Goal: Task Accomplishment & Management: Use online tool/utility

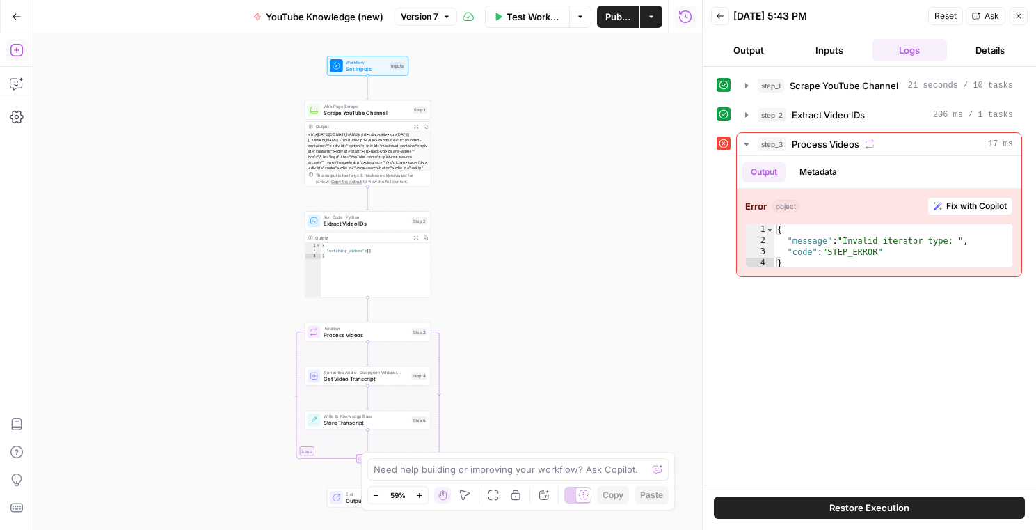
drag, startPoint x: 126, startPoint y: 18, endPoint x: 161, endPoint y: 15, distance: 34.9
click at [160, 20] on div "Go Back YouTube Knowledge (new) Version 7 Test Workflow Options Publish Actions…" at bounding box center [351, 16] width 702 height 33
drag, startPoint x: 152, startPoint y: 23, endPoint x: 127, endPoint y: 26, distance: 25.2
click at [127, 26] on div "Go Back YouTube Knowledge (new) Version 7 Test Workflow Options Publish Actions…" at bounding box center [351, 16] width 702 height 33
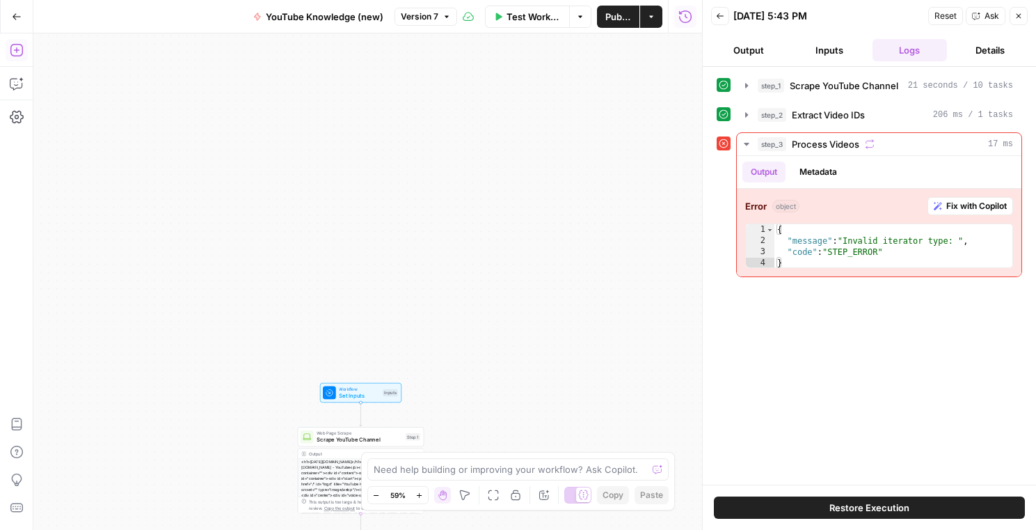
click at [221, 159] on div "Workflow Set Inputs Inputs Web Page Scrape Scrape YouTube Channel Step 1 Output…" at bounding box center [367, 281] width 669 height 496
drag, startPoint x: 128, startPoint y: 61, endPoint x: 190, endPoint y: 45, distance: 63.8
click at [133, 58] on div "Workflow Set Inputs Inputs Web Page Scrape Scrape YouTube Channel Step 1 Output…" at bounding box center [367, 281] width 669 height 496
drag, startPoint x: 157, startPoint y: 1, endPoint x: 184, endPoint y: 6, distance: 28.4
click at [191, 4] on div "Go Back YouTube Knowledge (new) Version 7 Test Workflow Options Publish Actions…" at bounding box center [351, 16] width 702 height 33
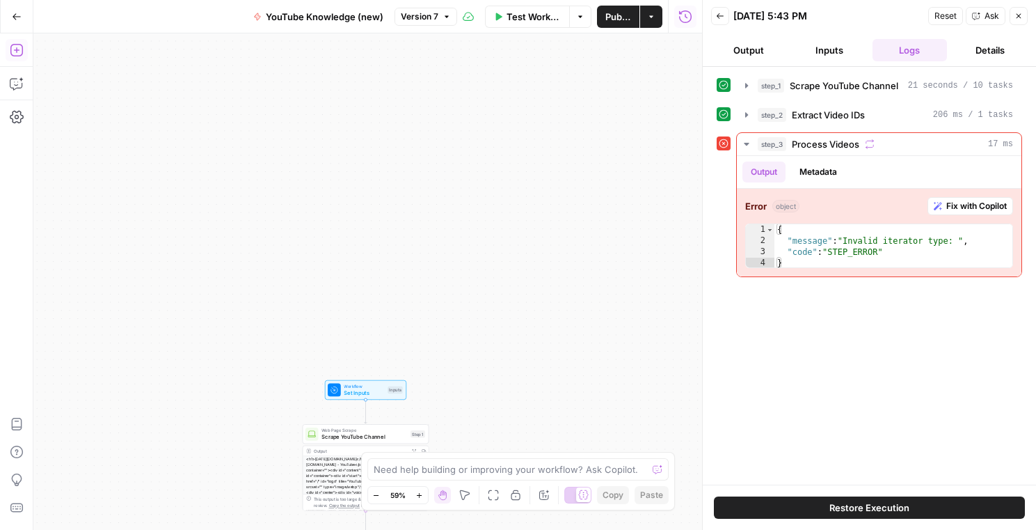
click at [116, 20] on div "Go Back YouTube Knowledge (new) Version 7 Test Workflow Options Publish Actions…" at bounding box center [351, 16] width 702 height 33
drag, startPoint x: 300, startPoint y: 186, endPoint x: 397, endPoint y: 208, distance: 99.8
click at [301, 186] on div "Workflow Set Inputs Inputs Web Page Scrape Scrape YouTube Channel Step 1 Output…" at bounding box center [367, 281] width 669 height 496
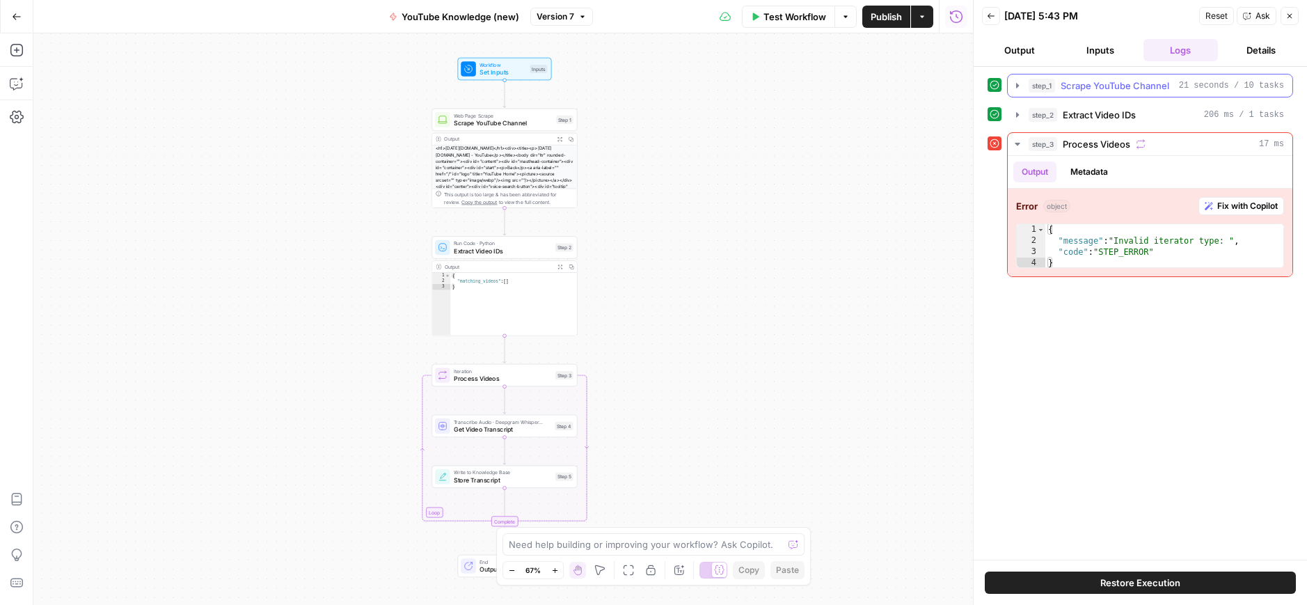
click at [1020, 85] on icon "button" at bounding box center [1017, 85] width 11 height 11
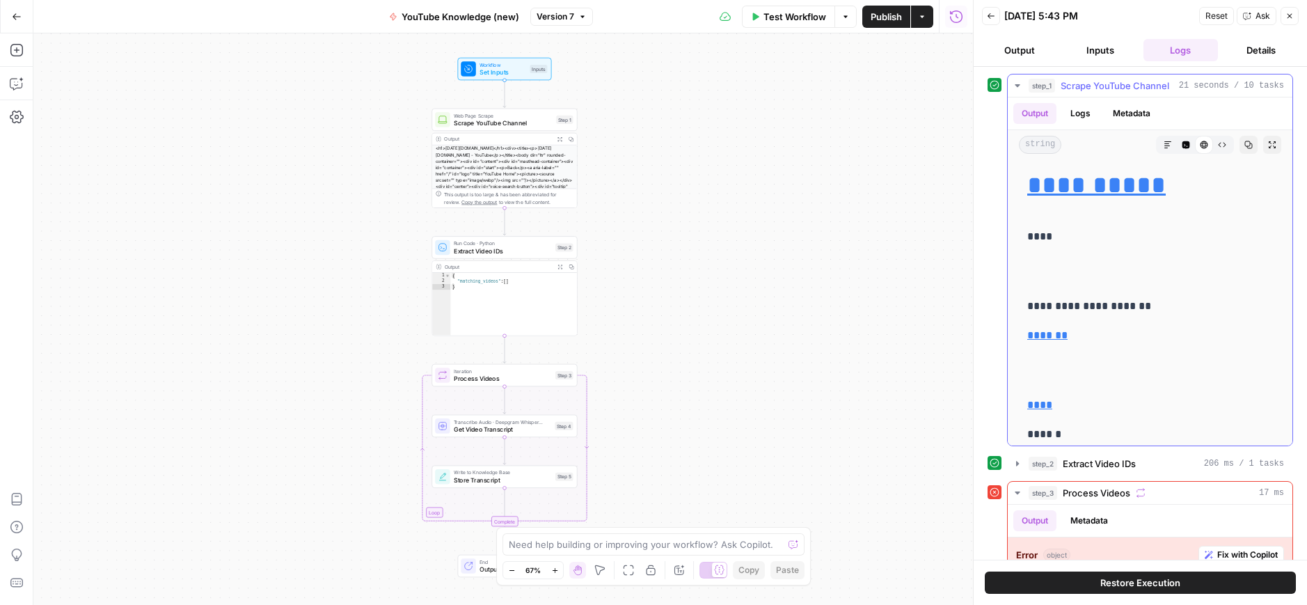
click at [1018, 85] on icon "button" at bounding box center [1017, 85] width 5 height 3
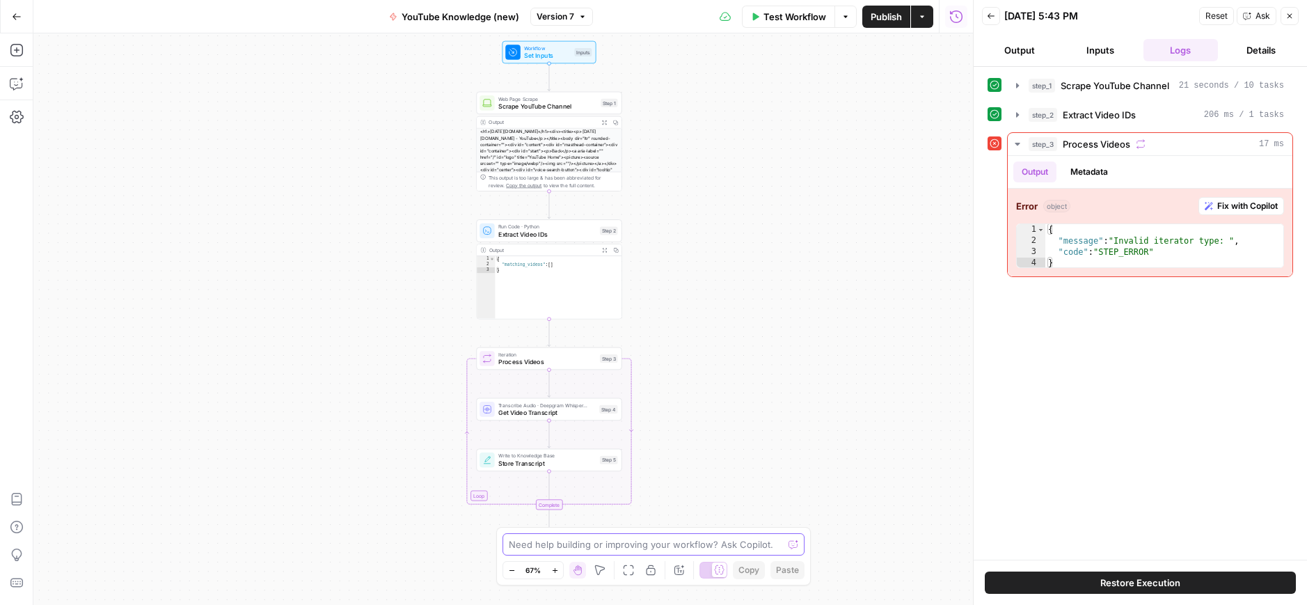
click at [543, 541] on textarea at bounding box center [646, 544] width 274 height 14
click at [726, 542] on textarea "Ok it's not working. I'm going to give you a list of some to monday crm 2025 yo…" at bounding box center [639, 537] width 267 height 28
click at [728, 543] on textarea "Ok it's not working. I'm going to give you a list of some to monday crm 2025 yo…" at bounding box center [639, 537] width 267 height 28
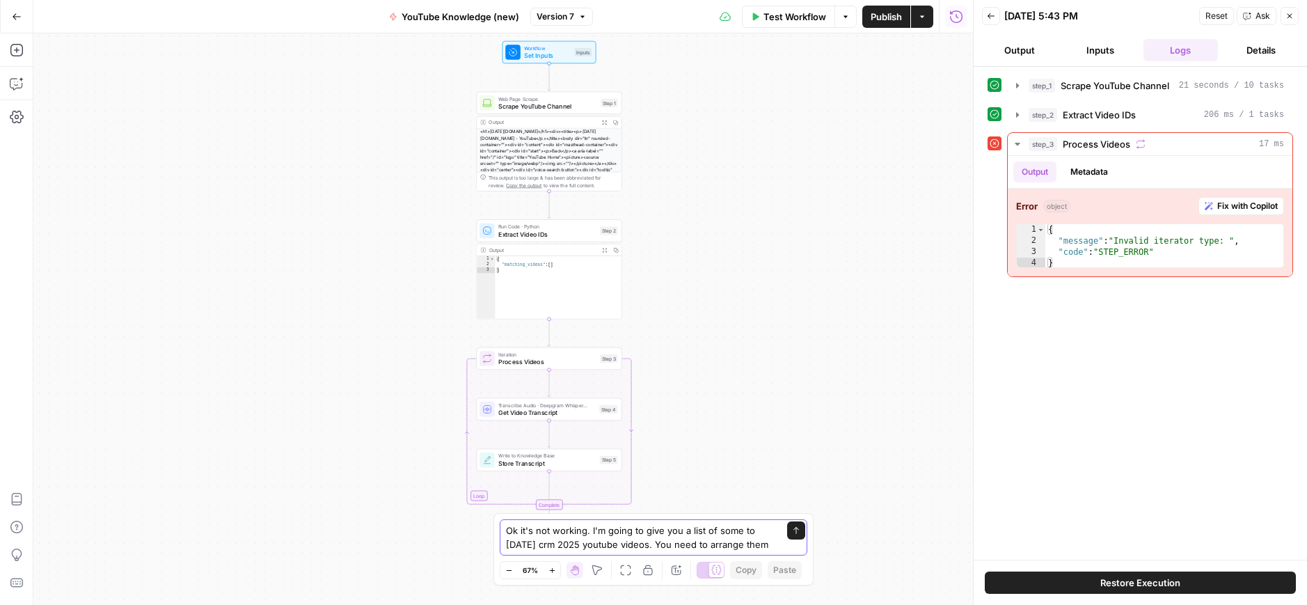
click at [773, 543] on div "Ok it's not working. I'm going to give you a list of some to monday crm 2025 yo…" at bounding box center [654, 537] width 308 height 36
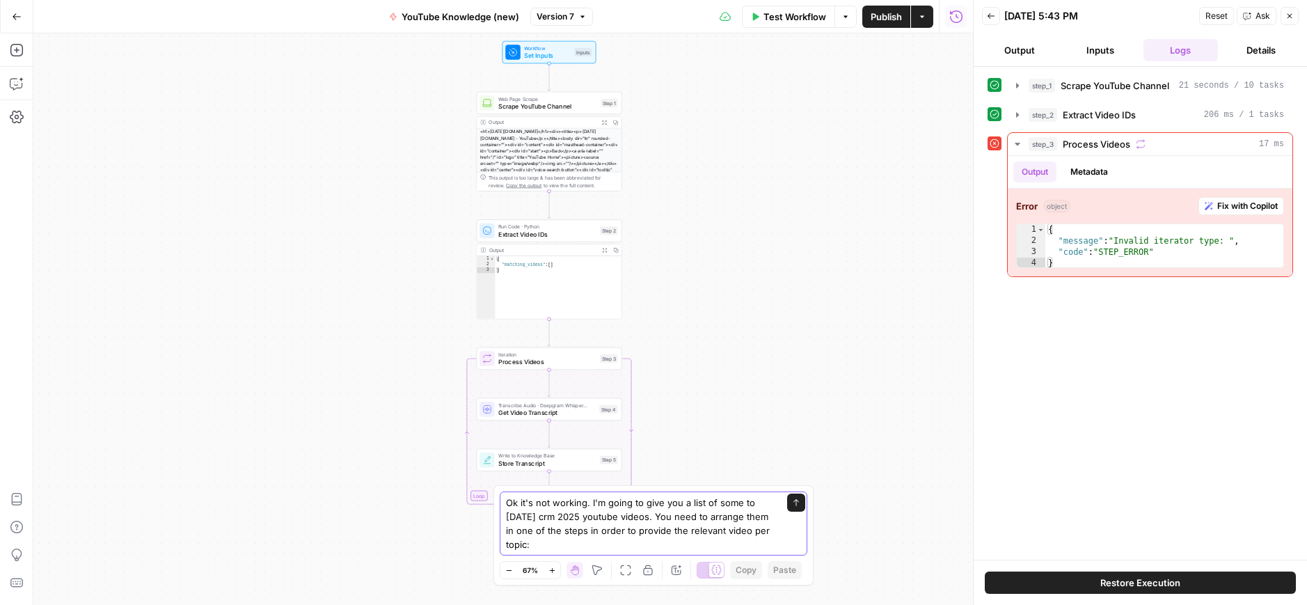
type textarea "Ok it's not working. I'm going to give you a list of some to monday crm 2025 yo…"
drag, startPoint x: 576, startPoint y: 547, endPoint x: 491, endPoint y: 491, distance: 102.5
click at [491, 491] on body "Monday.com New Home Browse Your Data Usage Settings Recent Grids Dev Content Wo…" at bounding box center [653, 302] width 1307 height 605
drag, startPoint x: 562, startPoint y: 534, endPoint x: 549, endPoint y: 542, distance: 14.7
click at [561, 534] on textarea "Ok it's not working. I'm going to give you a list of some to monday crm 2025 yo…" at bounding box center [639, 523] width 267 height 56
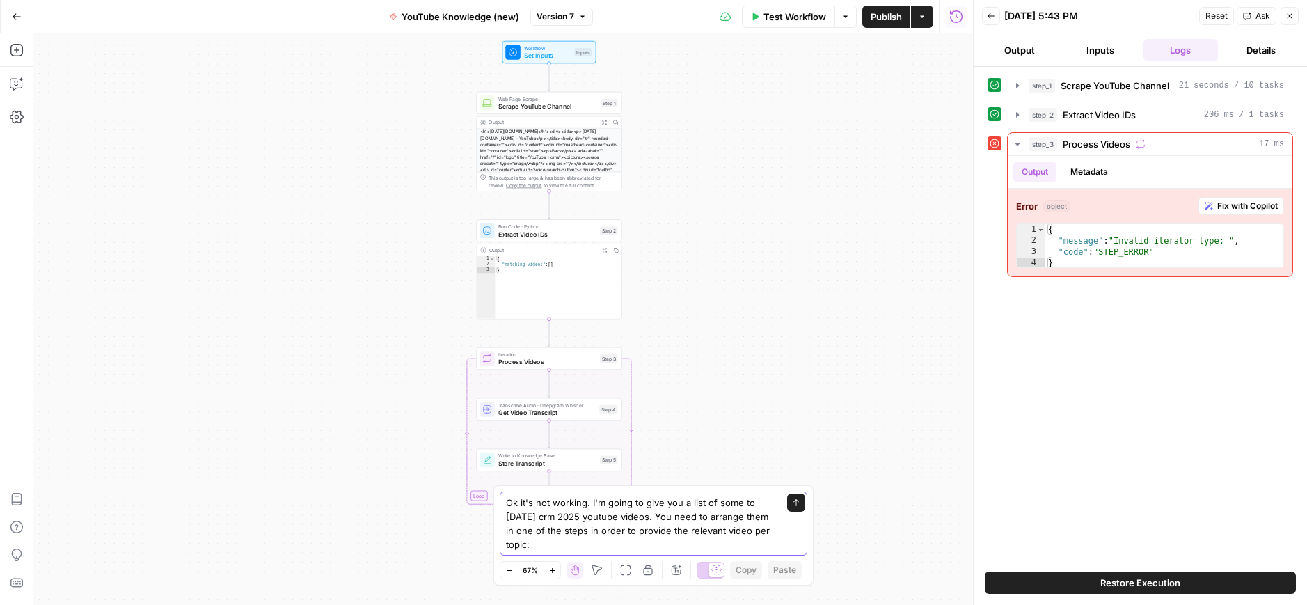
drag, startPoint x: 548, startPoint y: 543, endPoint x: 491, endPoint y: 441, distance: 117.1
click at [491, 441] on body "Monday.com New Home Browse Your Data Usage Settings Recent Grids Dev Content Wo…" at bounding box center [653, 302] width 1307 height 605
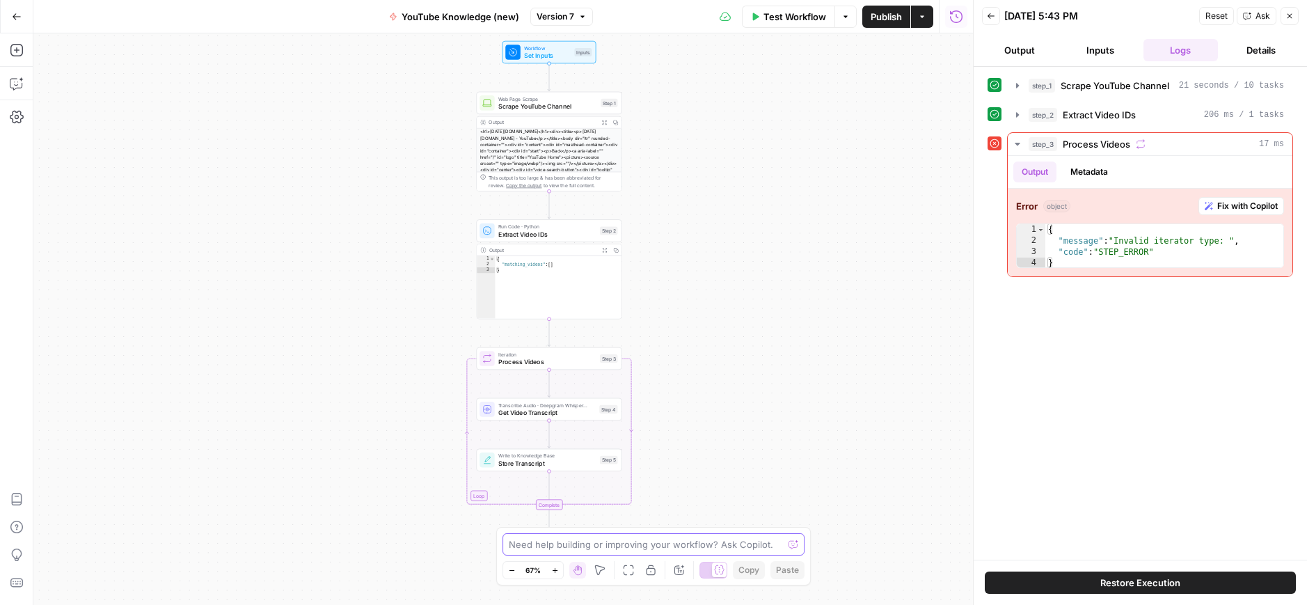
paste textarea "Ok it's not working. I'm going to give you a list of some to monday crm 2025 yo…"
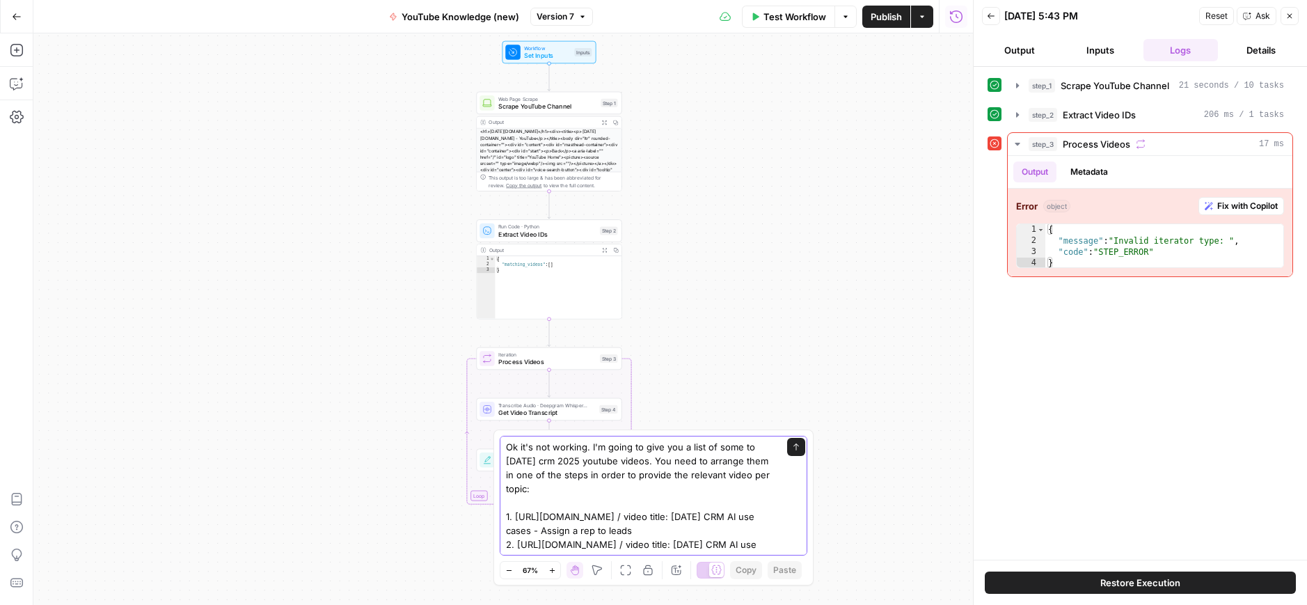
drag, startPoint x: 651, startPoint y: 461, endPoint x: 660, endPoint y: 478, distance: 19.0
click at [651, 461] on textarea "Ok it's not working. I'm going to give you a list of some to monday crm 2025 yo…" at bounding box center [639, 544] width 267 height 209
click at [618, 488] on textarea "Ok it's not working. I'm going to give you a list of some to monday crm 2025 yo…" at bounding box center [639, 544] width 267 height 209
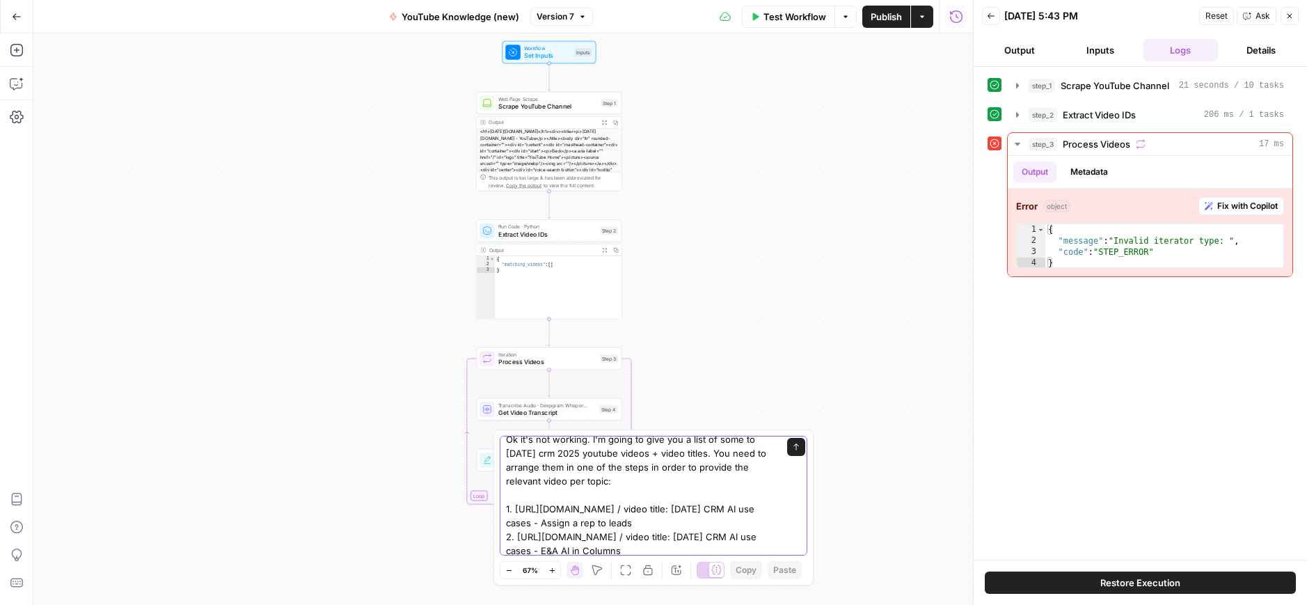
scroll to position [10, 0]
click at [586, 479] on textarea "Ok it's not working. I'm going to give you a list of some to monday crm 2025 yo…" at bounding box center [639, 533] width 267 height 209
click at [655, 487] on textarea "Ok it's not working. I'm going to give you a list of some to monday crm 2025 yo…" at bounding box center [639, 533] width 267 height 209
click at [651, 477] on textarea "Ok it's not working. I'm going to give you a list of some to monday crm 2025 yo…" at bounding box center [639, 533] width 267 height 209
type textarea "Ok it's not working. I'm going to give you a list of some to monday crm 2025 yo…"
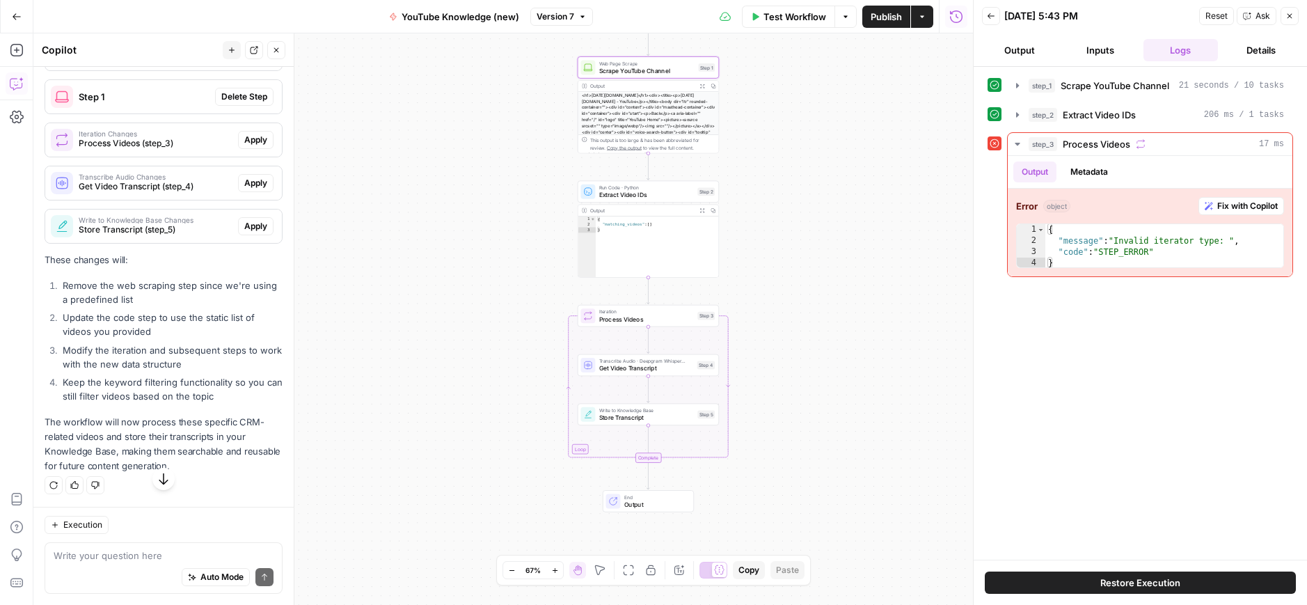
scroll to position [669, 0]
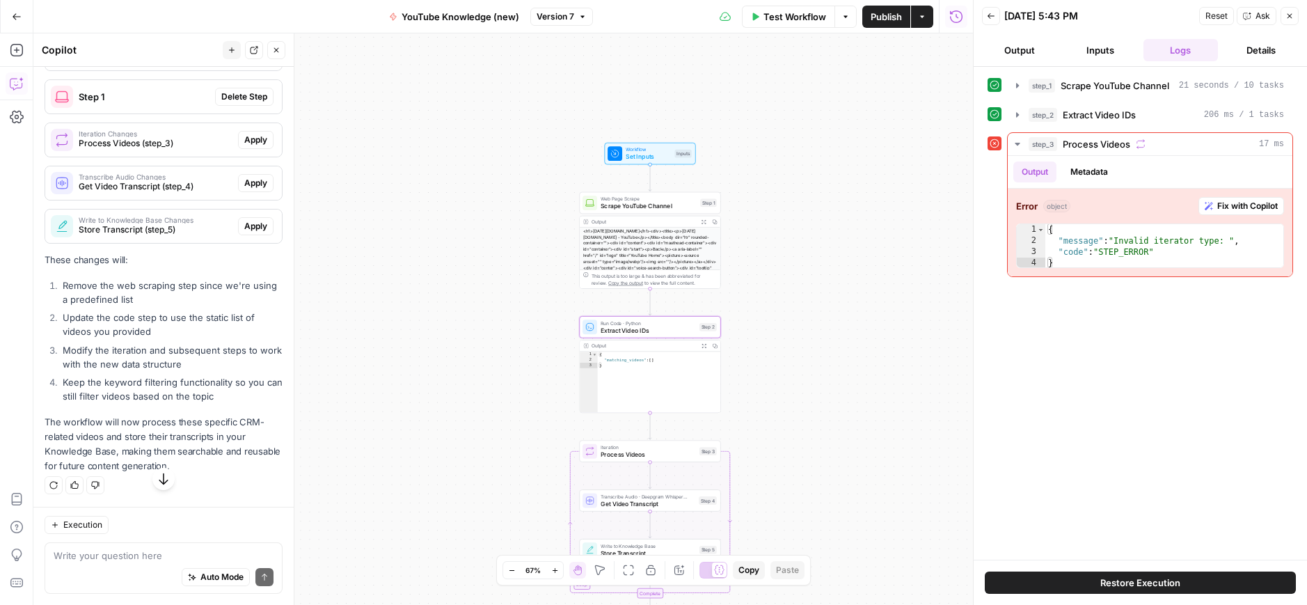
drag, startPoint x: 255, startPoint y: 124, endPoint x: 260, endPoint y: 138, distance: 14.7
click at [255, 60] on span "Apply" at bounding box center [255, 53] width 23 height 13
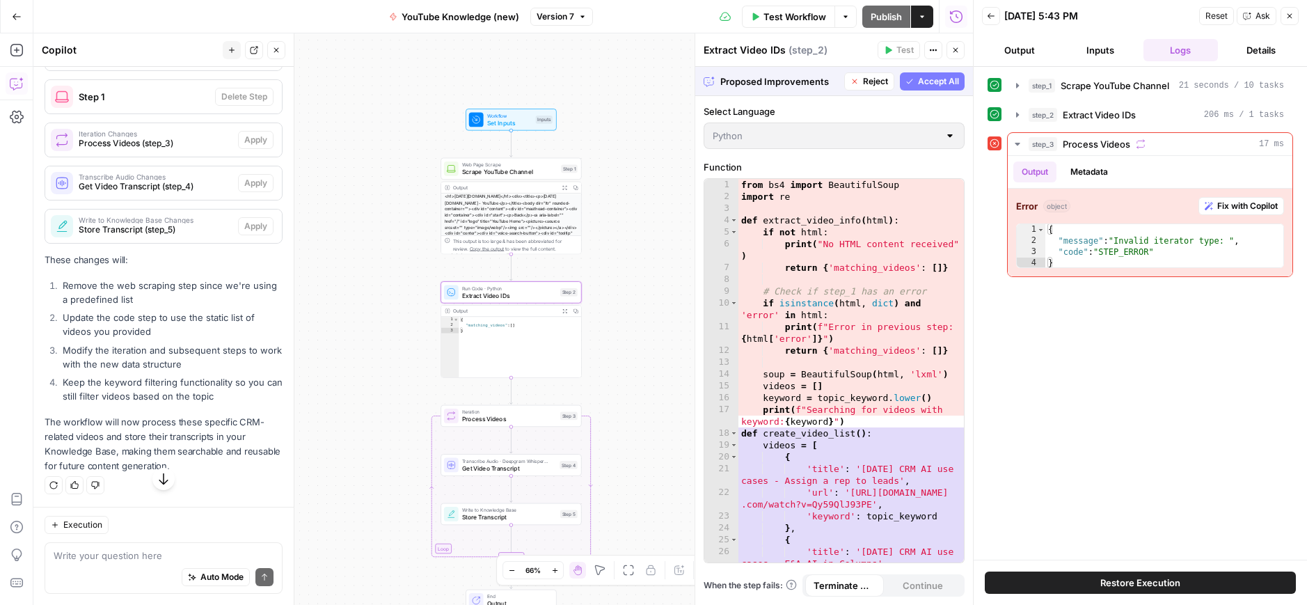
click at [260, 60] on span "Accept" at bounding box center [253, 53] width 29 height 13
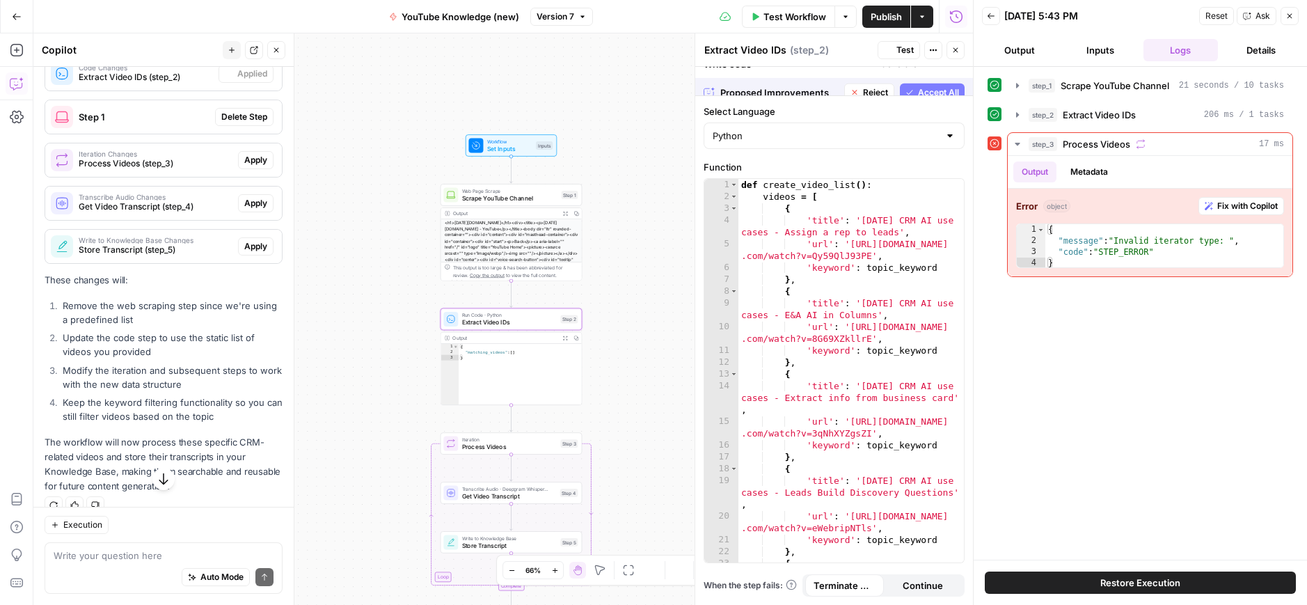
scroll to position [691, 0]
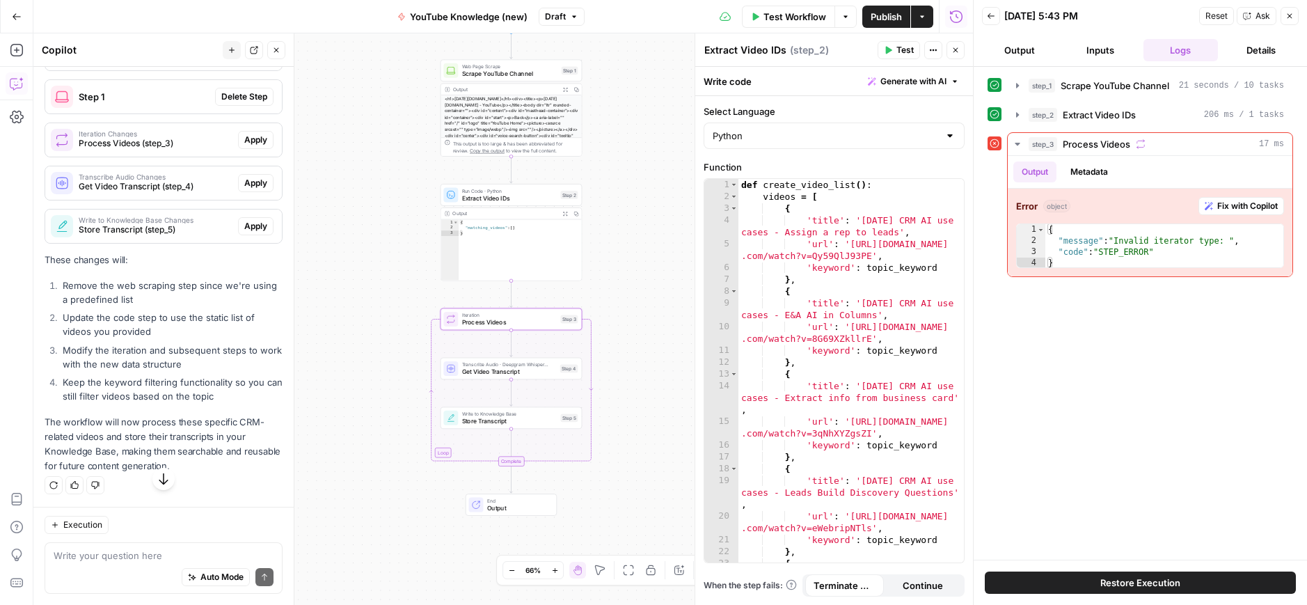
click at [257, 146] on span "Apply" at bounding box center [255, 140] width 23 height 13
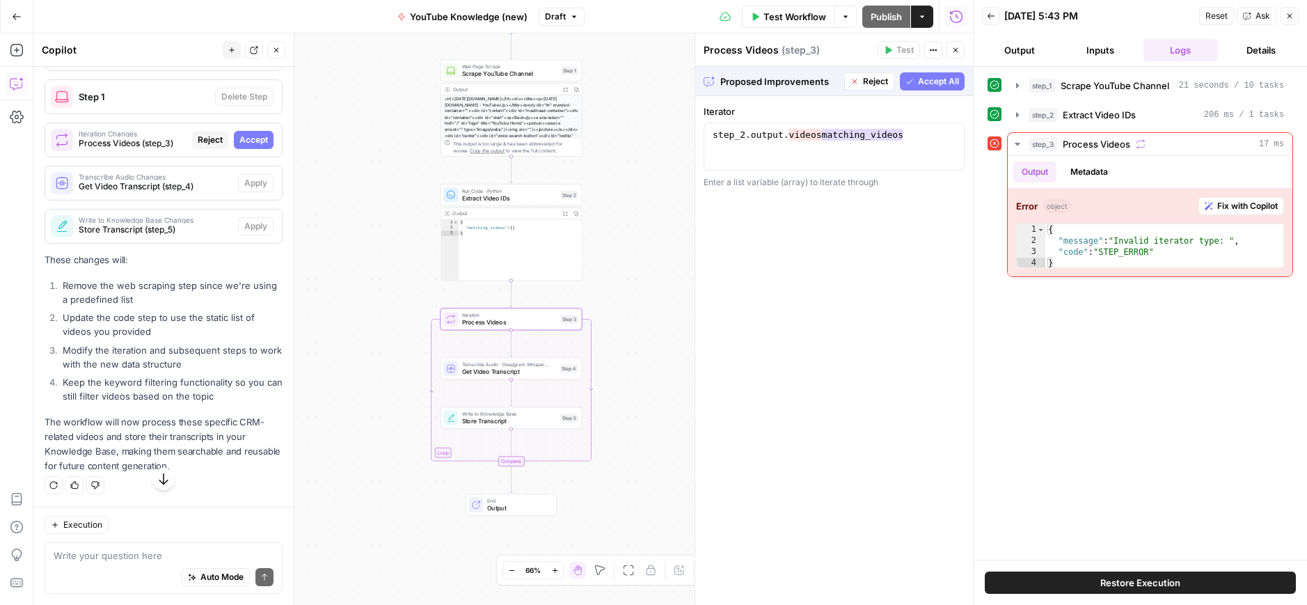
click at [249, 146] on span "Accept" at bounding box center [253, 140] width 29 height 13
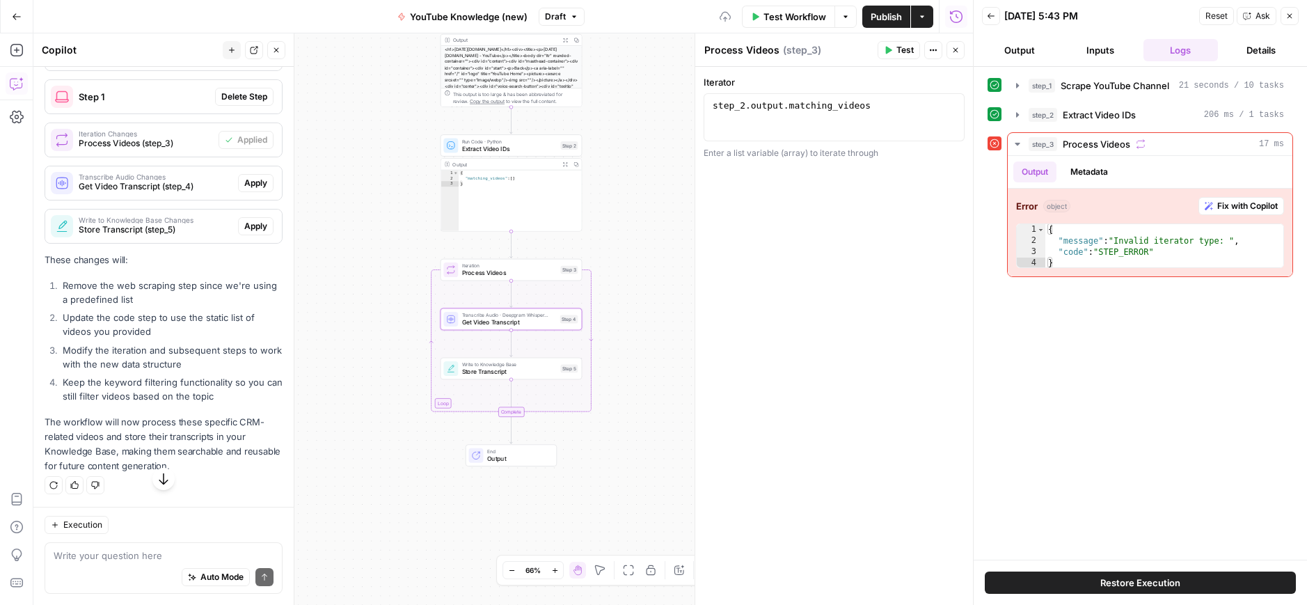
click at [254, 189] on span "Apply" at bounding box center [255, 183] width 23 height 13
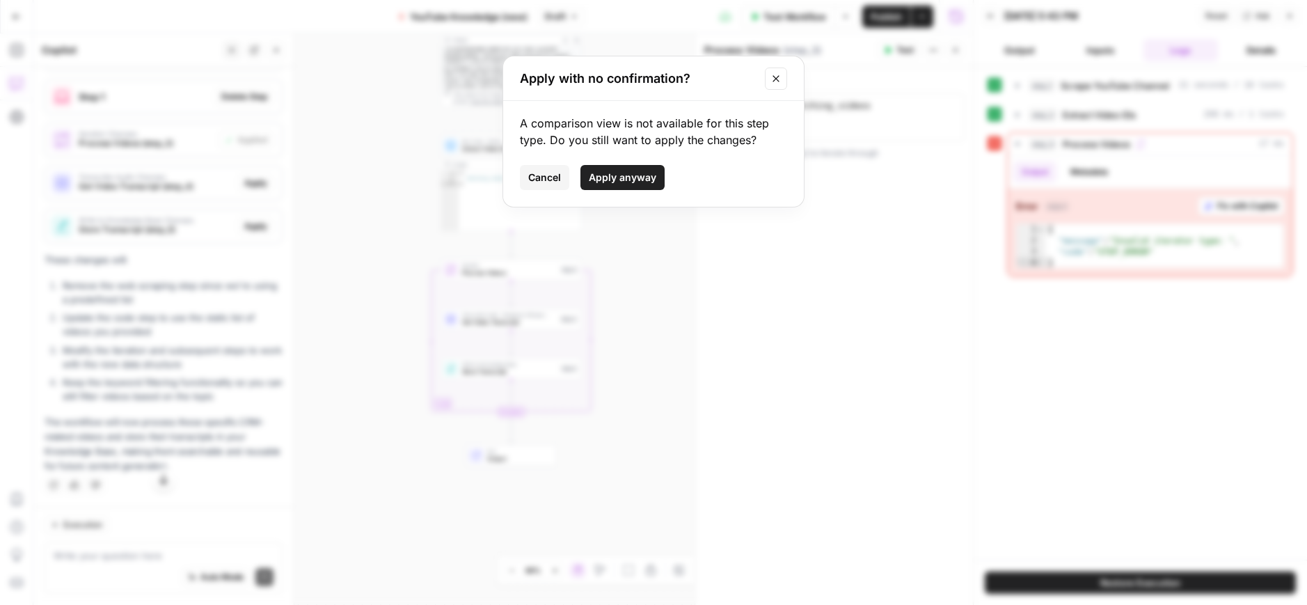
drag, startPoint x: 626, startPoint y: 177, endPoint x: 562, endPoint y: 188, distance: 64.2
click at [626, 177] on span "Apply anyway" at bounding box center [622, 177] width 67 height 14
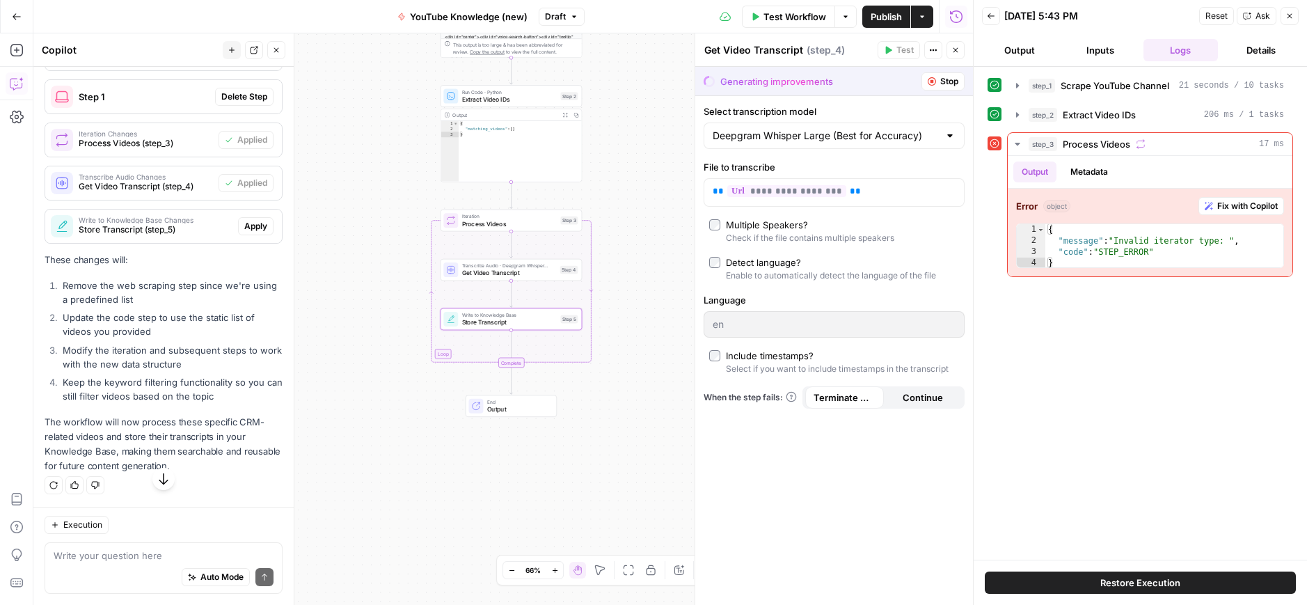
click at [255, 232] on span "Apply" at bounding box center [255, 226] width 23 height 13
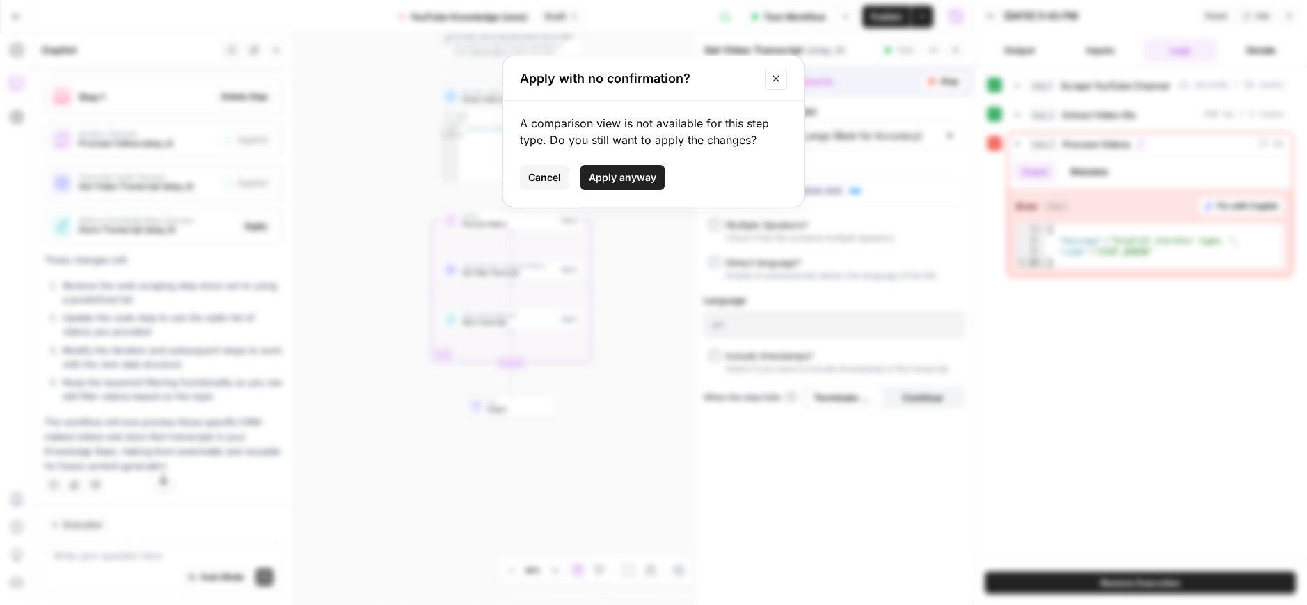
click at [635, 182] on span "Apply anyway" at bounding box center [622, 177] width 67 height 14
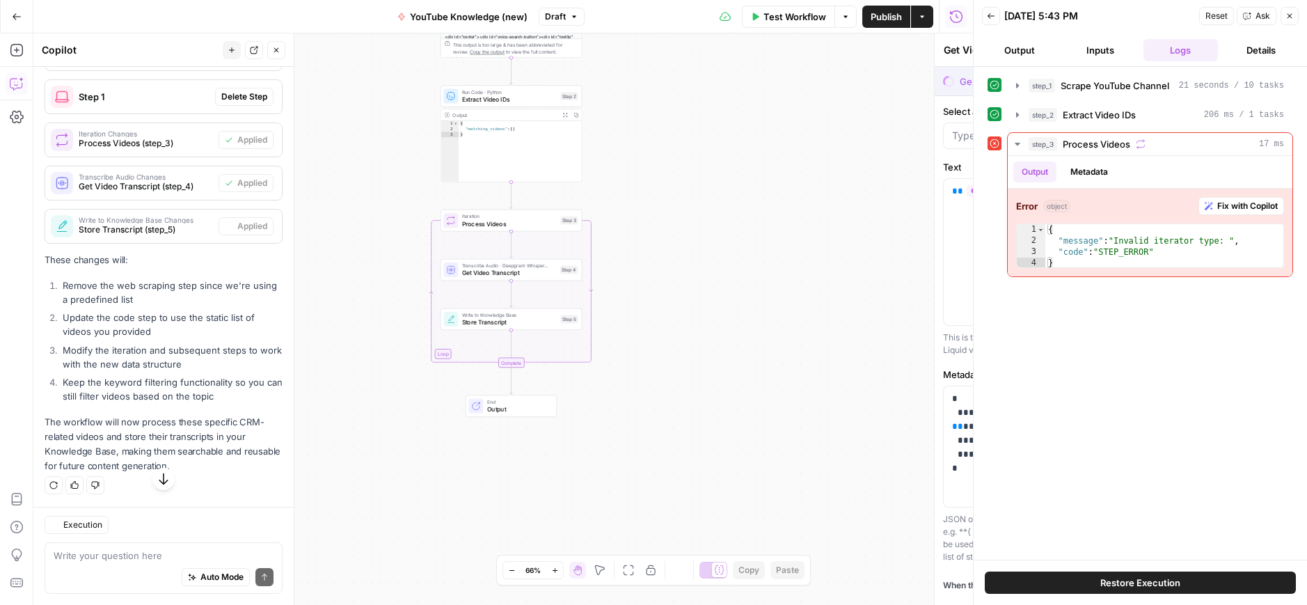
type textarea "Store Transcript"
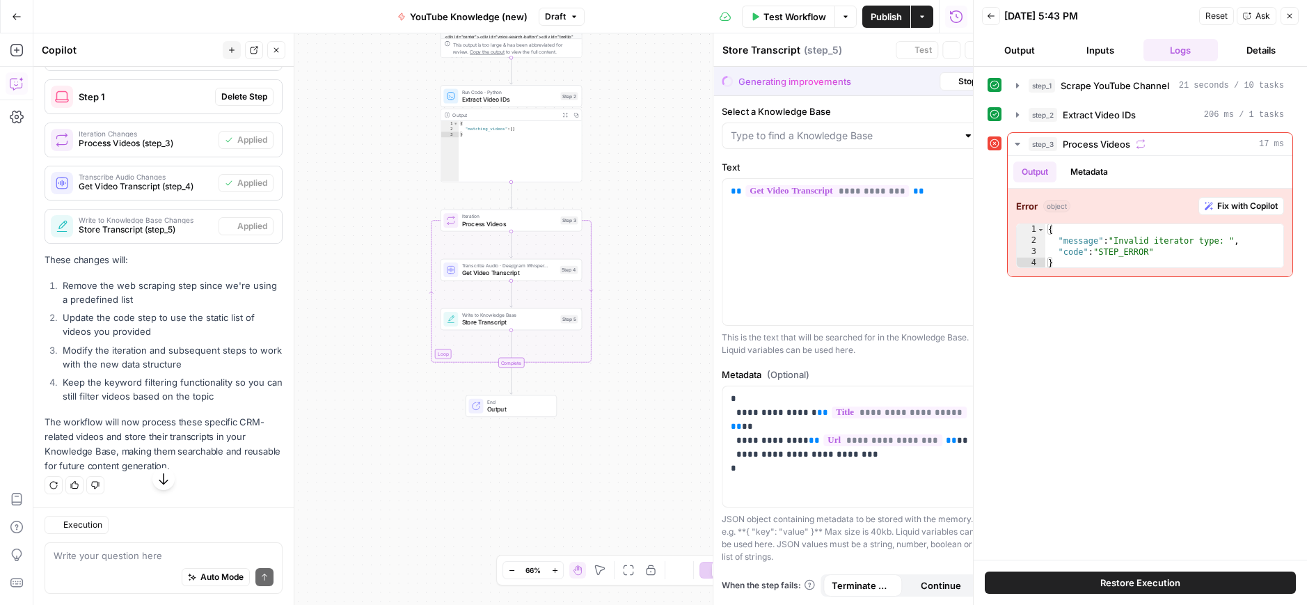
type input "youtube channel"
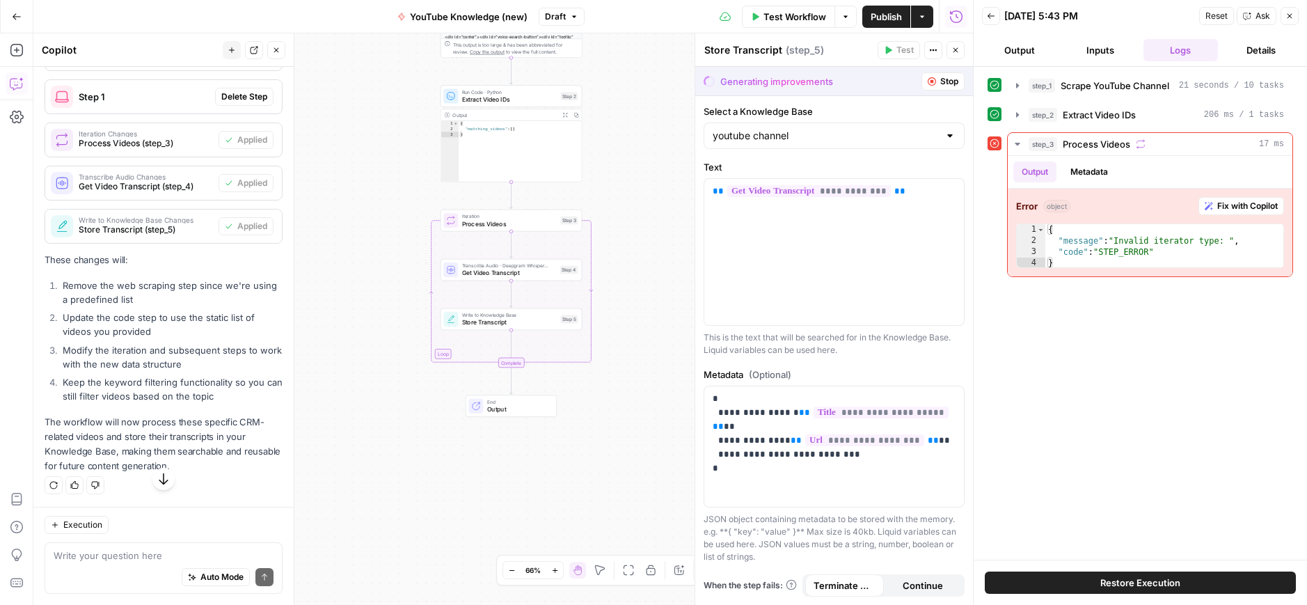
click at [925, 24] on button "Actions" at bounding box center [922, 17] width 22 height 22
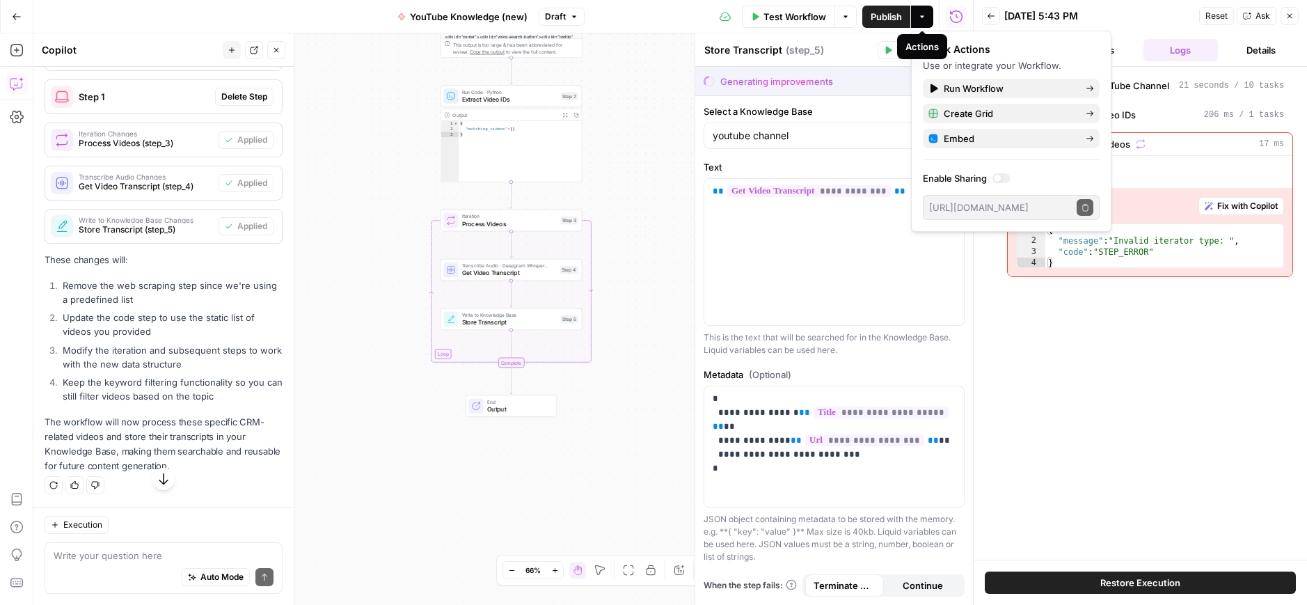
click at [925, 23] on button "Actions" at bounding box center [922, 17] width 22 height 22
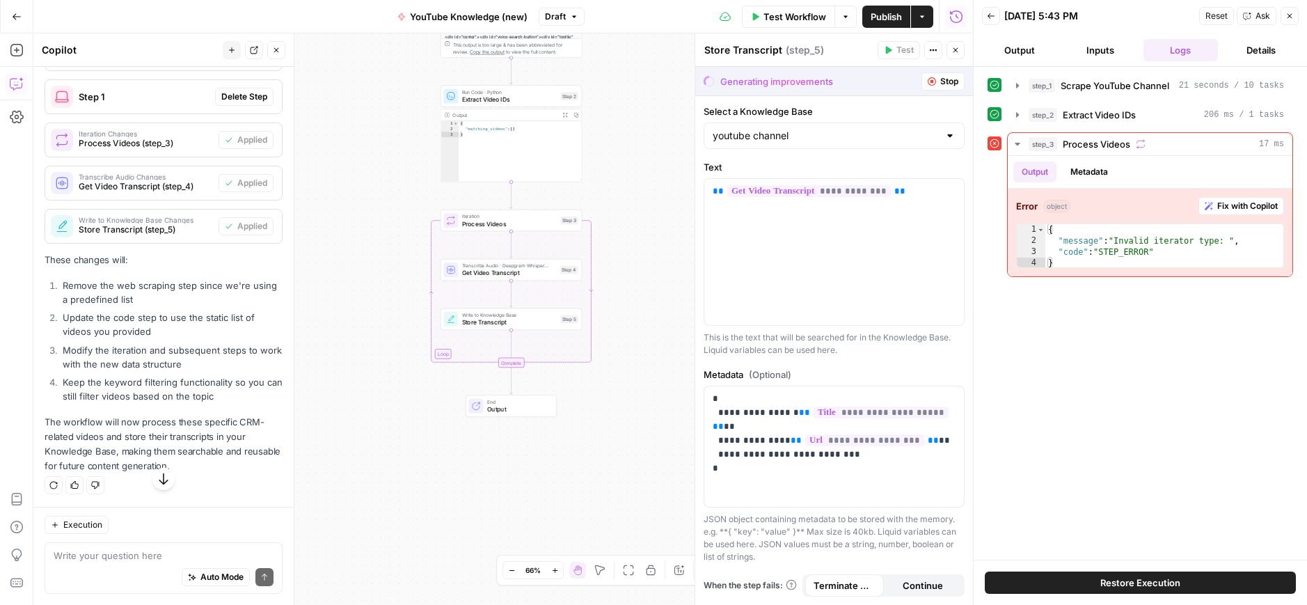
click at [1140, 388] on div "step_1 Scrape YouTube Channel 21 seconds / 10 tasks step_2 Extract Video IDs 20…" at bounding box center [1139, 313] width 305 height 479
click at [994, 145] on icon at bounding box center [995, 143] width 10 height 10
click at [1035, 144] on span "step_3" at bounding box center [1042, 144] width 29 height 14
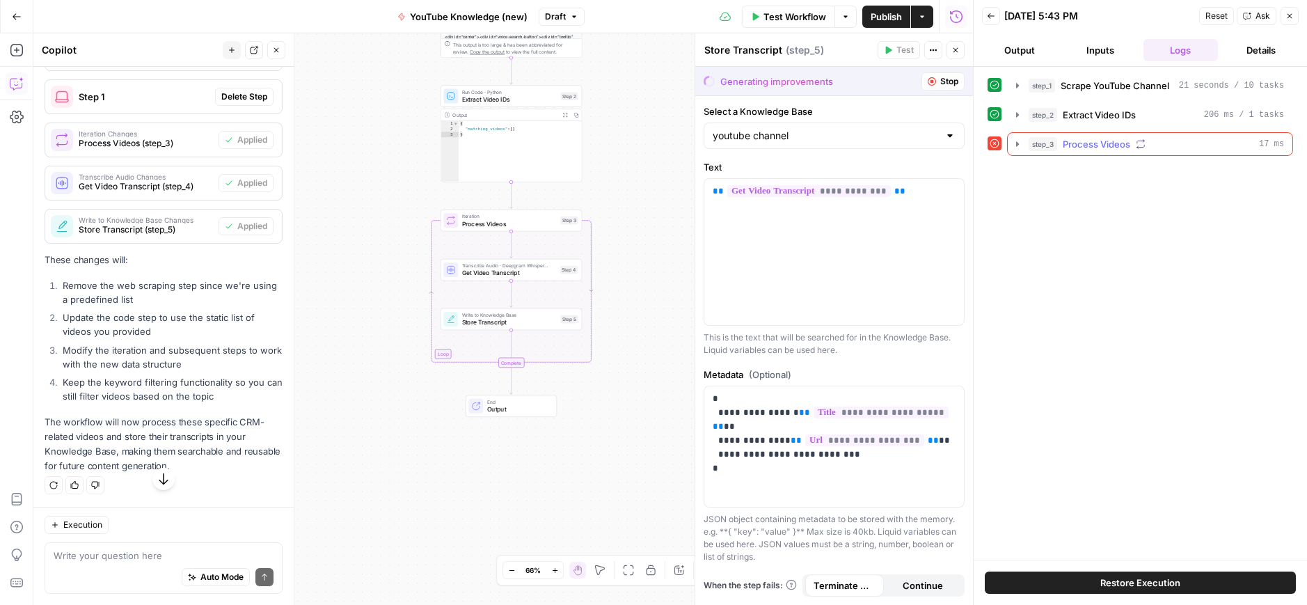
click at [1035, 144] on span "step_3" at bounding box center [1042, 144] width 29 height 14
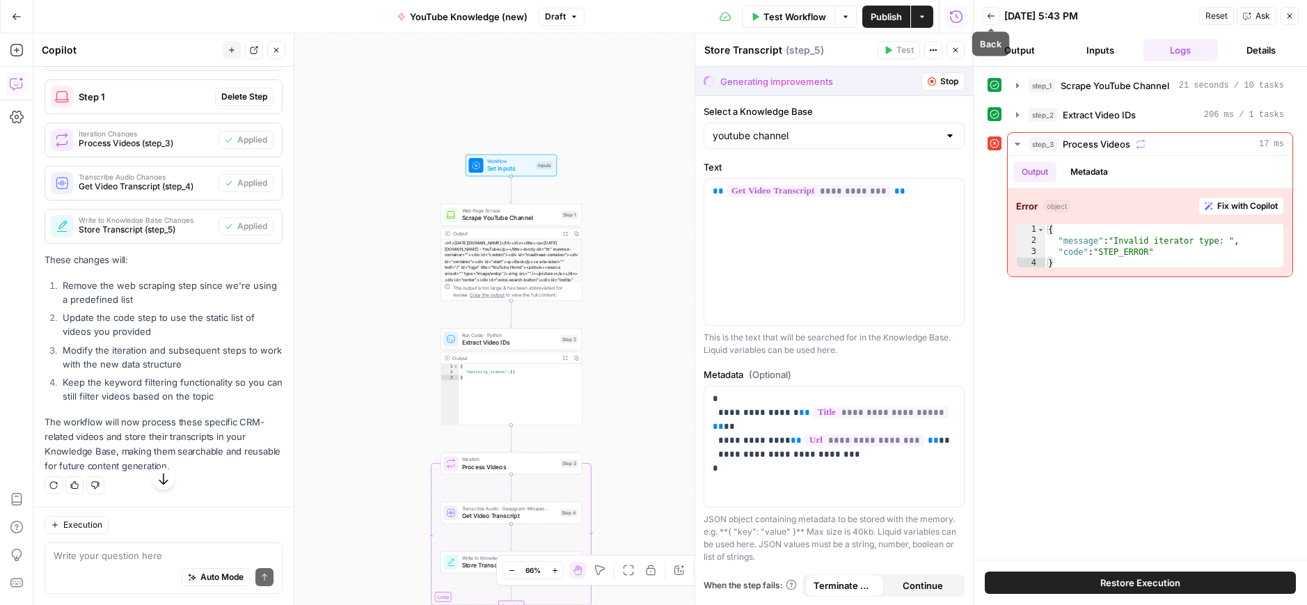
click at [990, 19] on icon "button" at bounding box center [991, 16] width 8 height 8
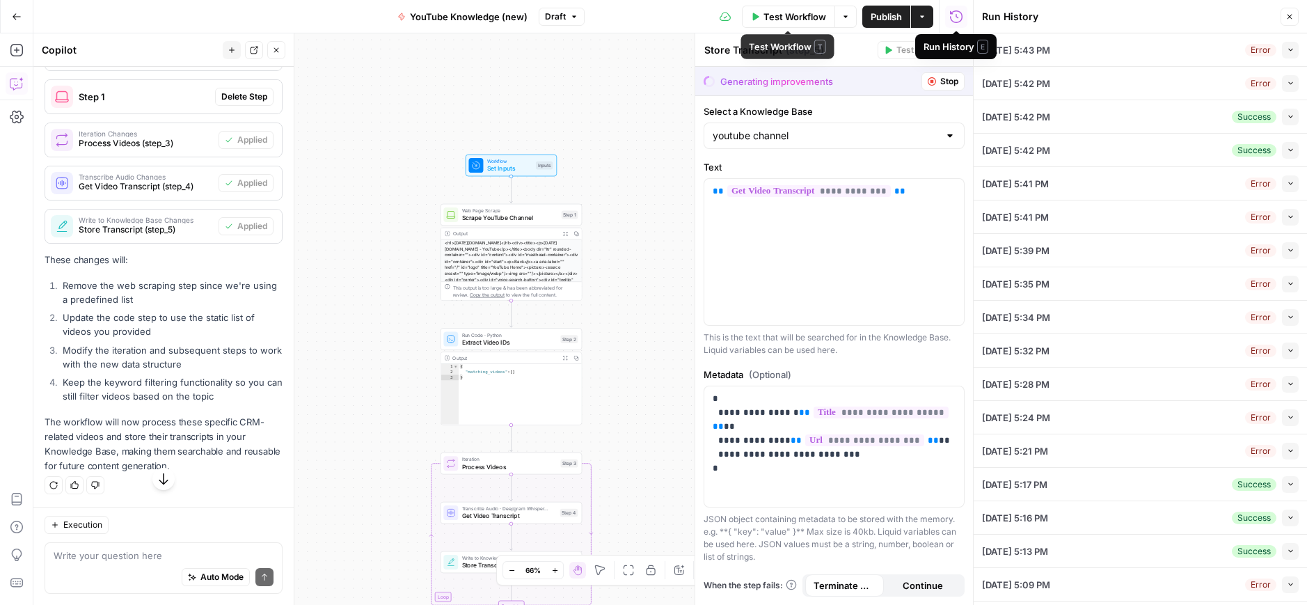
click at [779, 17] on span "Test Workflow" at bounding box center [794, 17] width 63 height 14
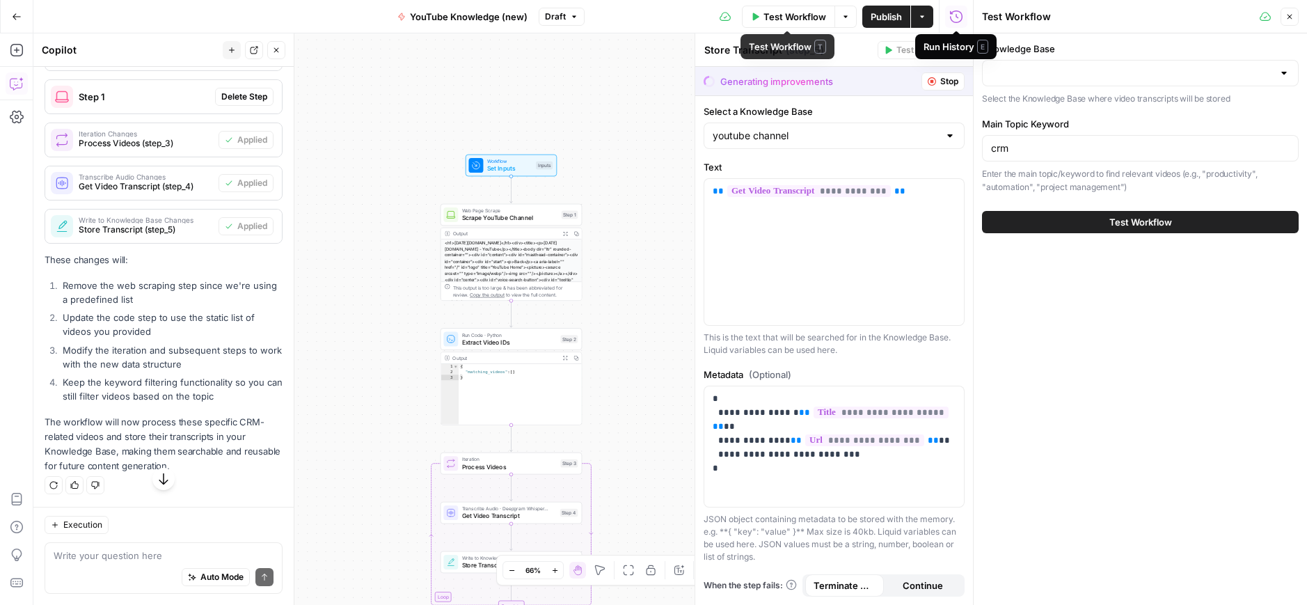
type input "youtube channel"
click at [1028, 153] on input "crm" at bounding box center [1140, 148] width 299 height 14
type input "crm ai"
click at [1081, 225] on button "Test Workflow" at bounding box center [1140, 222] width 317 height 22
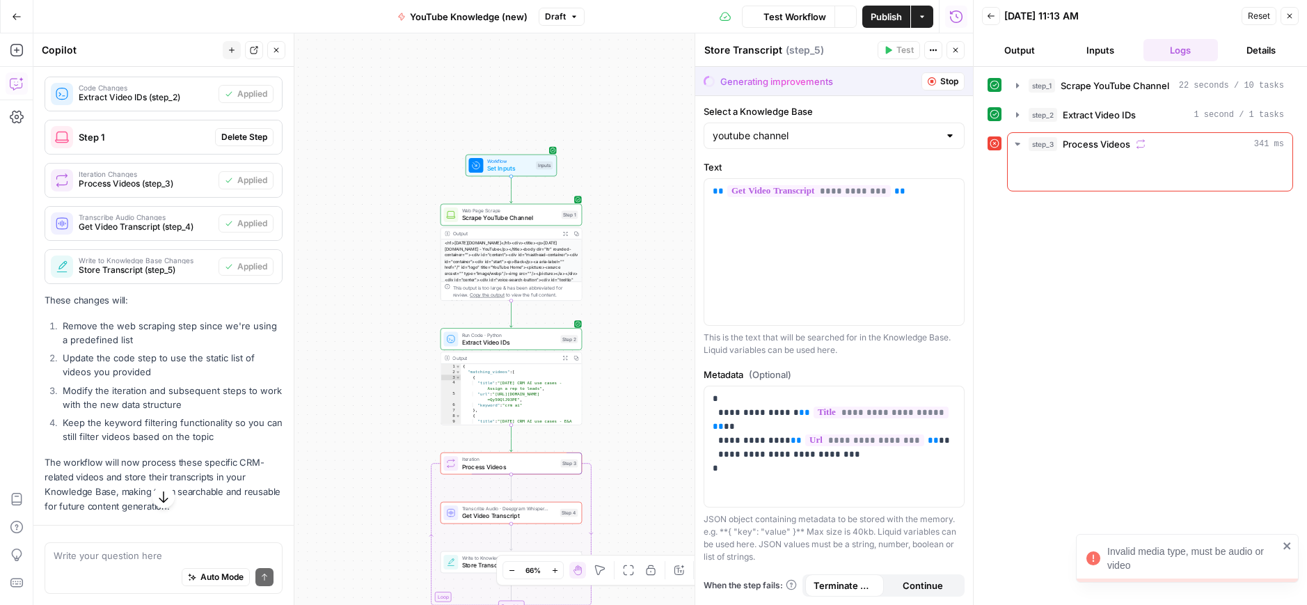
scroll to position [691, 0]
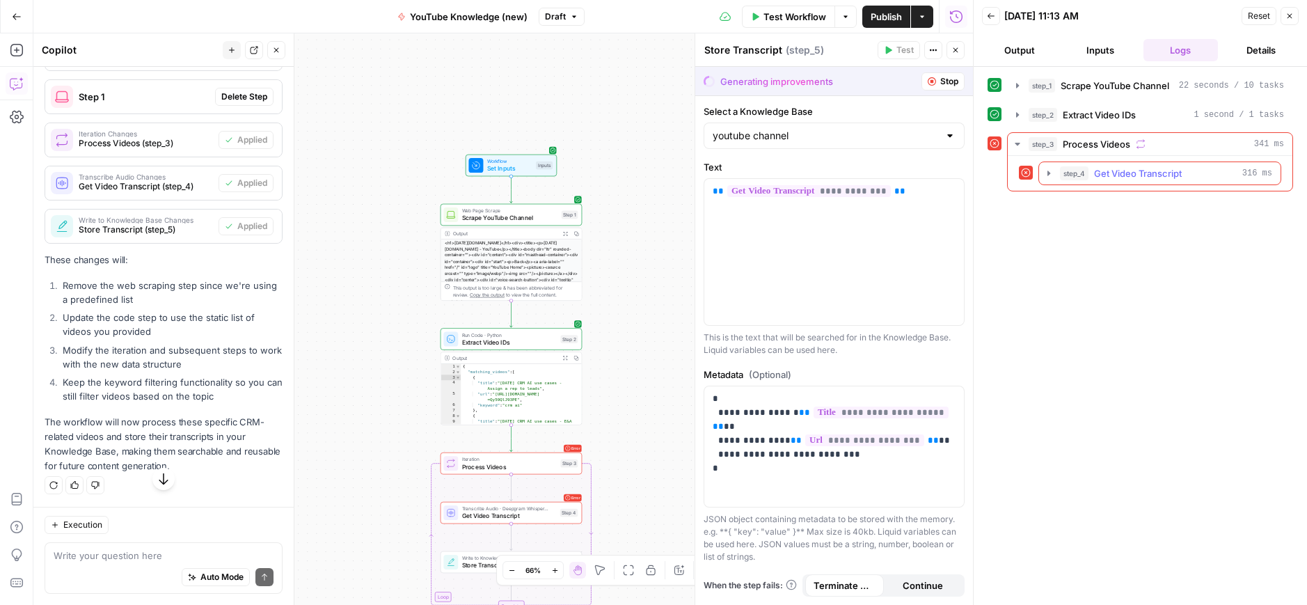
click at [1047, 173] on icon "button" at bounding box center [1048, 173] width 11 height 11
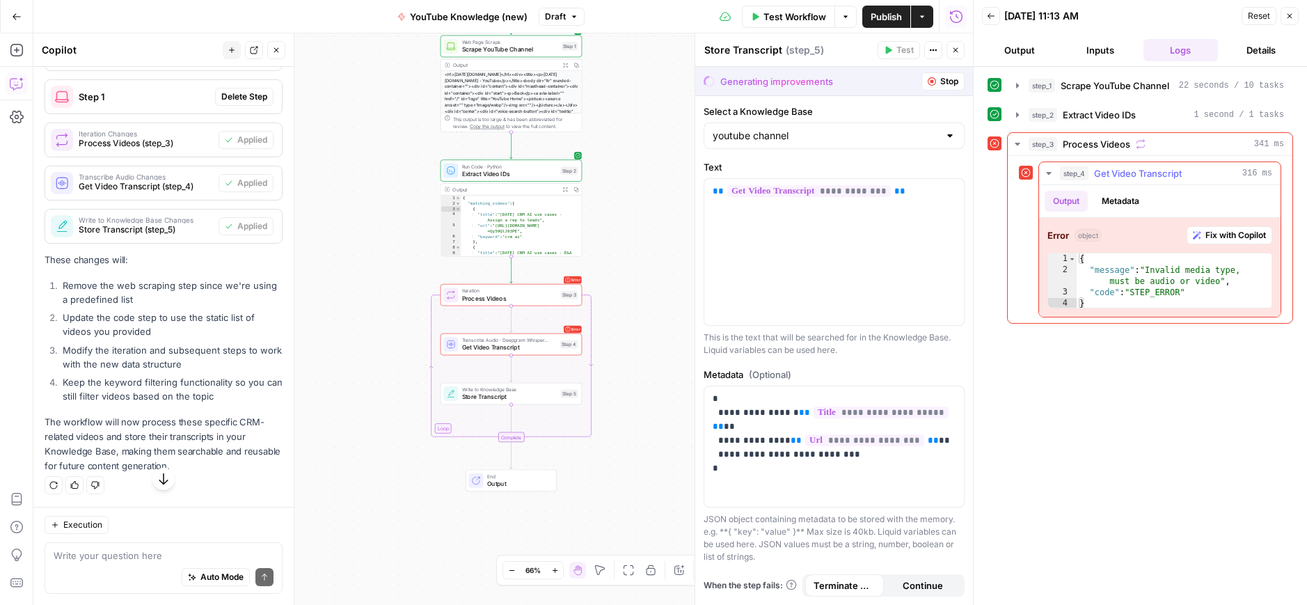
click at [1227, 237] on span "Fix with Copilot" at bounding box center [1235, 235] width 61 height 13
click at [104, 559] on textarea at bounding box center [164, 555] width 220 height 14
type textarea "step 3 still isn't working !"
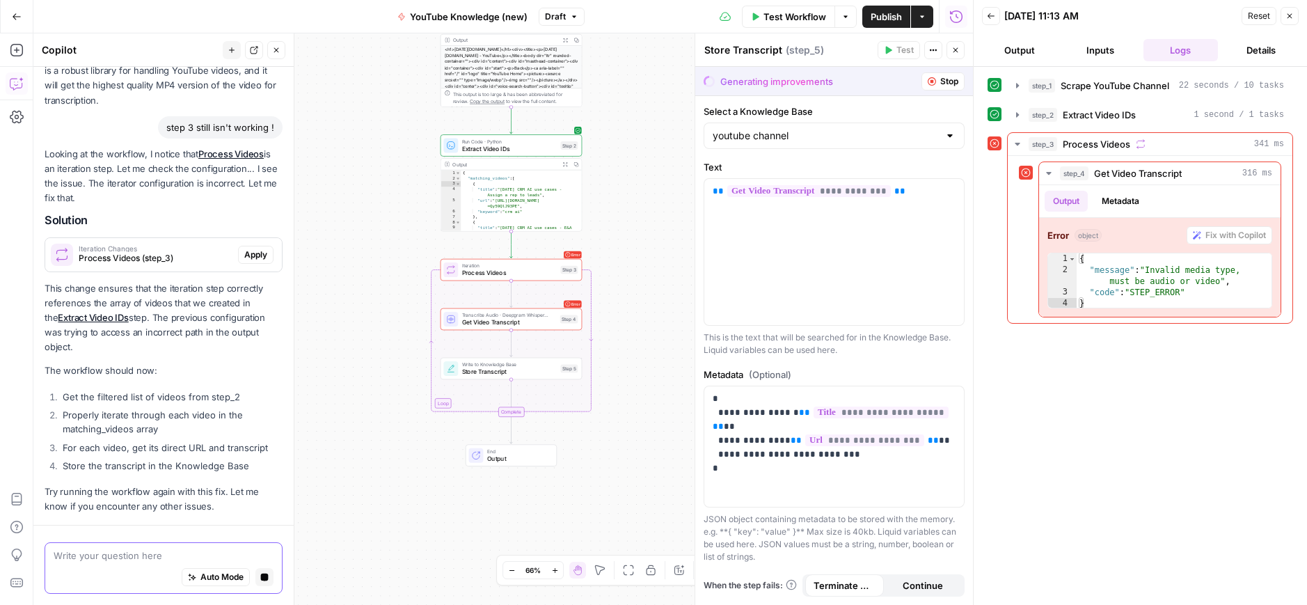
scroll to position [1747, 0]
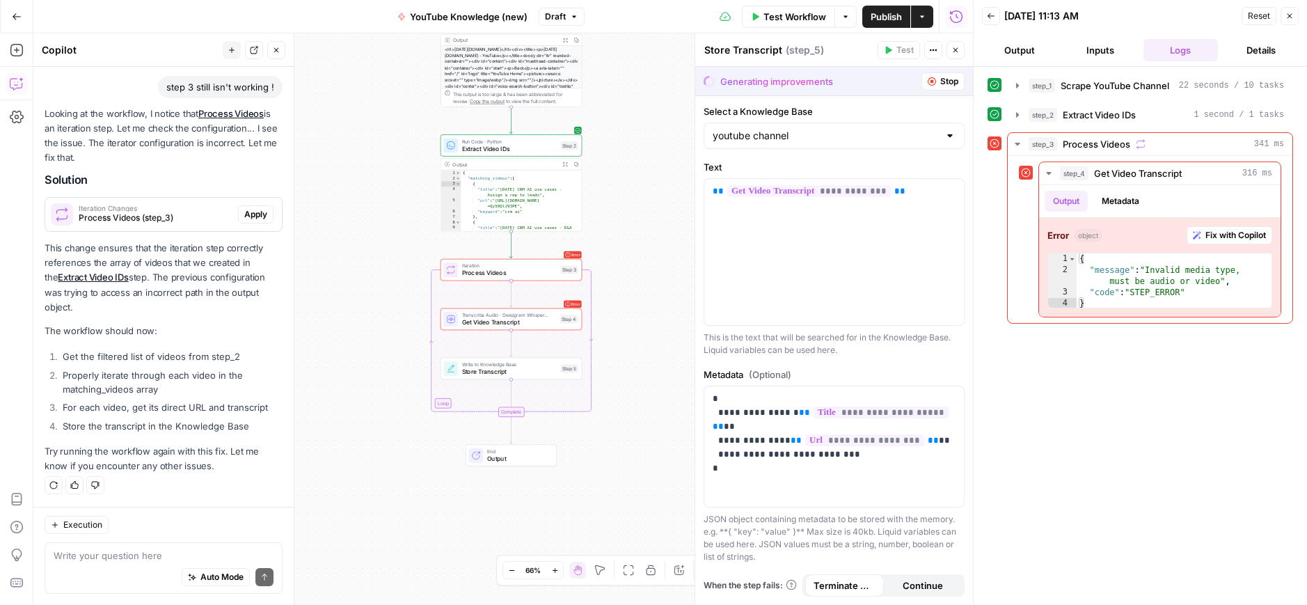
click at [812, 18] on span "Test Workflow" at bounding box center [794, 17] width 63 height 14
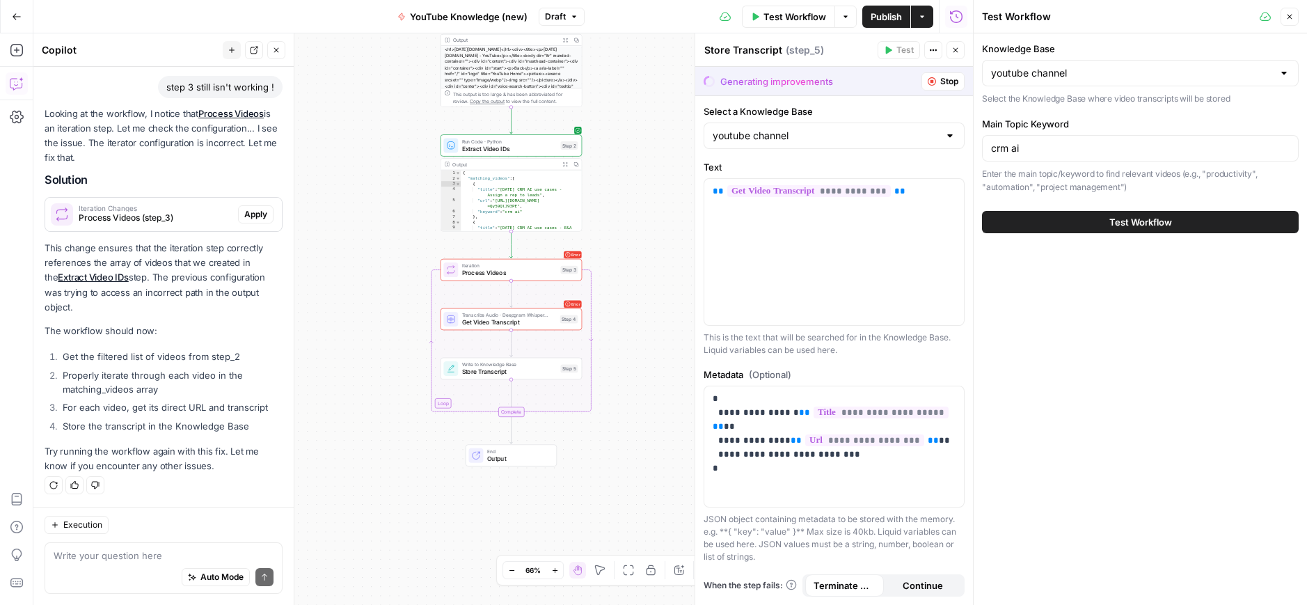
click at [1102, 218] on button "Test Workflow" at bounding box center [1140, 222] width 317 height 22
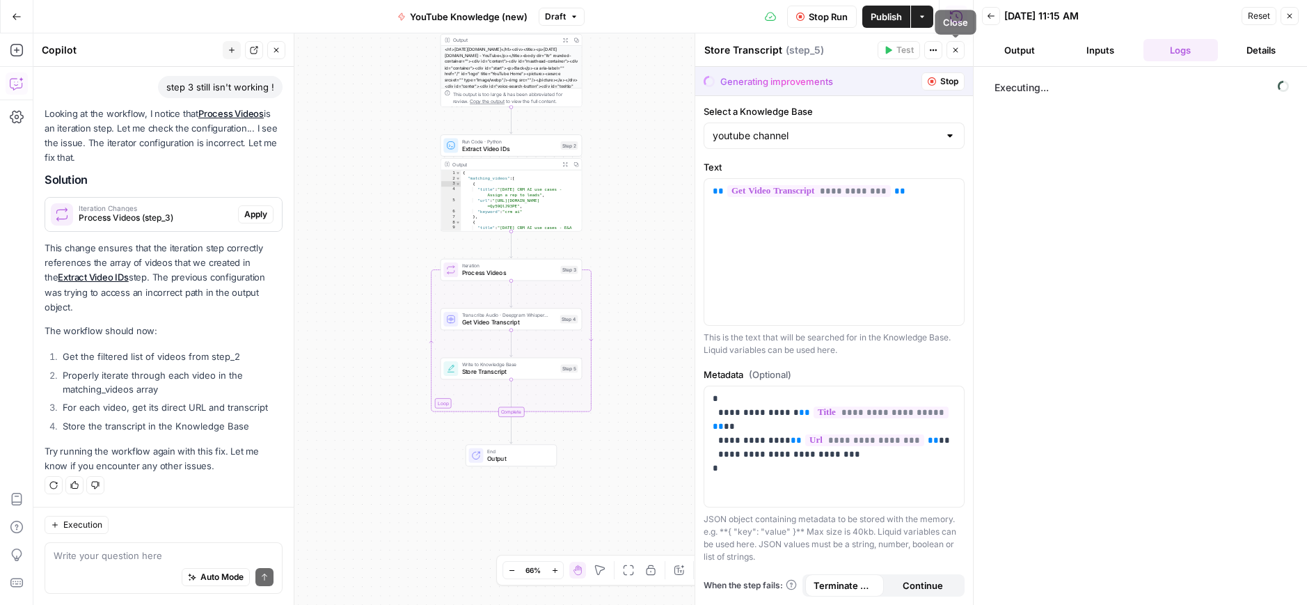
click at [956, 46] on icon "button" at bounding box center [955, 50] width 8 height 8
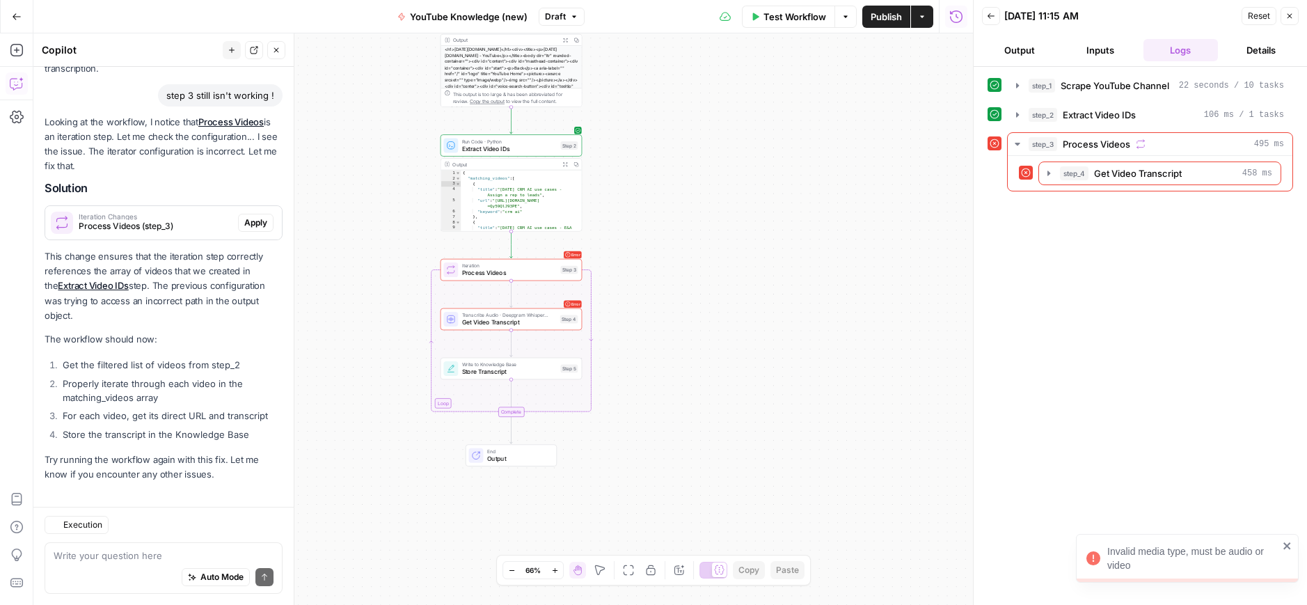
scroll to position [1747, 0]
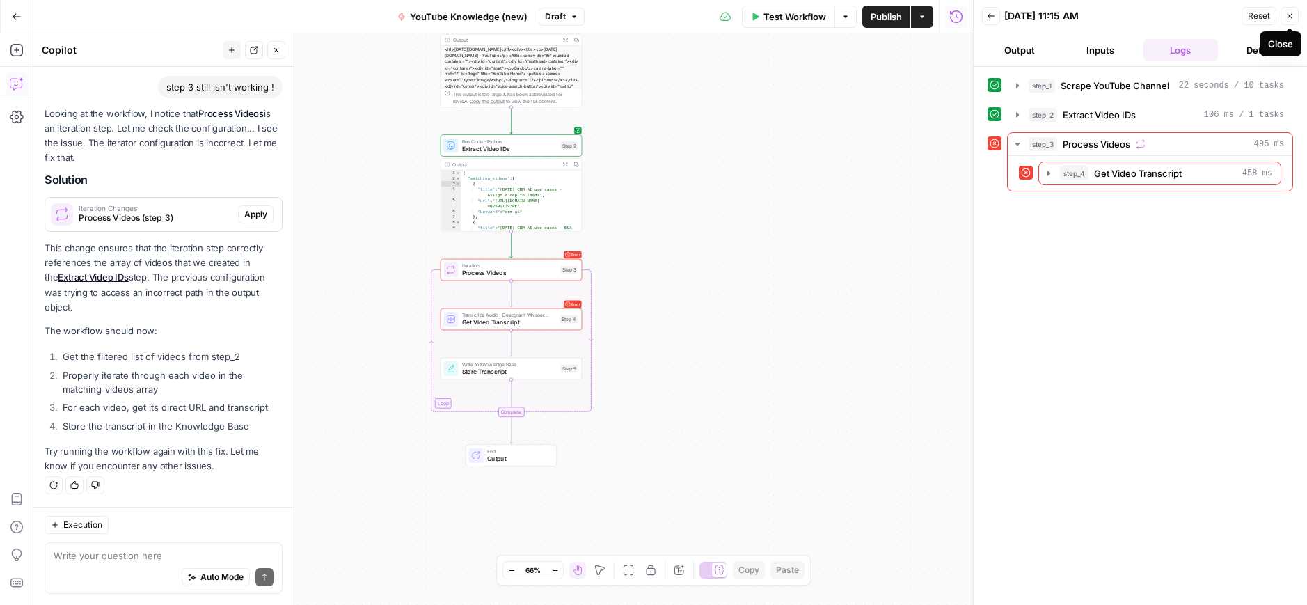
click at [1294, 15] on button "Close" at bounding box center [1289, 16] width 18 height 18
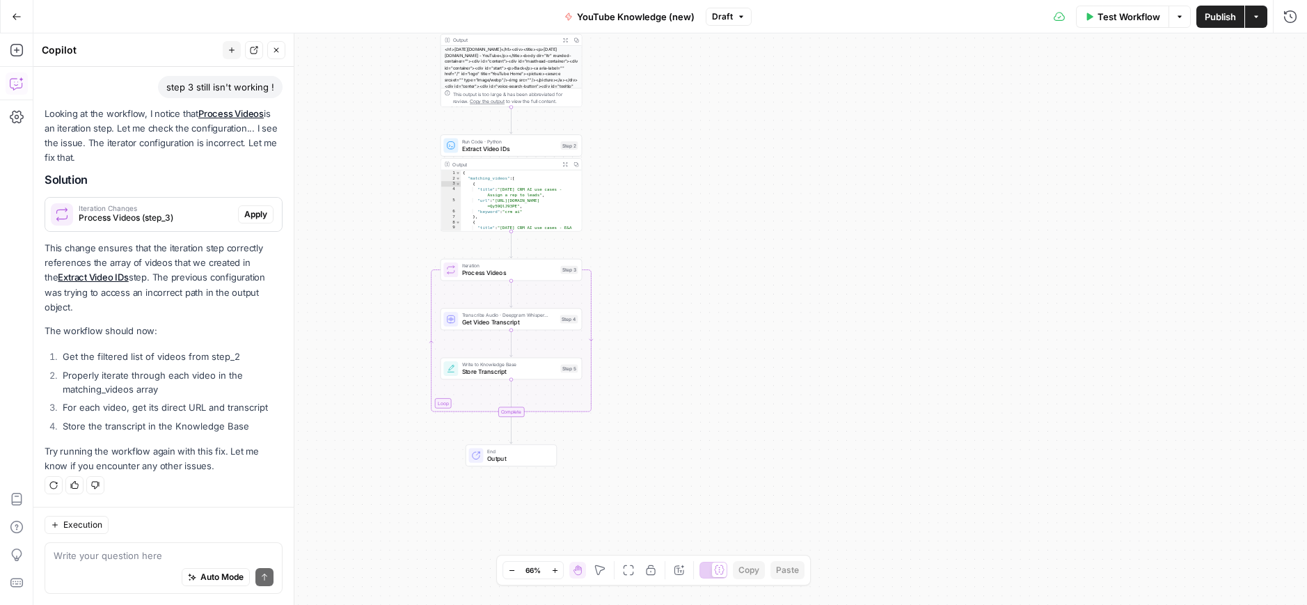
click at [20, 12] on button "Go Back" at bounding box center [16, 16] width 25 height 25
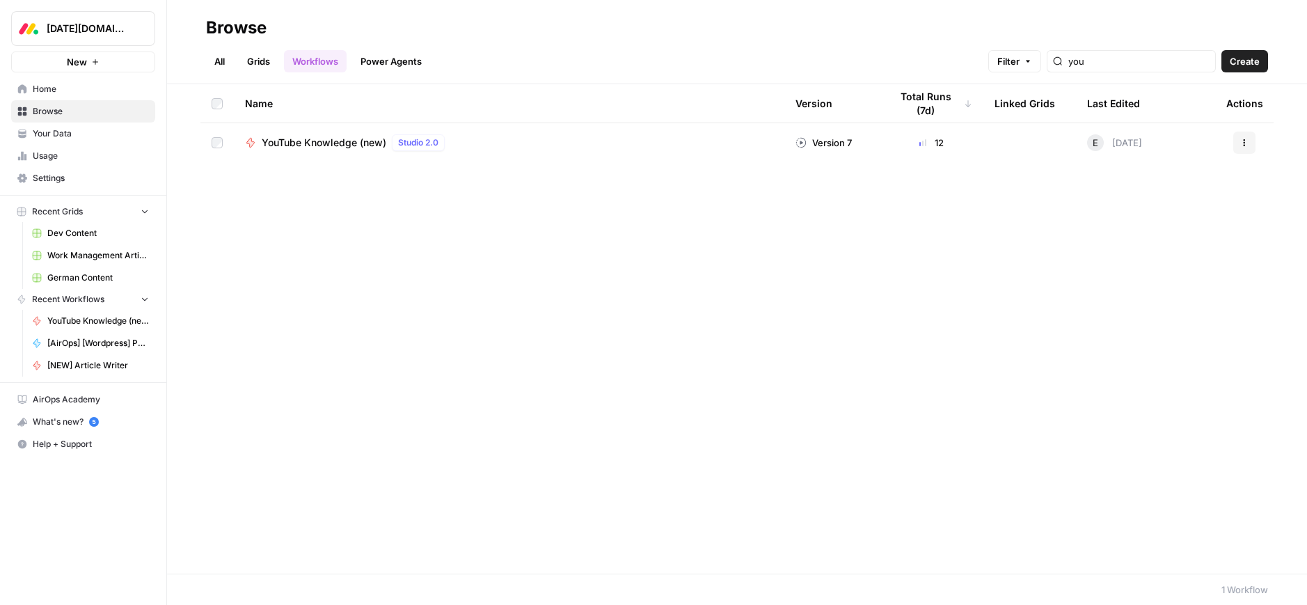
click at [1234, 65] on span "Create" at bounding box center [1245, 61] width 30 height 14
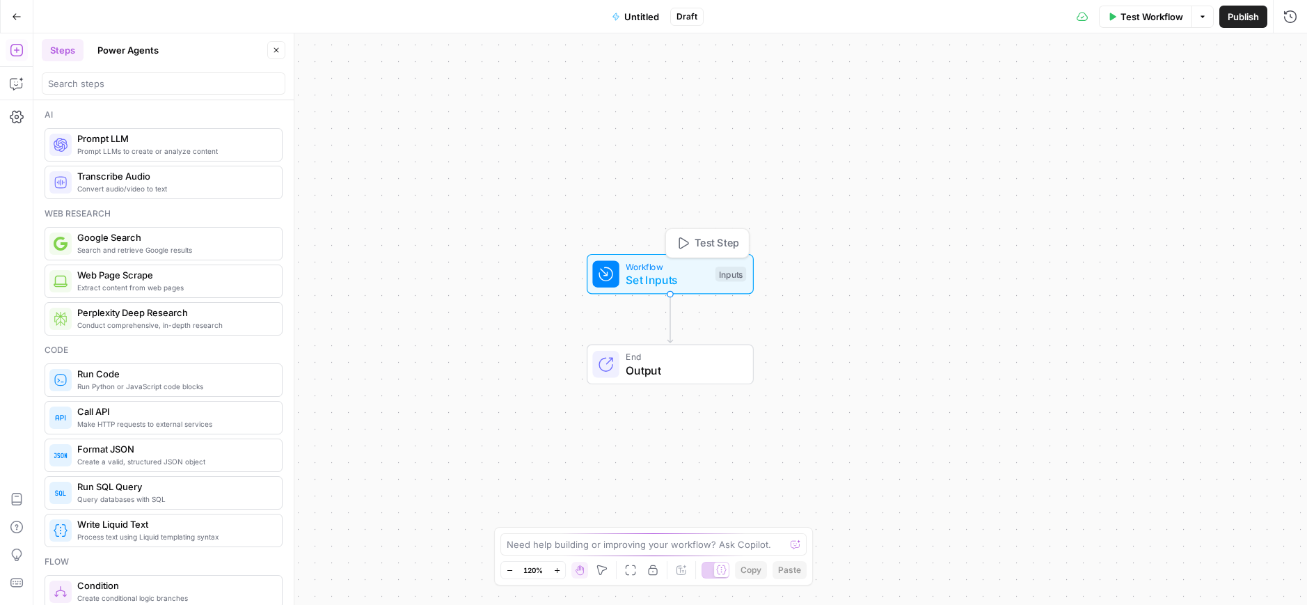
click at [658, 275] on span "Set Inputs" at bounding box center [667, 279] width 83 height 17
click at [1171, 94] on button "Add Field" at bounding box center [1156, 95] width 232 height 22
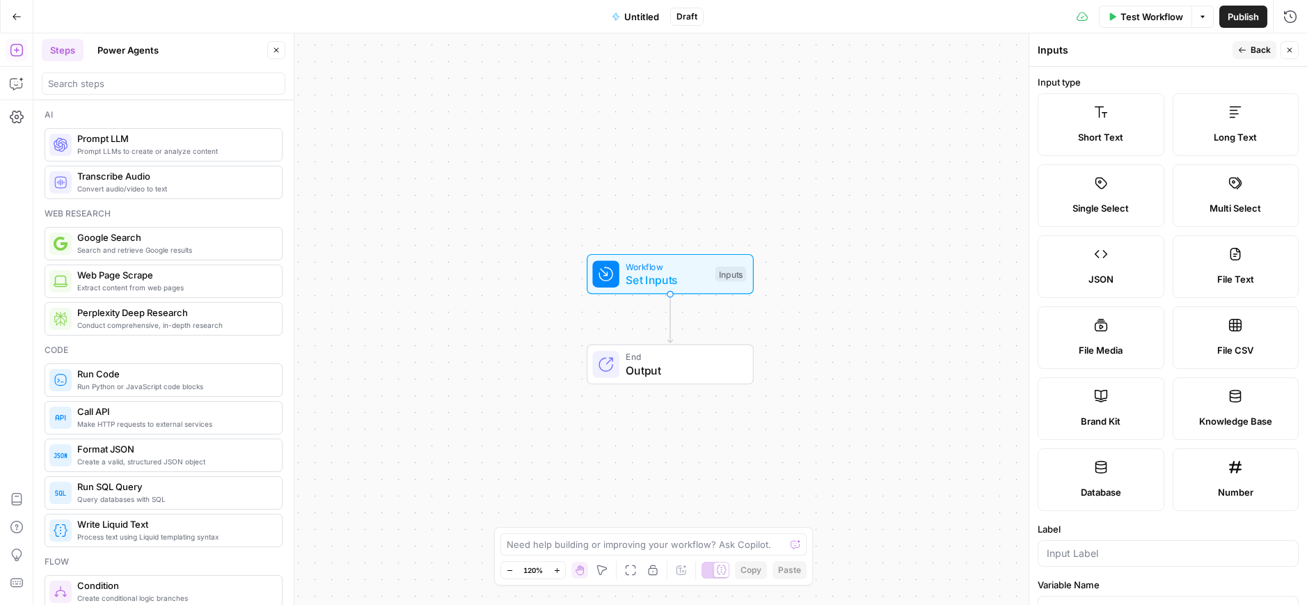
click at [133, 244] on span "Search and retrieve Google results" at bounding box center [173, 249] width 193 height 11
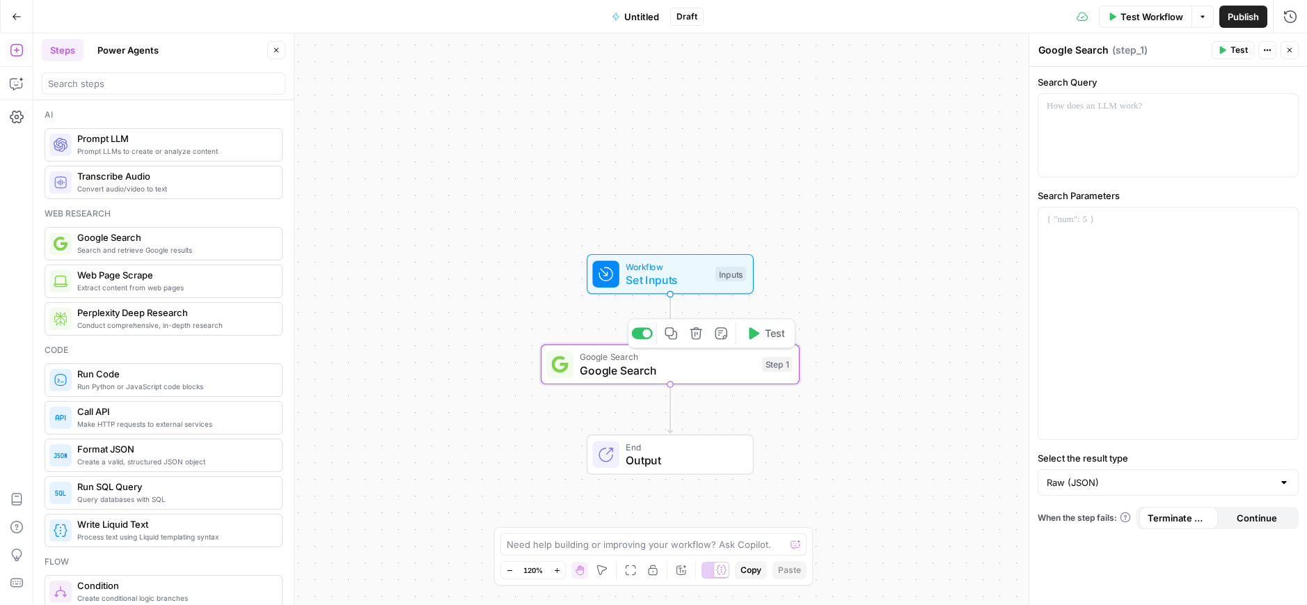
click at [698, 340] on button "Delete step" at bounding box center [696, 333] width 22 height 22
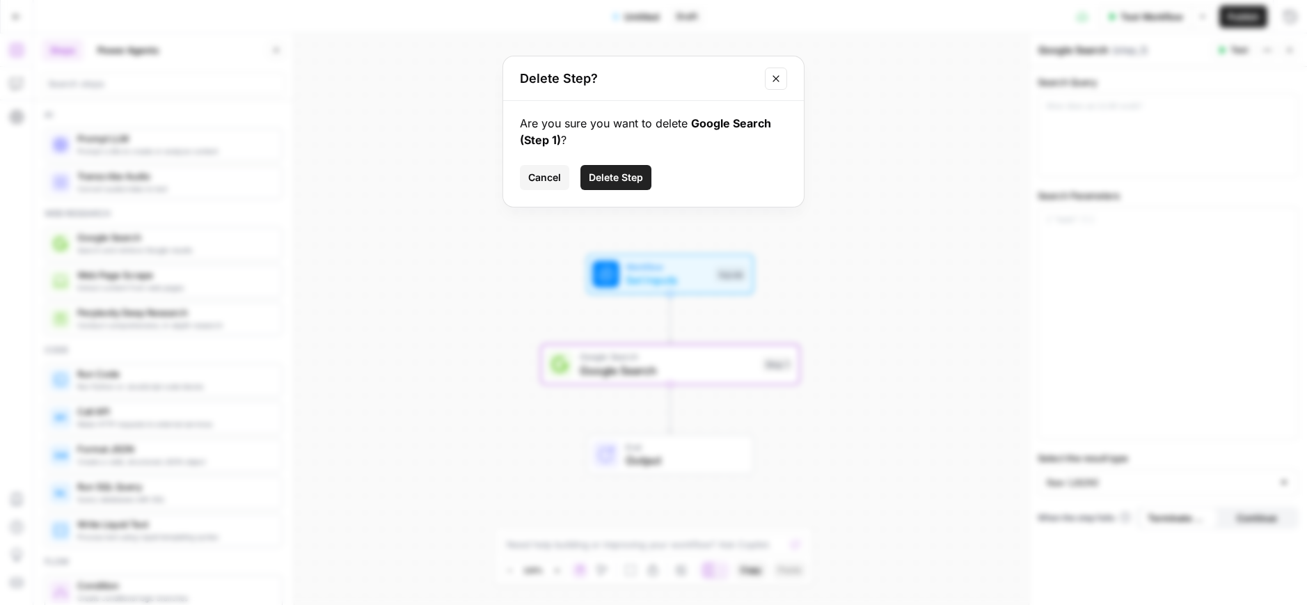
click at [621, 176] on span "Delete Step" at bounding box center [616, 177] width 54 height 14
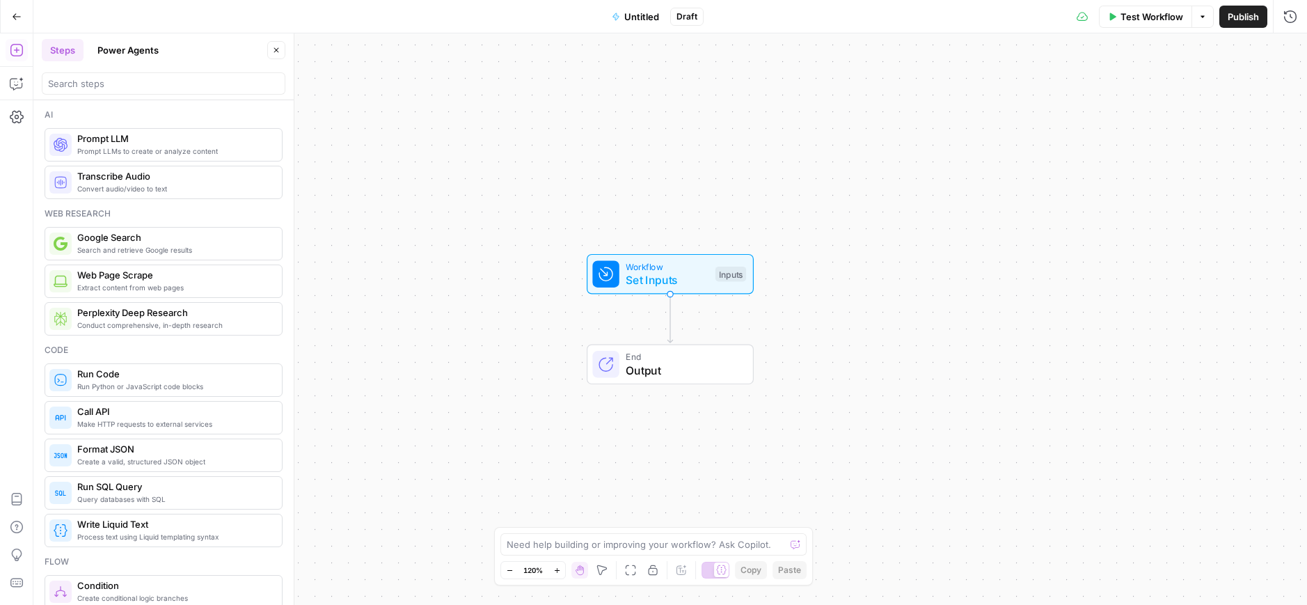
click at [146, 289] on span "Extract content from web pages" at bounding box center [173, 287] width 193 height 11
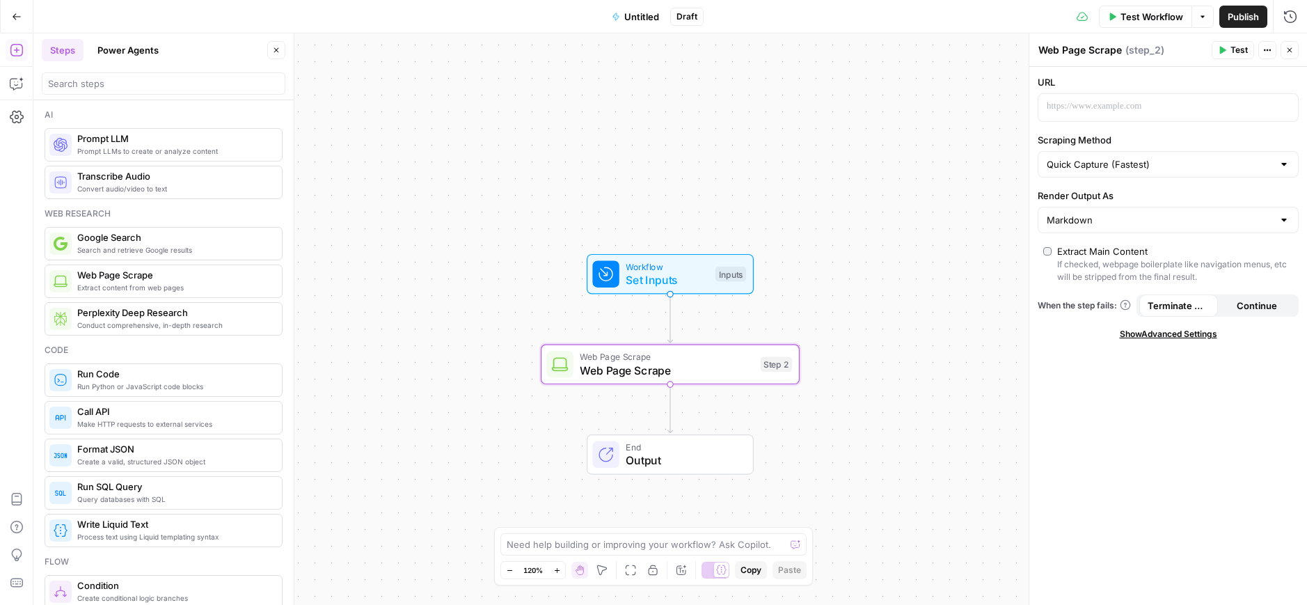
click at [671, 452] on span "Output" at bounding box center [682, 460] width 113 height 17
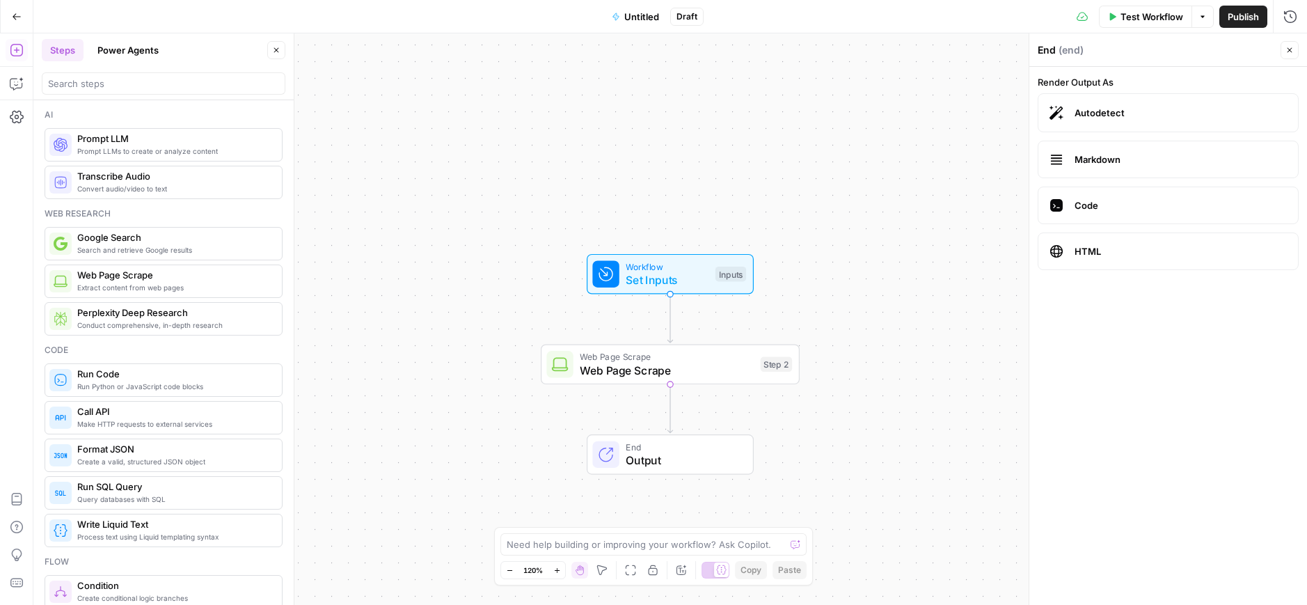
click at [1289, 51] on icon "button" at bounding box center [1289, 50] width 8 height 8
click at [671, 378] on span "Web Page Scrape" at bounding box center [667, 370] width 174 height 17
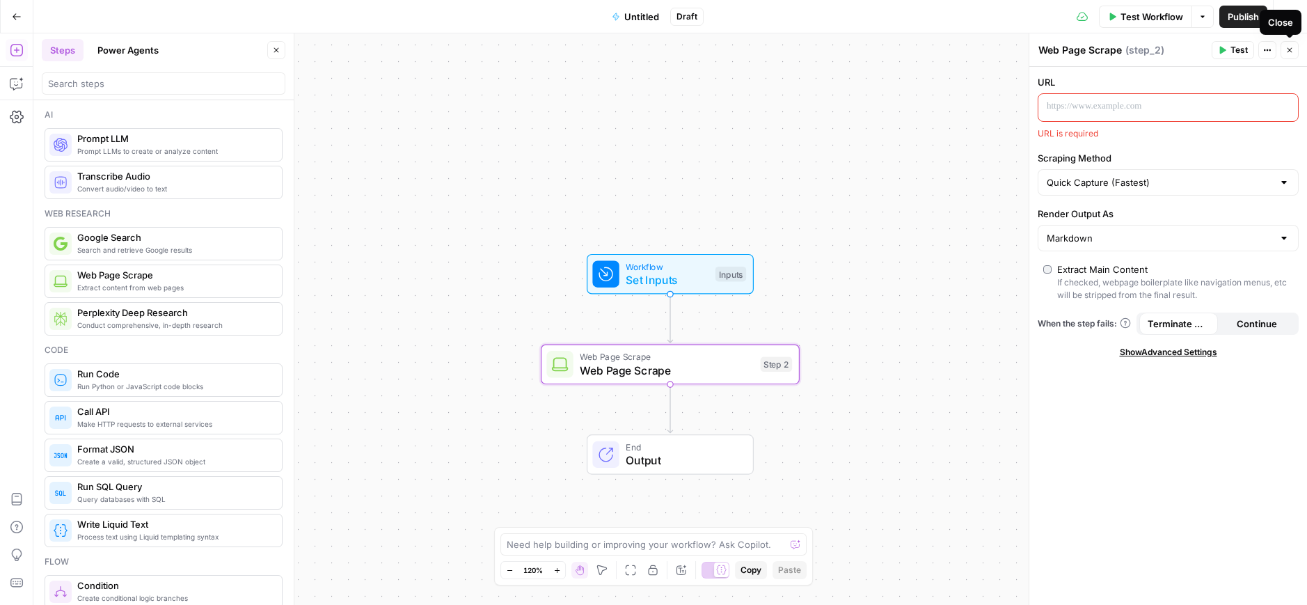
click at [1290, 49] on icon "button" at bounding box center [1289, 50] width 8 height 8
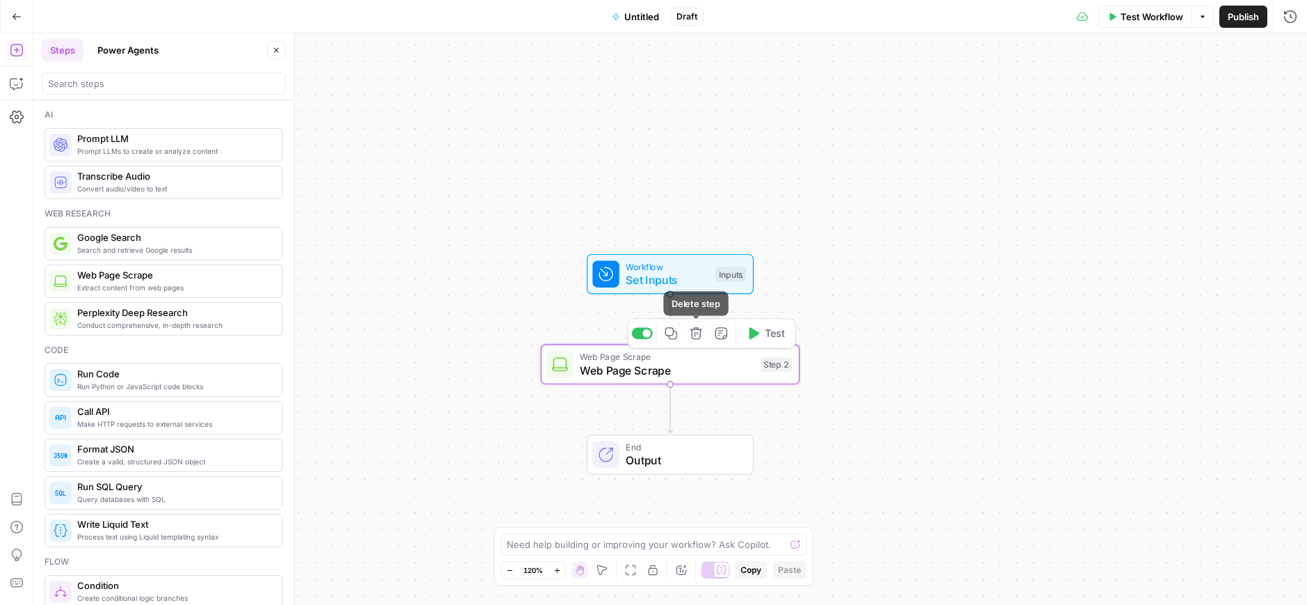
click at [697, 341] on button "Delete step" at bounding box center [696, 333] width 22 height 22
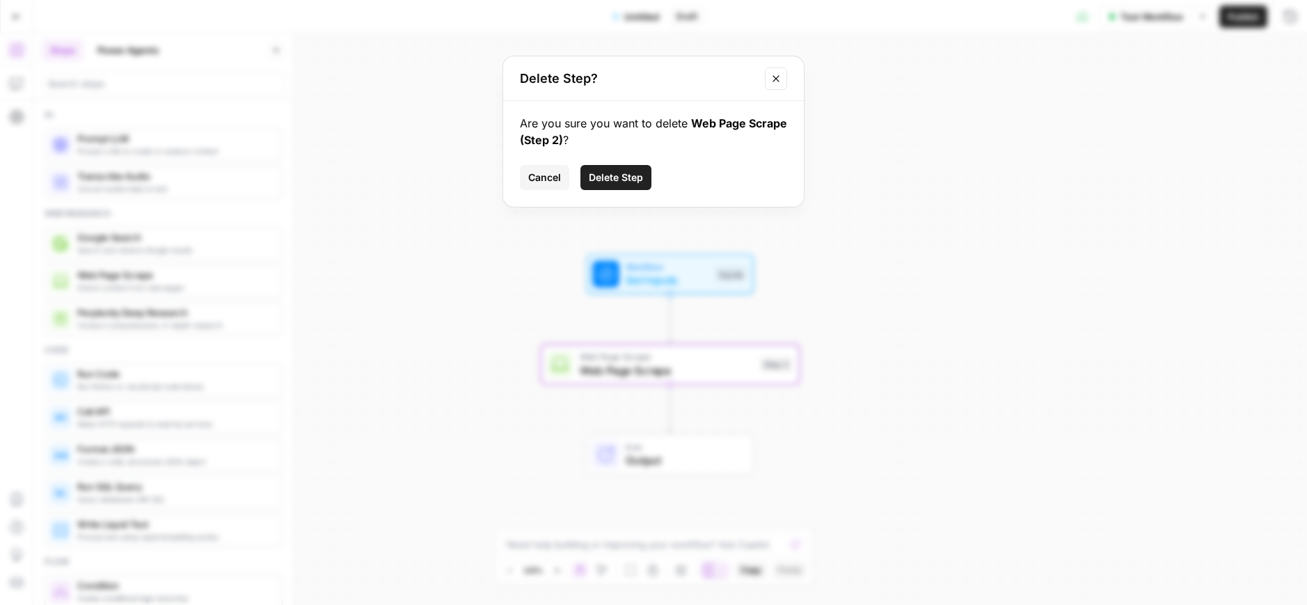
click at [599, 170] on span "Delete Step" at bounding box center [616, 177] width 54 height 14
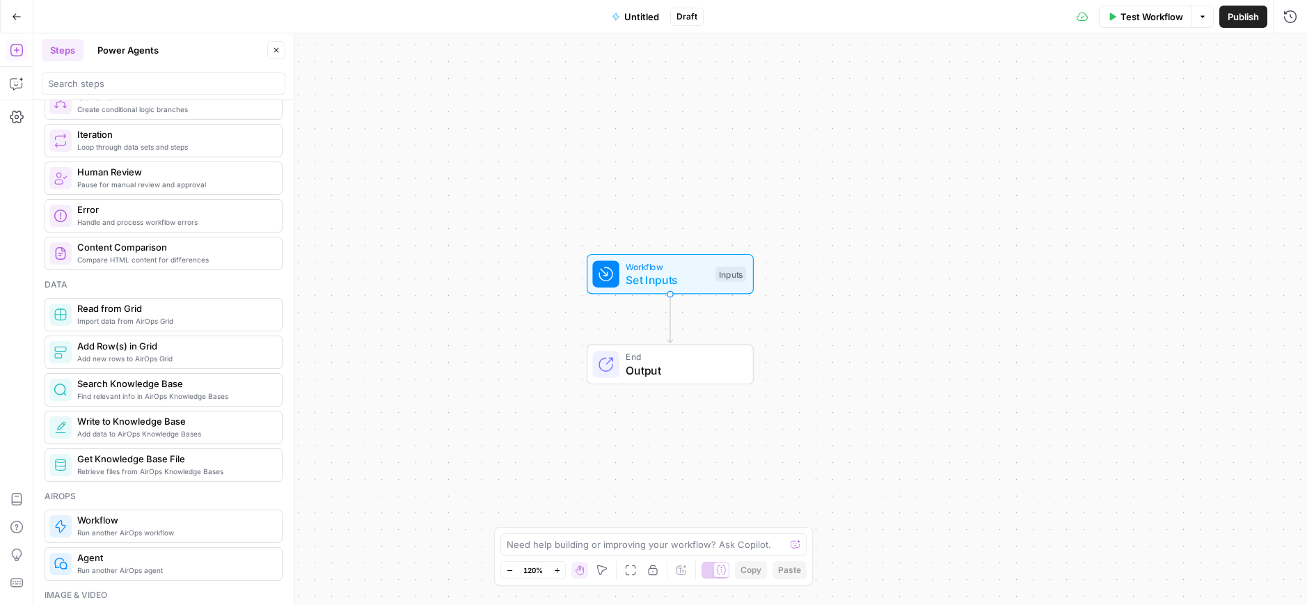
scroll to position [501, 0]
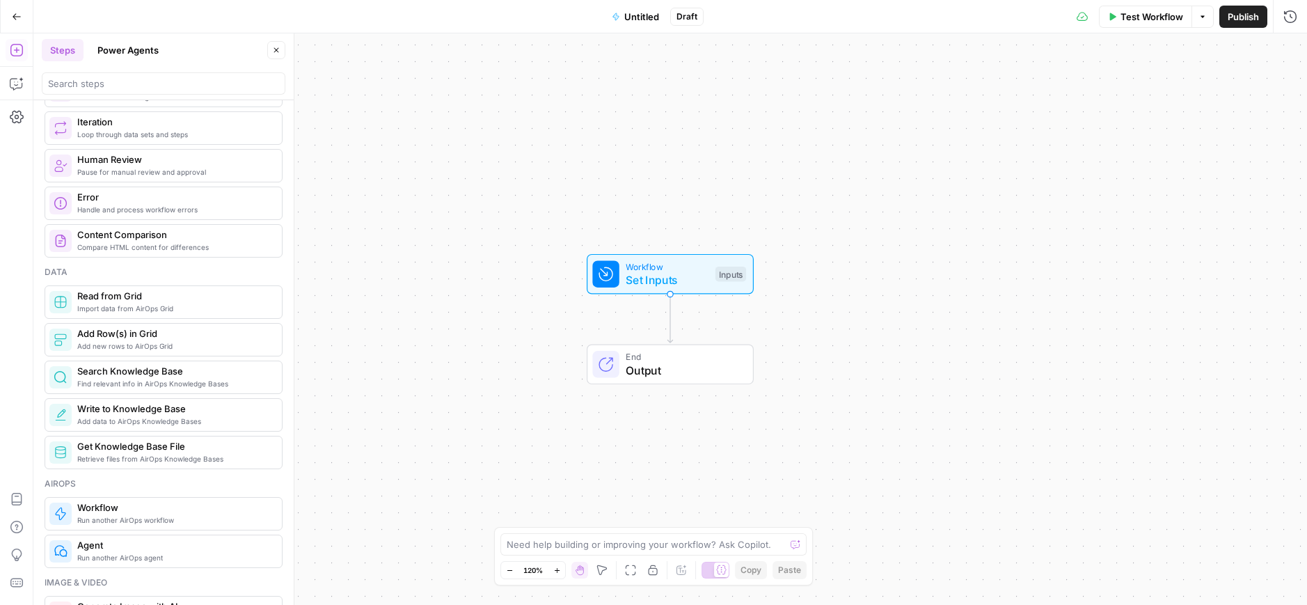
click at [171, 381] on span "Find relevant info in AirOps Knowledge Bases" at bounding box center [173, 383] width 193 height 11
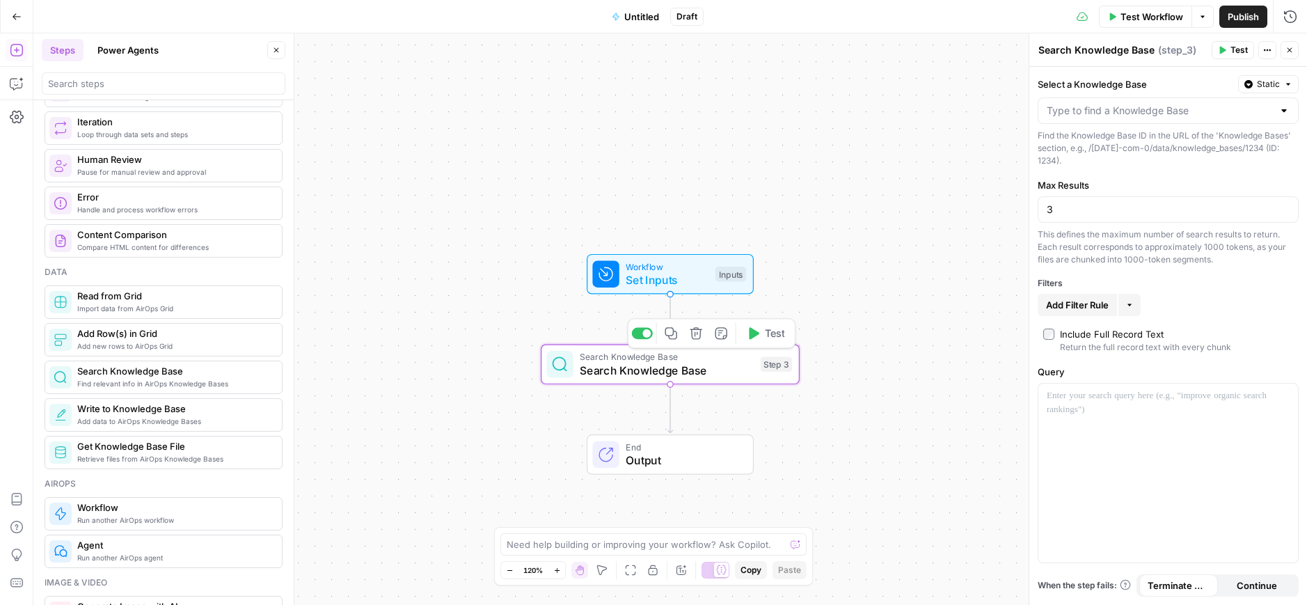
click at [725, 374] on span "Search Knowledge Base" at bounding box center [667, 370] width 174 height 17
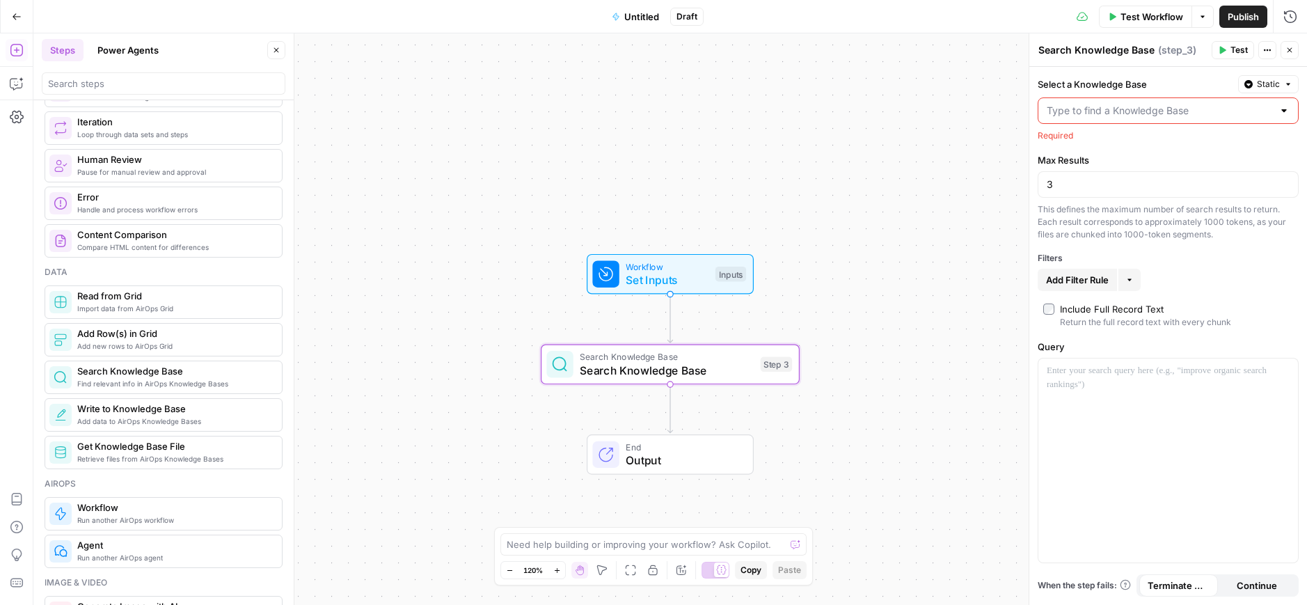
click at [1166, 116] on input "Select a Knowledge Base" at bounding box center [1160, 111] width 226 height 14
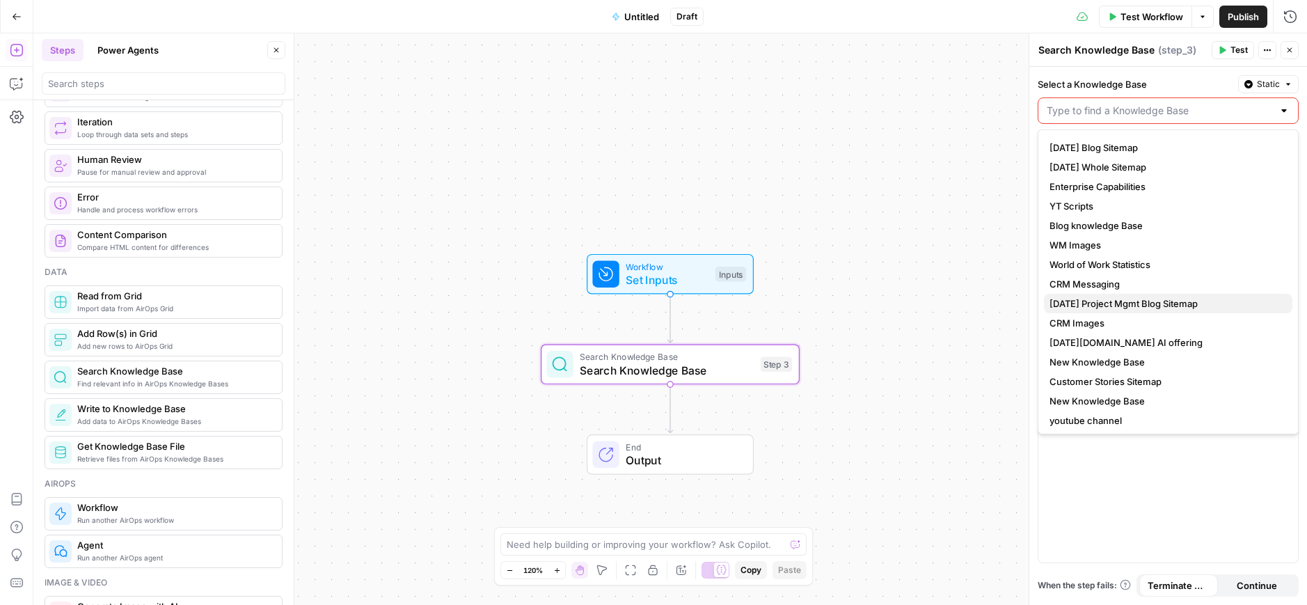
scroll to position [97, 0]
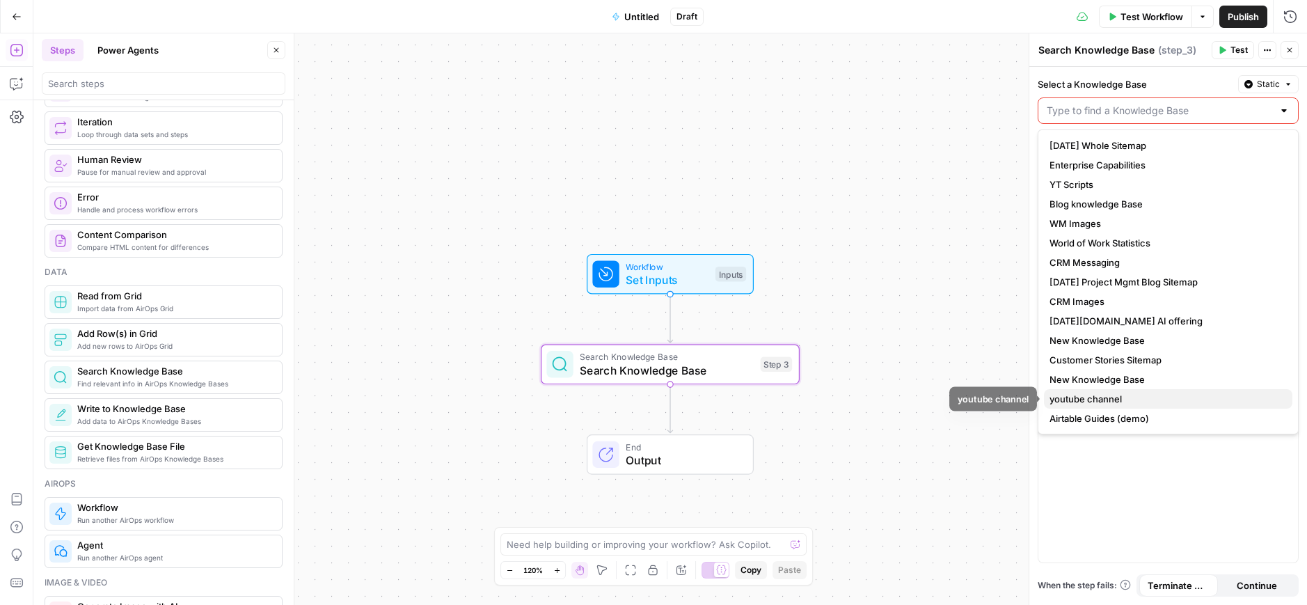
click at [1086, 395] on span "youtube channel" at bounding box center [1165, 399] width 232 height 14
type input "youtube channel"
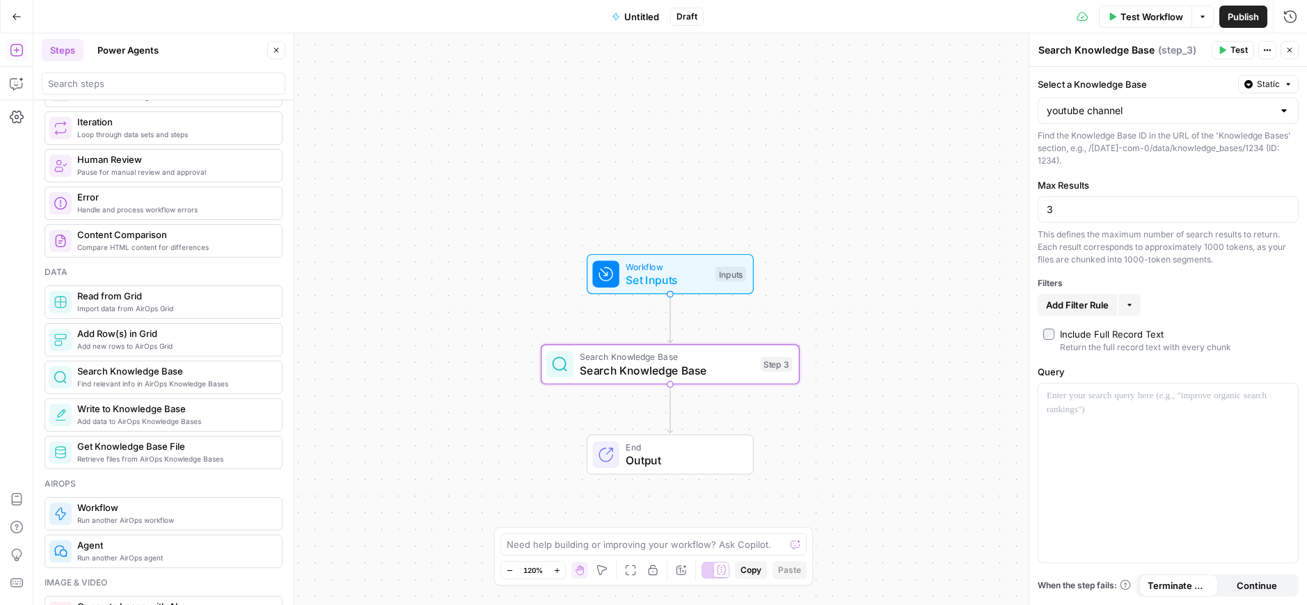
click at [898, 280] on div "Workflow Set Inputs Inputs Search Knowledge Base Search Knowledge Base Step 3 E…" at bounding box center [669, 318] width 1273 height 571
click at [8, 18] on button "Go Back" at bounding box center [16, 16] width 25 height 25
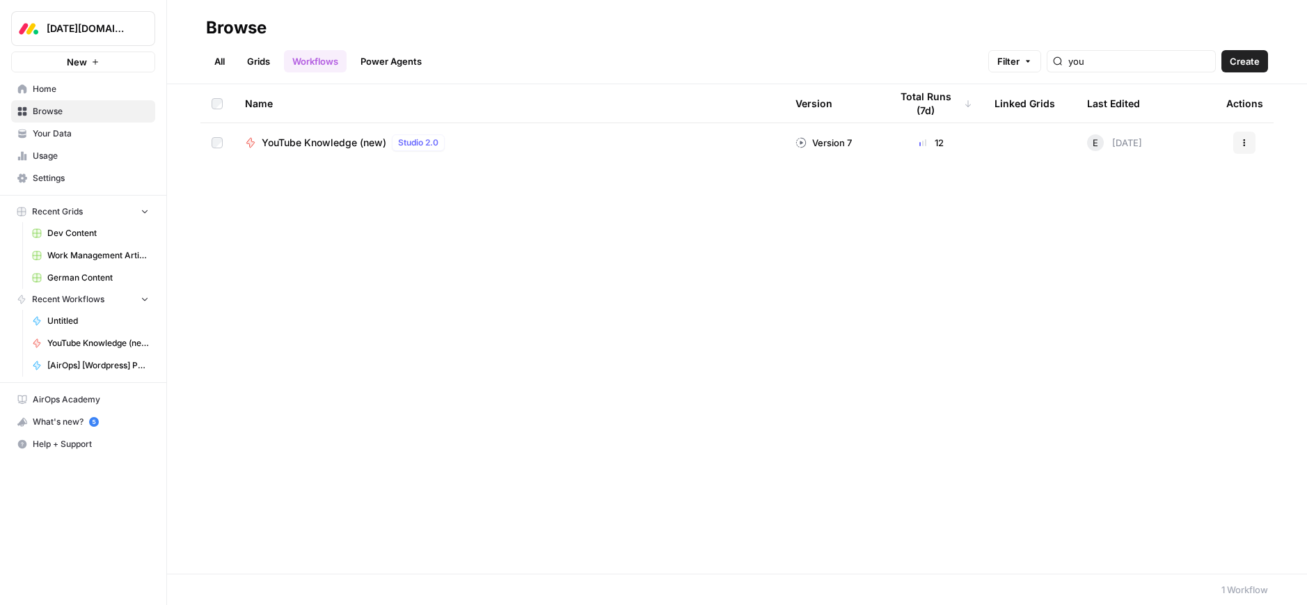
click at [57, 133] on span "Your Data" at bounding box center [91, 133] width 116 height 13
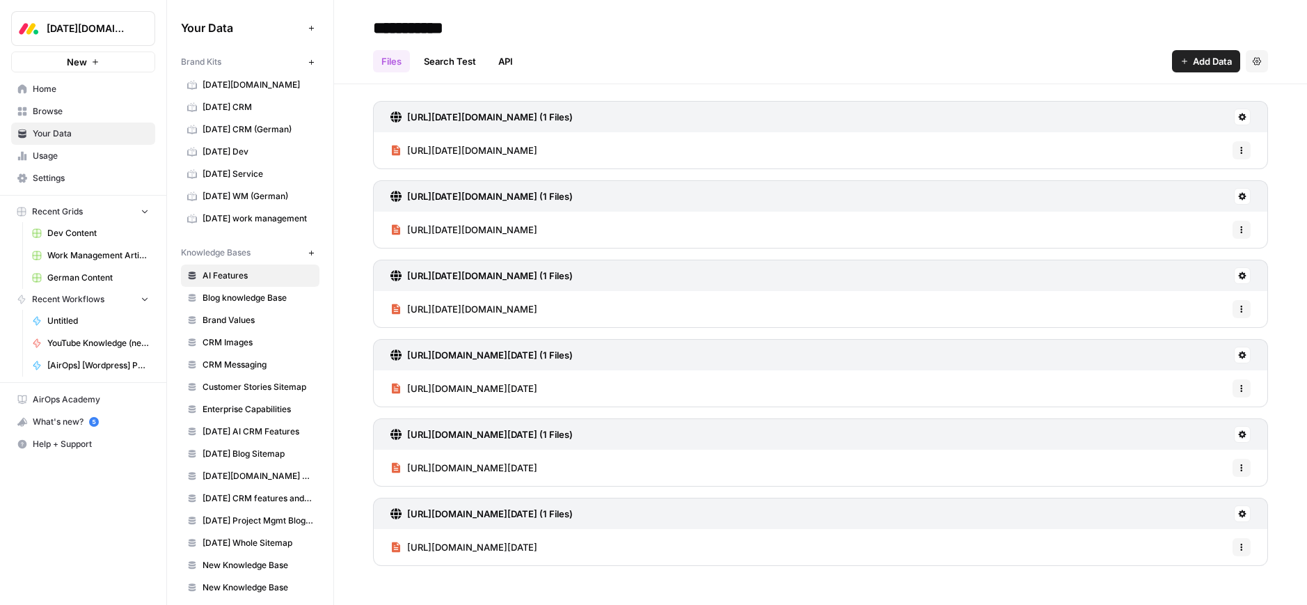
click at [45, 156] on span "Usage" at bounding box center [91, 156] width 116 height 13
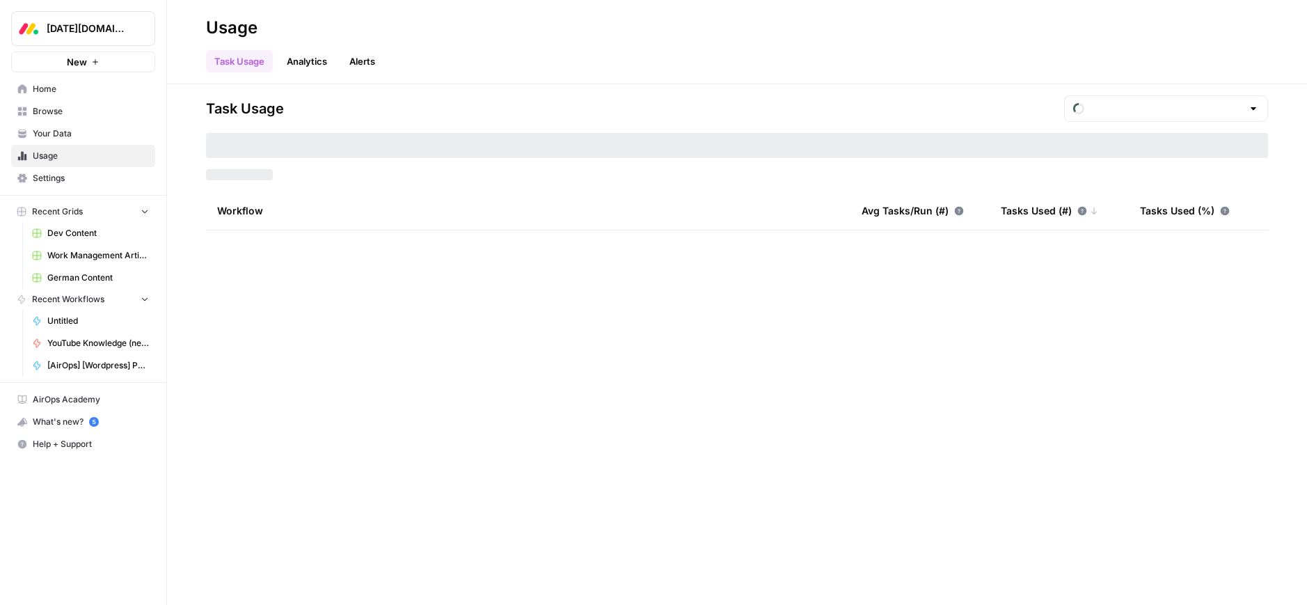
type input "August Tasks"
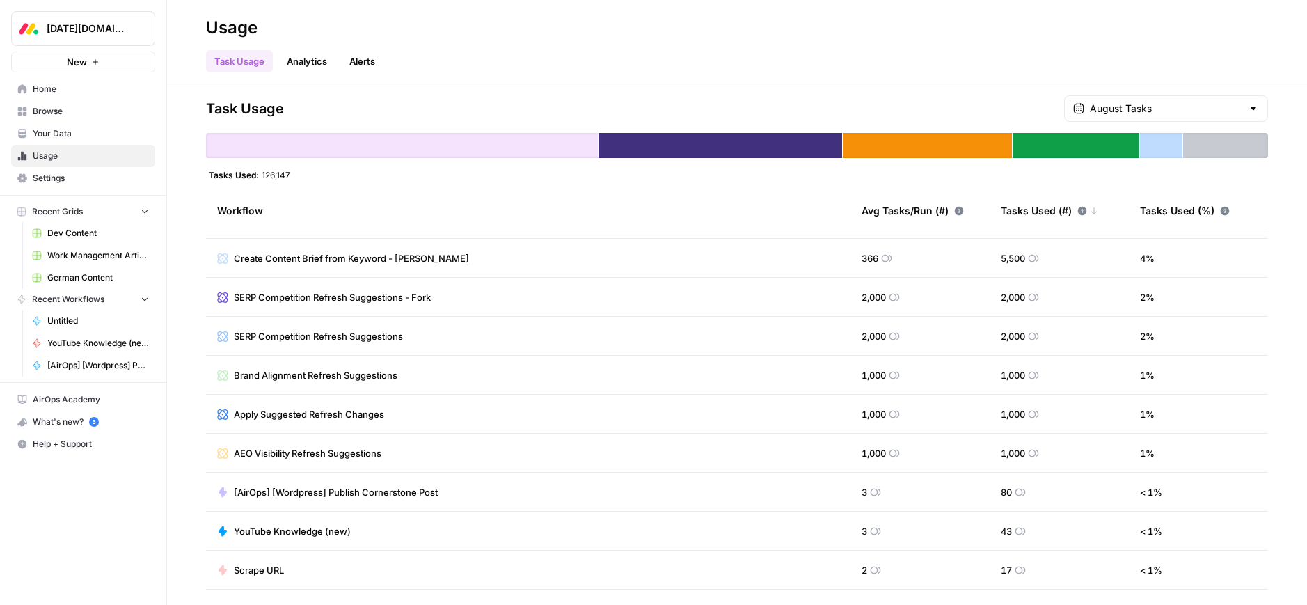
scroll to position [182, 0]
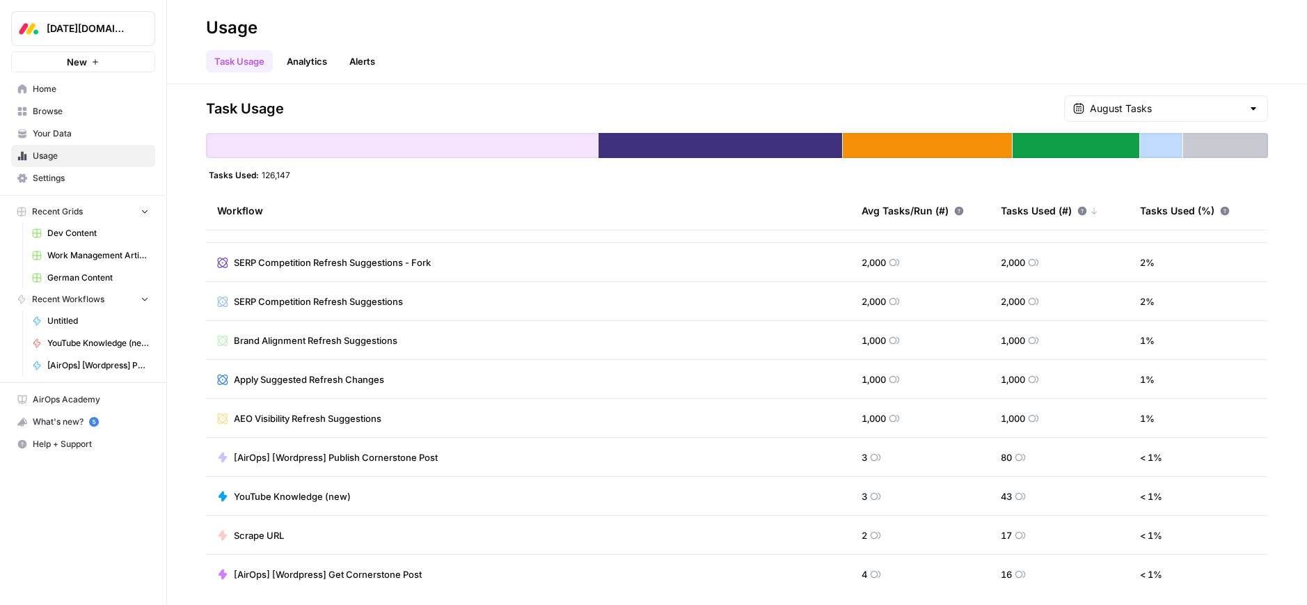
drag, startPoint x: 370, startPoint y: 498, endPoint x: 334, endPoint y: 495, distance: 36.3
click at [369, 497] on td "YouTube Knowledge (new)" at bounding box center [528, 496] width 644 height 38
click at [318, 495] on span "YouTube Knowledge (new)" at bounding box center [292, 496] width 117 height 14
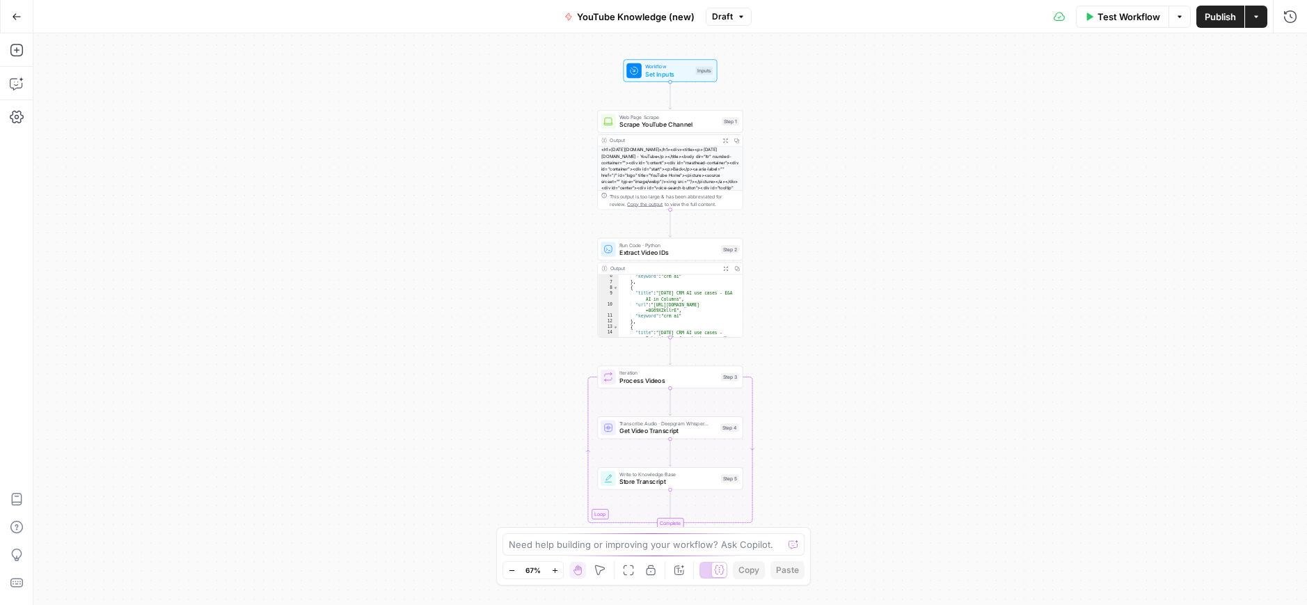
scroll to position [233, 0]
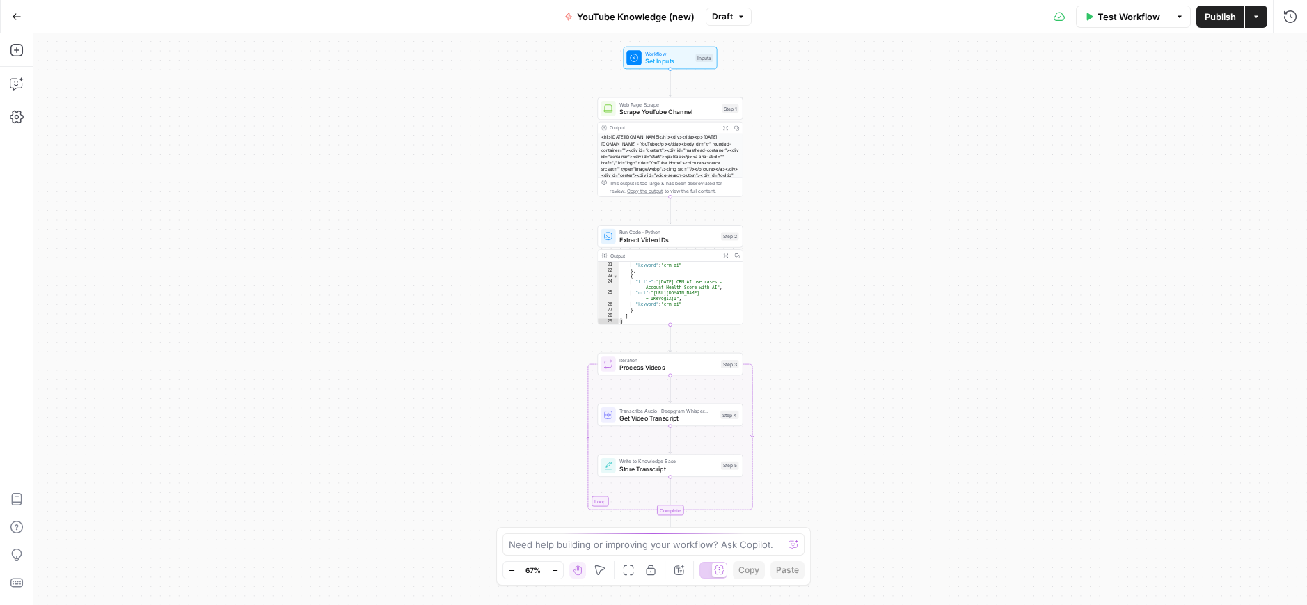
click at [19, 20] on icon "button" at bounding box center [17, 17] width 10 height 10
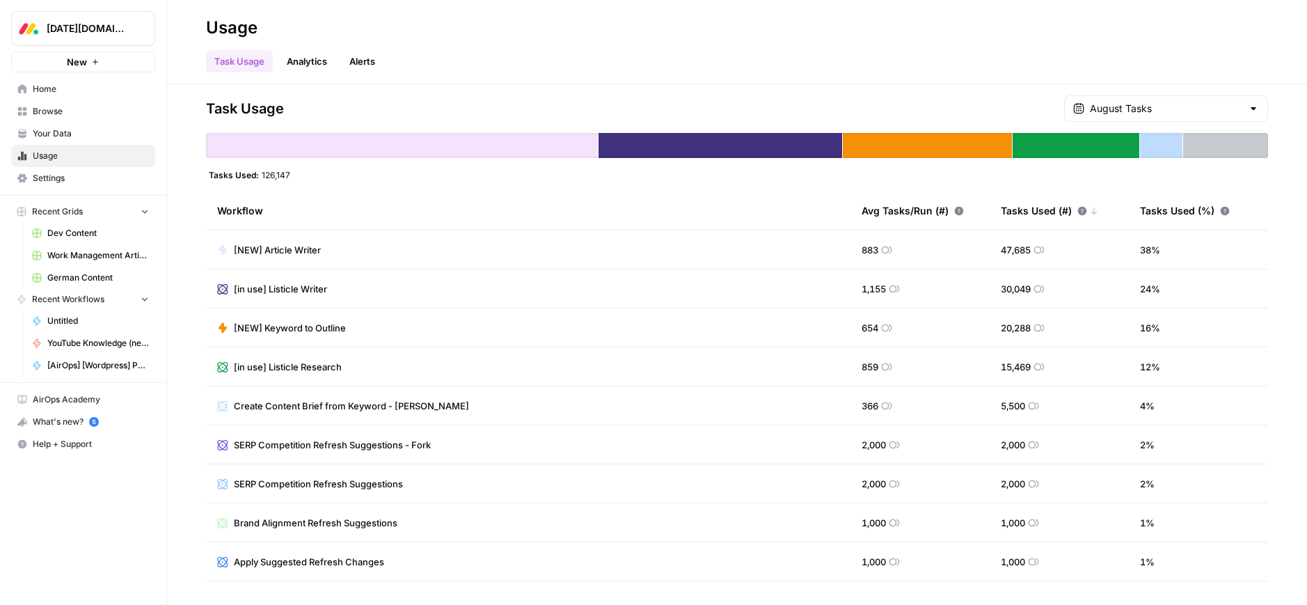
click at [52, 80] on link "Home" at bounding box center [83, 89] width 144 height 22
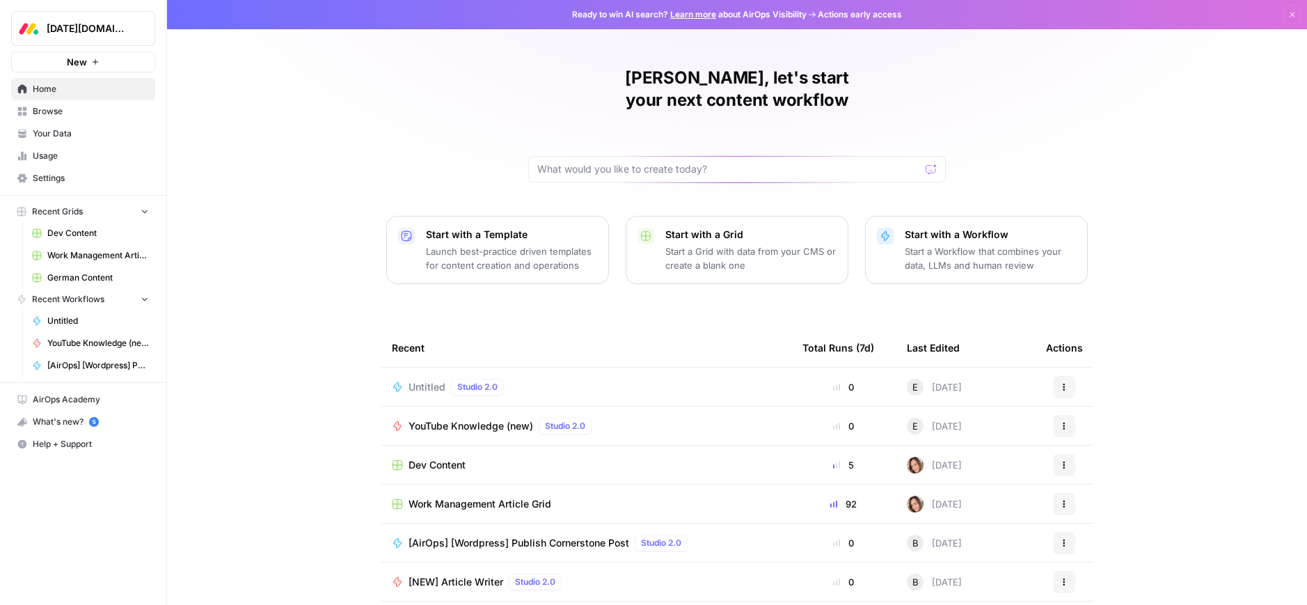
scroll to position [35, 0]
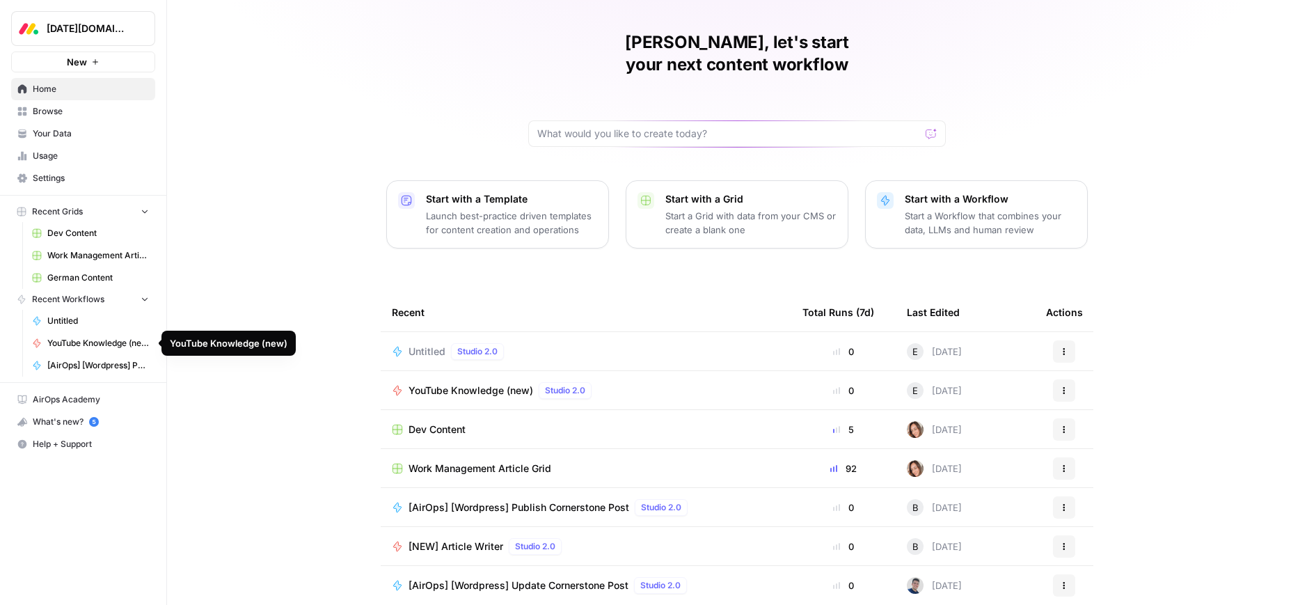
click at [71, 320] on span "Untitled" at bounding box center [98, 321] width 102 height 13
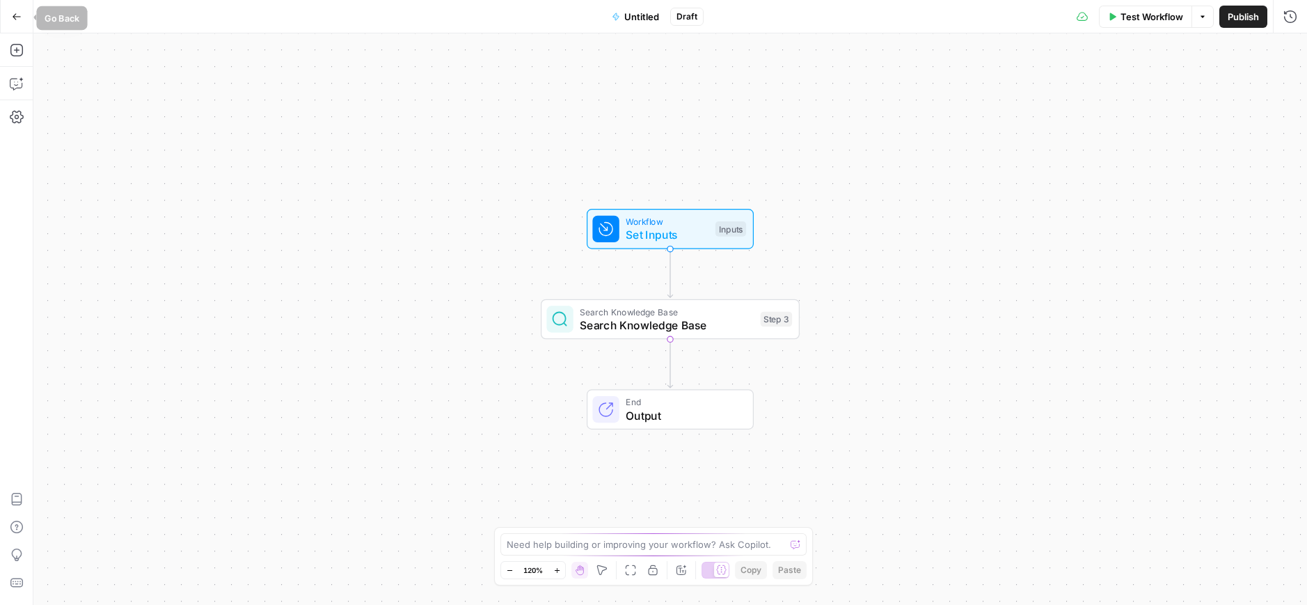
click at [17, 14] on icon "button" at bounding box center [17, 17] width 10 height 10
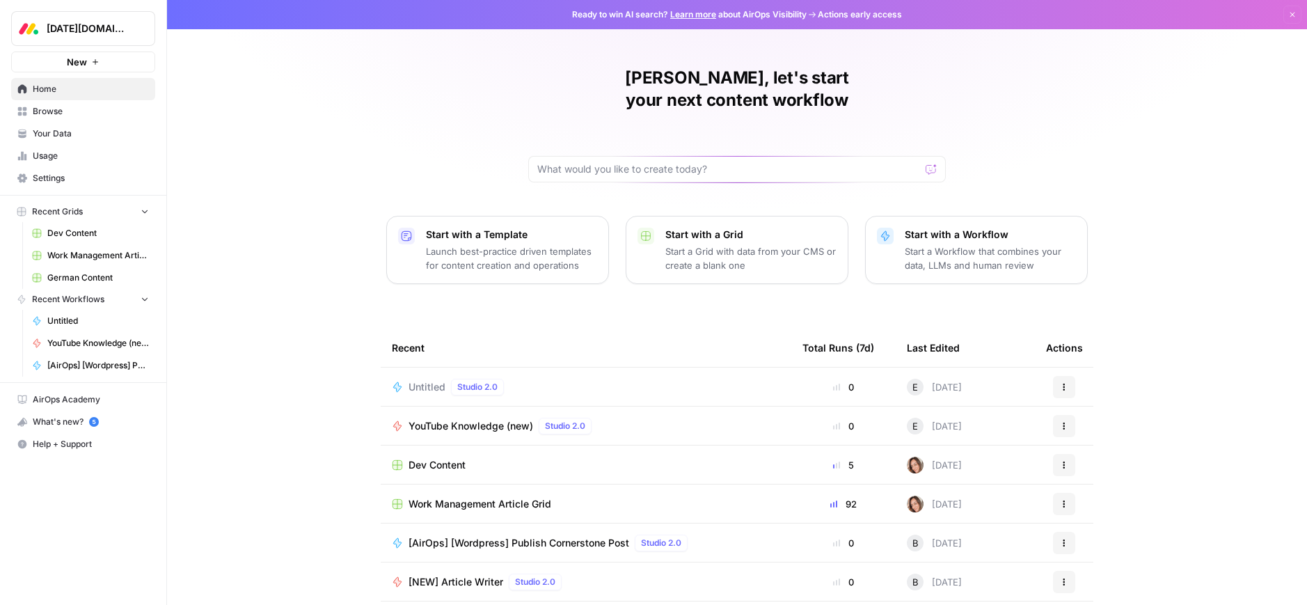
click at [63, 106] on span "Browse" at bounding box center [91, 111] width 116 height 13
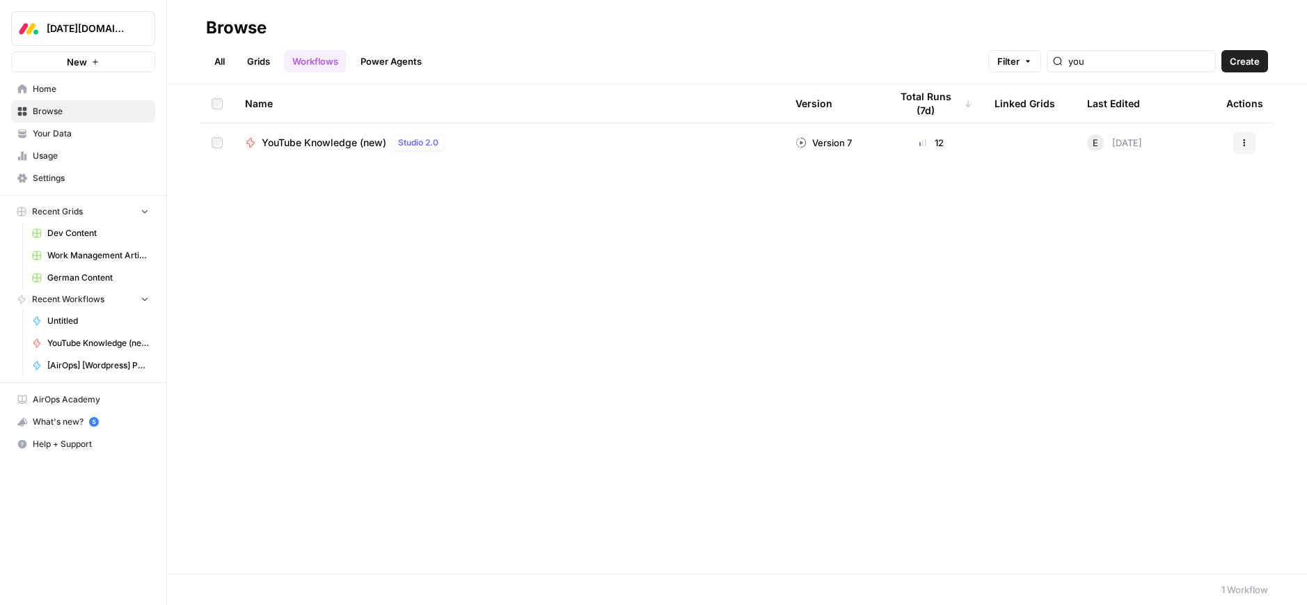
click at [320, 139] on span "YouTube Knowledge (new)" at bounding box center [324, 143] width 125 height 14
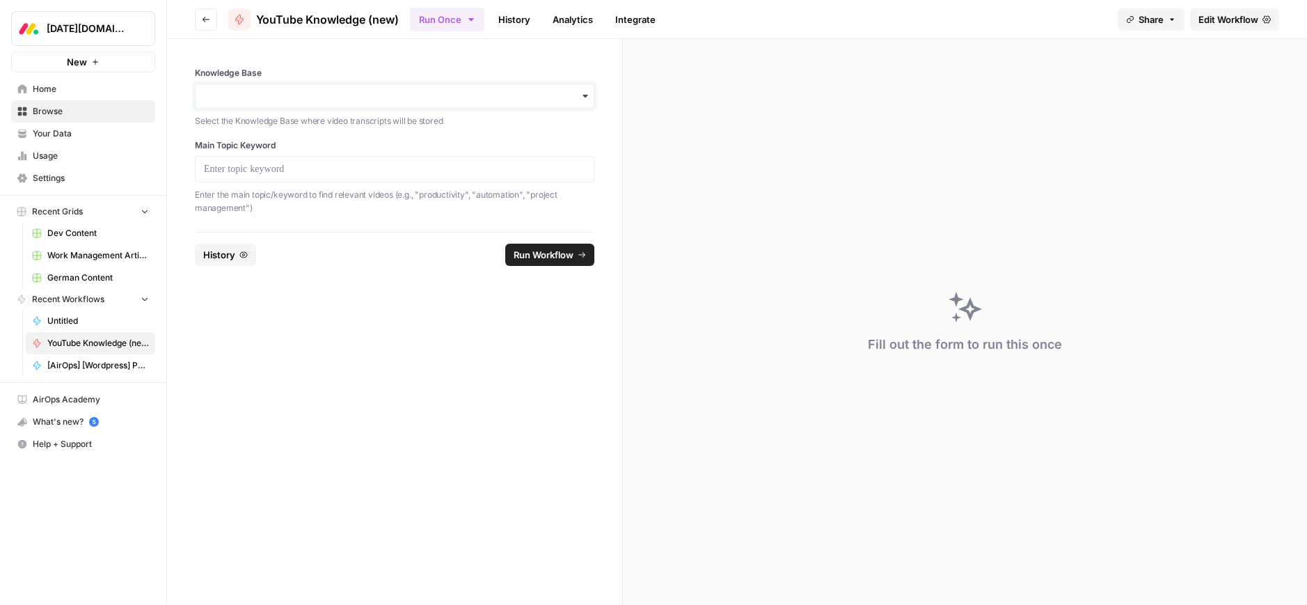
click at [306, 97] on input "Knowledge Base" at bounding box center [394, 96] width 381 height 14
click at [605, 97] on div "Knowledge Base Select the Knowledge Base where video transcripts will be stored…" at bounding box center [394, 135] width 455 height 193
click at [587, 96] on icon "button" at bounding box center [585, 95] width 11 height 11
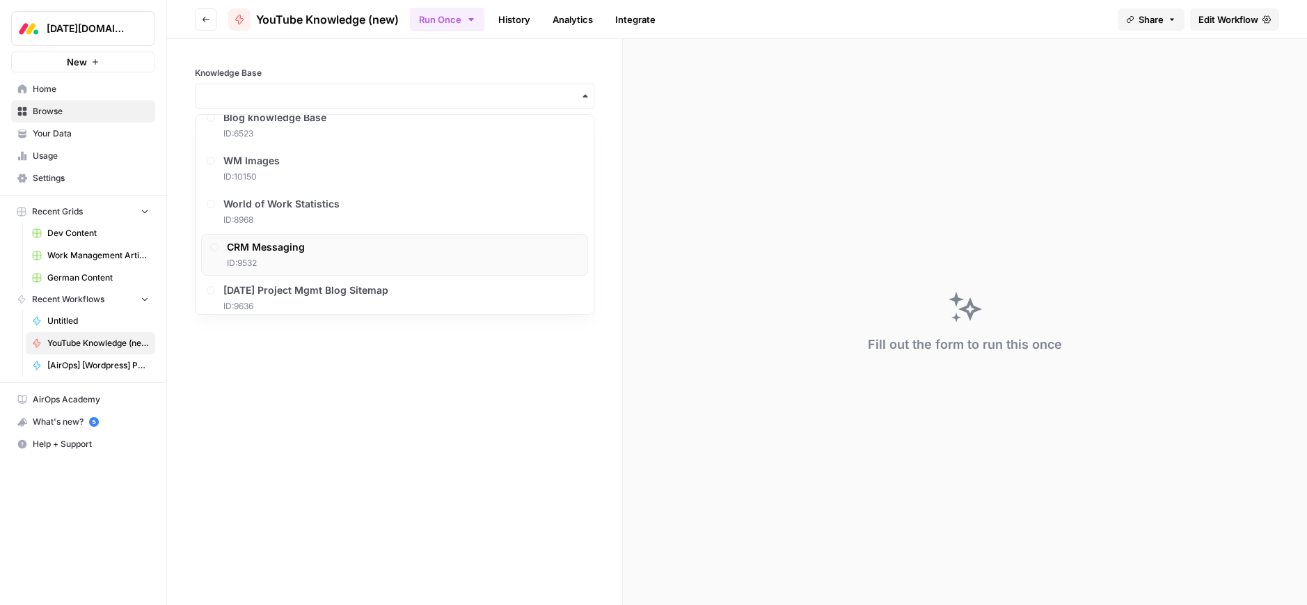
scroll to position [392, 0]
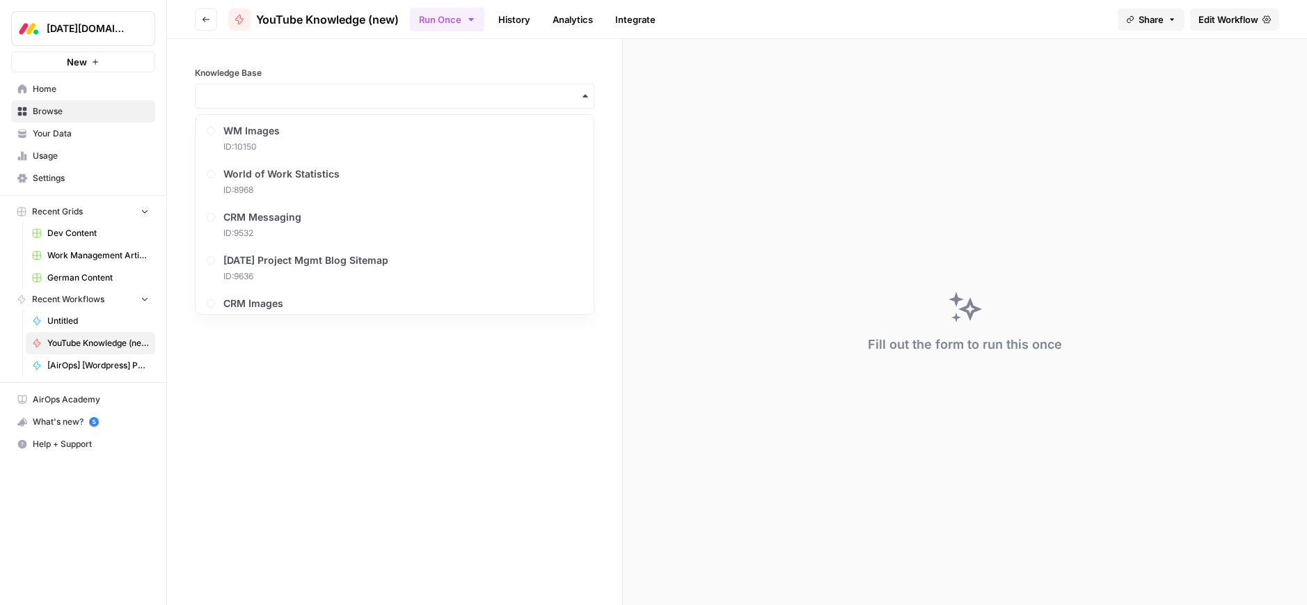
click at [796, 209] on div "Fill out the form to run this once" at bounding box center [965, 322] width 684 height 566
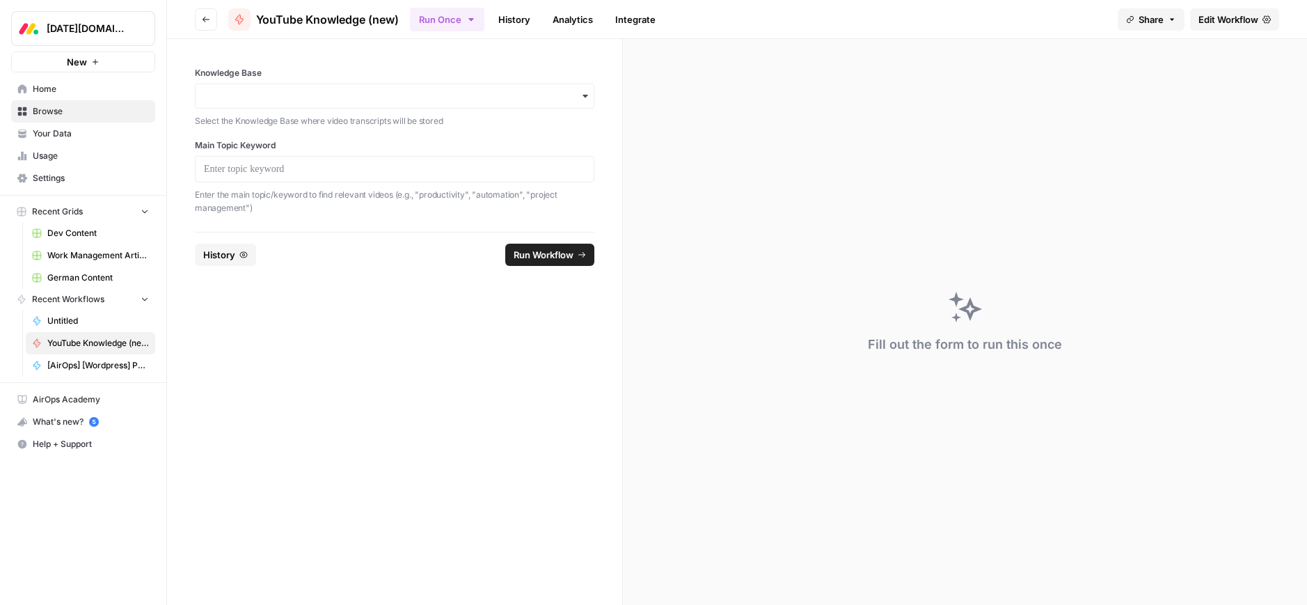
click at [43, 79] on link "Home" at bounding box center [83, 89] width 144 height 22
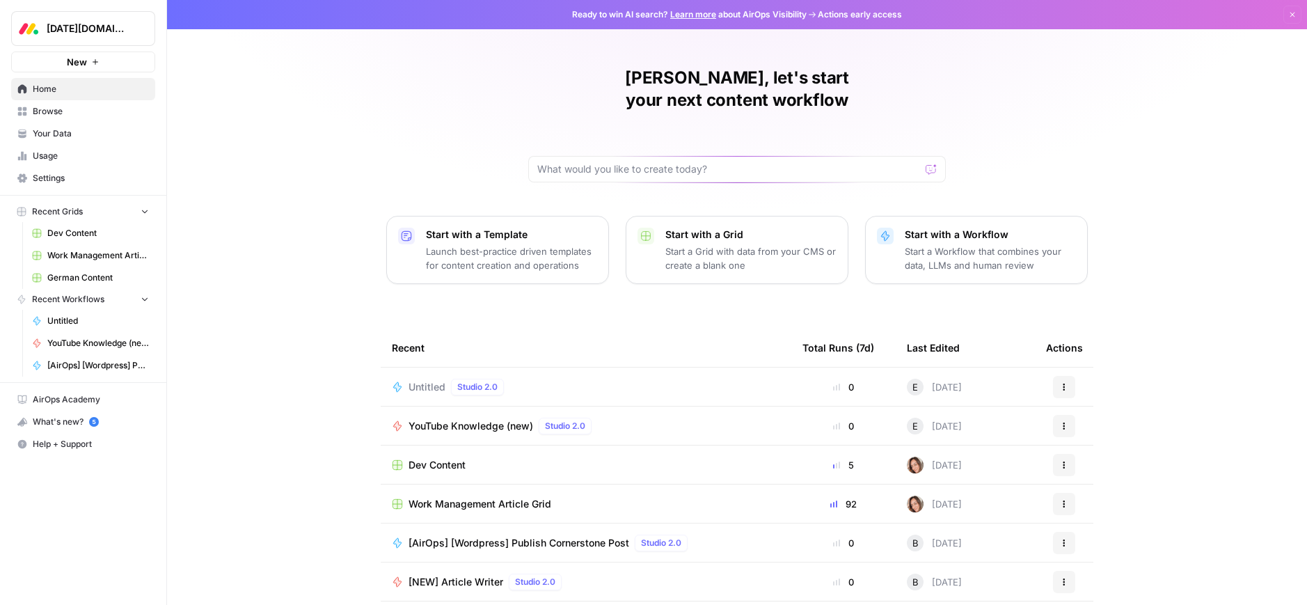
click at [58, 141] on link "Your Data" at bounding box center [83, 133] width 144 height 22
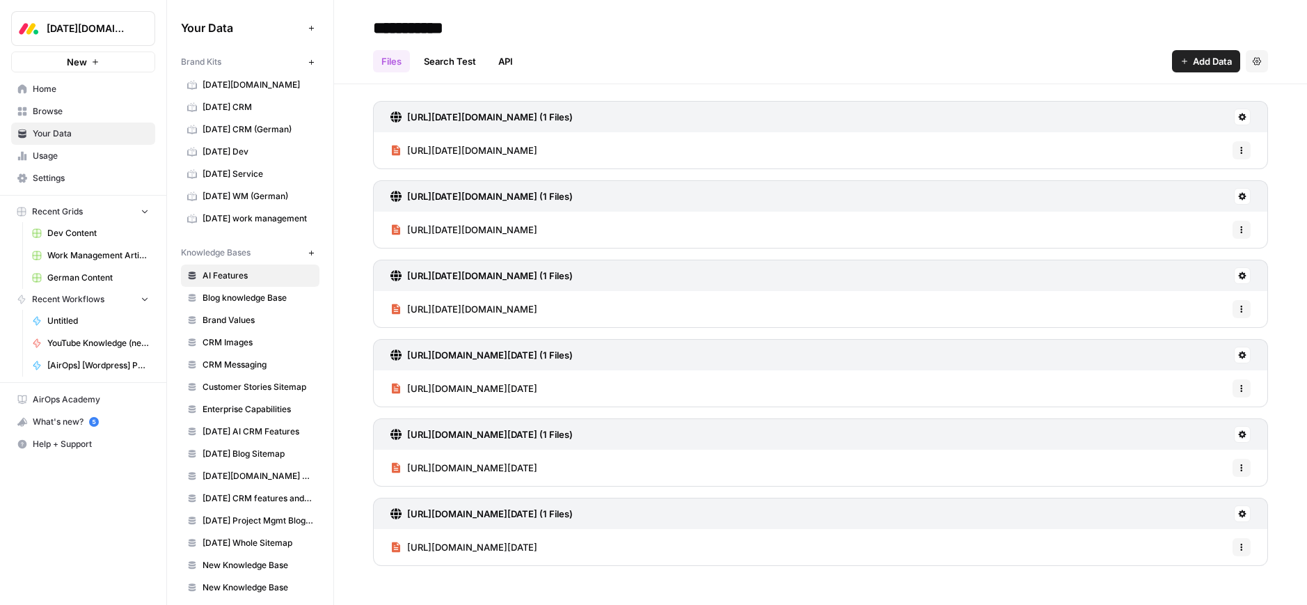
click at [437, 56] on link "Search Test" at bounding box center [449, 61] width 69 height 22
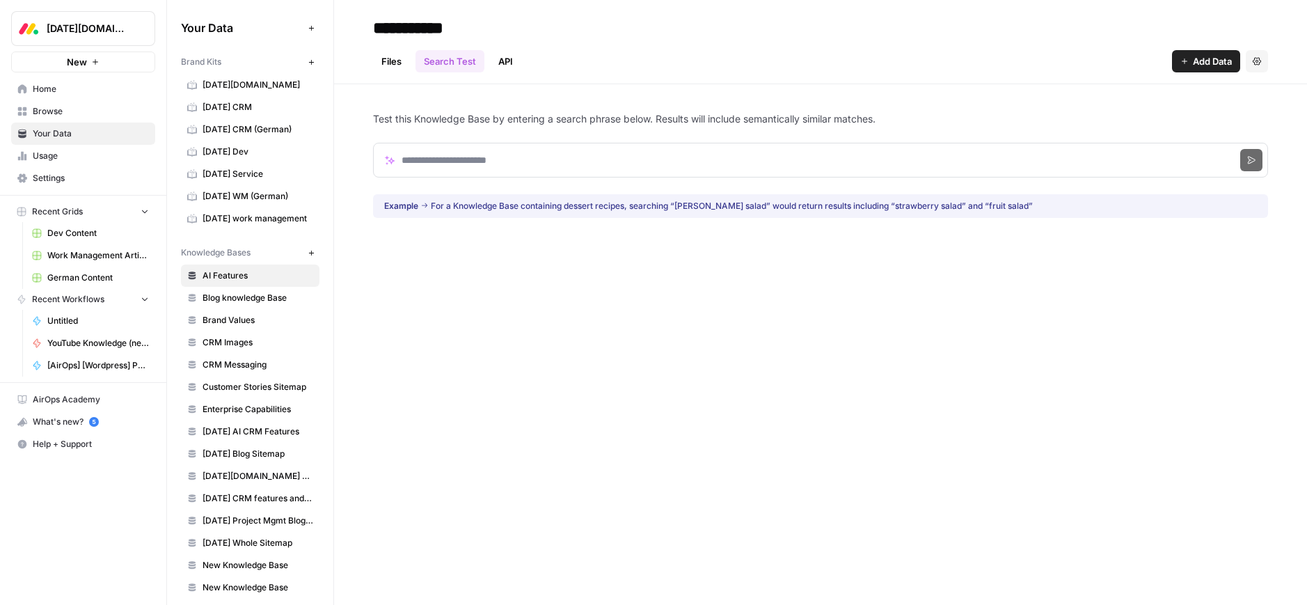
click at [392, 58] on link "Files" at bounding box center [391, 61] width 37 height 22
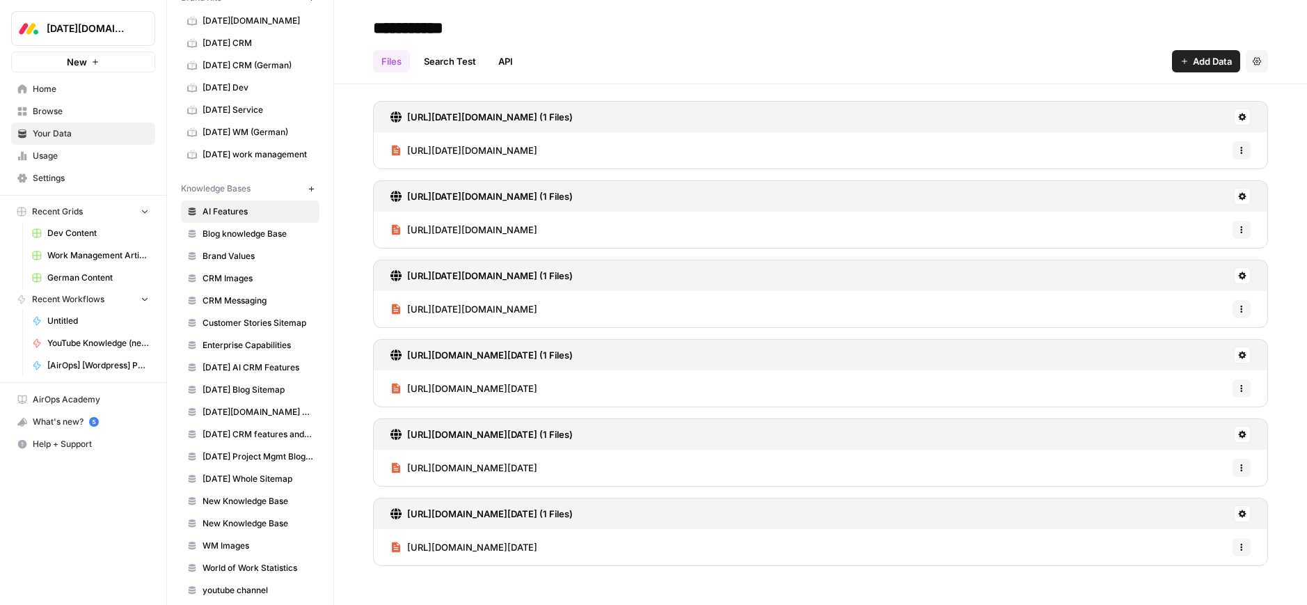
scroll to position [100, 0]
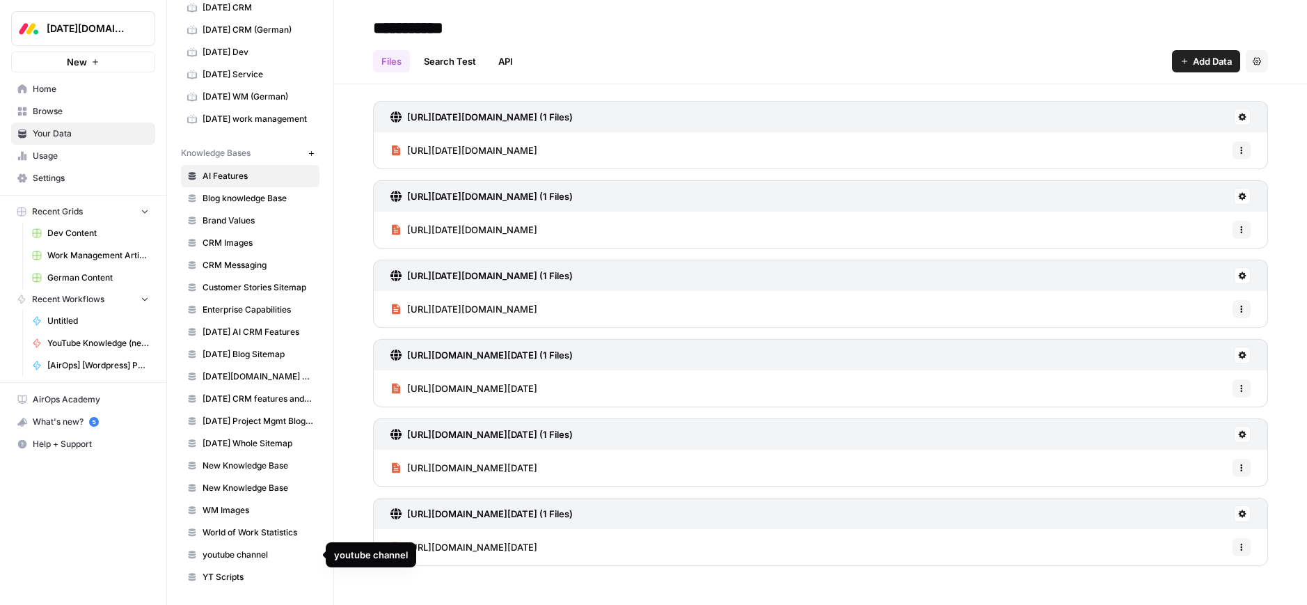
click at [223, 557] on span "youtube channel" at bounding box center [257, 554] width 111 height 13
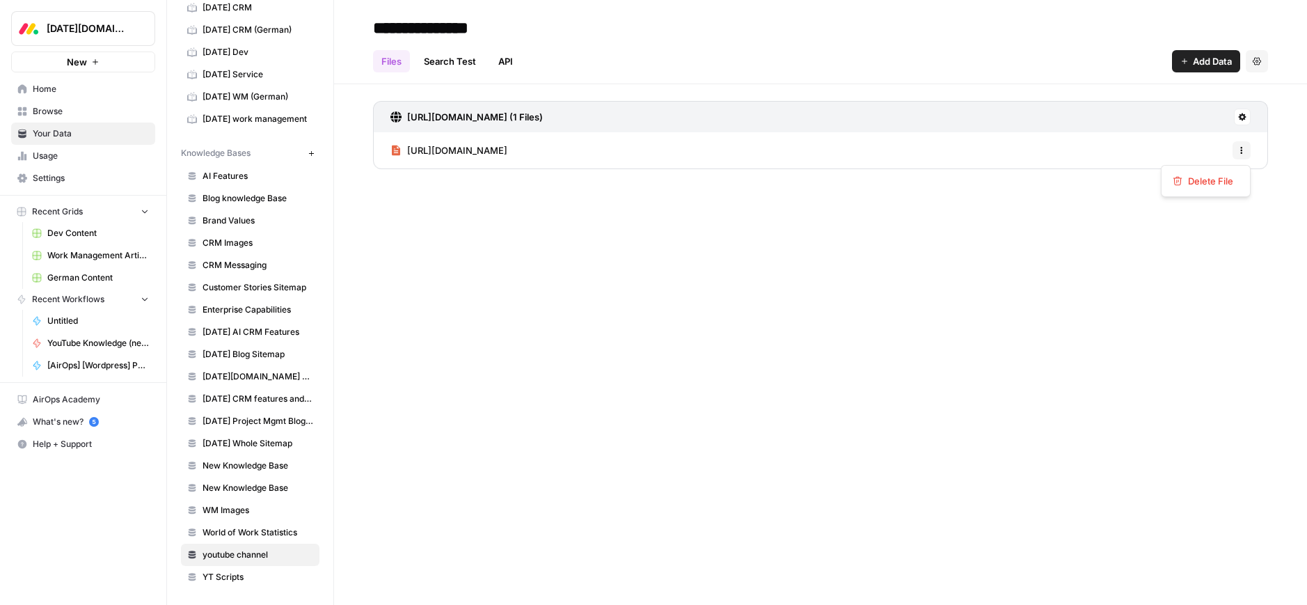
click at [1243, 151] on icon "button" at bounding box center [1241, 150] width 8 height 8
click at [1242, 117] on icon at bounding box center [1242, 117] width 8 height 8
drag, startPoint x: 837, startPoint y: 202, endPoint x: 816, endPoint y: 193, distance: 23.0
click at [836, 202] on div "**********" at bounding box center [820, 302] width 973 height 605
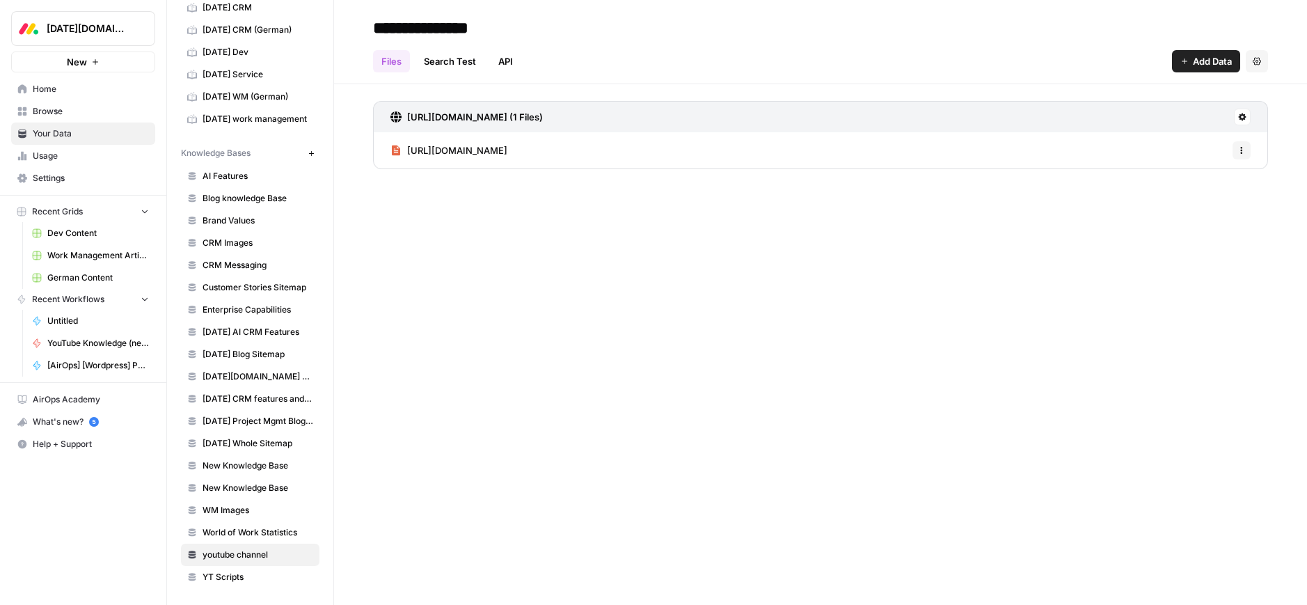
click at [1241, 151] on icon "button" at bounding box center [1241, 150] width 8 height 8
click at [1218, 182] on span "Delete File" at bounding box center [1210, 181] width 45 height 14
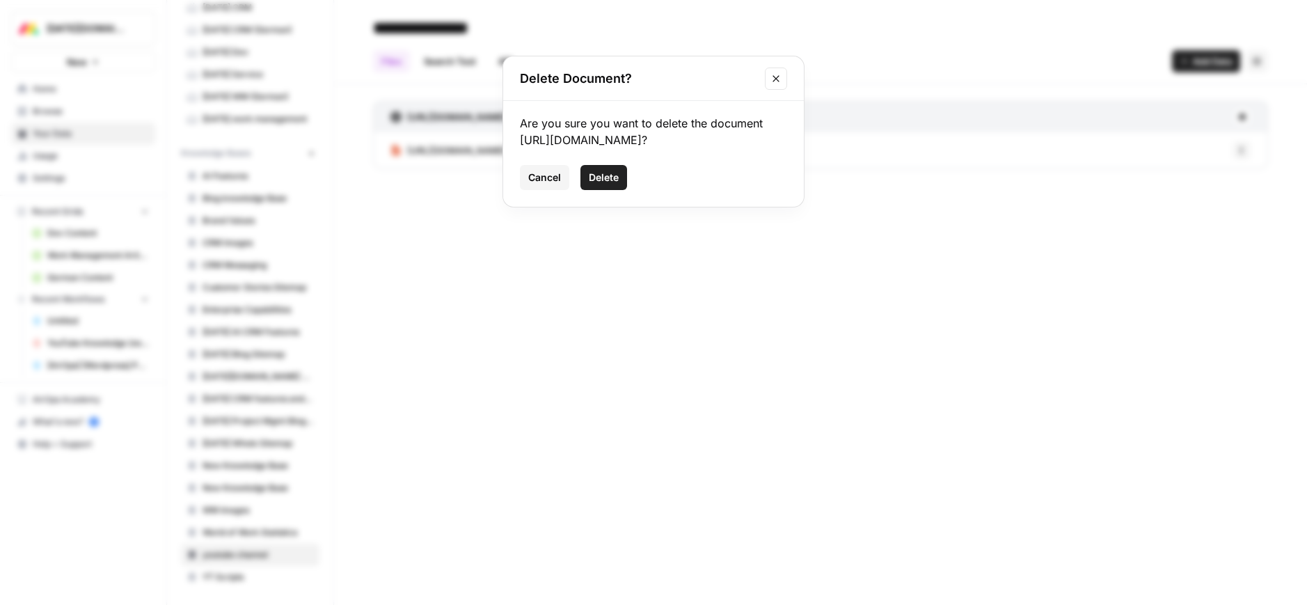
click at [604, 180] on span "Delete" at bounding box center [604, 177] width 30 height 14
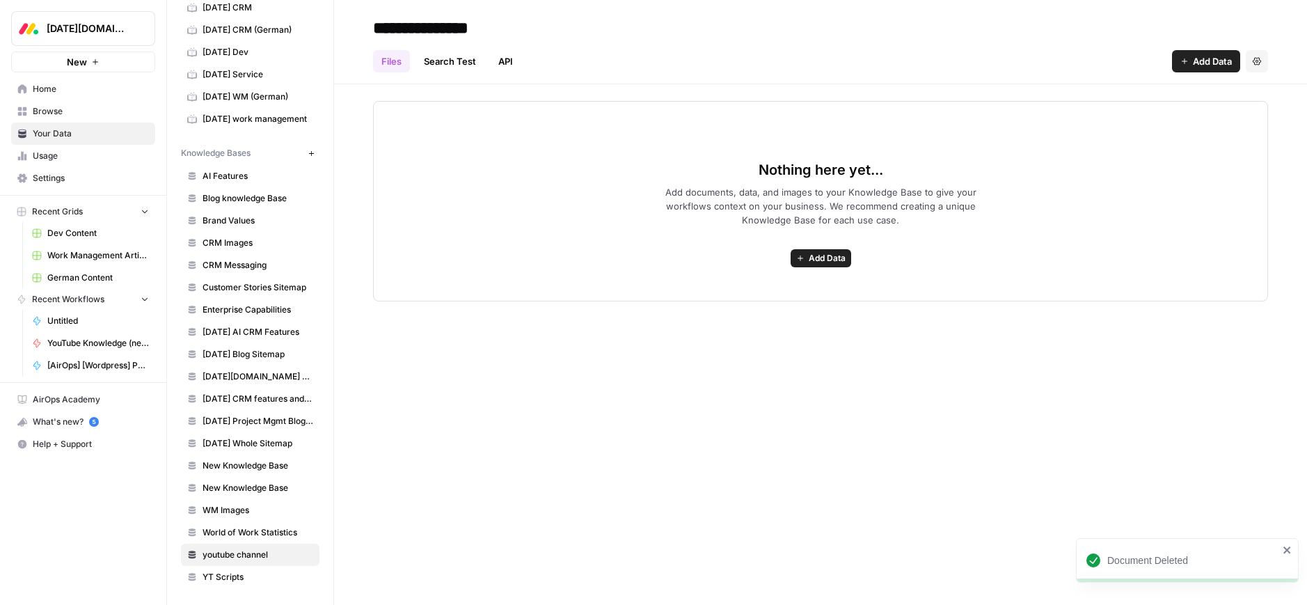
click at [823, 260] on span "Add Data" at bounding box center [827, 258] width 37 height 13
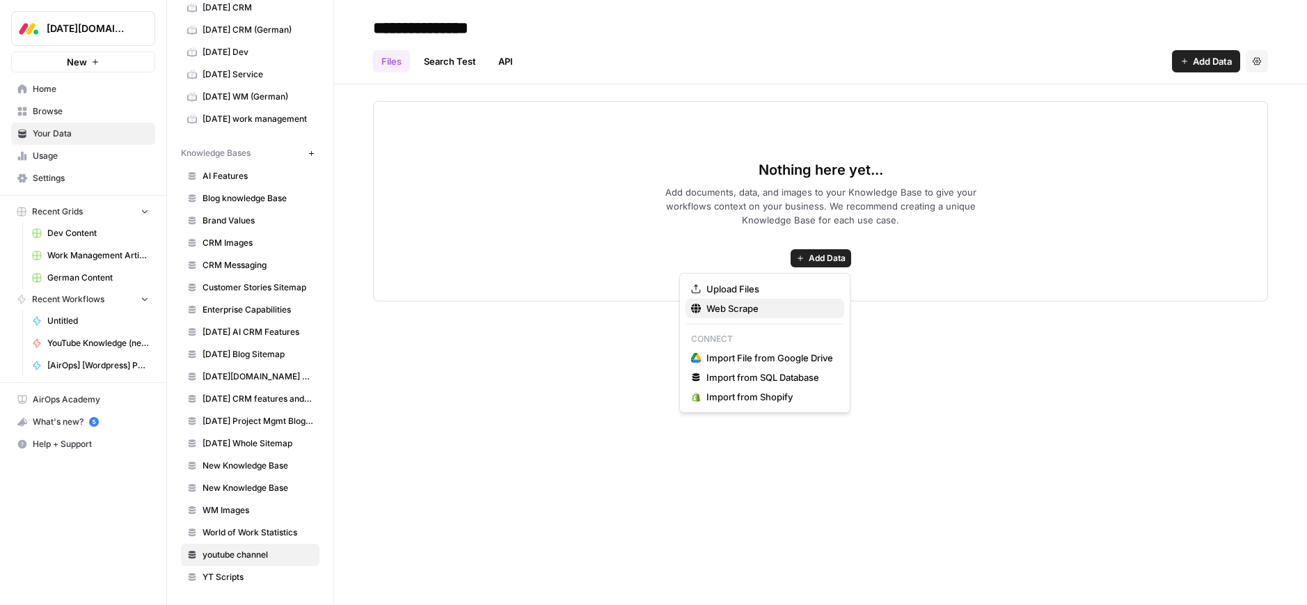
click at [717, 309] on span "Web Scrape" at bounding box center [769, 308] width 127 height 14
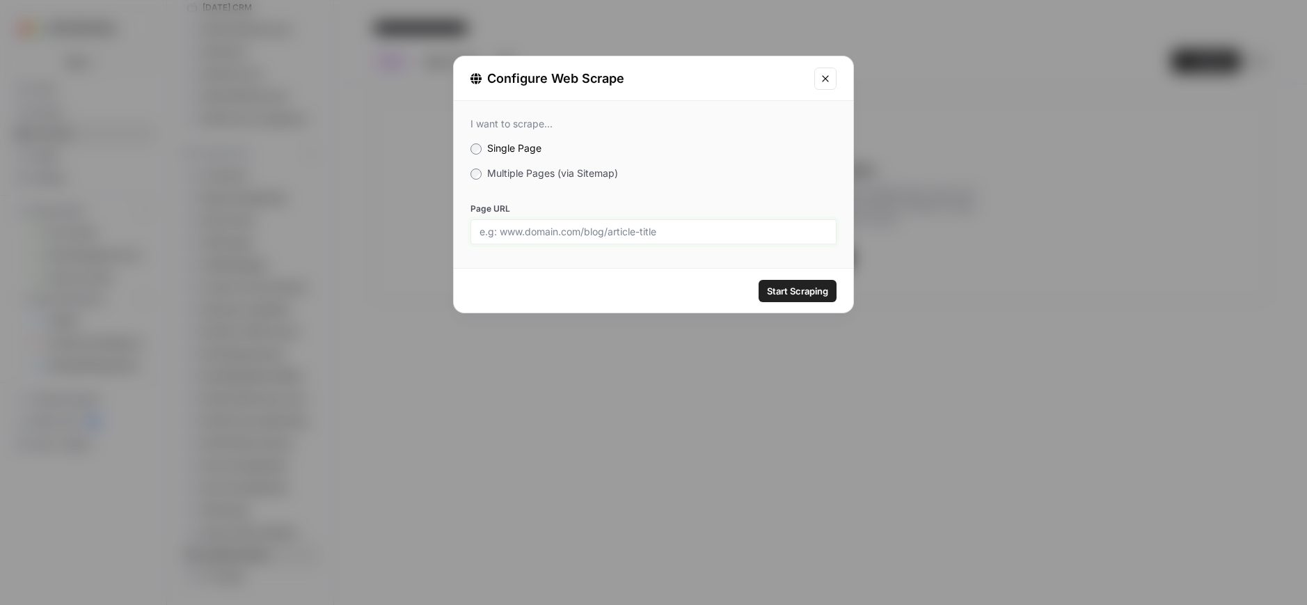
click at [509, 225] on input "Page URL" at bounding box center [653, 231] width 348 height 13
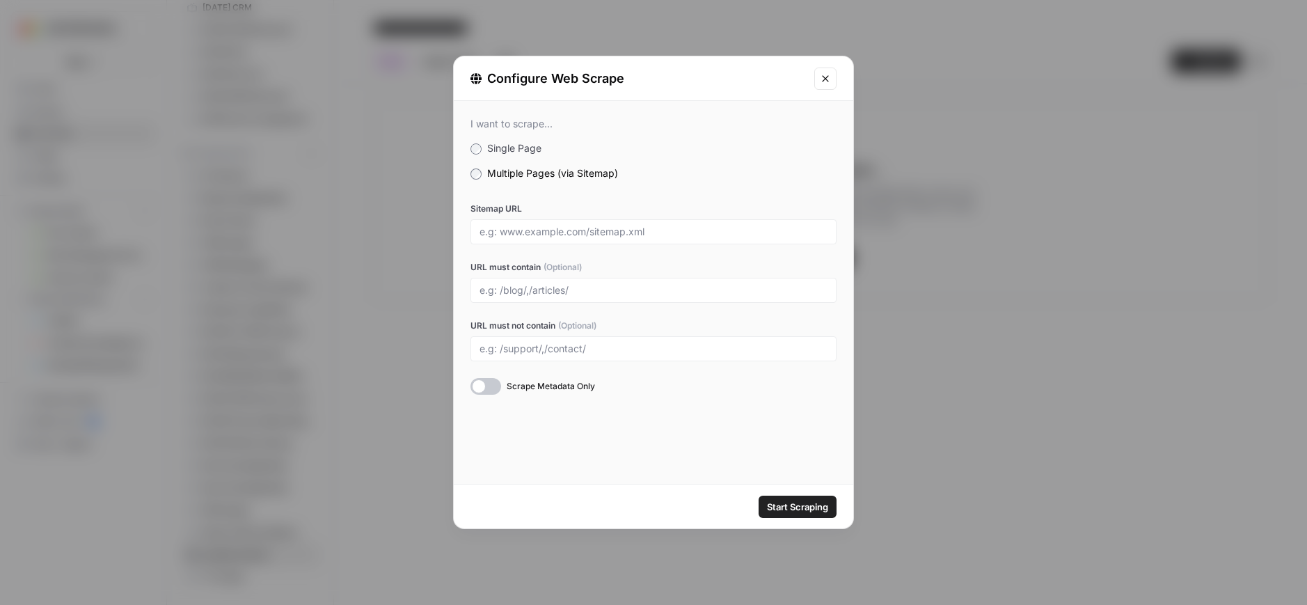
click at [530, 238] on div at bounding box center [653, 231] width 366 height 25
click at [525, 235] on input "Sitemap URL" at bounding box center [653, 231] width 348 height 13
click at [774, 409] on div "I want to scrape... Single Page Multiple Pages (via Sitemap) Sitemap URL URL mu…" at bounding box center [653, 256] width 399 height 310
click at [554, 234] on input "Sitemap URL" at bounding box center [653, 231] width 348 height 13
click at [829, 77] on icon "Close modal" at bounding box center [825, 78] width 11 height 11
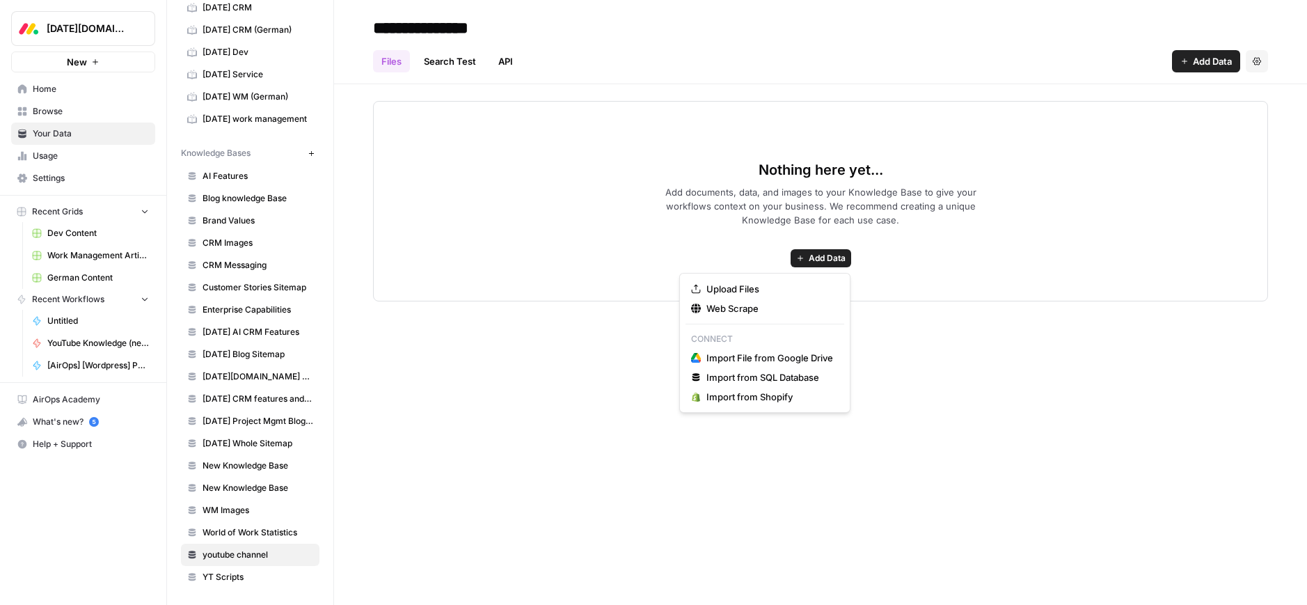
click at [825, 257] on span "Add Data" at bounding box center [827, 258] width 37 height 13
click at [720, 291] on span "Upload Files" at bounding box center [769, 289] width 127 height 14
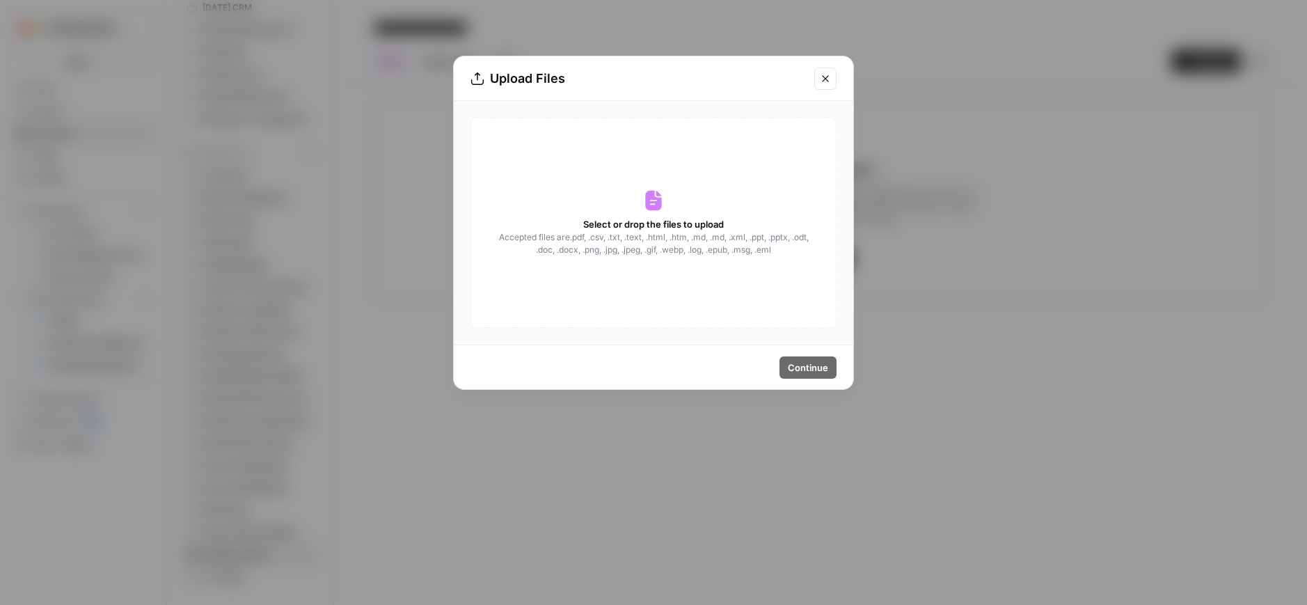
click at [825, 79] on icon "Close modal" at bounding box center [825, 78] width 6 height 6
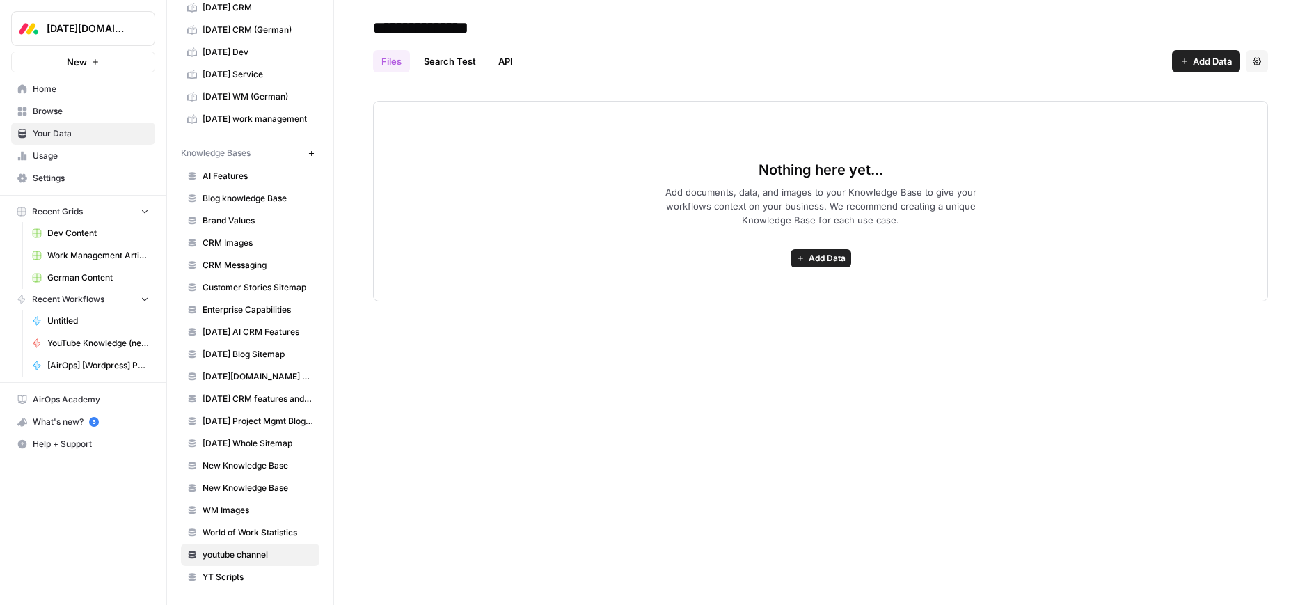
click at [925, 271] on div "Nothing here yet... Add documents, data, and images to your Knowledge Base to g…" at bounding box center [820, 201] width 895 height 200
click at [818, 260] on span "Add Data" at bounding box center [827, 258] width 37 height 13
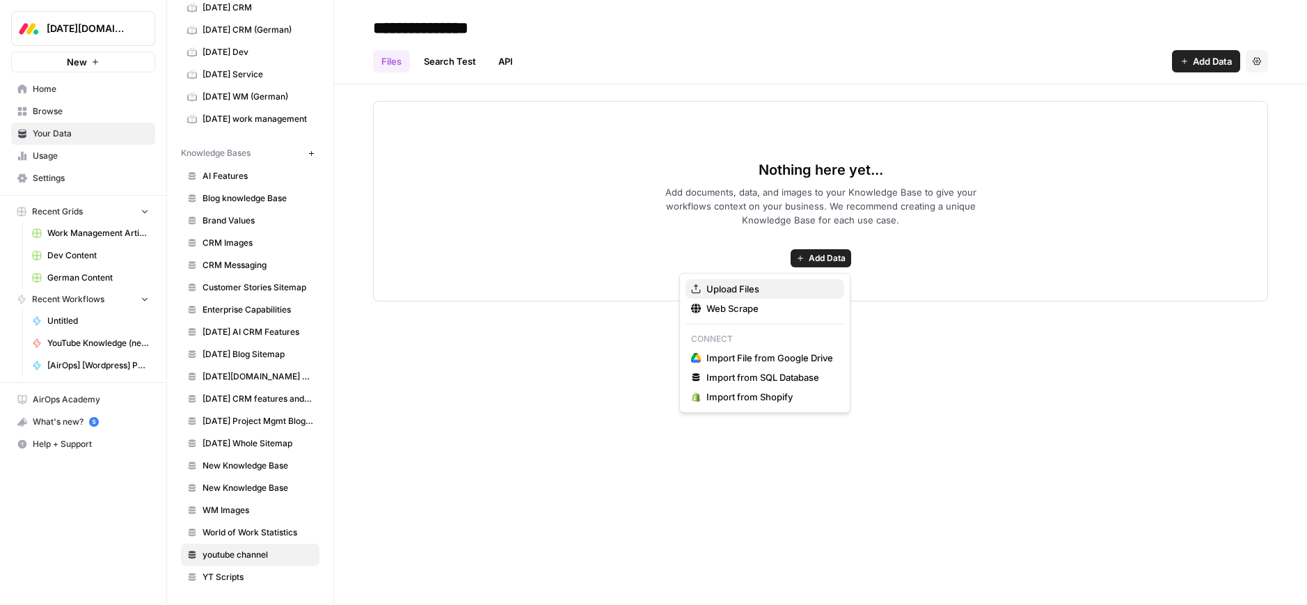
click at [747, 288] on span "Upload Files" at bounding box center [769, 289] width 127 height 14
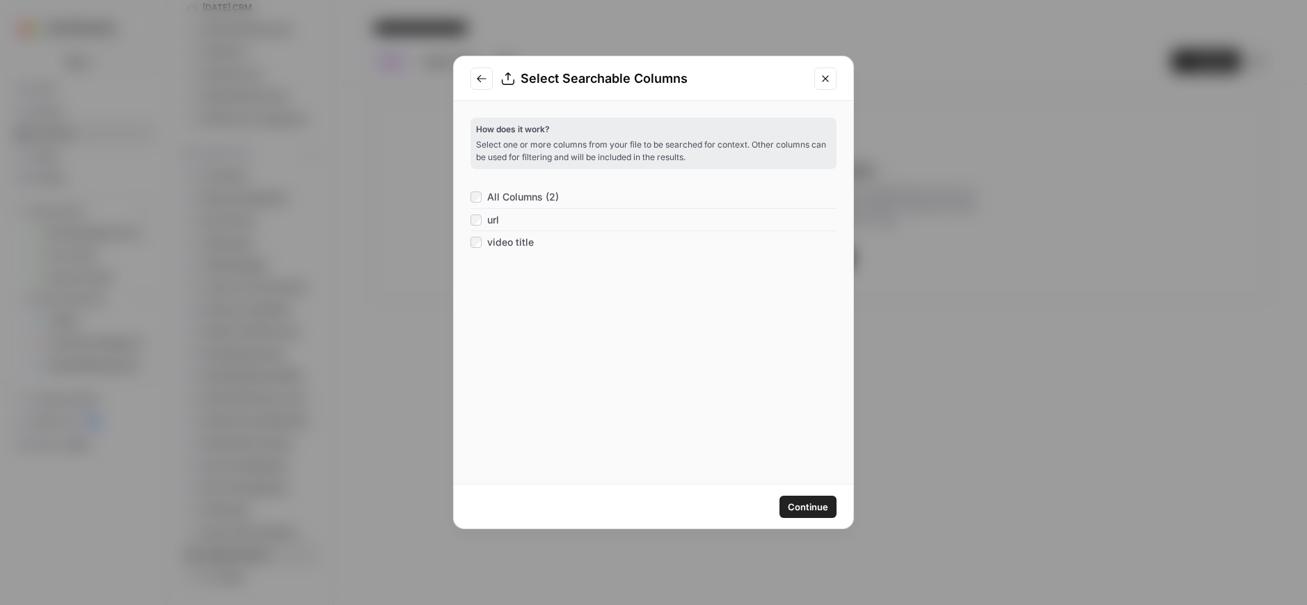
click at [811, 509] on span "Continue" at bounding box center [808, 507] width 40 height 14
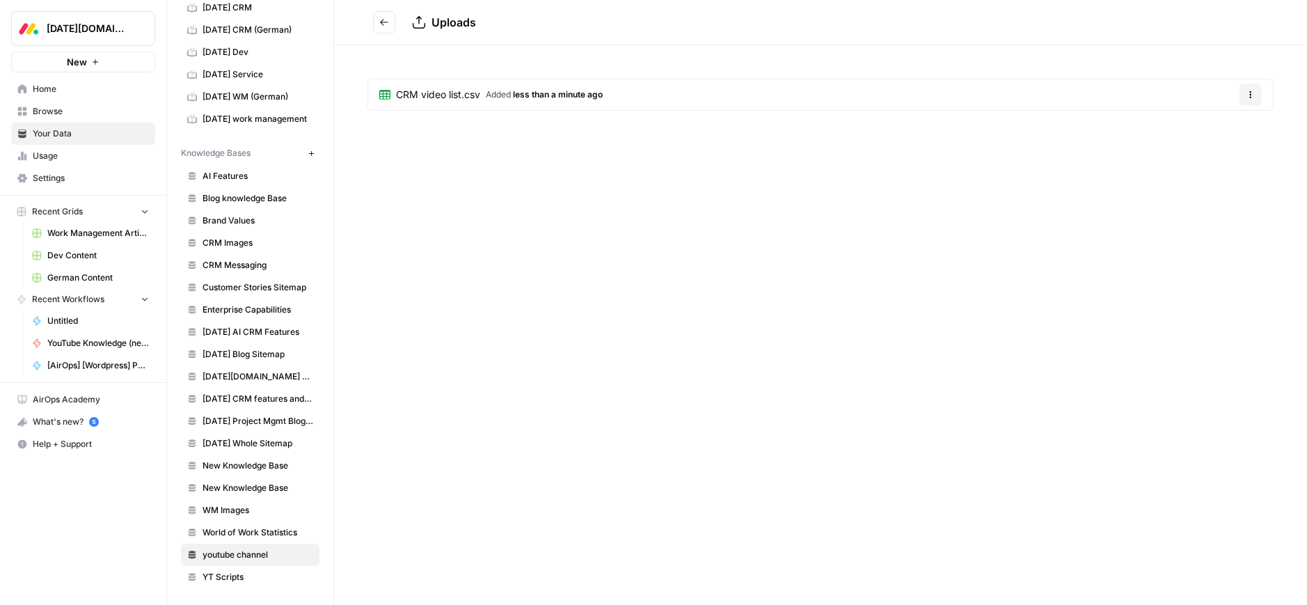
click at [383, 25] on icon "Go back" at bounding box center [384, 22] width 10 height 10
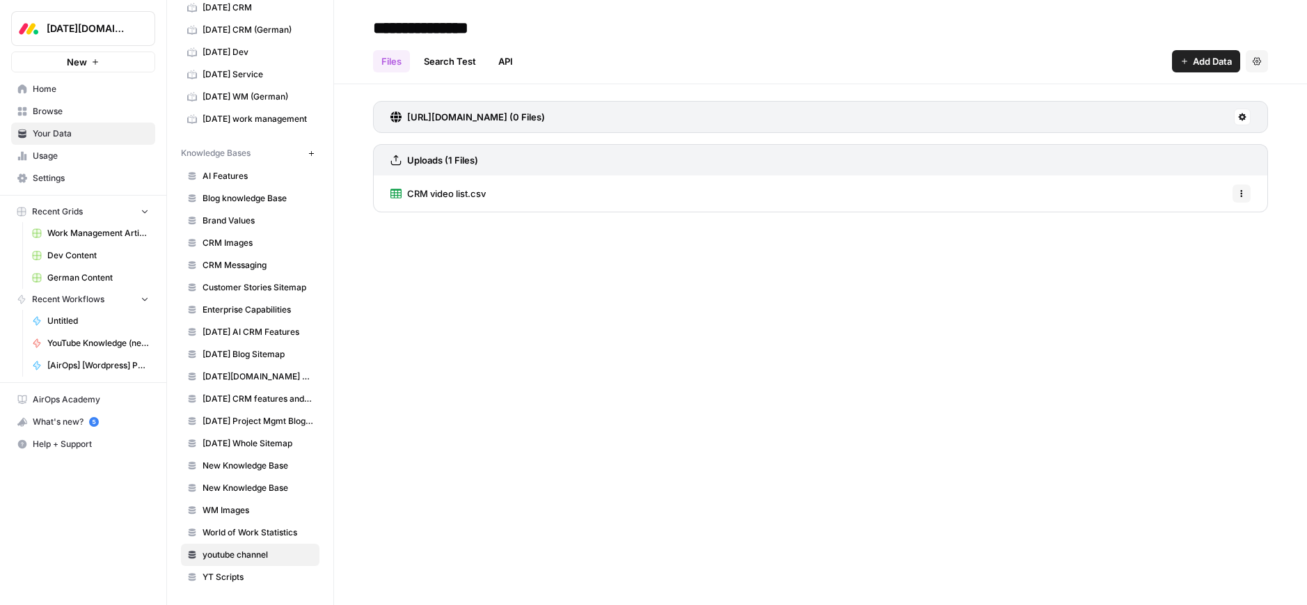
click at [247, 555] on span "youtube channel" at bounding box center [257, 554] width 111 height 13
click at [230, 579] on span "YT Scripts" at bounding box center [257, 577] width 111 height 13
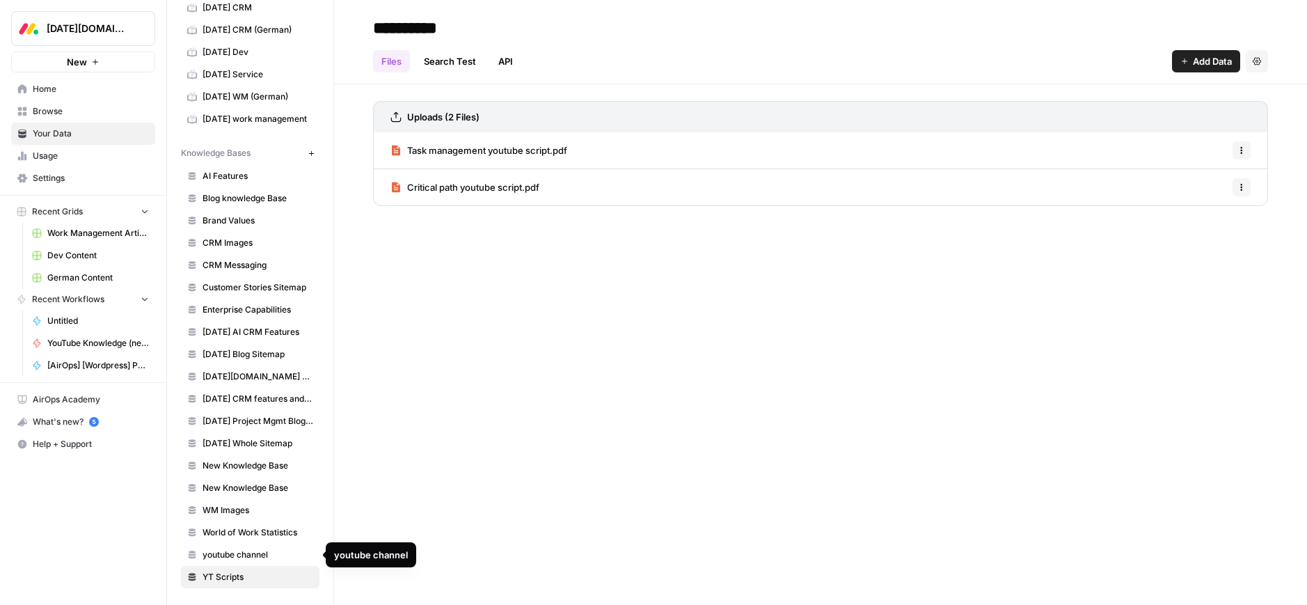
click at [232, 550] on span "youtube channel" at bounding box center [257, 554] width 111 height 13
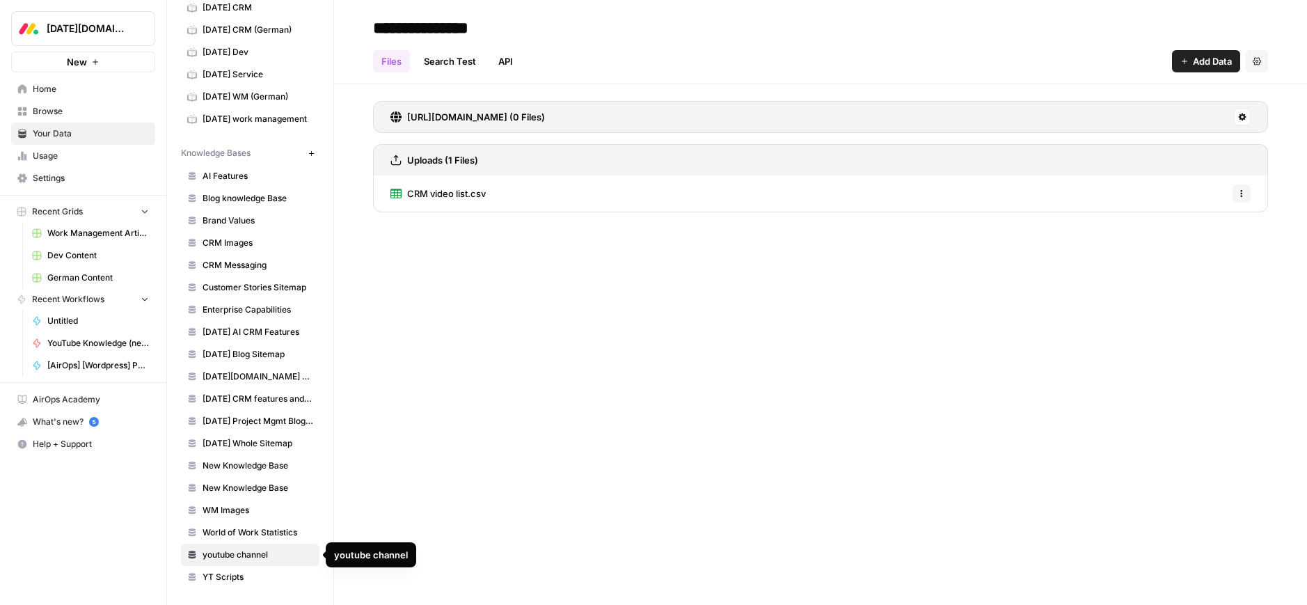
click at [688, 276] on div "**********" at bounding box center [820, 302] width 973 height 605
click at [479, 193] on span "CRM video list.csv" at bounding box center [446, 193] width 79 height 14
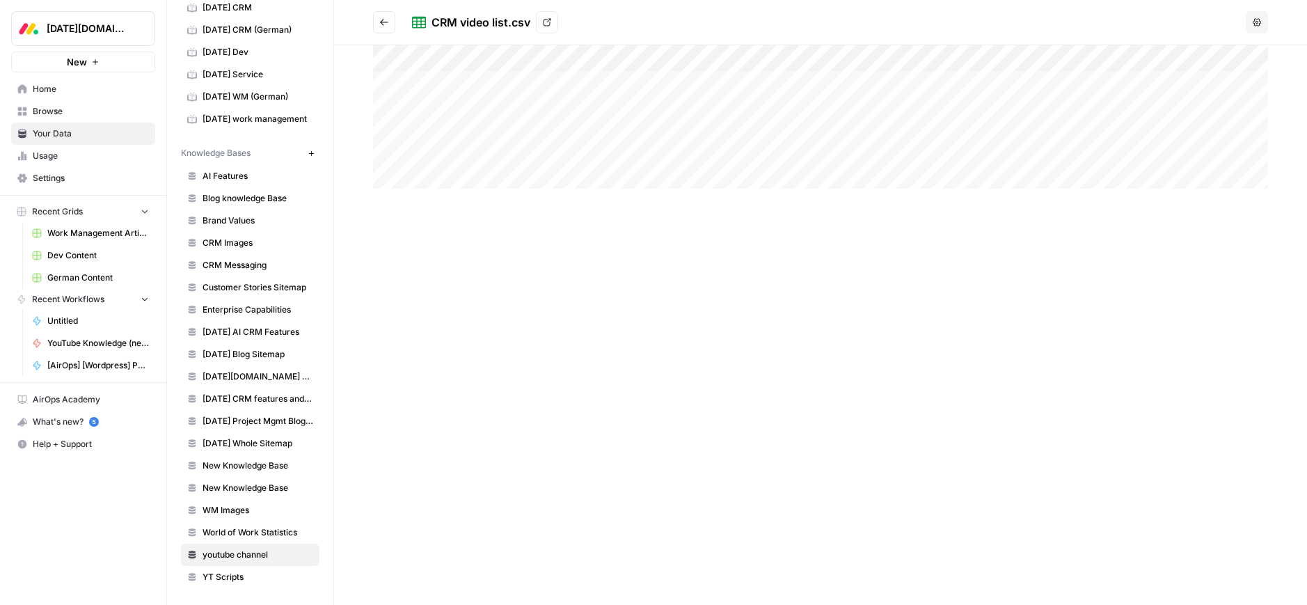
click at [680, 83] on div at bounding box center [820, 116] width 895 height 143
click at [921, 72] on div "video title: monday CRM AI use cases - Assign a rep to leads" at bounding box center [1087, 319] width 416 height 547
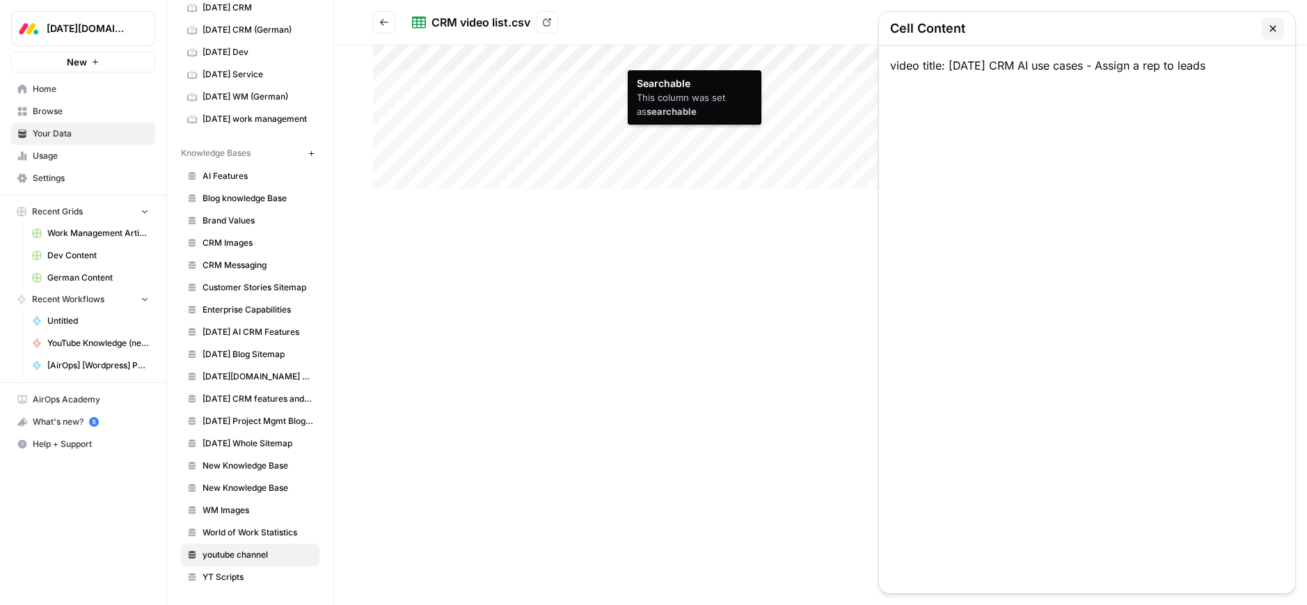
drag, startPoint x: 949, startPoint y: 67, endPoint x: 838, endPoint y: 67, distance: 111.3
click at [838, 67] on div "Searchable This column was set as searchable Cell Content video title: monday C…" at bounding box center [820, 324] width 973 height 559
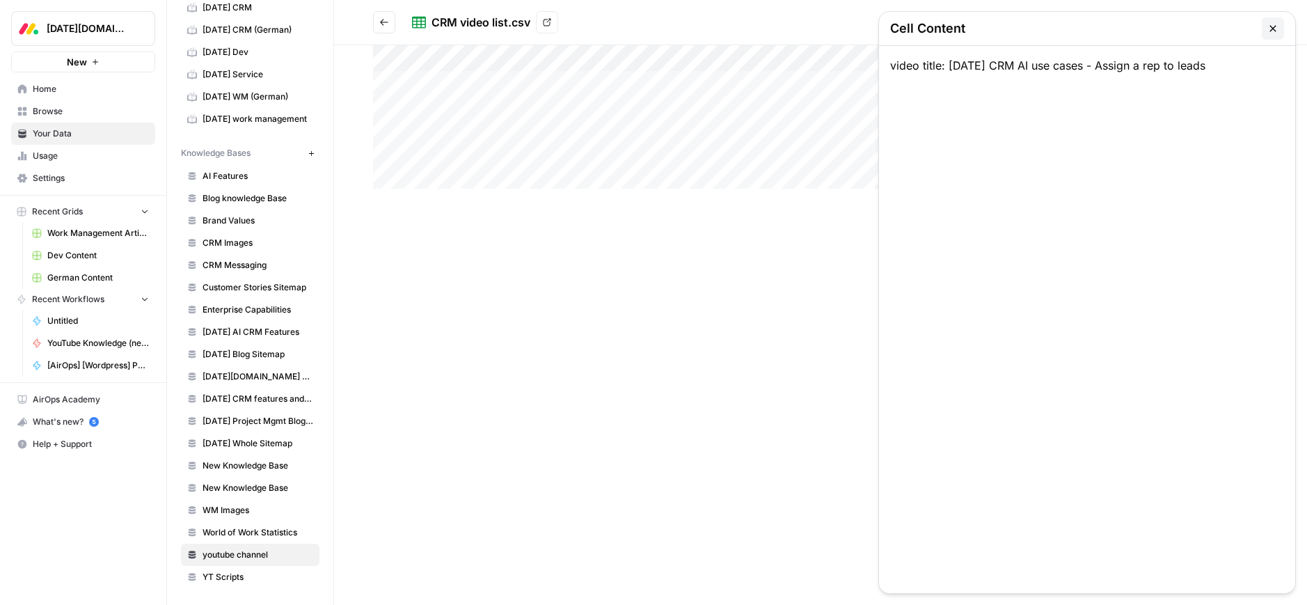
click at [957, 66] on div "video title: monday CRM AI use cases - Assign a rep to leads" at bounding box center [1087, 319] width 416 height 547
click at [946, 67] on div "video title: monday CRM AI use cases - Assign a rep to leads" at bounding box center [1087, 319] width 416 height 547
click at [1274, 24] on icon "button" at bounding box center [1272, 28] width 11 height 11
click at [768, 209] on div at bounding box center [820, 324] width 973 height 559
click at [378, 21] on button "Go back" at bounding box center [384, 22] width 22 height 22
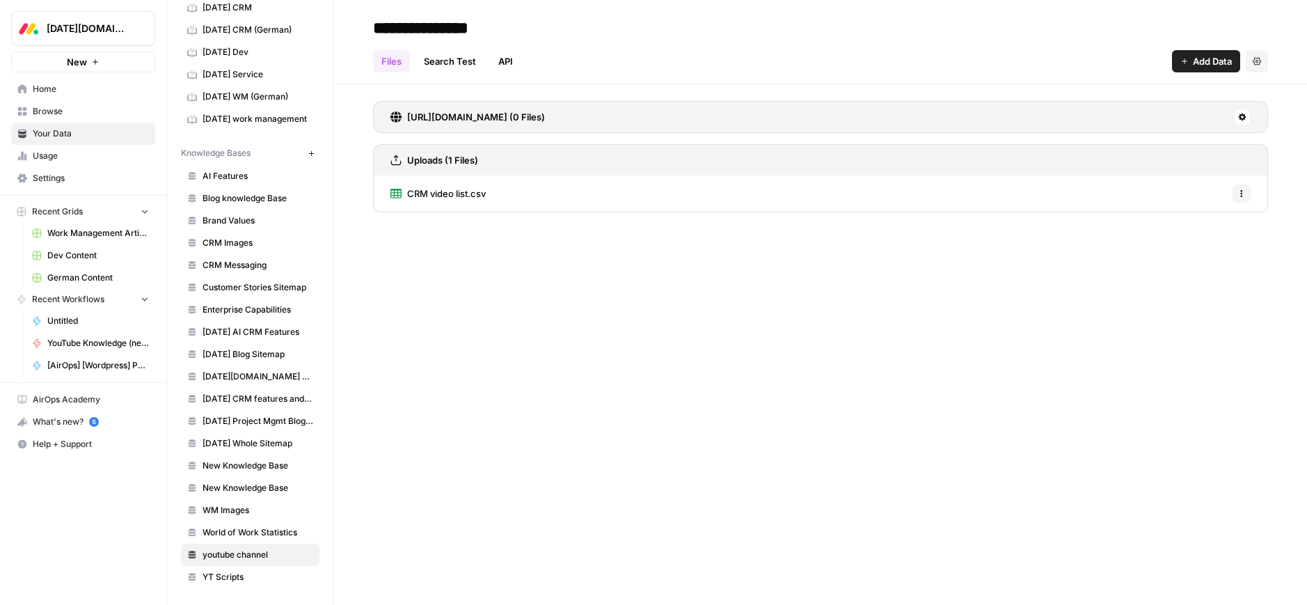
drag, startPoint x: 530, startPoint y: 307, endPoint x: 319, endPoint y: 233, distance: 223.4
click at [530, 307] on div "**********" at bounding box center [820, 302] width 973 height 605
click at [47, 110] on span "Browse" at bounding box center [91, 111] width 116 height 13
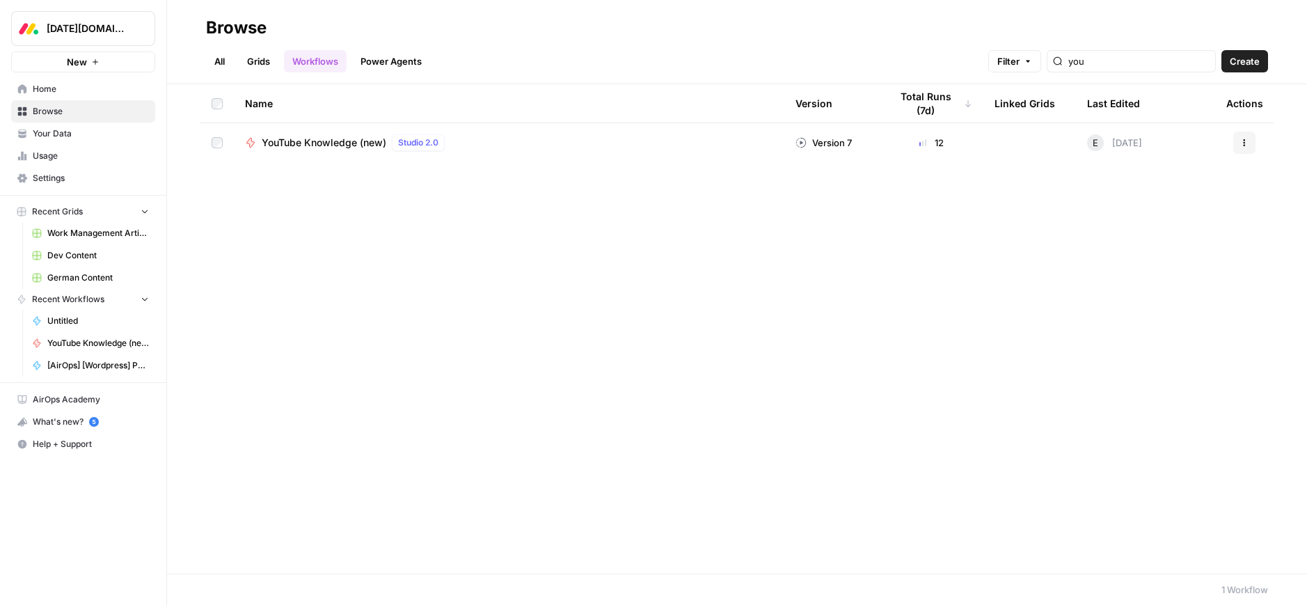
click at [47, 88] on span "Home" at bounding box center [91, 89] width 116 height 13
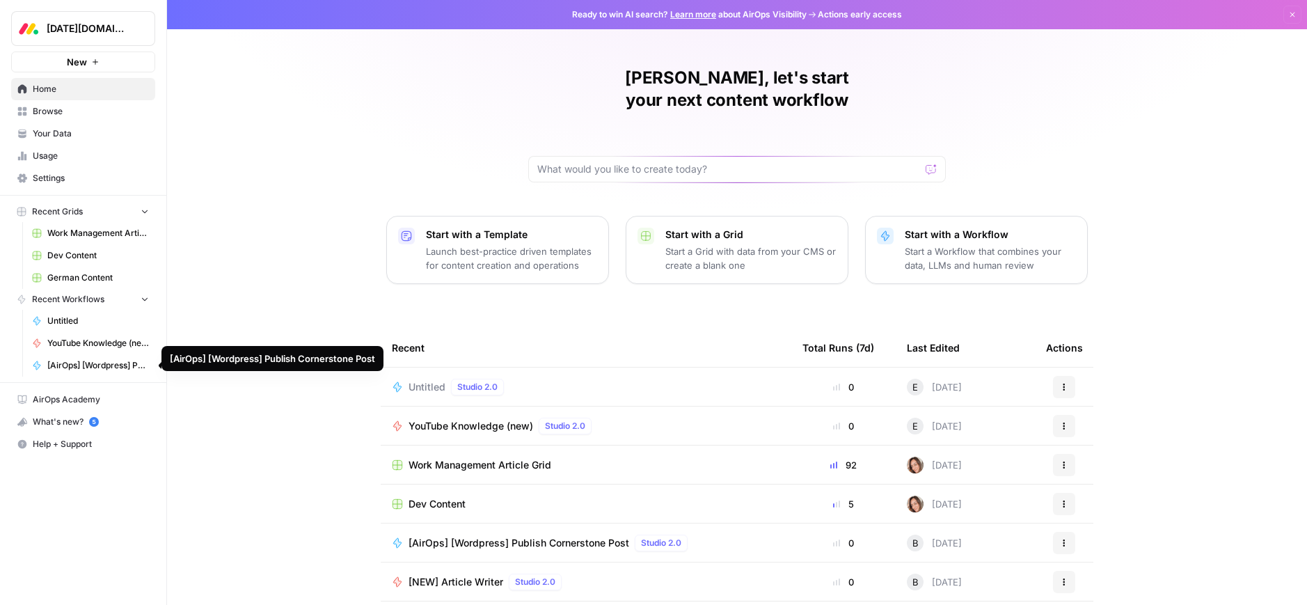
click at [76, 319] on span "Untitled" at bounding box center [98, 321] width 102 height 13
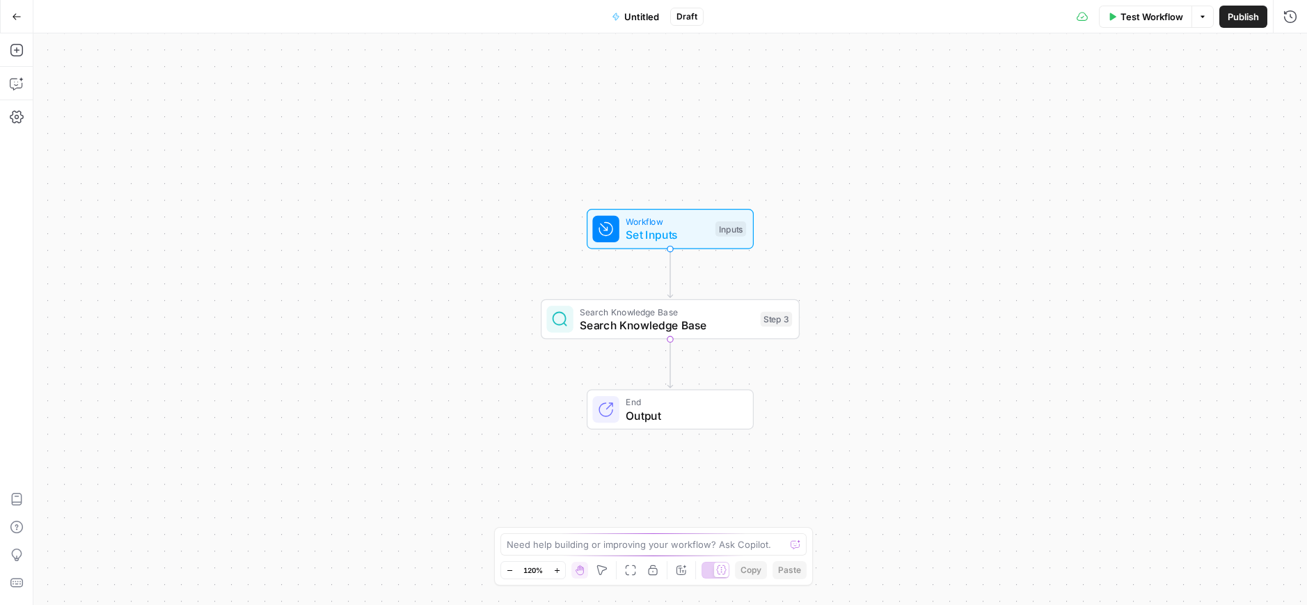
click at [642, 14] on span "Untitled" at bounding box center [641, 17] width 35 height 14
click at [71, 111] on input "Name" at bounding box center [163, 104] width 231 height 14
type input "V"
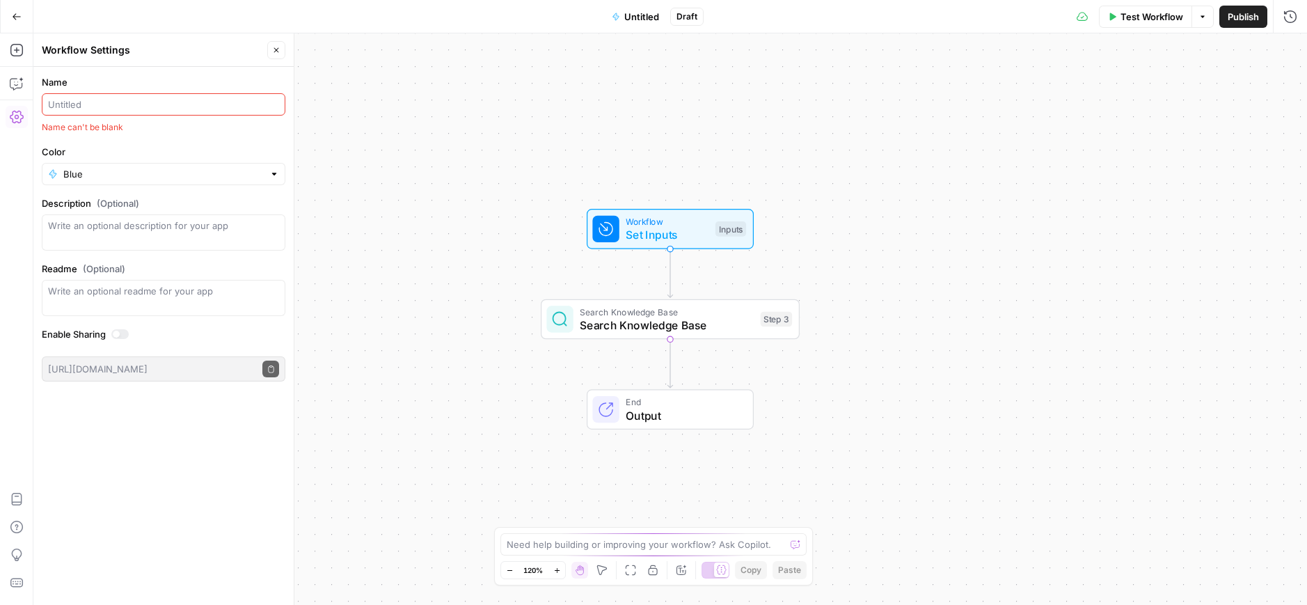
type input "U"
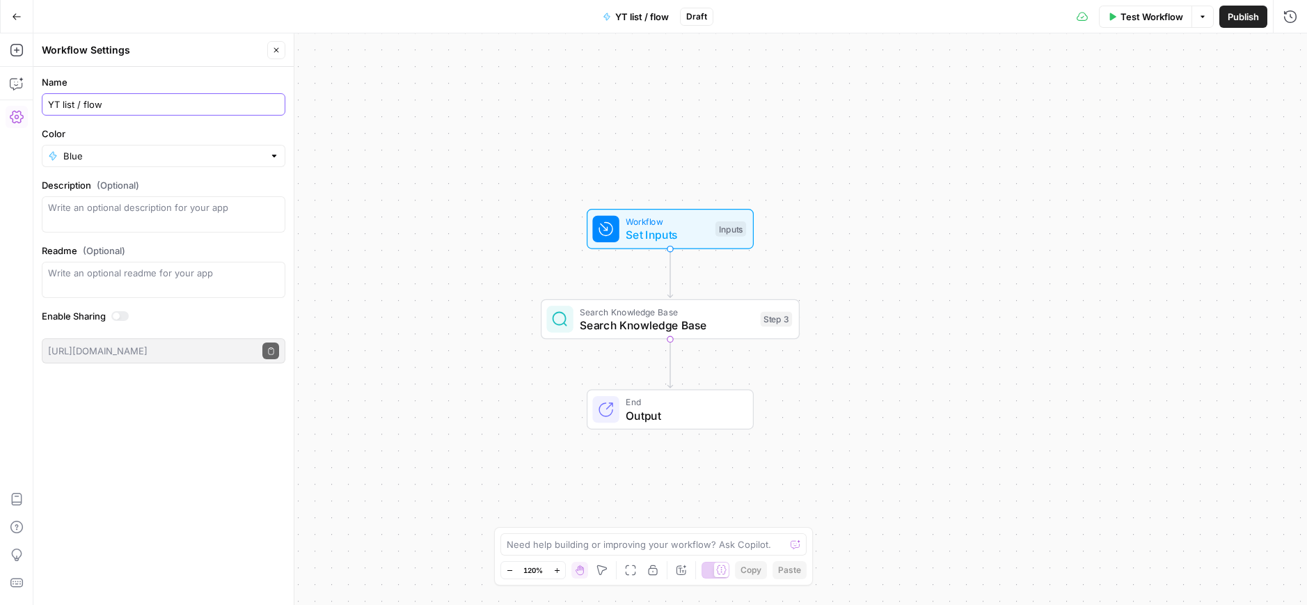
type input "YT list / flow"
click at [527, 127] on div "Workflow Set Inputs Inputs Search Knowledge Base Search Knowledge Base Step 3 E…" at bounding box center [669, 318] width 1273 height 571
click at [277, 52] on icon "button" at bounding box center [276, 50] width 8 height 8
click at [676, 226] on span "Set Inputs" at bounding box center [667, 234] width 83 height 17
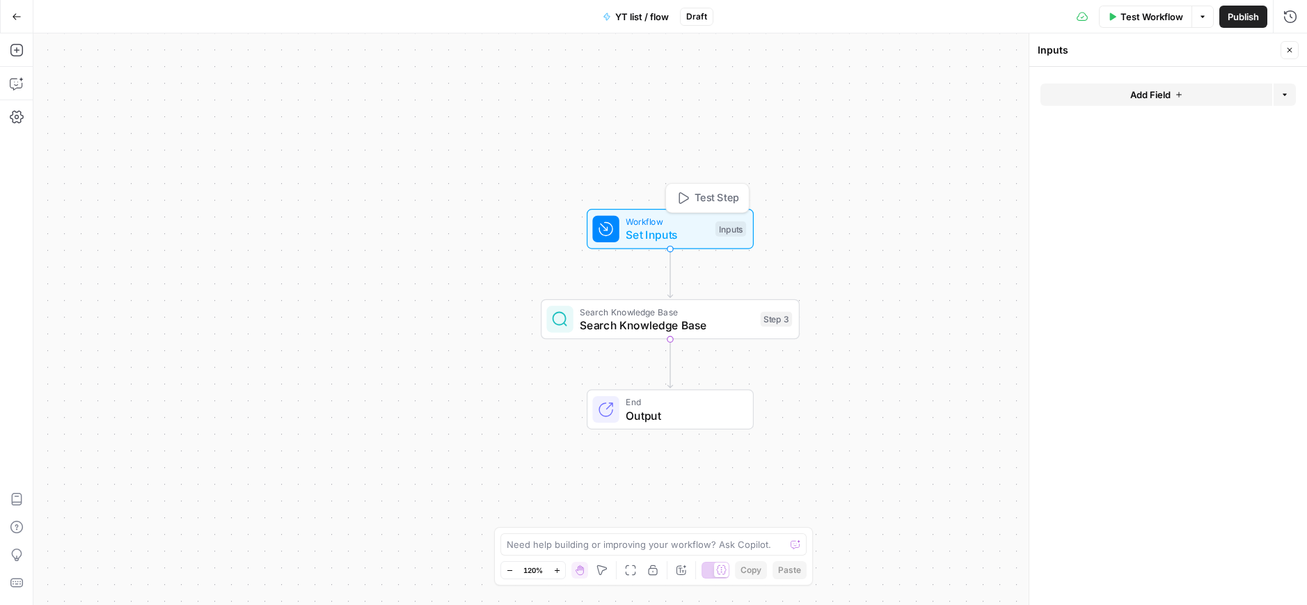
click at [652, 322] on span "Search Knowledge Base" at bounding box center [667, 325] width 174 height 17
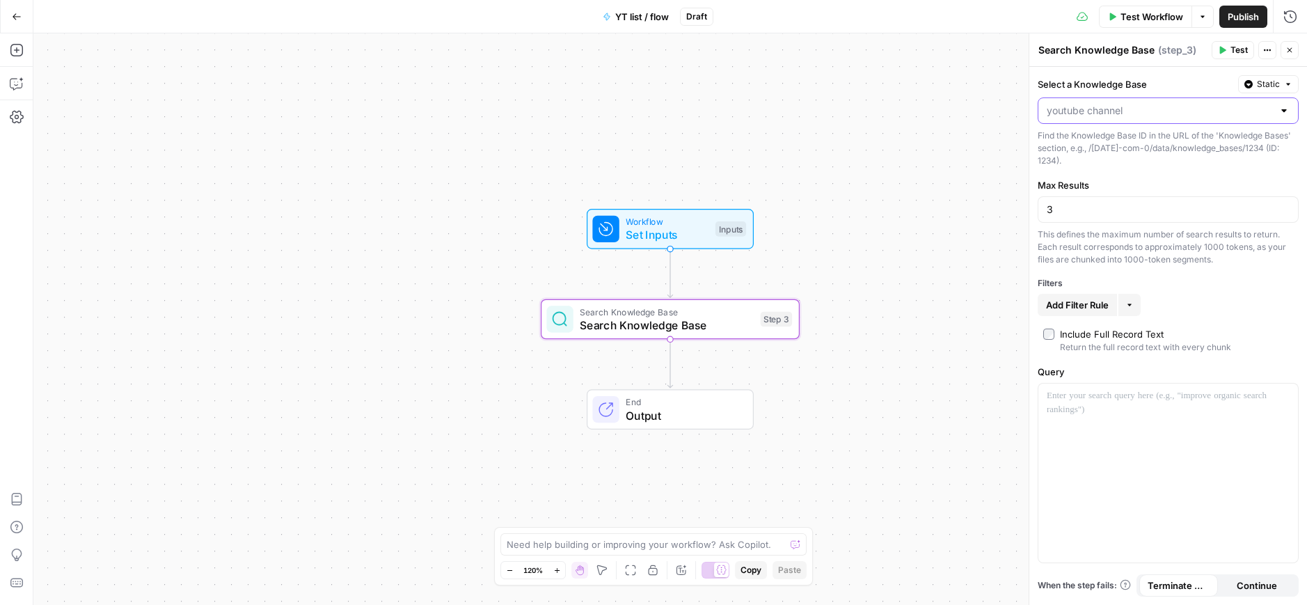
click at [1129, 109] on input "Select a Knowledge Base" at bounding box center [1160, 111] width 226 height 14
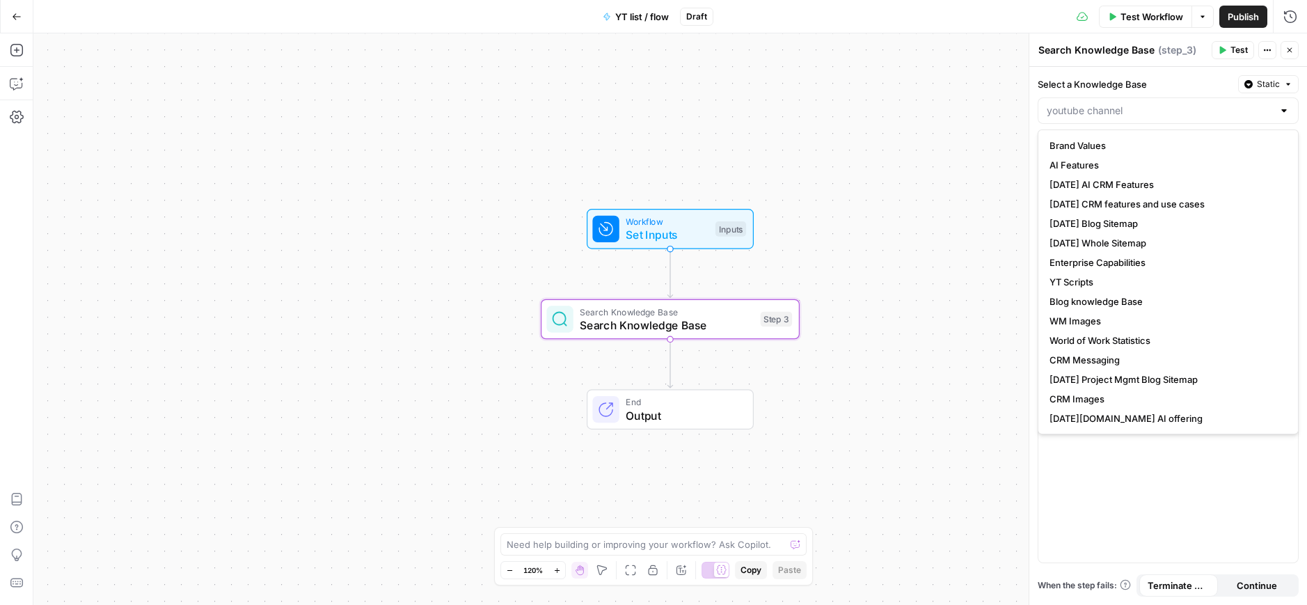
type input "youtube channel"
click at [946, 167] on div "Workflow Set Inputs Inputs Search Knowledge Base Search Knowledge Base Step 3 E…" at bounding box center [669, 318] width 1273 height 571
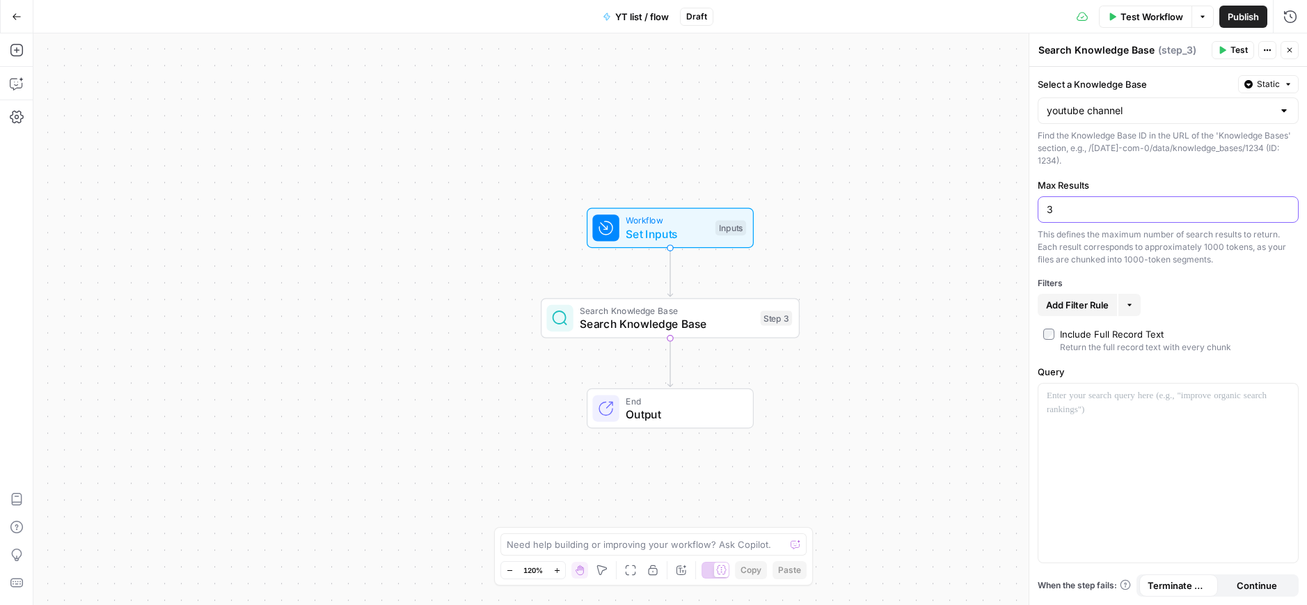
click at [1079, 212] on input "3" at bounding box center [1168, 209] width 243 height 14
click at [898, 241] on div "Workflow Set Inputs Inputs Search Knowledge Base Search Knowledge Base Step 3 E…" at bounding box center [669, 318] width 1273 height 571
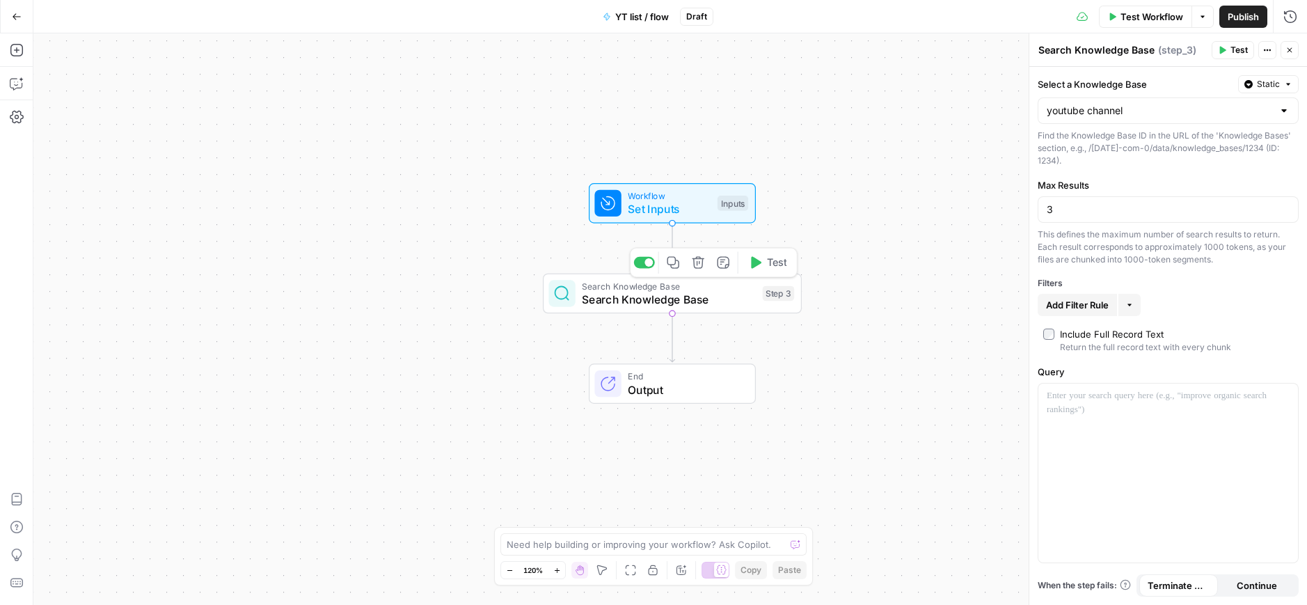
click at [688, 301] on span "Search Knowledge Base" at bounding box center [669, 299] width 174 height 17
click at [642, 381] on span "Output" at bounding box center [684, 389] width 113 height 17
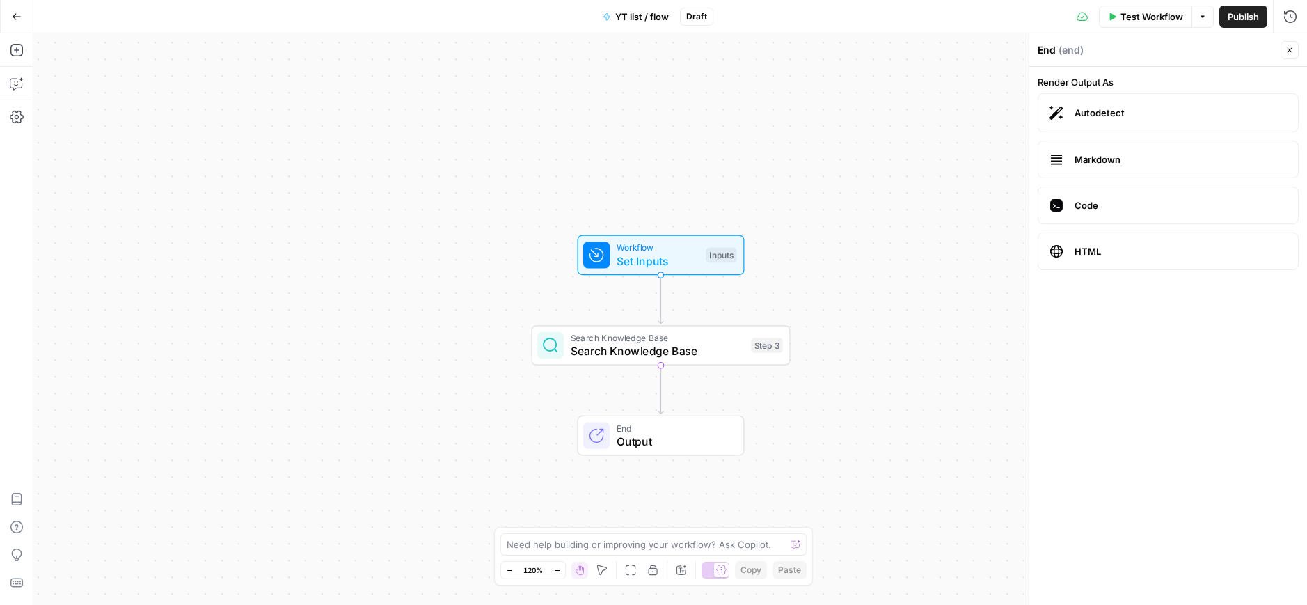
click at [896, 187] on div "Workflow Set Inputs Inputs Search Knowledge Base Search Knowledge Base Step 3 E…" at bounding box center [669, 318] width 1273 height 571
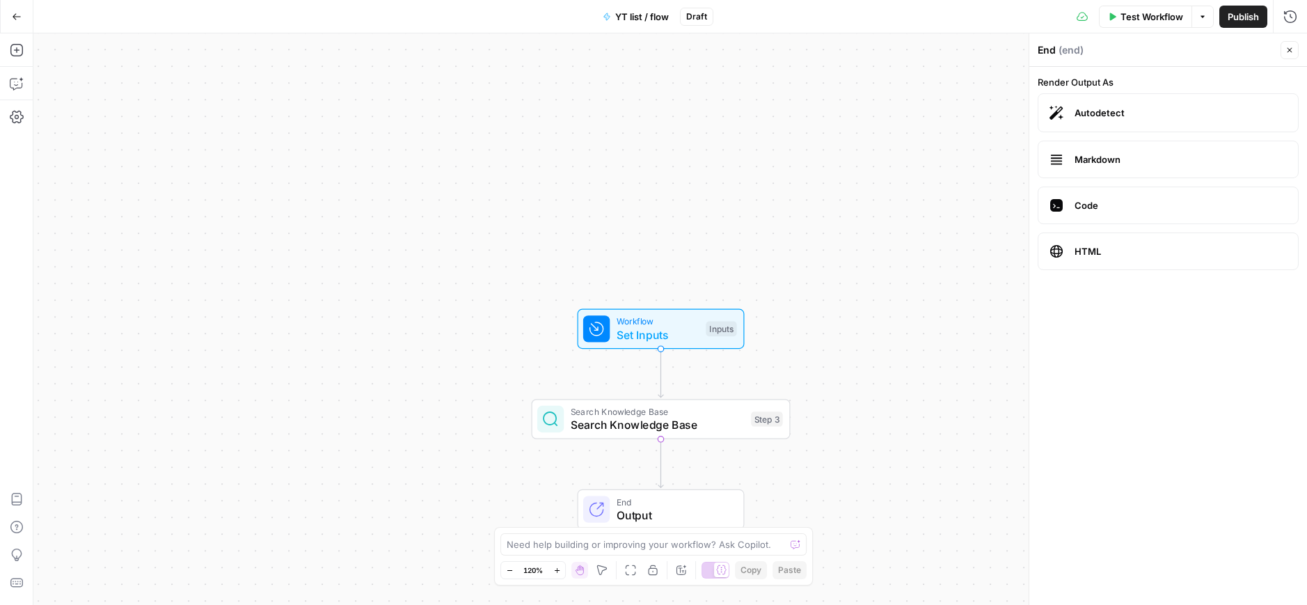
click at [1293, 47] on icon "button" at bounding box center [1289, 50] width 8 height 8
click at [1133, 26] on button "Test Workflow" at bounding box center [1145, 17] width 93 height 22
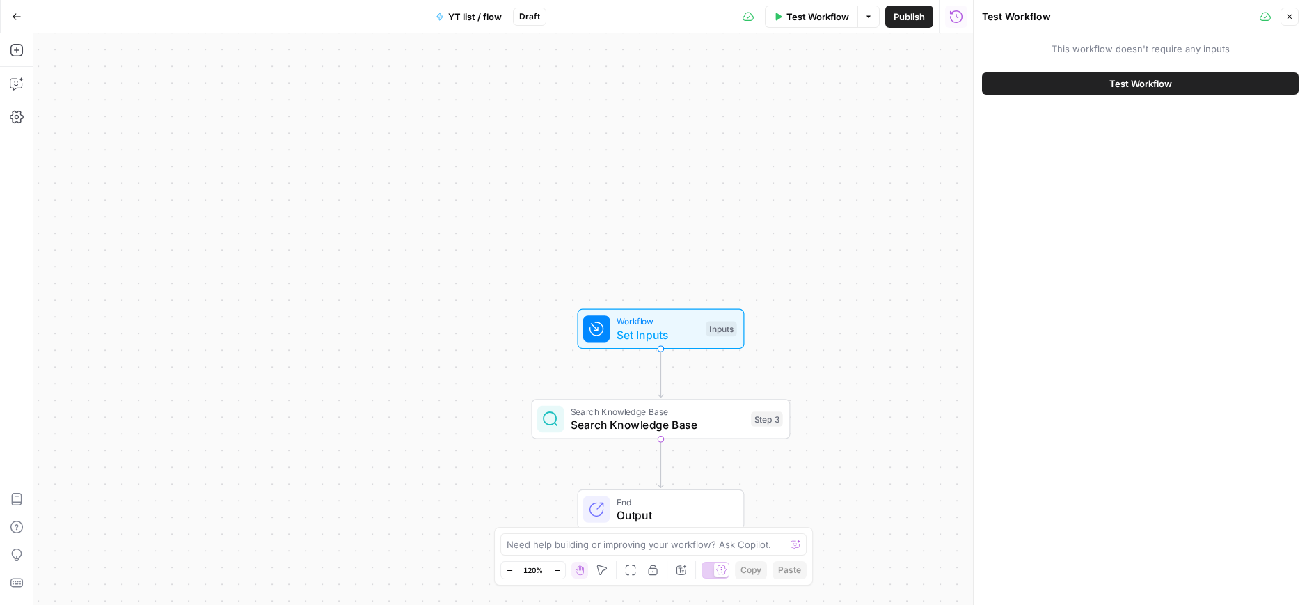
click at [1152, 80] on span "Test Workflow" at bounding box center [1140, 84] width 63 height 14
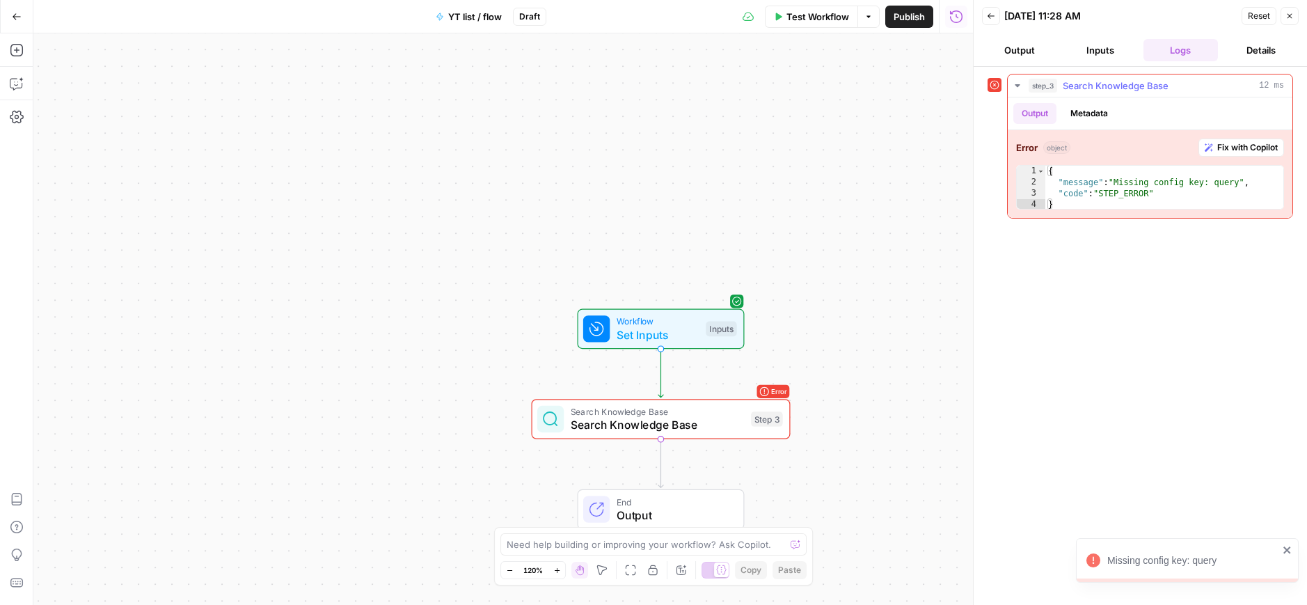
type textarea "**********"
click at [1139, 191] on div "{ "message" : "Missing config key: query" , "code" : "STEP_ERROR" }" at bounding box center [1164, 199] width 238 height 67
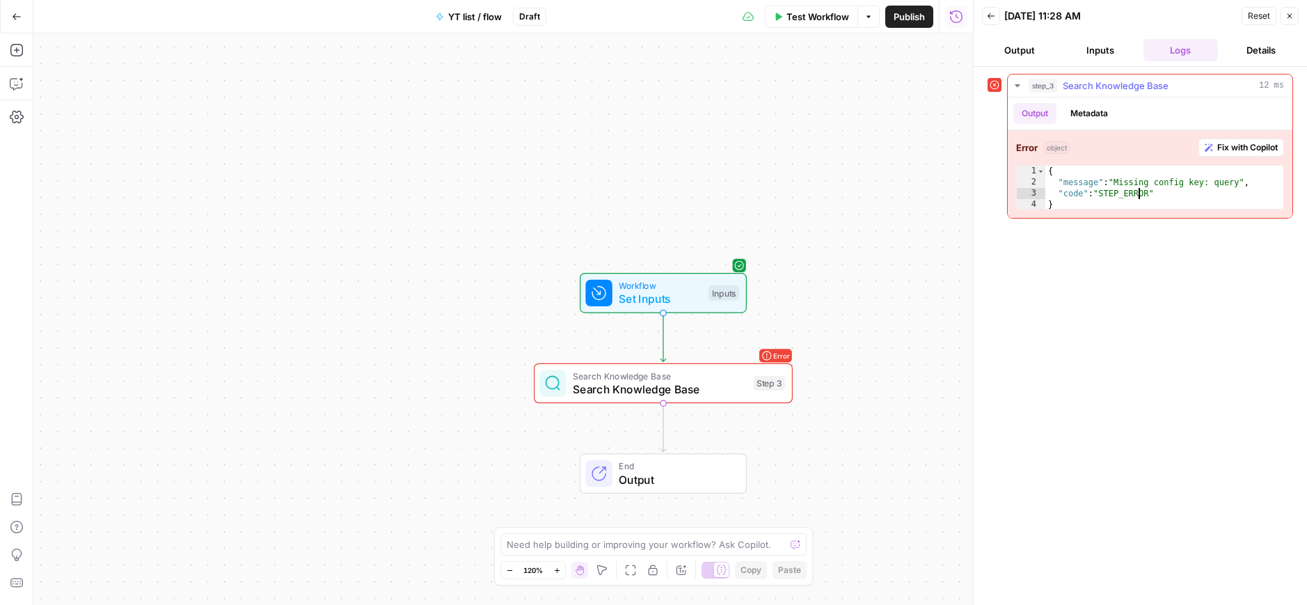
click at [1239, 143] on span "Fix with Copilot" at bounding box center [1247, 147] width 61 height 13
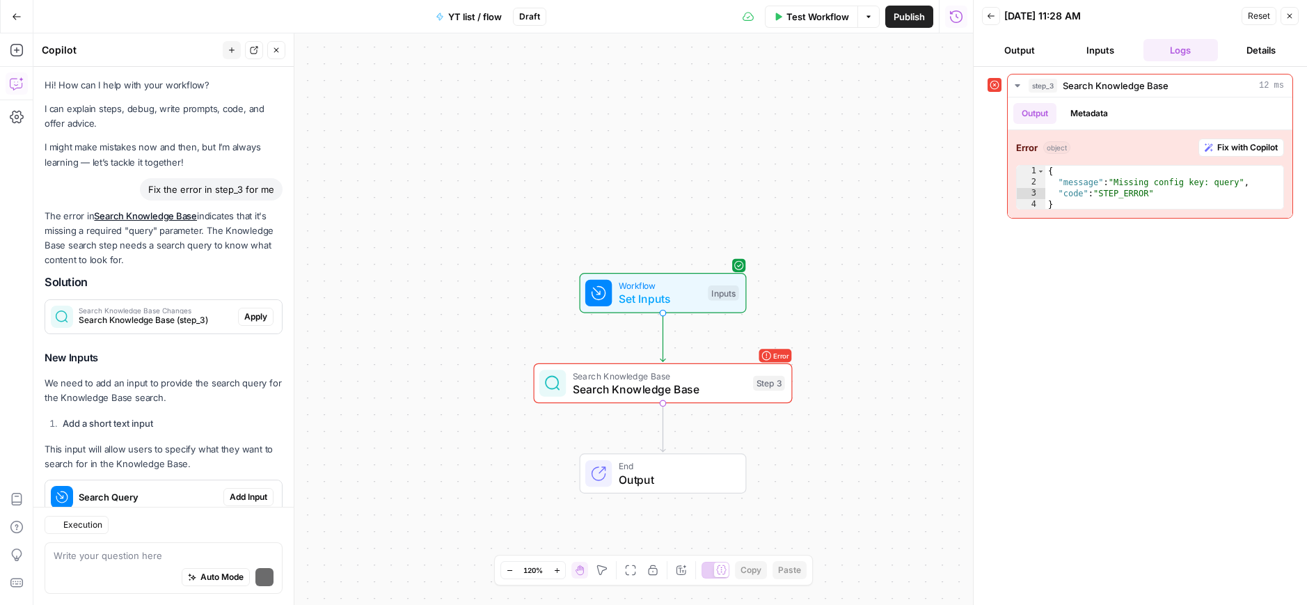
scroll to position [41, 0]
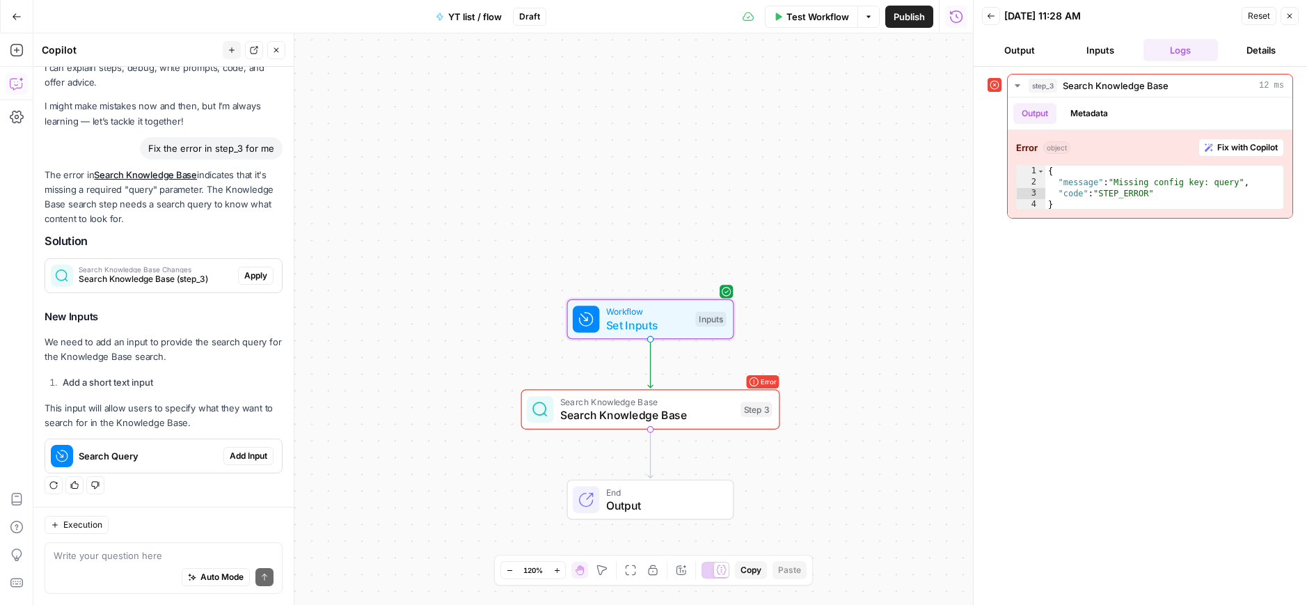
click at [242, 460] on span "Add Input" at bounding box center [249, 456] width 38 height 13
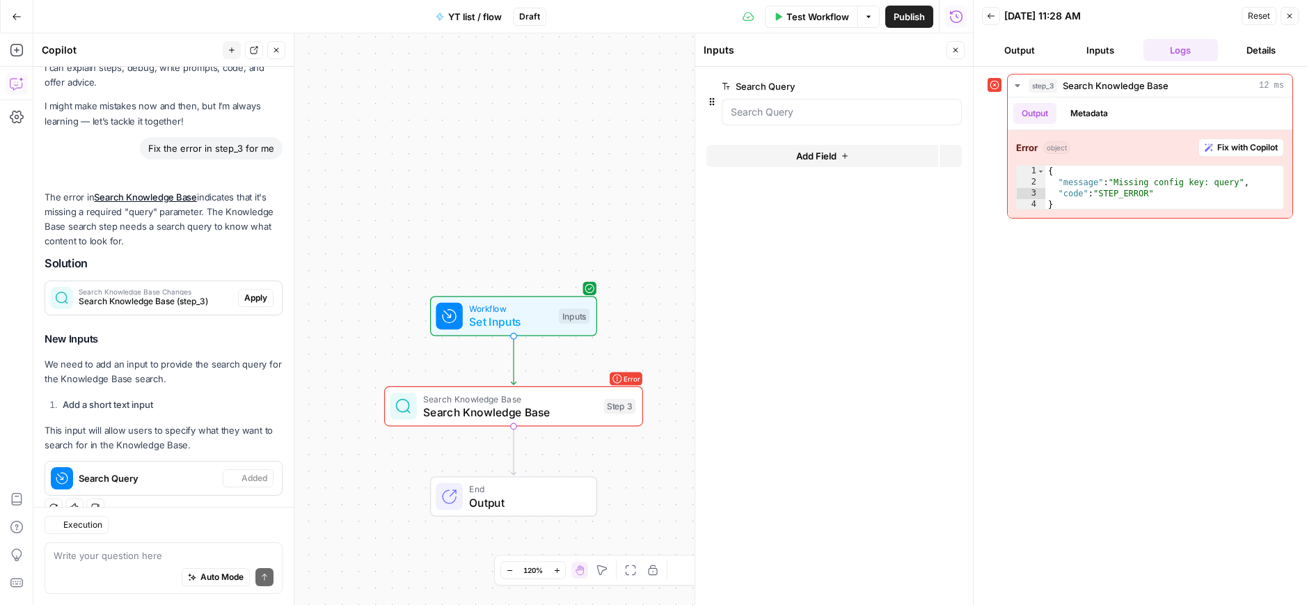
scroll to position [63, 0]
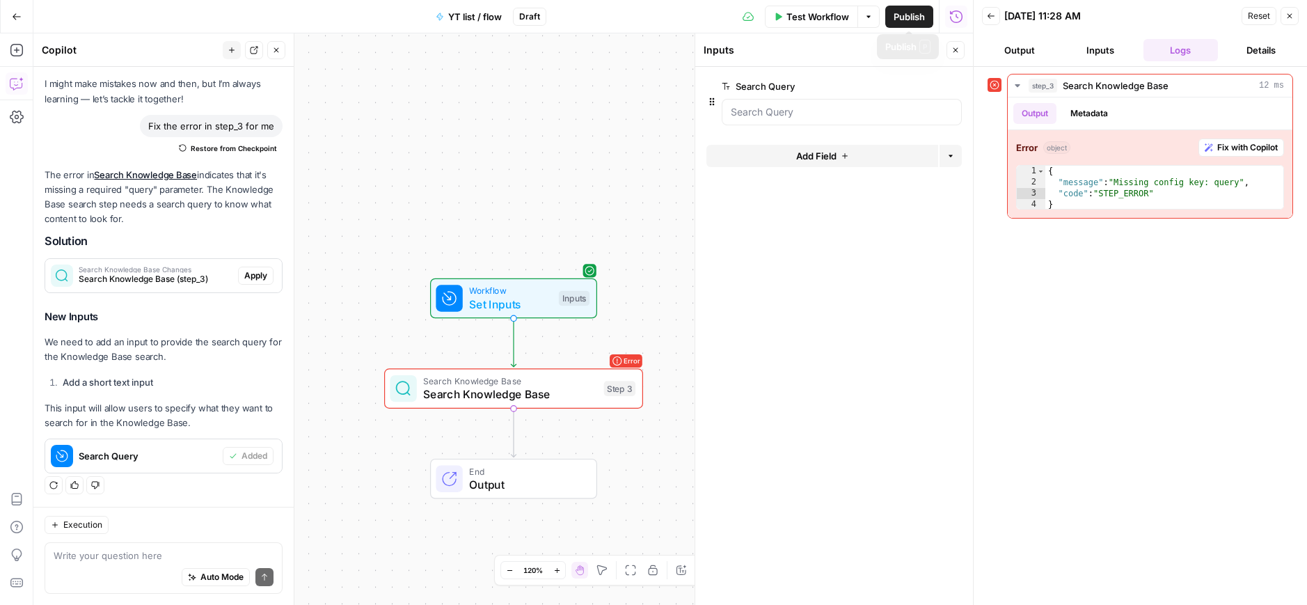
click at [806, 14] on span "Test Workflow" at bounding box center [817, 17] width 63 height 14
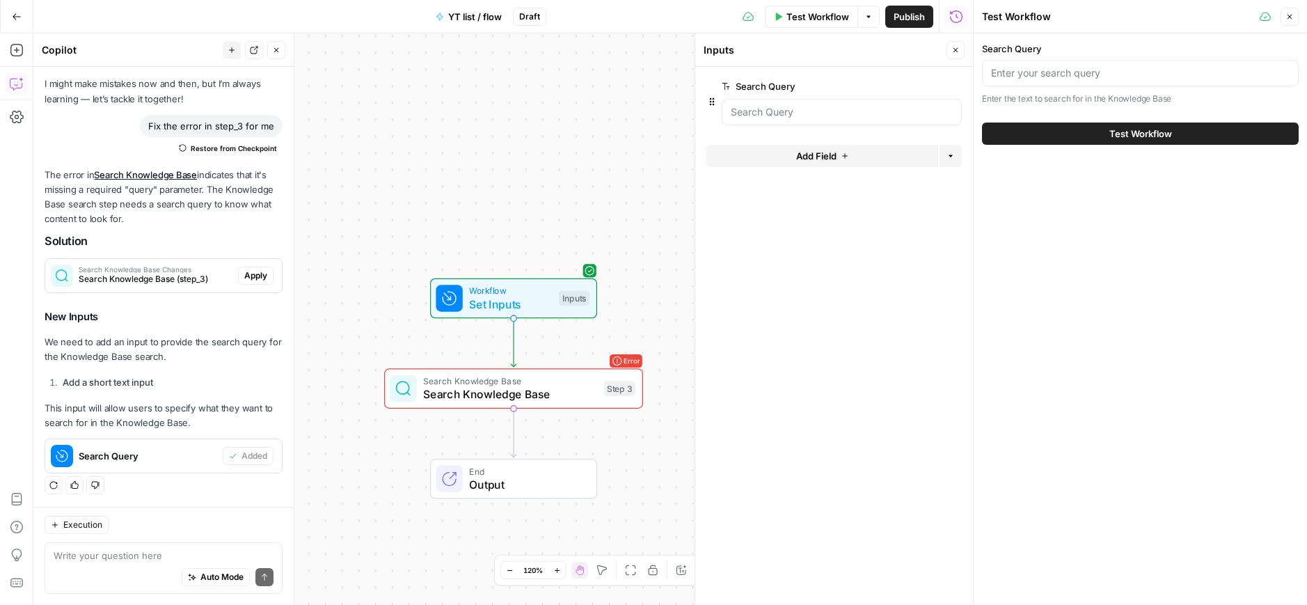
click at [1129, 136] on span "Test Workflow" at bounding box center [1140, 134] width 63 height 14
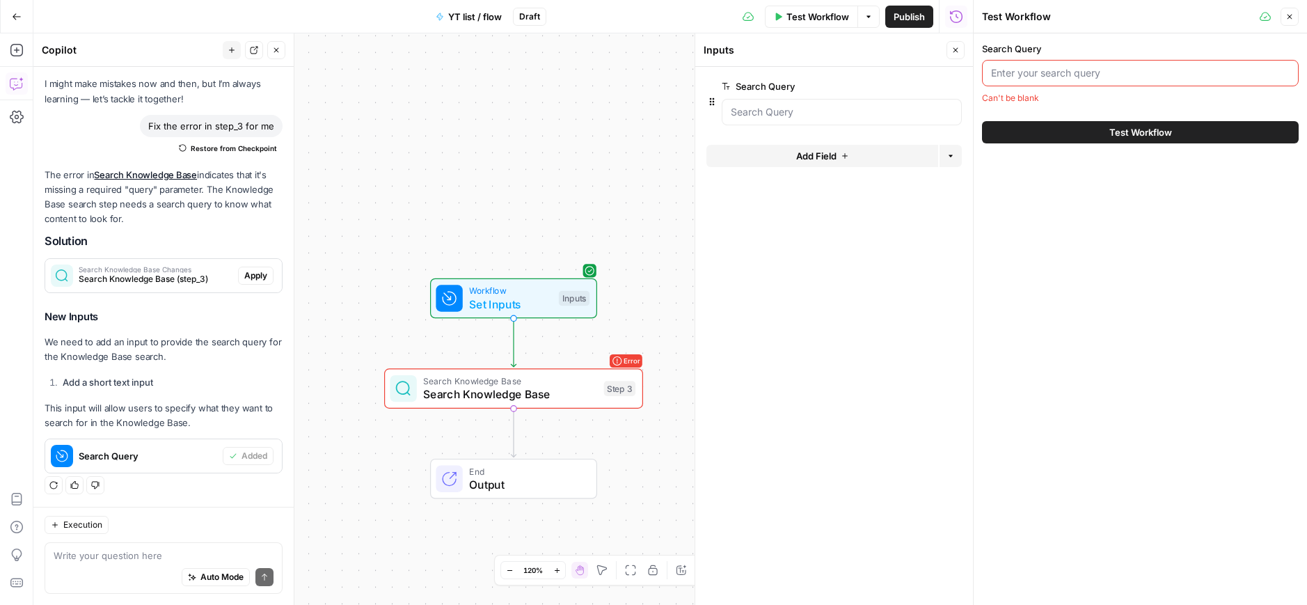
click at [1072, 69] on input "Search Query" at bounding box center [1140, 73] width 299 height 14
type input "A"
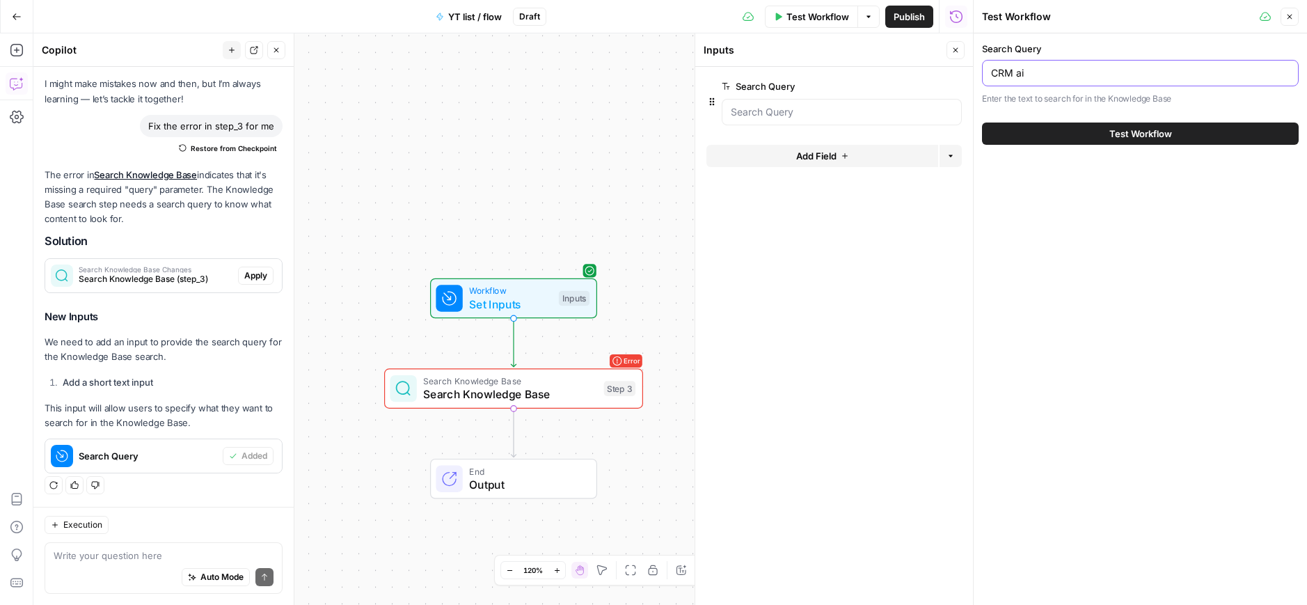
type input "CRM ai"
click at [1120, 141] on button "Test Workflow" at bounding box center [1140, 133] width 317 height 22
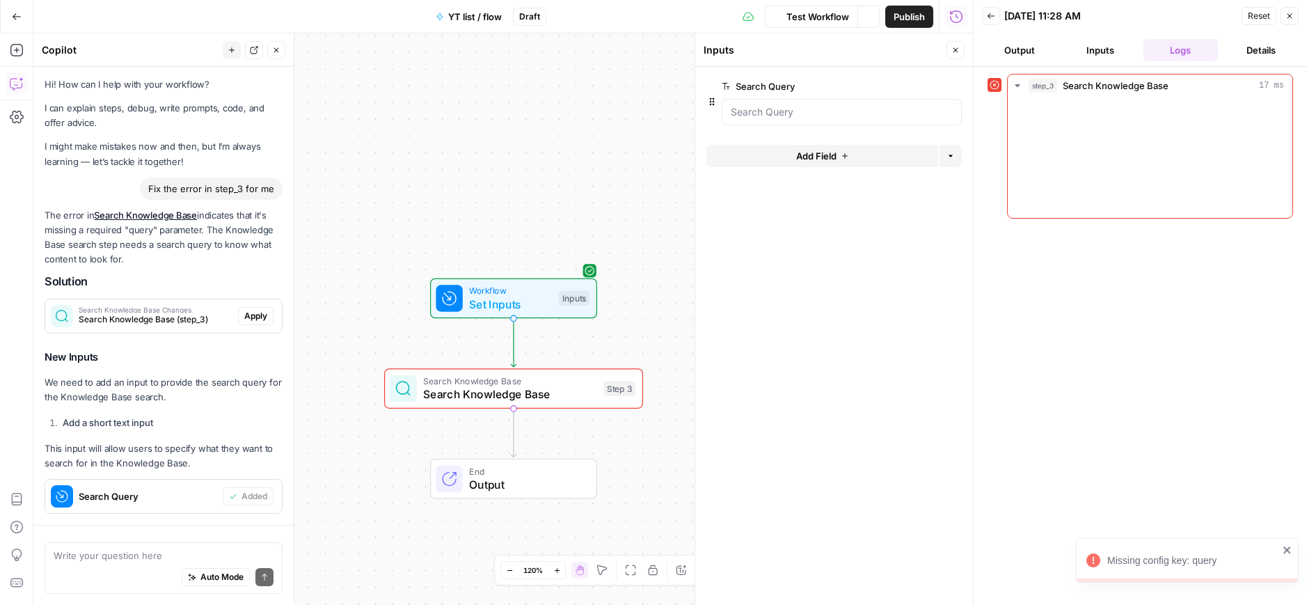
scroll to position [63, 0]
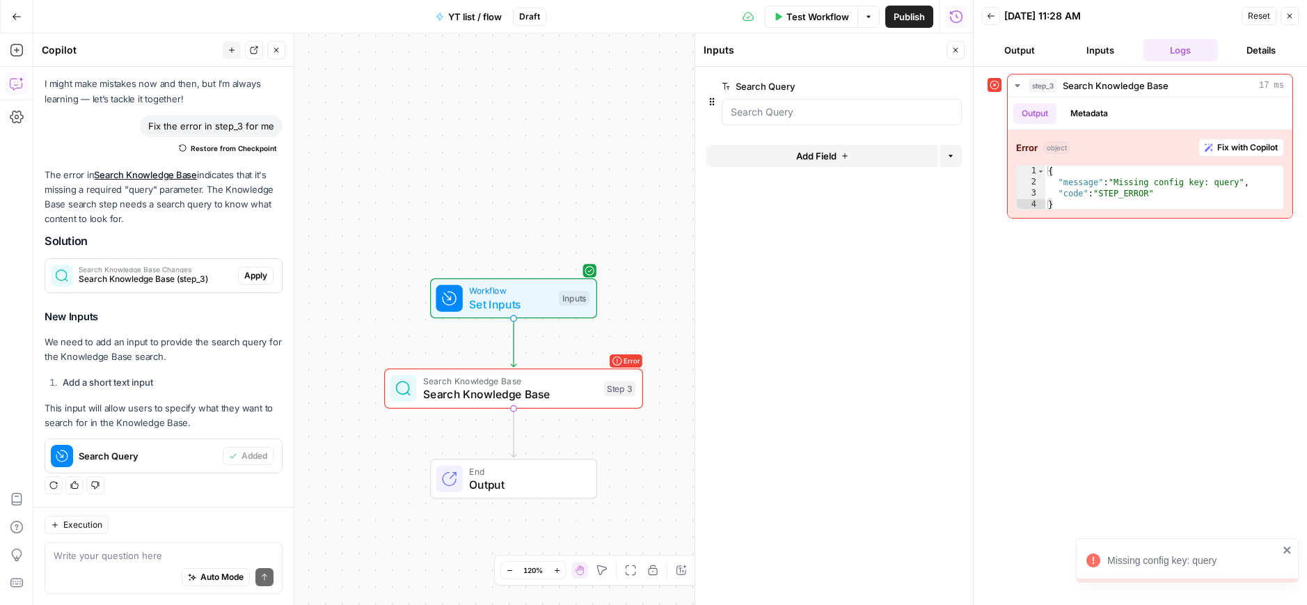
click at [16, 12] on icon "button" at bounding box center [17, 17] width 10 height 10
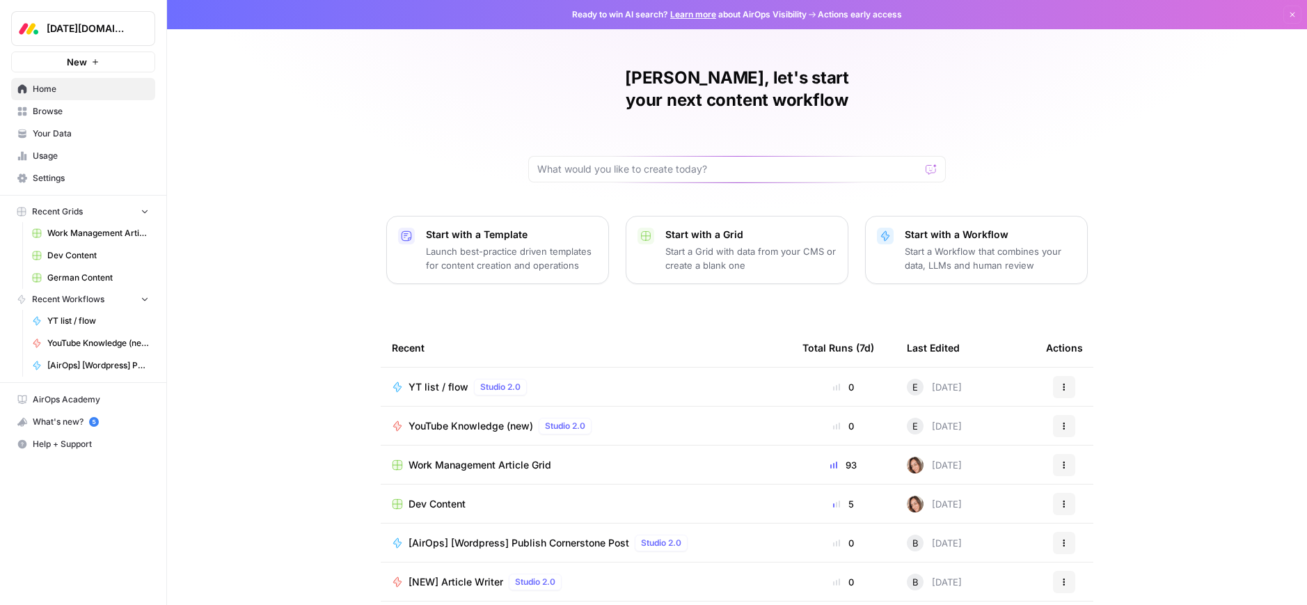
click at [63, 338] on span "YouTube Knowledge (new)" at bounding box center [98, 343] width 102 height 13
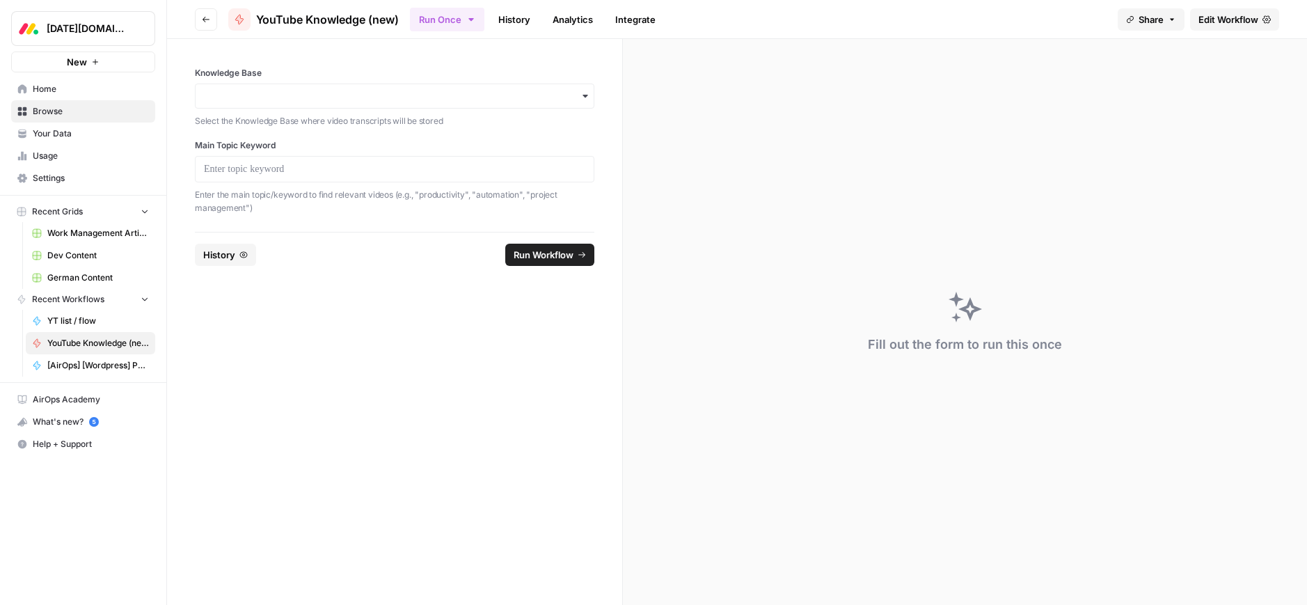
click at [292, 103] on div "button" at bounding box center [394, 96] width 399 height 25
click at [714, 170] on div "Fill out the form to run this once" at bounding box center [965, 322] width 684 height 566
click at [340, 98] on input "Knowledge Base" at bounding box center [394, 96] width 381 height 14
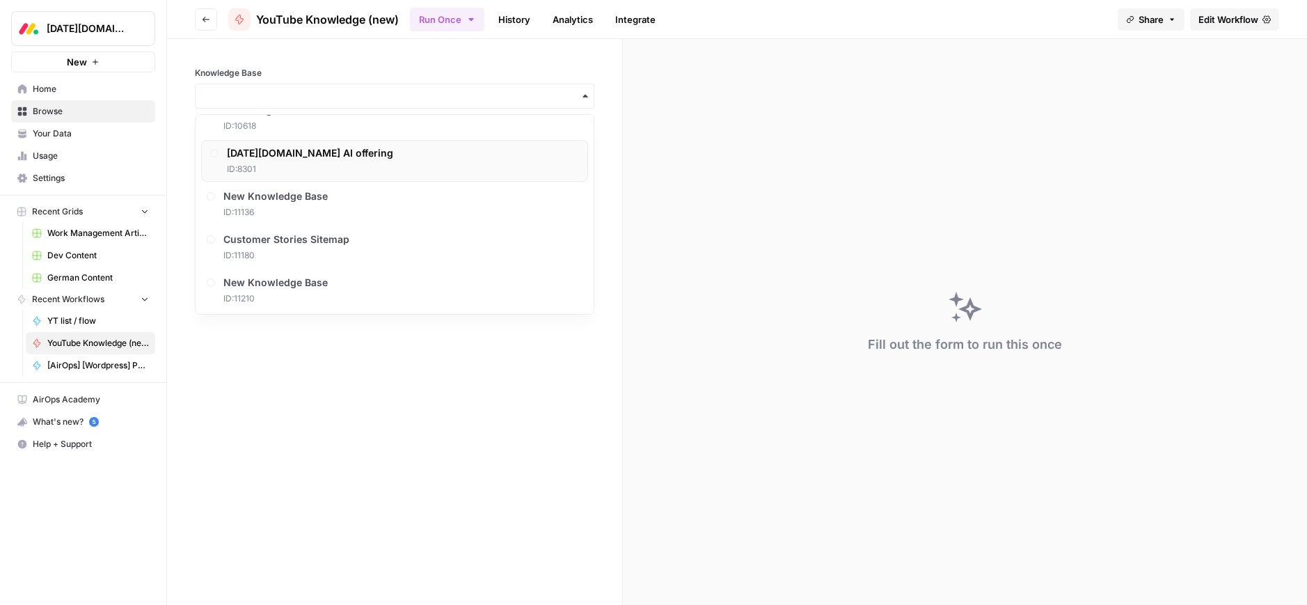
scroll to position [675, 0]
click at [280, 232] on span "youtube channel" at bounding box center [267, 236] width 81 height 14
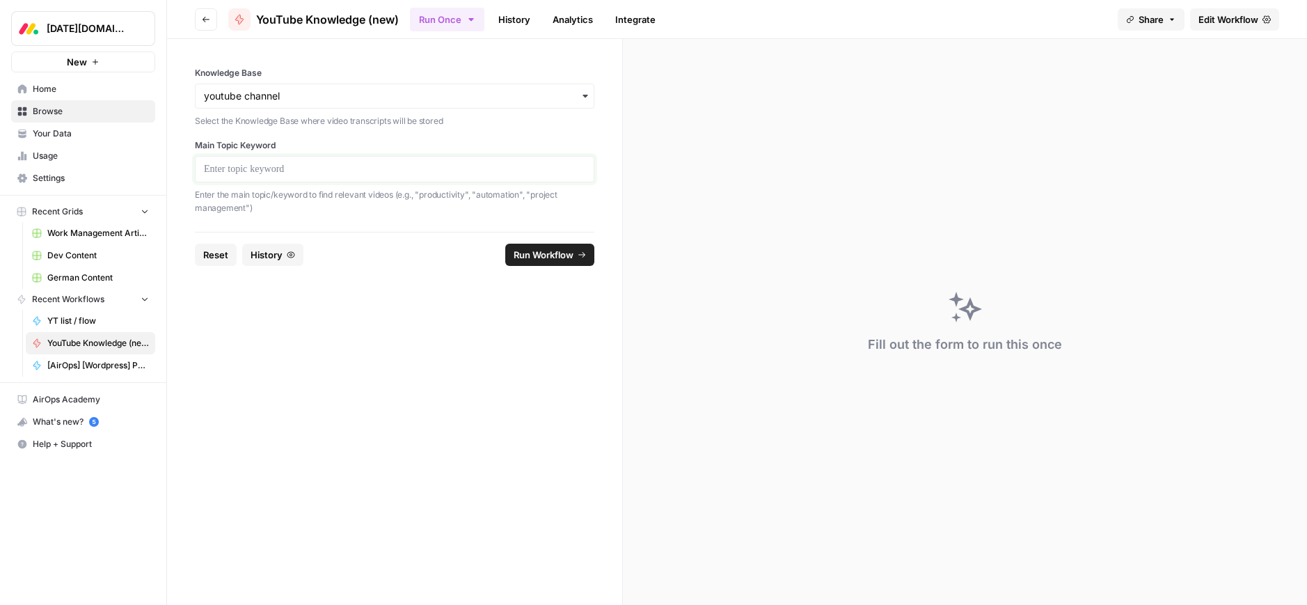
click at [276, 170] on p at bounding box center [394, 169] width 381 height 14
click at [564, 257] on span "Run Workflow" at bounding box center [544, 255] width 60 height 14
click at [292, 92] on input "Knowledge Base" at bounding box center [394, 96] width 381 height 14
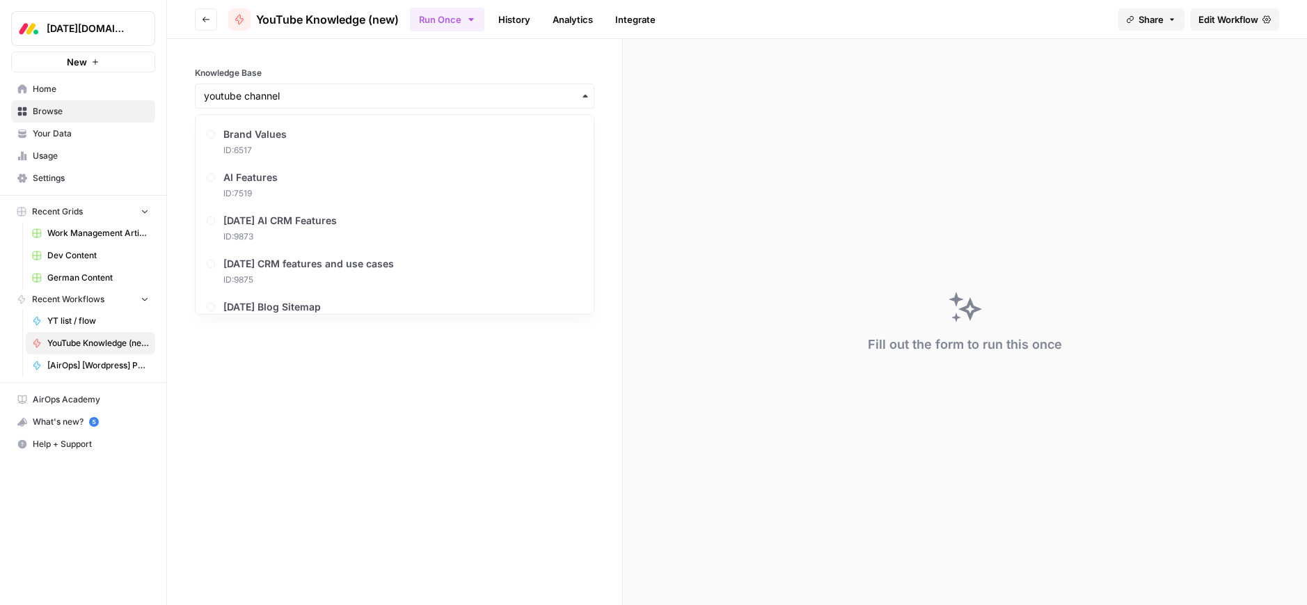
click at [250, 473] on form "Knowledge Base Select the Knowledge Base where video transcripts will be stored…" at bounding box center [395, 322] width 456 height 566
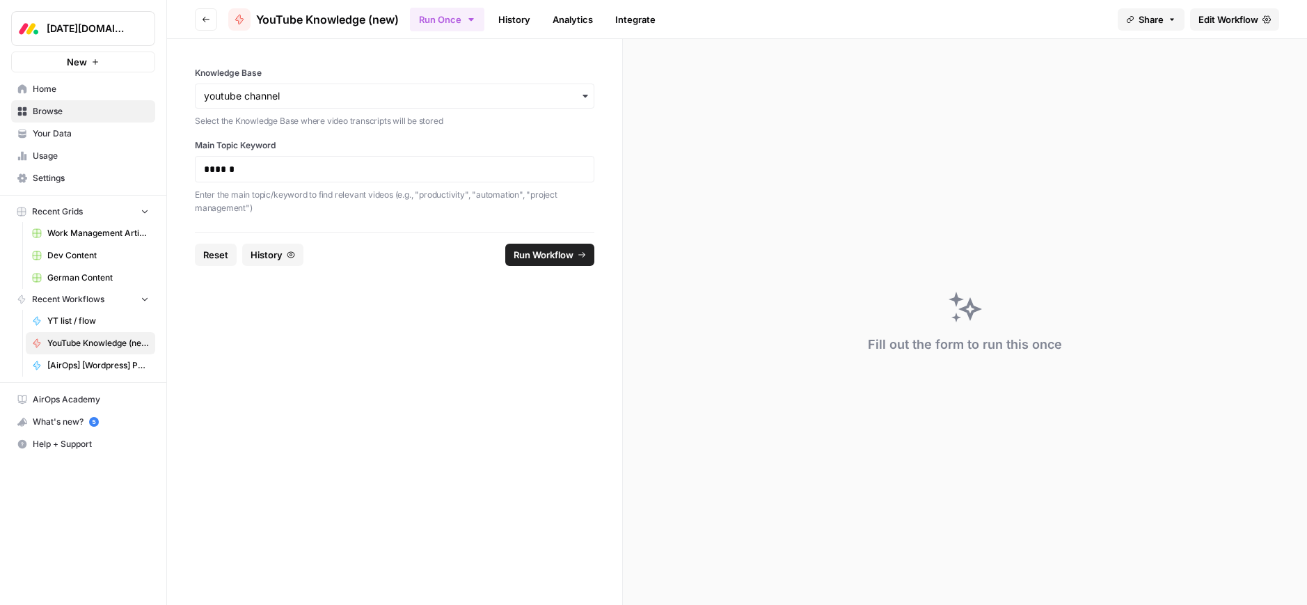
click at [83, 347] on span "YouTube Knowledge (new)" at bounding box center [98, 343] width 102 height 13
click at [1227, 19] on span "Edit Workflow" at bounding box center [1228, 20] width 60 height 14
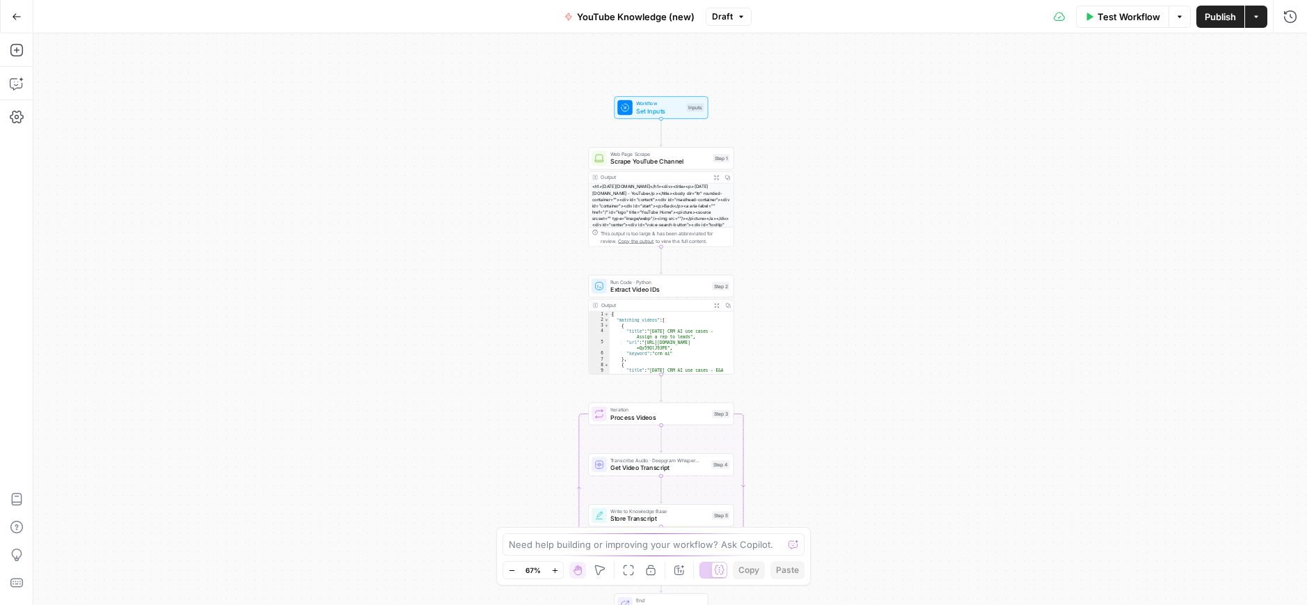
click at [690, 221] on div "<h1>monday.com</h1><div><title><p>monday.com - YouTube</p></title><body dir="lt…" at bounding box center [661, 225] width 145 height 82
click at [658, 159] on span "Scrape YouTube Channel" at bounding box center [659, 161] width 99 height 9
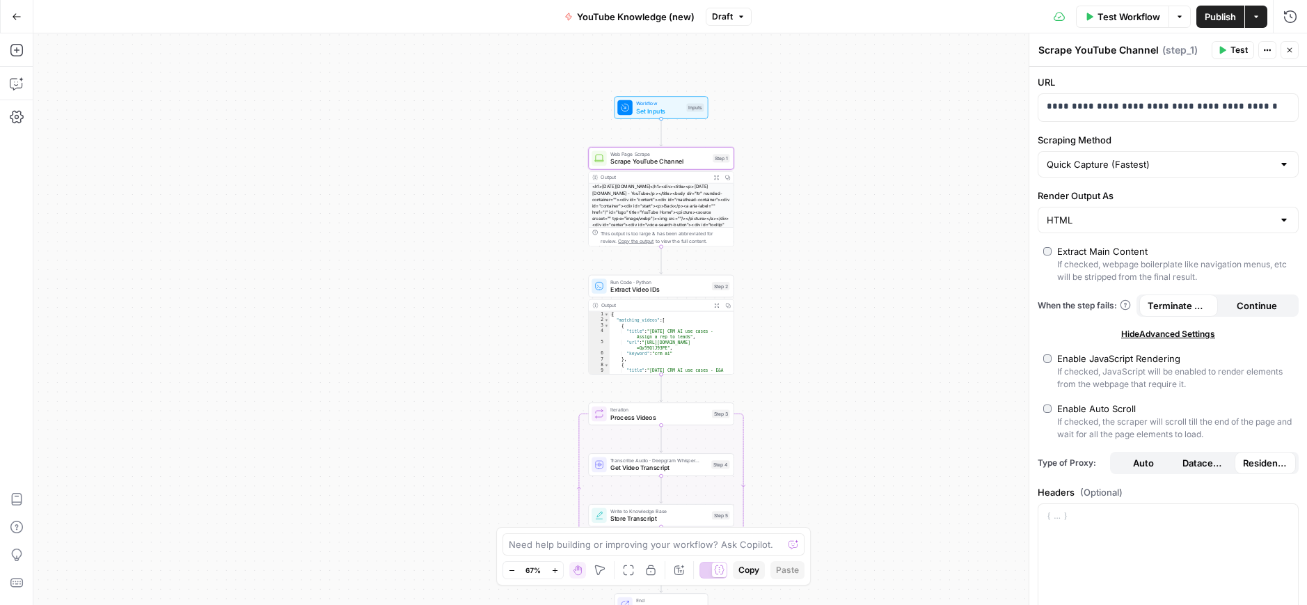
click at [1290, 48] on icon "button" at bounding box center [1289, 50] width 8 height 8
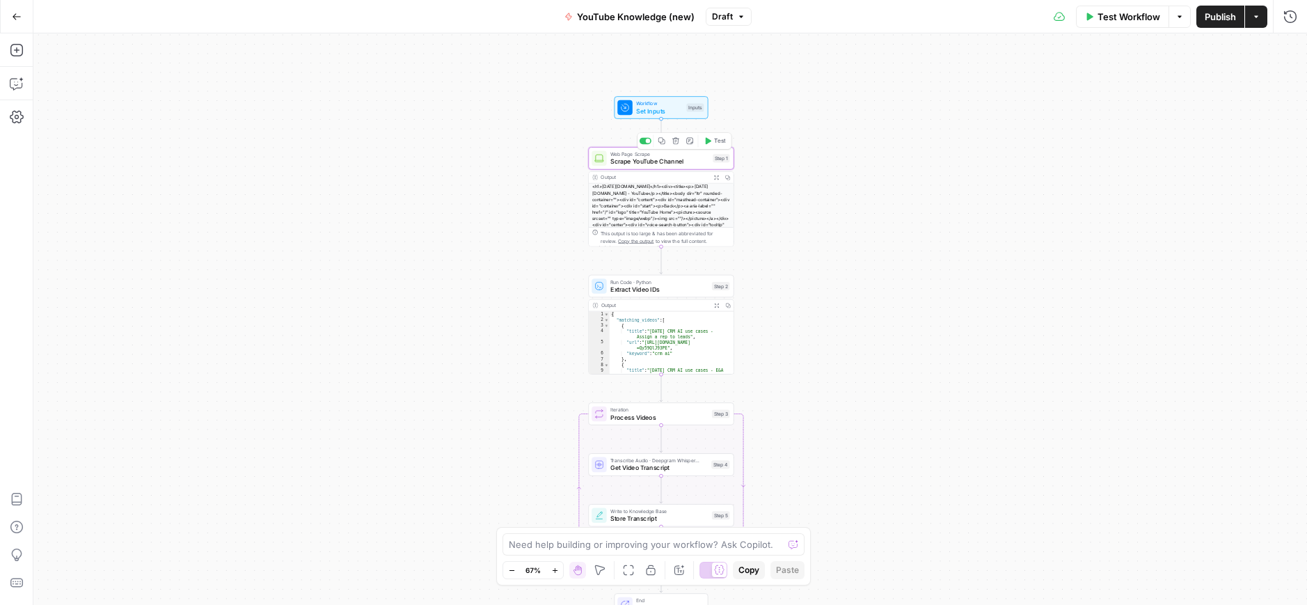
click at [674, 142] on icon "button" at bounding box center [676, 141] width 8 height 8
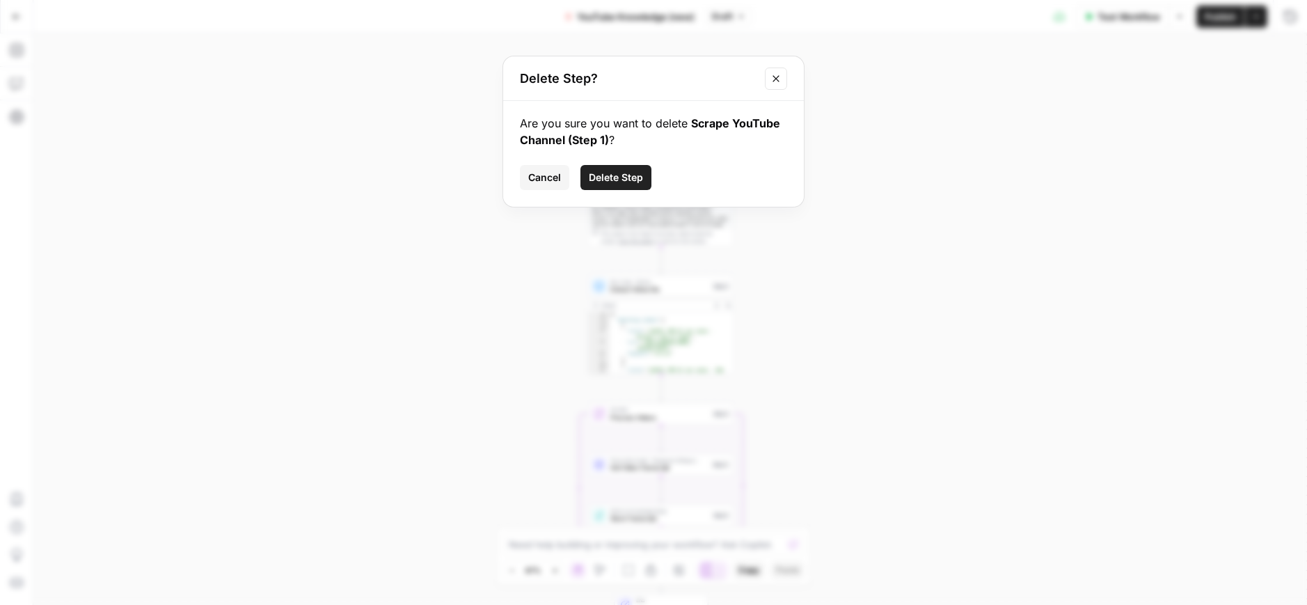
click at [603, 176] on span "Delete Step" at bounding box center [616, 177] width 54 height 14
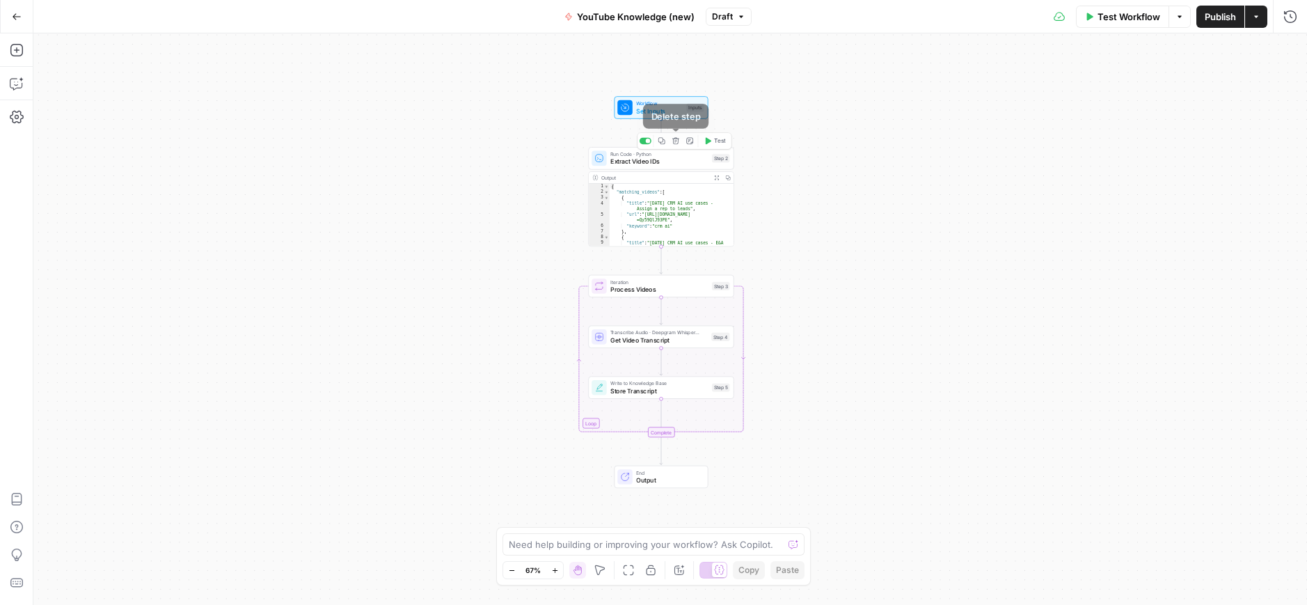
click at [672, 144] on icon "button" at bounding box center [676, 141] width 8 height 8
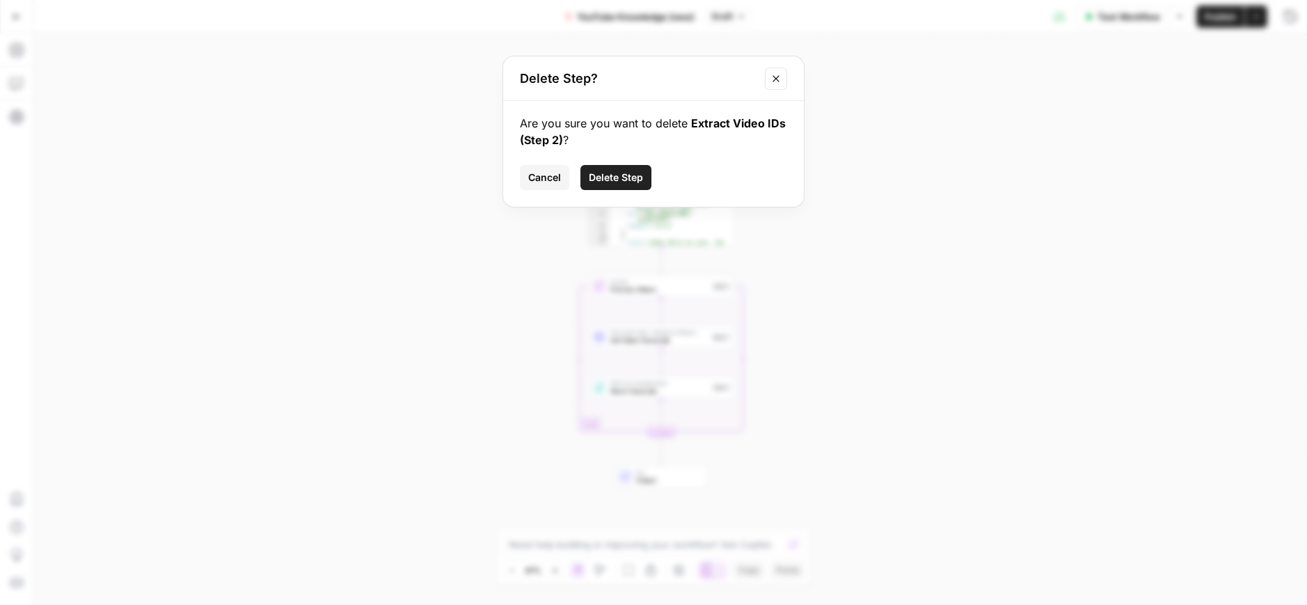
click at [628, 177] on span "Delete Step" at bounding box center [616, 177] width 54 height 14
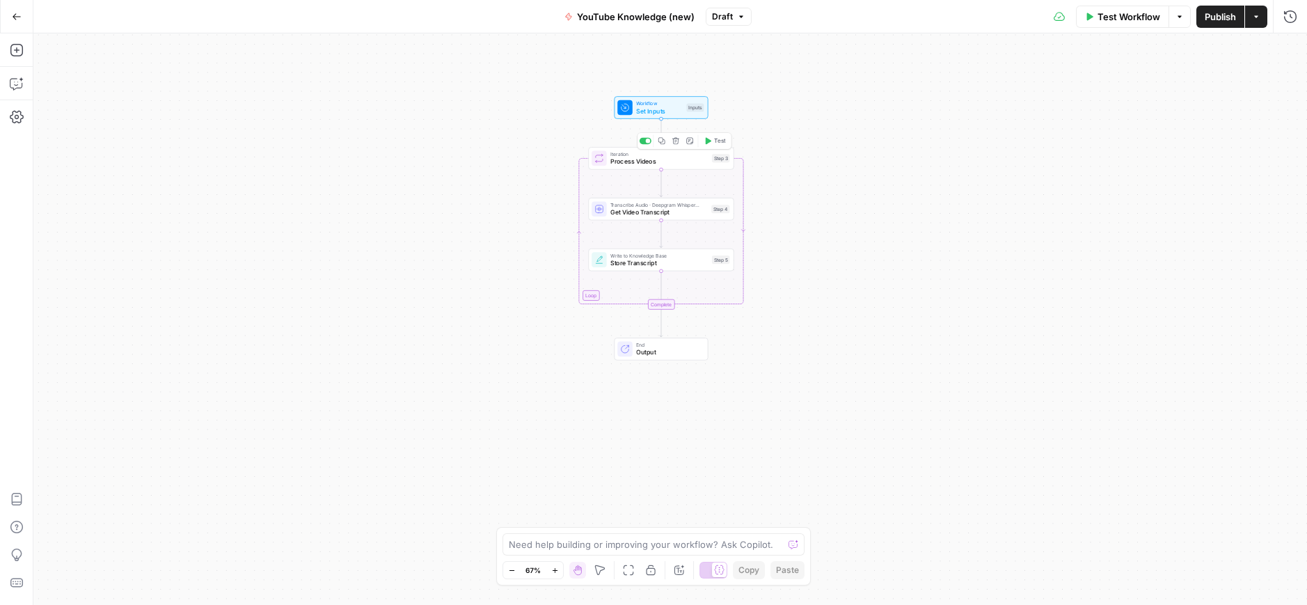
click at [673, 148] on div "Copy step Delete step Add Note Test" at bounding box center [684, 140] width 95 height 17
click at [677, 145] on button "Delete step" at bounding box center [675, 141] width 13 height 13
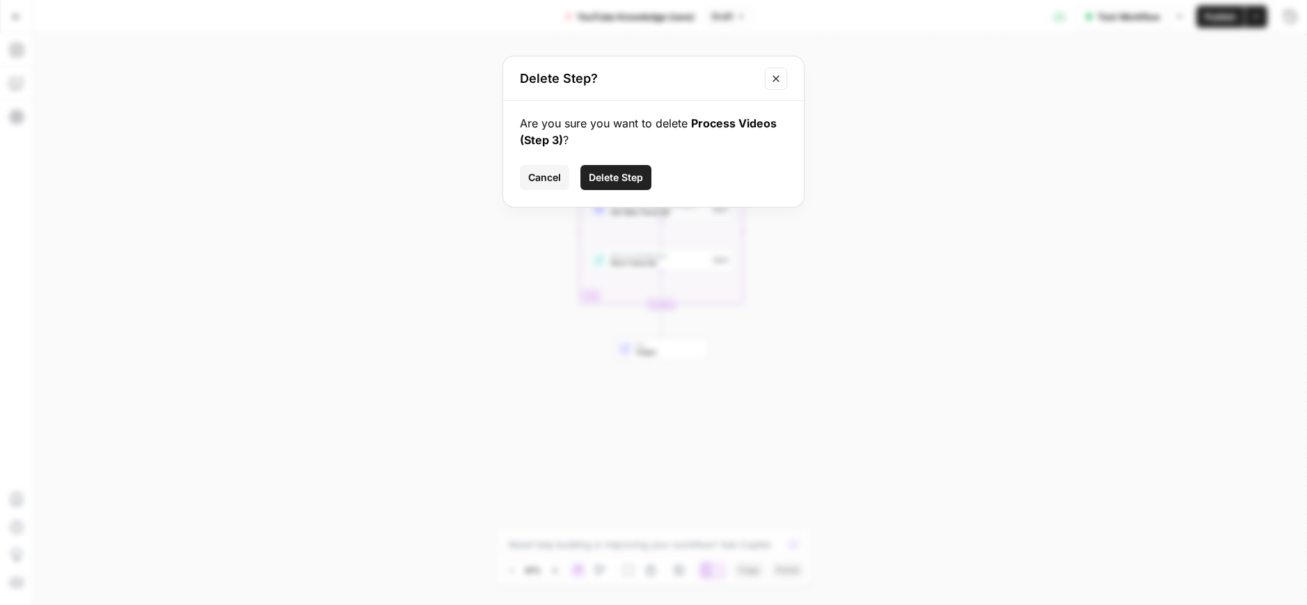
click at [628, 176] on span "Delete Step" at bounding box center [616, 177] width 54 height 14
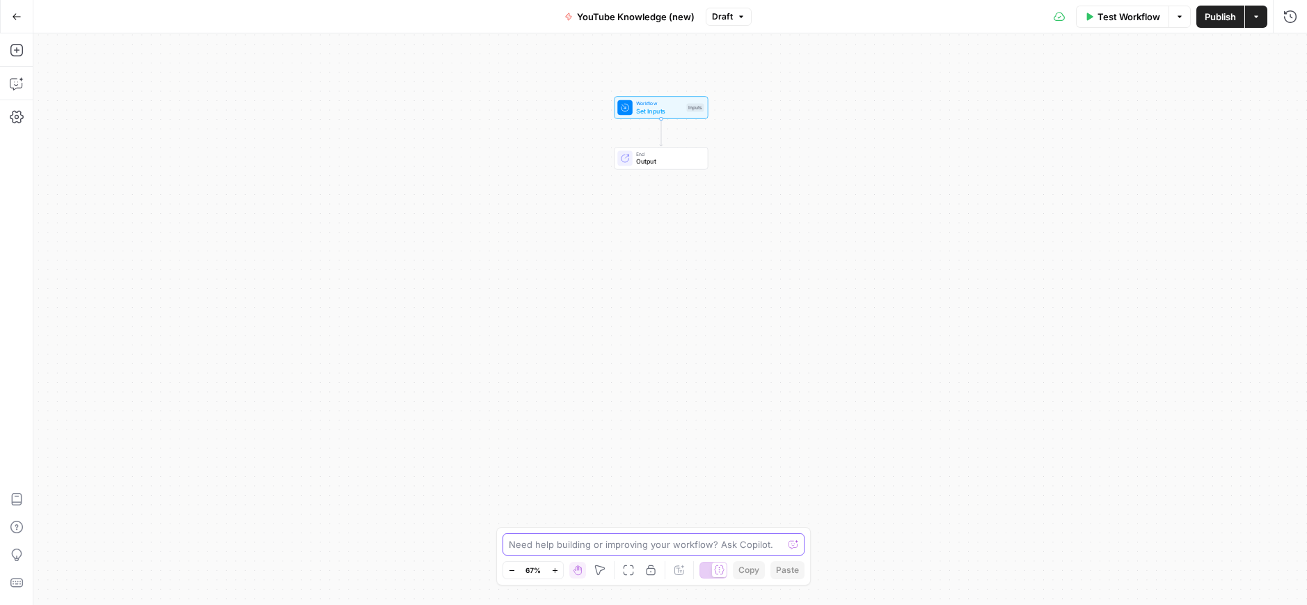
click at [690, 543] on textarea at bounding box center [646, 544] width 274 height 14
click at [19, 88] on icon "button" at bounding box center [16, 84] width 12 height 11
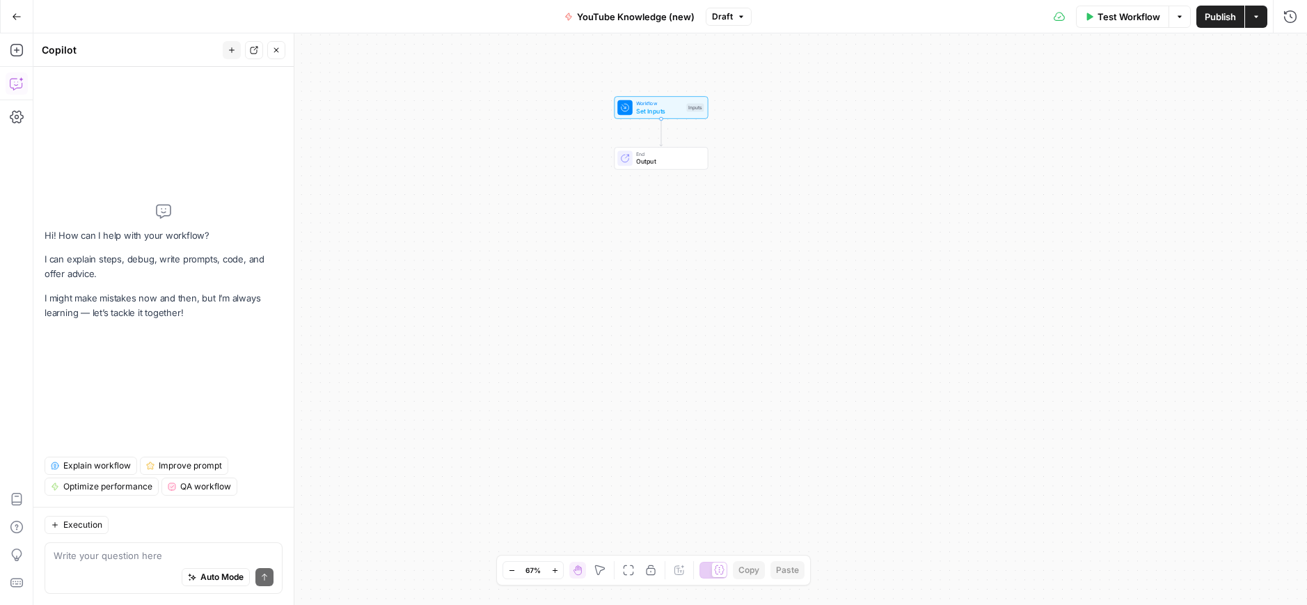
click at [112, 553] on textarea at bounding box center [164, 555] width 220 height 14
click at [212, 549] on textarea "We're starting from the beginning." at bounding box center [164, 555] width 220 height 14
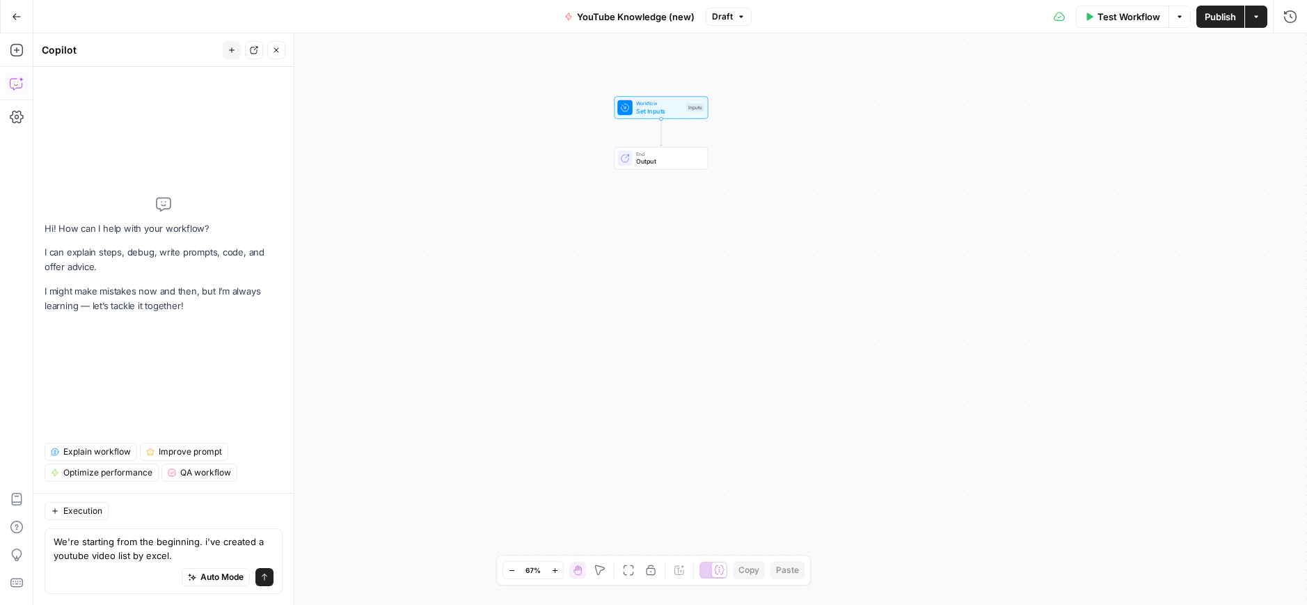
click at [189, 557] on textarea "We're starting from the beginning. i've created a youtube video list by excel." at bounding box center [164, 548] width 220 height 28
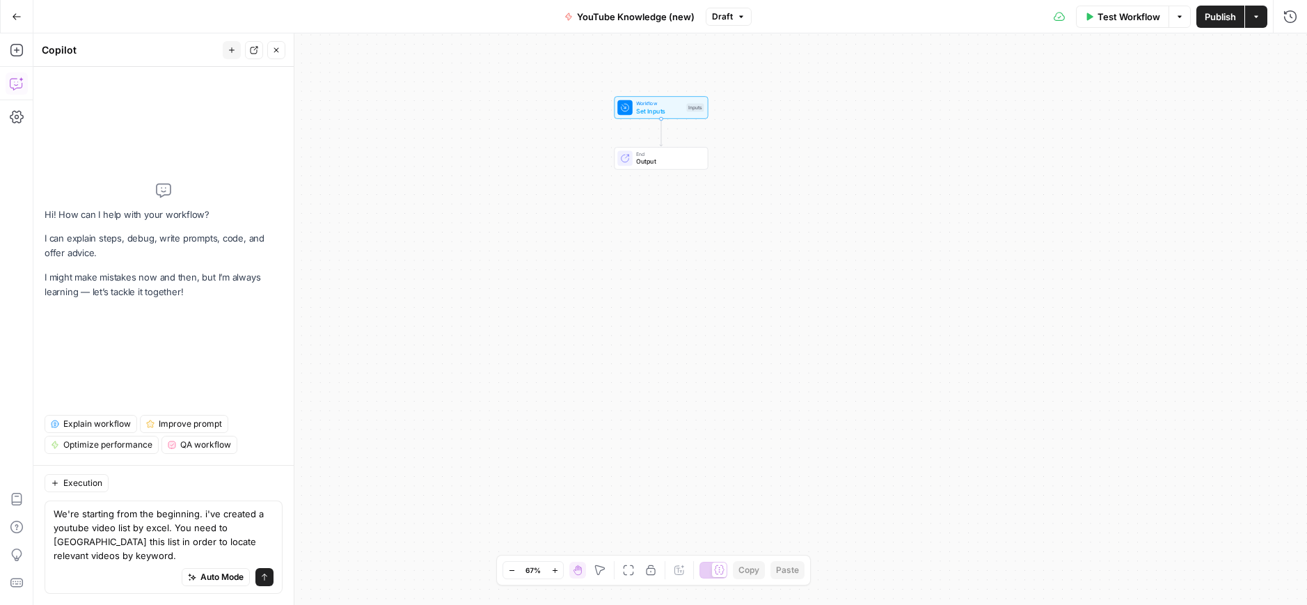
type textarea "We're starting from the beginning. i've created a youtube video list by excel. …"
click at [267, 577] on icon "submit" at bounding box center [264, 577] width 8 height 8
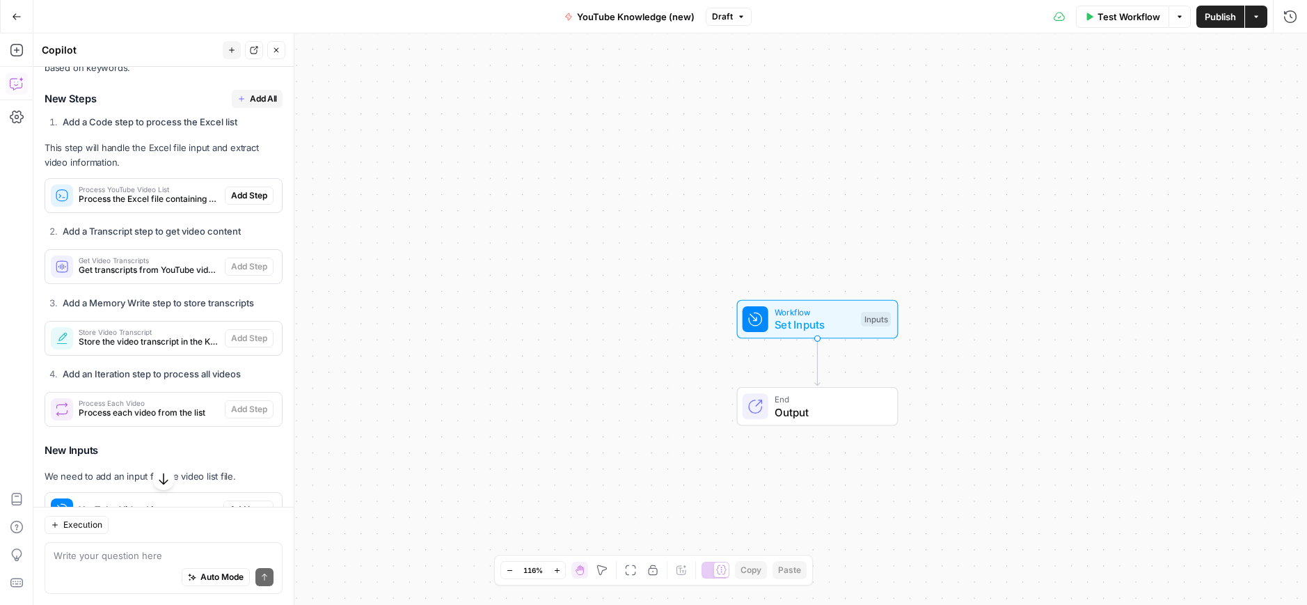
scroll to position [285, 0]
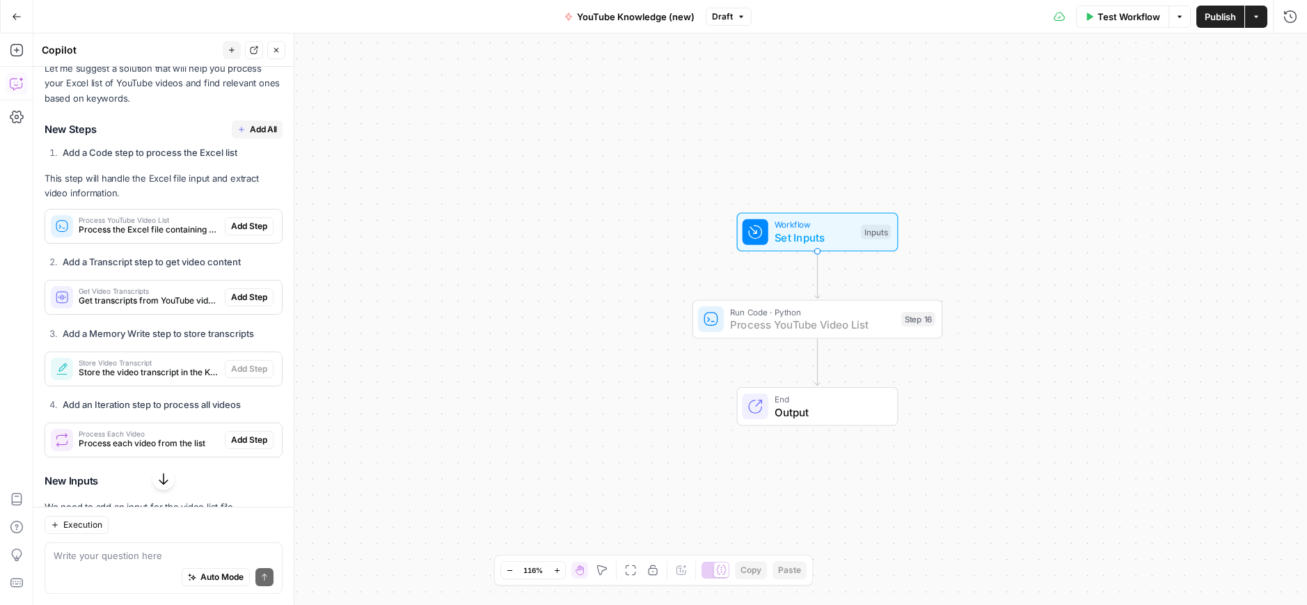
click at [253, 220] on span "Add Step" at bounding box center [249, 226] width 36 height 13
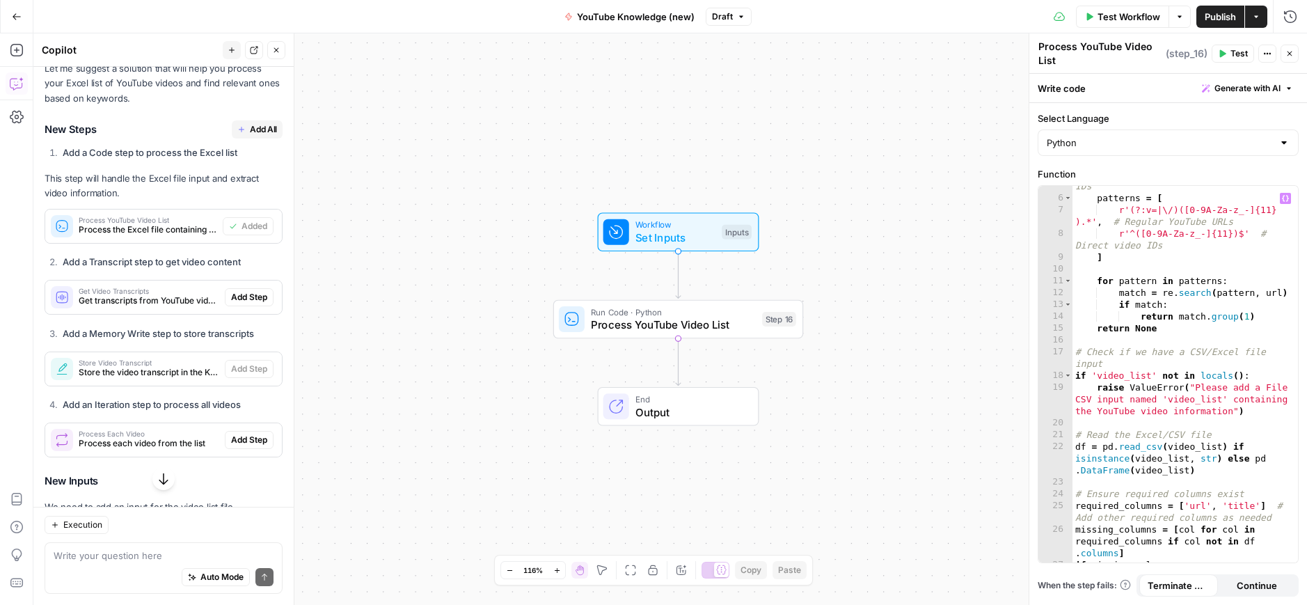
scroll to position [0, 0]
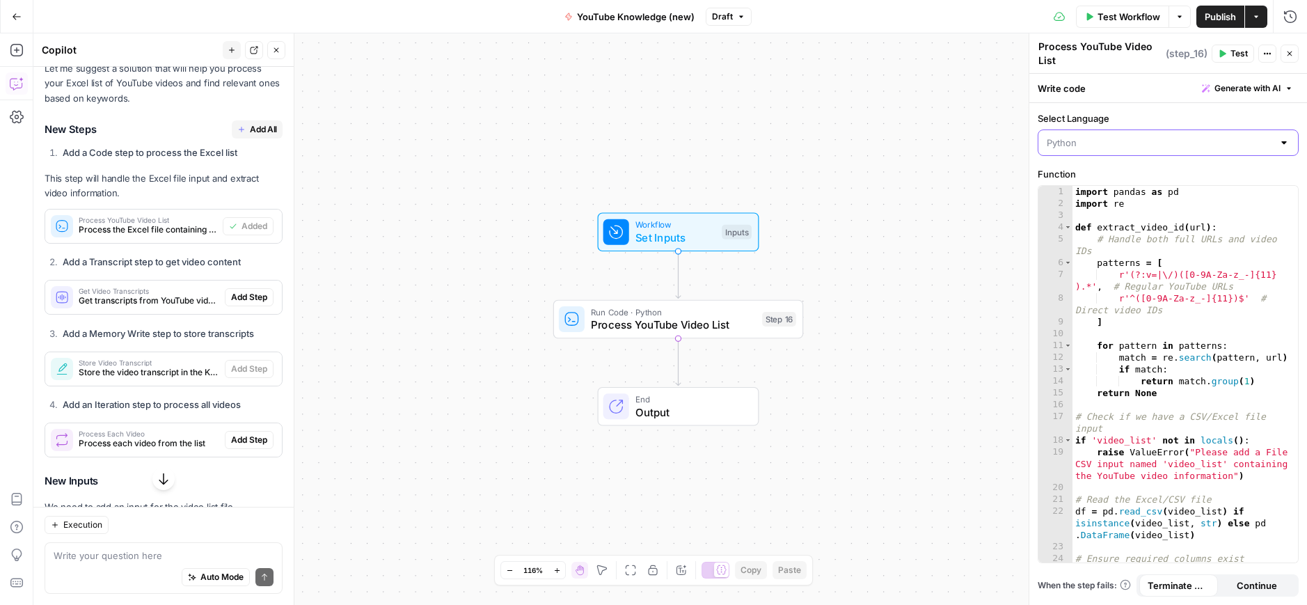
click at [1080, 146] on input "Select Language" at bounding box center [1160, 143] width 226 height 14
type input "Python"
click at [1014, 150] on div "Workflow Set Inputs Inputs Run Code · Python Process YouTube Video List Step 16…" at bounding box center [669, 318] width 1273 height 571
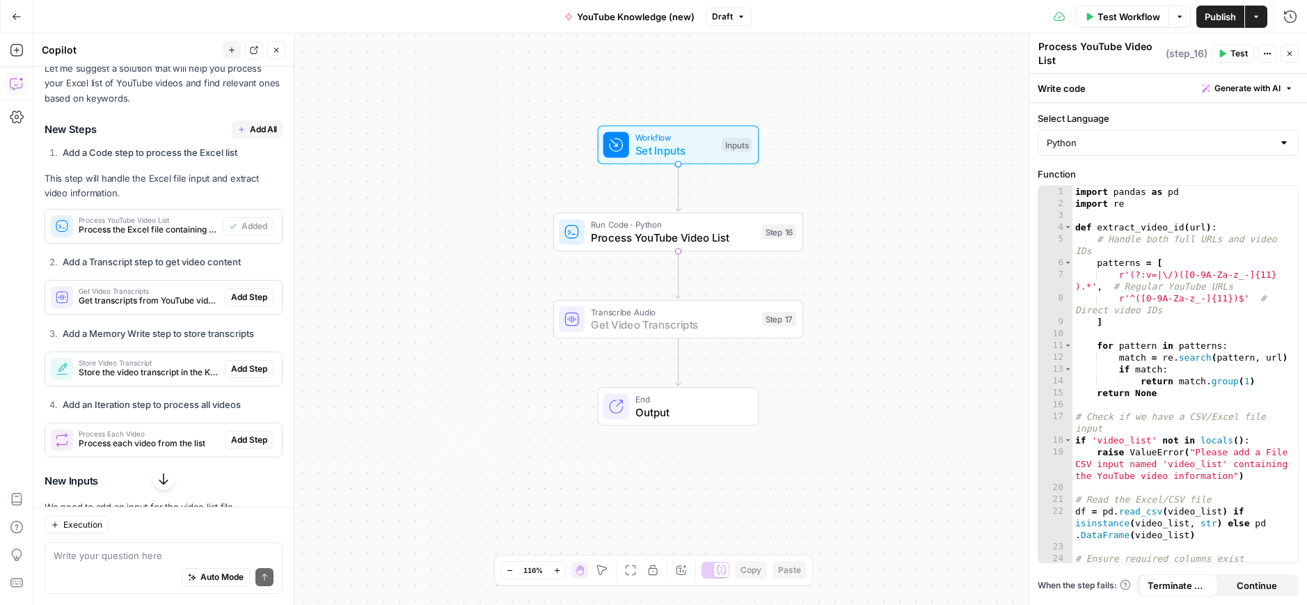
click at [241, 291] on span "Add Step" at bounding box center [249, 297] width 36 height 13
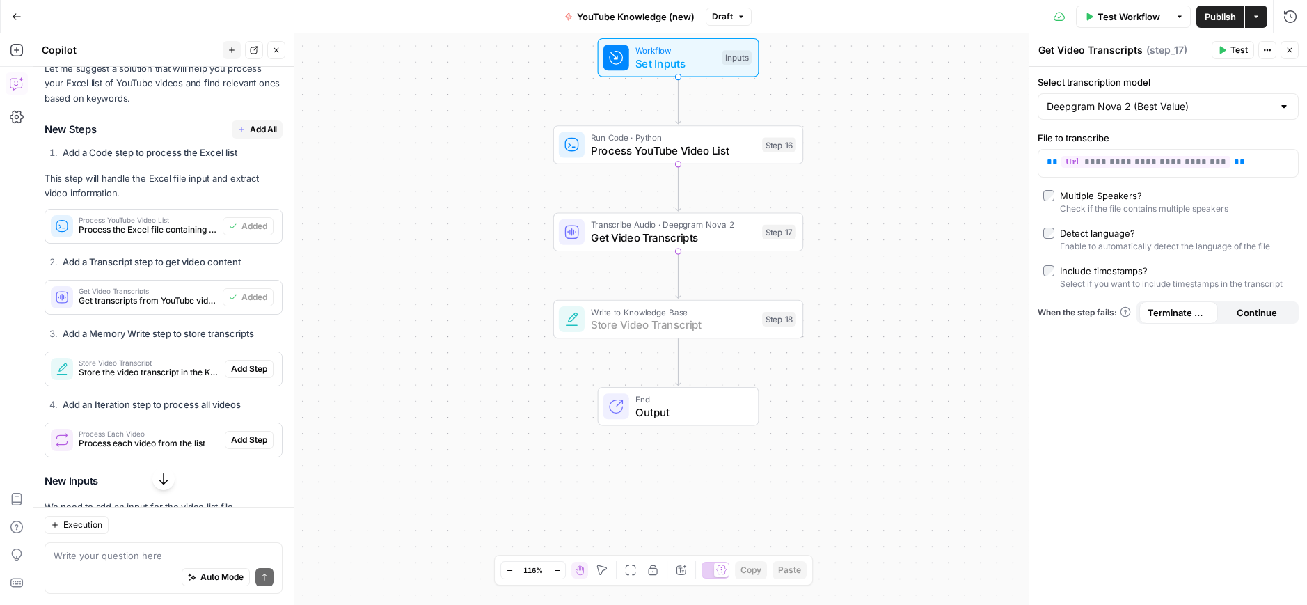
click at [233, 363] on span "Add Step" at bounding box center [249, 369] width 36 height 13
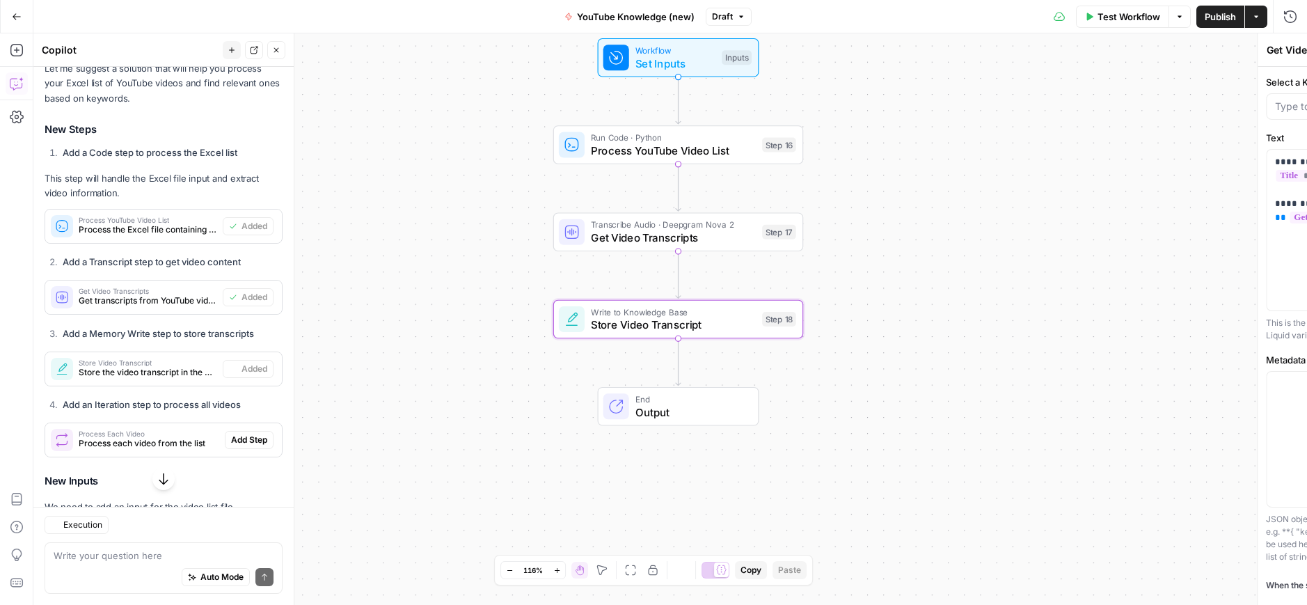
type textarea "Store Video Transcript"
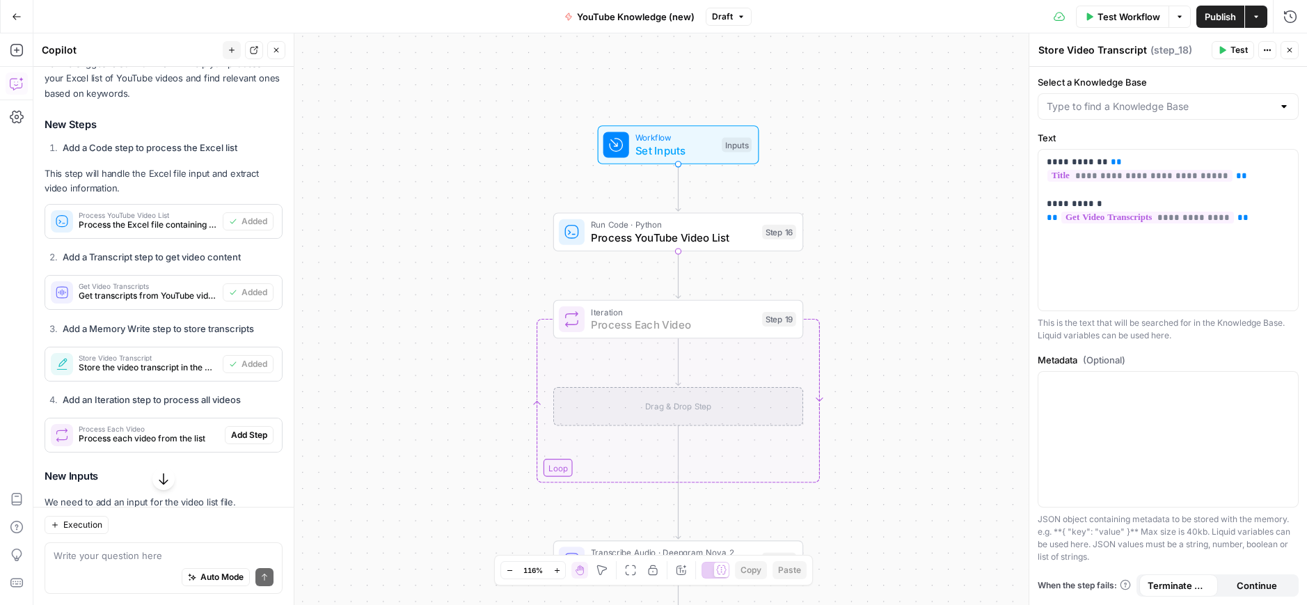
scroll to position [311, 0]
click at [244, 430] on span "Add Step" at bounding box center [249, 436] width 36 height 13
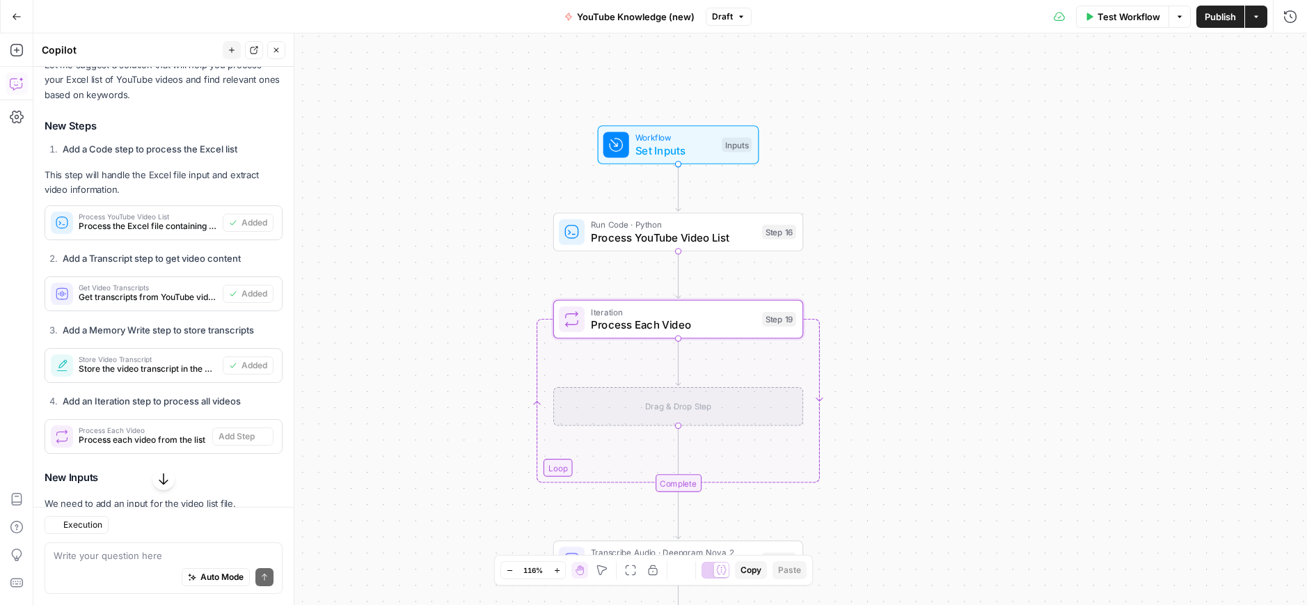
type textarea "Process Each Video"
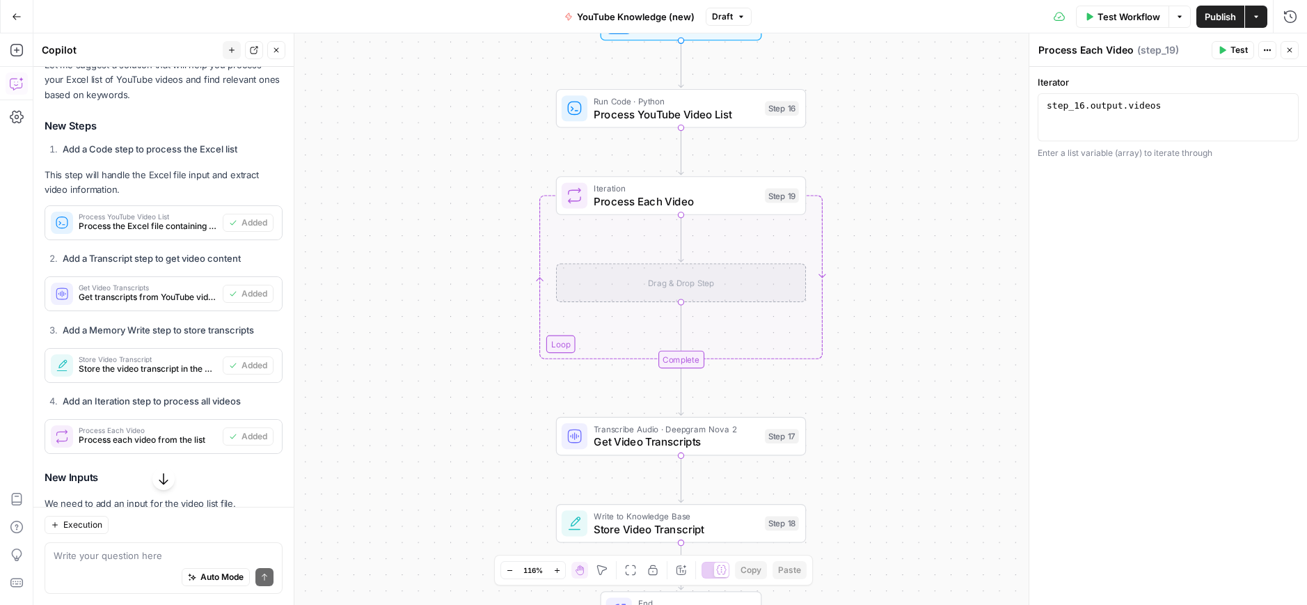
click at [678, 281] on div "Drag & Drop Step" at bounding box center [681, 282] width 250 height 39
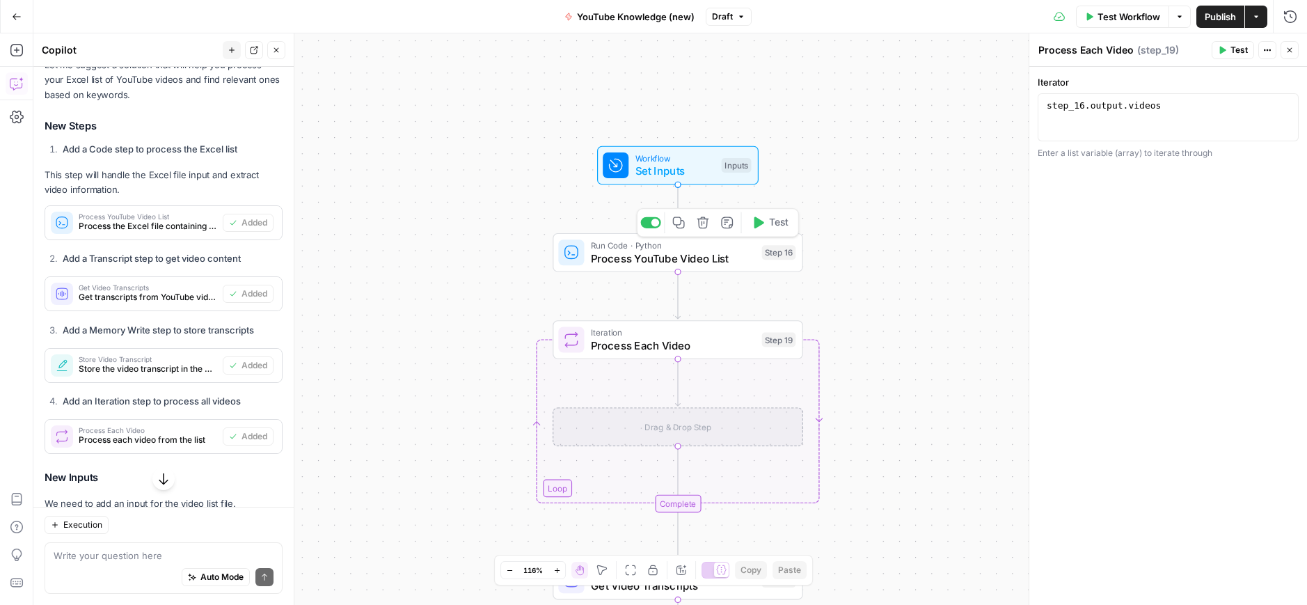
click at [644, 253] on span "Process YouTube Video List" at bounding box center [673, 258] width 165 height 16
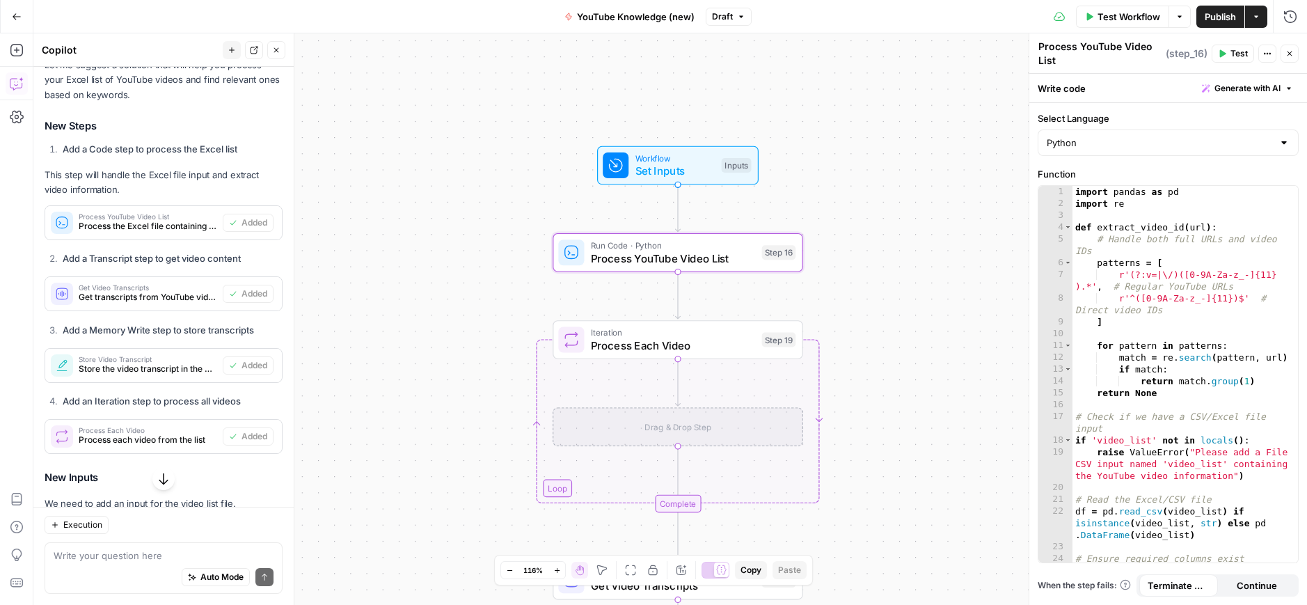
click at [1292, 54] on button "Close" at bounding box center [1289, 54] width 18 height 18
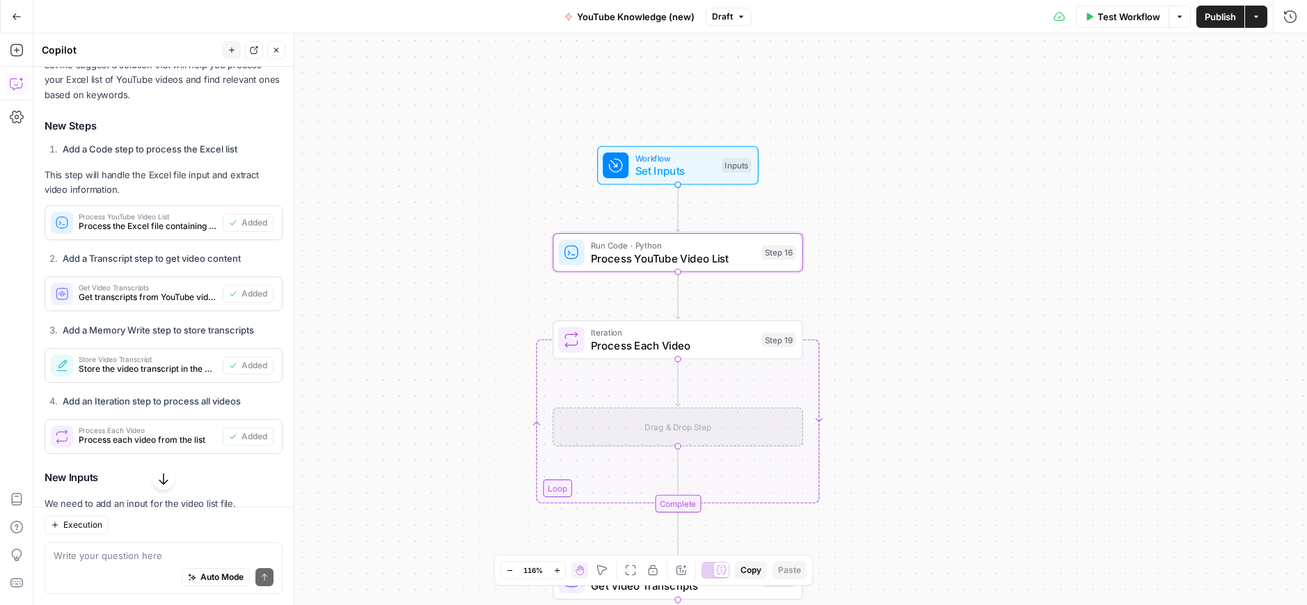
click at [1125, 19] on span "Test Workflow" at bounding box center [1128, 17] width 63 height 14
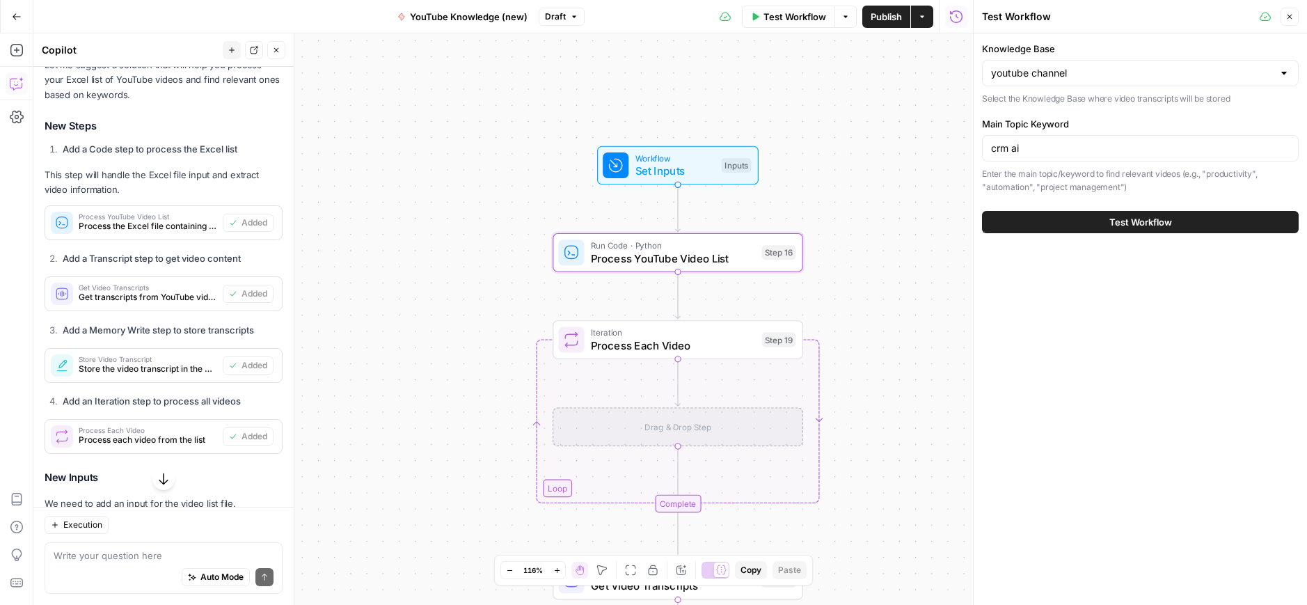
click at [1070, 221] on button "Test Workflow" at bounding box center [1140, 222] width 317 height 22
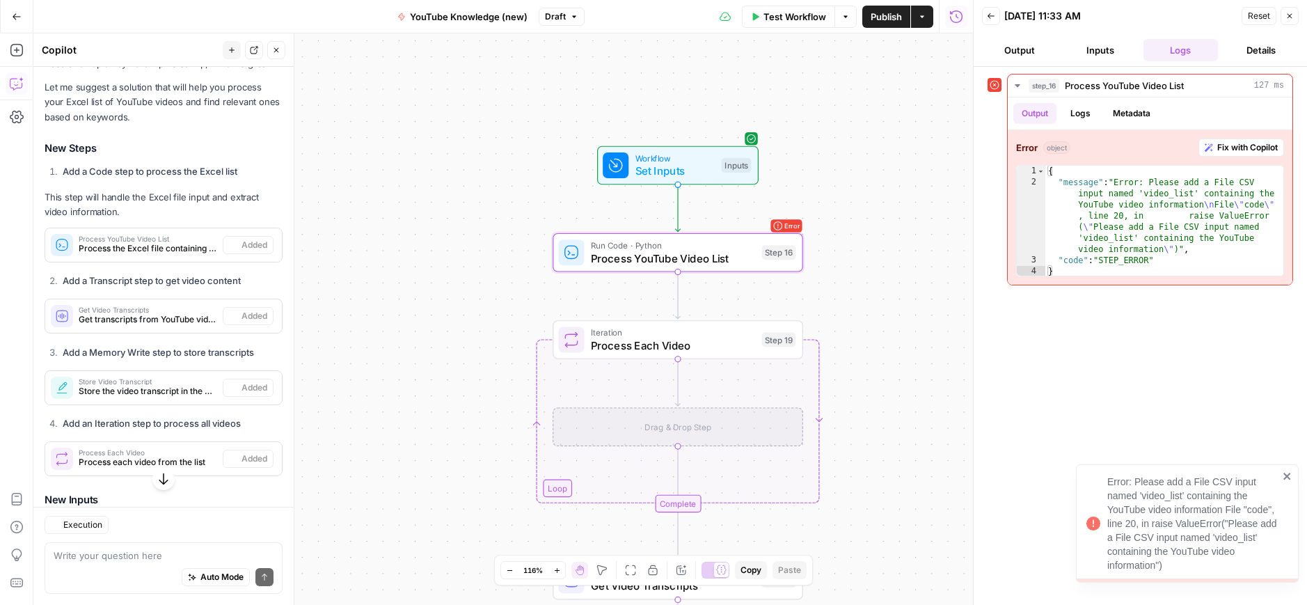
scroll to position [311, 0]
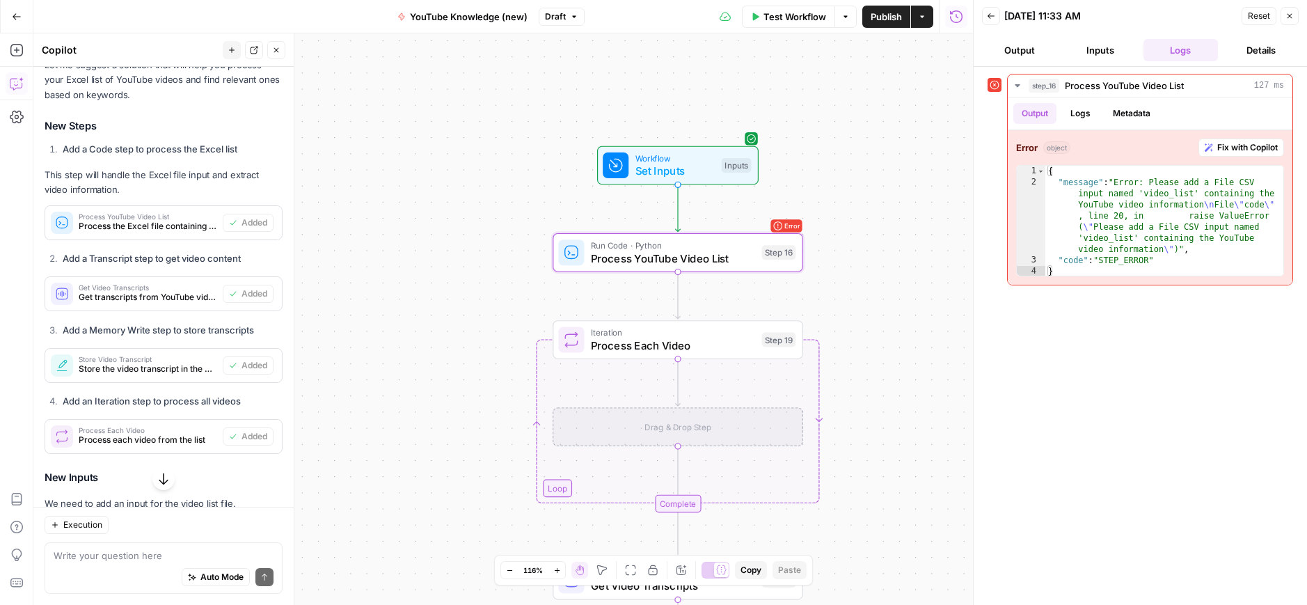
click at [1294, 15] on button "Close" at bounding box center [1289, 16] width 18 height 18
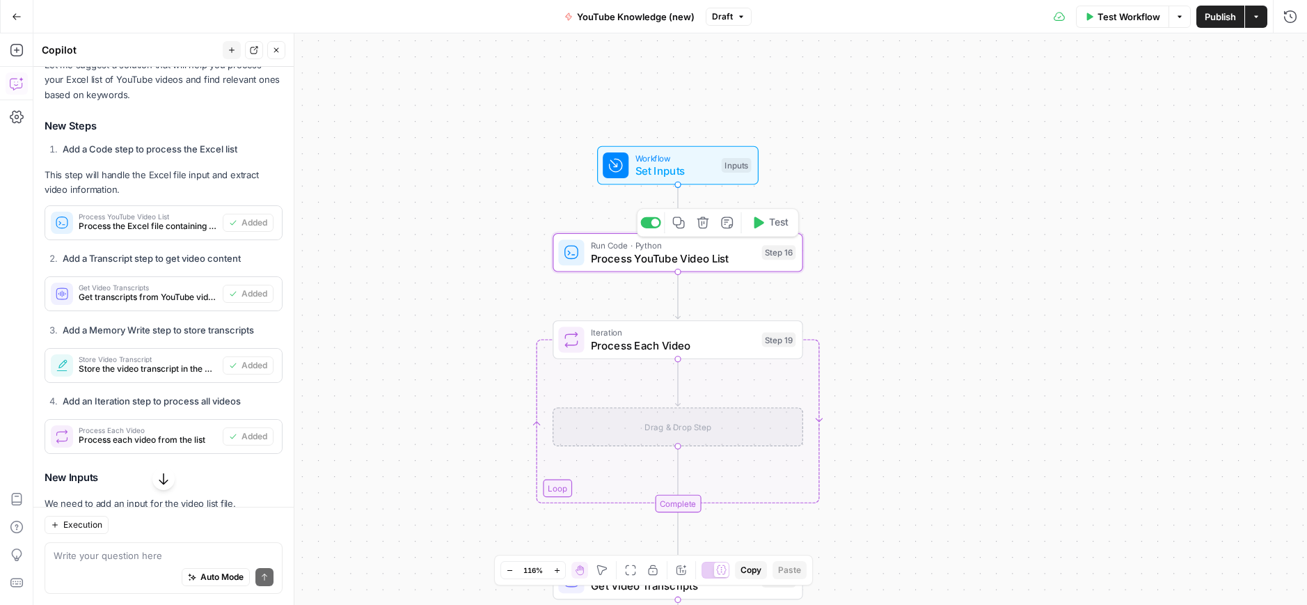
click at [760, 226] on icon "button" at bounding box center [758, 222] width 13 height 13
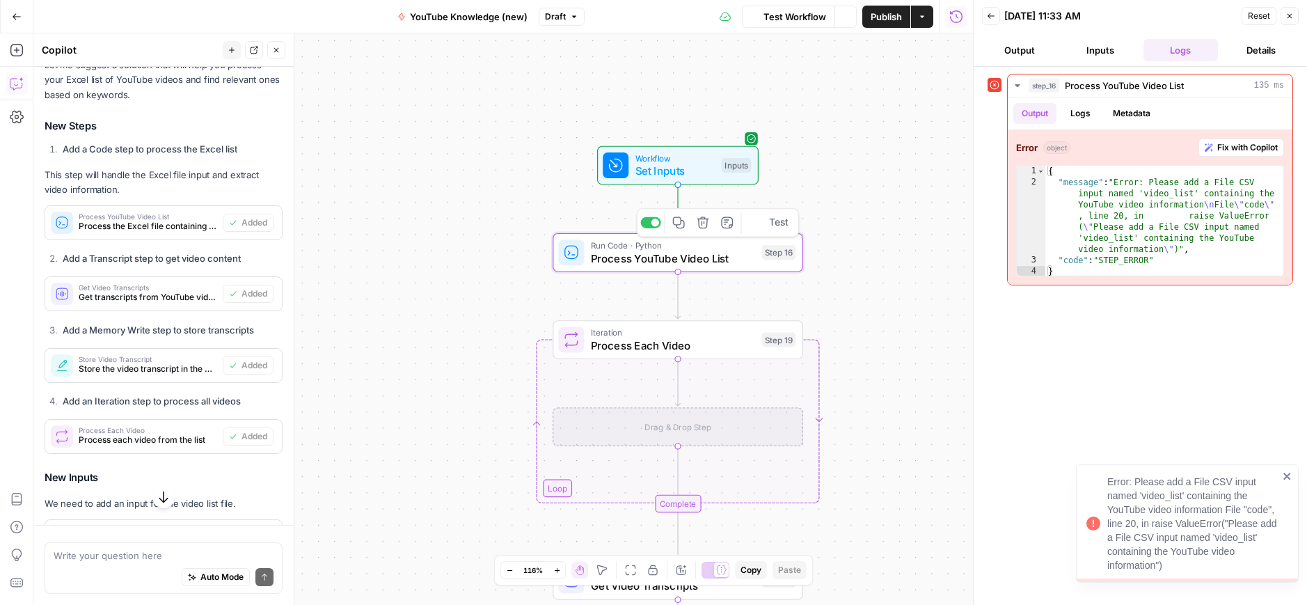
scroll to position [311, 0]
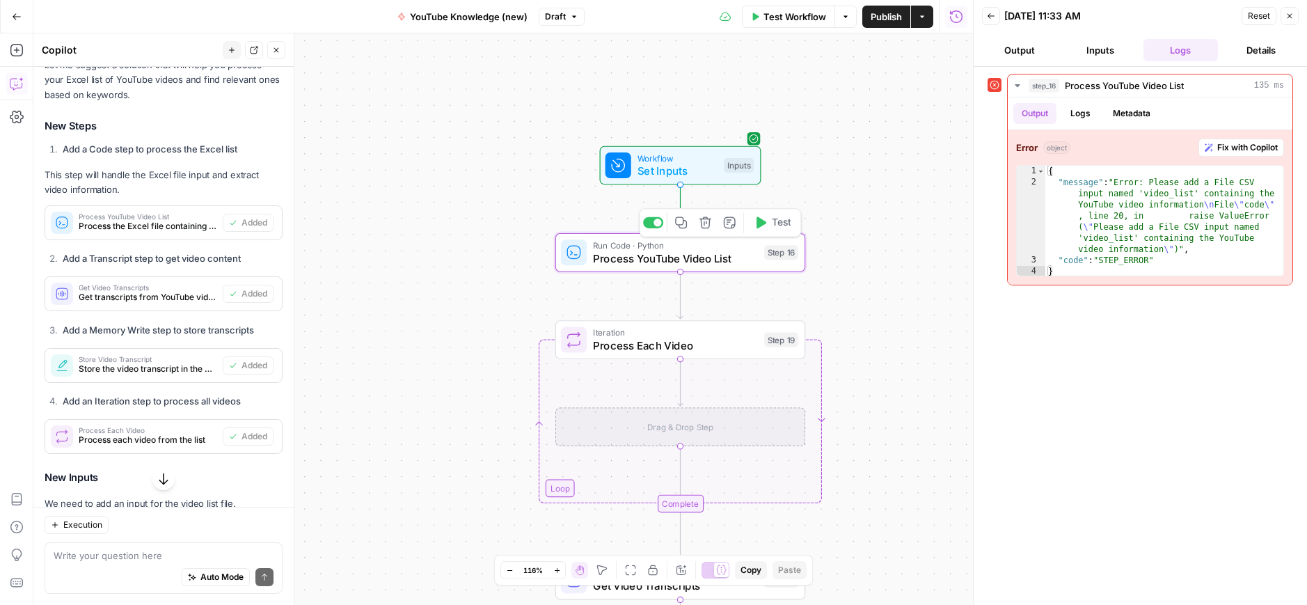
click at [793, 229] on button "Test" at bounding box center [772, 222] width 50 height 21
click at [730, 226] on icon "button" at bounding box center [729, 222] width 13 height 13
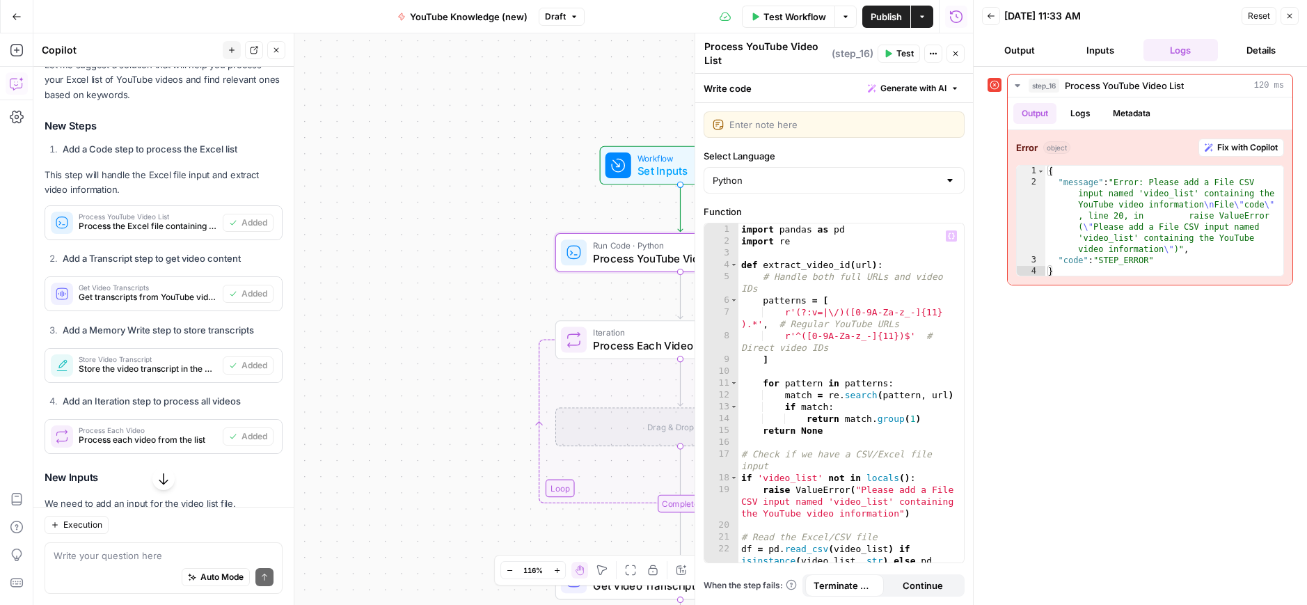
click at [1040, 395] on div "step_16 Process YouTube Video List 120 ms Output Logs Metadata Error object Fix…" at bounding box center [1139, 336] width 305 height 524
click at [962, 50] on button "Close" at bounding box center [955, 54] width 18 height 18
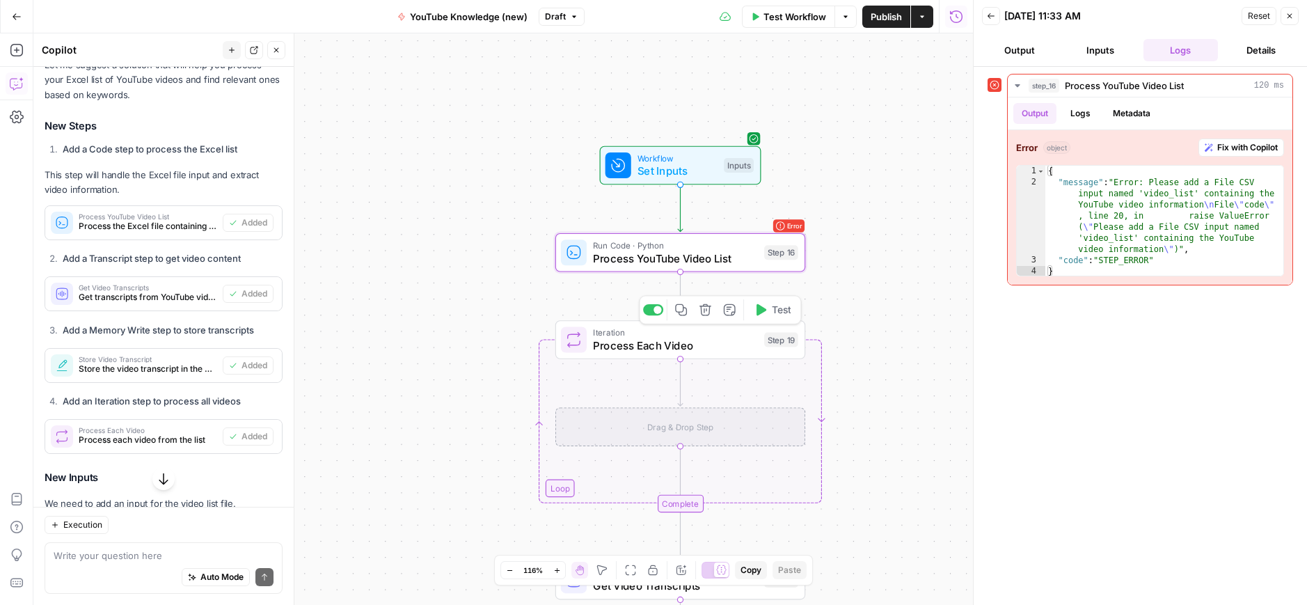
click at [671, 342] on span "Process Each Video" at bounding box center [675, 345] width 165 height 16
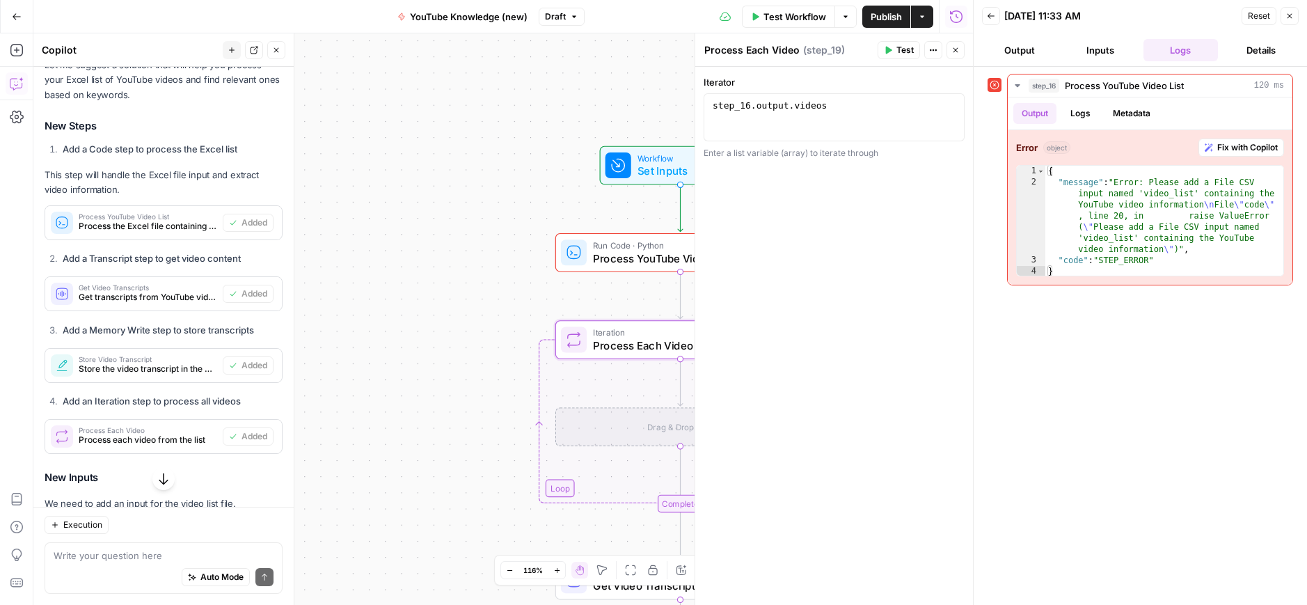
click at [960, 48] on button "Close" at bounding box center [955, 50] width 18 height 18
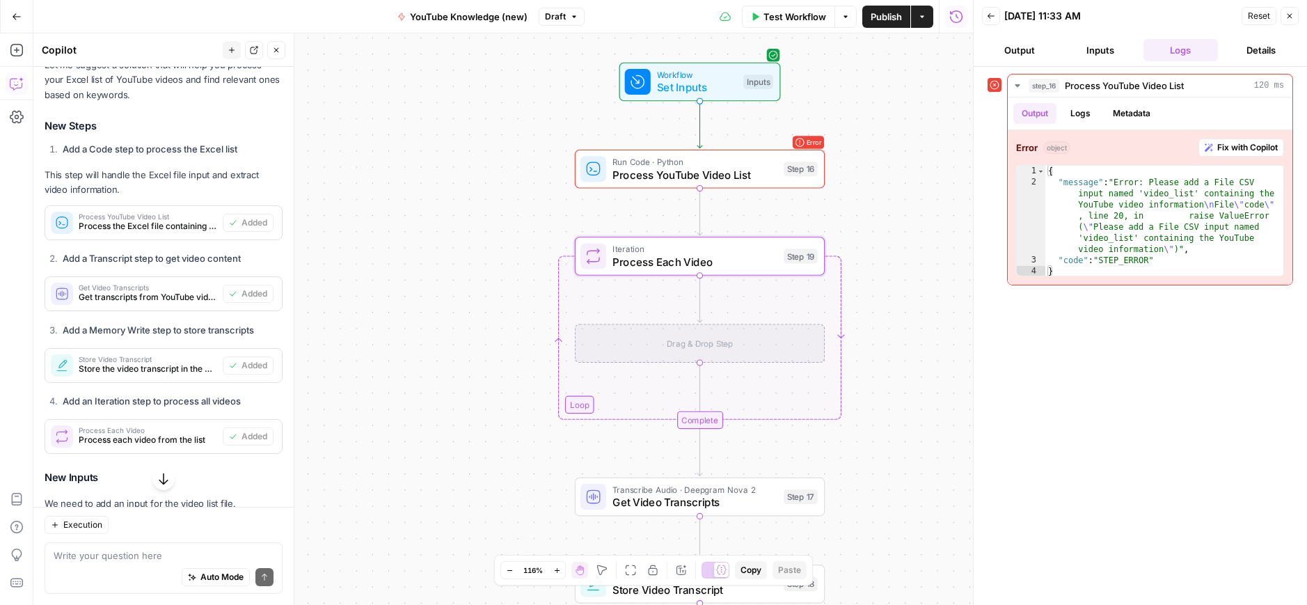
click at [669, 493] on span "Transcribe Audio · Deepgram Nova 2" at bounding box center [694, 489] width 165 height 13
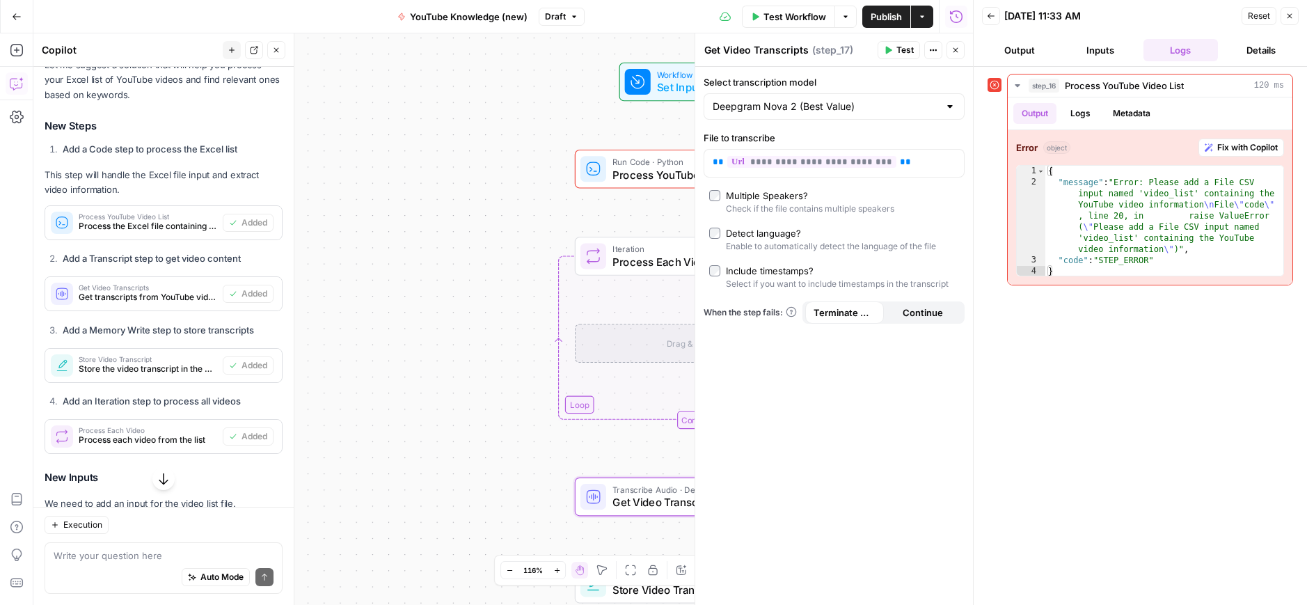
click at [953, 48] on icon "button" at bounding box center [955, 50] width 5 height 5
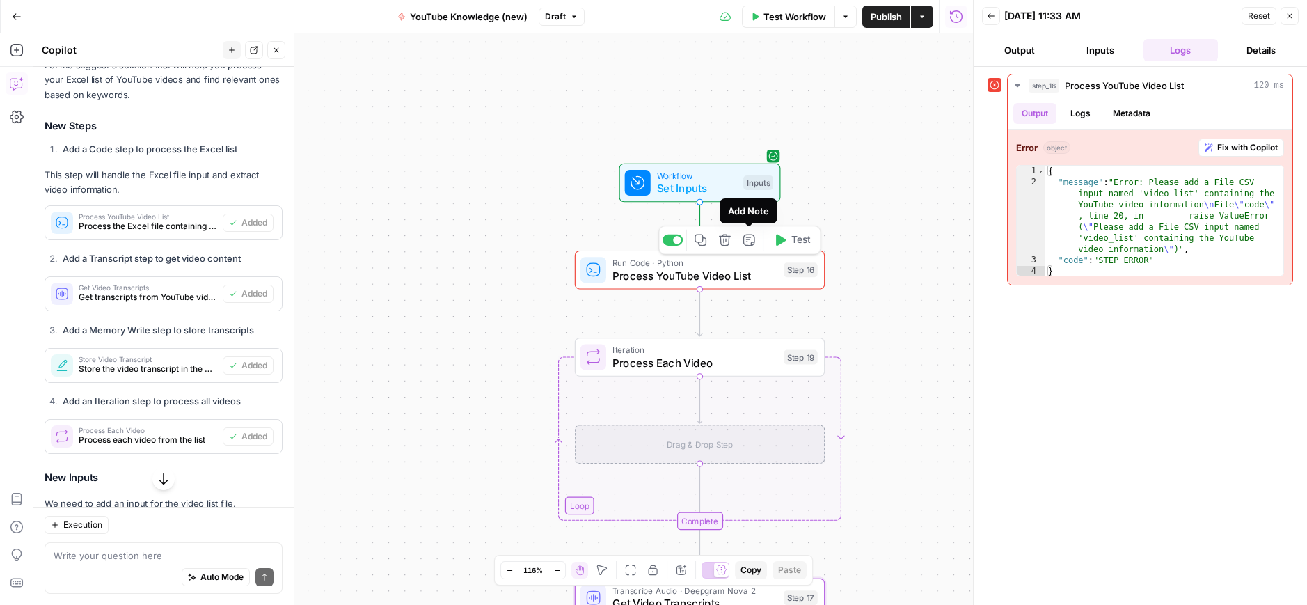
click at [753, 245] on icon "button" at bounding box center [748, 240] width 13 height 13
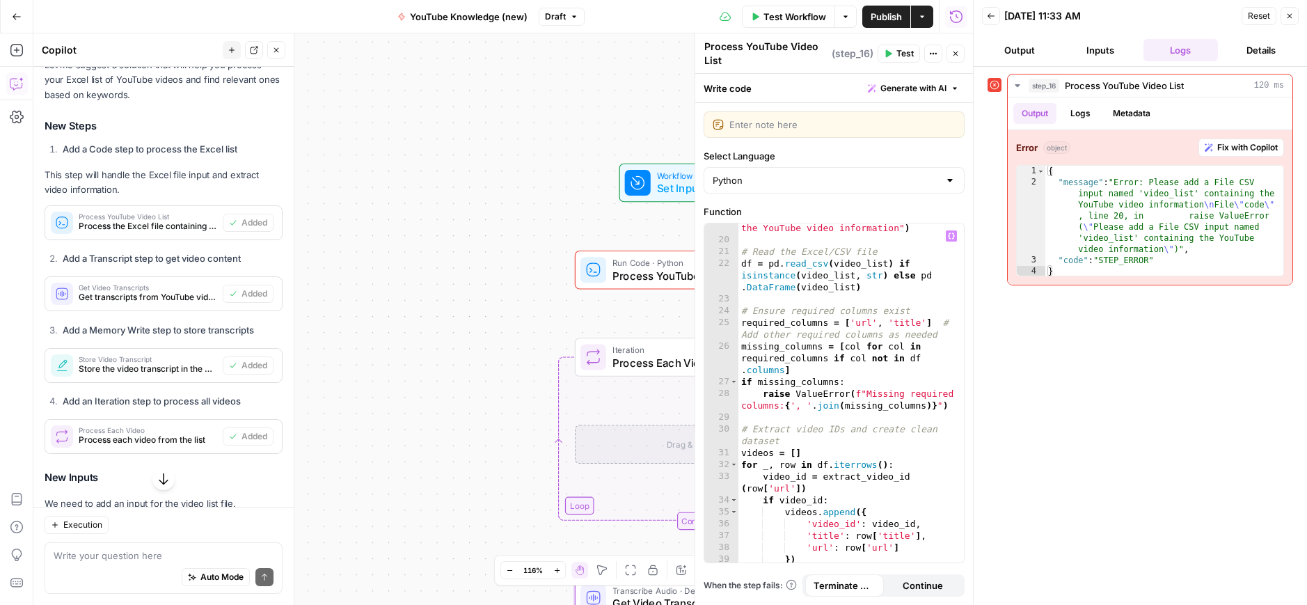
scroll to position [312, 0]
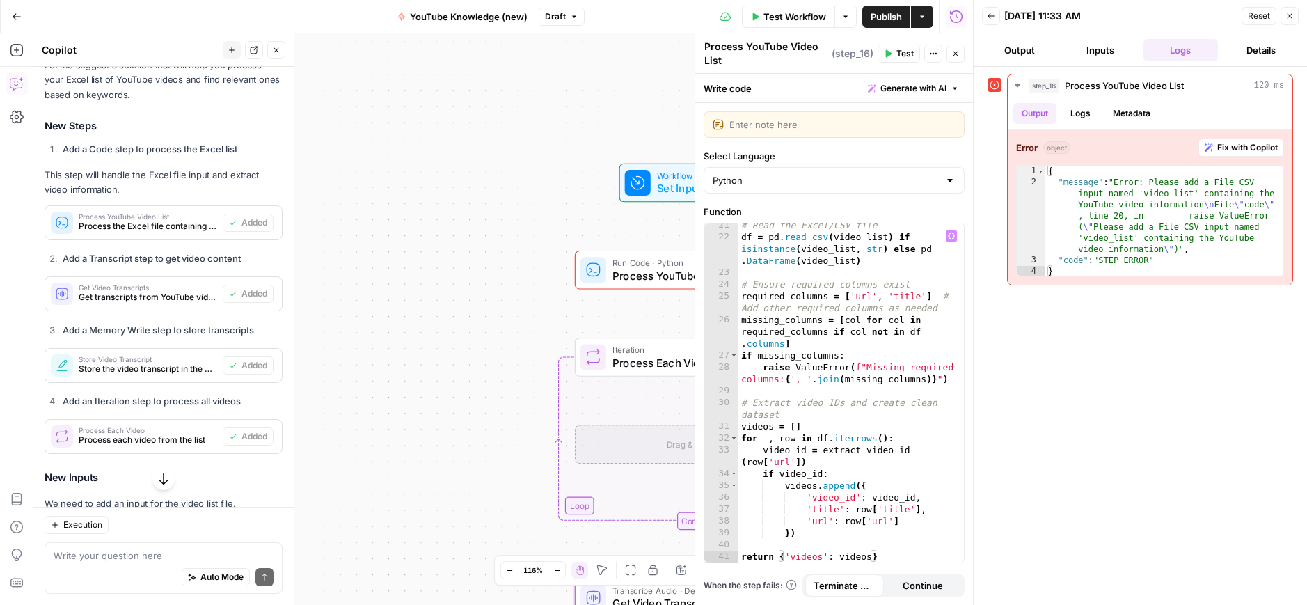
click at [1135, 392] on div "step_16 Process YouTube Video List 120 ms Output Logs Metadata Error object Fix…" at bounding box center [1139, 336] width 305 height 524
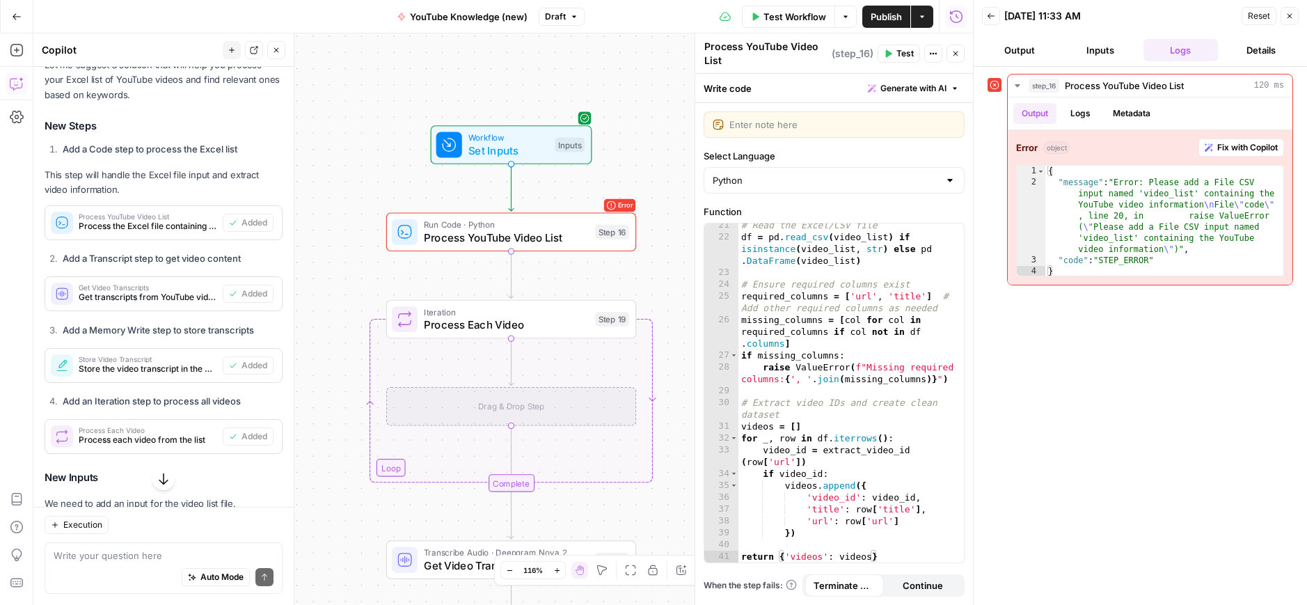
click at [959, 54] on span "Close" at bounding box center [959, 54] width 1 height 1
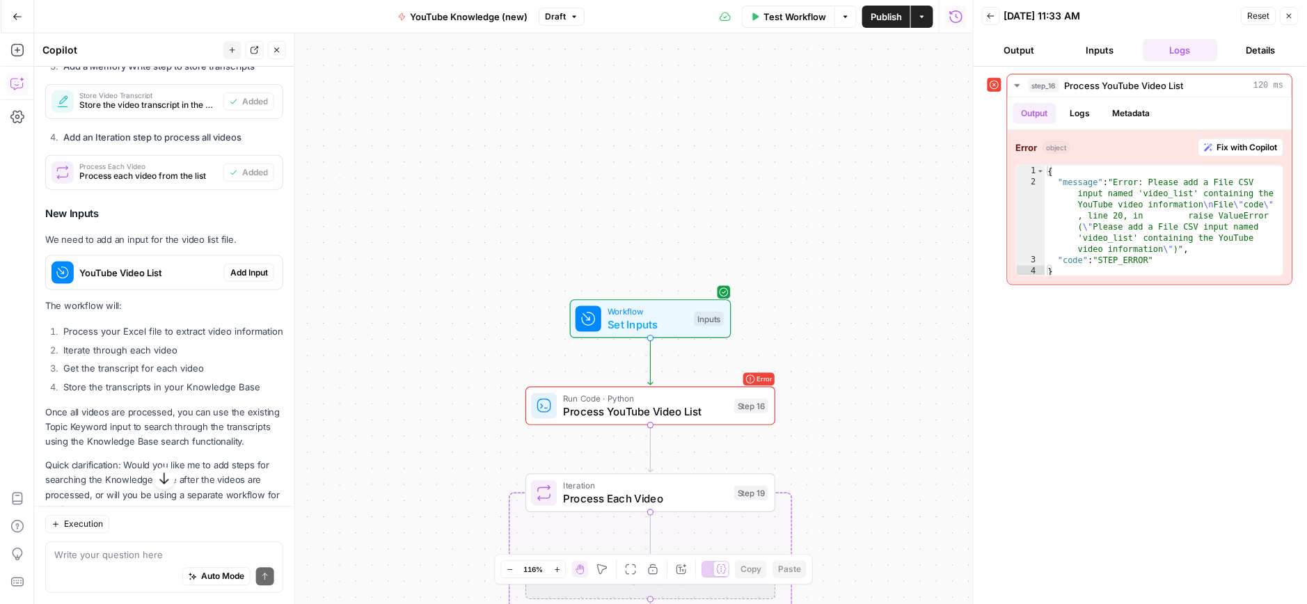
scroll to position [605, 0]
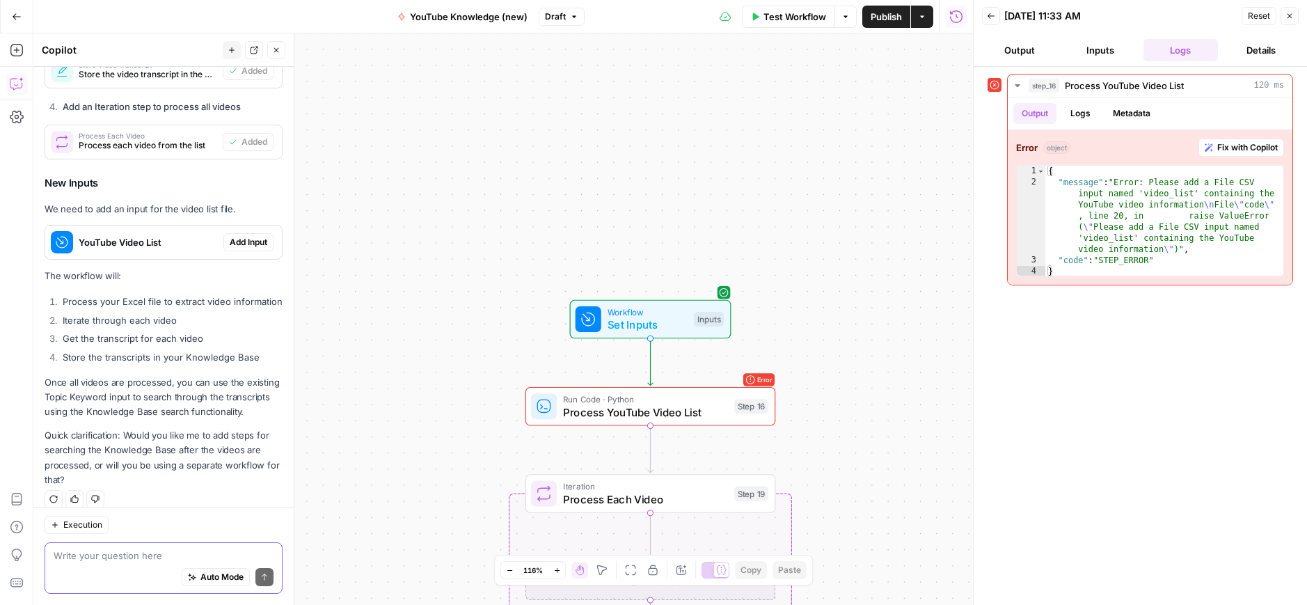
click at [94, 553] on textarea at bounding box center [164, 555] width 220 height 14
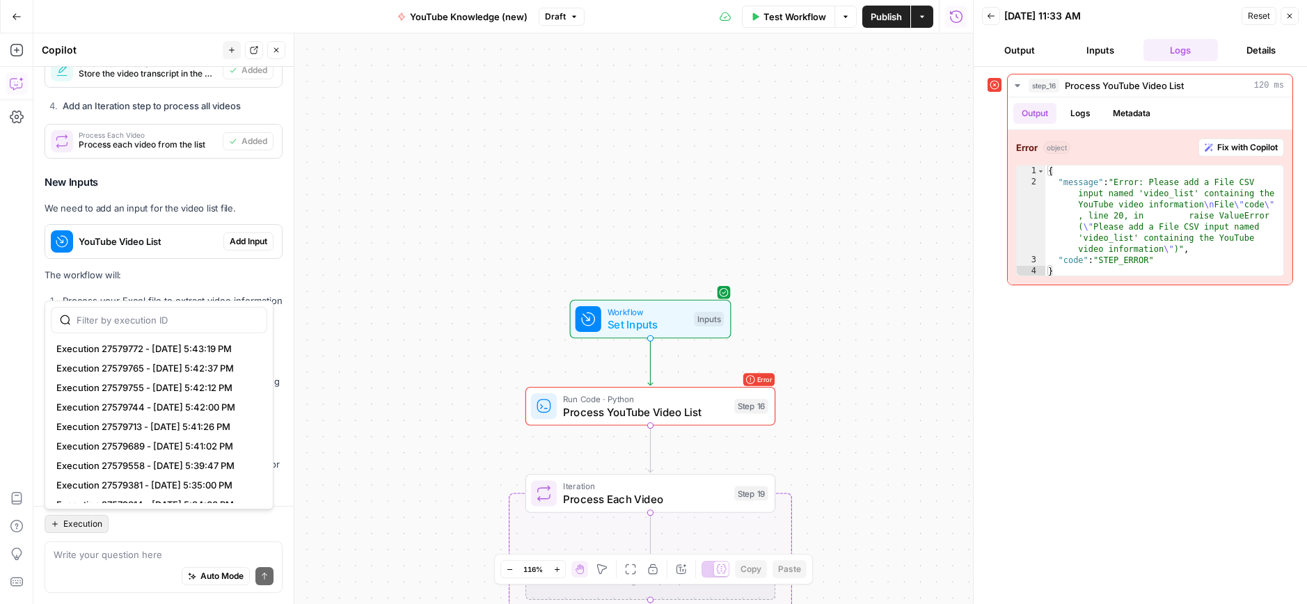
click at [77, 522] on span "Execution" at bounding box center [82, 524] width 39 height 13
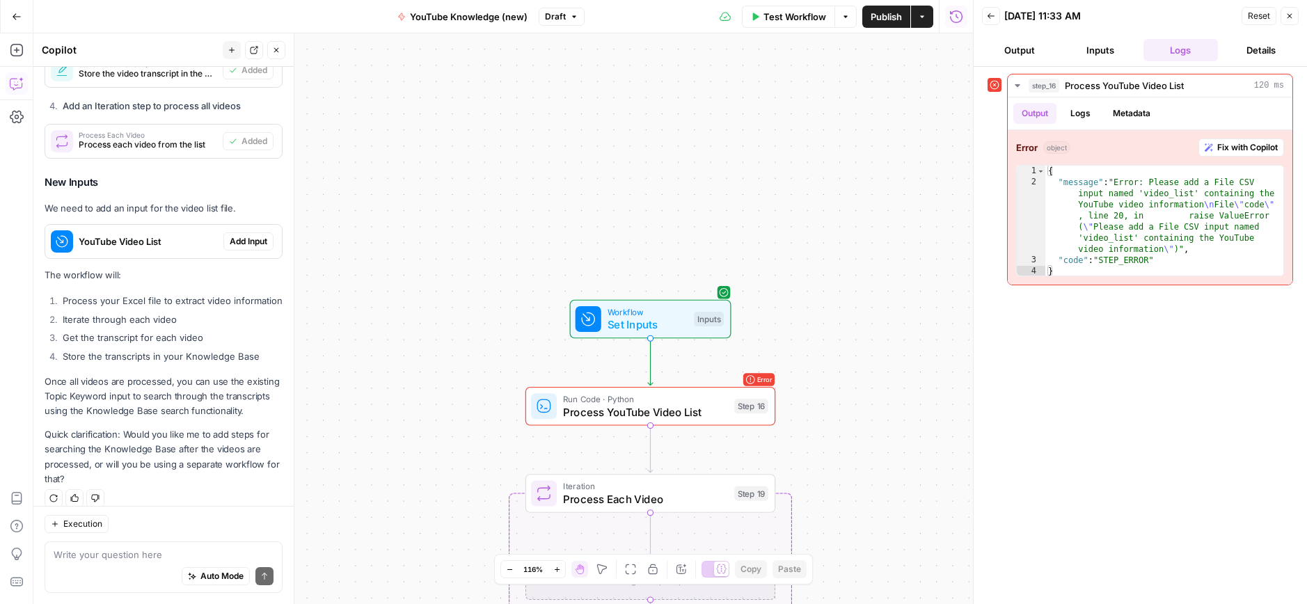
drag, startPoint x: 424, startPoint y: 464, endPoint x: 397, endPoint y: 454, distance: 28.8
click at [418, 463] on div "Workflow Set Inputs Inputs Error Run Code · Python Process YouTube Video List S…" at bounding box center [502, 318] width 939 height 571
click at [996, 15] on button "Back" at bounding box center [991, 16] width 18 height 18
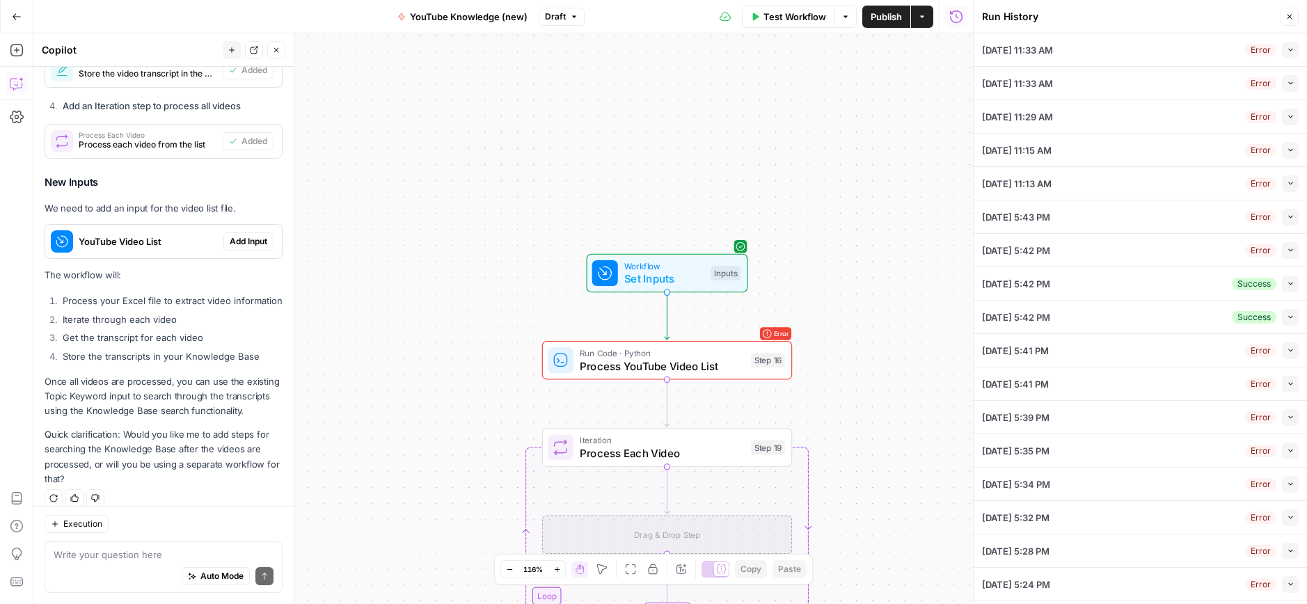
click at [1289, 15] on icon "button" at bounding box center [1289, 17] width 8 height 8
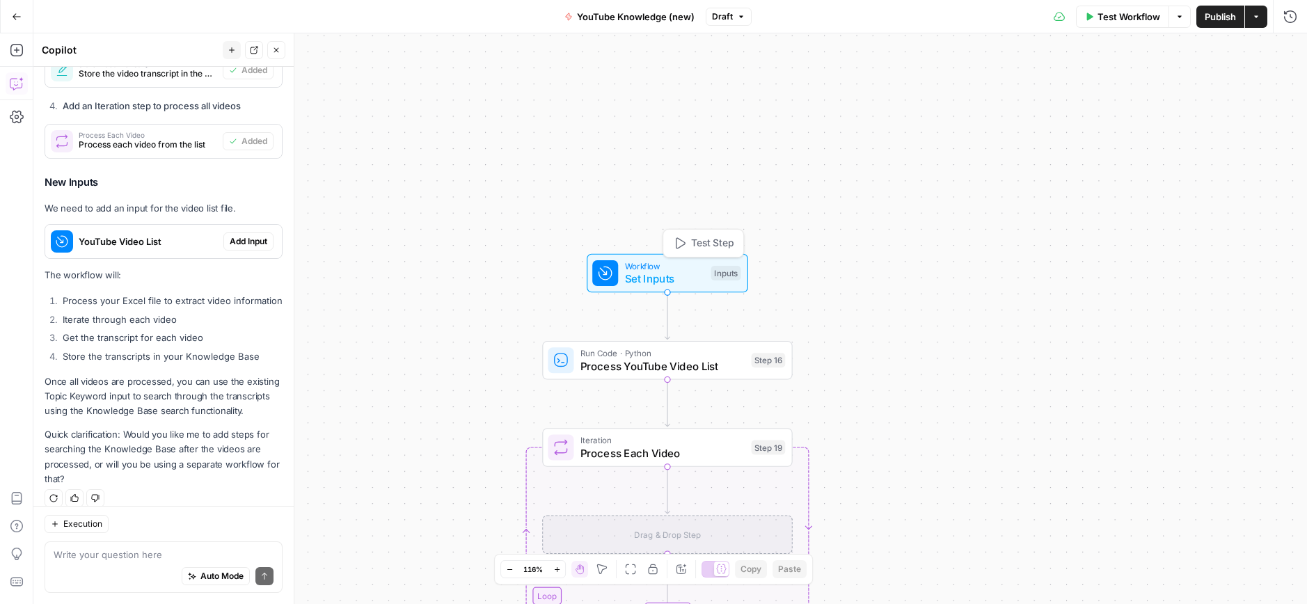
click at [664, 273] on span "Set Inputs" at bounding box center [665, 279] width 80 height 16
click at [1133, 116] on Base "Knowledge Base" at bounding box center [1176, 112] width 222 height 14
drag, startPoint x: 1108, startPoint y: 95, endPoint x: 1150, endPoint y: 105, distance: 42.9
click at [1108, 96] on div "Knowledge Base edit field Delete group" at bounding box center [1176, 101] width 240 height 47
click at [1131, 179] on div "Knowledge Base edit field Delete group Main Topic Keyword edit field Delete gro…" at bounding box center [1167, 130] width 255 height 117
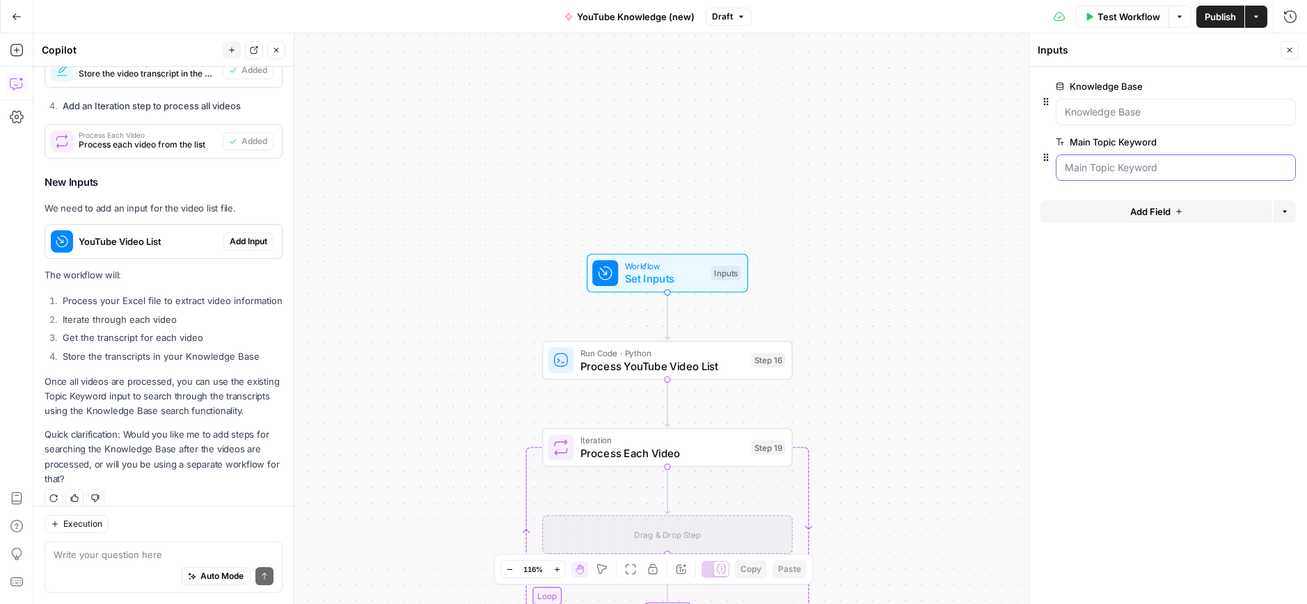
drag, startPoint x: 1133, startPoint y: 169, endPoint x: 1104, endPoint y: 65, distance: 107.7
click at [1131, 168] on Keyword "Main Topic Keyword" at bounding box center [1176, 168] width 222 height 14
drag, startPoint x: 1291, startPoint y: 47, endPoint x: 1277, endPoint y: 53, distance: 15.0
click at [1290, 47] on icon "button" at bounding box center [1289, 50] width 8 height 8
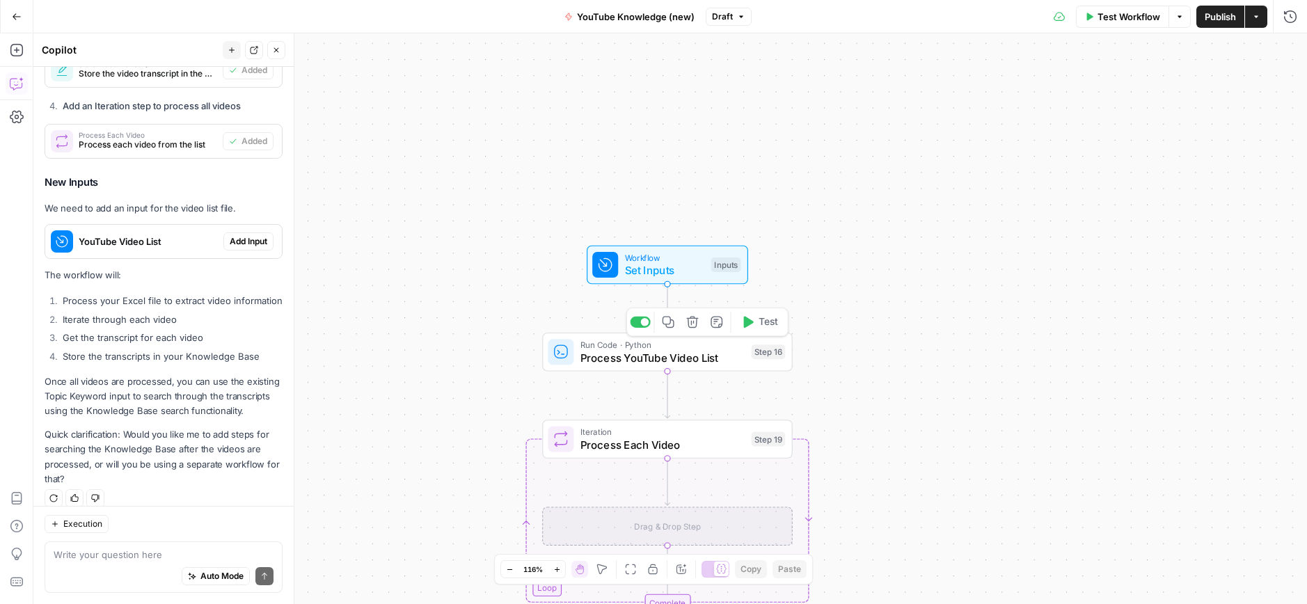
click at [657, 356] on span "Process YouTube Video List" at bounding box center [662, 357] width 165 height 16
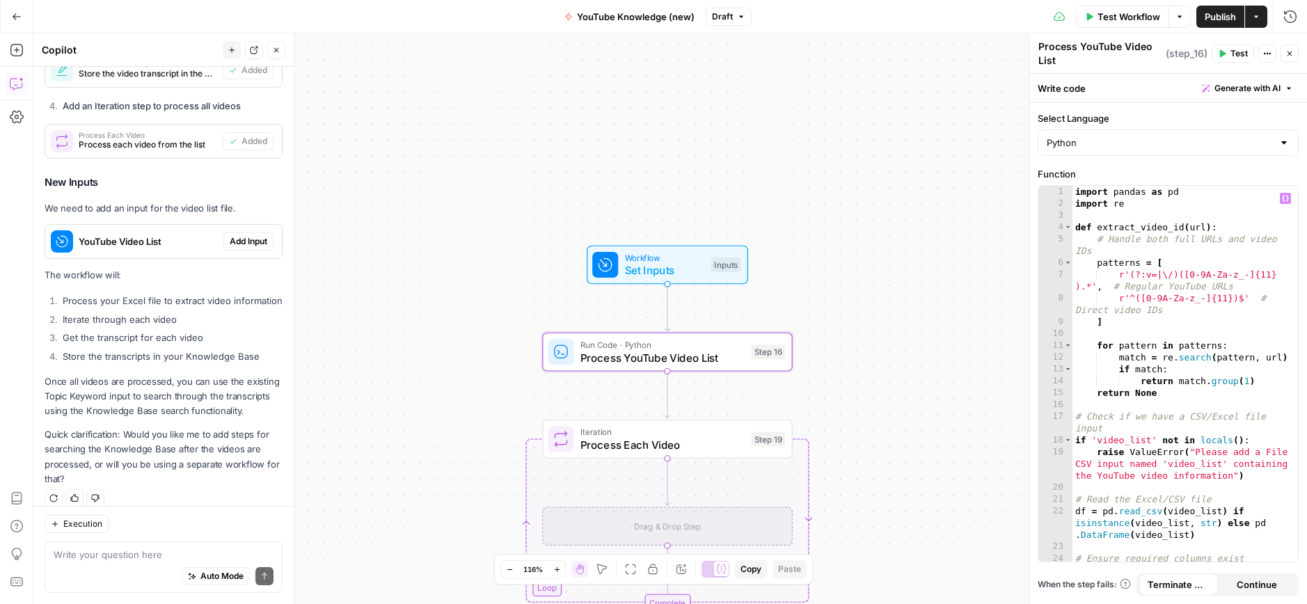
scroll to position [0, 0]
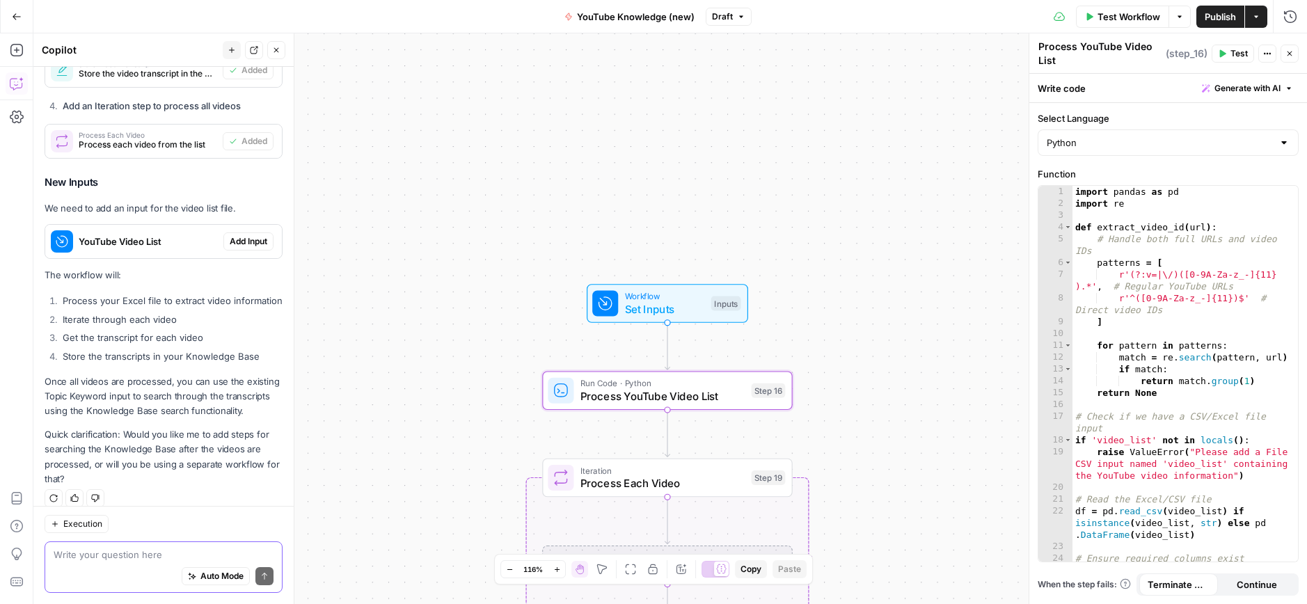
click at [92, 562] on div "Auto Mode Send" at bounding box center [164, 577] width 220 height 31
click at [136, 557] on textarea at bounding box center [164, 555] width 220 height 14
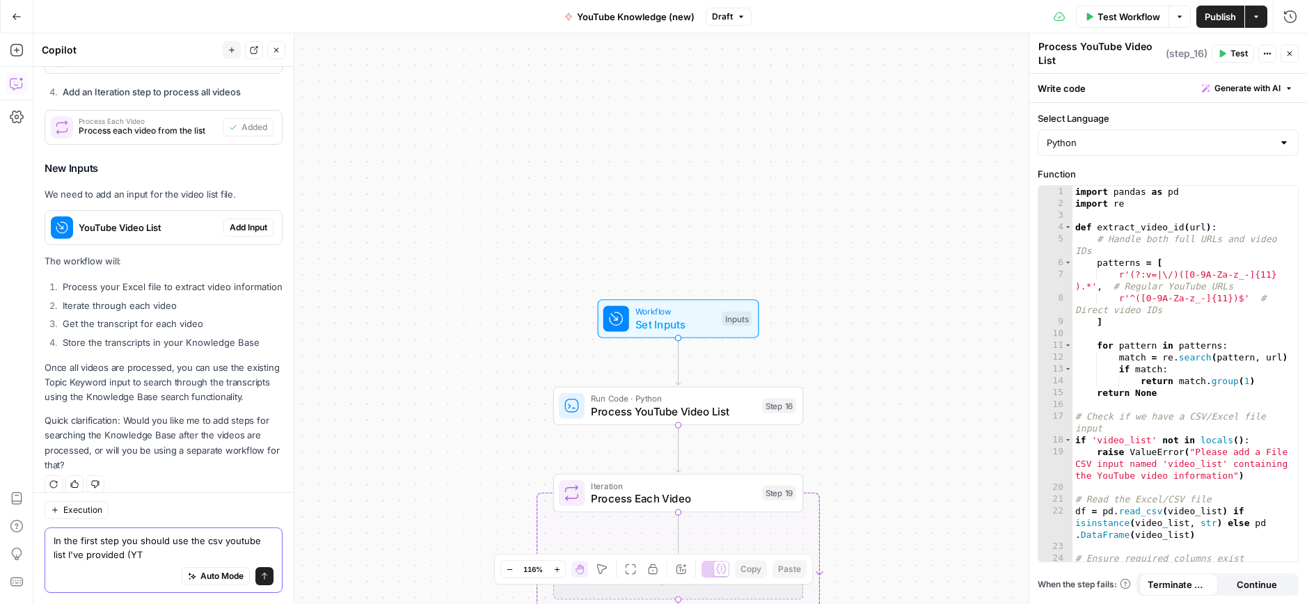
type textarea "In the first step you should use the csv youtube list I've provided (YT"
click at [12, 21] on button "Go Back" at bounding box center [16, 16] width 25 height 25
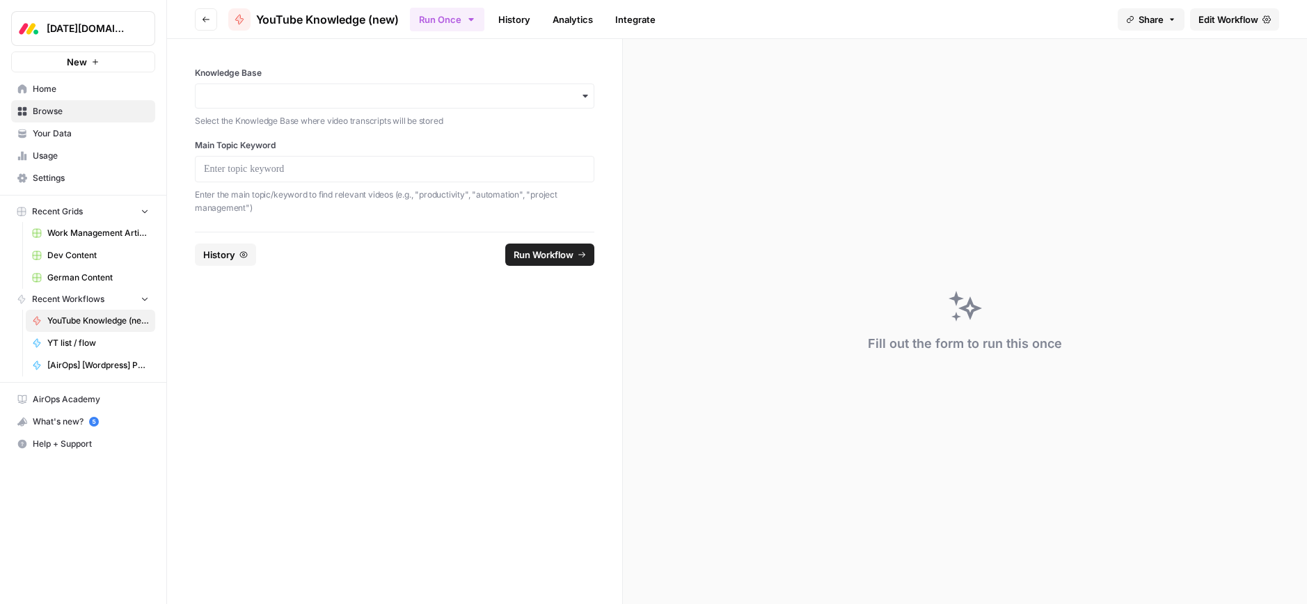
click at [54, 134] on span "Your Data" at bounding box center [91, 133] width 116 height 13
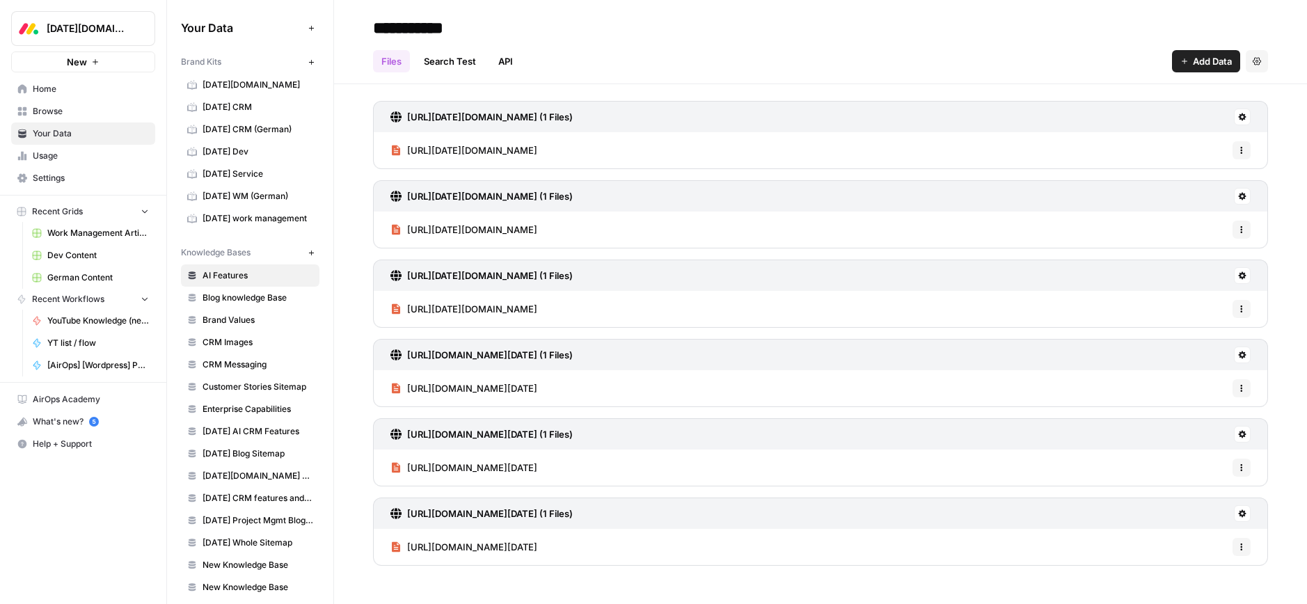
click at [53, 113] on span "Browse" at bounding box center [91, 111] width 116 height 13
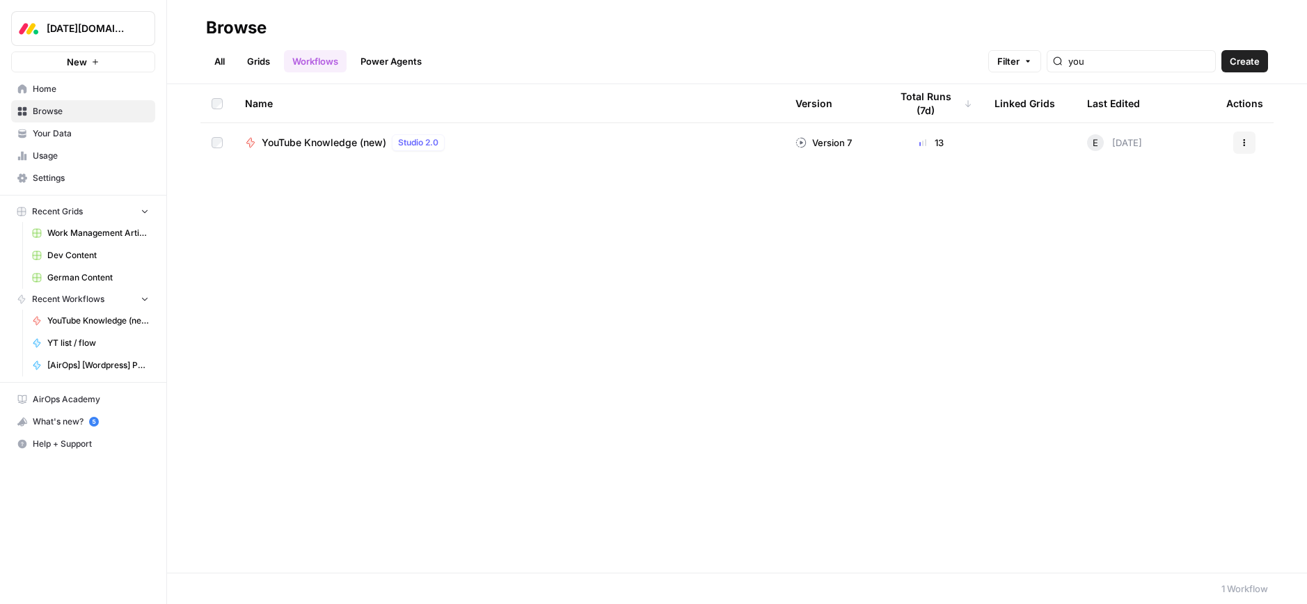
click at [54, 136] on span "Your Data" at bounding box center [91, 133] width 116 height 13
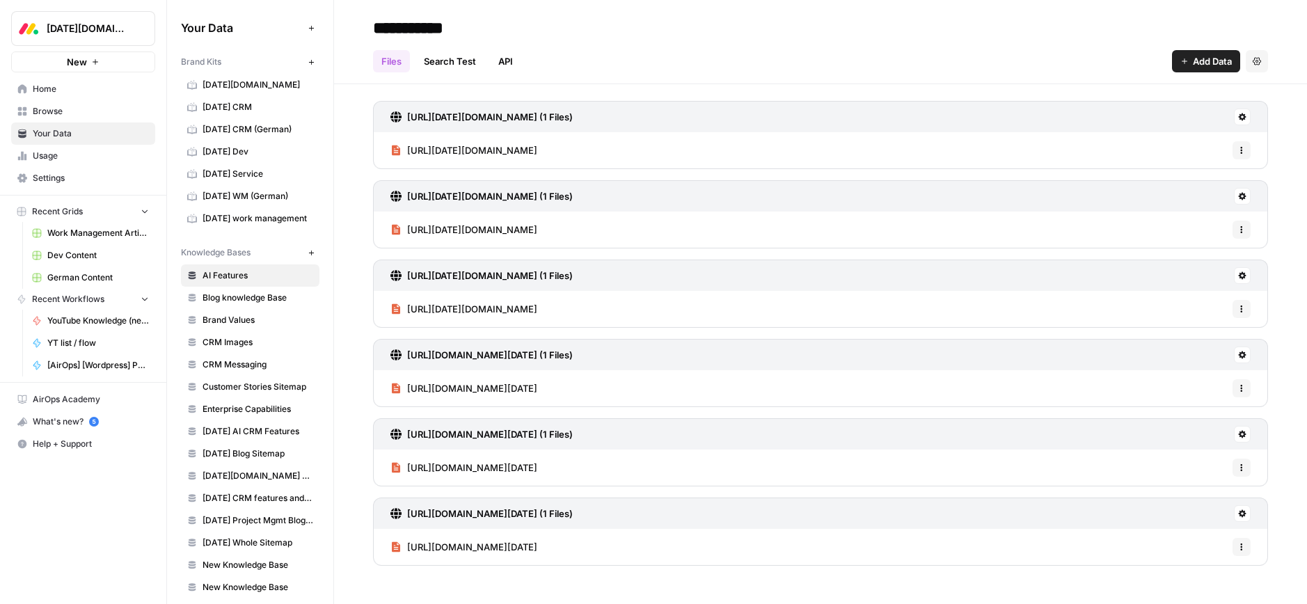
click at [46, 157] on span "Usage" at bounding box center [91, 156] width 116 height 13
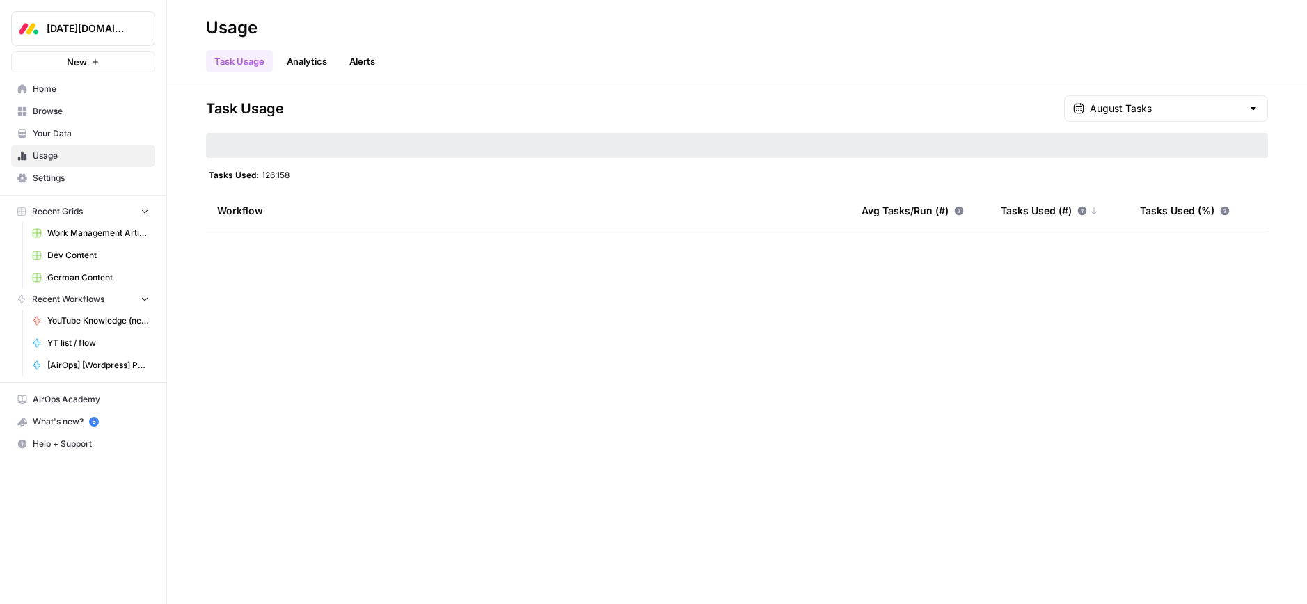
click at [48, 141] on link "Your Data" at bounding box center [83, 133] width 144 height 22
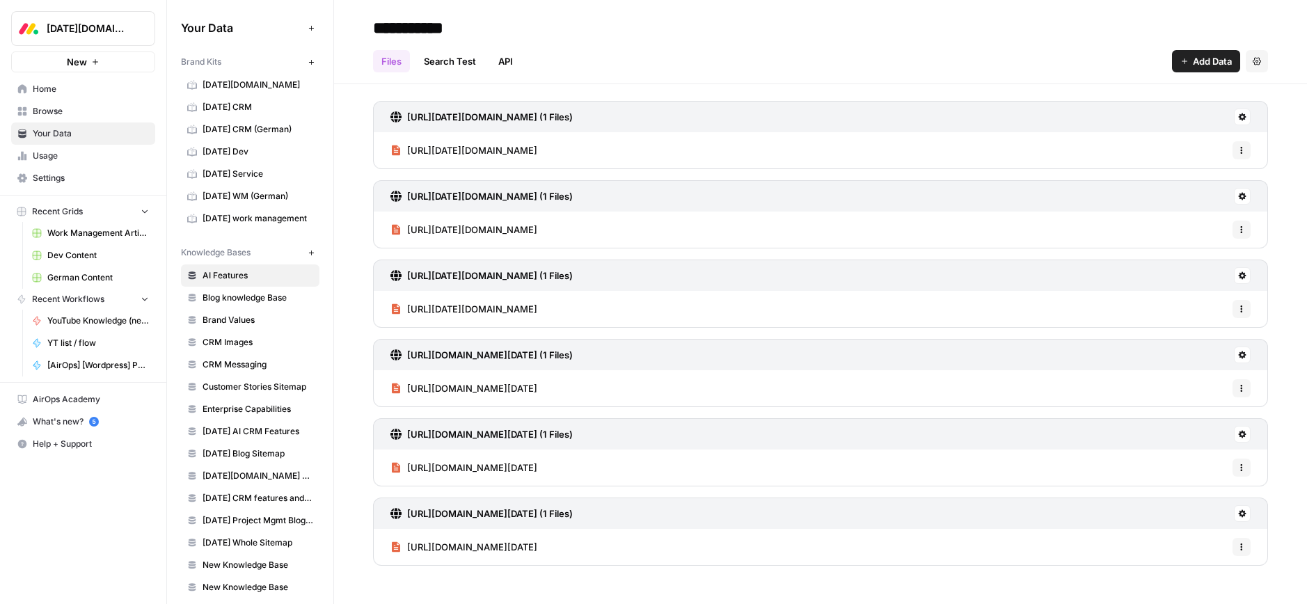
click at [49, 157] on span "Usage" at bounding box center [91, 156] width 116 height 13
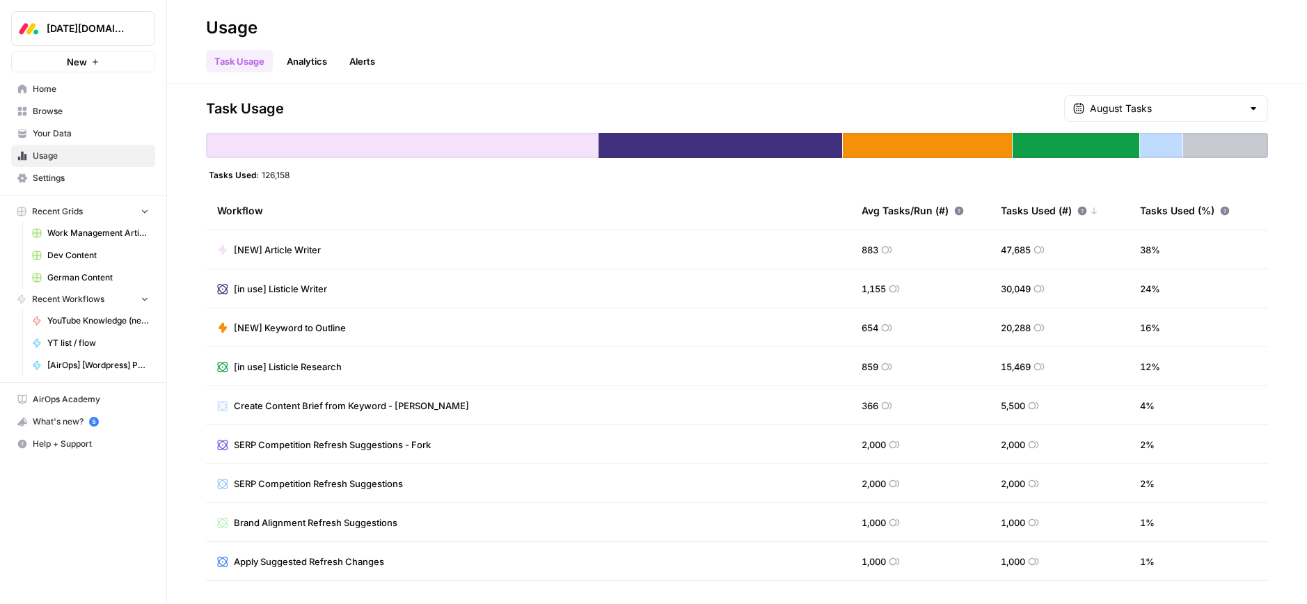
click at [49, 88] on span "Home" at bounding box center [91, 89] width 116 height 13
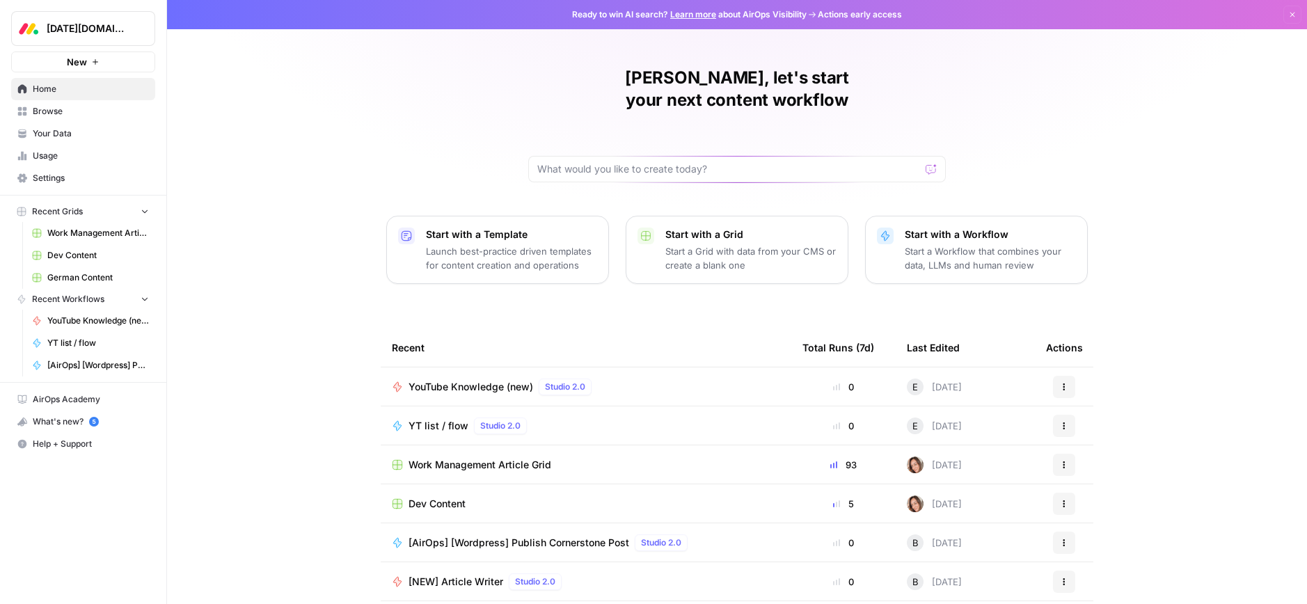
scroll to position [36, 0]
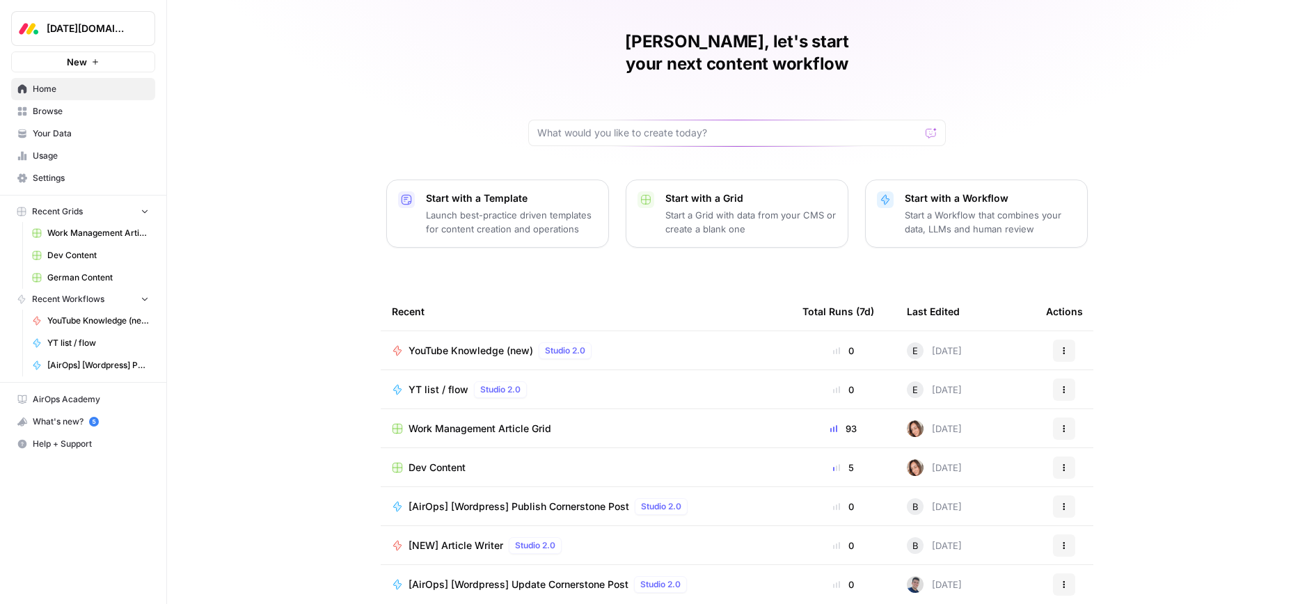
click at [461, 383] on span "YT list / flow" at bounding box center [438, 390] width 60 height 14
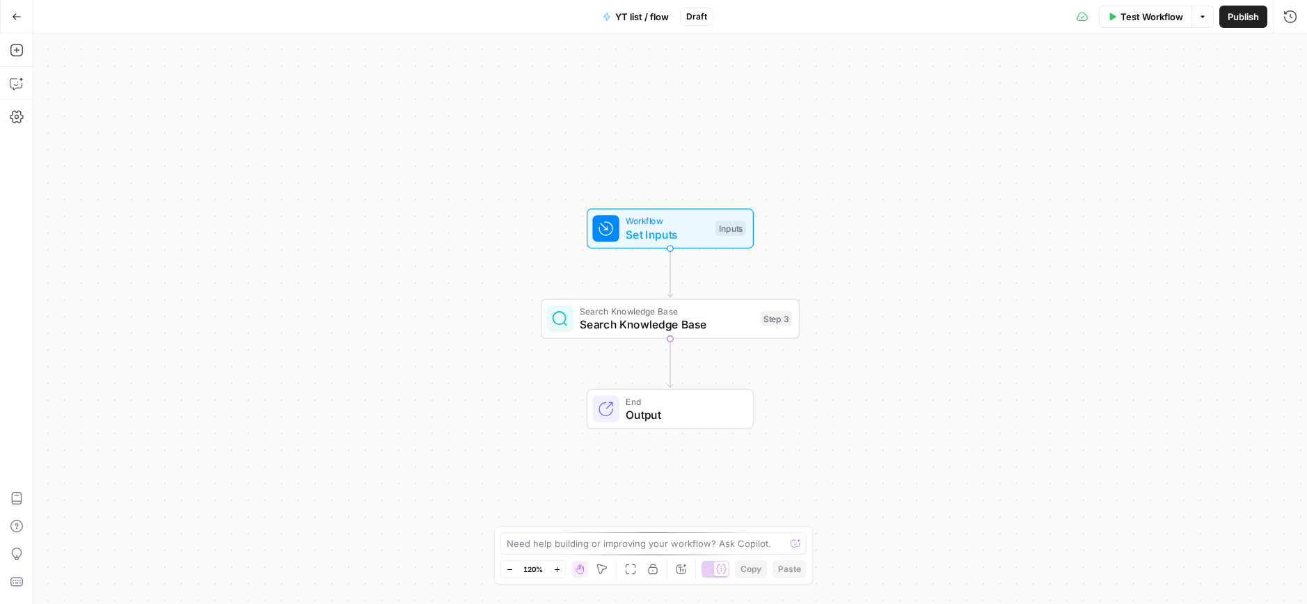
drag, startPoint x: 23, startPoint y: 17, endPoint x: 26, endPoint y: 27, distance: 10.3
click at [23, 17] on button "Go Back" at bounding box center [16, 16] width 25 height 25
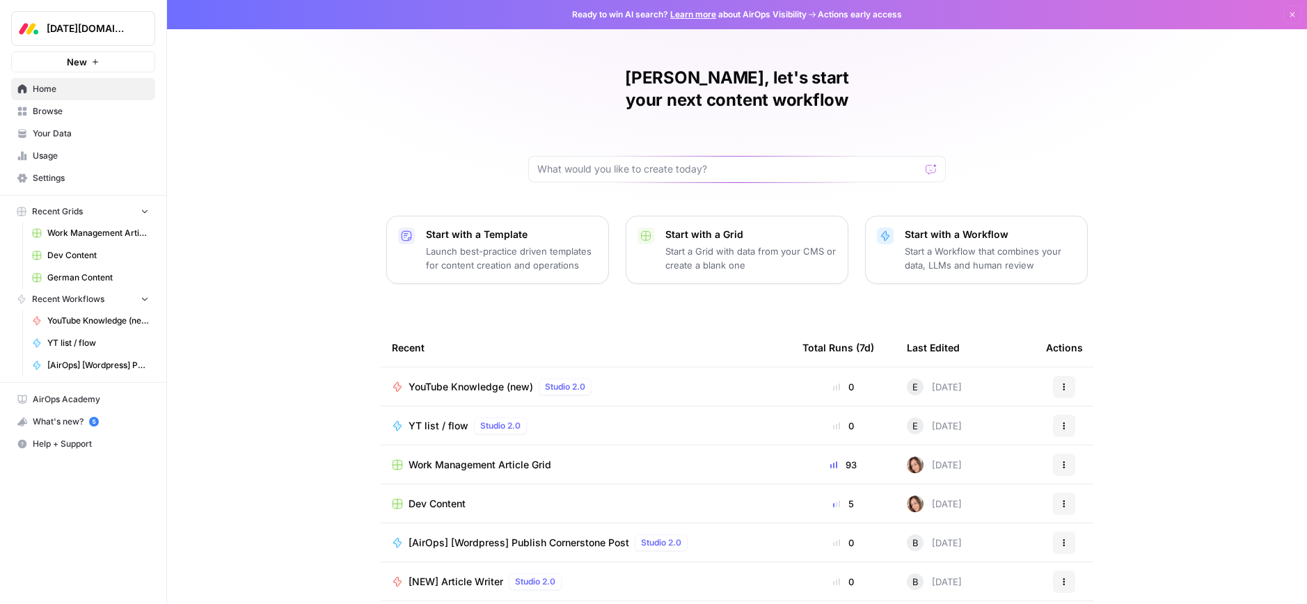
click at [49, 154] on span "Usage" at bounding box center [91, 156] width 116 height 13
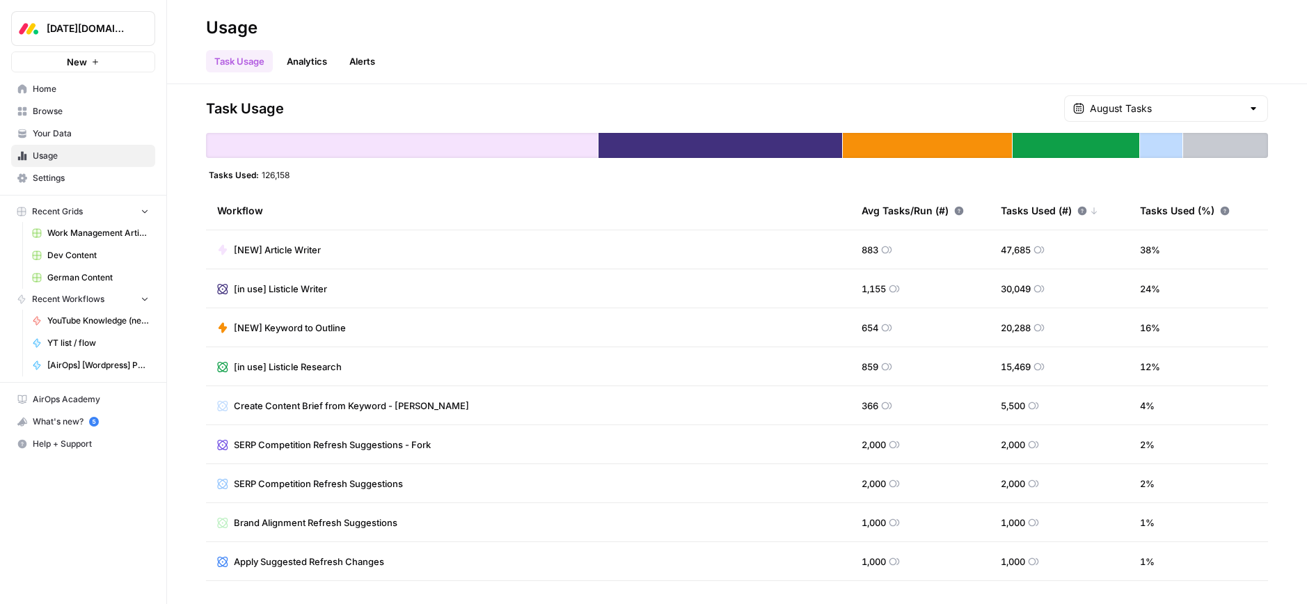
click at [49, 134] on span "Your Data" at bounding box center [91, 133] width 116 height 13
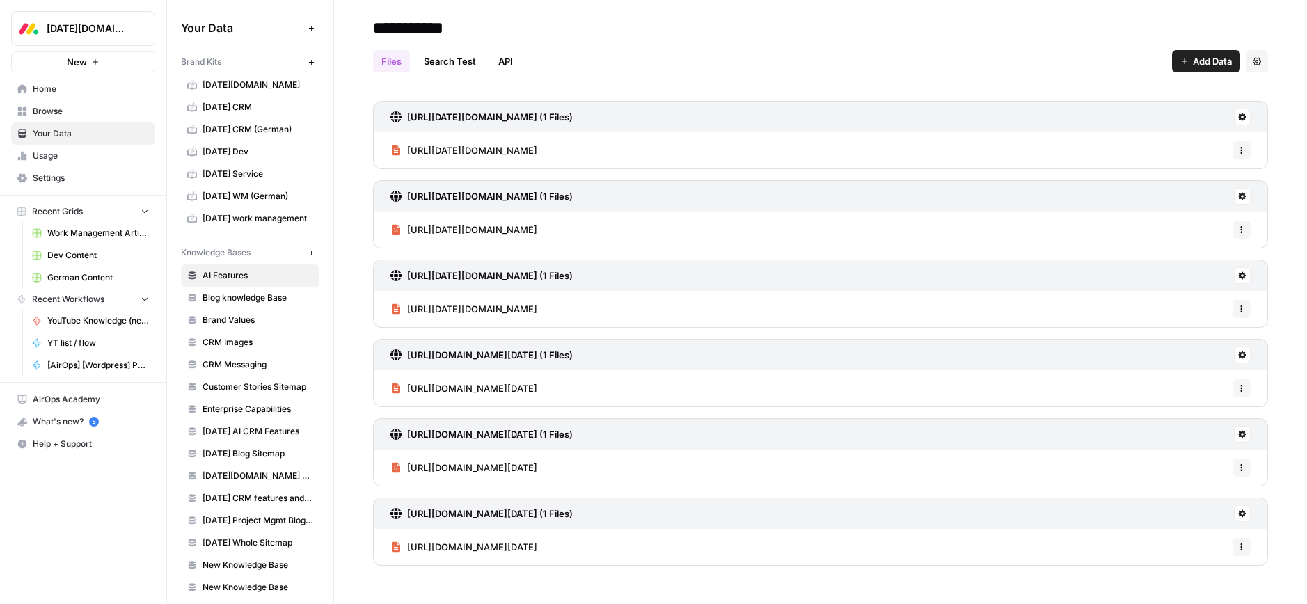
click at [49, 113] on span "Browse" at bounding box center [91, 111] width 116 height 13
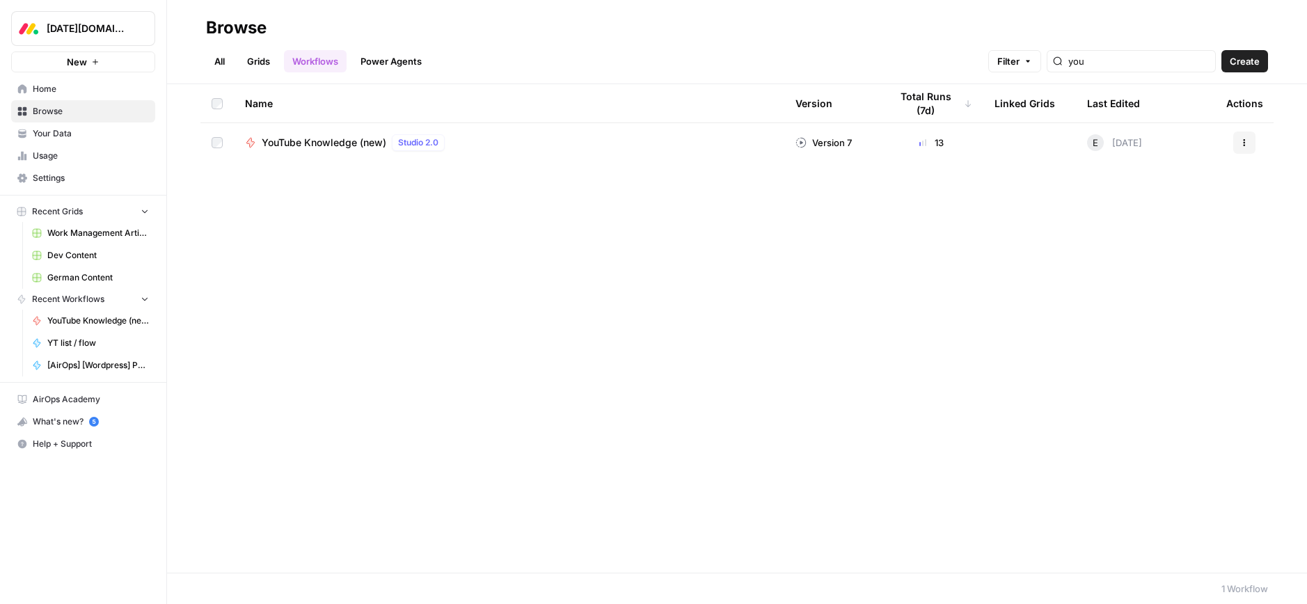
click at [269, 132] on td "YouTube Knowledge (new) Studio 2.0" at bounding box center [509, 142] width 550 height 39
click at [292, 136] on span "YouTube Knowledge (new)" at bounding box center [324, 143] width 125 height 14
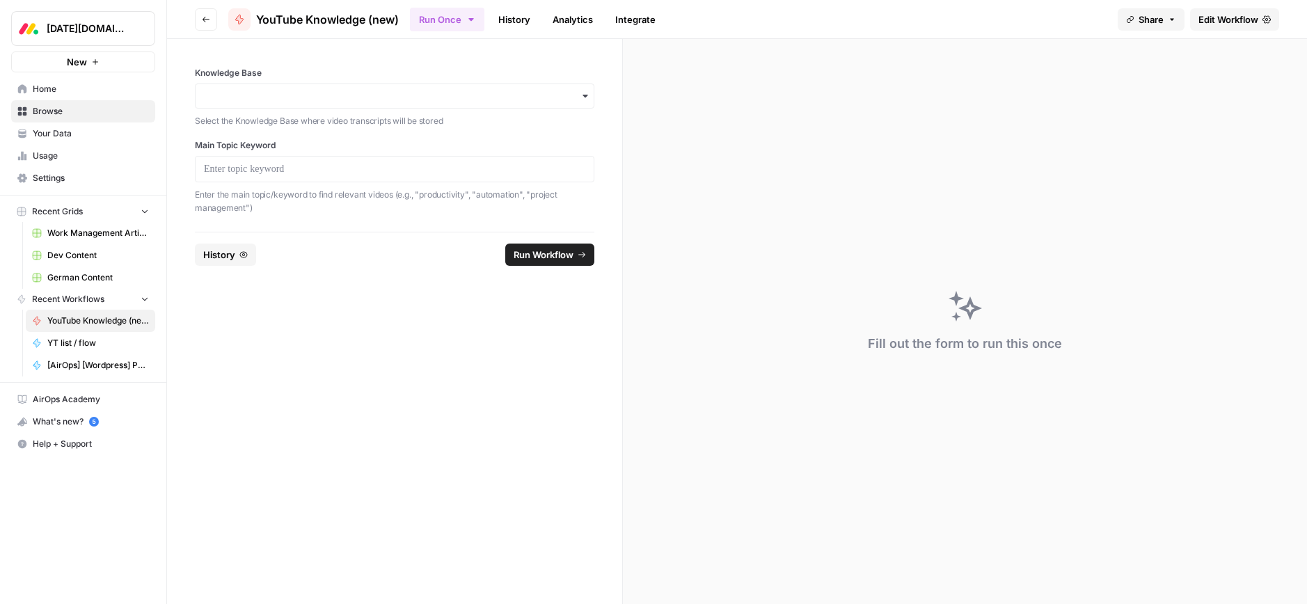
click at [34, 86] on span "Home" at bounding box center [91, 89] width 116 height 13
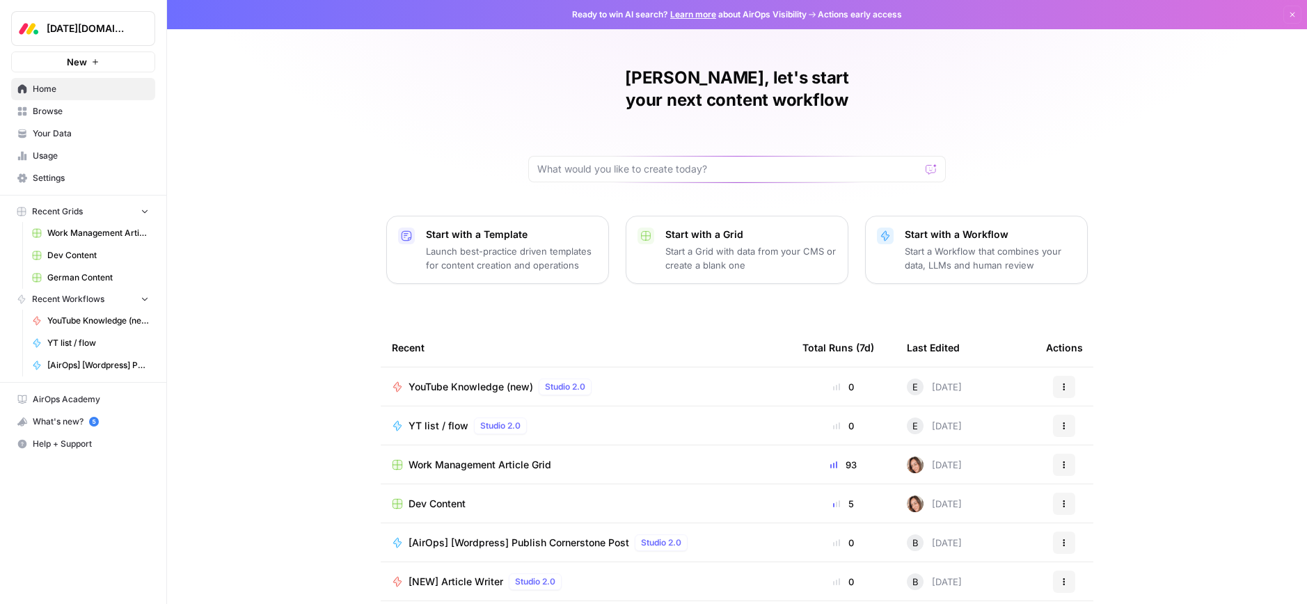
scroll to position [36, 0]
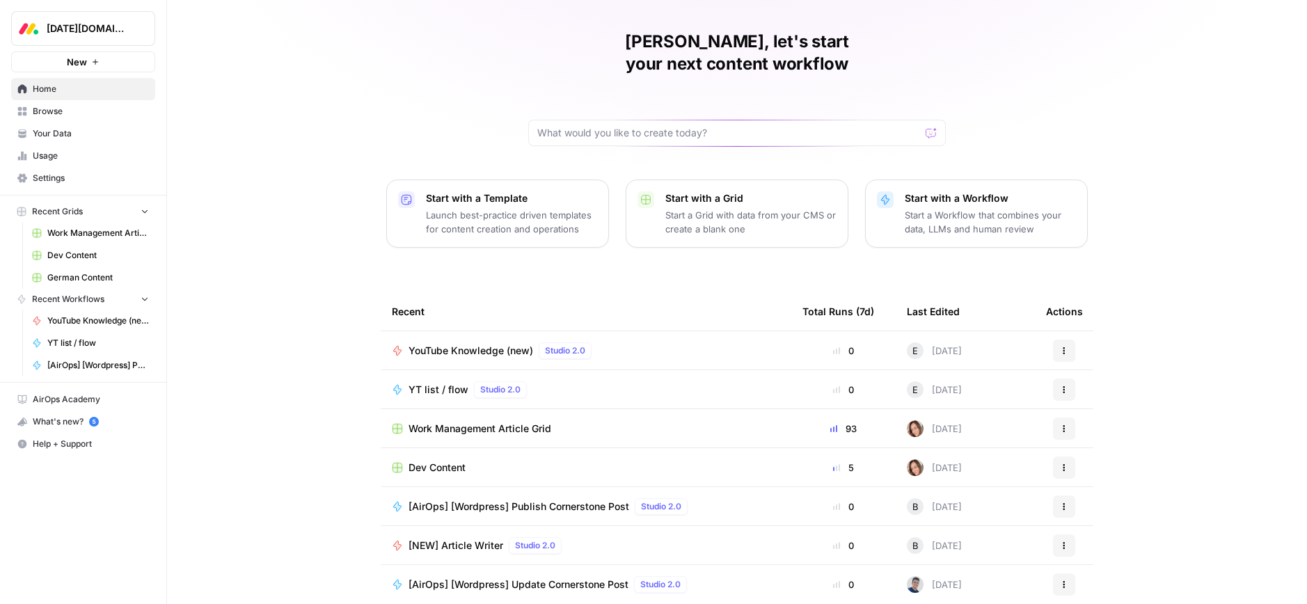
click at [75, 301] on span "Recent Workflows" at bounding box center [68, 299] width 72 height 13
click at [42, 134] on span "Your Data" at bounding box center [91, 133] width 116 height 13
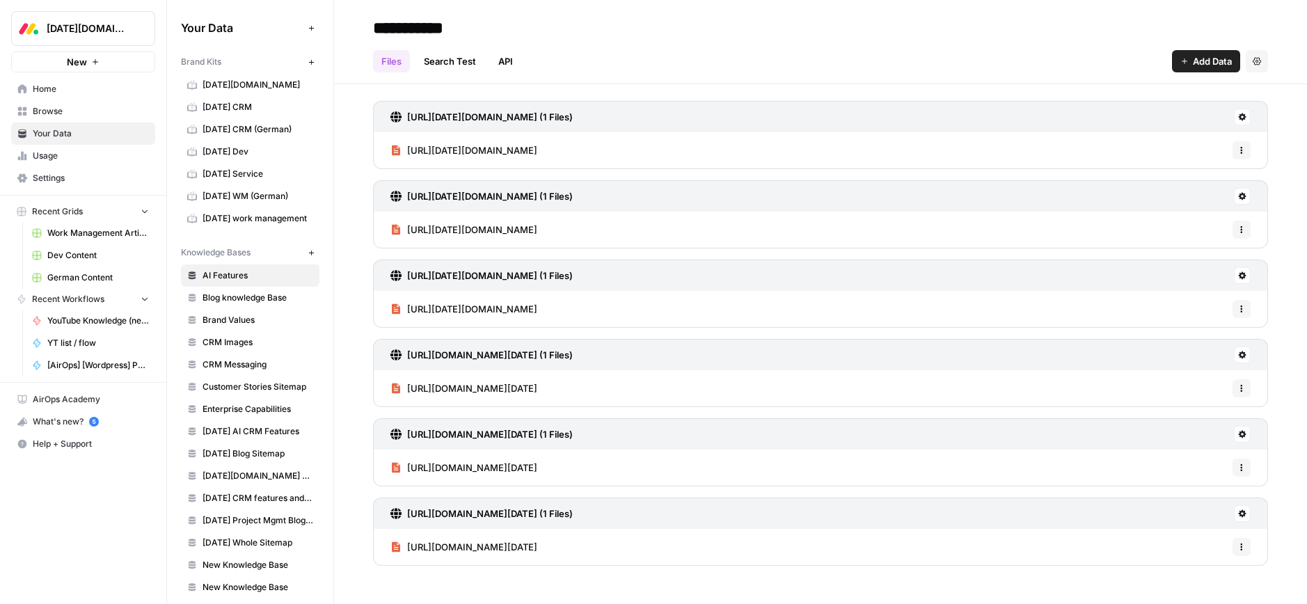
scroll to position [100, 0]
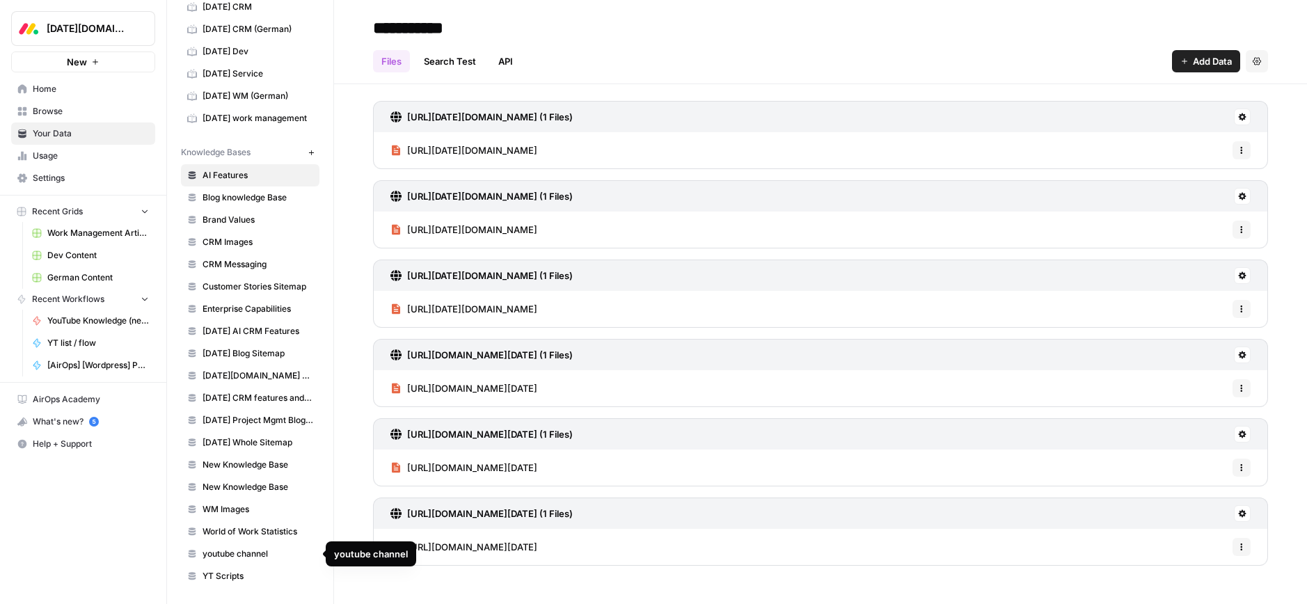
click at [223, 557] on span "youtube channel" at bounding box center [257, 554] width 111 height 13
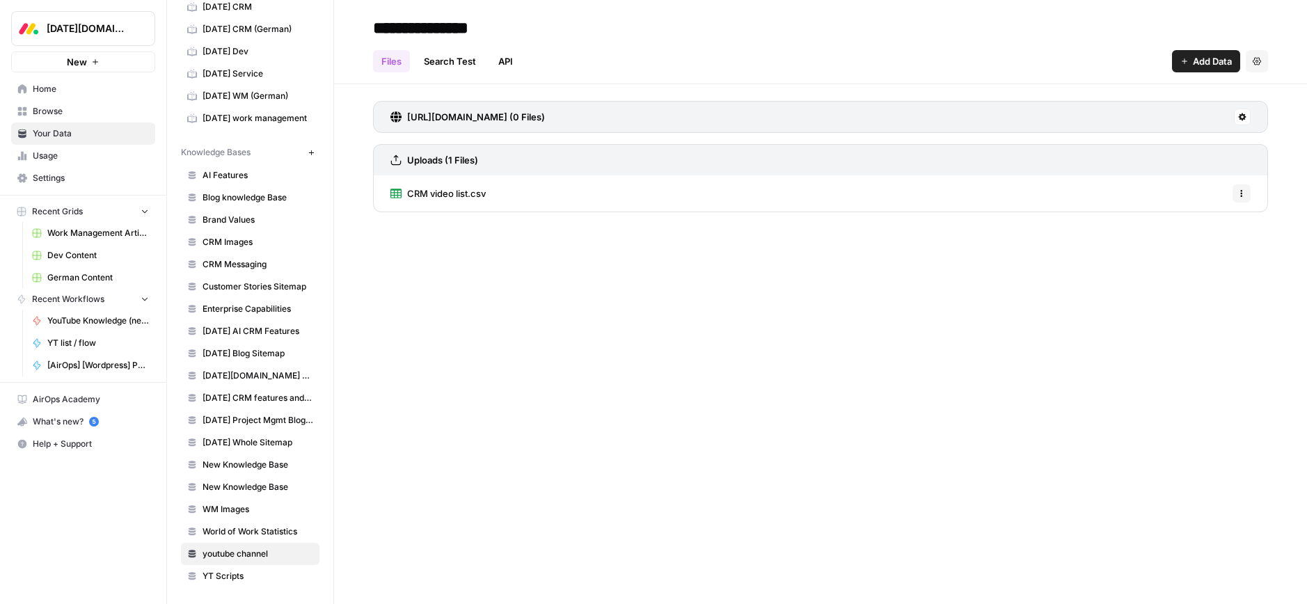
drag, startPoint x: 508, startPoint y: 24, endPoint x: 408, endPoint y: 82, distance: 115.4
click at [353, 32] on header "**********" at bounding box center [820, 42] width 973 height 84
click at [504, 31] on input "**********" at bounding box center [478, 28] width 223 height 28
click at [514, 28] on input "**********" at bounding box center [478, 28] width 223 height 28
type input "**********"
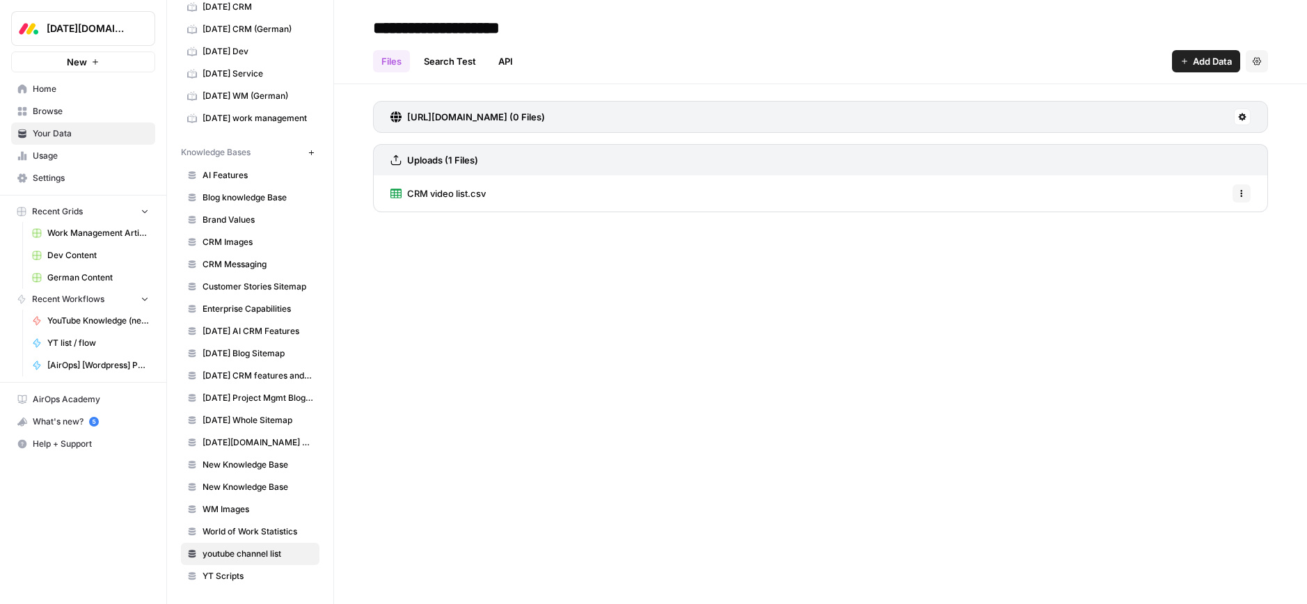
click at [543, 381] on div "**********" at bounding box center [820, 302] width 973 height 604
click at [477, 23] on input "**********" at bounding box center [478, 28] width 223 height 28
click at [607, 303] on div "**********" at bounding box center [820, 302] width 973 height 604
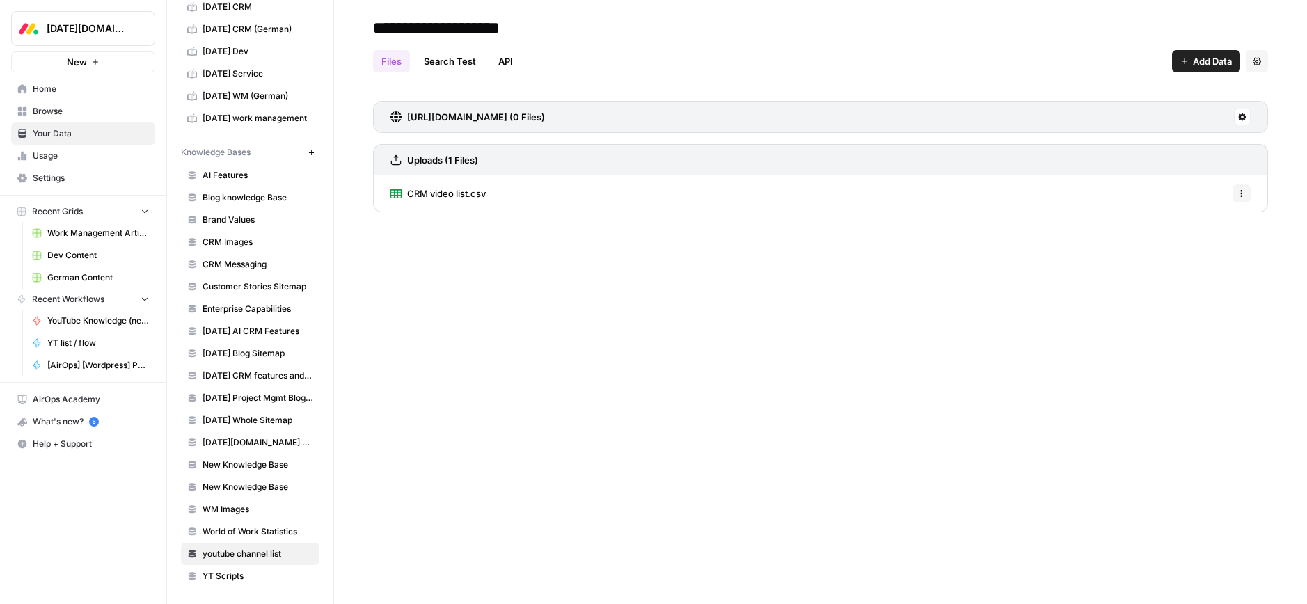
click at [51, 110] on span "Browse" at bounding box center [91, 111] width 116 height 13
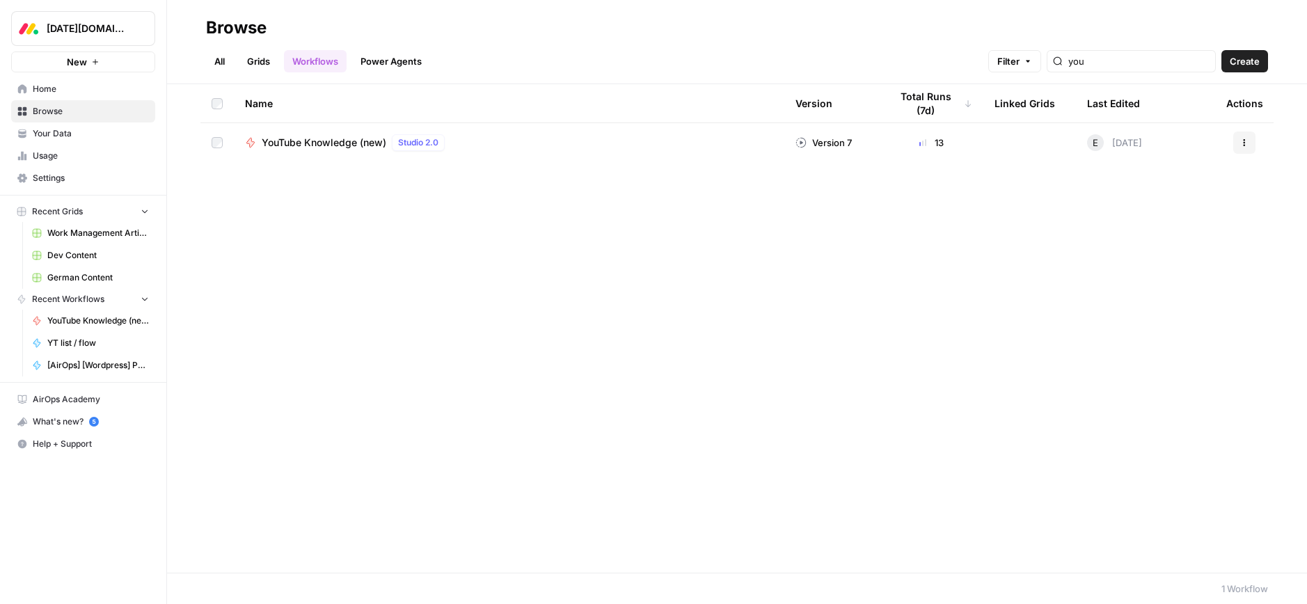
click at [334, 143] on span "YouTube Knowledge (new)" at bounding box center [324, 143] width 125 height 14
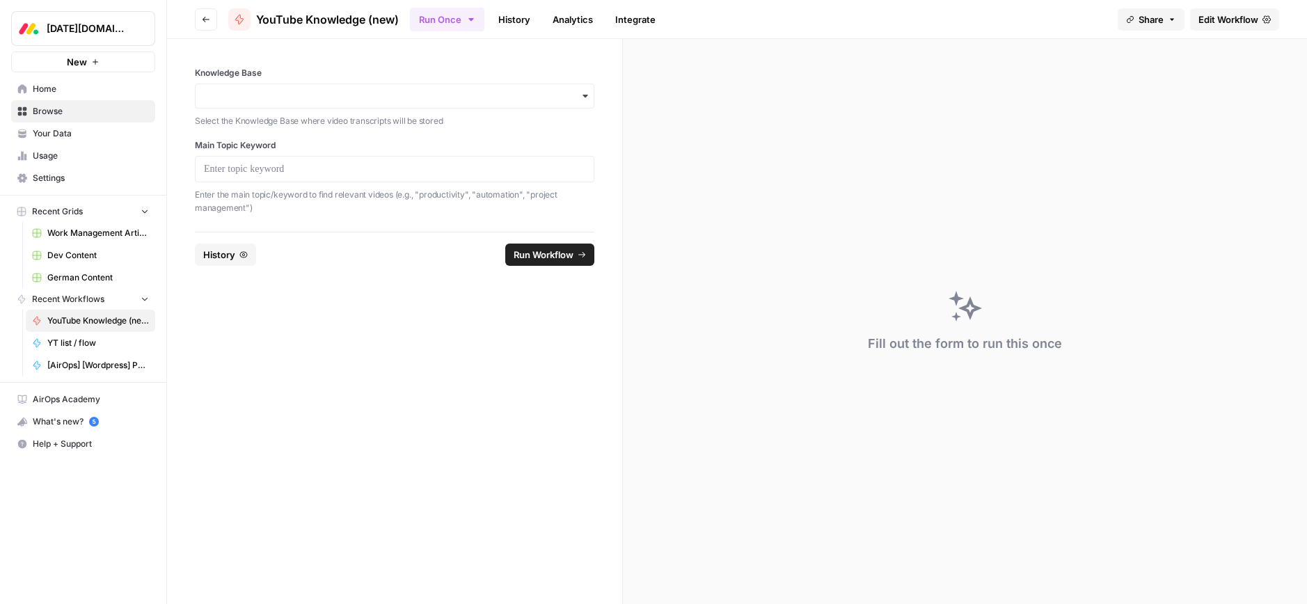
click at [191, 19] on header "Go back YouTube Knowledge (new) Run Once History Analytics Integrate Share Edit…" at bounding box center [737, 19] width 1140 height 39
click at [199, 19] on button "Go back" at bounding box center [206, 19] width 22 height 22
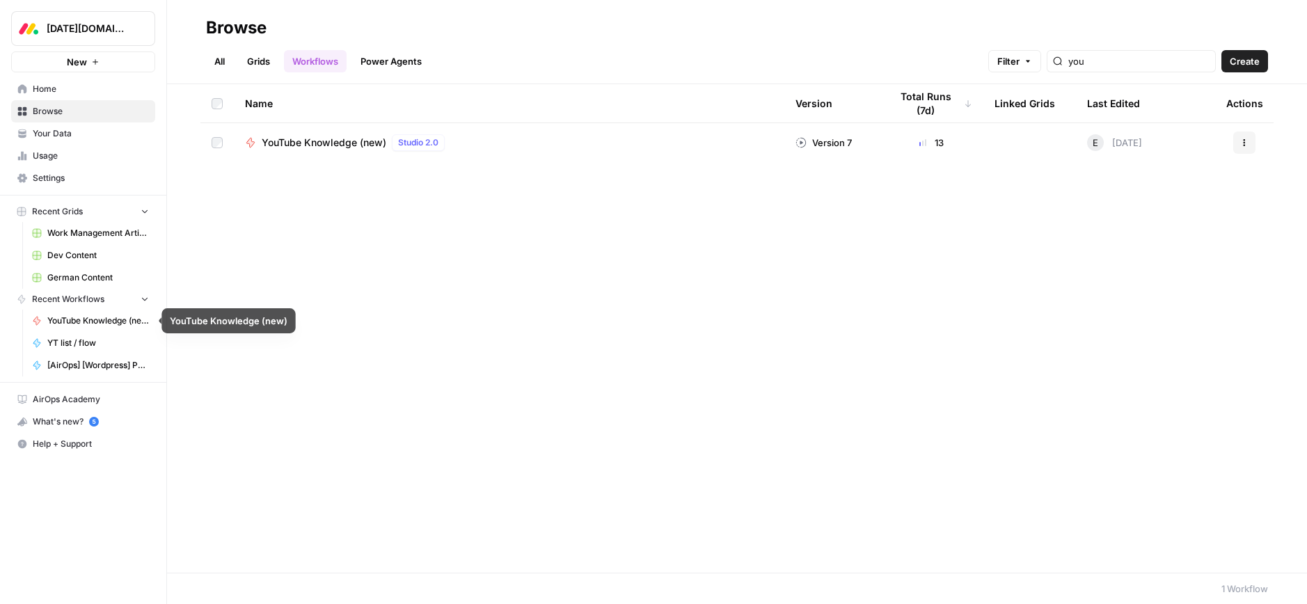
click at [82, 322] on span "YouTube Knowledge (new)" at bounding box center [98, 321] width 102 height 13
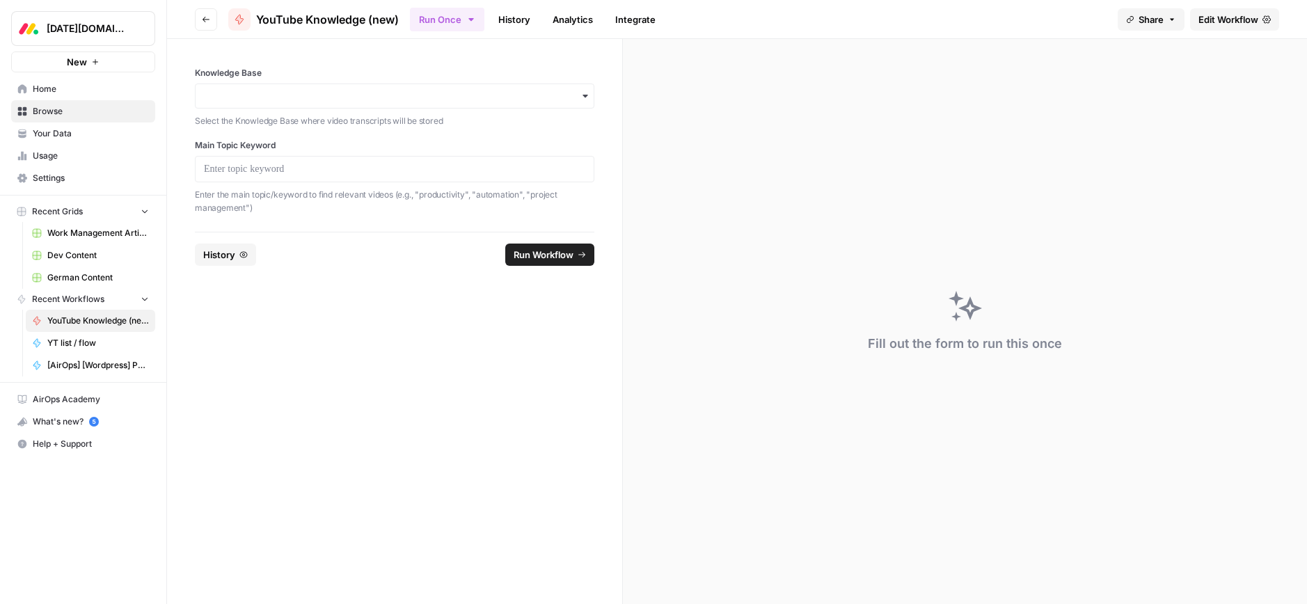
click at [1233, 14] on span "Edit Workflow" at bounding box center [1228, 20] width 60 height 14
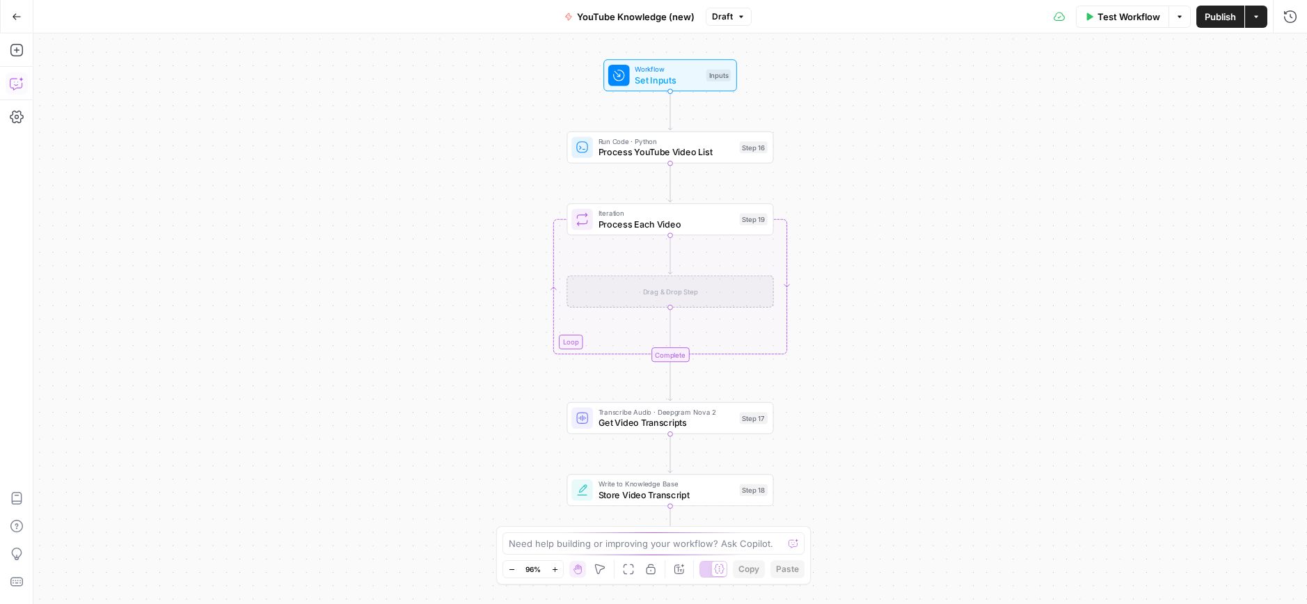
click at [17, 81] on icon "button" at bounding box center [17, 84] width 14 height 14
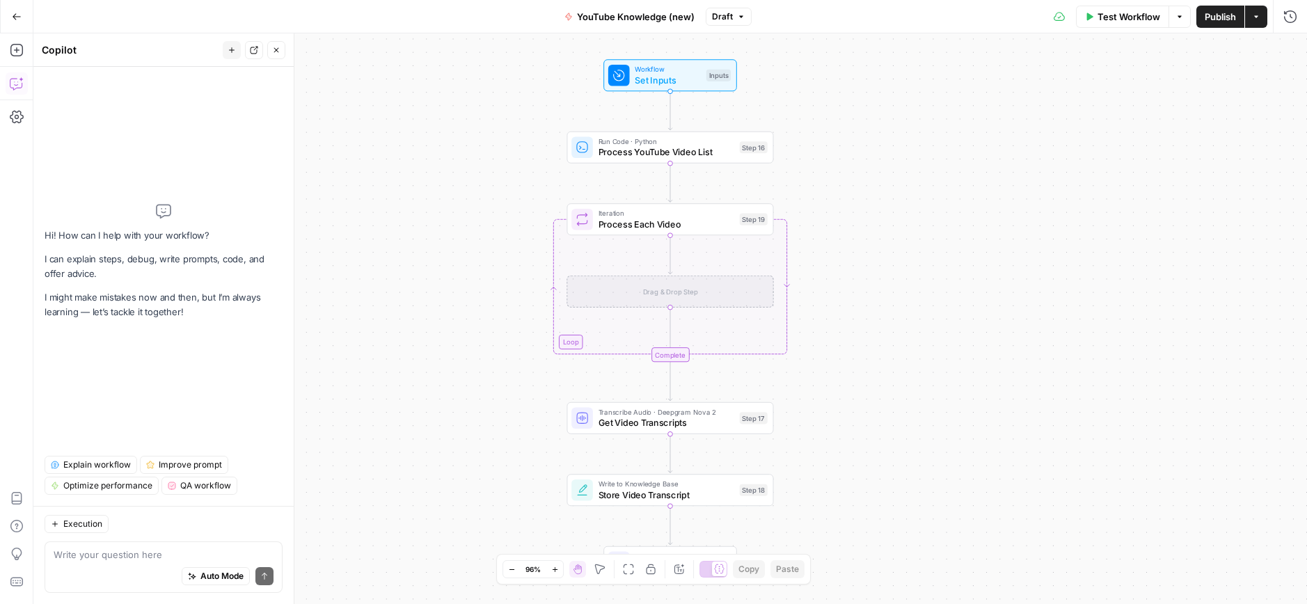
click at [116, 555] on textarea at bounding box center [164, 555] width 220 height 14
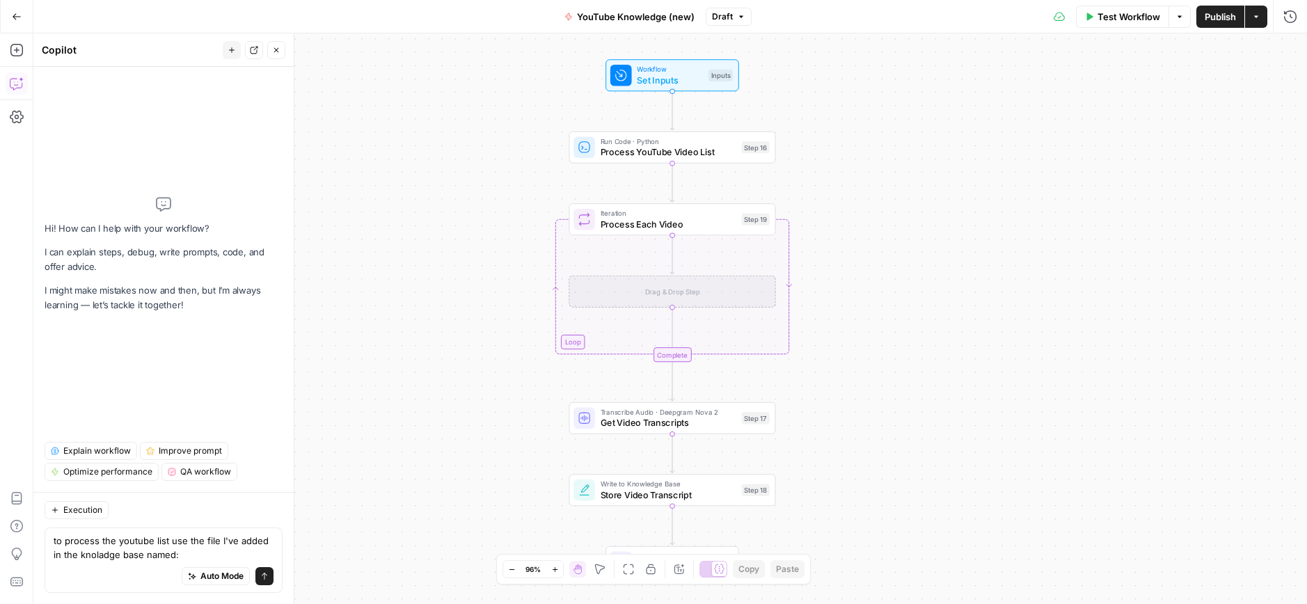
type textarea "to process the youtube list use the file I've added in the knoladge base named:…"
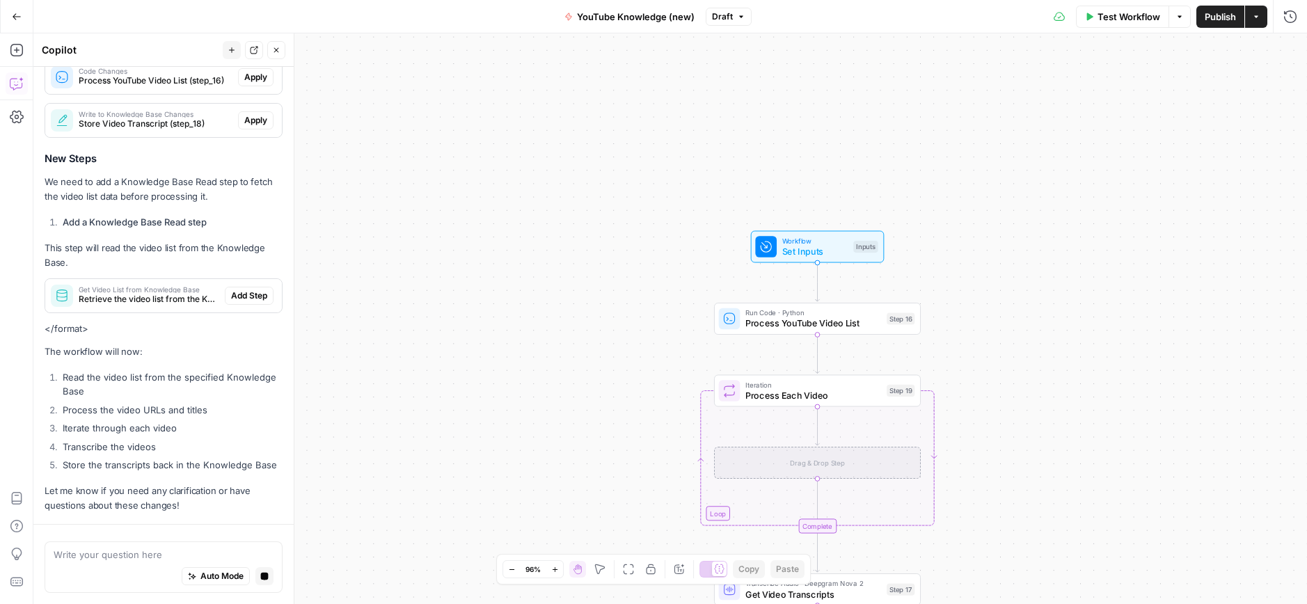
scroll to position [344, 0]
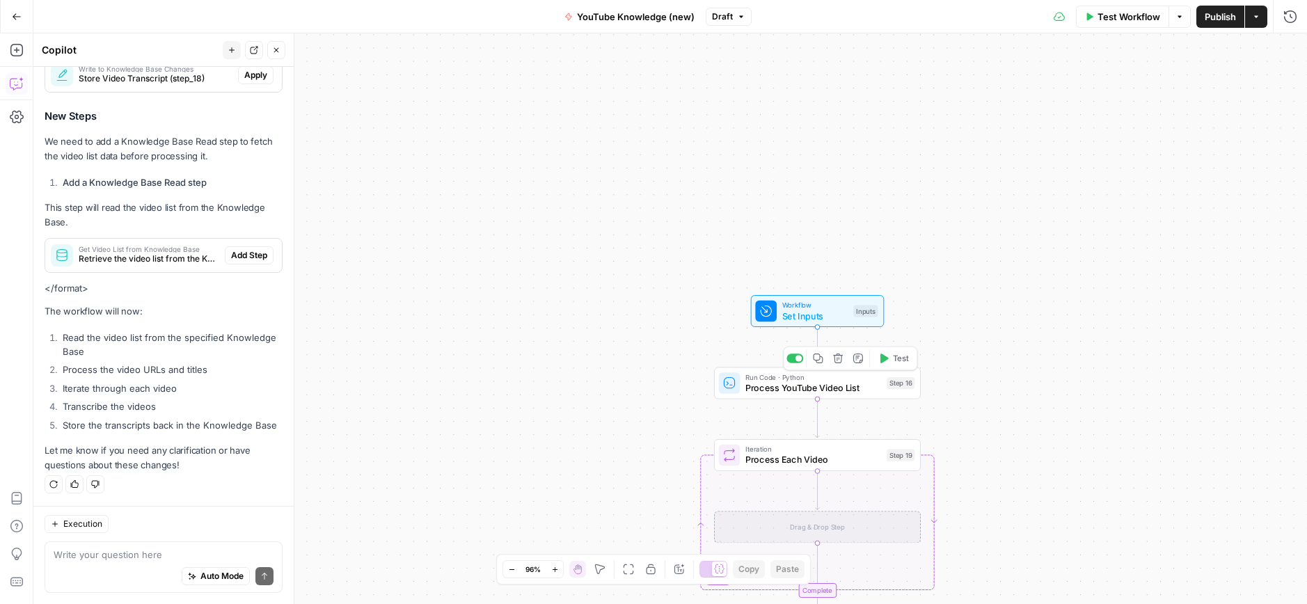
click at [802, 389] on span "Process YouTube Video List" at bounding box center [813, 387] width 136 height 13
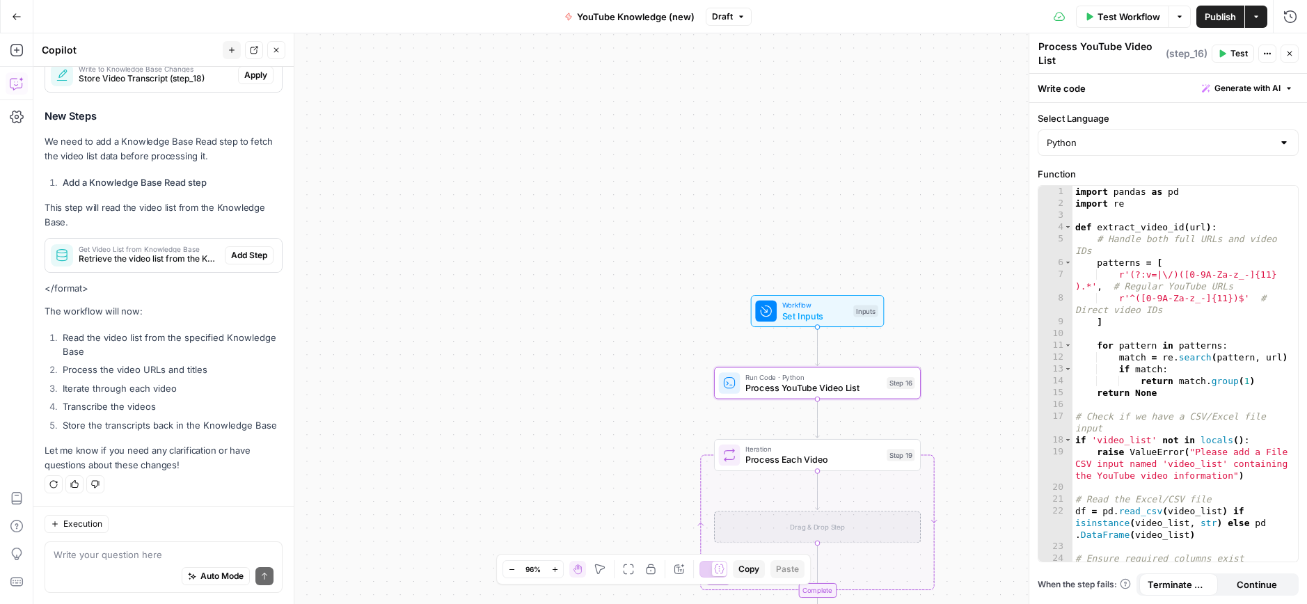
click at [523, 287] on div "Workflow Set Inputs Inputs Run Code · Python Process YouTube Video List Step 16…" at bounding box center [669, 318] width 1273 height 571
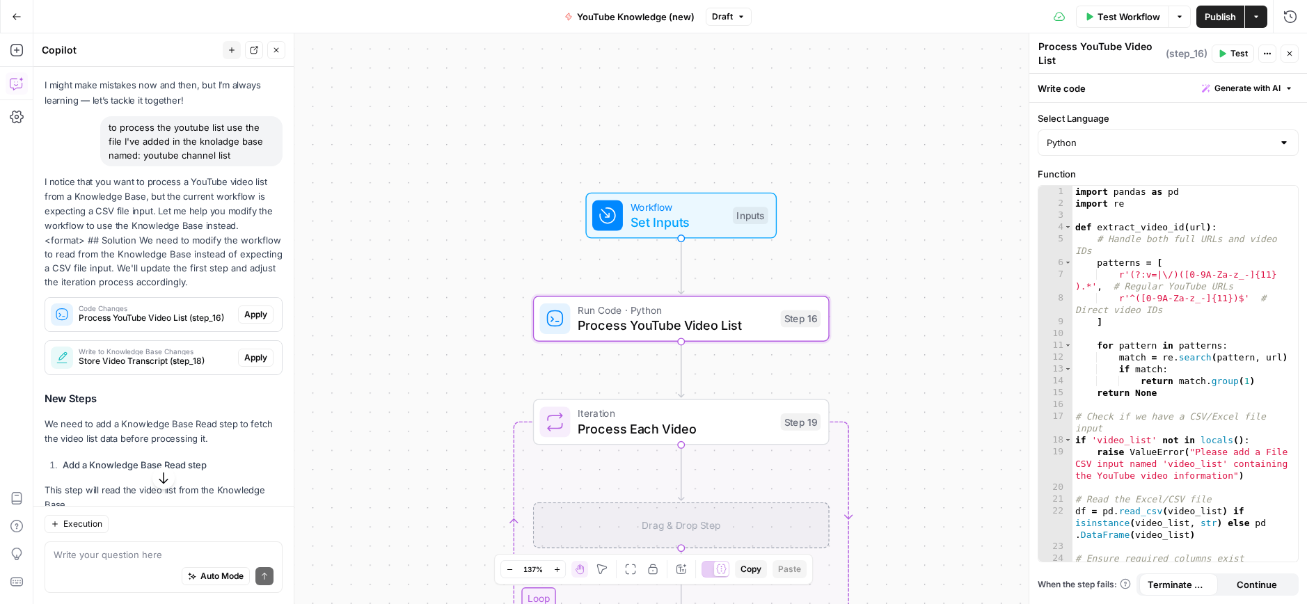
scroll to position [77, 0]
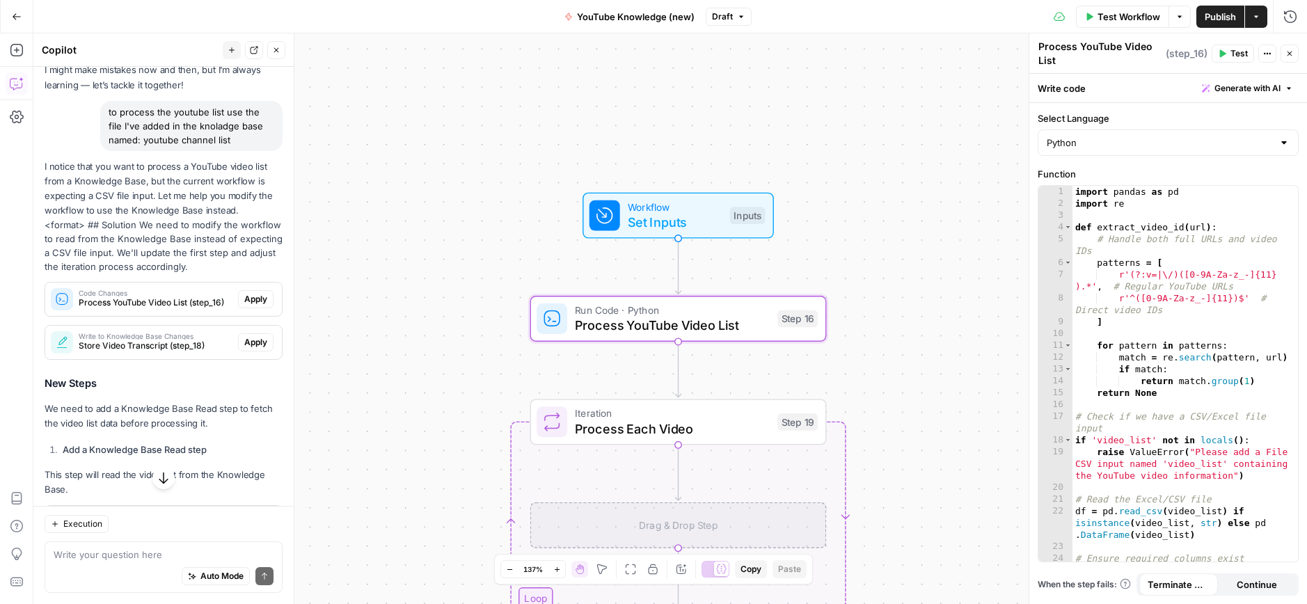
click at [257, 301] on span "Apply" at bounding box center [255, 299] width 23 height 13
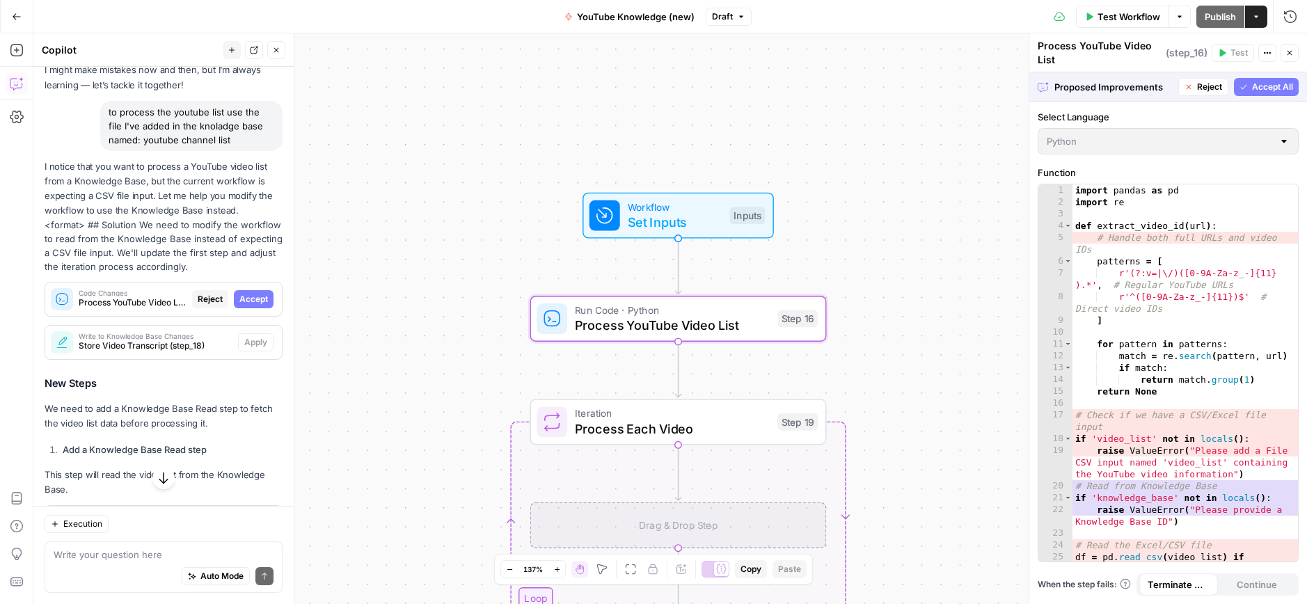
click at [255, 295] on span "Accept" at bounding box center [253, 299] width 29 height 13
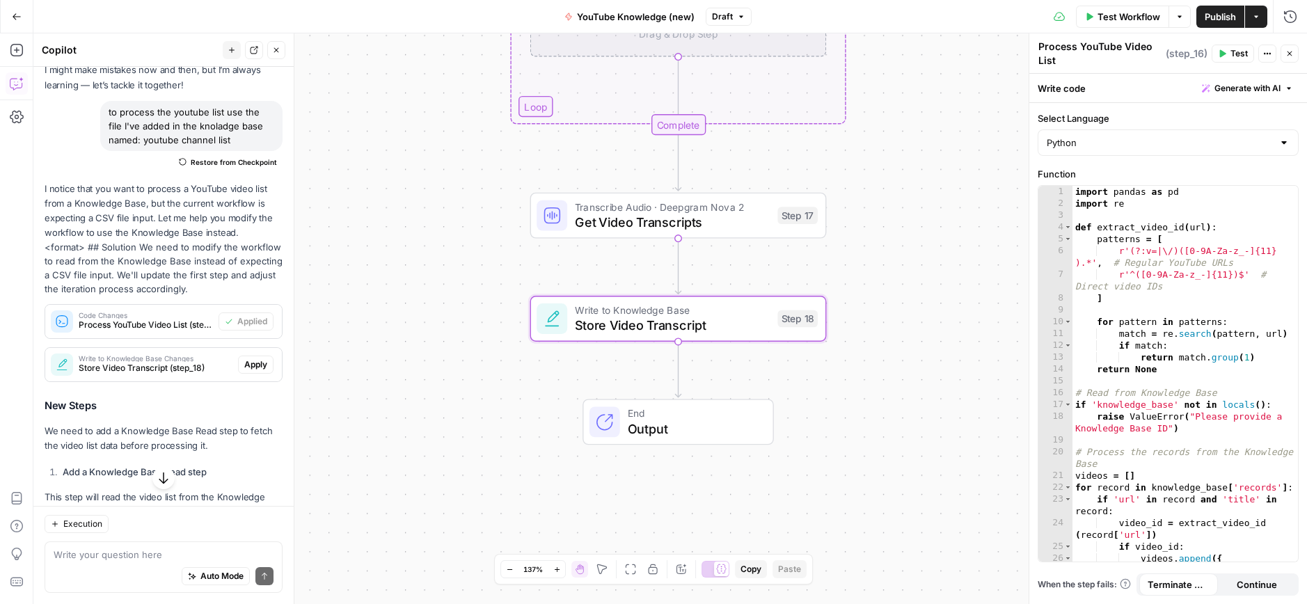
click at [255, 366] on span "Apply" at bounding box center [255, 364] width 23 height 13
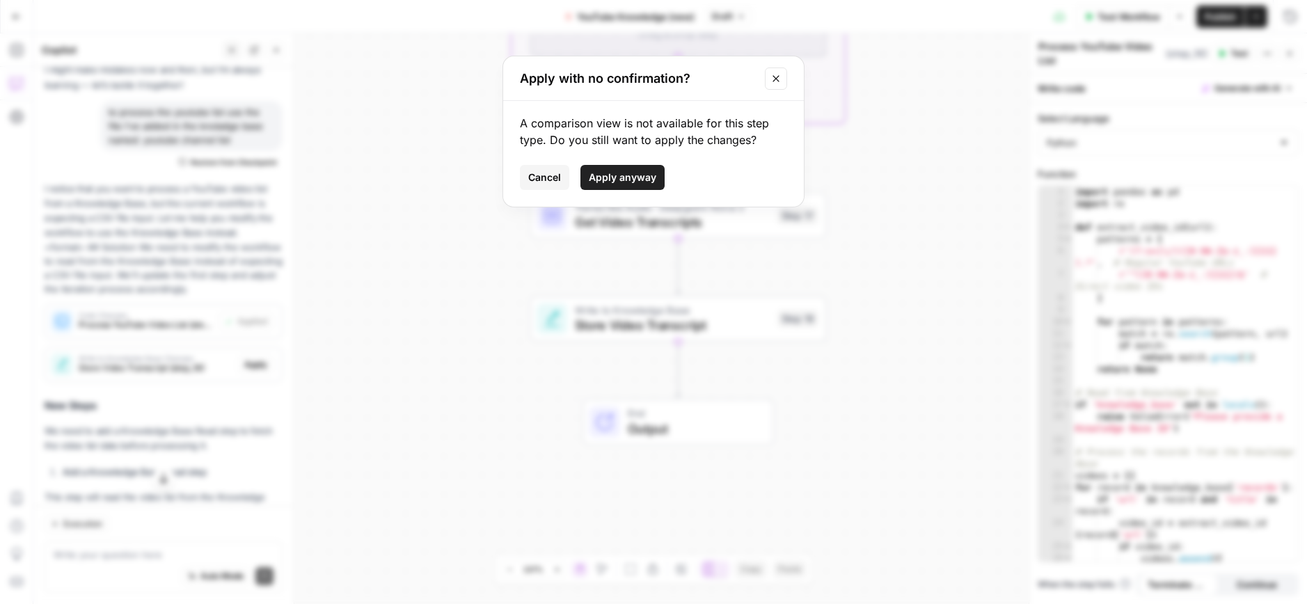
click at [620, 180] on span "Apply anyway" at bounding box center [622, 177] width 67 height 14
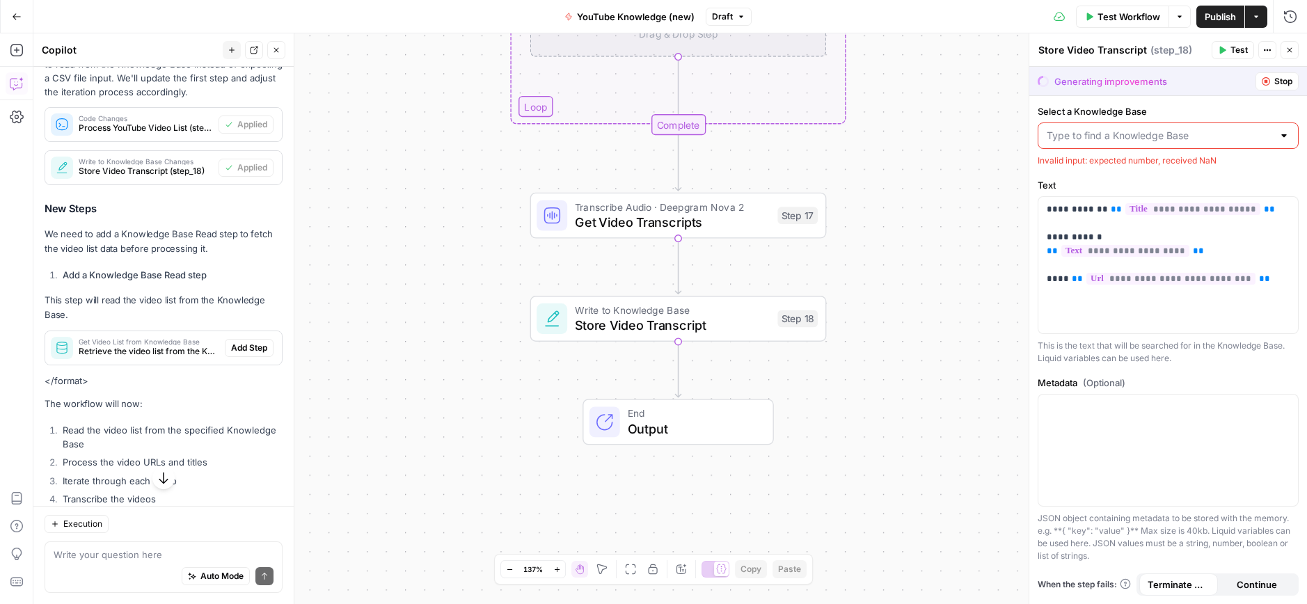
scroll to position [276, 0]
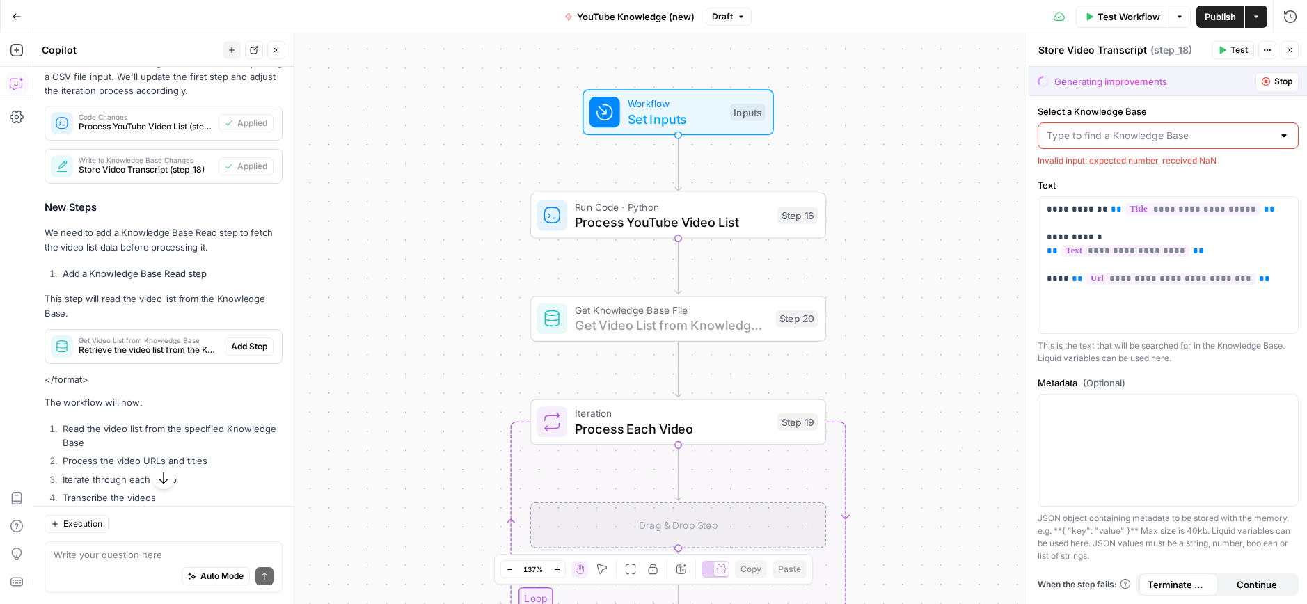
click at [247, 347] on span "Add Step" at bounding box center [249, 346] width 36 height 13
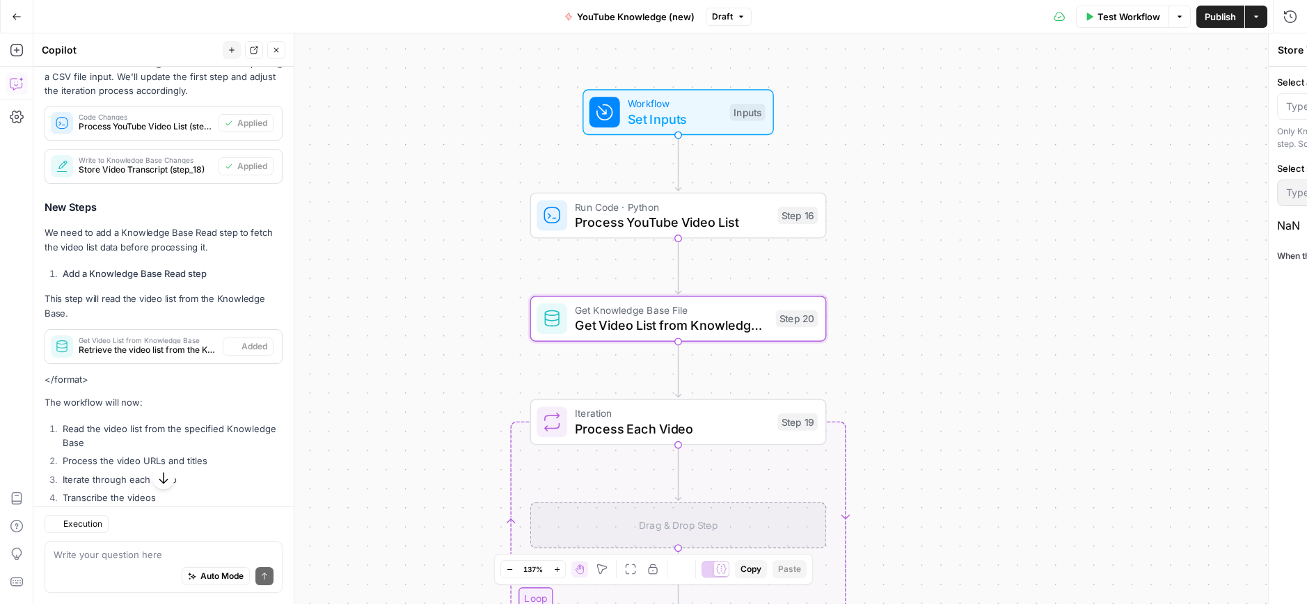
type textarea "Get Video List from Knowledge Base"
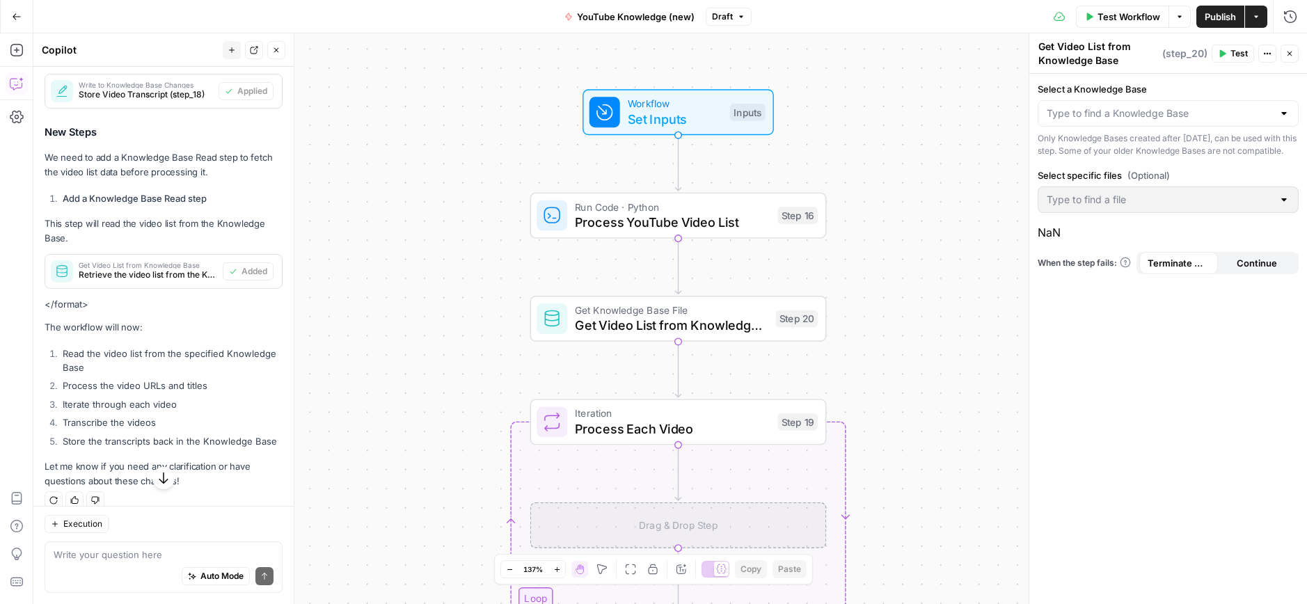
scroll to position [367, 0]
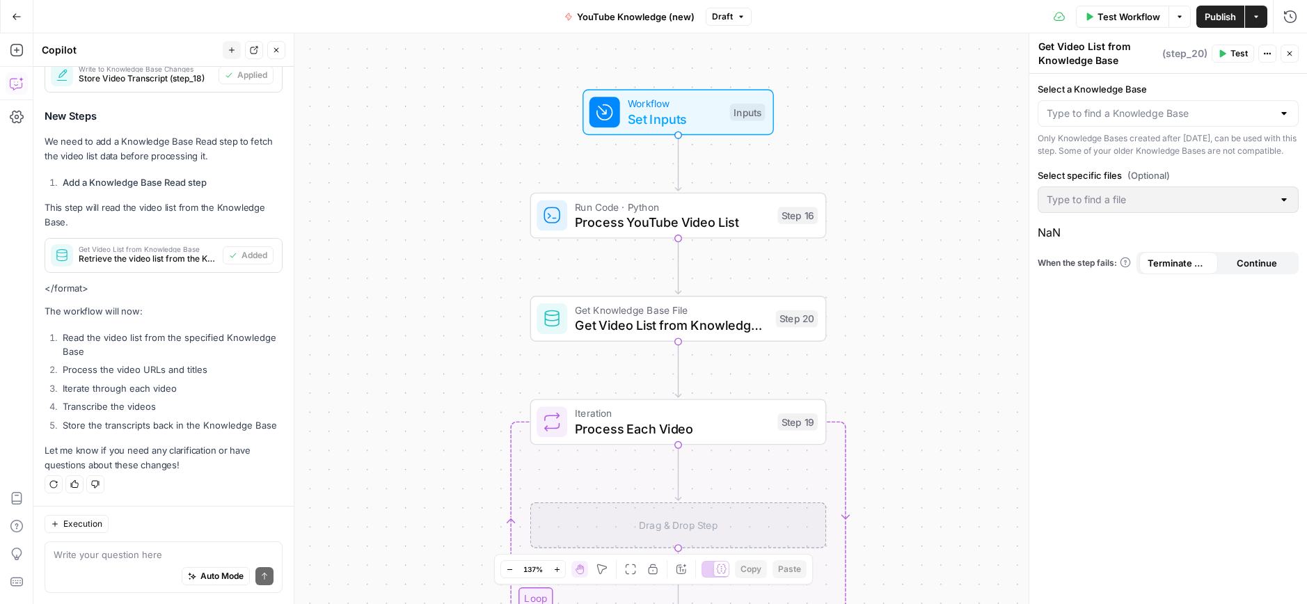
click at [1107, 22] on span "Test Workflow" at bounding box center [1128, 17] width 63 height 14
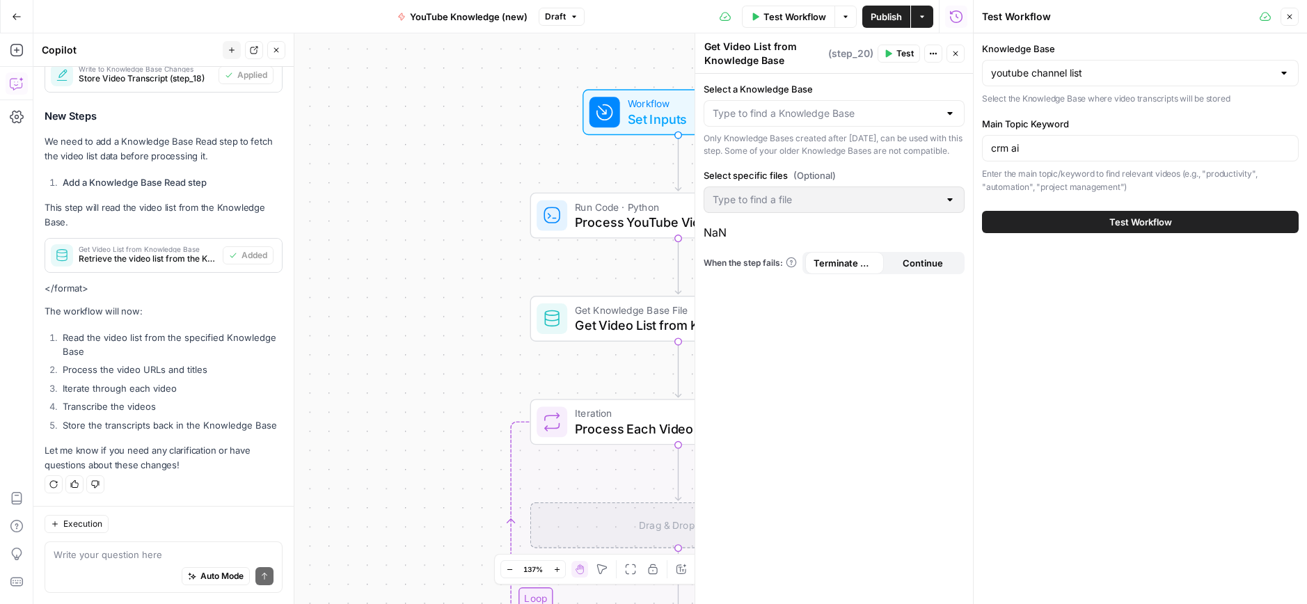
click at [1097, 223] on button "Test Workflow" at bounding box center [1140, 222] width 317 height 22
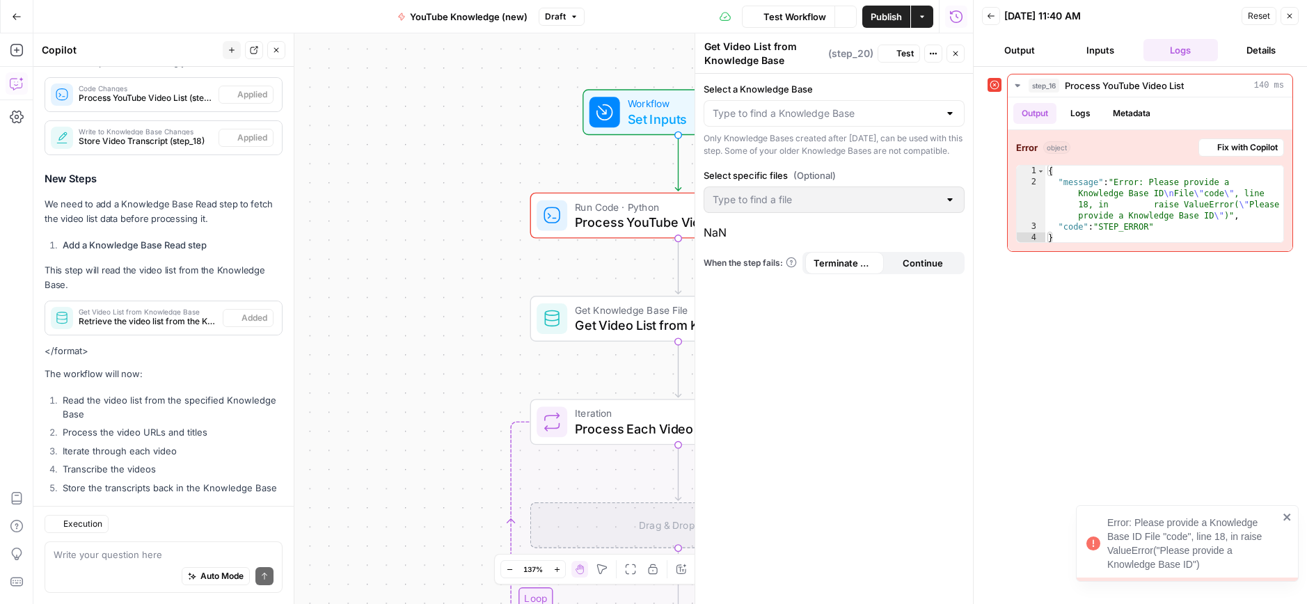
scroll to position [367, 0]
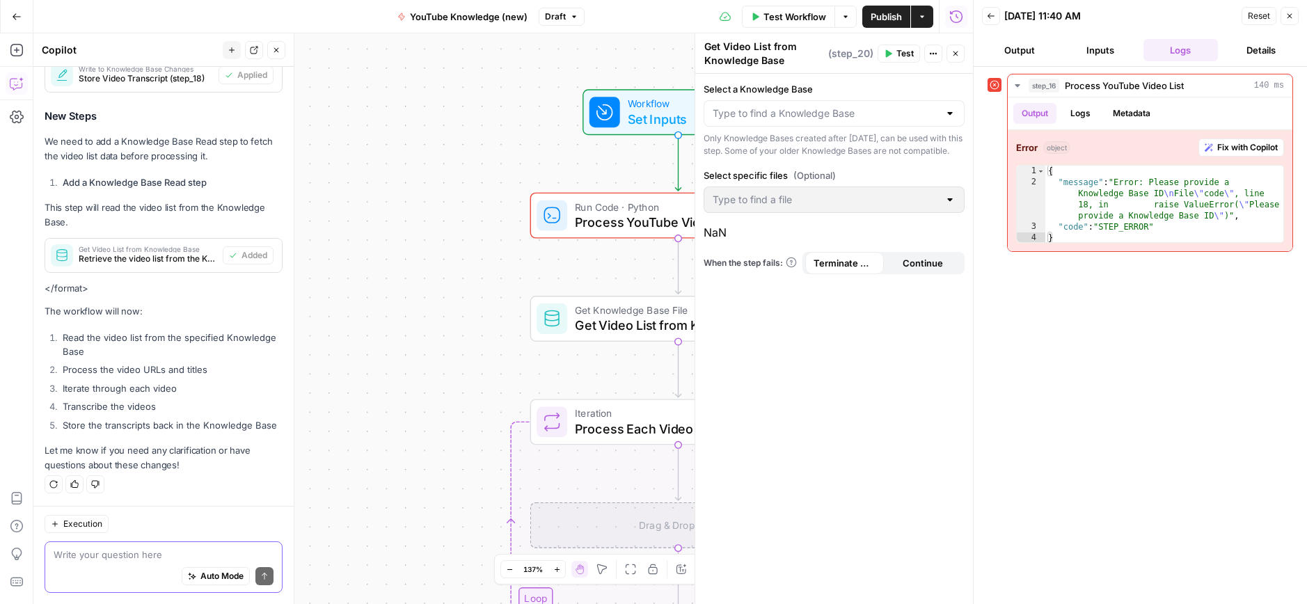
click at [88, 558] on textarea at bounding box center [164, 555] width 220 height 14
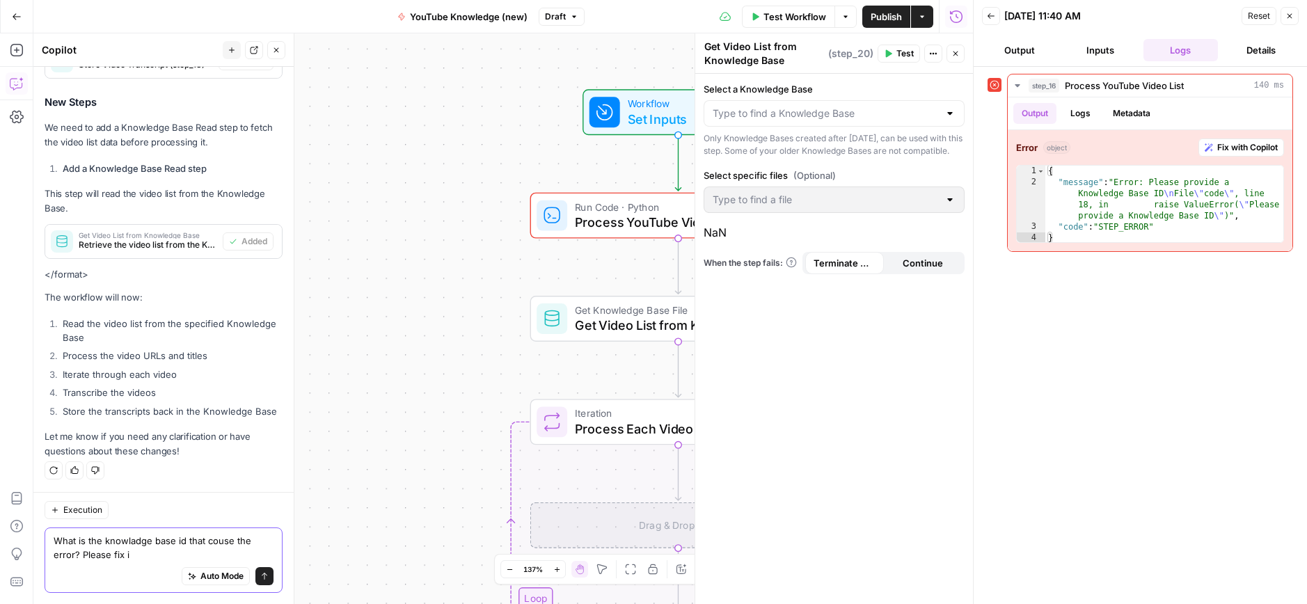
type textarea "What is the knowladge base id that couse the error? Please fix it"
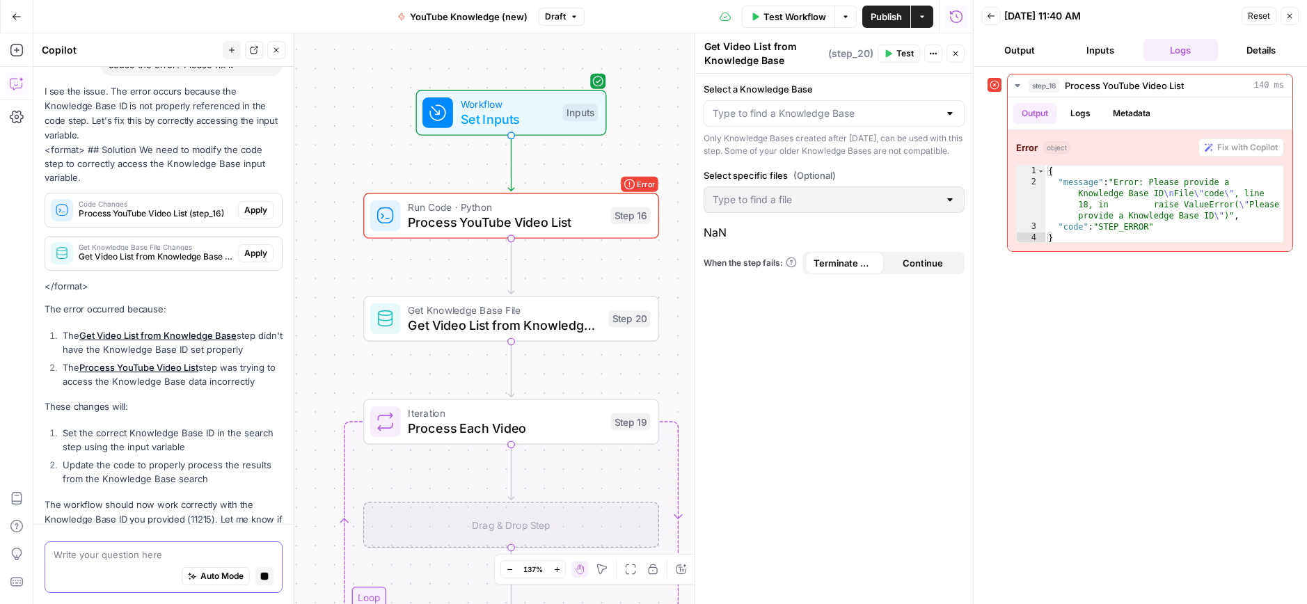
scroll to position [848, 0]
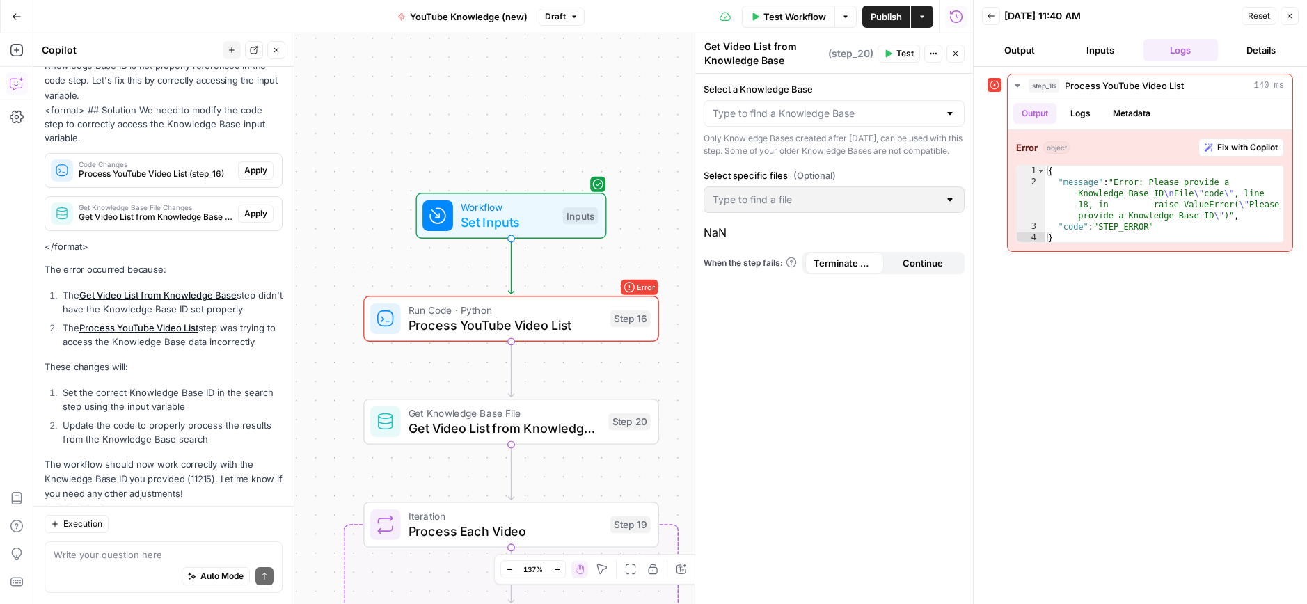
click at [902, 54] on span "Test" at bounding box center [904, 53] width 17 height 13
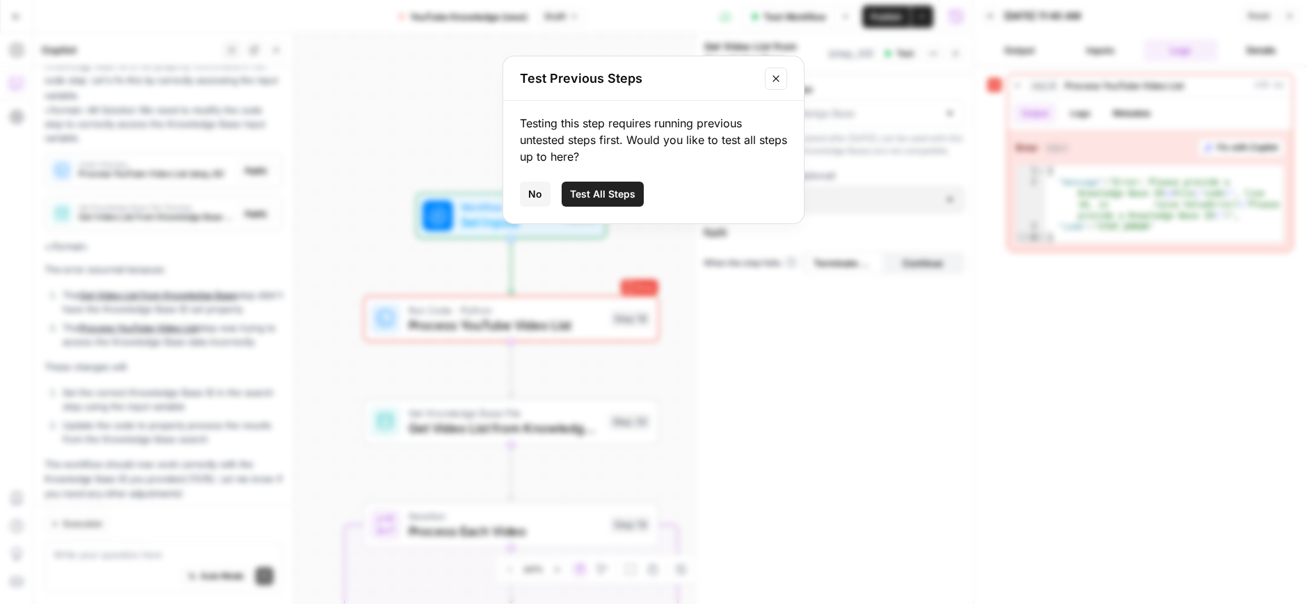
click at [600, 196] on span "Test All Steps" at bounding box center [602, 194] width 65 height 14
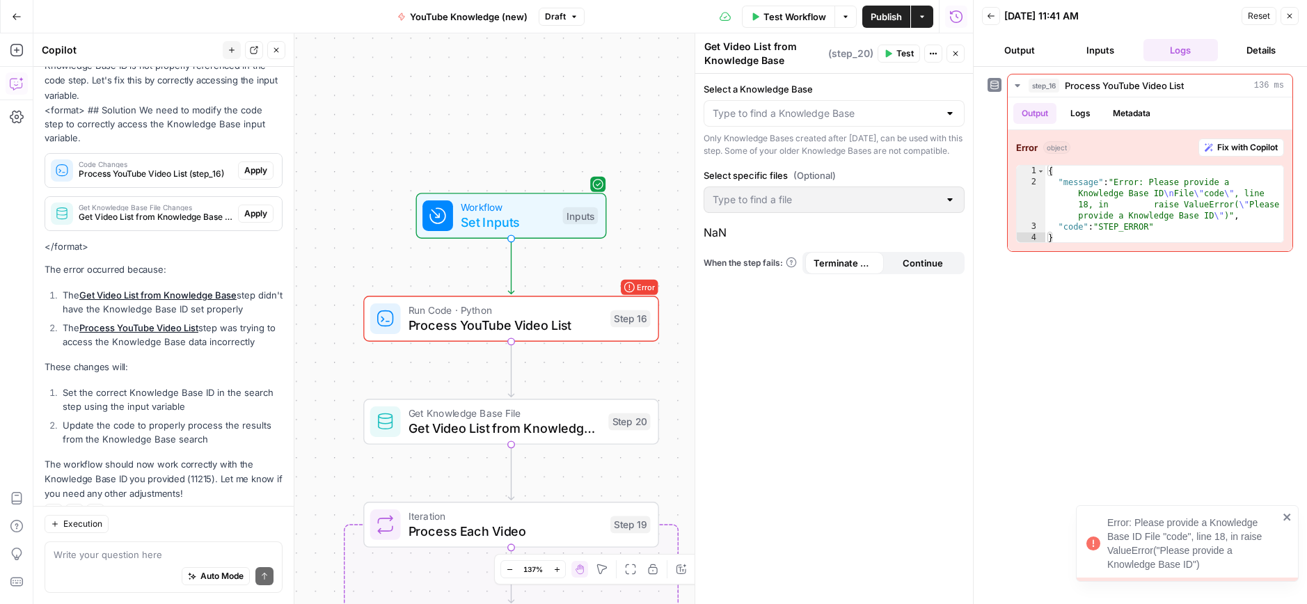
scroll to position [848, 0]
click at [84, 553] on textarea at bounding box center [164, 555] width 220 height 14
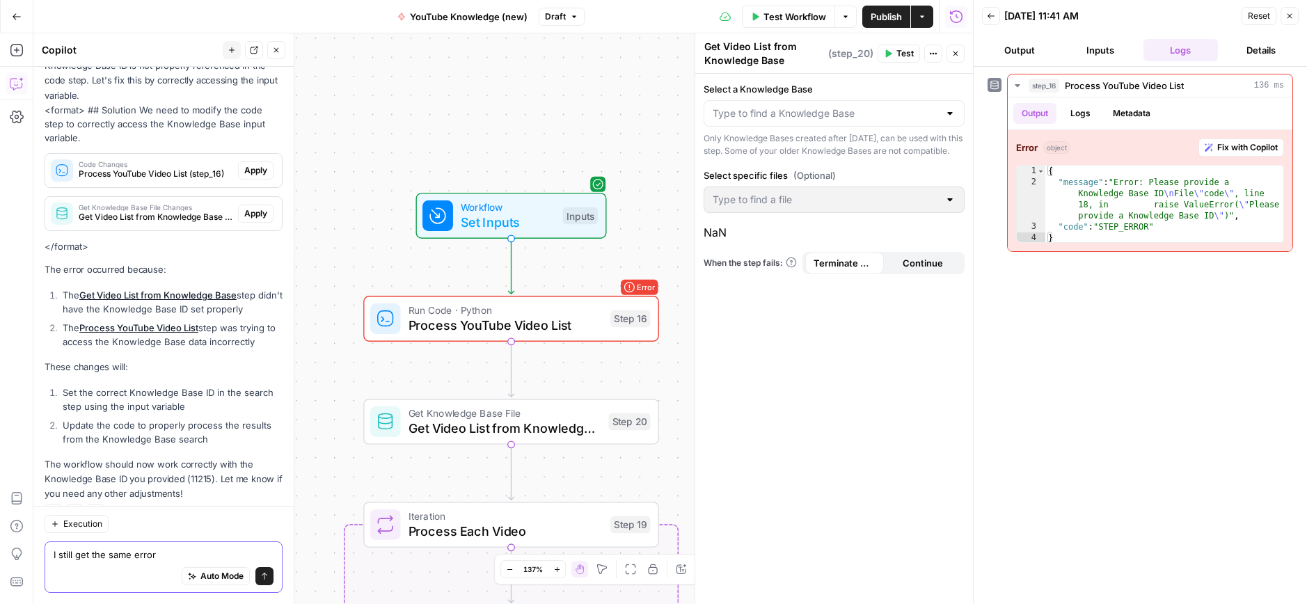
type textarea "I still get the same error"
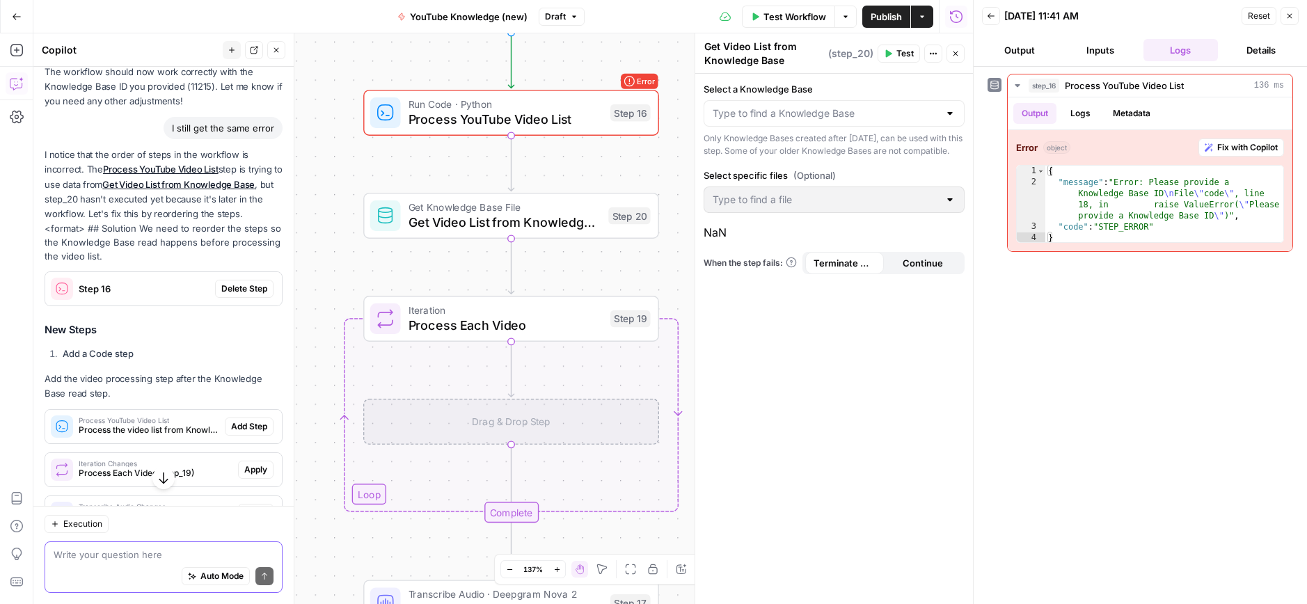
scroll to position [1213, 0]
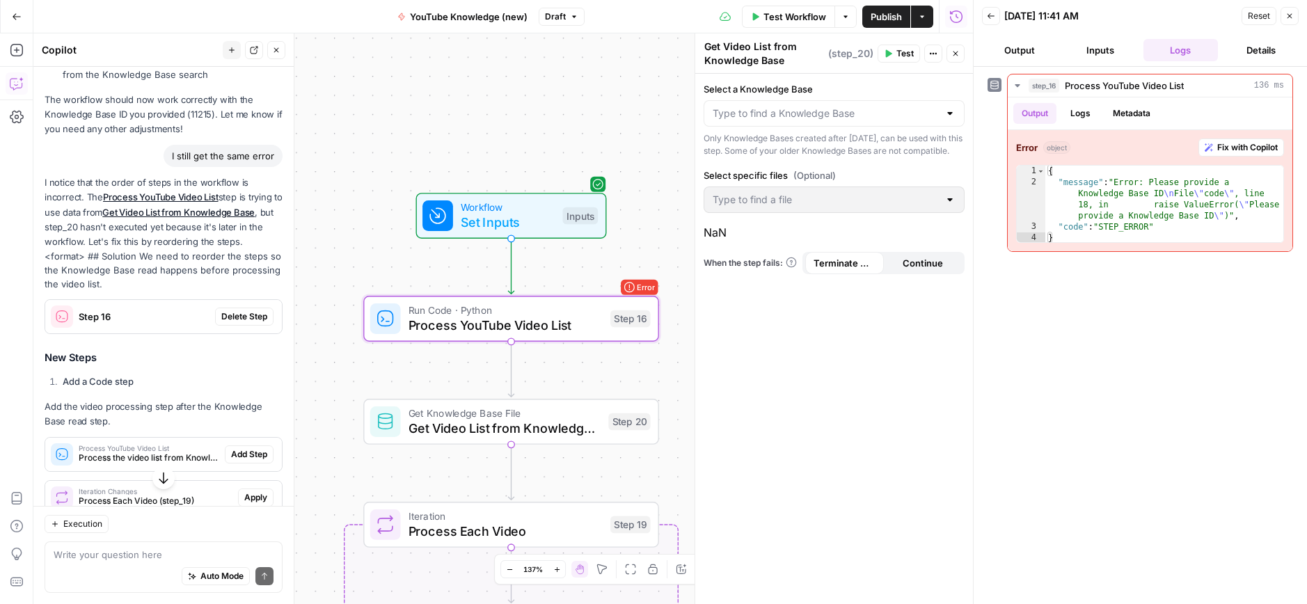
click at [251, 310] on span "Delete Step" at bounding box center [244, 316] width 46 height 13
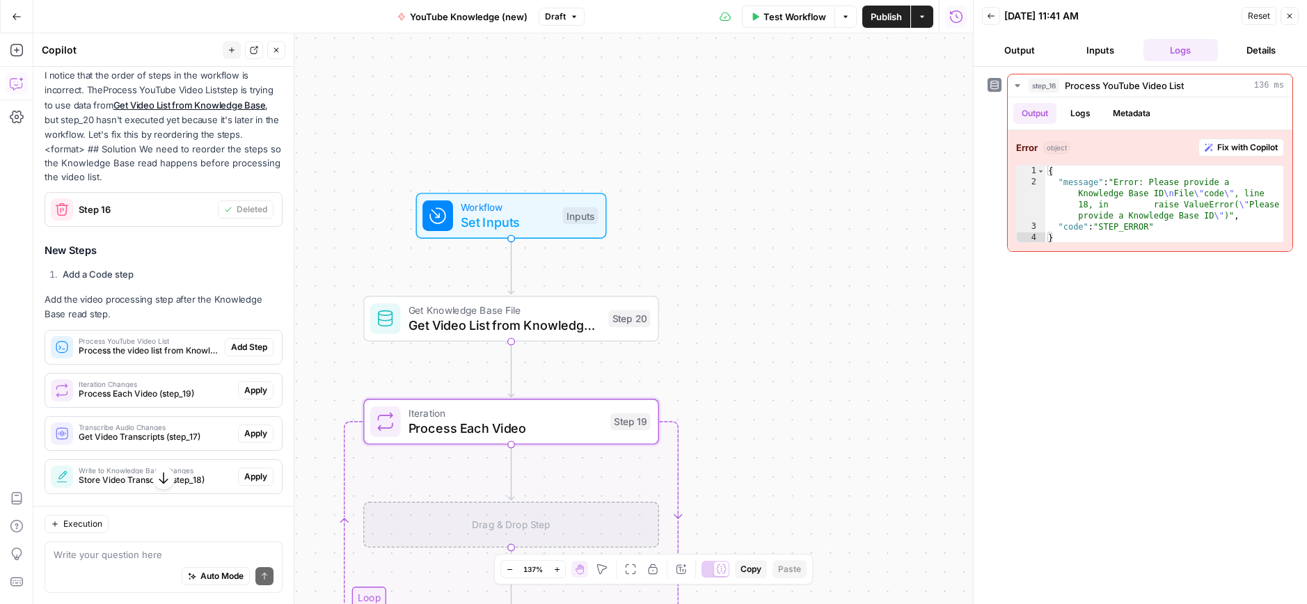
scroll to position [1349, 0]
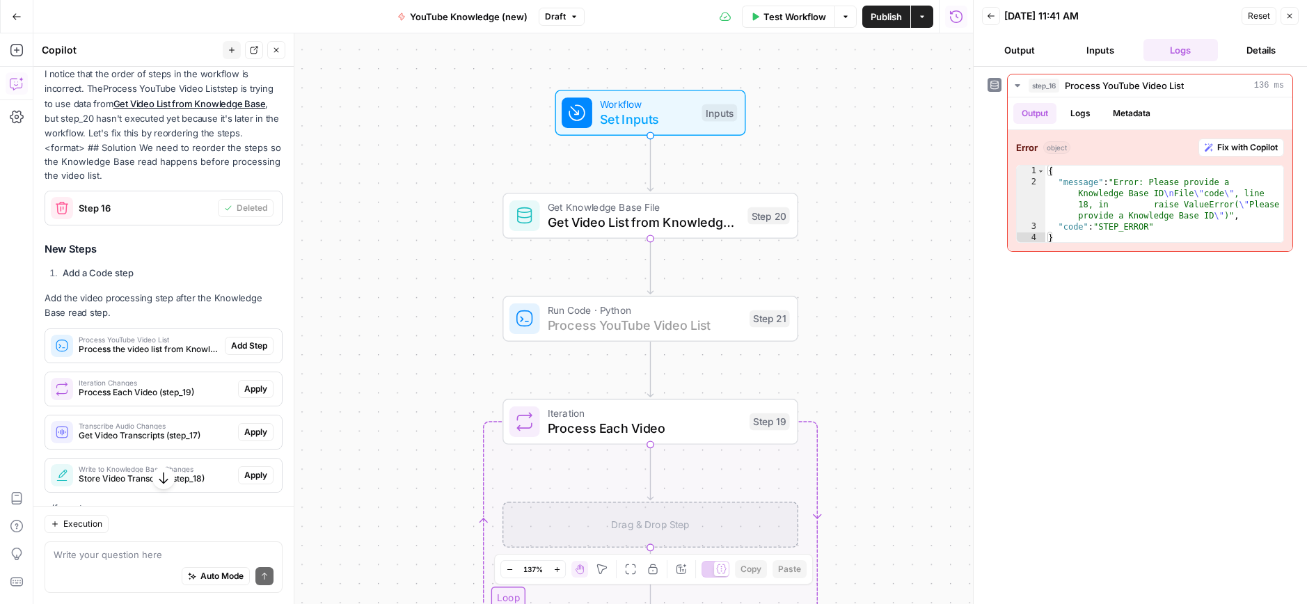
click at [253, 340] on span "Add Step" at bounding box center [249, 346] width 36 height 13
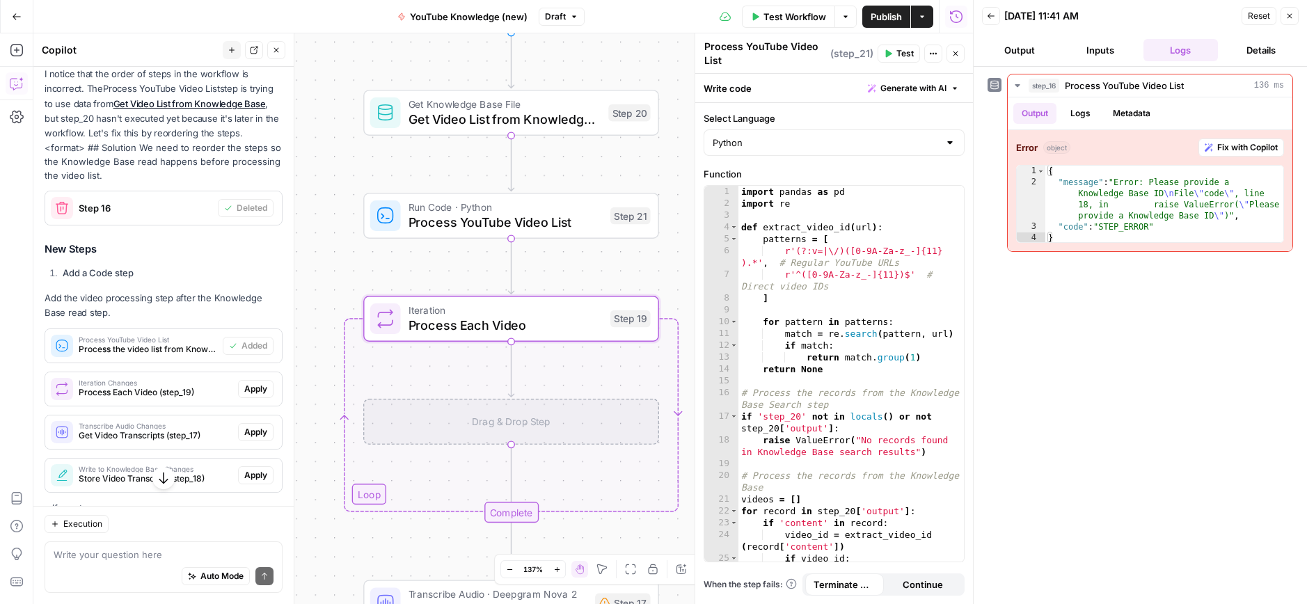
click at [257, 383] on span "Apply" at bounding box center [255, 389] width 23 height 13
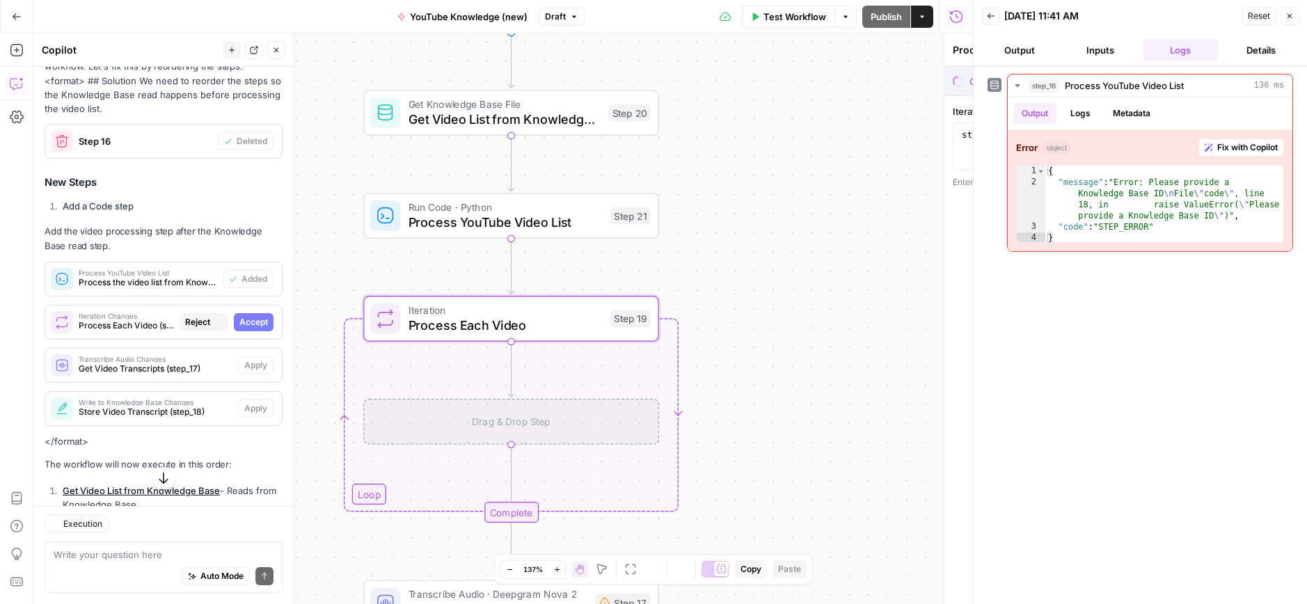
scroll to position [1282, 0]
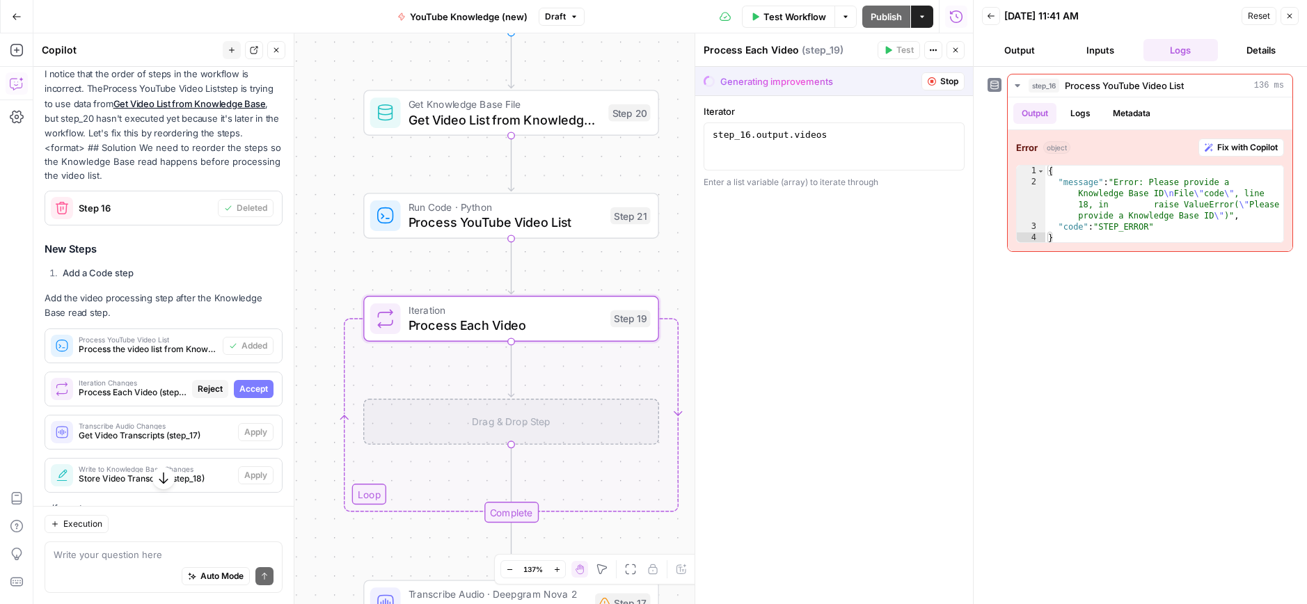
click at [253, 380] on button "Accept" at bounding box center [254, 389] width 40 height 18
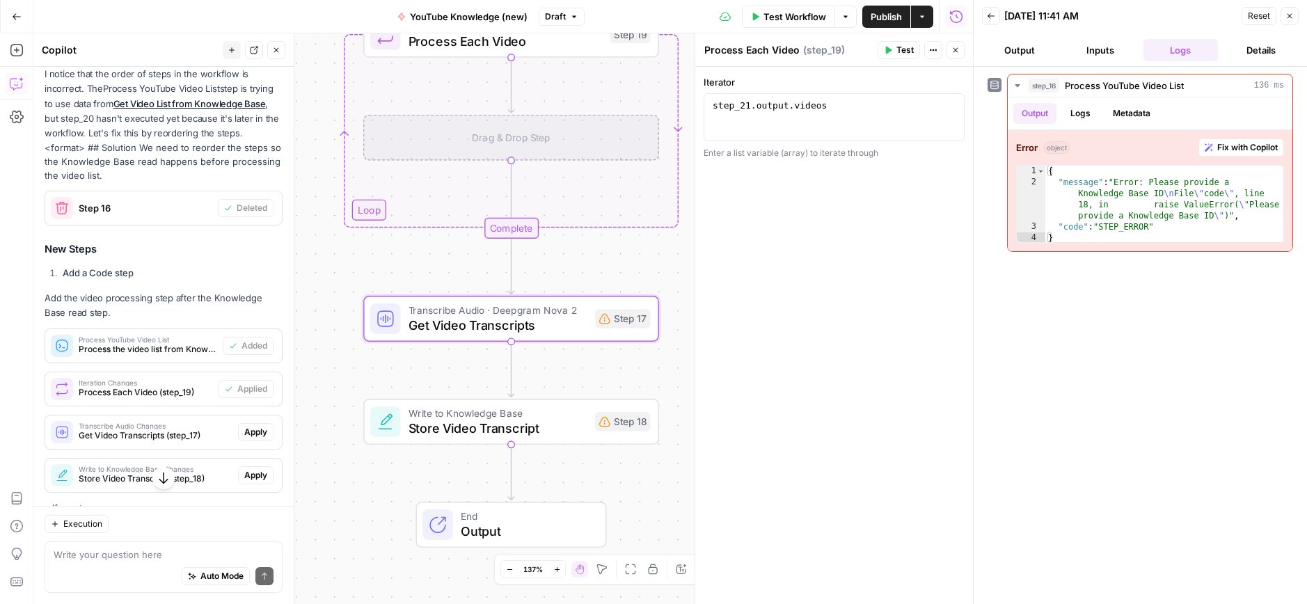
click at [253, 426] on span "Apply" at bounding box center [255, 432] width 23 height 13
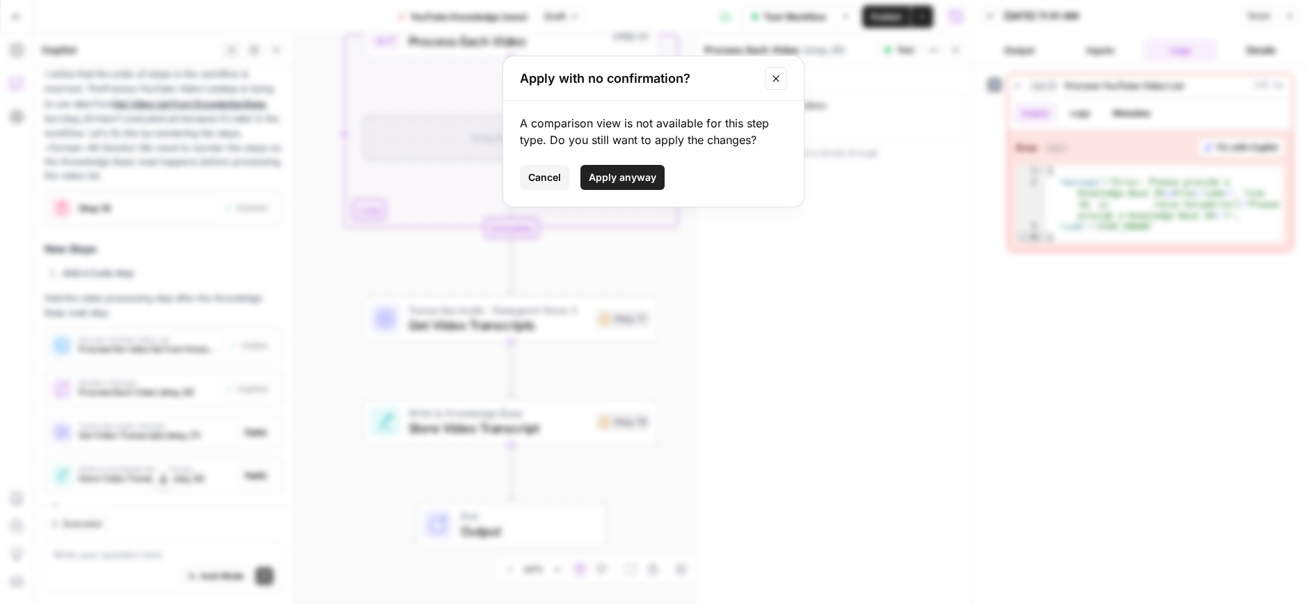
drag, startPoint x: 632, startPoint y: 175, endPoint x: 154, endPoint y: 464, distance: 558.9
click at [632, 175] on span "Apply anyway" at bounding box center [622, 177] width 67 height 14
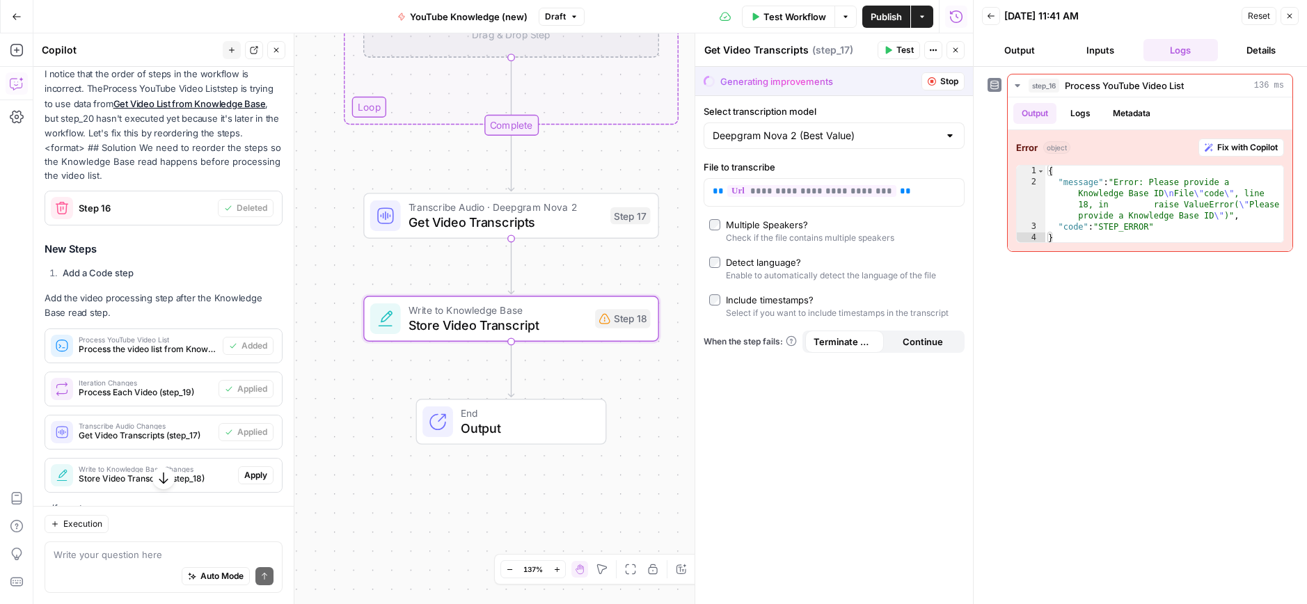
click at [253, 466] on button "Apply" at bounding box center [255, 475] width 35 height 18
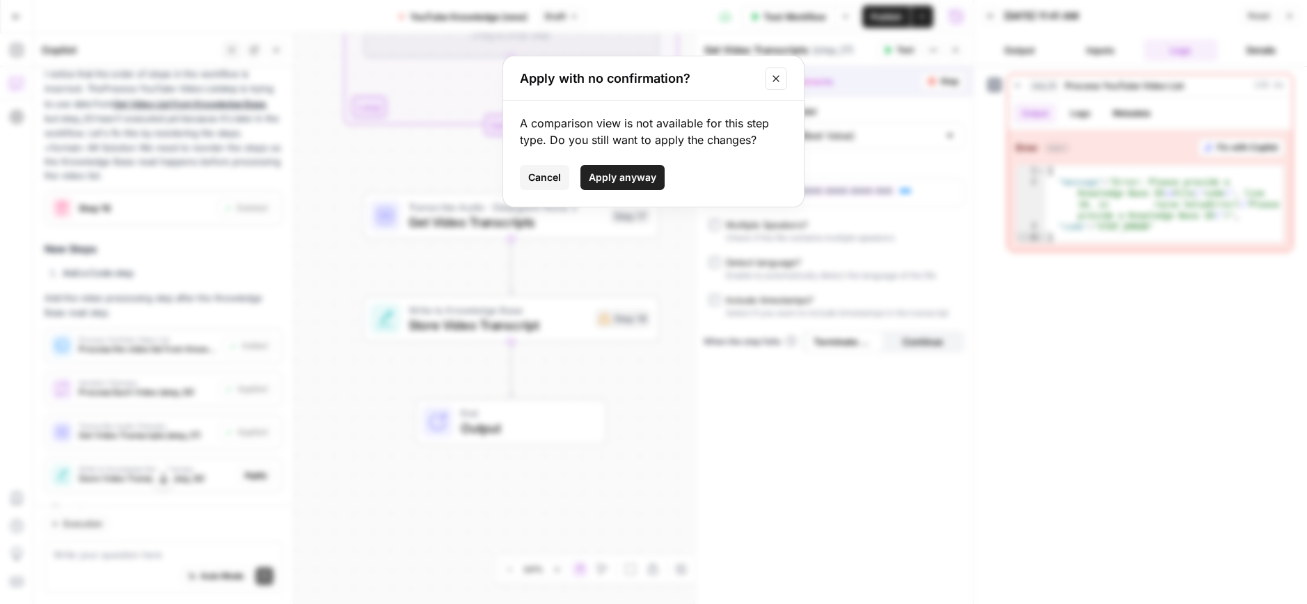
click at [627, 180] on span "Apply anyway" at bounding box center [622, 177] width 67 height 14
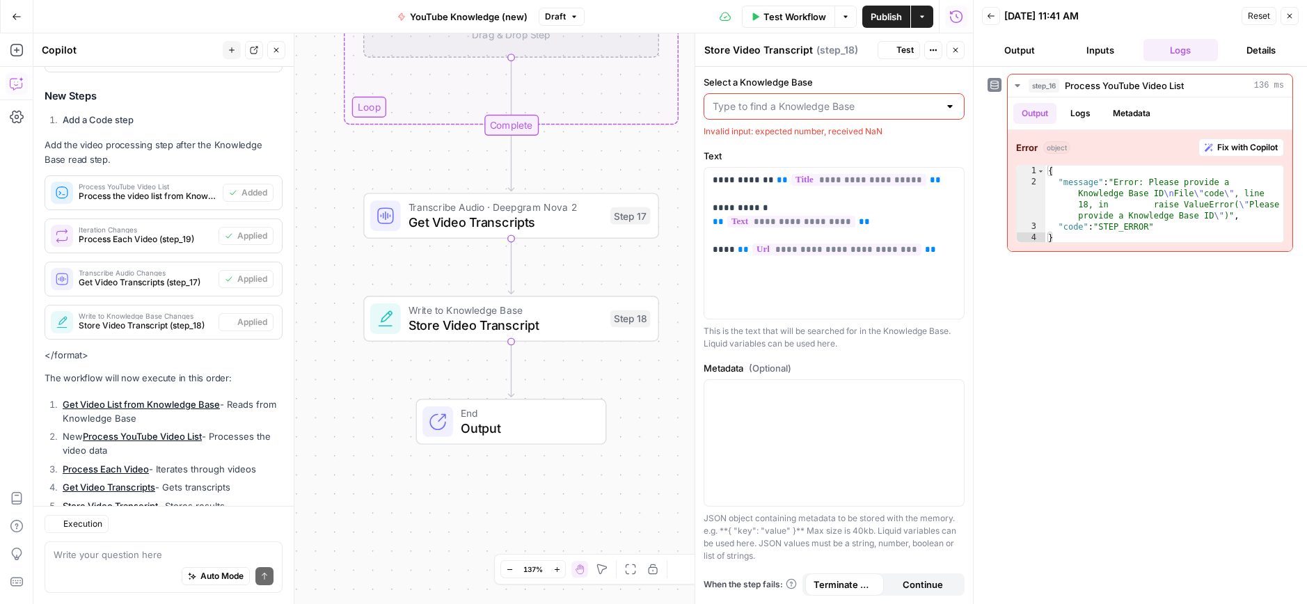
scroll to position [1569, 0]
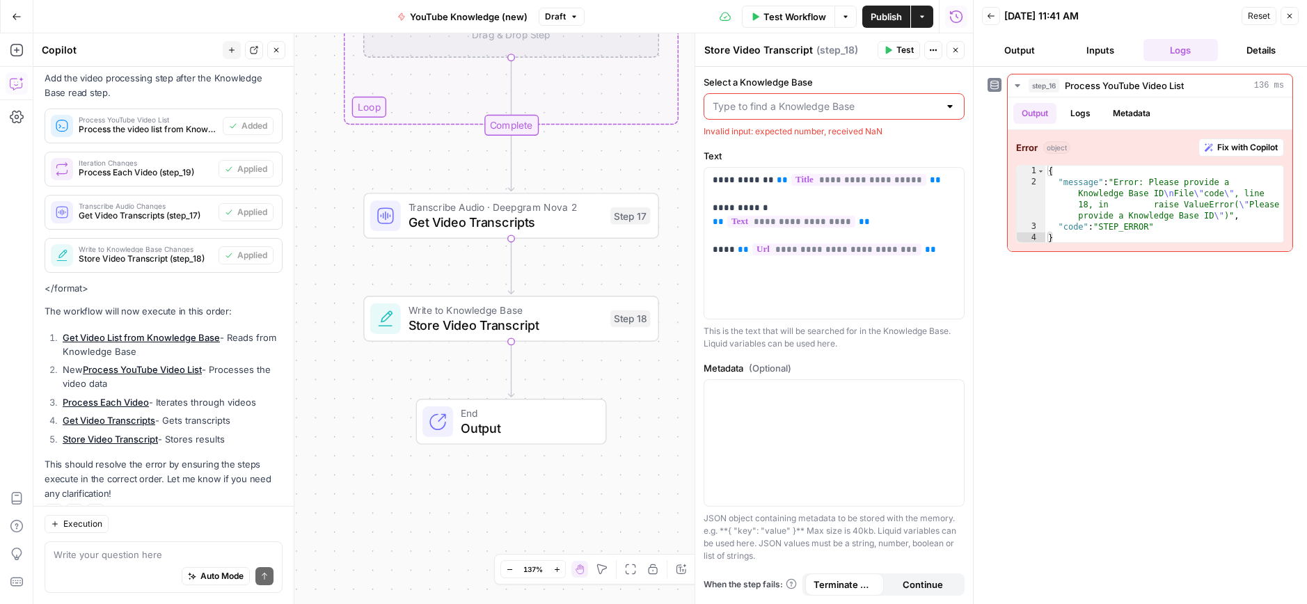
click at [843, 112] on input "Select a Knowledge Base" at bounding box center [826, 107] width 226 height 14
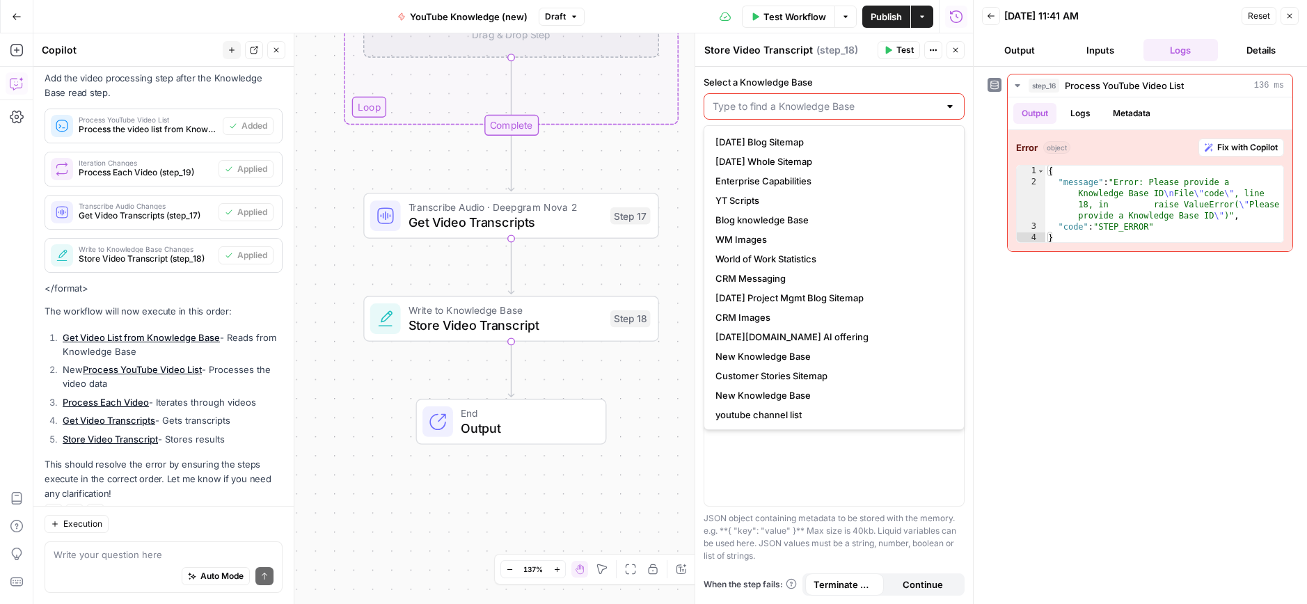
scroll to position [78, 0]
click at [781, 415] on span "youtube channel list" at bounding box center [831, 414] width 232 height 14
type input "youtube channel list"
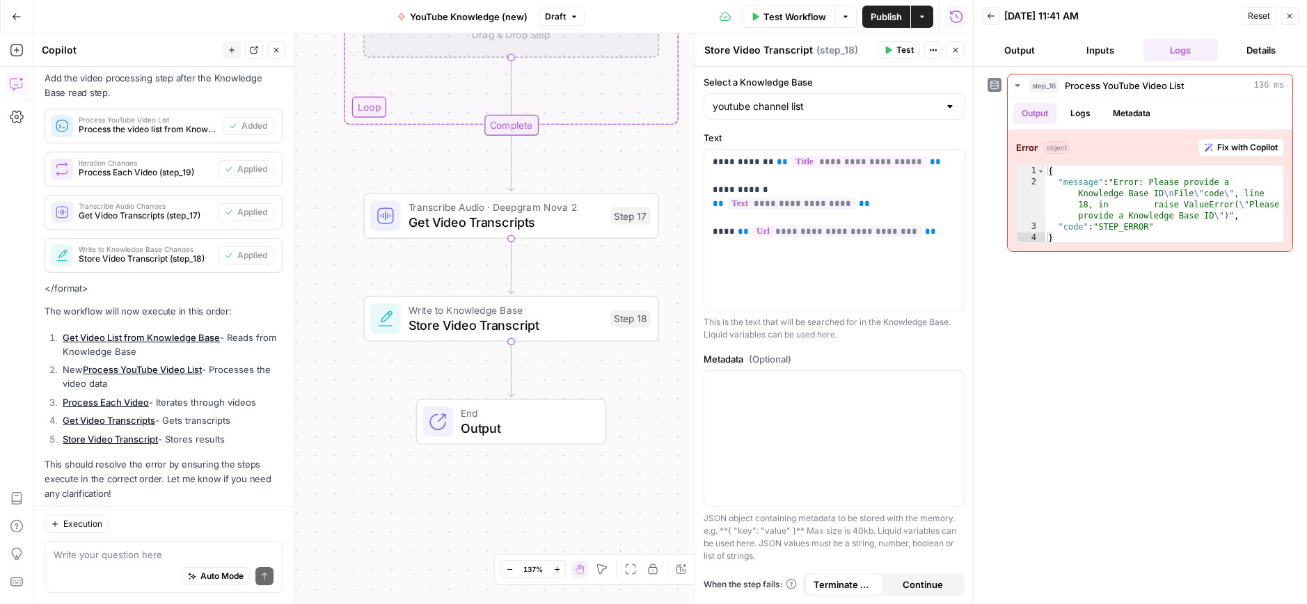
click at [896, 47] on span "Test" at bounding box center [904, 50] width 17 height 13
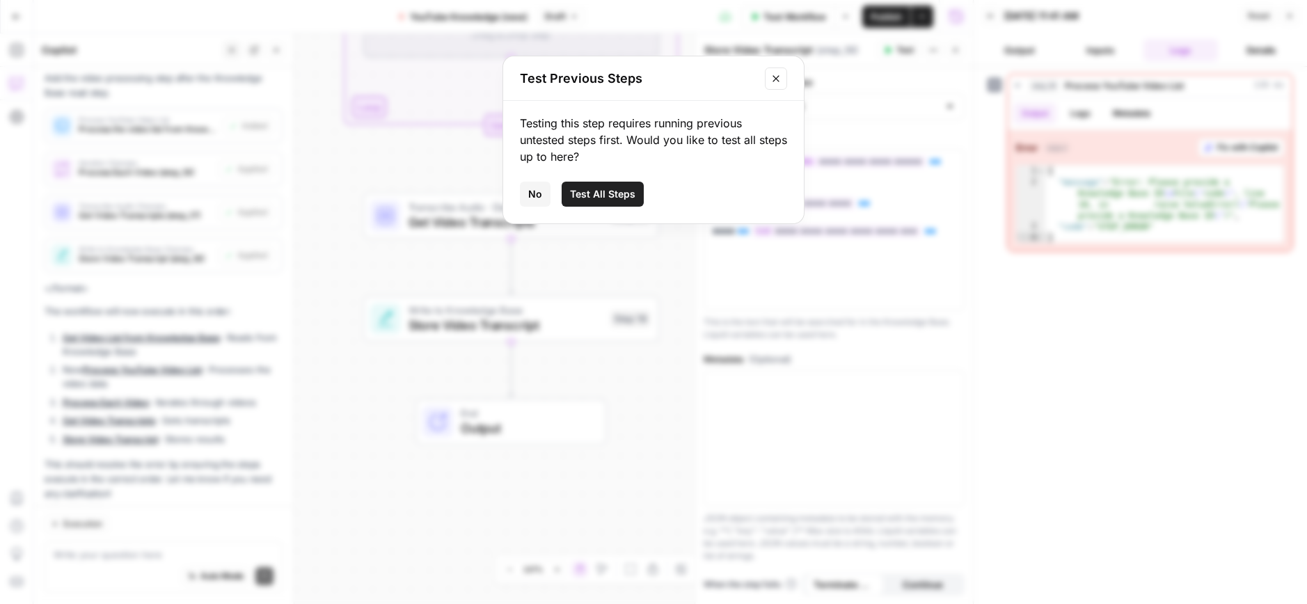
click at [601, 198] on span "Test All Steps" at bounding box center [602, 194] width 65 height 14
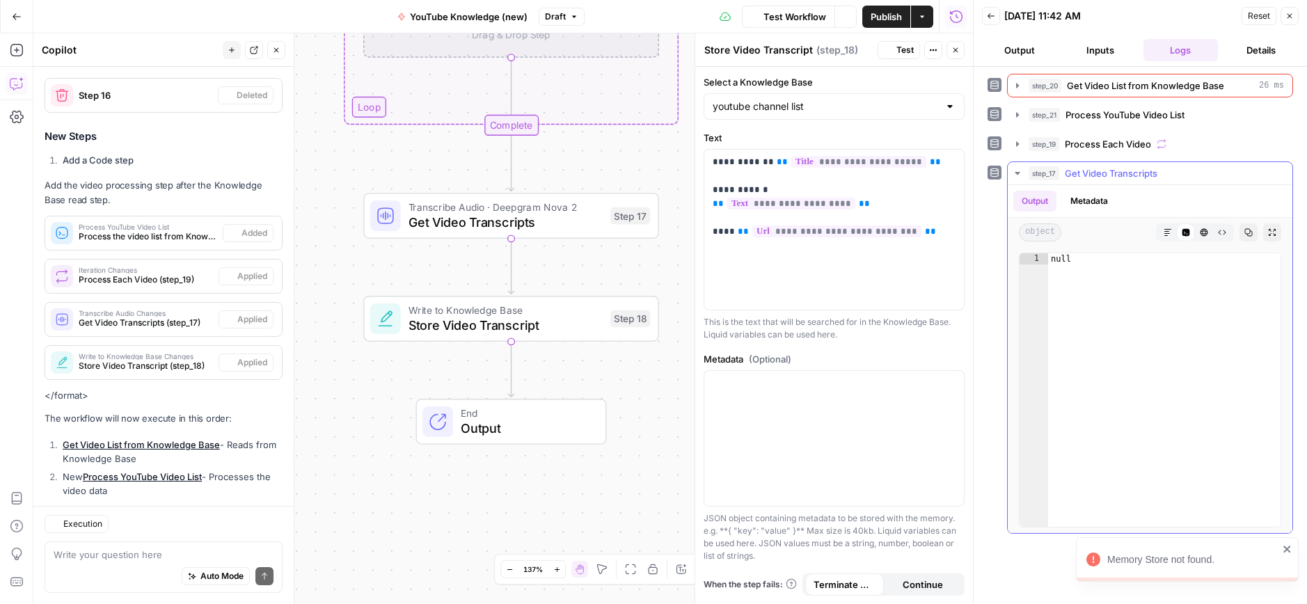
scroll to position [1569, 0]
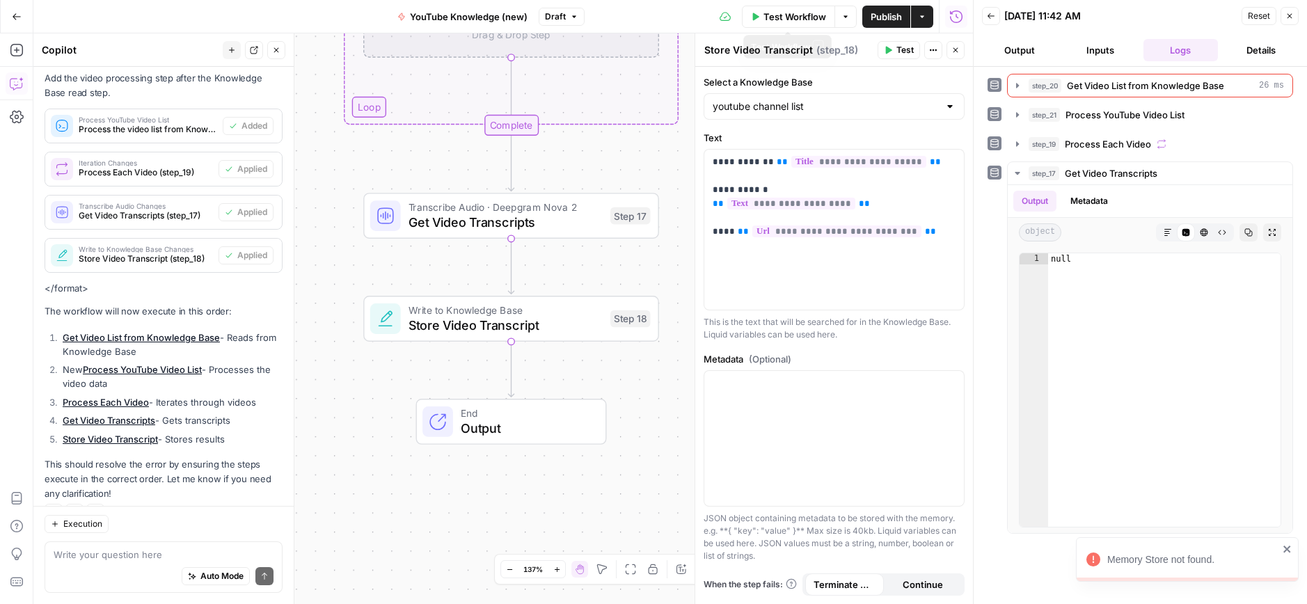
click at [794, 17] on span "Test Workflow" at bounding box center [794, 17] width 63 height 14
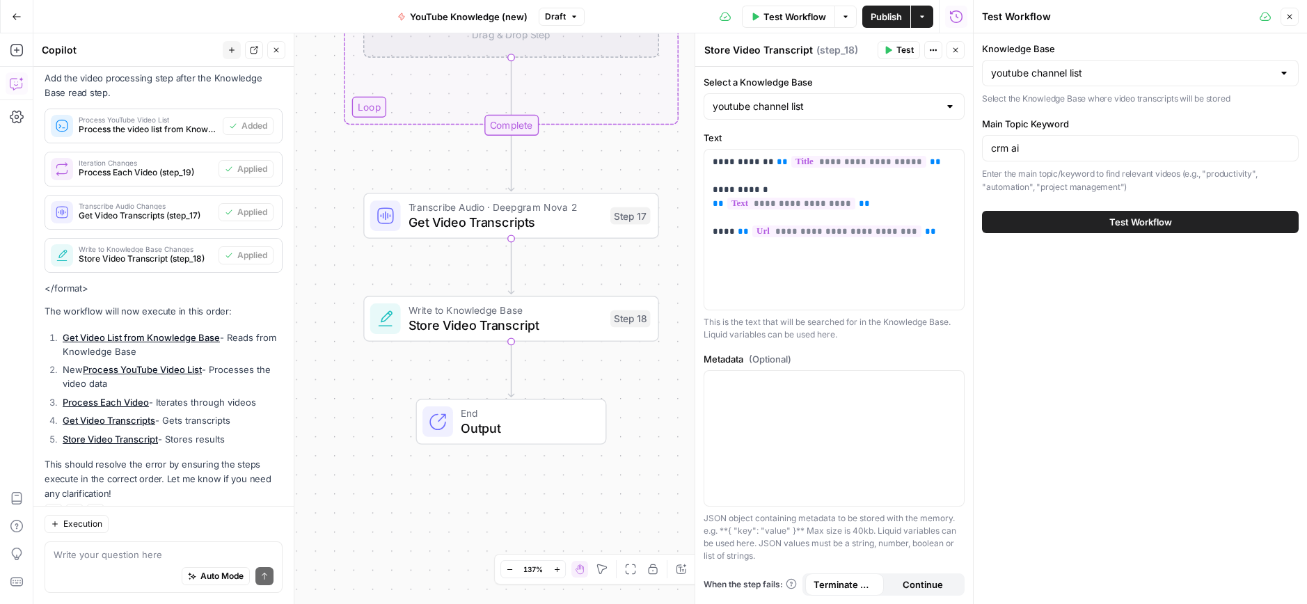
click at [1084, 223] on button "Test Workflow" at bounding box center [1140, 222] width 317 height 22
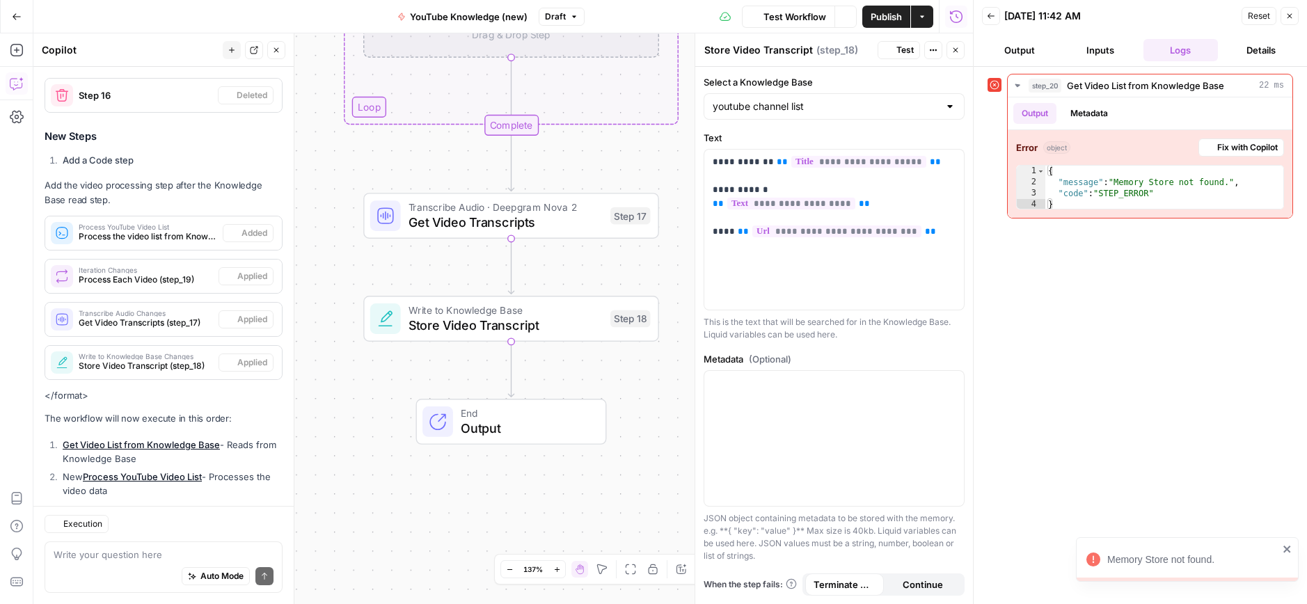
scroll to position [1569, 0]
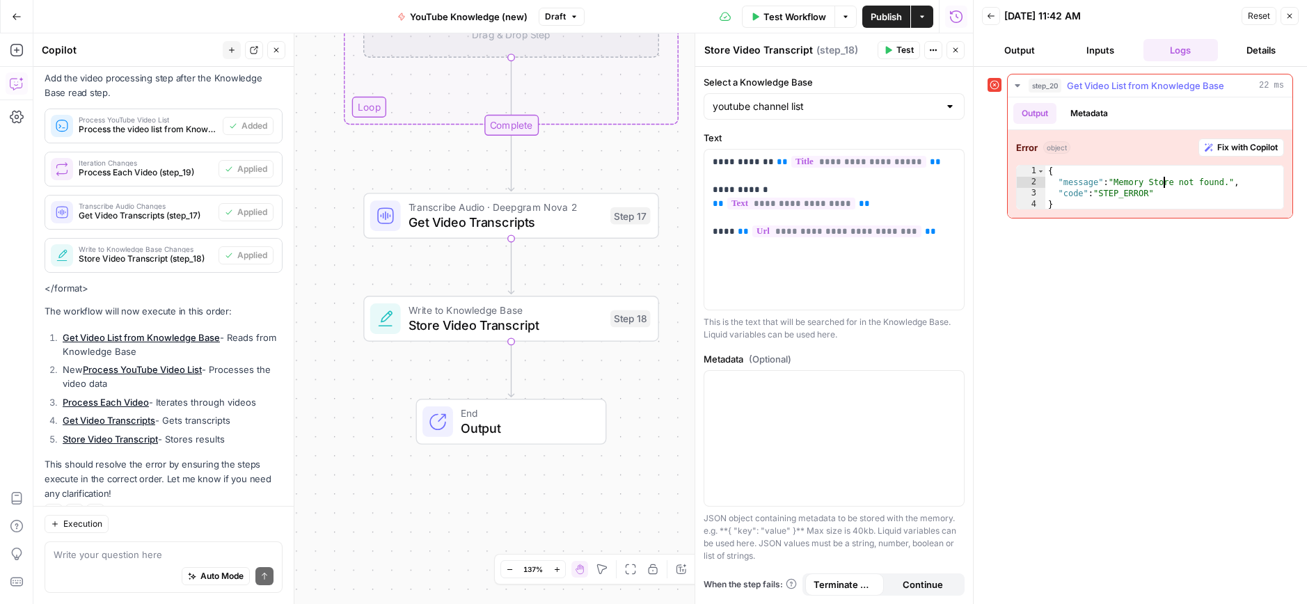
click at [1164, 185] on div "{ "message" : "Memory Store not found." , "code" : "STEP_ERROR" }" at bounding box center [1164, 199] width 238 height 67
type textarea "**********"
click at [1232, 148] on span "Fix with Copilot" at bounding box center [1247, 147] width 61 height 13
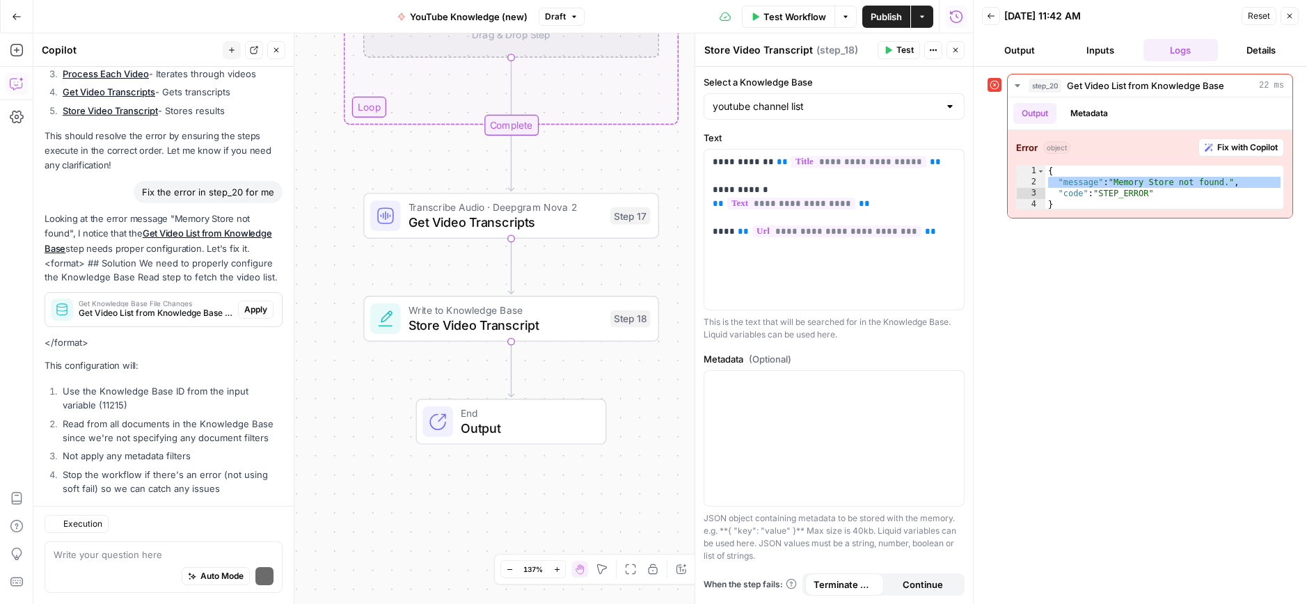
scroll to position [2015, 0]
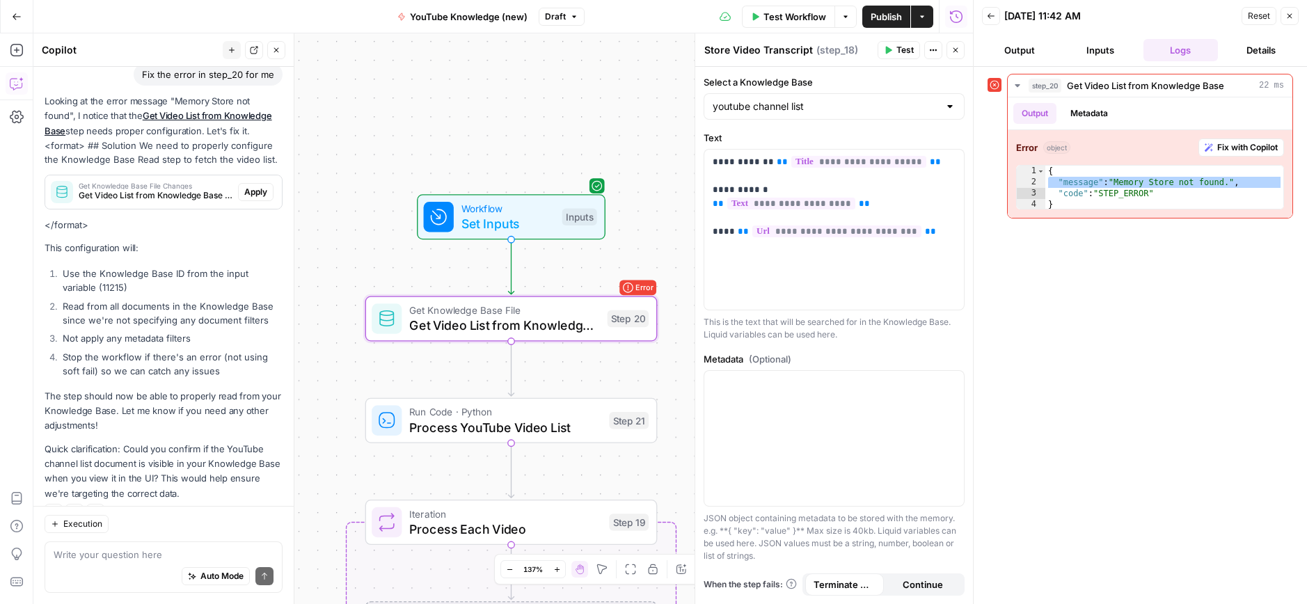
click at [248, 186] on span "Apply" at bounding box center [255, 192] width 23 height 13
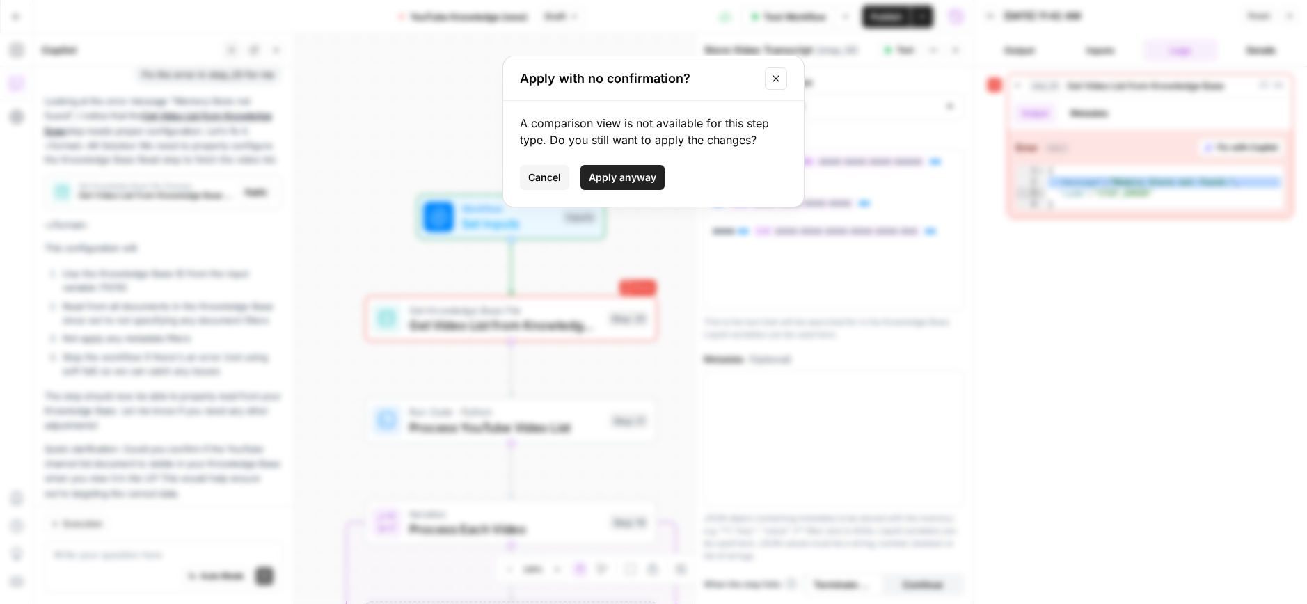
click at [619, 184] on span "Apply anyway" at bounding box center [622, 177] width 67 height 14
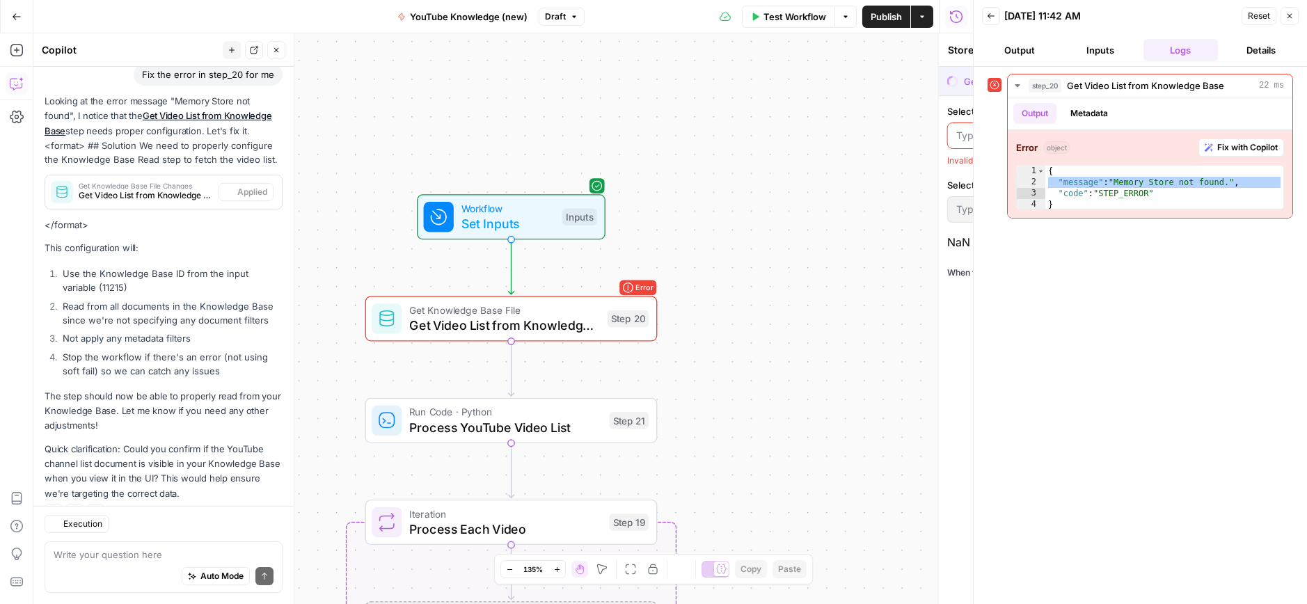
type textarea "Get Video List from Knowledge Base"
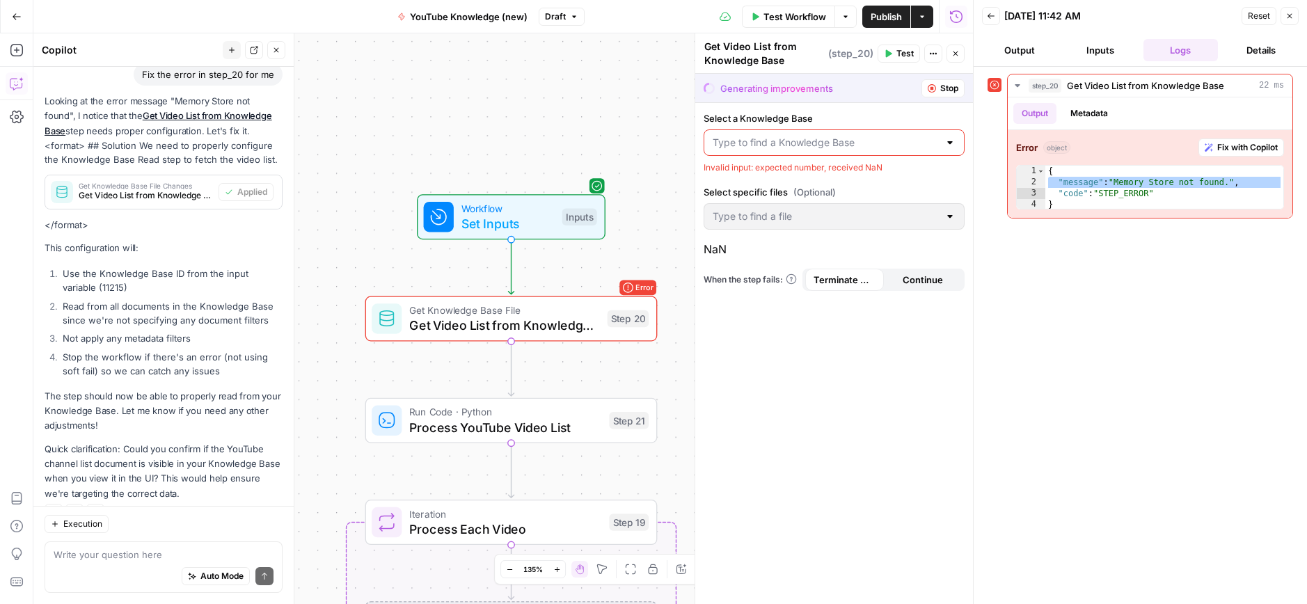
click at [946, 145] on div at bounding box center [949, 143] width 11 height 14
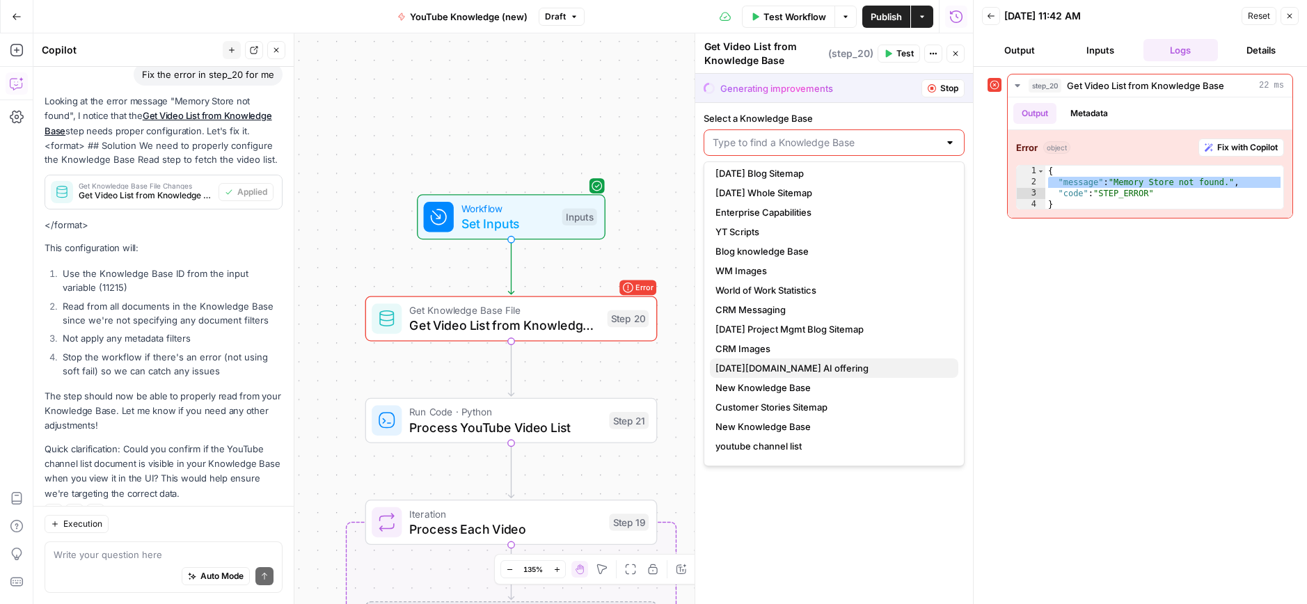
scroll to position [97, 0]
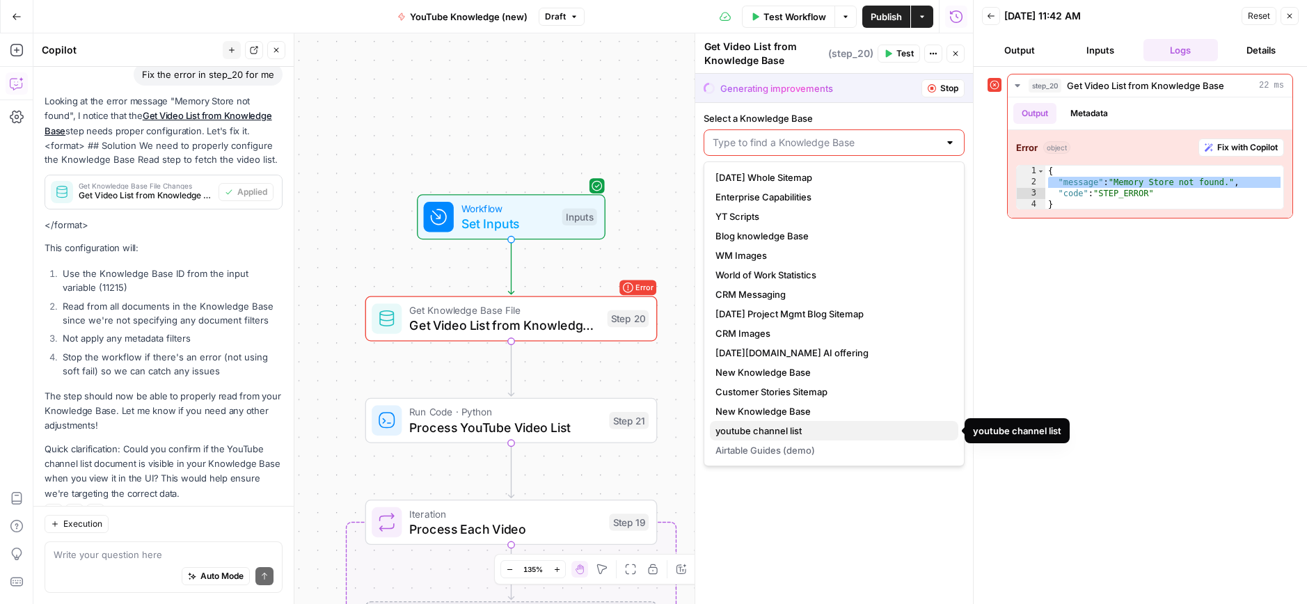
click at [754, 431] on span "youtube channel list" at bounding box center [831, 431] width 232 height 14
type input "youtube channel list"
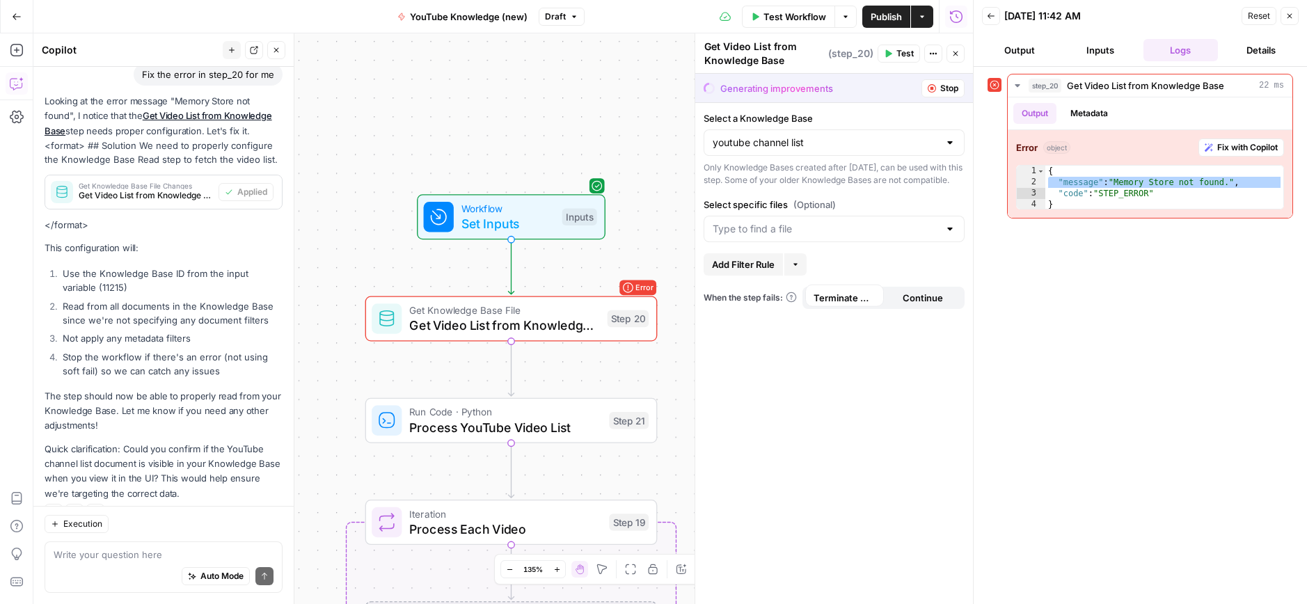
scroll to position [2037, 0]
click at [944, 236] on div at bounding box center [949, 229] width 11 height 14
click at [752, 280] on span "CRM video list.csv" at bounding box center [831, 276] width 232 height 14
click at [932, 305] on span "Continue" at bounding box center [923, 298] width 40 height 14
click at [951, 236] on div at bounding box center [949, 229] width 11 height 14
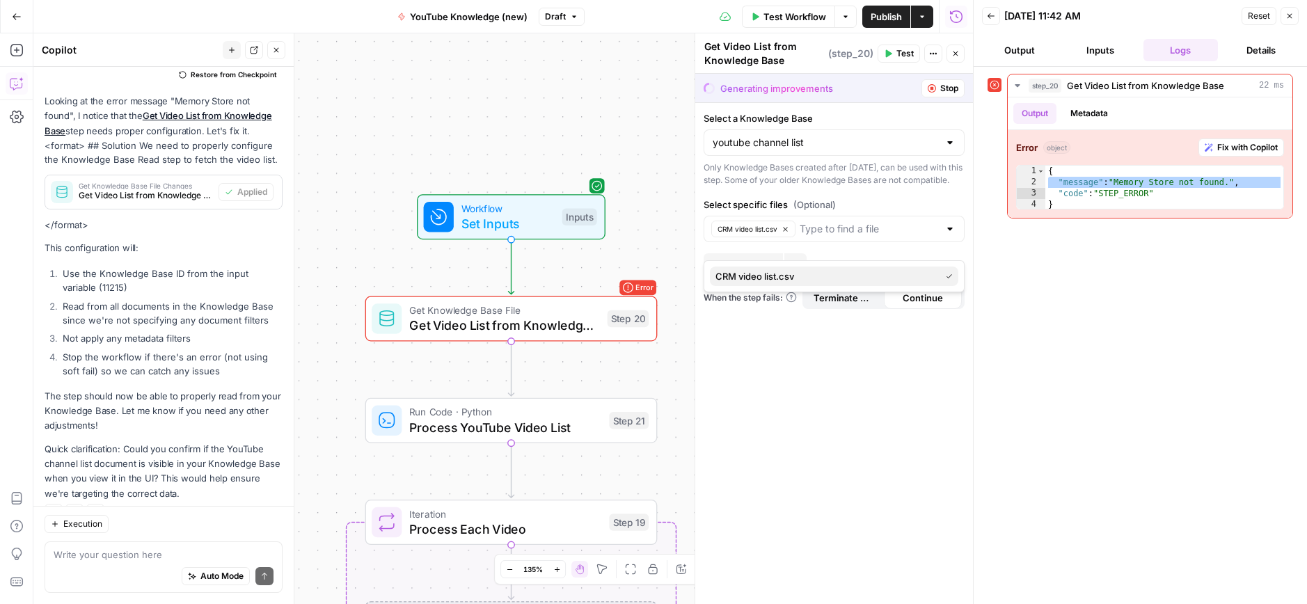
click at [786, 276] on span "CRM video list.csv" at bounding box center [824, 276] width 219 height 14
click at [910, 236] on input "Select specific files (Optional)" at bounding box center [826, 229] width 226 height 14
click at [783, 278] on span "CRM video list.csv" at bounding box center [831, 276] width 232 height 14
click at [810, 410] on div "Select a Knowledge Base youtube channel list Only Knowledge Bases created after…" at bounding box center [834, 353] width 278 height 501
click at [922, 305] on span "Continue" at bounding box center [923, 298] width 40 height 14
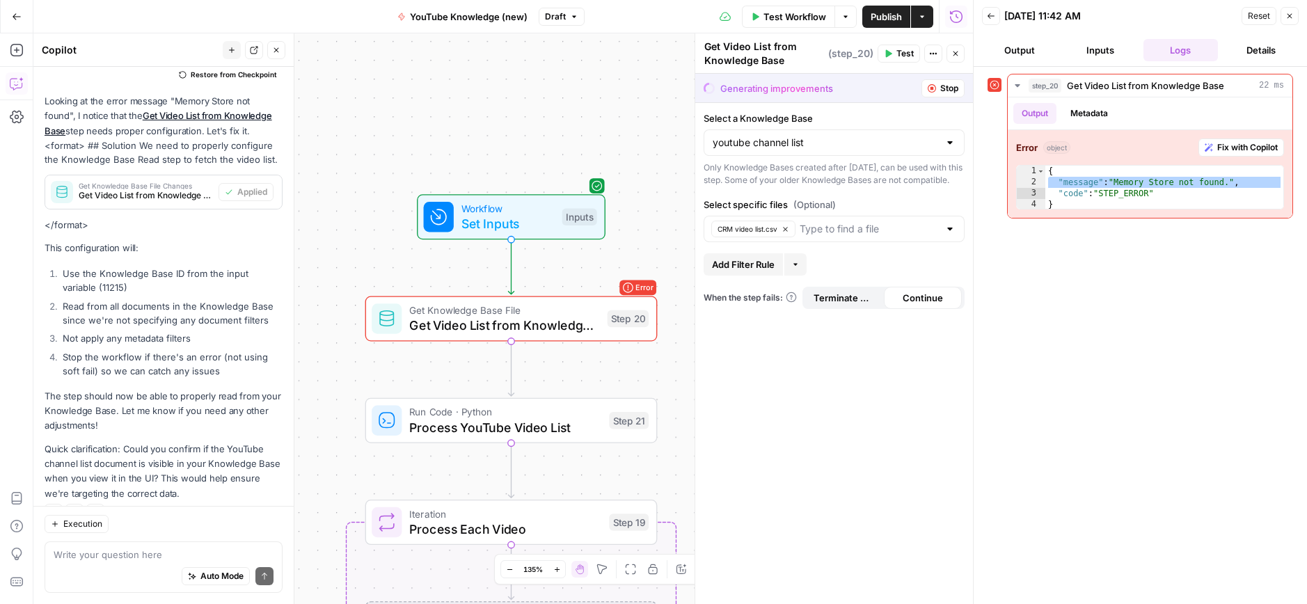
click at [848, 305] on span "Terminate Workflow" at bounding box center [844, 298] width 62 height 14
click at [916, 305] on span "Continue" at bounding box center [923, 298] width 40 height 14
click at [848, 305] on span "Terminate Workflow" at bounding box center [844, 298] width 62 height 14
click at [897, 54] on span "Test" at bounding box center [904, 53] width 17 height 13
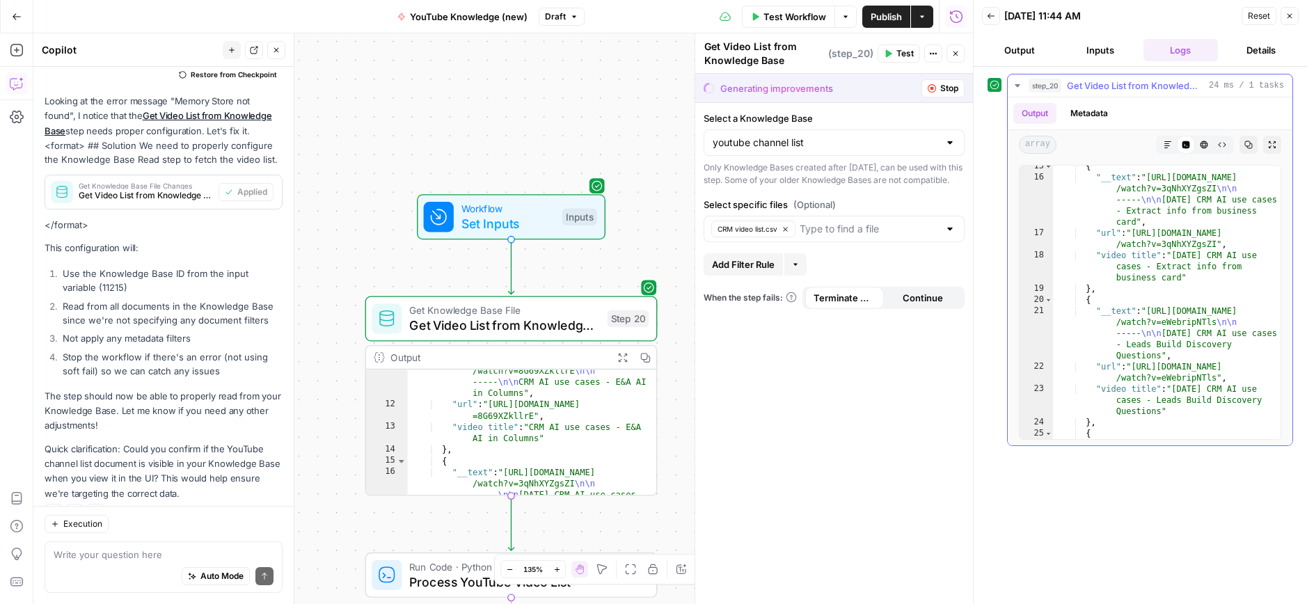
scroll to position [411, 0]
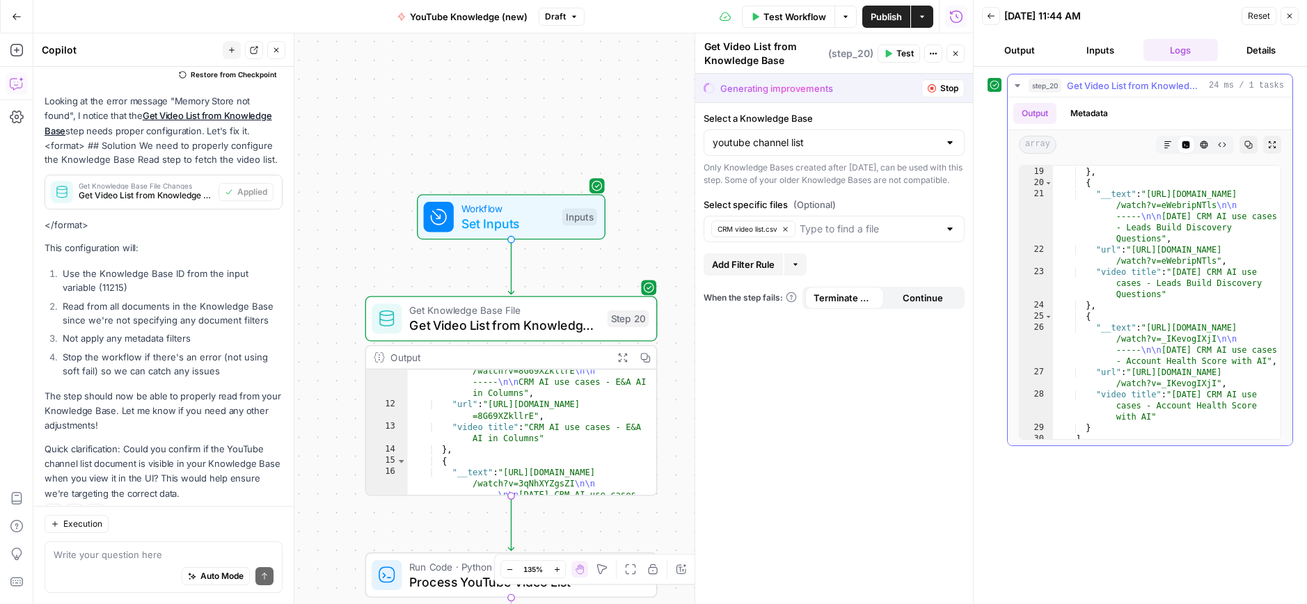
click at [1023, 84] on button "step_20 Get Video List from Knowledge Base 24 ms / 1 tasks" at bounding box center [1150, 85] width 285 height 22
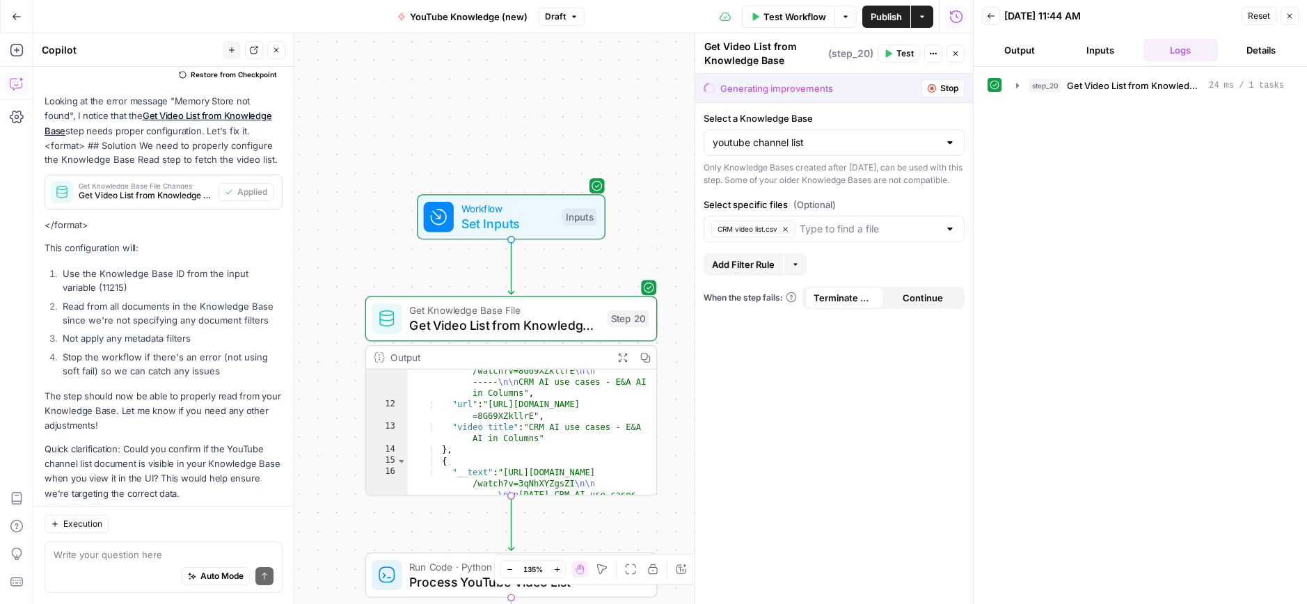
click at [909, 305] on span "Continue" at bounding box center [923, 298] width 40 height 14
drag, startPoint x: 906, startPoint y: 53, endPoint x: 894, endPoint y: 80, distance: 29.6
click at [906, 53] on span "Test" at bounding box center [904, 53] width 17 height 13
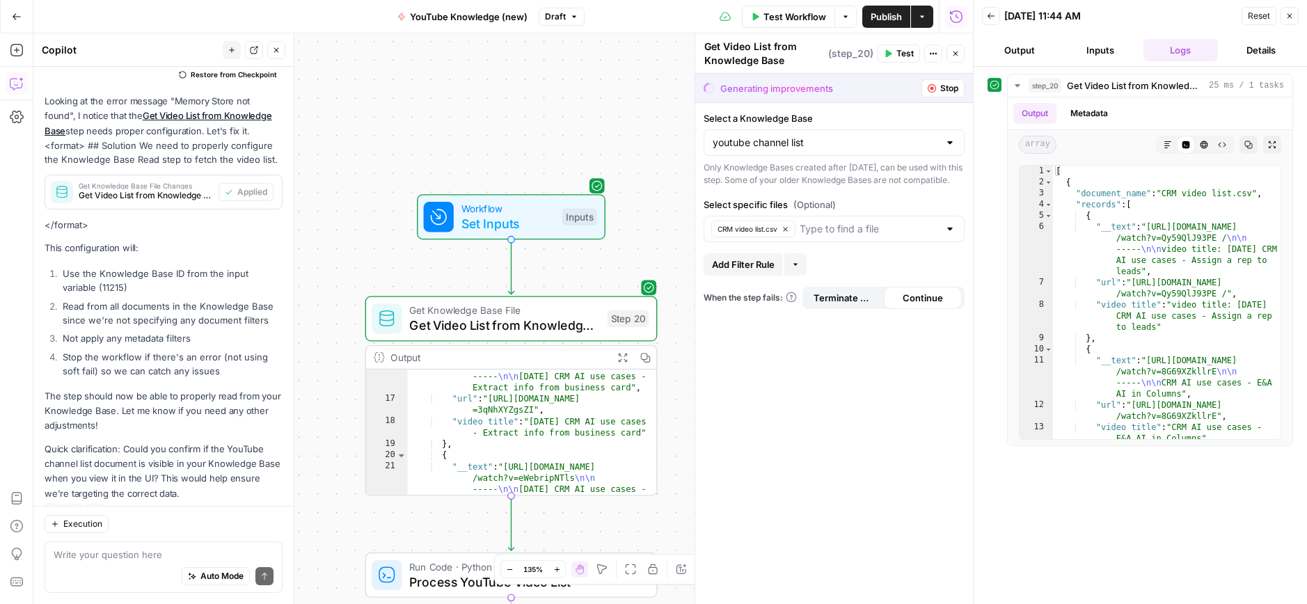
scroll to position [269, 0]
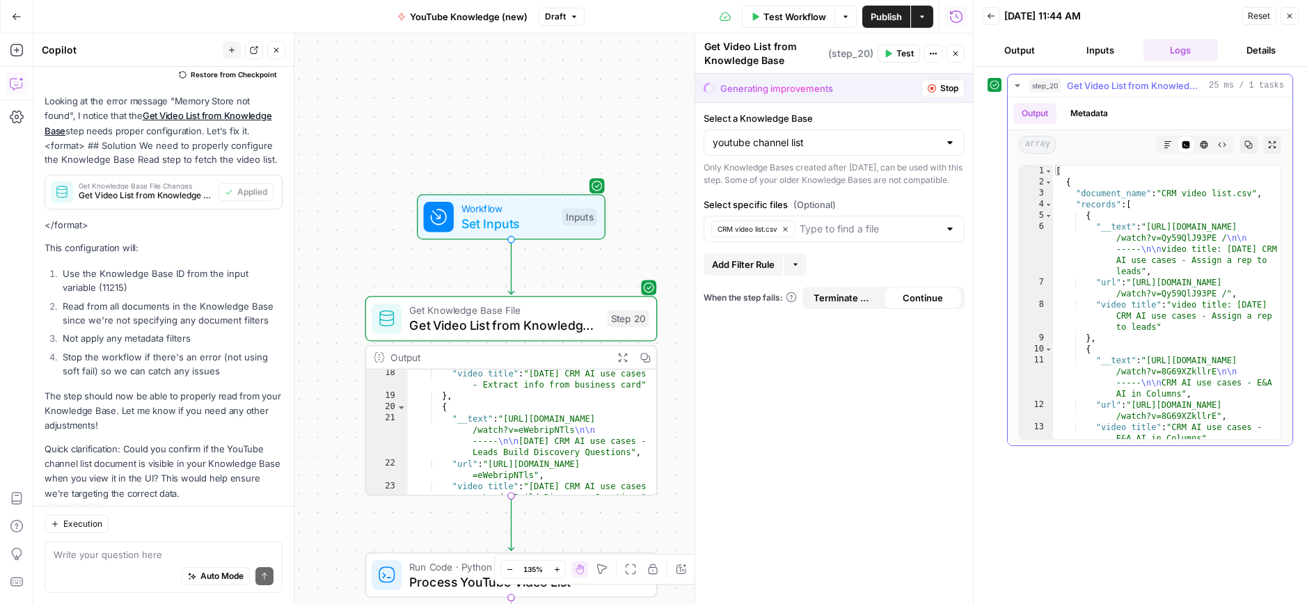
click at [1015, 86] on icon "button" at bounding box center [1017, 85] width 11 height 11
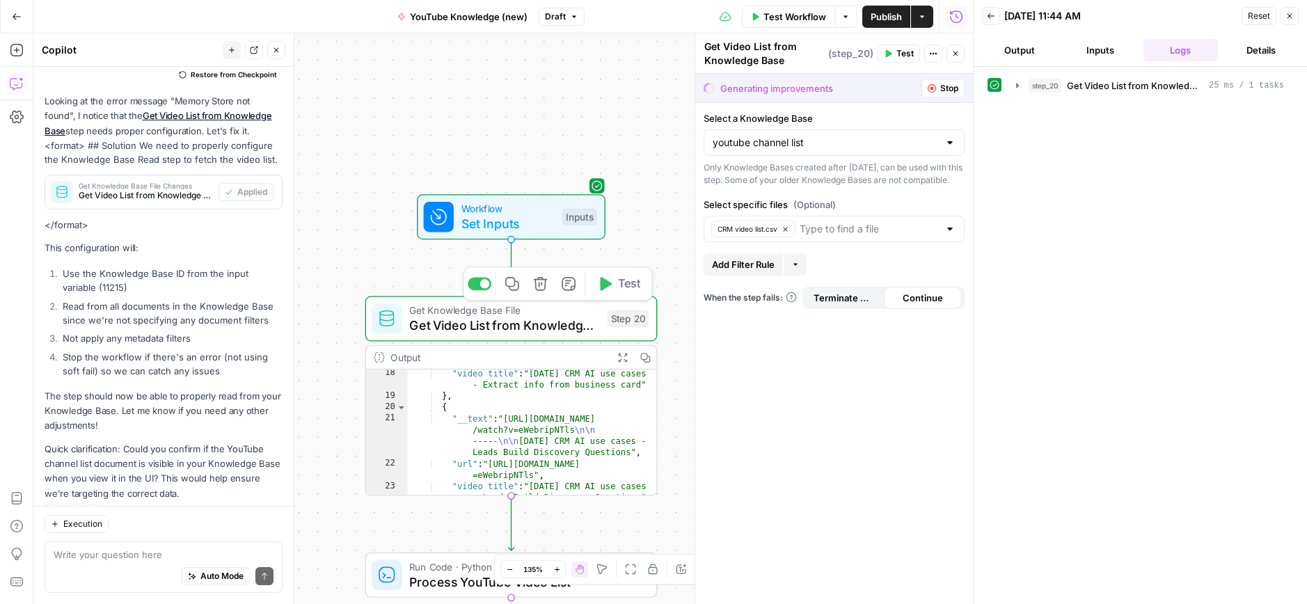
click at [605, 294] on button "Test" at bounding box center [618, 283] width 58 height 24
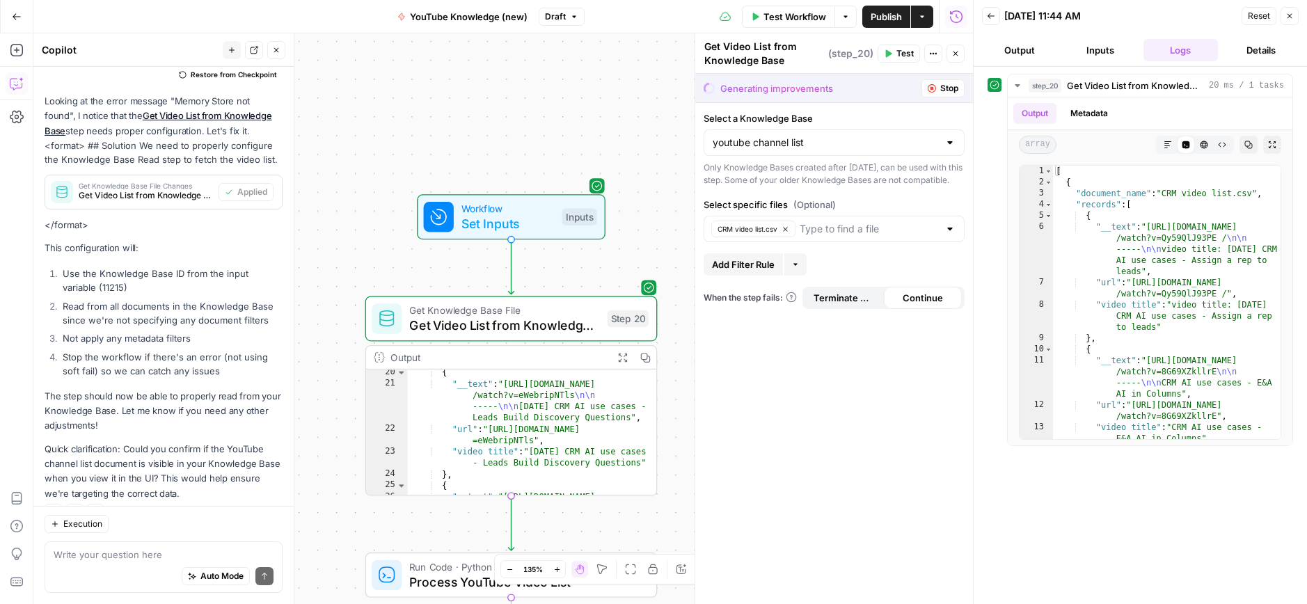
scroll to position [317, 0]
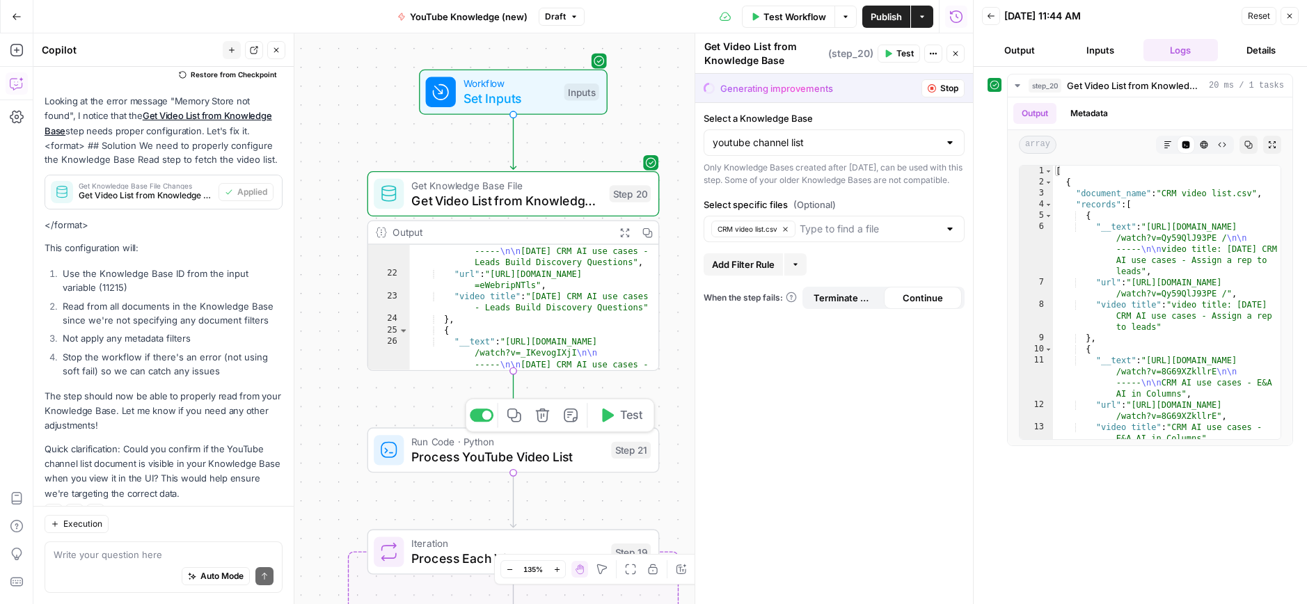
click at [615, 418] on button "Test" at bounding box center [620, 415] width 58 height 24
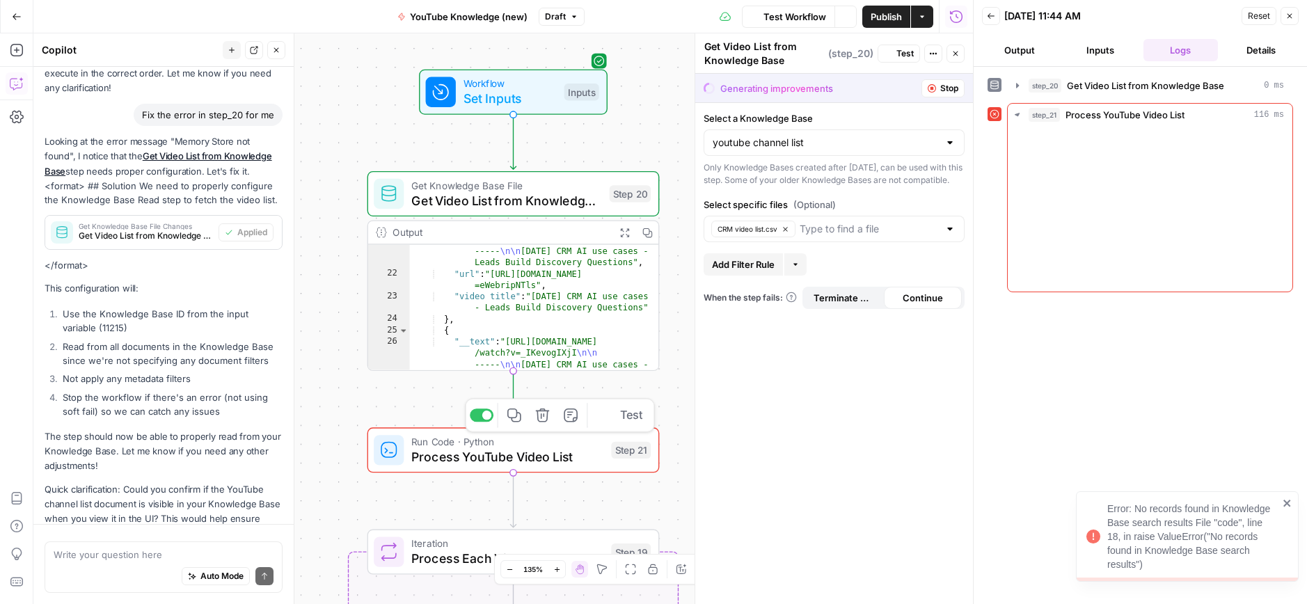
scroll to position [2037, 0]
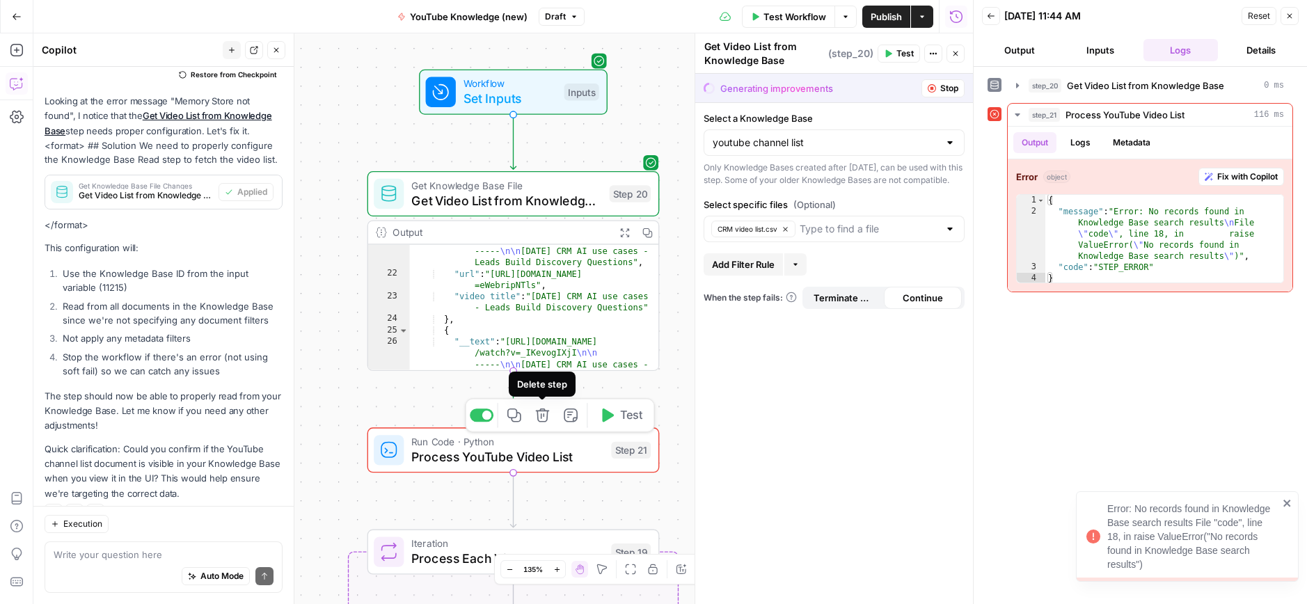
click at [541, 417] on icon "button" at bounding box center [543, 415] width 14 height 14
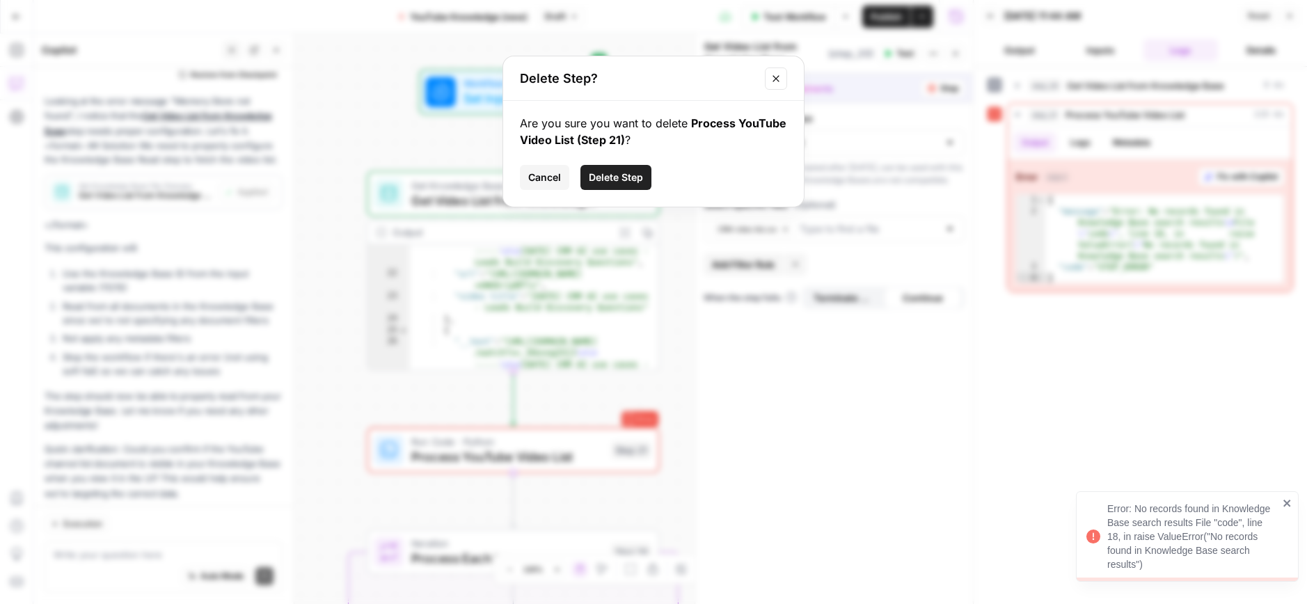
drag, startPoint x: 610, startPoint y: 186, endPoint x: 610, endPoint y: 199, distance: 12.5
click at [610, 186] on button "Delete Step" at bounding box center [615, 177] width 71 height 25
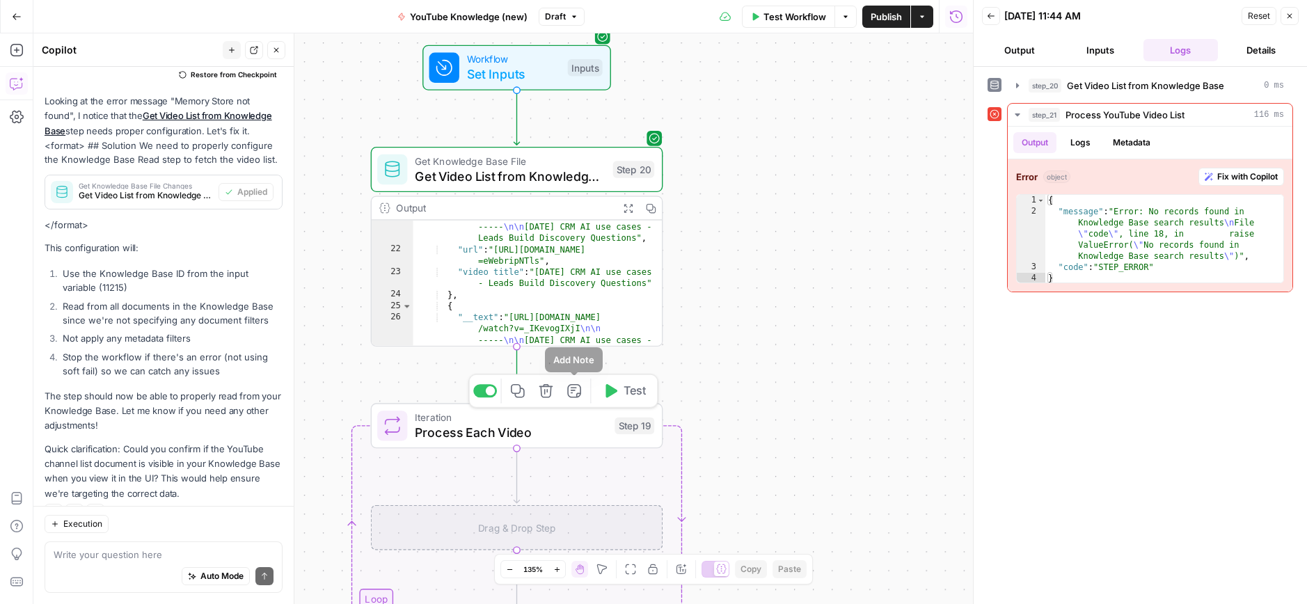
click at [628, 396] on span "Test" at bounding box center [634, 391] width 23 height 17
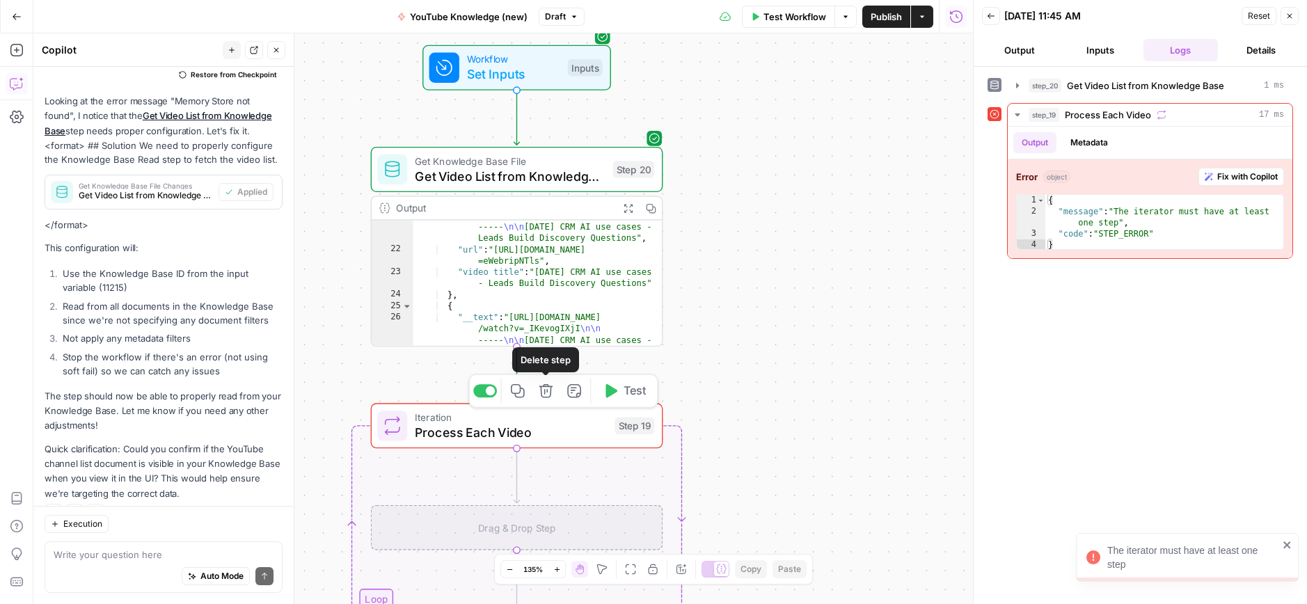
click at [539, 395] on icon "button" at bounding box center [546, 390] width 15 height 15
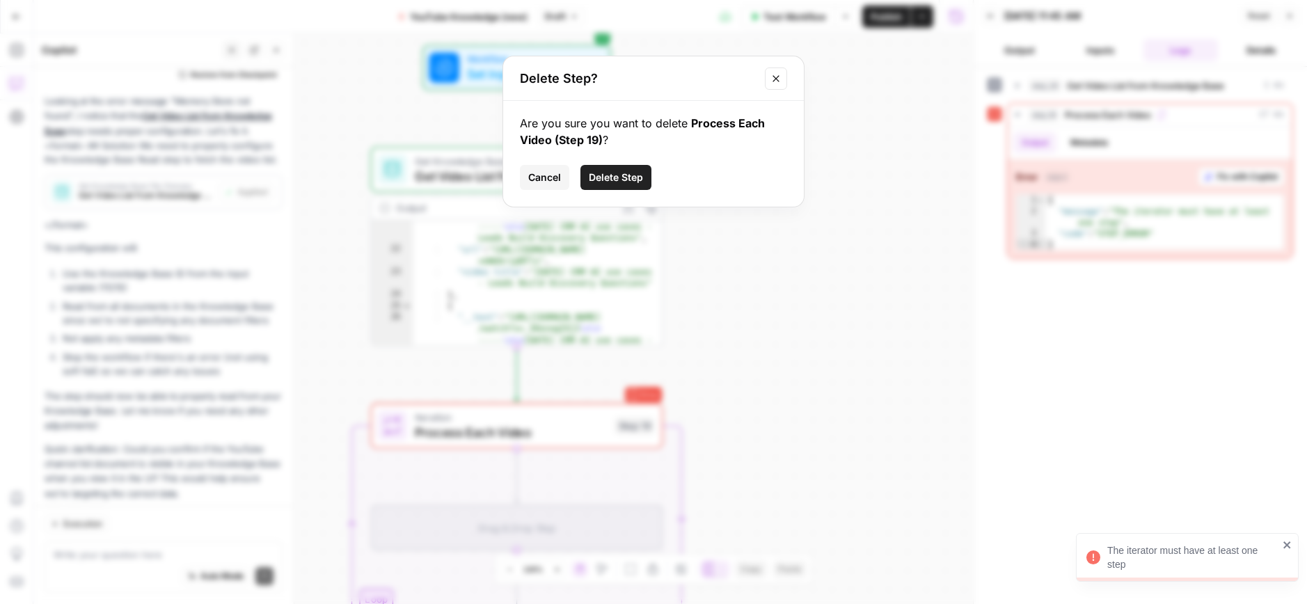
click at [609, 186] on button "Delete Step" at bounding box center [615, 177] width 71 height 25
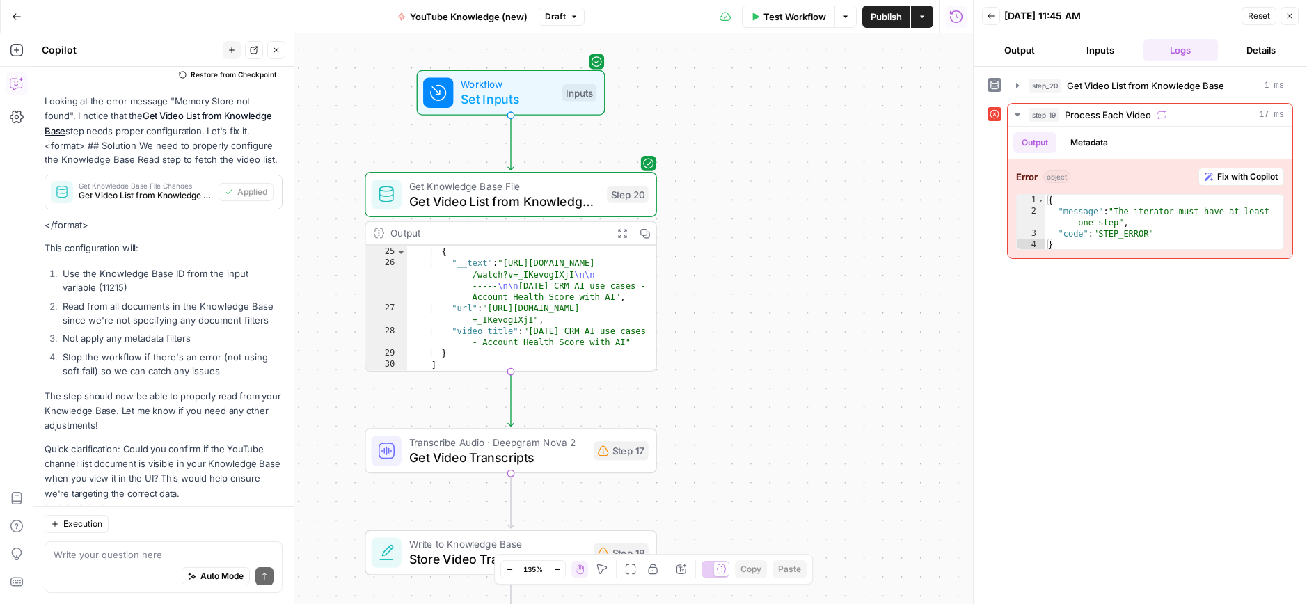
scroll to position [375, 0]
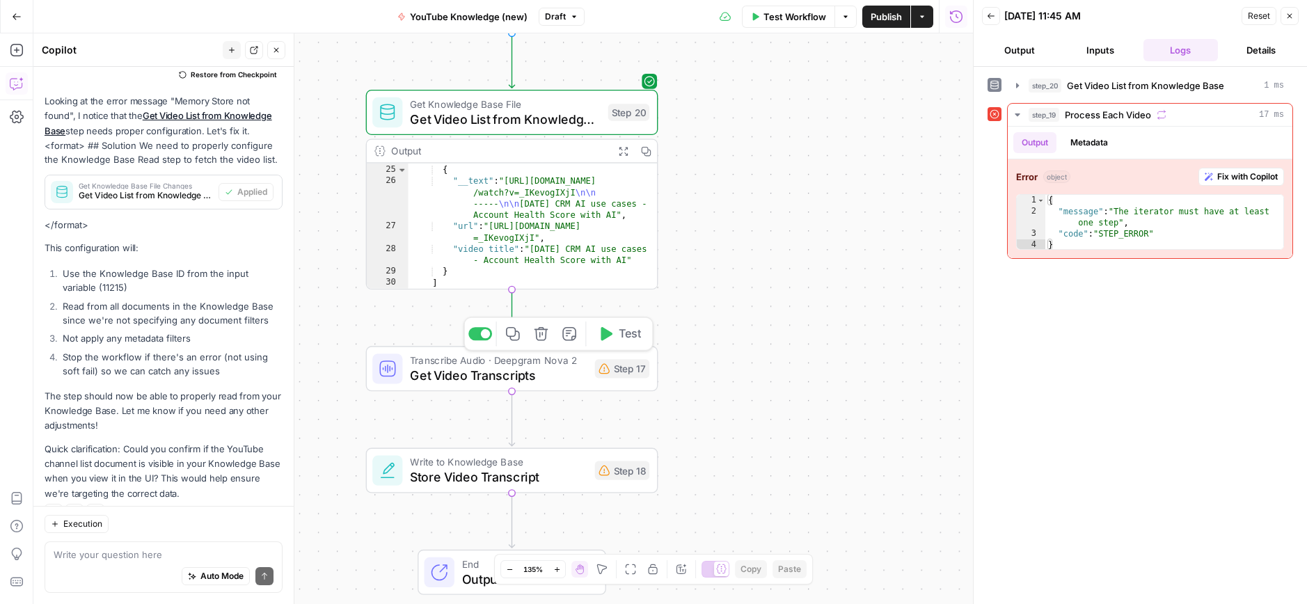
click at [612, 346] on div "Copy step Delete step Add Note Test" at bounding box center [557, 334] width 189 height 34
click at [626, 341] on span "Test" at bounding box center [630, 334] width 23 height 17
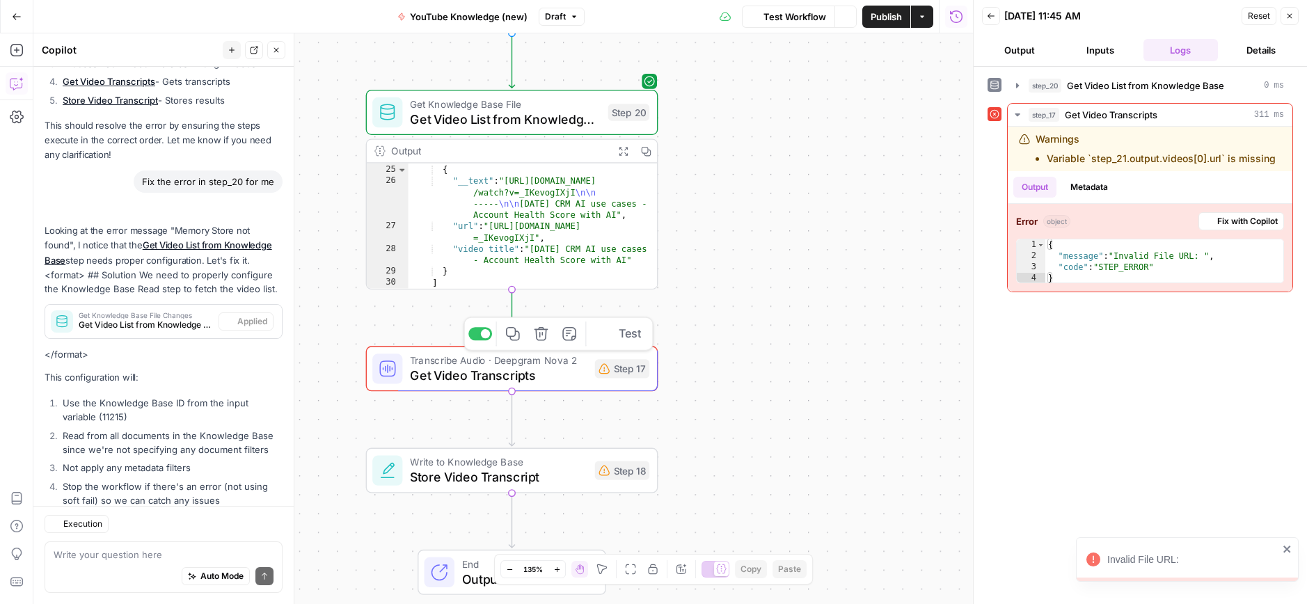
scroll to position [2029, 0]
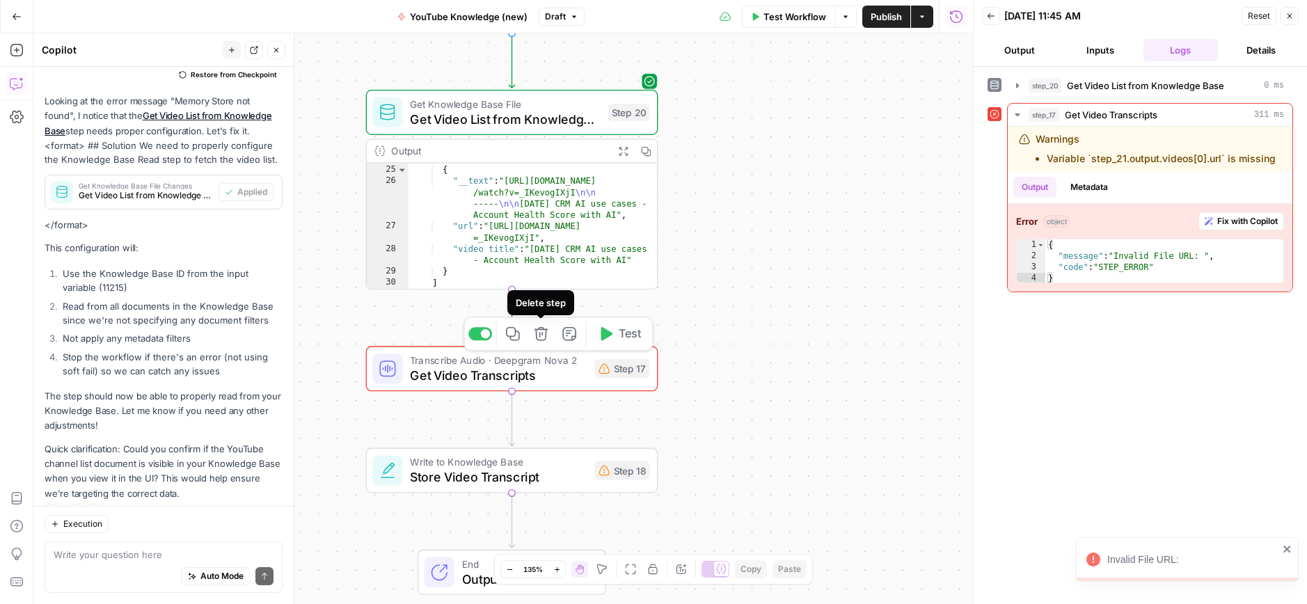
click at [541, 333] on icon "button" at bounding box center [541, 334] width 14 height 14
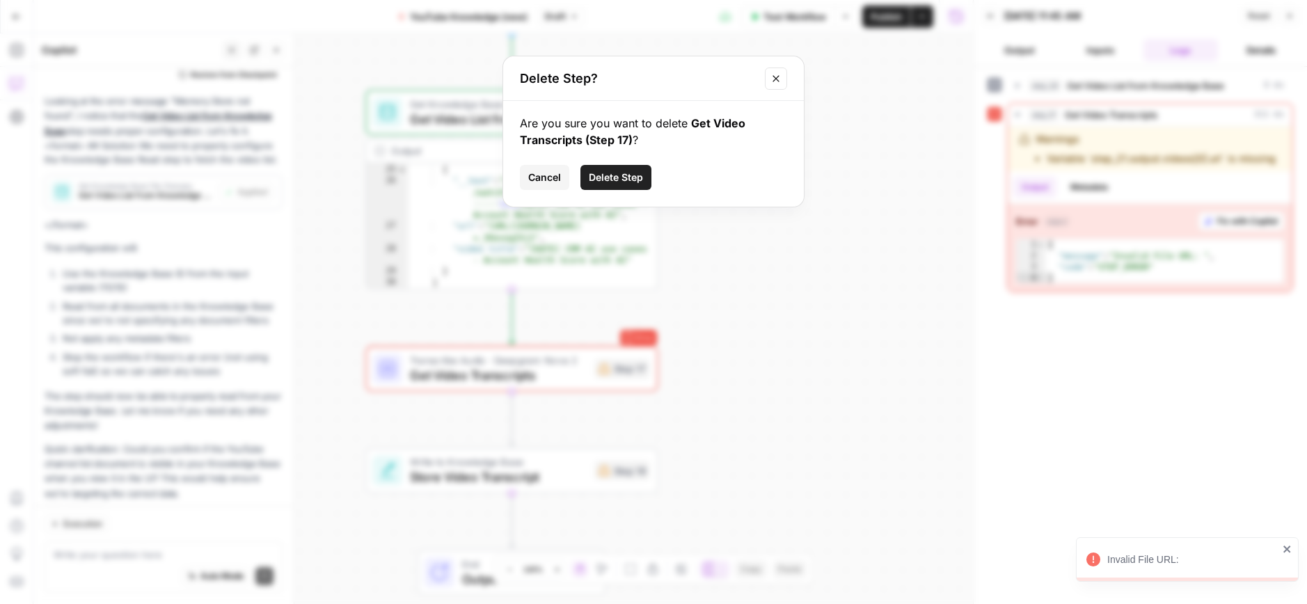
click at [628, 173] on span "Delete Step" at bounding box center [616, 177] width 54 height 14
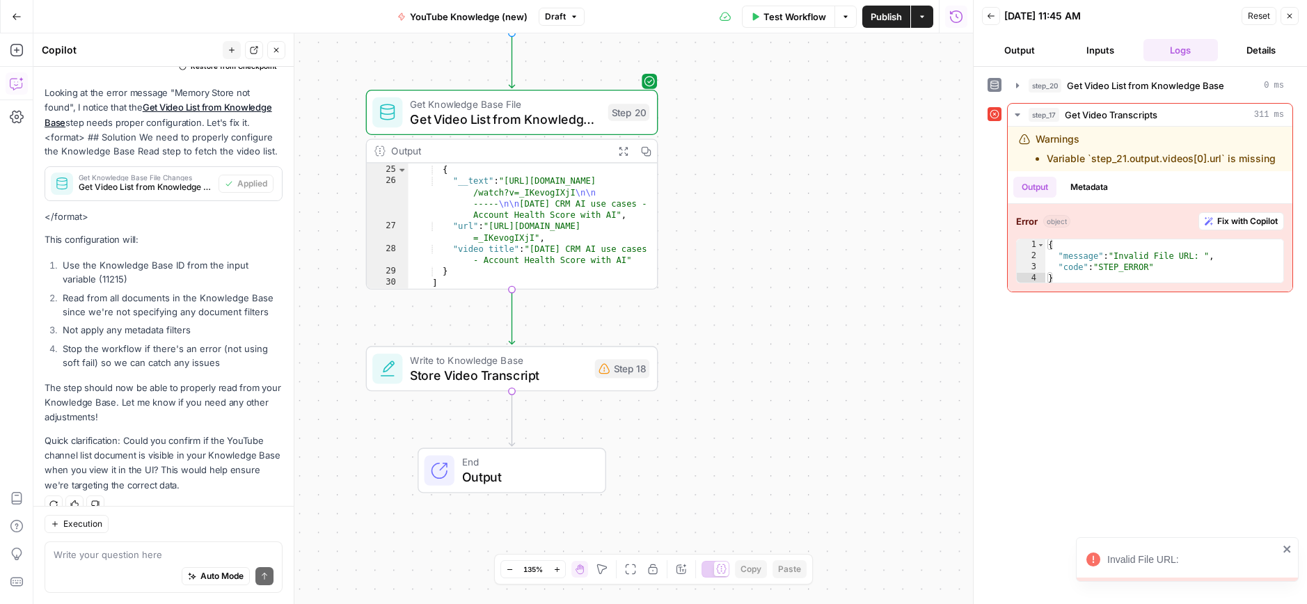
scroll to position [2021, 0]
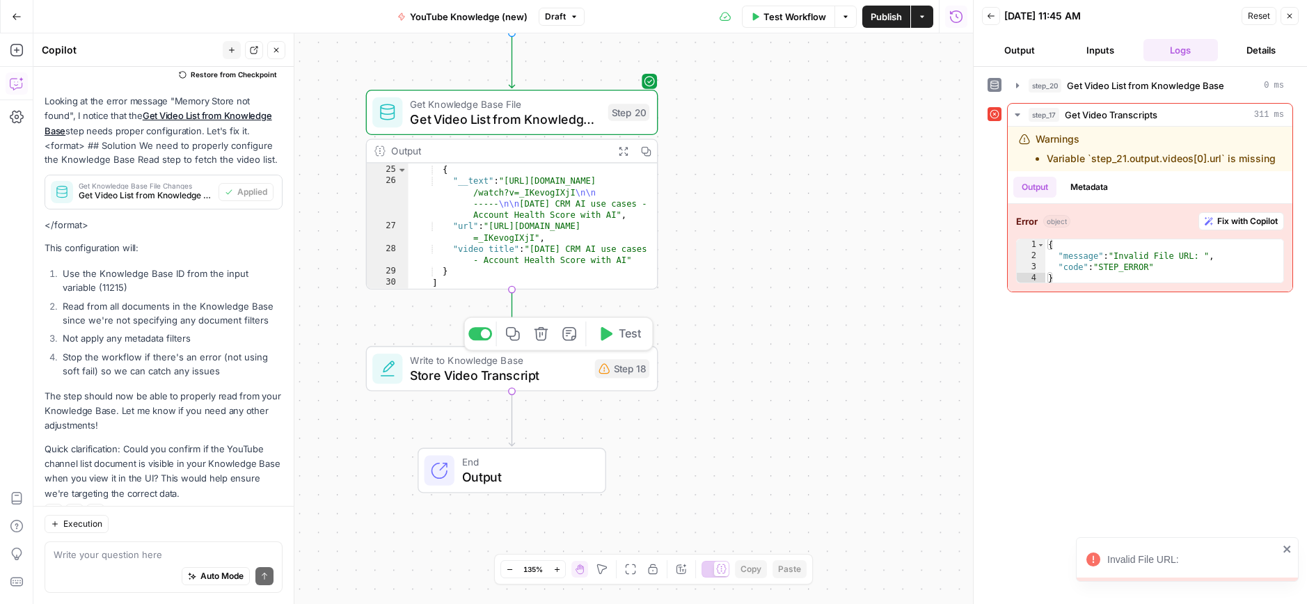
click at [542, 336] on icon "button" at bounding box center [541, 333] width 15 height 15
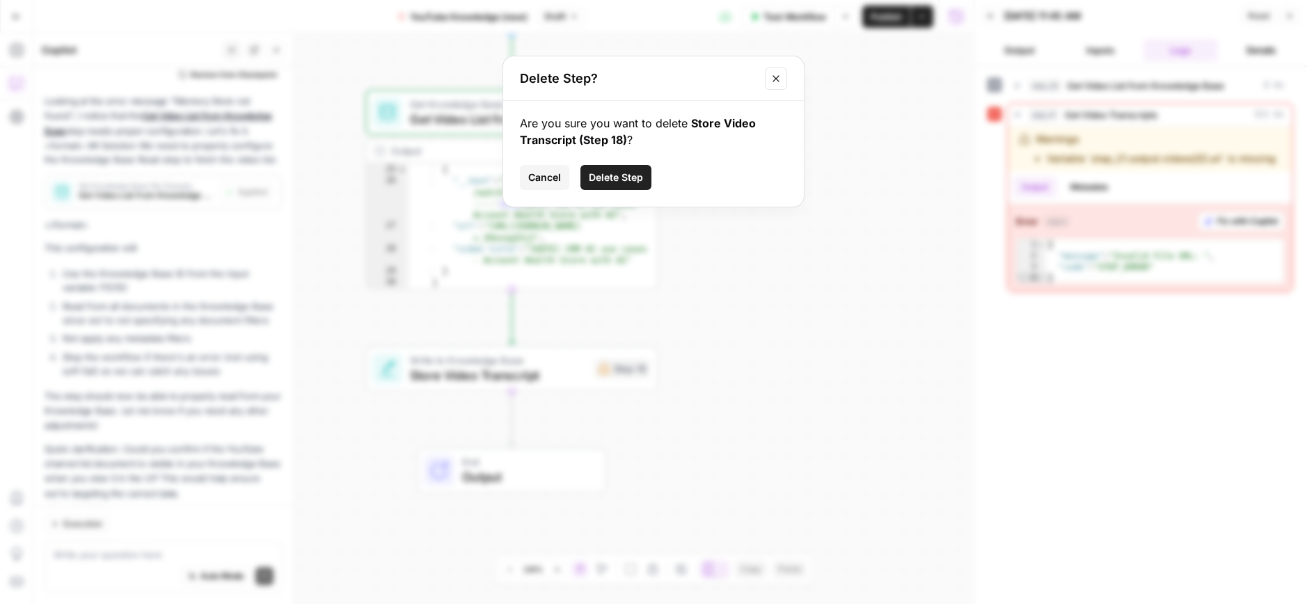
drag, startPoint x: 622, startPoint y: 183, endPoint x: 633, endPoint y: 235, distance: 53.4
click at [622, 183] on span "Delete Step" at bounding box center [616, 177] width 54 height 14
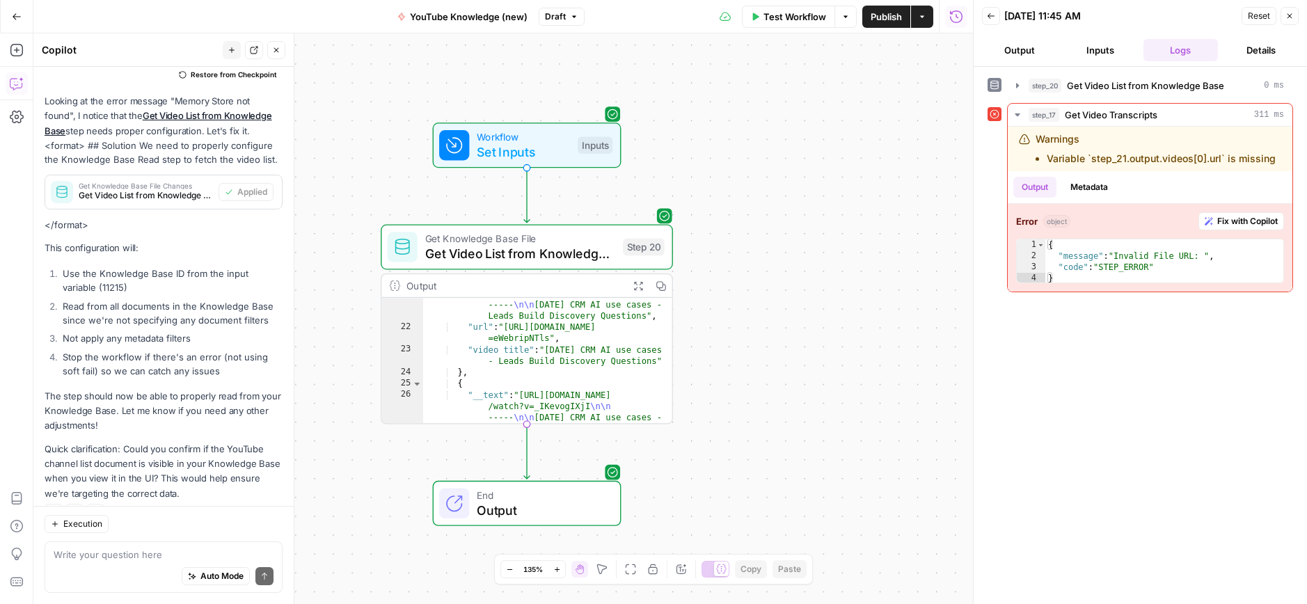
scroll to position [317, 0]
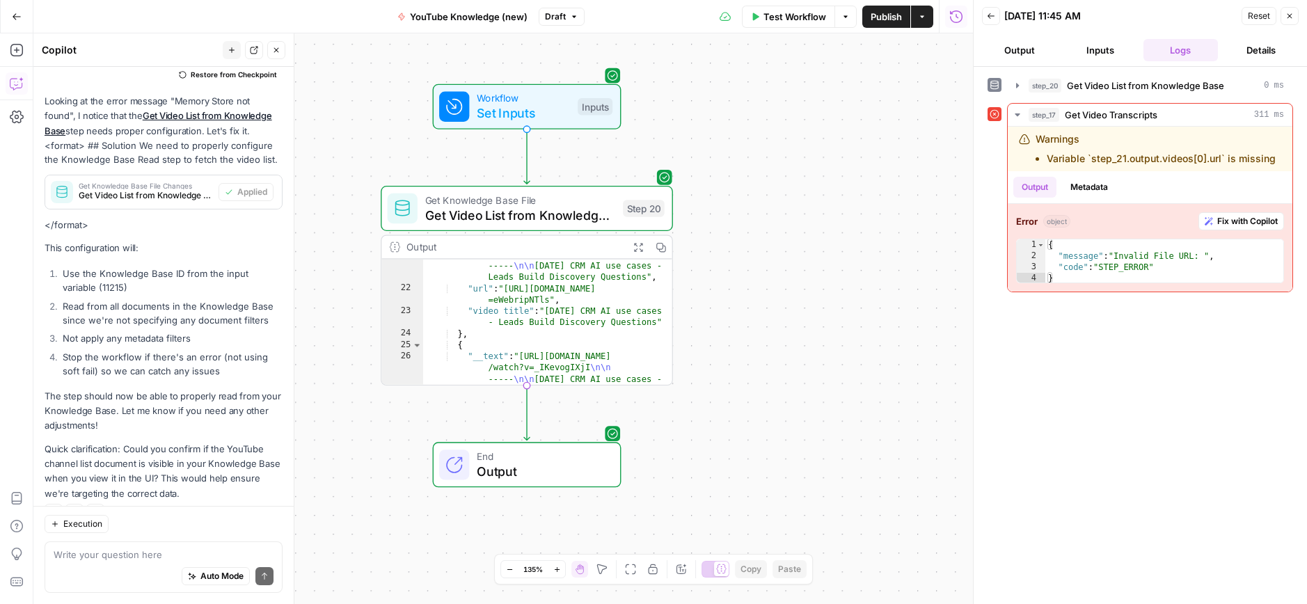
click at [558, 460] on span "End" at bounding box center [541, 456] width 128 height 15
click at [779, 250] on span "HTML" at bounding box center [846, 251] width 212 height 14
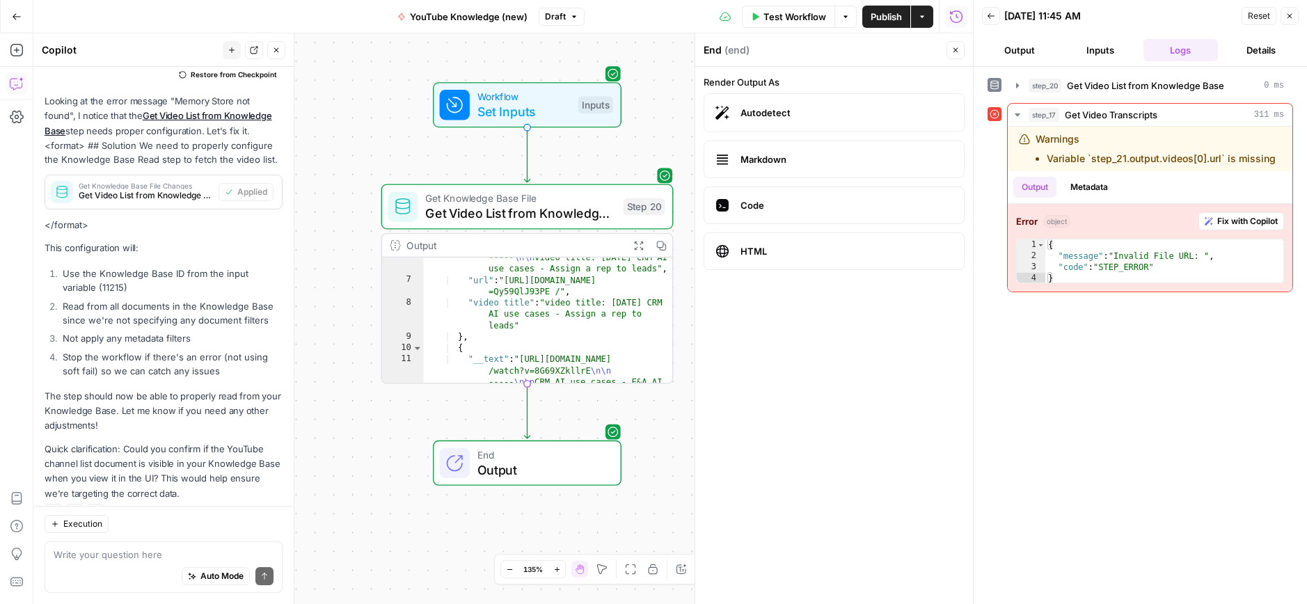
scroll to position [0, 0]
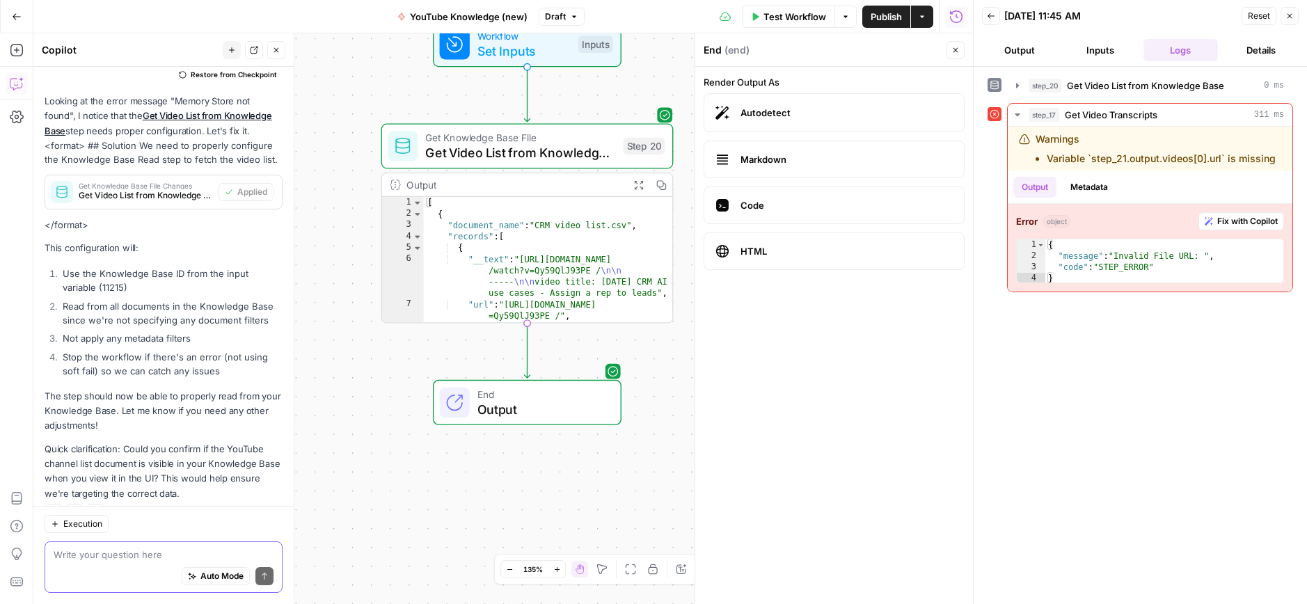
click at [74, 555] on textarea at bounding box center [164, 555] width 220 height 14
click at [169, 555] on textarea "oK, now we have 1 relevant step" at bounding box center [164, 555] width 220 height 14
click at [217, 555] on textarea "oK, now we have 1 relevant valid step" at bounding box center [164, 555] width 220 height 14
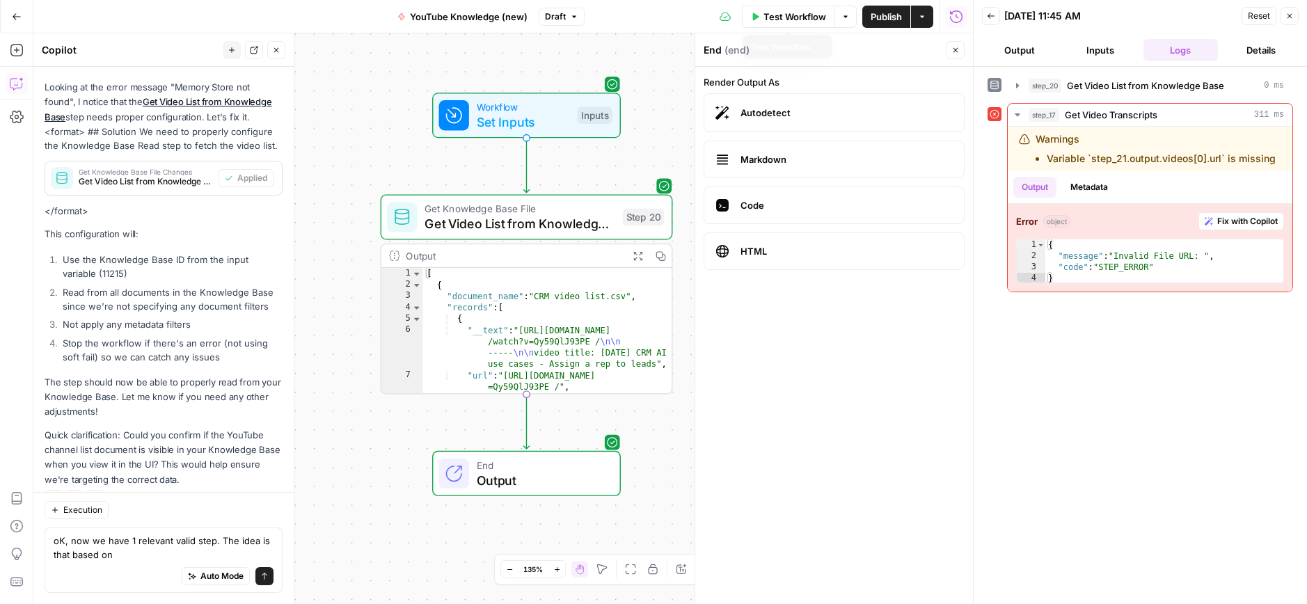
click at [806, 15] on span "Test Workflow" at bounding box center [794, 17] width 63 height 14
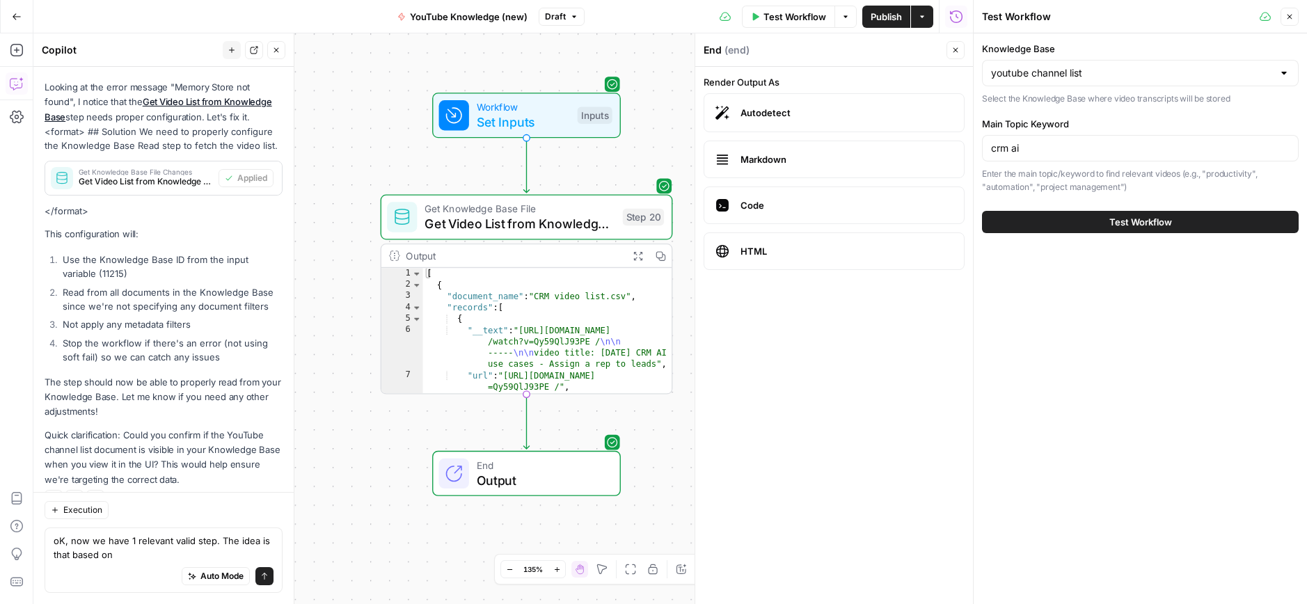
drag, startPoint x: 1079, startPoint y: 124, endPoint x: 980, endPoint y: 130, distance: 98.3
click at [980, 125] on div "Knowledge Base youtube channel list Select the Knowledge Base where video trans…" at bounding box center [1140, 137] width 333 height 208
copy label "Main Topic Keyword"
click at [122, 555] on textarea "oK, now we have 1 relevant valid step. The idea is that based on" at bounding box center [164, 548] width 220 height 28
type textarea "oK, now we have 1 relevant valid step. The idea is that based on the selected"
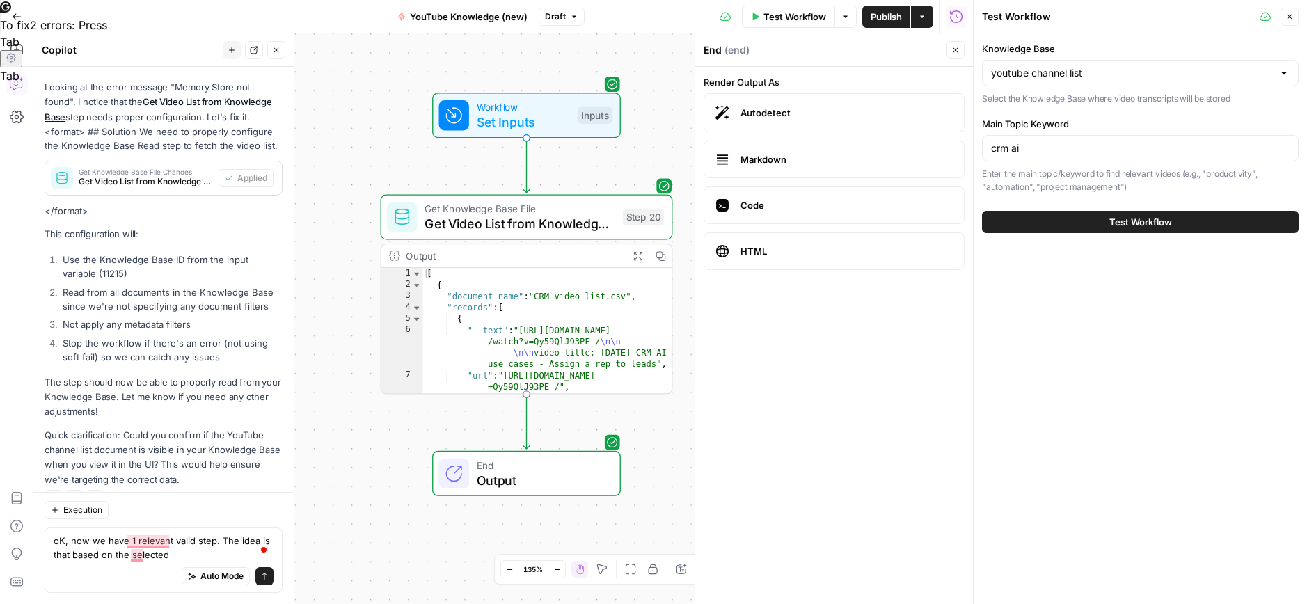
click at [1021, 46] on label "Knowledge Base" at bounding box center [1140, 49] width 317 height 14
click at [1021, 66] on input "youtube channel list" at bounding box center [1132, 73] width 282 height 14
type input "youtube channel list"
click at [1021, 46] on label "Knowledge Base" at bounding box center [1140, 49] width 317 height 14
click at [1021, 66] on input "youtube channel list" at bounding box center [1132, 73] width 282 height 14
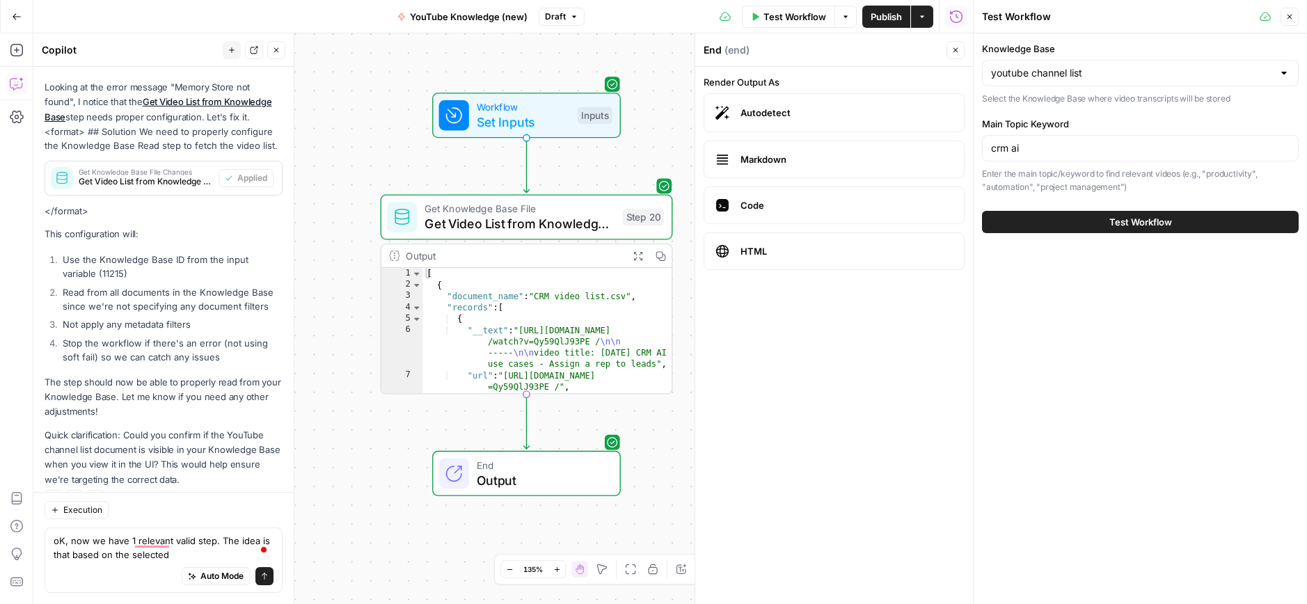
click at [1021, 46] on label "Knowledge Base" at bounding box center [1140, 49] width 317 height 14
click at [1021, 66] on input "youtube channel list" at bounding box center [1132, 73] width 282 height 14
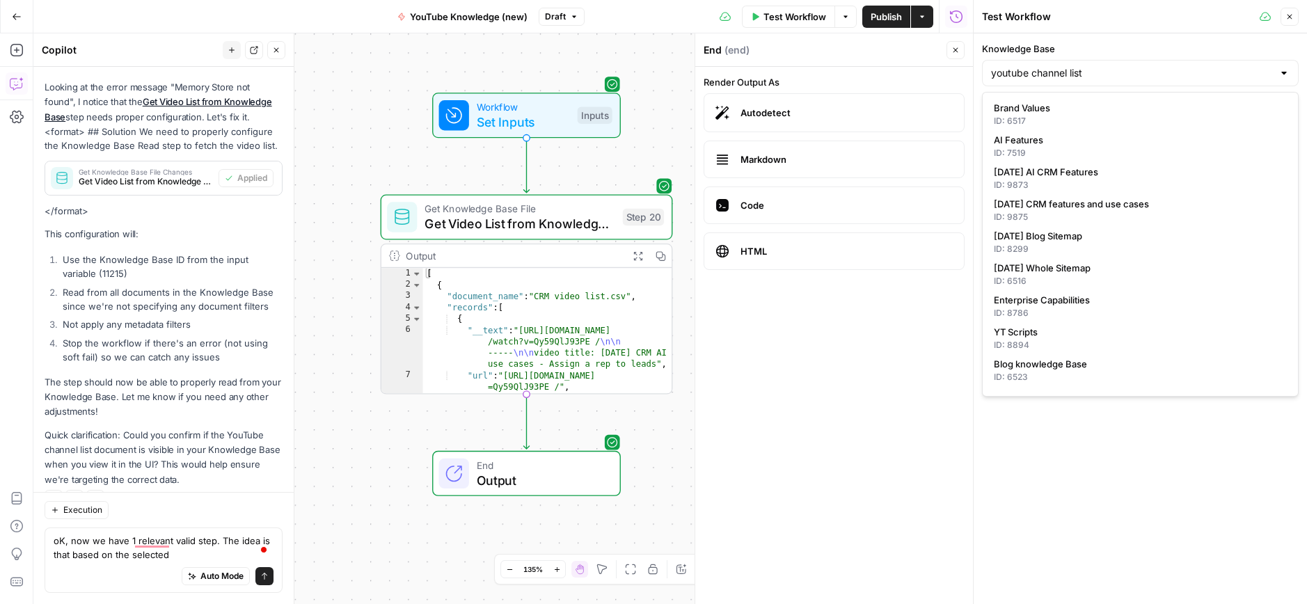
copy label "Knowledge Base"
click at [175, 562] on div "Auto Mode Send" at bounding box center [164, 577] width 220 height 31
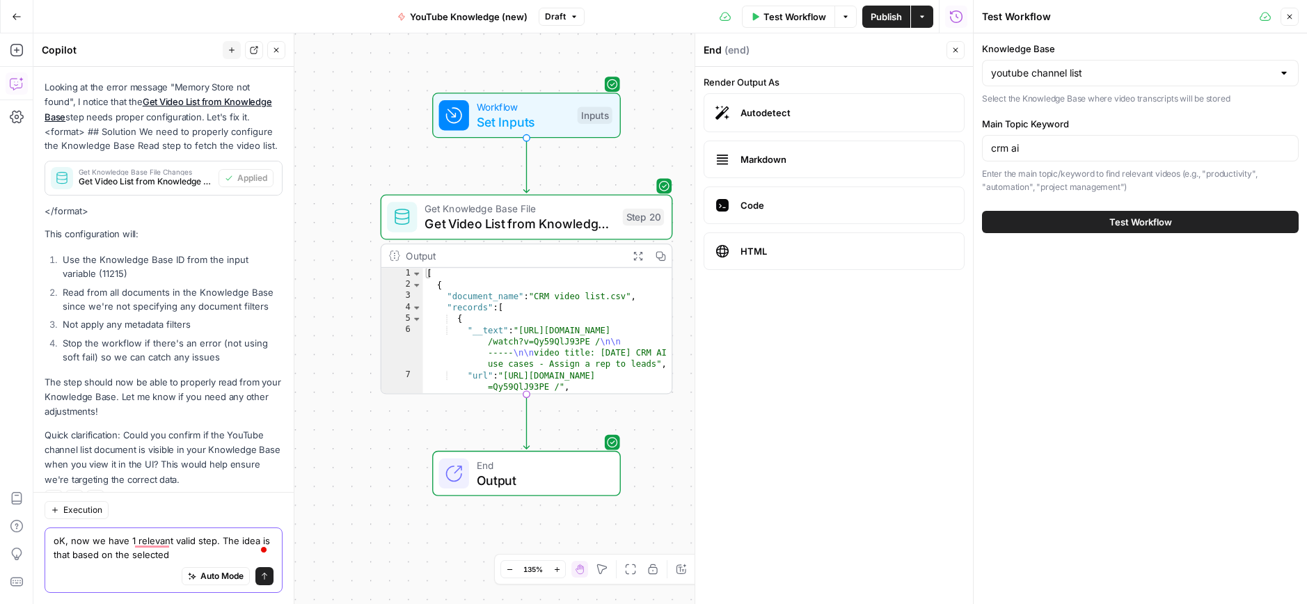
paste textarea "Knowledge Base"
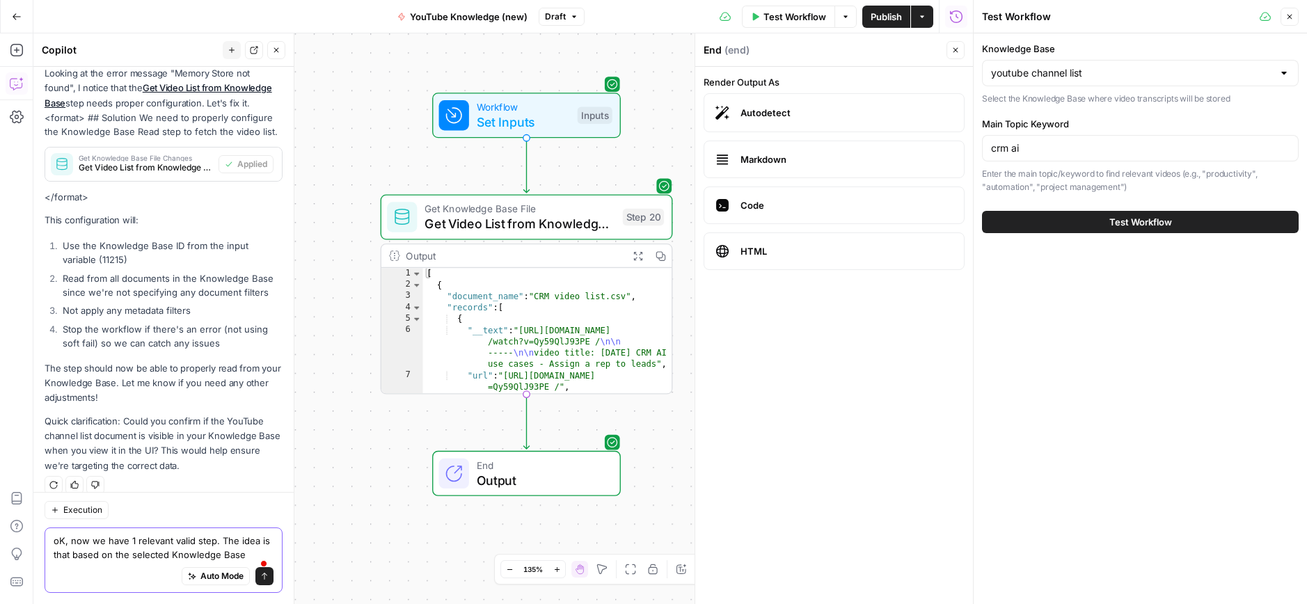
drag, startPoint x: 241, startPoint y: 545, endPoint x: 252, endPoint y: 547, distance: 11.3
click at [242, 545] on textarea "oK, now we have 1 relevant valid step. The idea is that based on the selected K…" at bounding box center [164, 548] width 220 height 28
click at [1041, 126] on label "Main Topic Keyword" at bounding box center [1140, 124] width 317 height 14
click at [1041, 141] on input "crm ai" at bounding box center [1140, 148] width 299 height 14
click at [1041, 126] on label "Main Topic Keyword" at bounding box center [1140, 124] width 317 height 14
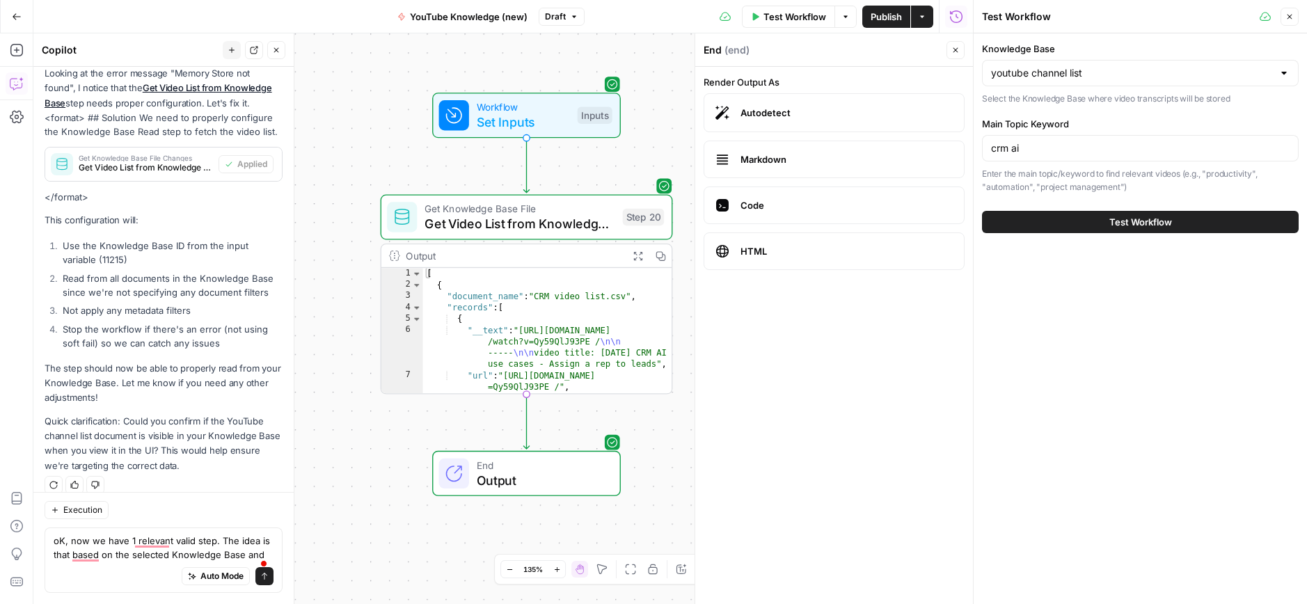
click at [1041, 141] on input "crm ai" at bounding box center [1140, 148] width 299 height 14
click at [1041, 126] on label "Main Topic Keyword" at bounding box center [1140, 124] width 317 height 14
click at [1041, 141] on input "crm ai" at bounding box center [1140, 148] width 299 height 14
copy label "Main Topic Keyword"
click at [262, 553] on span at bounding box center [264, 562] width 13 height 19
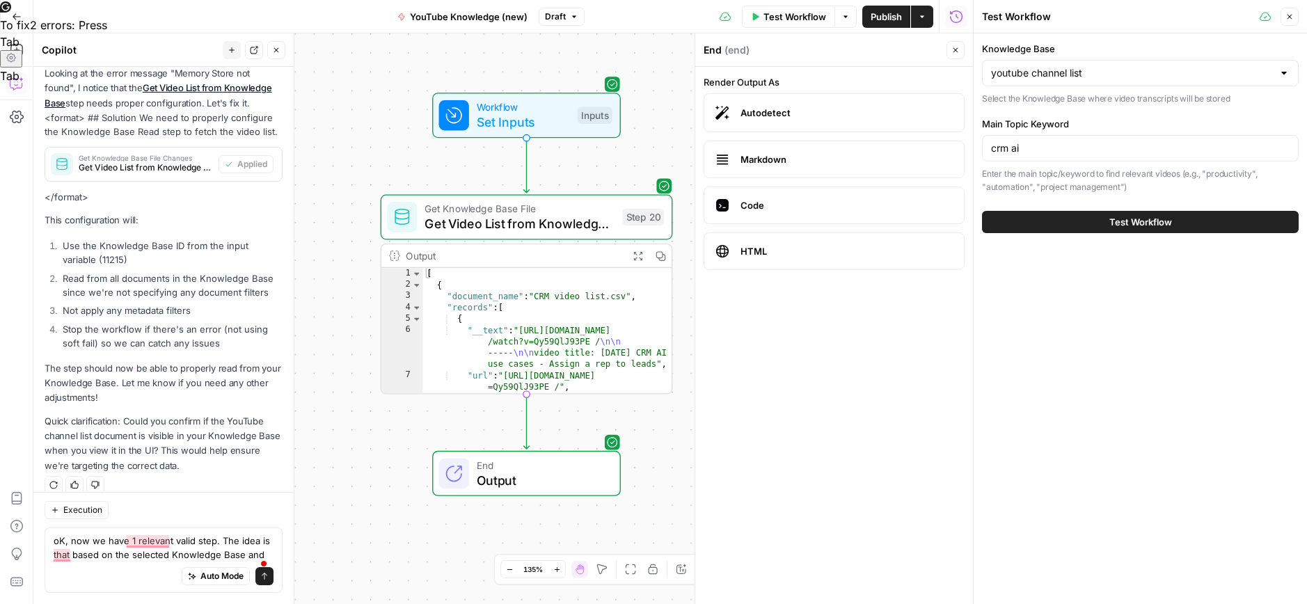
drag, startPoint x: 261, startPoint y: 540, endPoint x: 269, endPoint y: 544, distance: 8.7
click at [261, 553] on span at bounding box center [264, 562] width 13 height 19
click at [258, 553] on span at bounding box center [264, 562] width 13 height 19
drag, startPoint x: 116, startPoint y: 554, endPoint x: 104, endPoint y: 554, distance: 11.8
click at [116, 554] on textarea "oK, now we have 1 relevant valid step. The idea is that based on the selected K…" at bounding box center [164, 548] width 220 height 28
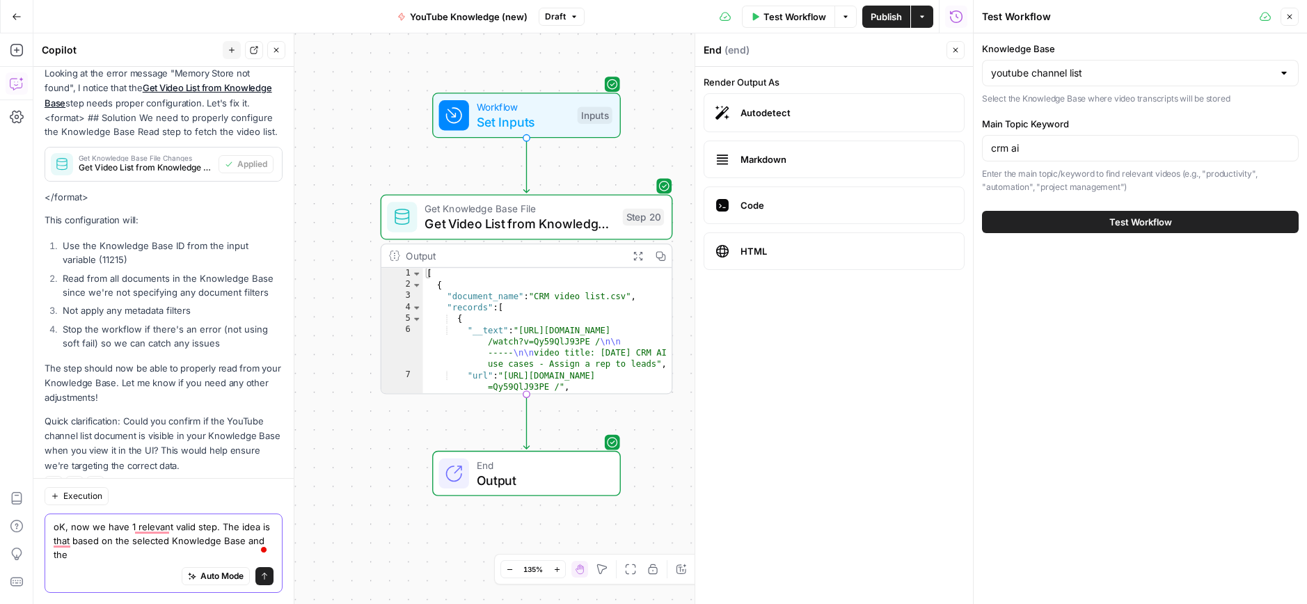
paste textarea "Main Topic Keyword"
click at [164, 554] on textarea "oK, now we have 1 relevant valid step. The idea is that based on the selected K…" at bounding box center [164, 541] width 220 height 42
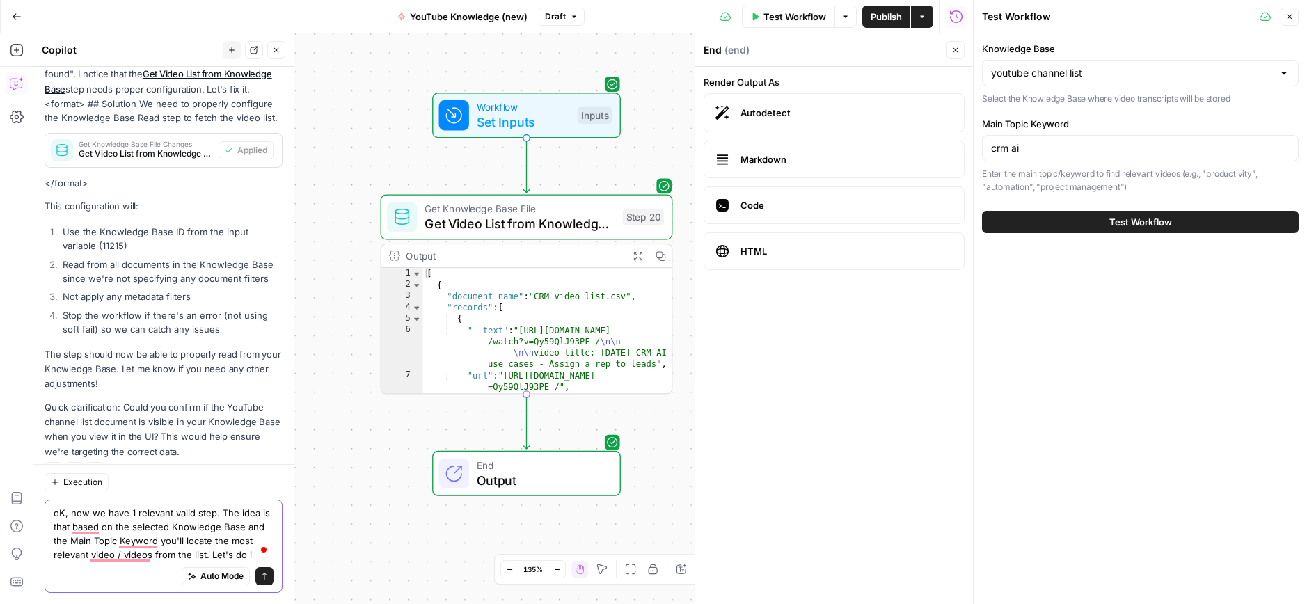
type textarea "oK, now we have 1 relevant valid step. The idea is that based on the selected K…"
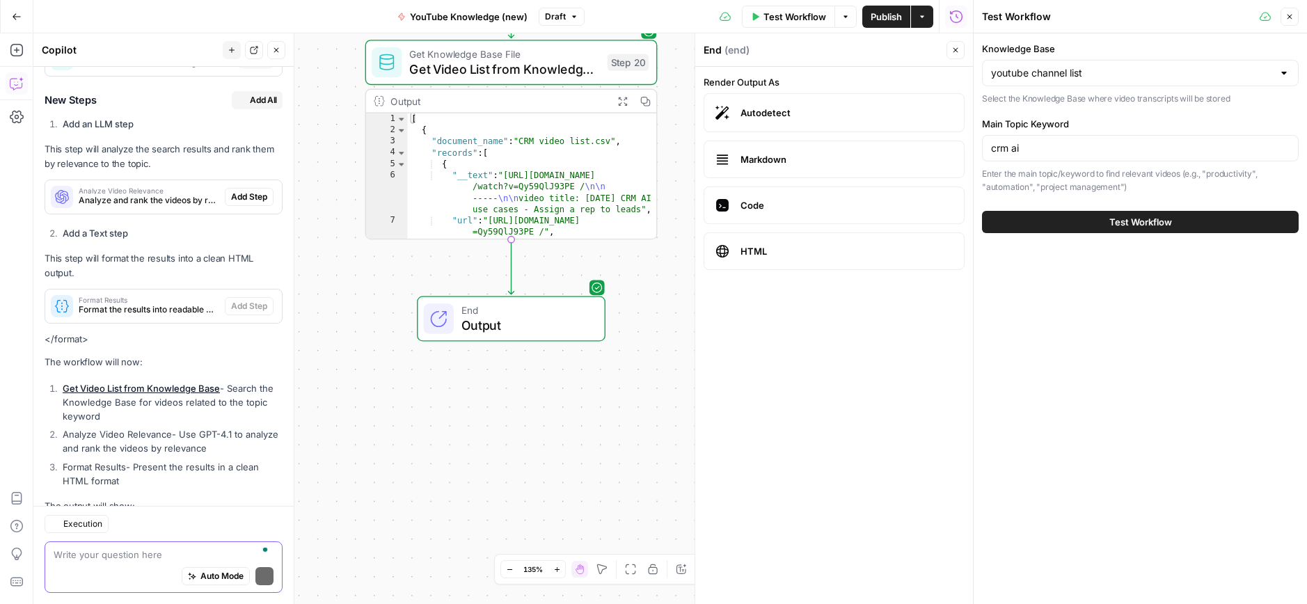
scroll to position [2839, 0]
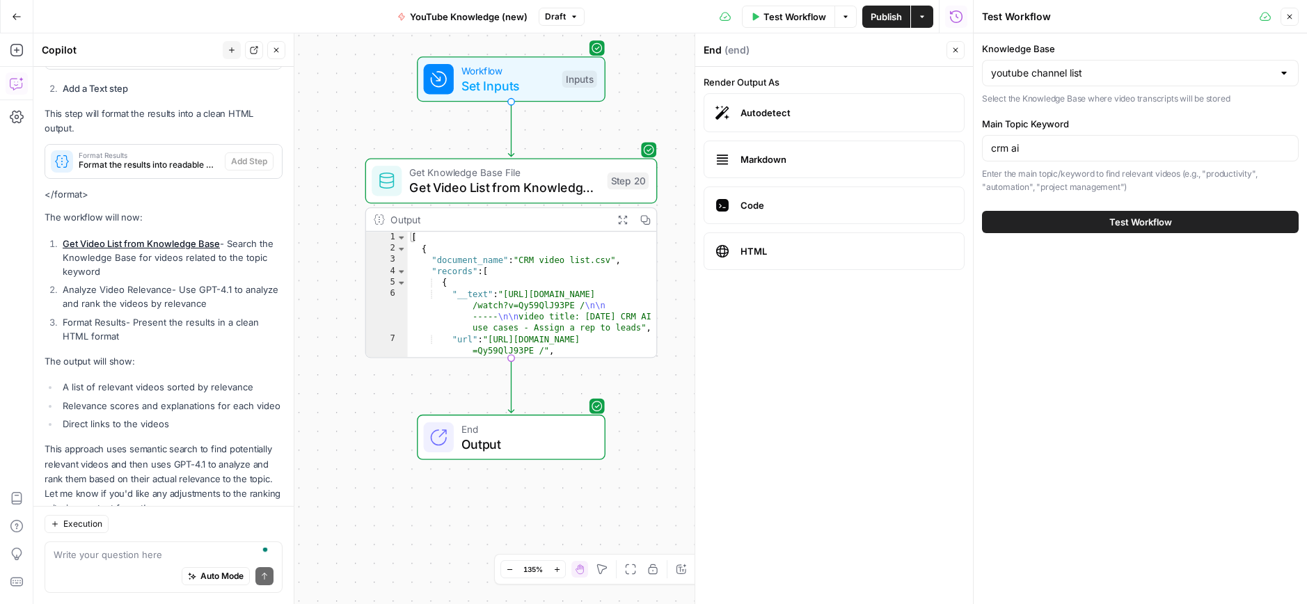
click at [793, 18] on span "Test Workflow" at bounding box center [794, 17] width 63 height 14
click at [811, 16] on span "Test Workflow" at bounding box center [794, 17] width 63 height 14
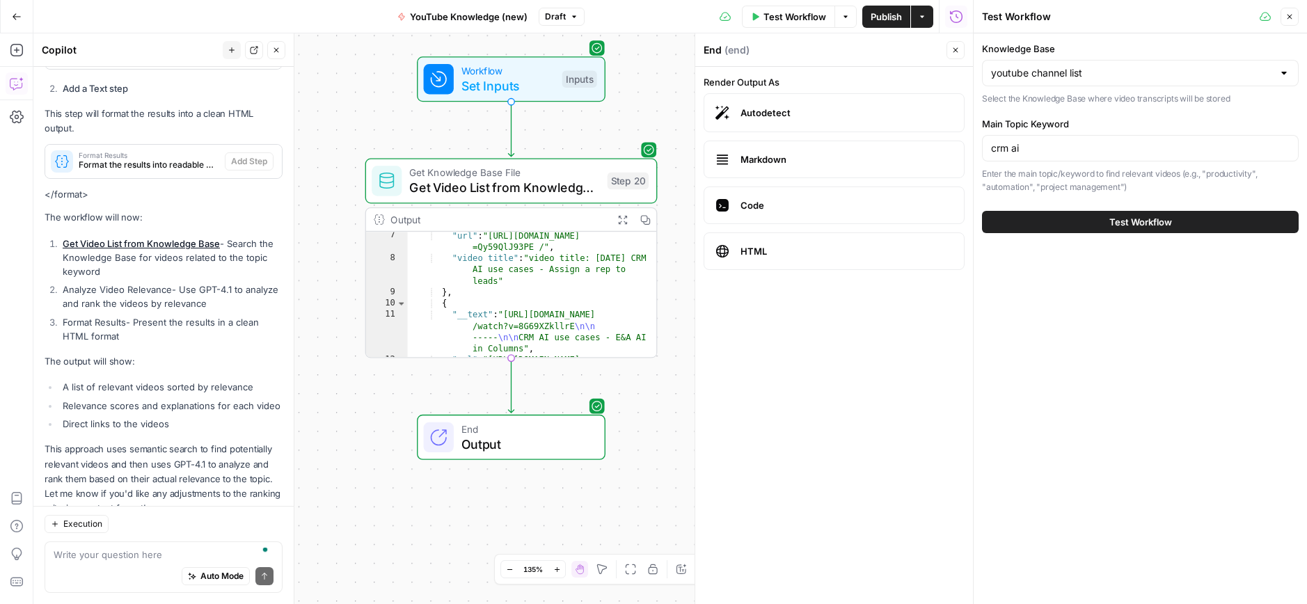
scroll to position [79, 0]
type textarea "**********"
drag, startPoint x: 472, startPoint y: 267, endPoint x: 496, endPoint y: 268, distance: 24.4
click at [496, 268] on div ""url" : "[URL][DOMAIN_NAME] =Qy59QlJ93PE /" , "video title" : "video title: [DA…" at bounding box center [532, 311] width 249 height 170
click at [1044, 152] on input "crm ai" at bounding box center [1140, 148] width 299 height 14
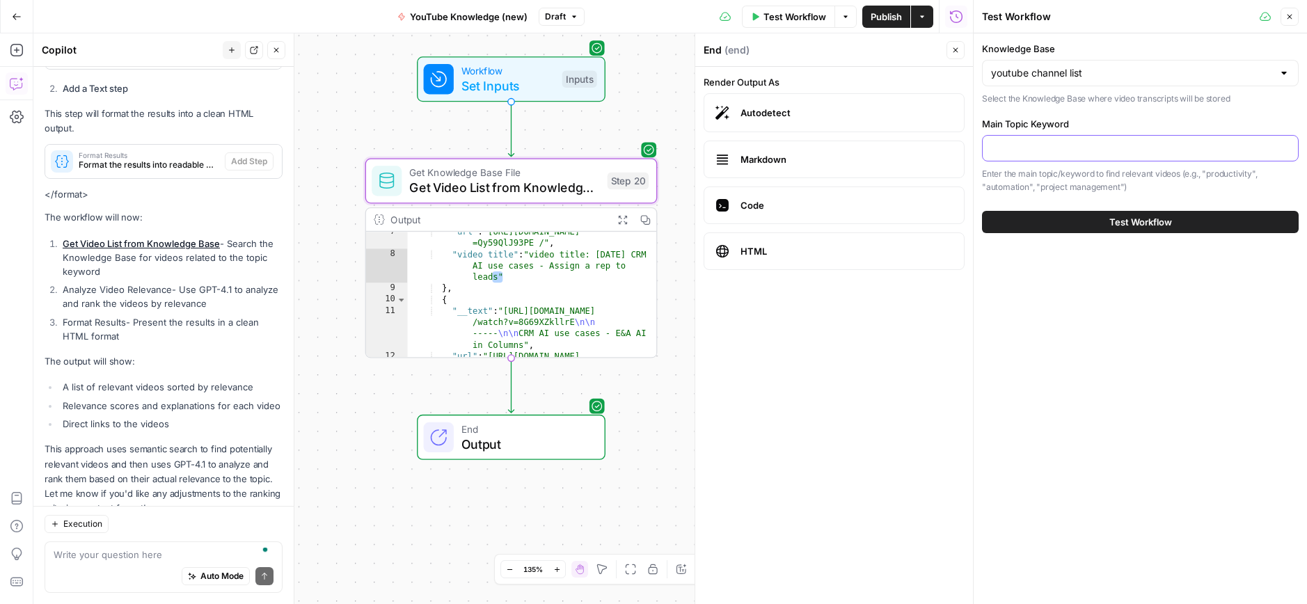
click at [875, 147] on body "**********" at bounding box center [653, 302] width 1307 height 604
type input "AI use cases"
click at [1153, 224] on span "Test Workflow" at bounding box center [1140, 222] width 63 height 14
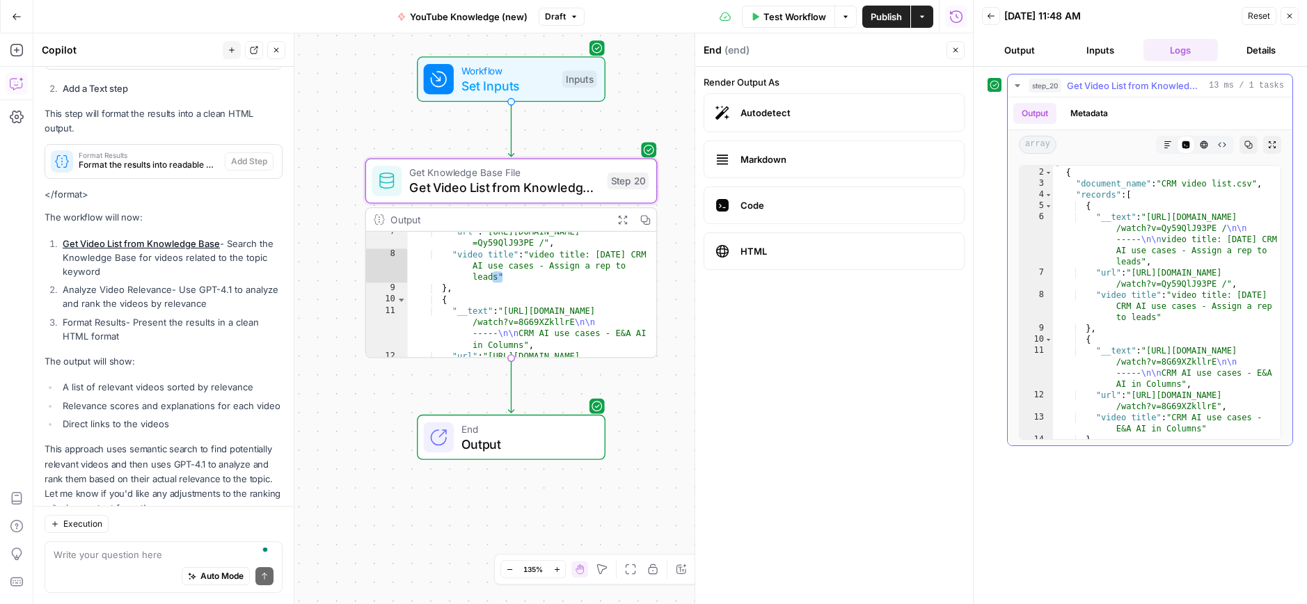
scroll to position [10, 0]
click at [535, 443] on span "Output" at bounding box center [525, 443] width 128 height 19
click at [786, 14] on span "Test Workflow" at bounding box center [794, 17] width 63 height 14
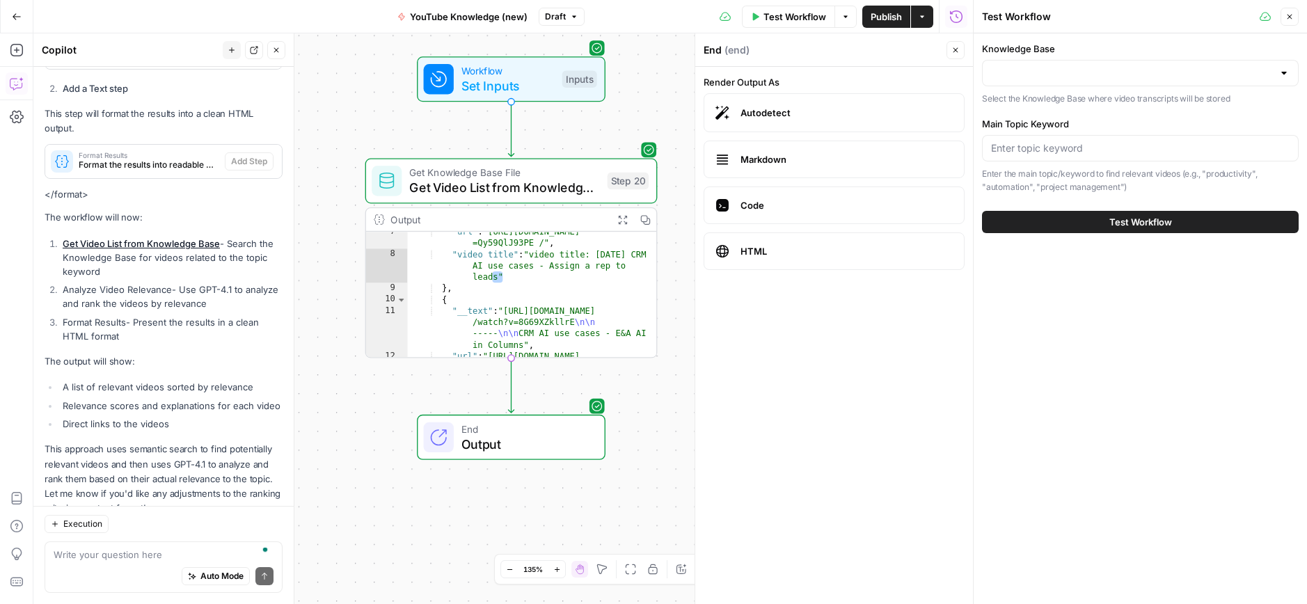
click at [1039, 58] on div "Knowledge Base Select the Knowledge Base where video transcripts will be stored" at bounding box center [1140, 74] width 317 height 64
click at [1047, 68] on input "Knowledge Base" at bounding box center [1132, 73] width 282 height 14
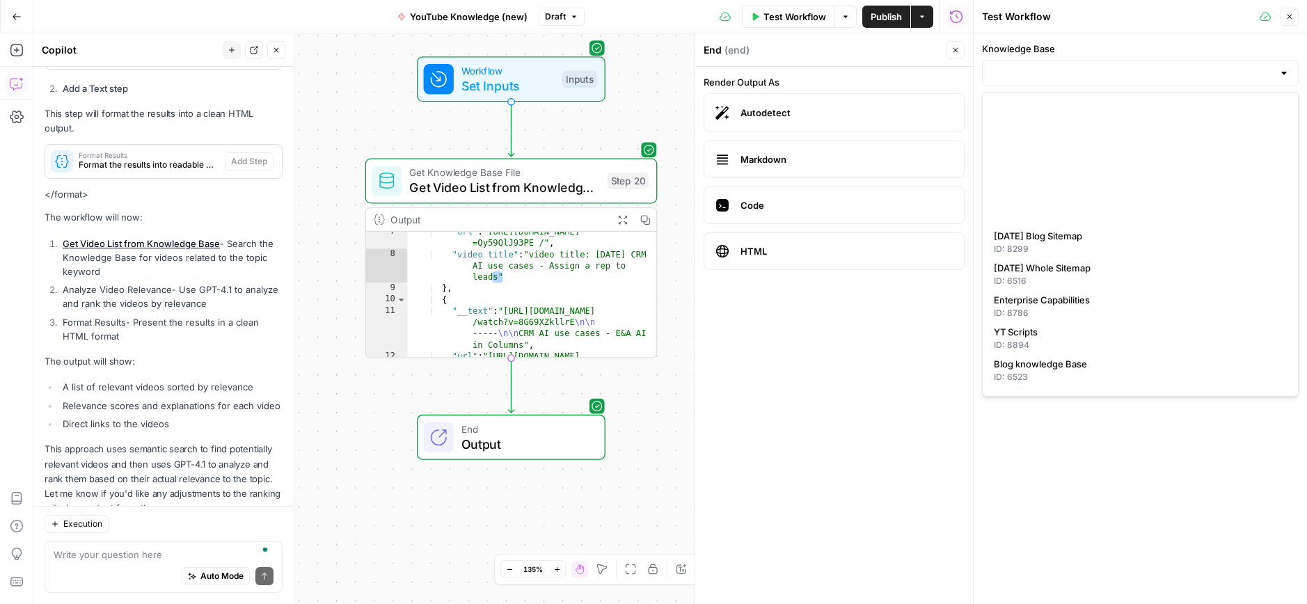
scroll to position [348, 0]
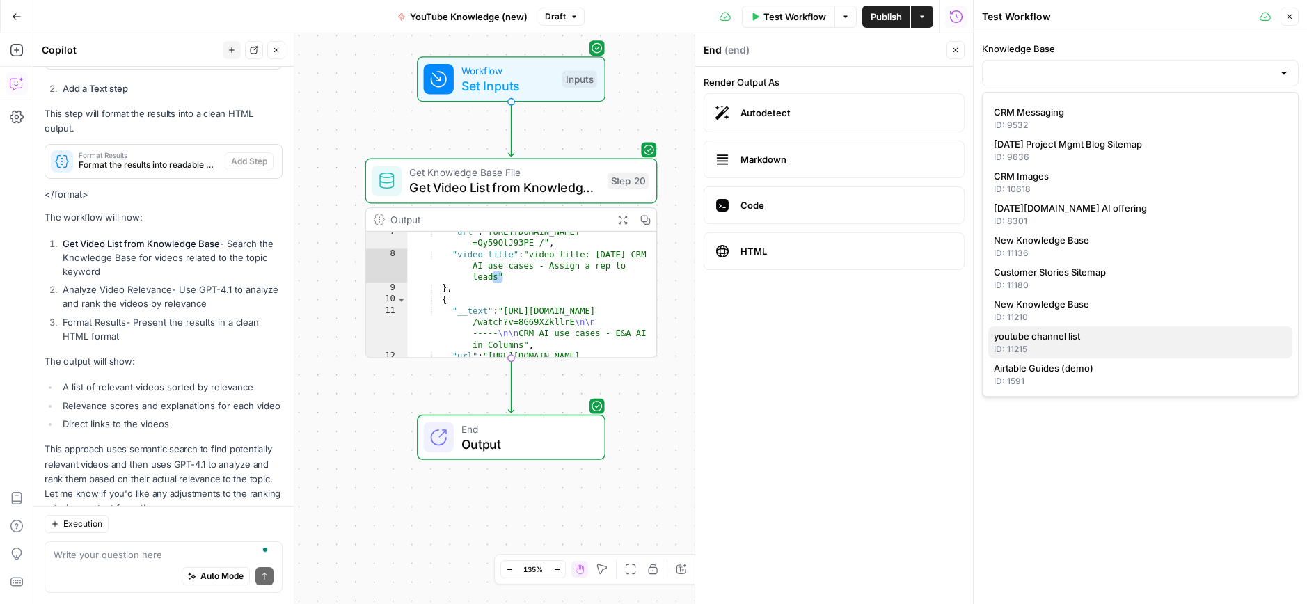
click at [1031, 339] on span "youtube channel list" at bounding box center [1137, 336] width 287 height 14
type input "youtube channel list"
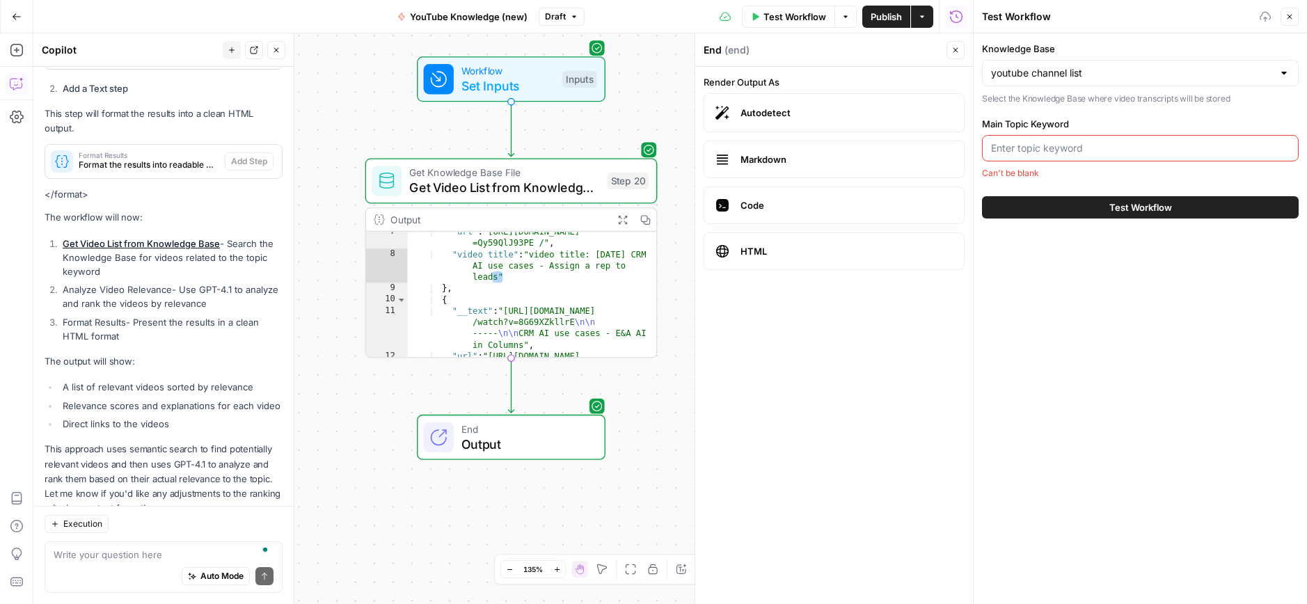
click at [1055, 143] on input "Main Topic Keyword" at bounding box center [1140, 148] width 299 height 14
type input "AI use cases"
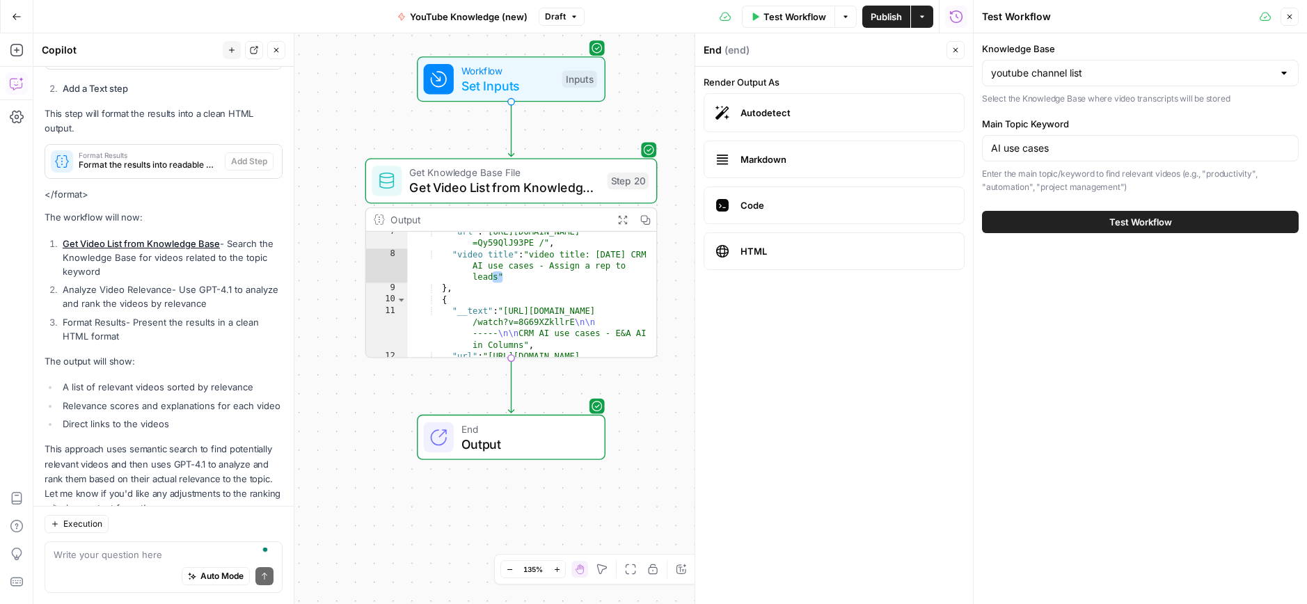
click at [1144, 225] on span "Test Workflow" at bounding box center [1140, 222] width 63 height 14
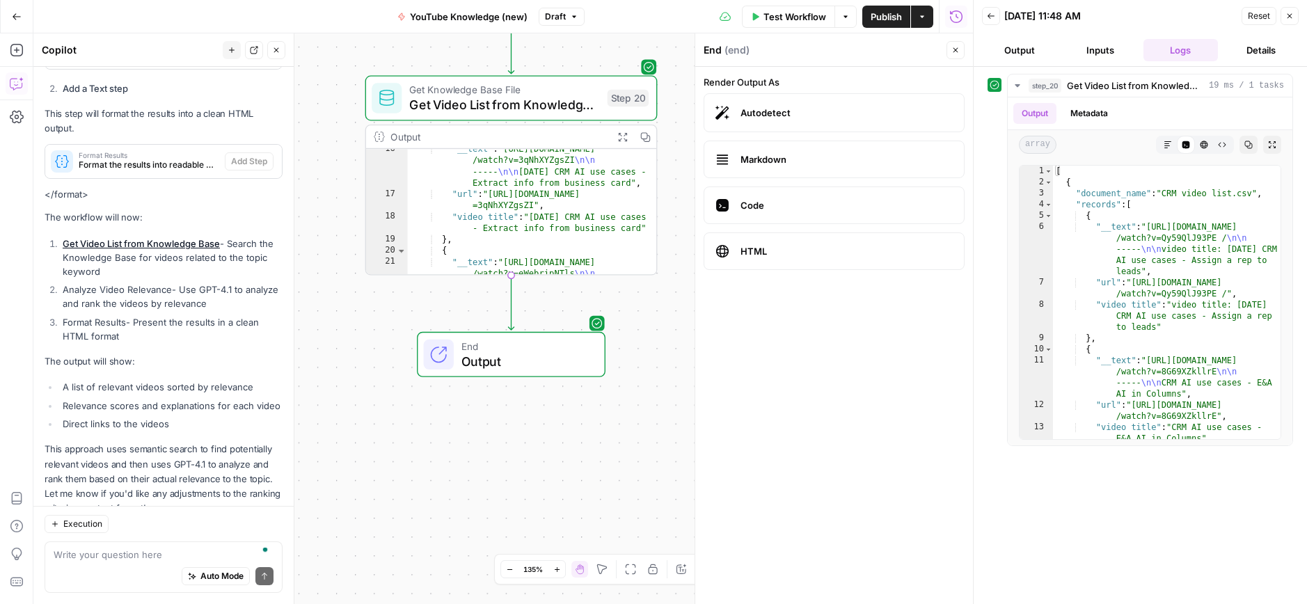
click at [508, 364] on span "Output" at bounding box center [525, 360] width 128 height 19
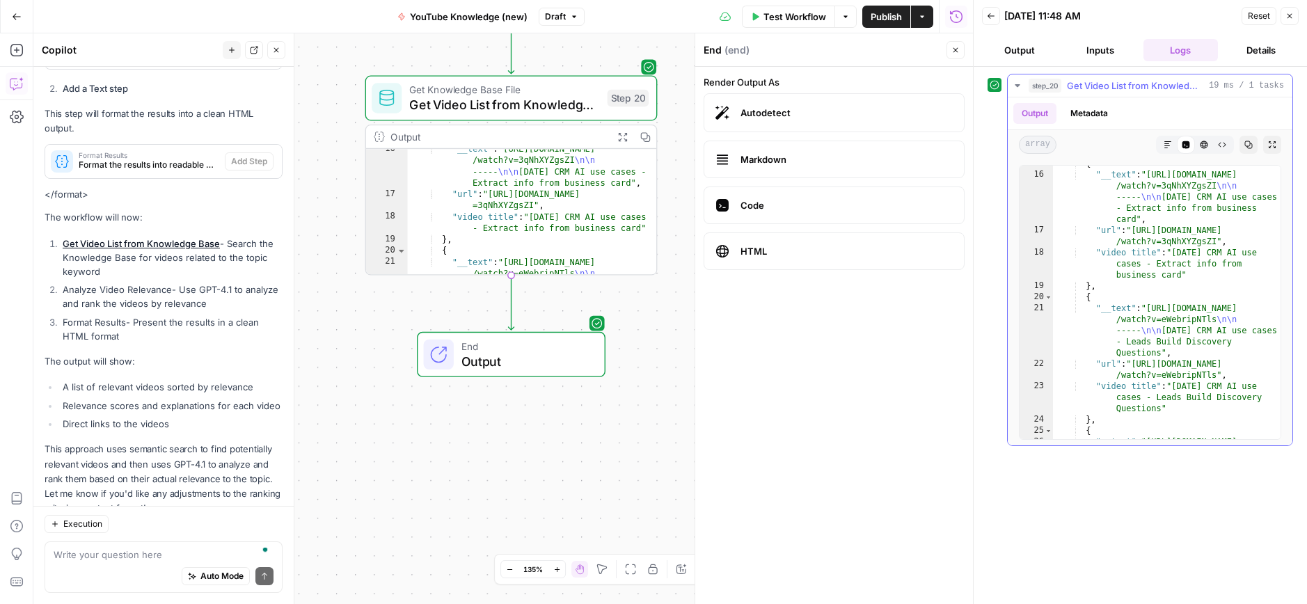
scroll to position [306, 0]
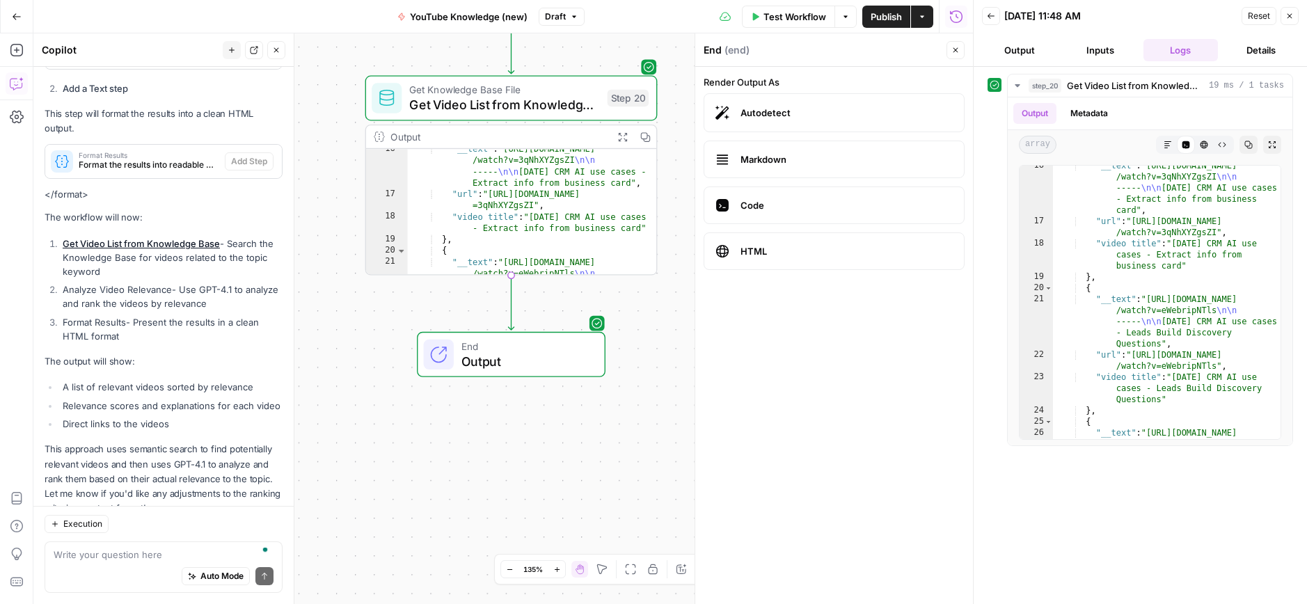
type textarea "**********"
click at [593, 165] on div ""__text" : "[URL][DOMAIN_NAME] /watch?v=3qNhXYZgsZI \n\n ----- \n\n [DATE] CRM …" at bounding box center [532, 251] width 249 height 216
click at [584, 355] on span "Output" at bounding box center [525, 360] width 128 height 19
click at [127, 559] on textarea "To enrich screen reader interactions, please activate Accessibility in Grammarl…" at bounding box center [164, 555] width 220 height 14
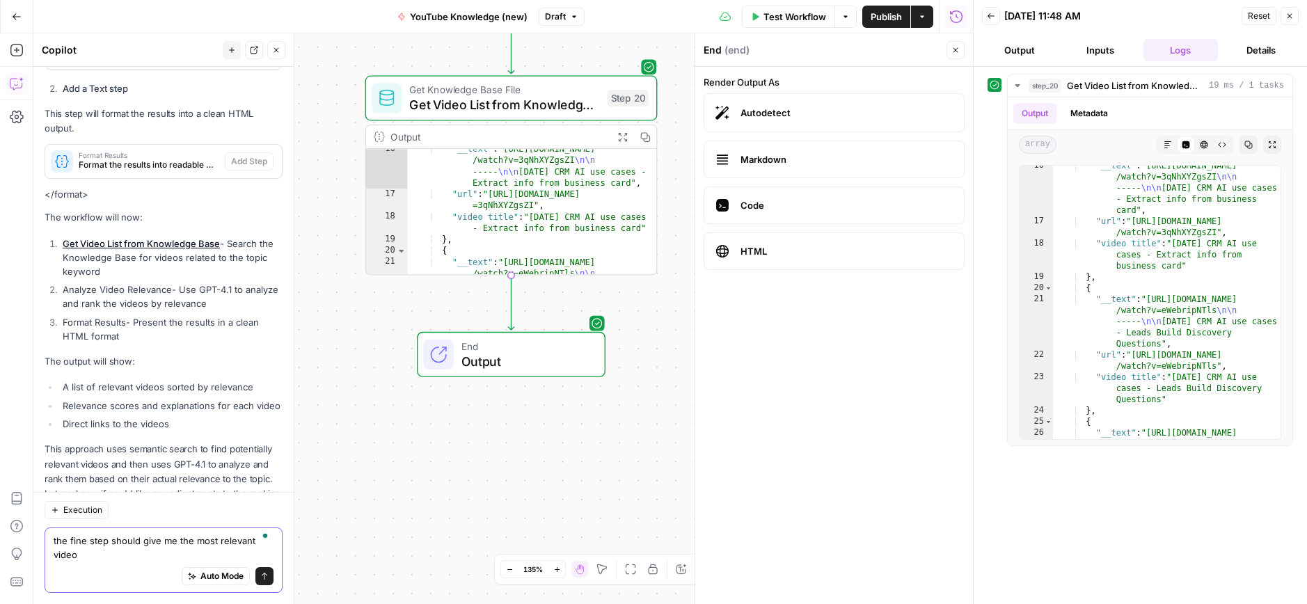
scroll to position [2853, 0]
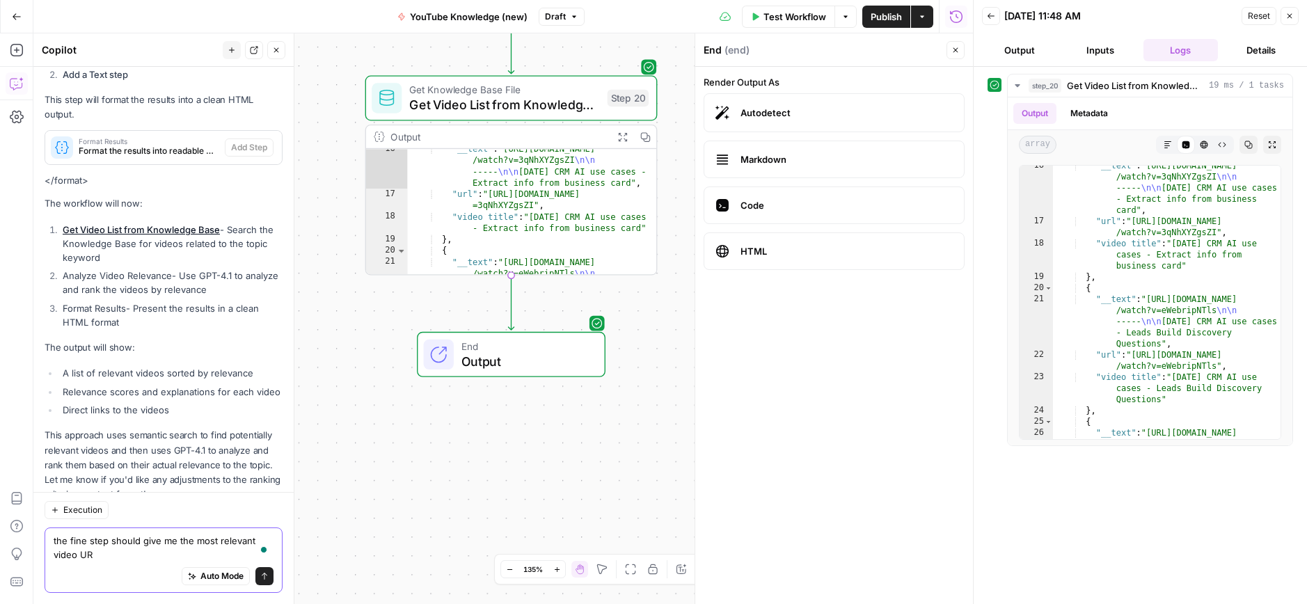
type textarea "the fine step should give me the most relevant video URL"
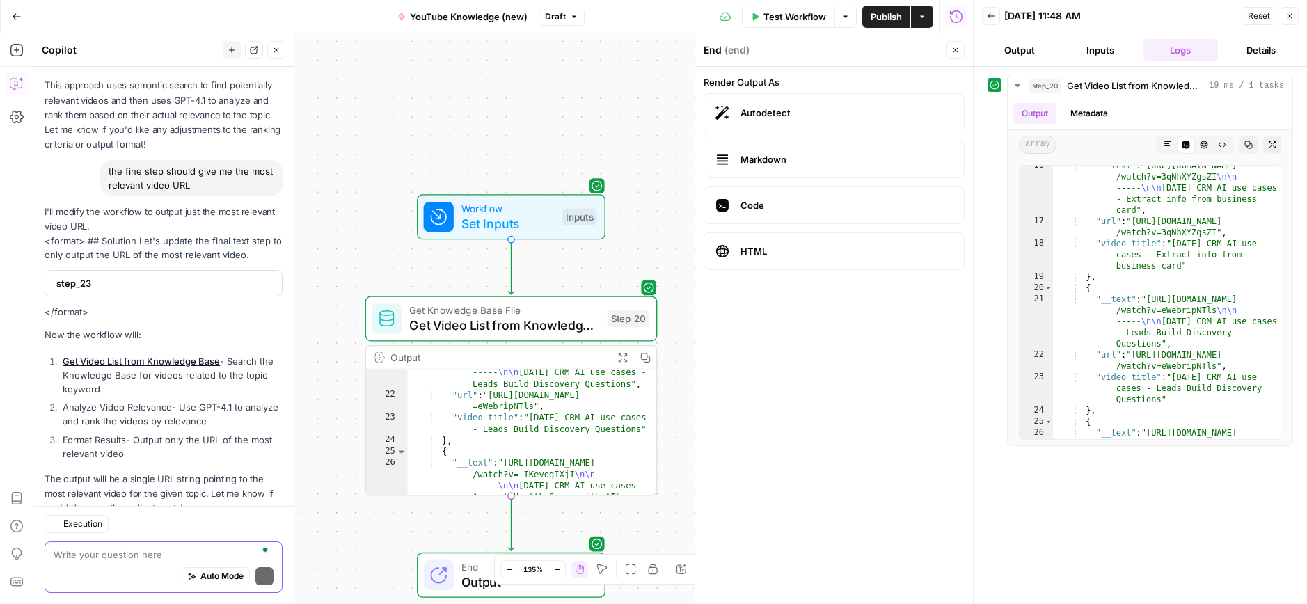
scroll to position [346, 0]
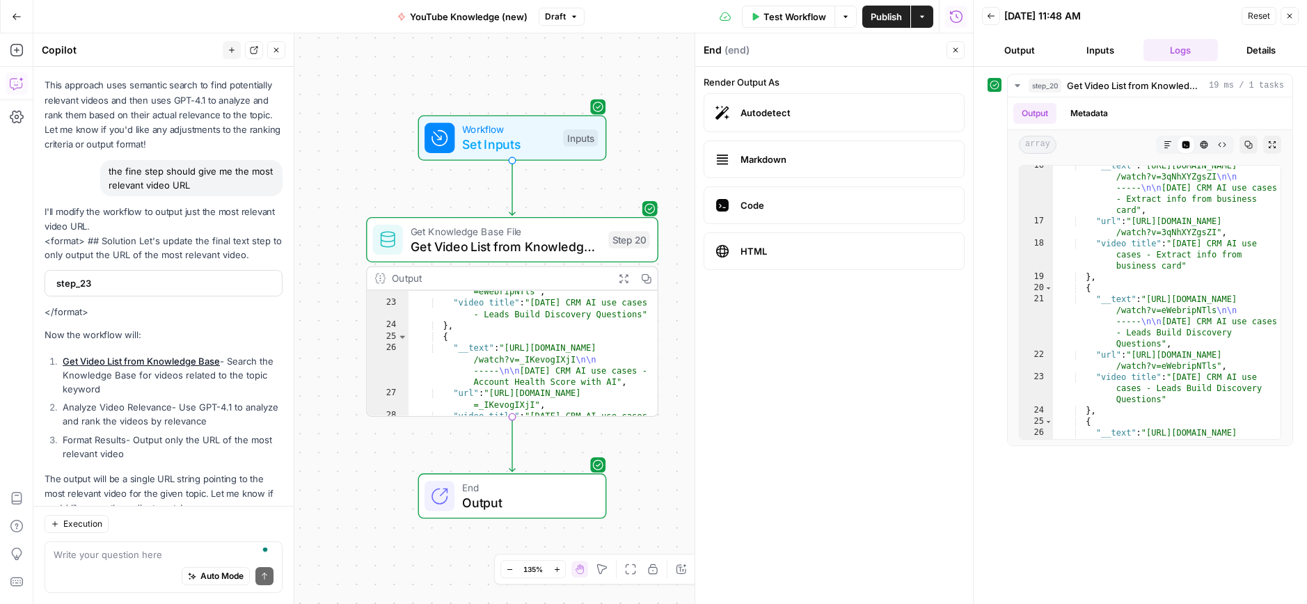
click at [102, 276] on span "step_23" at bounding box center [162, 283] width 212 height 14
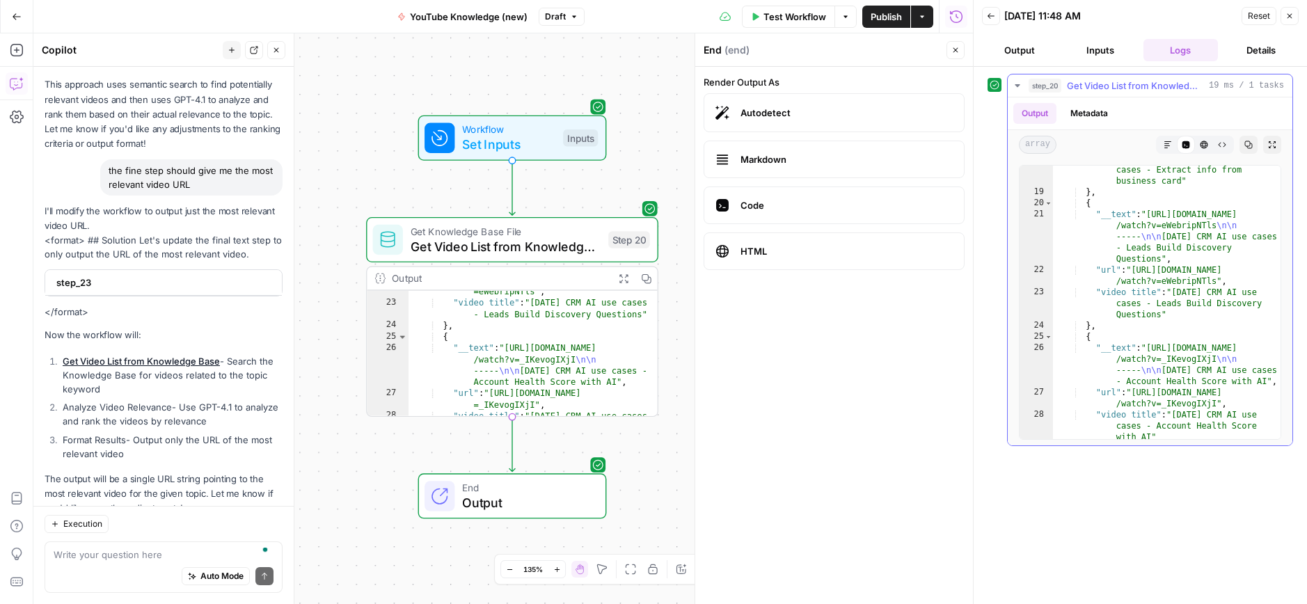
scroll to position [439, 0]
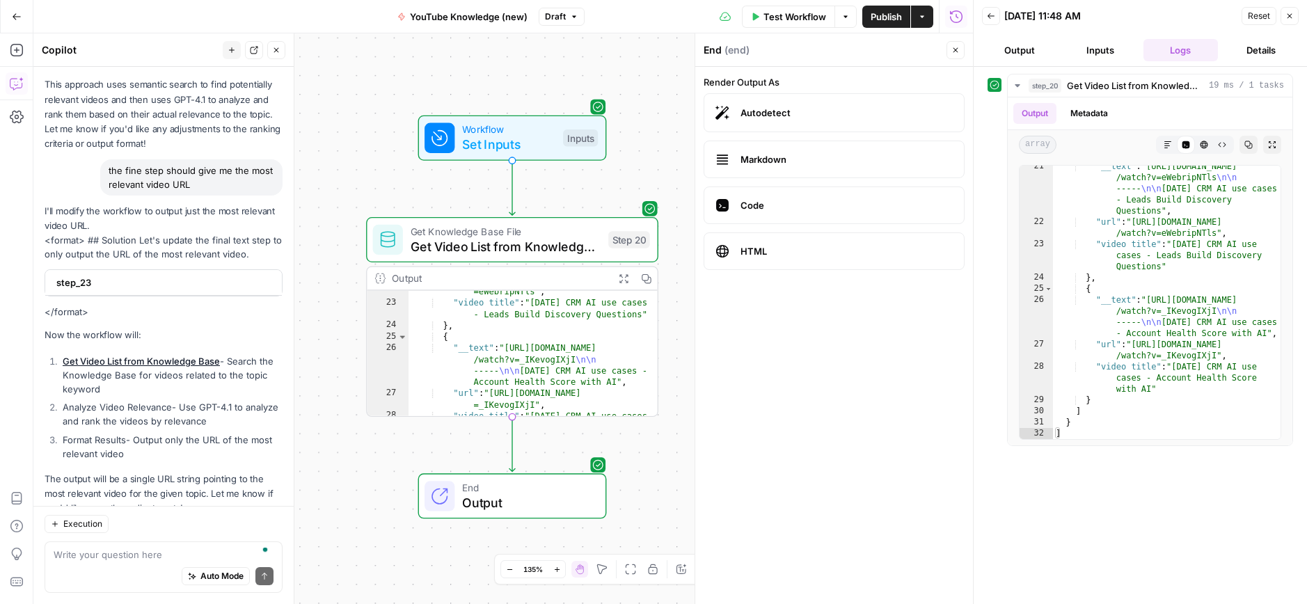
click at [492, 494] on span "Output" at bounding box center [526, 502] width 128 height 19
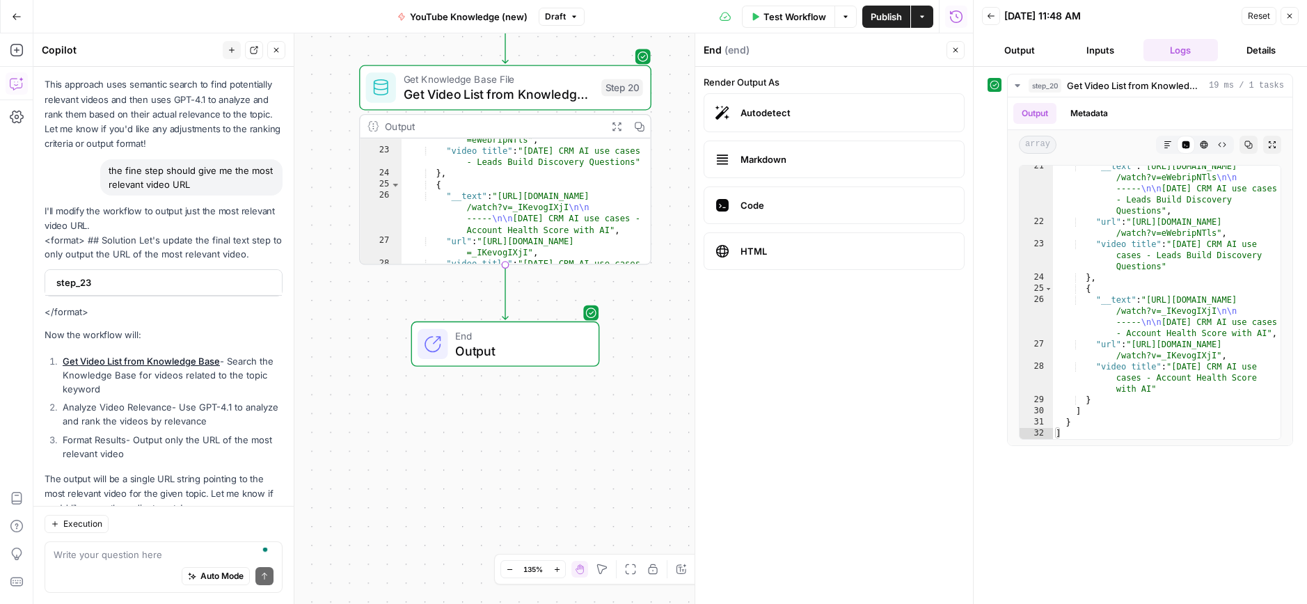
click at [531, 363] on div "End Output" at bounding box center [505, 343] width 189 height 45
click at [768, 250] on span "HTML" at bounding box center [846, 251] width 212 height 14
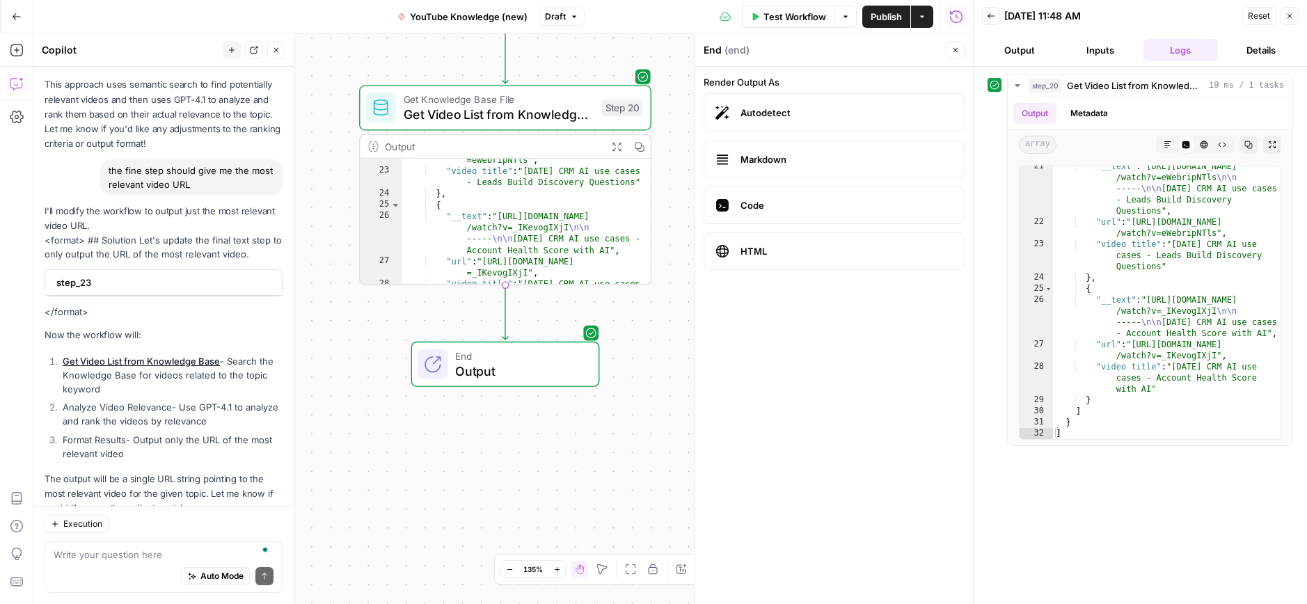
click at [533, 374] on span "Output" at bounding box center [519, 370] width 128 height 19
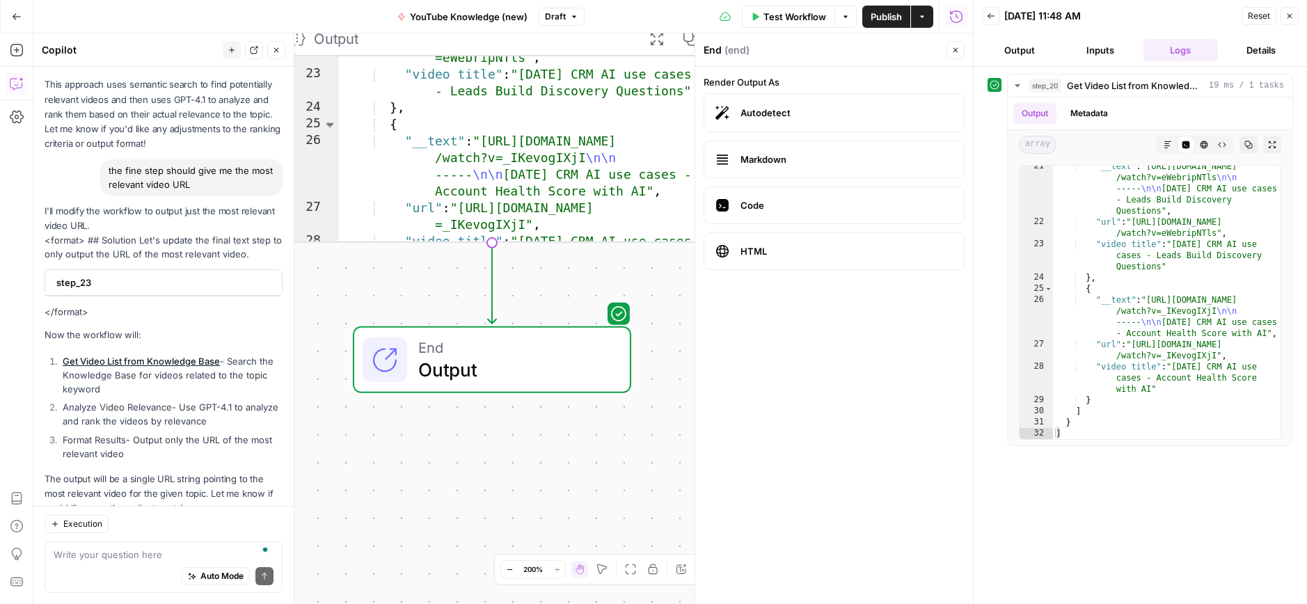
click at [533, 374] on span "Output" at bounding box center [512, 370] width 189 height 28
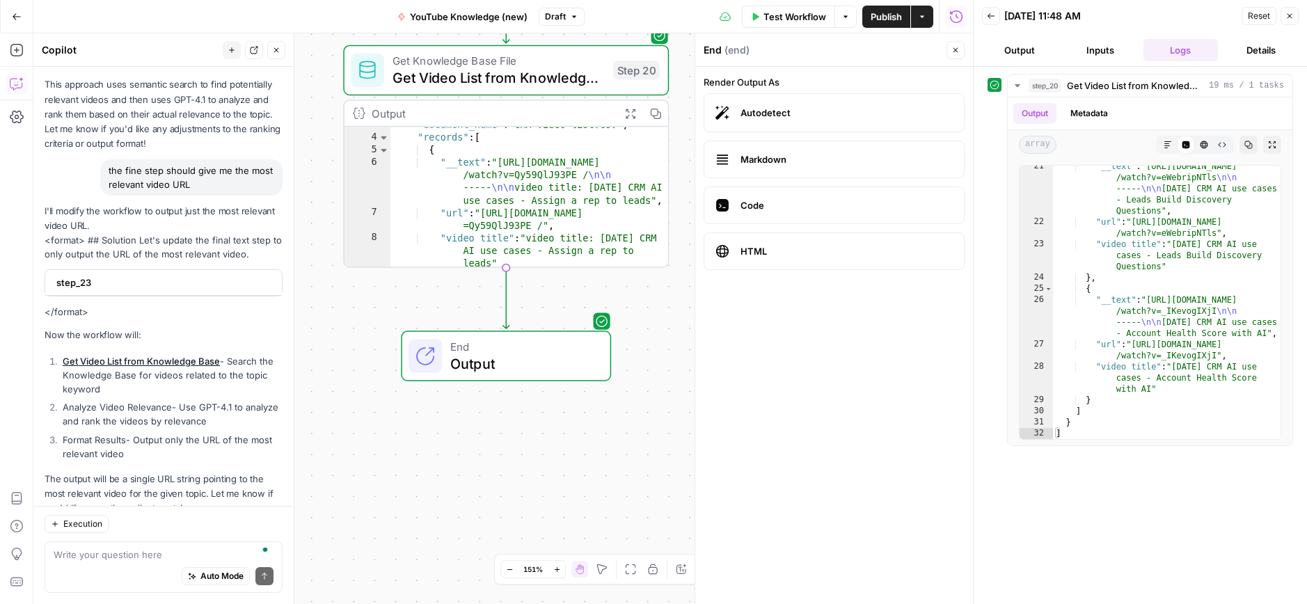
scroll to position [0, 0]
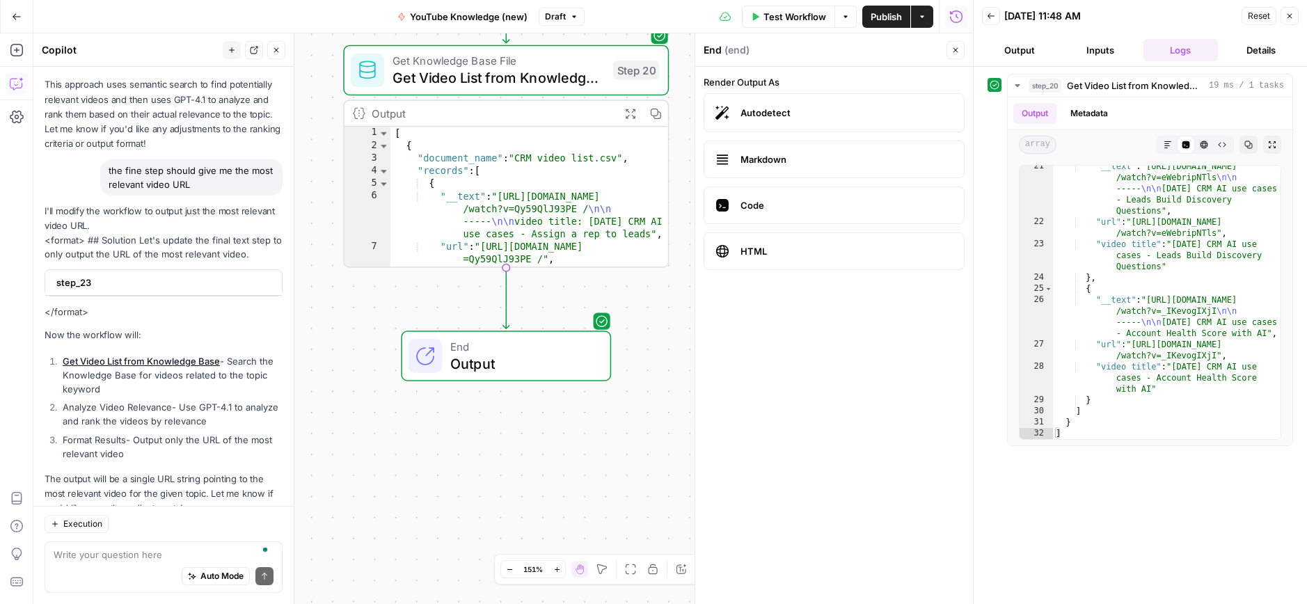
click at [892, 18] on span "Publish" at bounding box center [886, 17] width 31 height 14
click at [15, 15] on icon "button" at bounding box center [17, 17] width 10 height 10
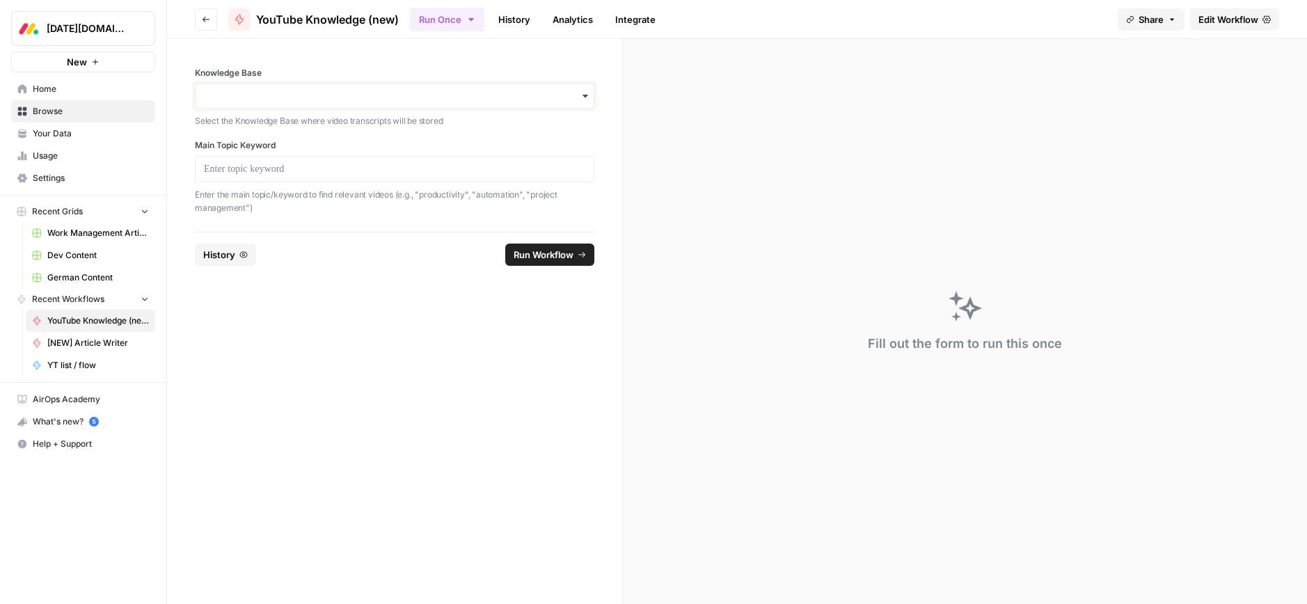
click at [575, 97] on input "Knowledge Base" at bounding box center [394, 96] width 381 height 14
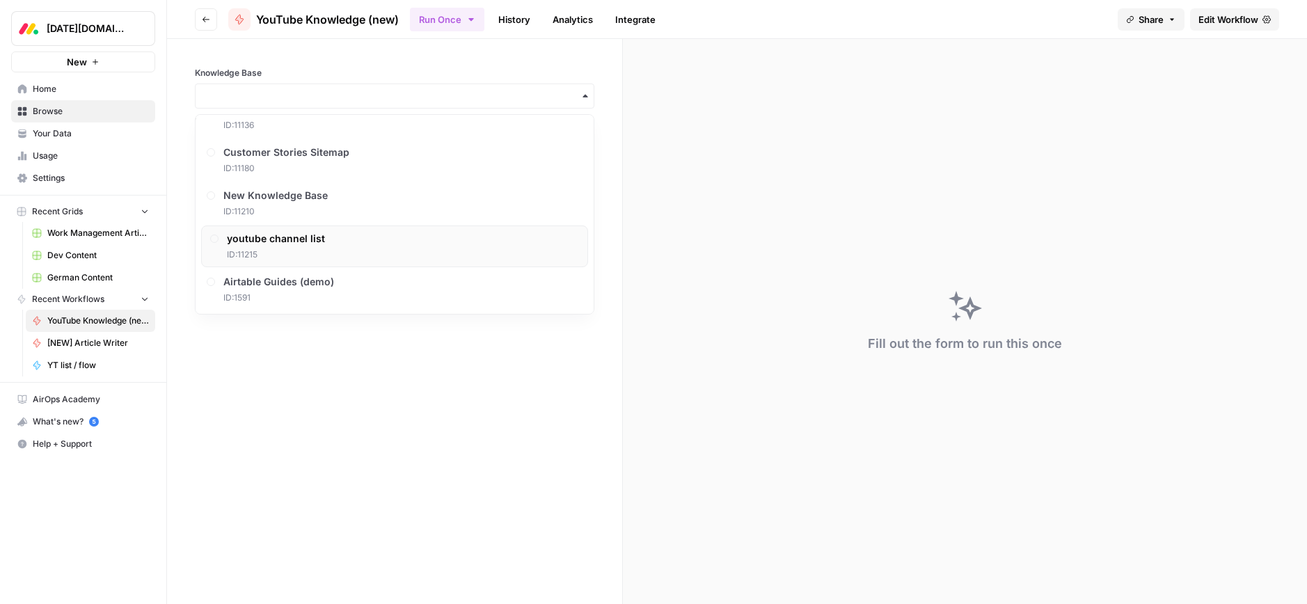
scroll to position [675, 0]
click at [276, 249] on span "ID: 11215" at bounding box center [276, 252] width 98 height 13
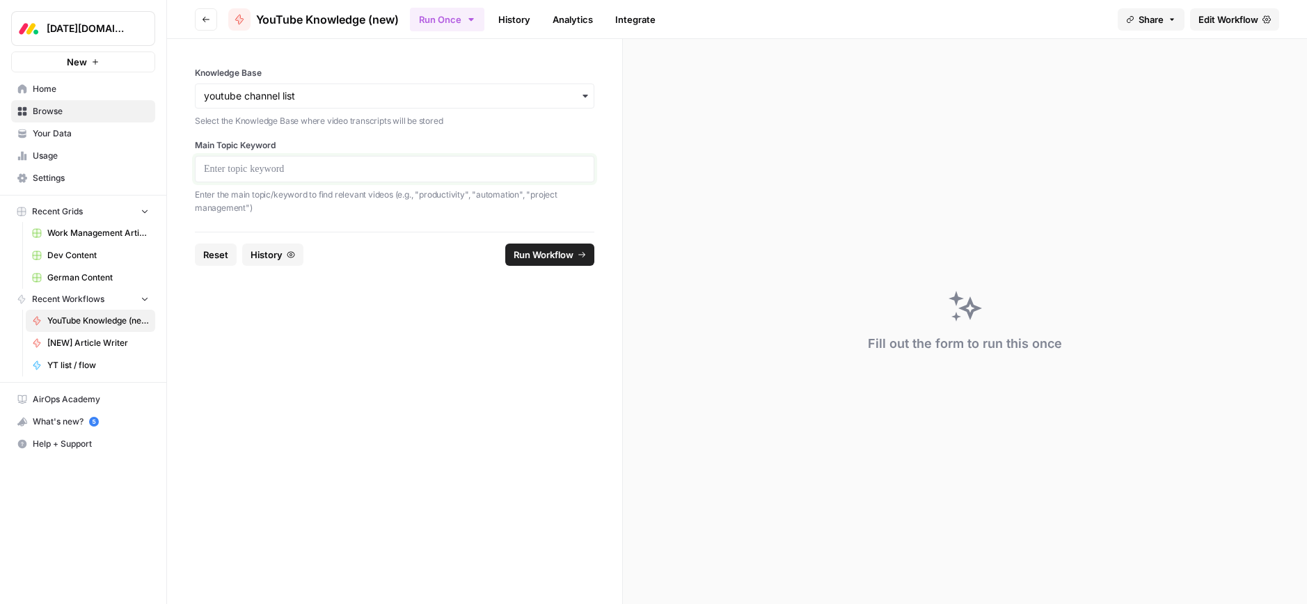
click at [268, 169] on p at bounding box center [394, 169] width 381 height 14
click at [523, 256] on span "Run Workflow" at bounding box center [544, 255] width 60 height 14
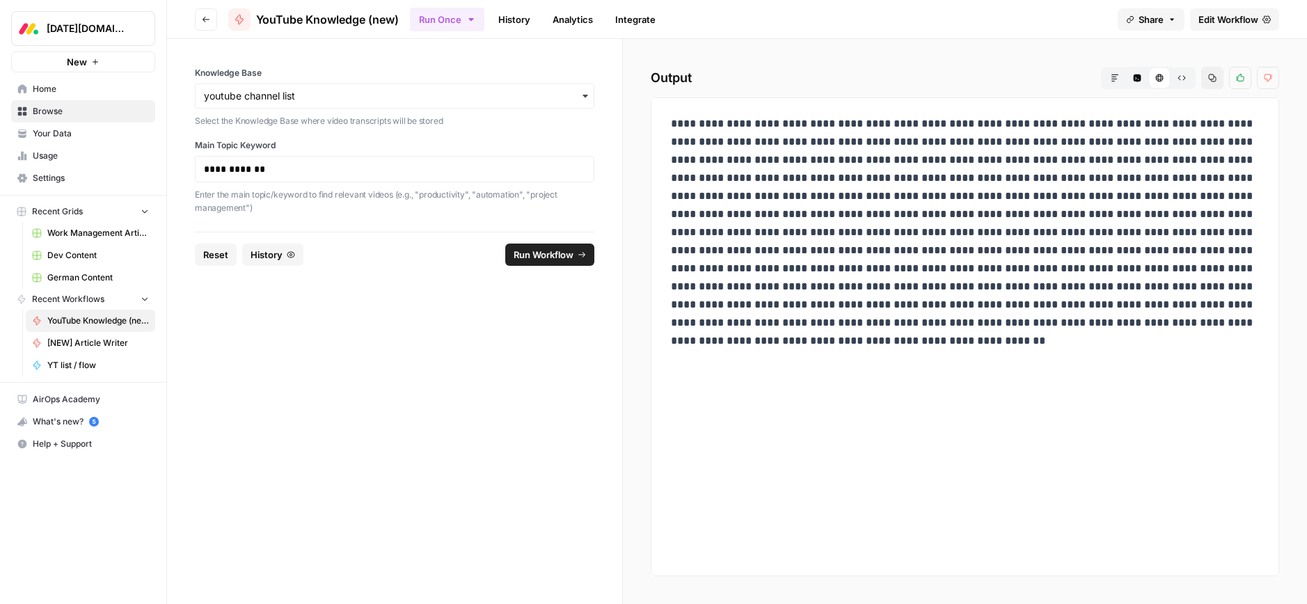
drag, startPoint x: 826, startPoint y: 253, endPoint x: 877, endPoint y: 252, distance: 50.8
click at [877, 252] on p at bounding box center [965, 232] width 588 height 235
copy p "*********"
drag, startPoint x: 279, startPoint y: 169, endPoint x: 164, endPoint y: 166, distance: 114.8
click at [164, 166] on div "**********" at bounding box center [653, 302] width 1307 height 604
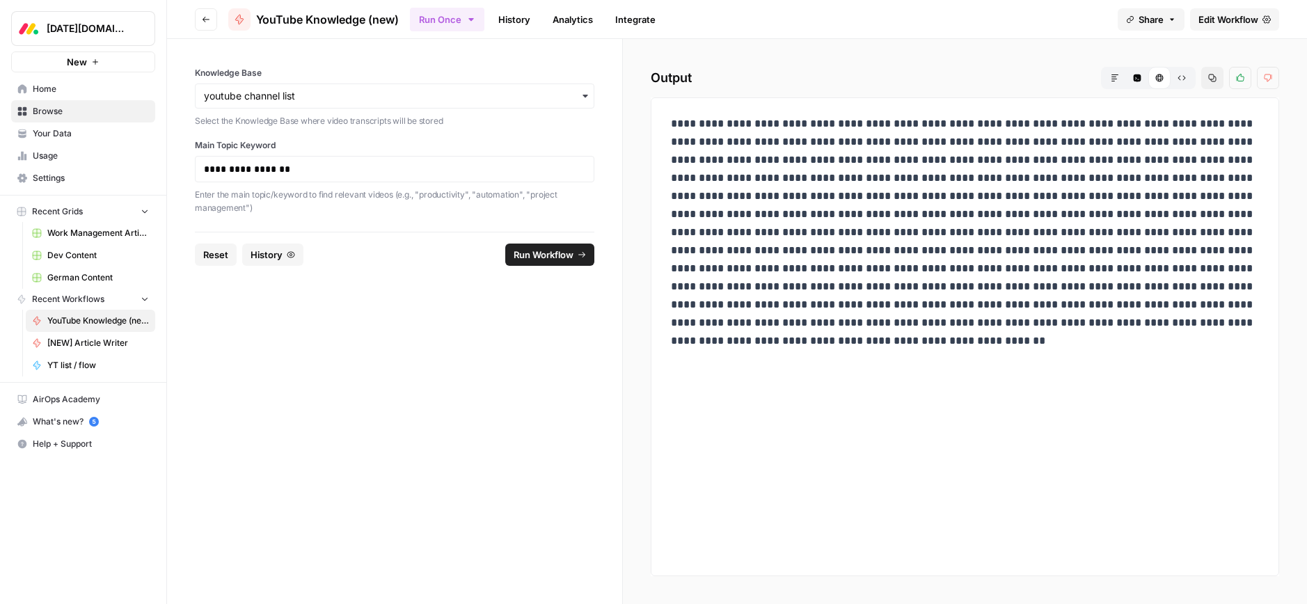
click at [562, 257] on span "Run Workflow" at bounding box center [544, 255] width 60 height 14
click at [930, 279] on p at bounding box center [965, 232] width 588 height 235
click at [1233, 19] on span "Edit Workflow" at bounding box center [1228, 20] width 60 height 14
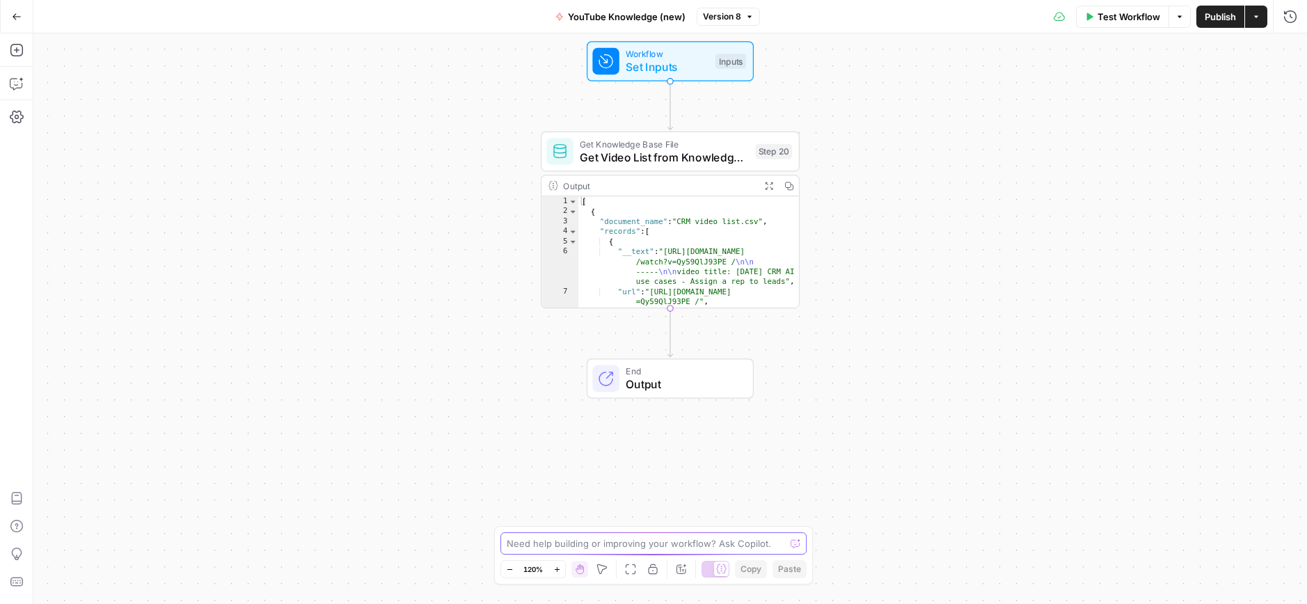
click at [661, 545] on textarea at bounding box center [646, 544] width 278 height 14
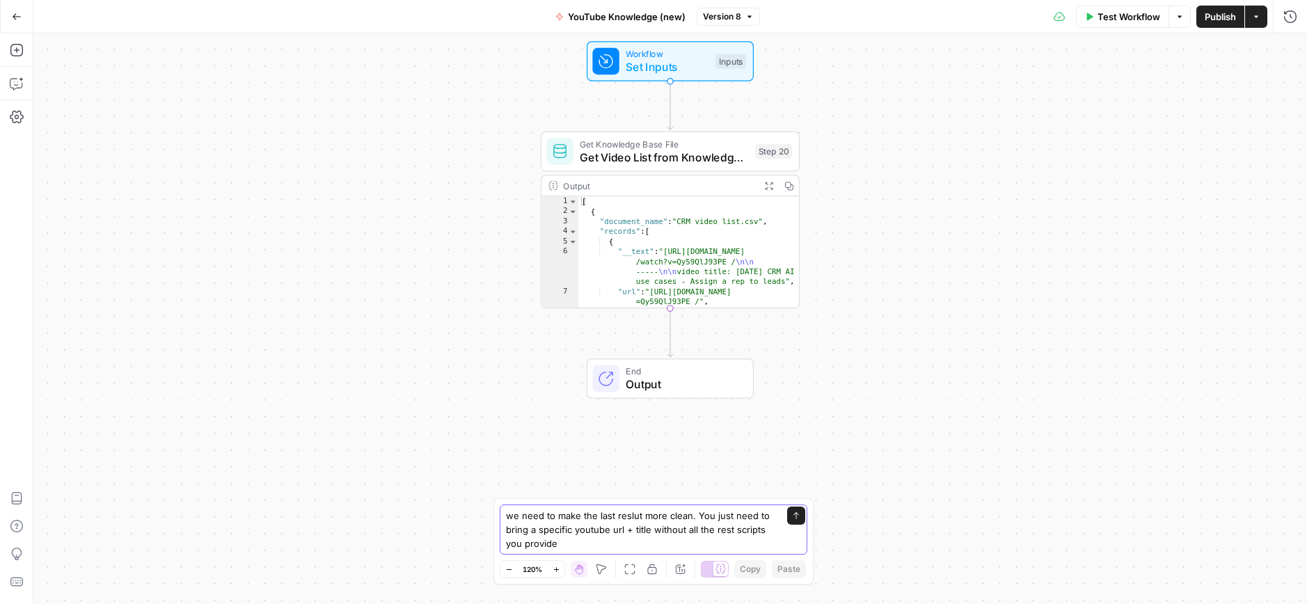
type textarea "we need to make the last reslut more clean. You just need to bring a specific y…"
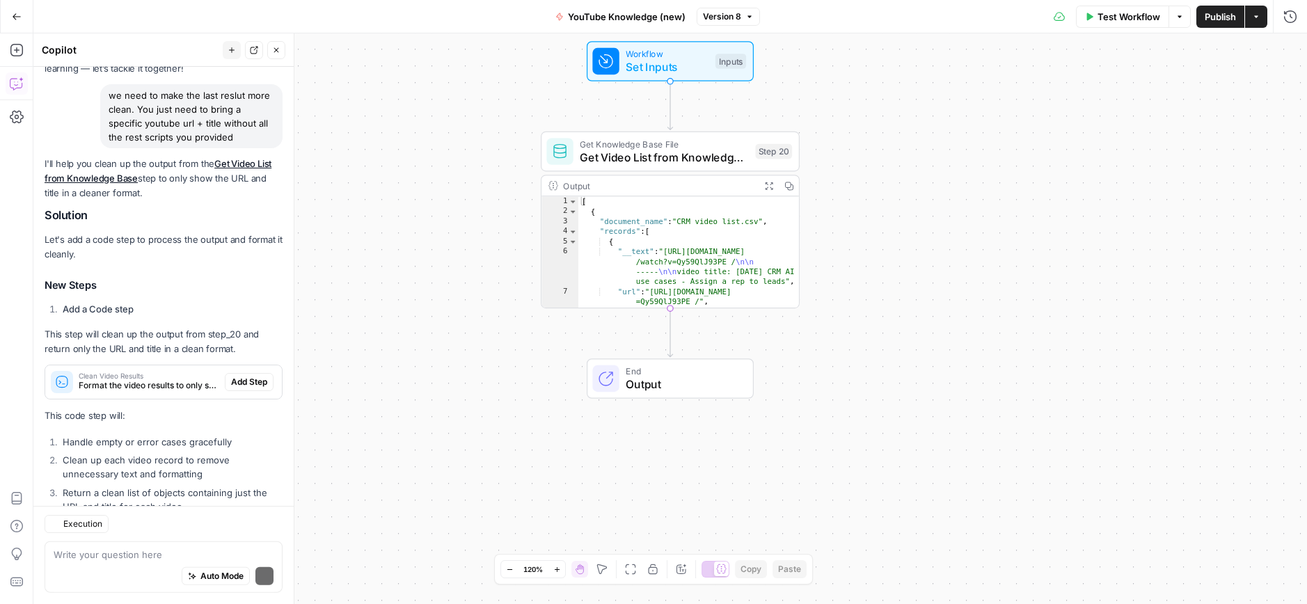
scroll to position [139, 0]
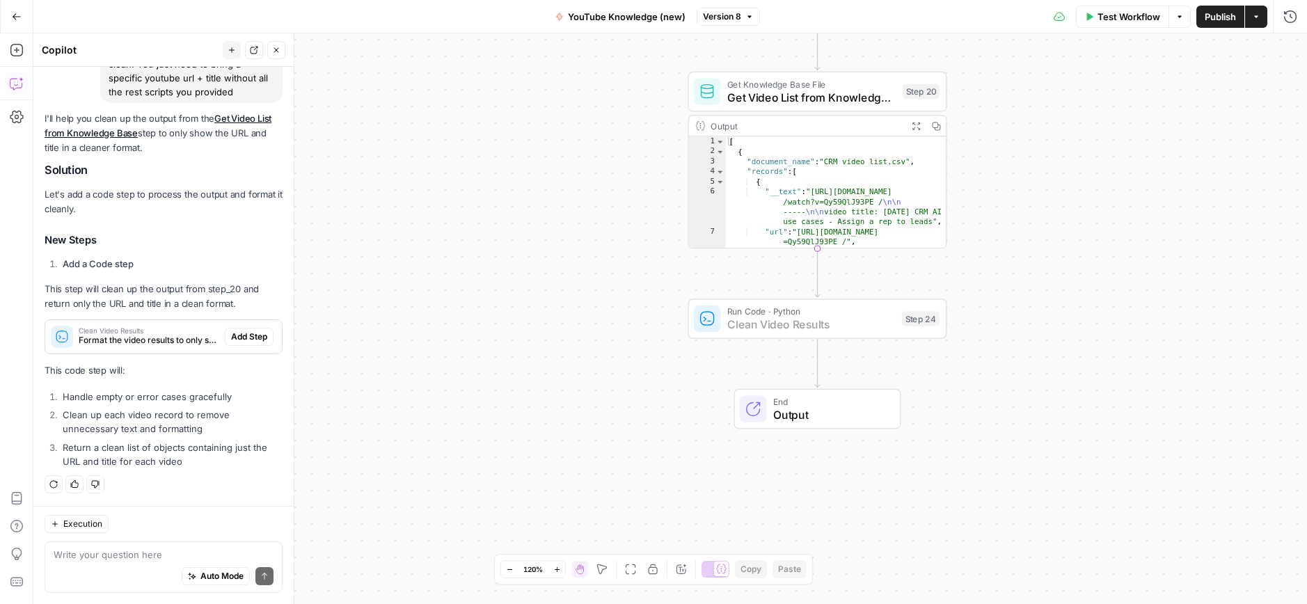
click at [263, 341] on span "Add Step" at bounding box center [249, 337] width 36 height 13
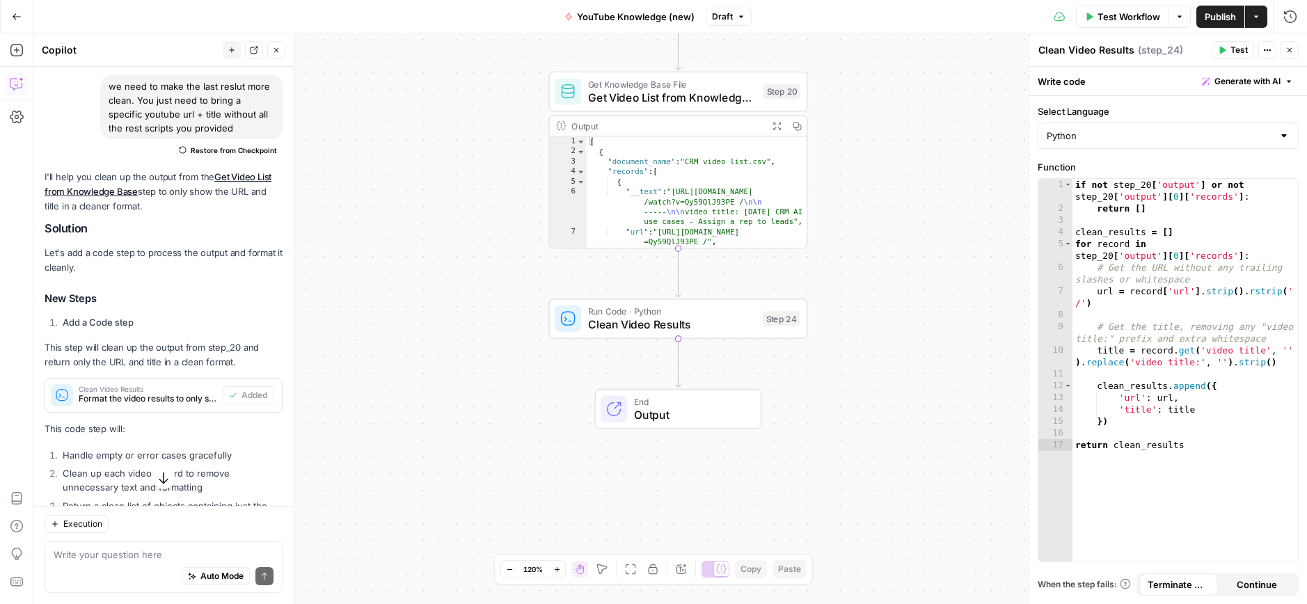
scroll to position [106, 0]
click at [1112, 21] on span "Test Workflow" at bounding box center [1128, 17] width 63 height 14
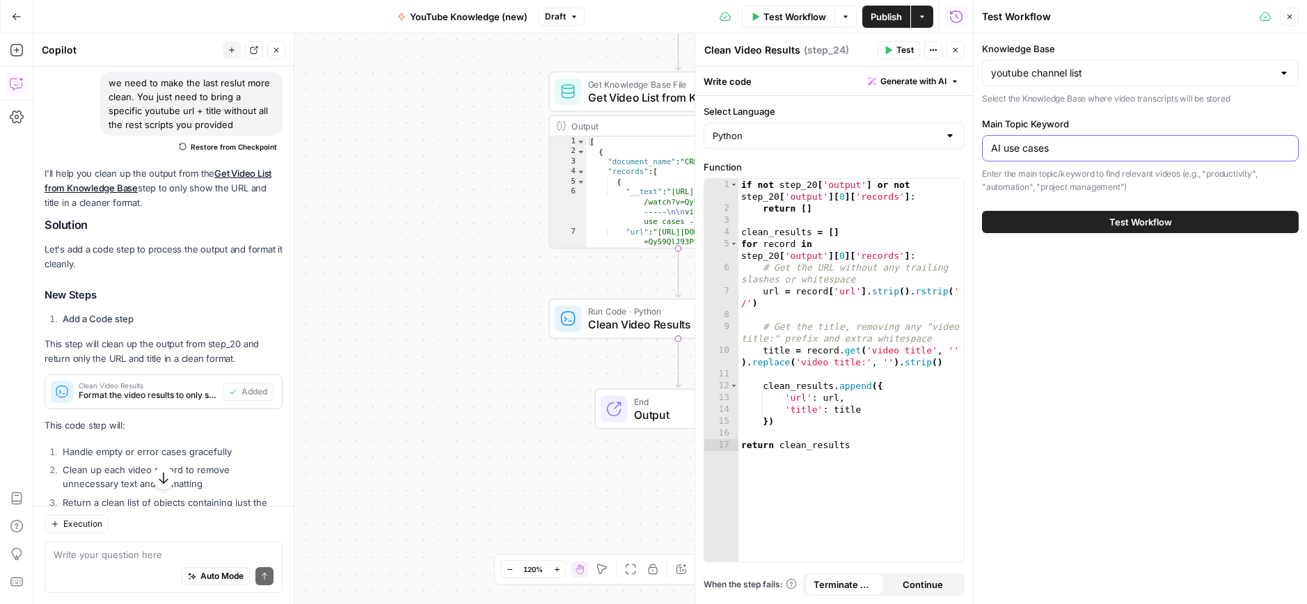
drag, startPoint x: 1056, startPoint y: 146, endPoint x: 958, endPoint y: 150, distance: 97.5
click at [948, 148] on body "[DATE][DOMAIN_NAME] New Home Browse Your Data Usage Settings Recent Grids Work …" at bounding box center [653, 302] width 1307 height 604
paste input "E&A AI in [GEOGRAPHIC_DATA]"
type input "E&A AI in Columns"
click at [1148, 228] on button "Test Workflow" at bounding box center [1140, 222] width 317 height 22
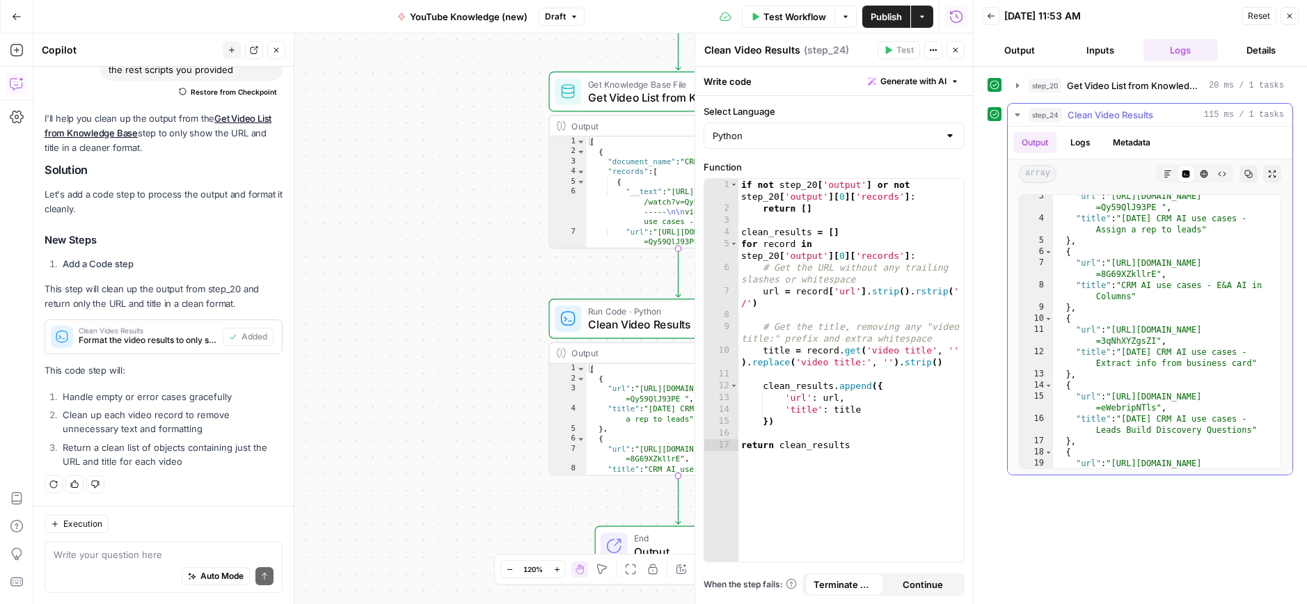
scroll to position [23, 0]
click at [103, 553] on textarea at bounding box center [164, 555] width 220 height 14
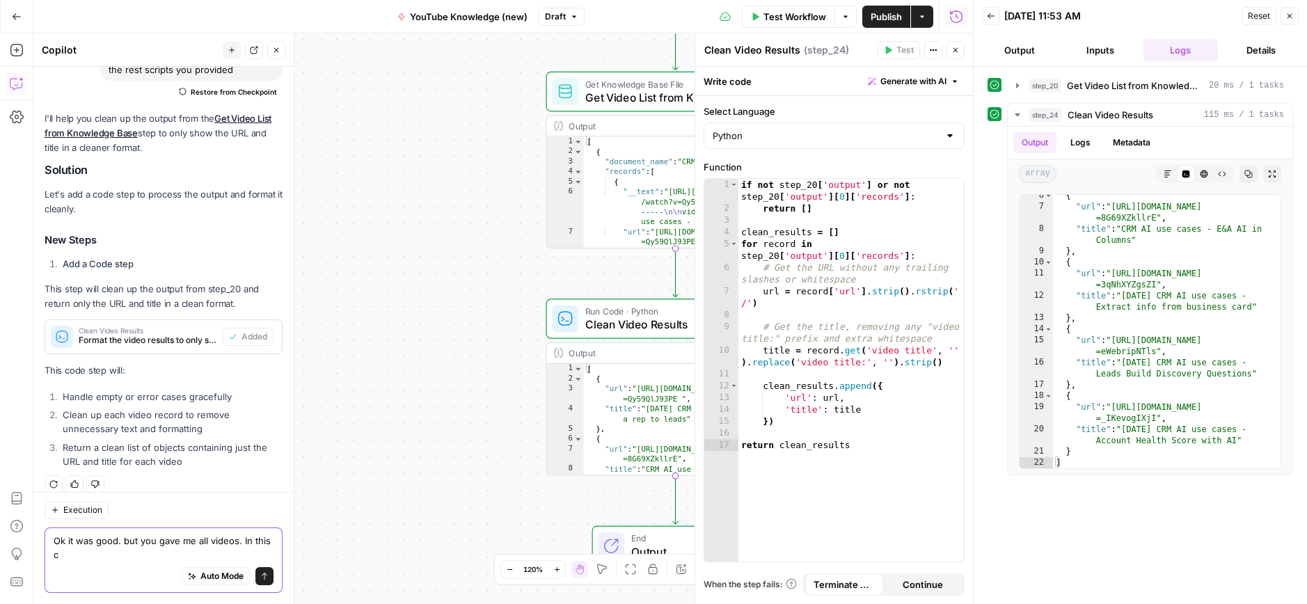
scroll to position [175, 0]
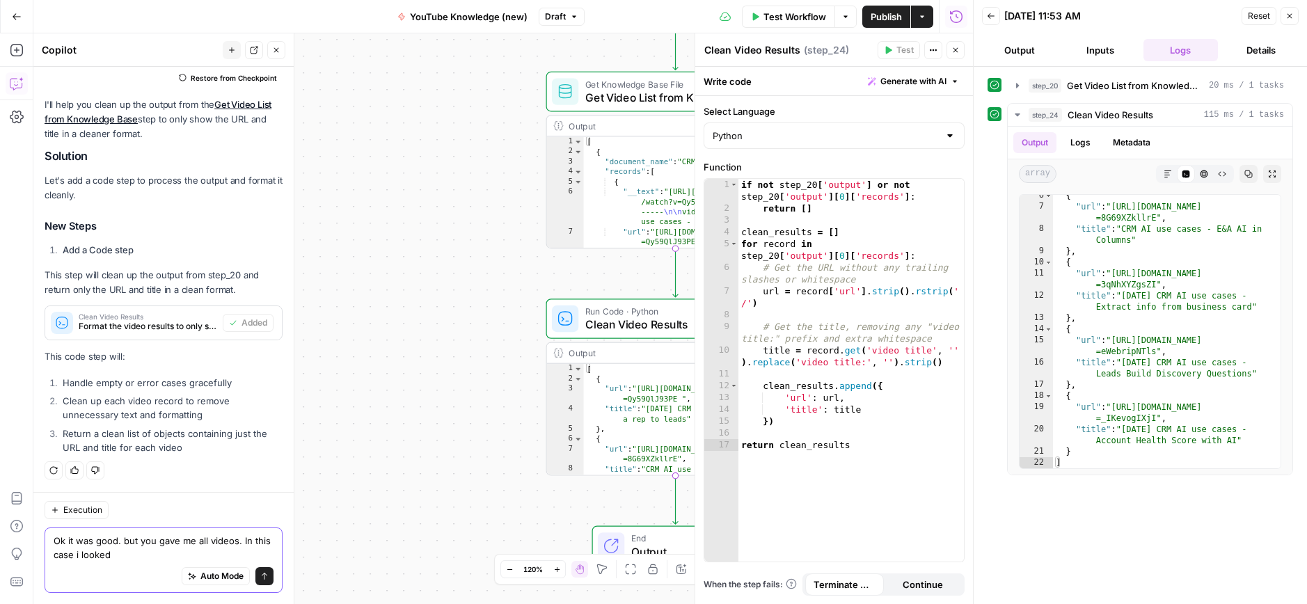
click at [56, 552] on textarea "Ok it was good. but you gave me all videos. In this case i looked" at bounding box center [164, 548] width 220 height 28
click at [109, 557] on textarea "Ok it was good. but you gave me all videos. In this test i looked" at bounding box center [164, 548] width 220 height 28
drag, startPoint x: 74, startPoint y: 553, endPoint x: 91, endPoint y: 598, distance: 48.5
click at [74, 553] on textarea "Ok it was good. but you gave me all videos. In this test i looked" at bounding box center [164, 548] width 220 height 28
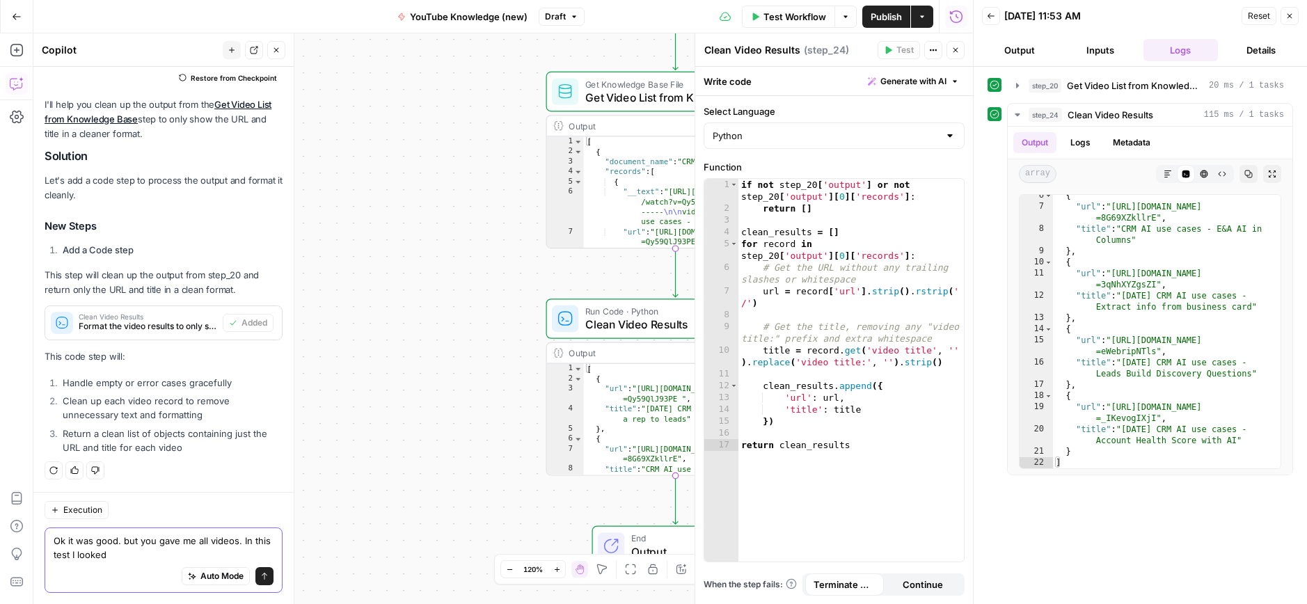
click at [114, 558] on textarea "Ok it was good. but you gave me all videos. In this test I looked" at bounding box center [164, 548] width 220 height 28
paste textarea "E&A AI in Columns"
drag, startPoint x: 120, startPoint y: 555, endPoint x: 148, endPoint y: 591, distance: 45.8
click at [120, 555] on textarea "Ok it was good. but you gave me all videos. In this test I looked for "E&A AI i…" at bounding box center [164, 548] width 220 height 28
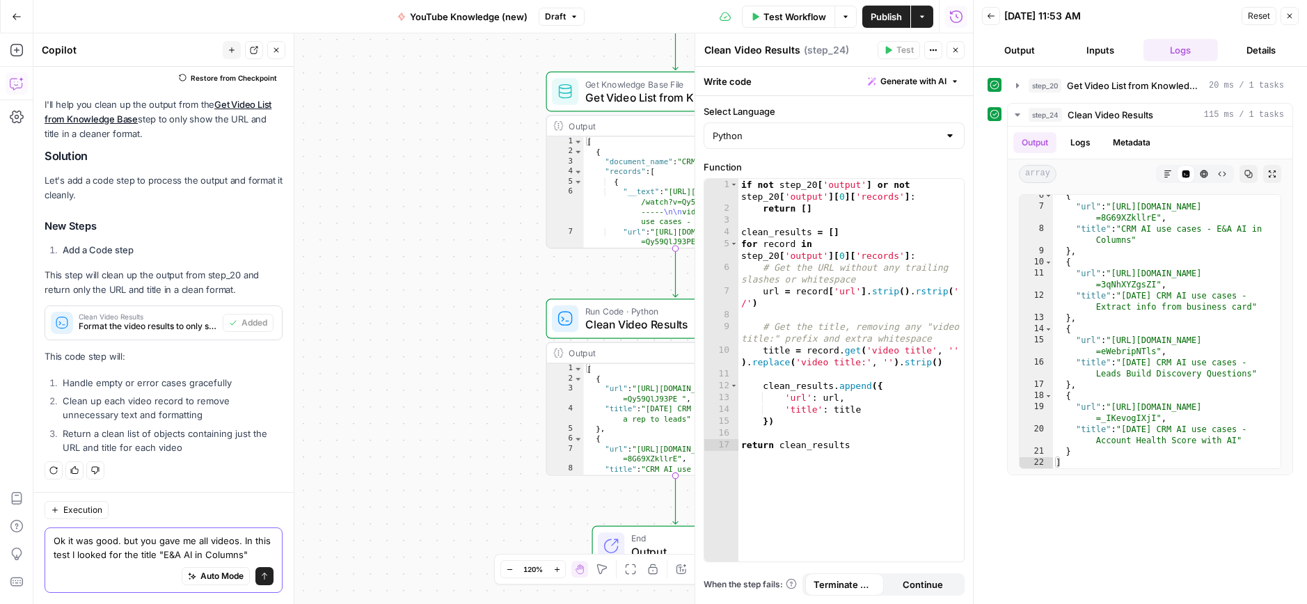
click at [256, 552] on textarea "Ok it was good. but you gave me all videos. In this test I looked for the title…" at bounding box center [164, 548] width 220 height 28
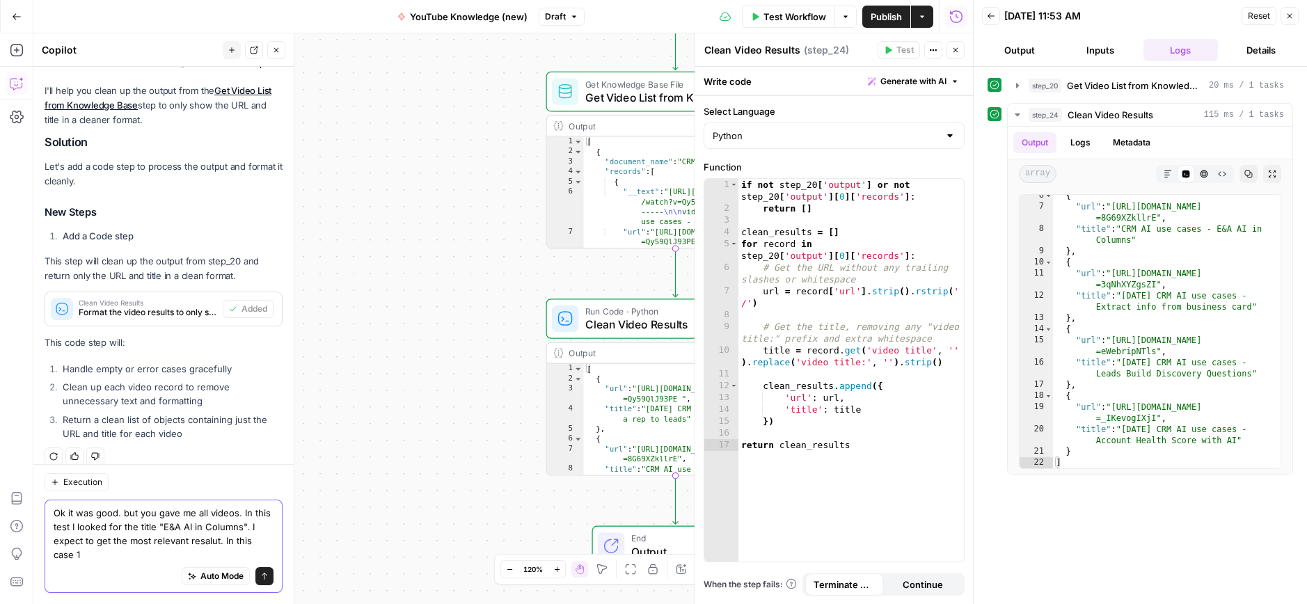
scroll to position [203, 0]
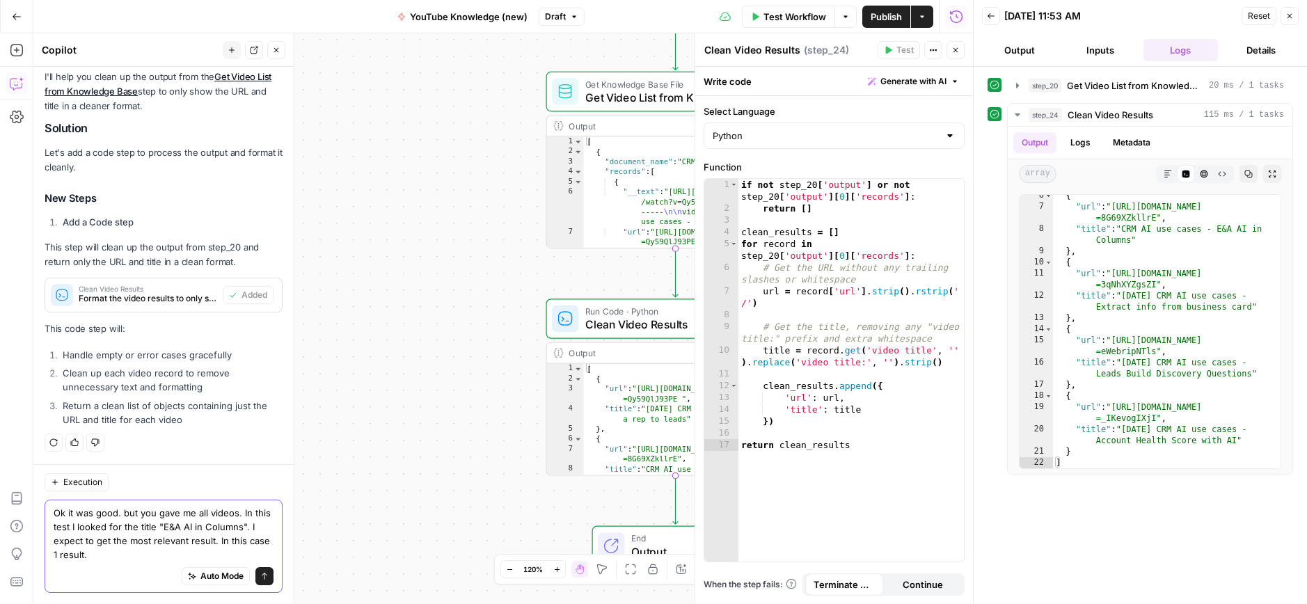
click at [132, 548] on textarea "Ok it was good. but you gave me all videos. In this test I looked for the title…" at bounding box center [164, 534] width 220 height 56
type textarea "Ok it was good. but you gave me all videos. In this test I looked for the title…"
click at [260, 575] on icon "submit" at bounding box center [264, 576] width 8 height 8
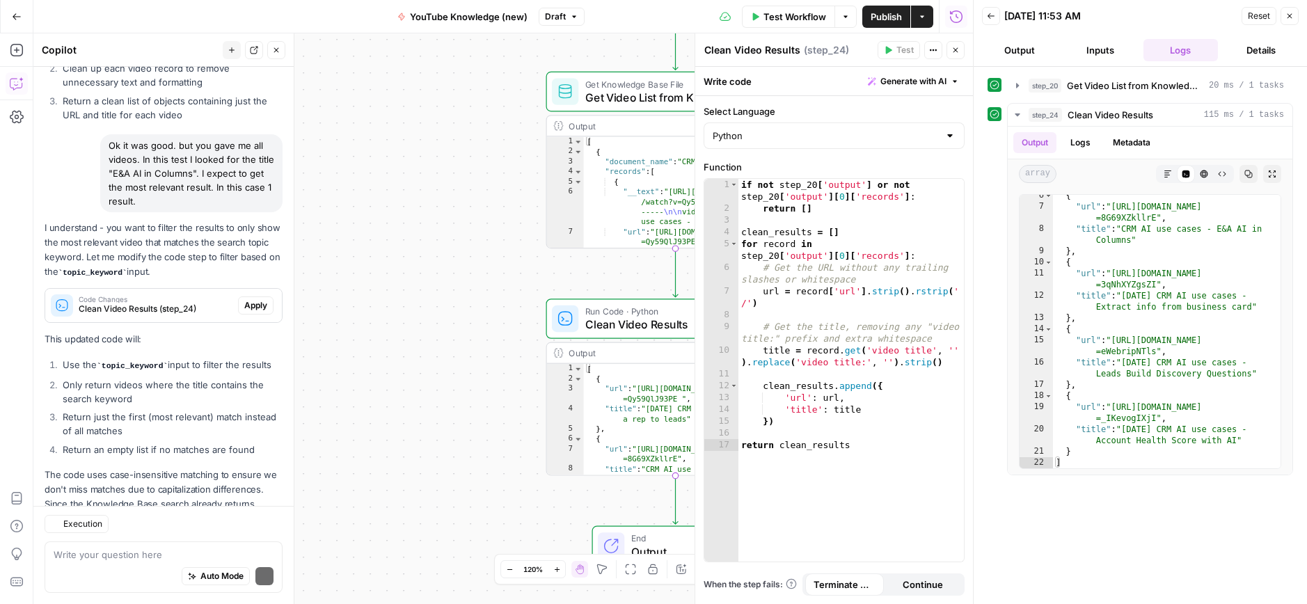
scroll to position [575, 0]
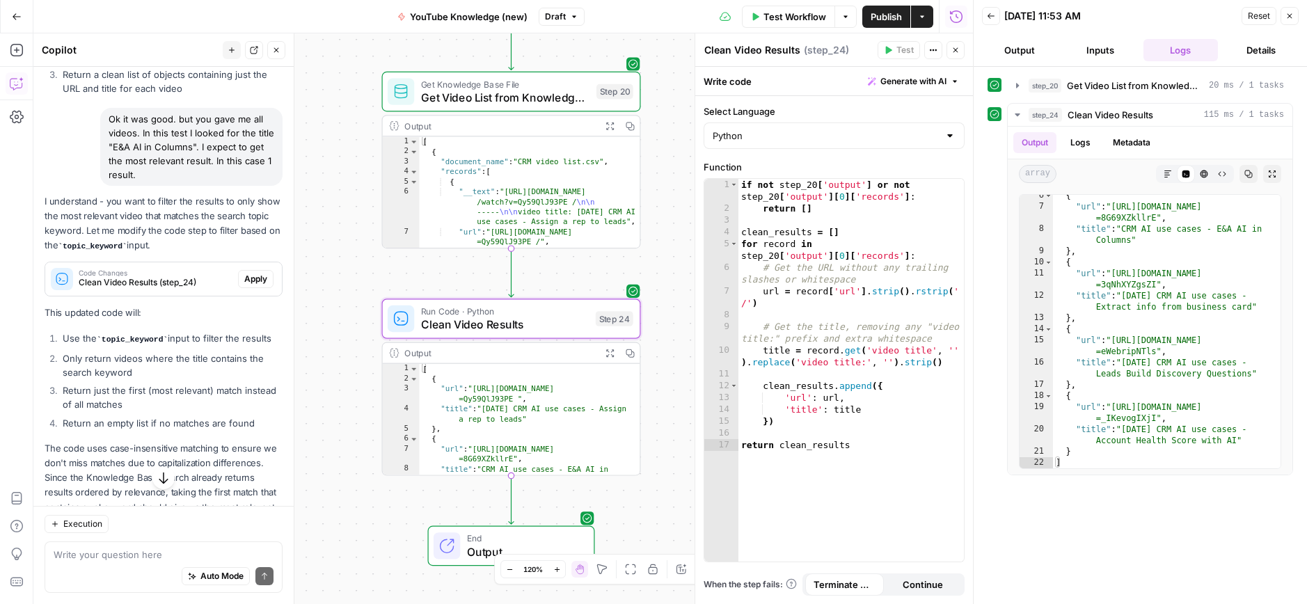
click at [256, 276] on span "Apply" at bounding box center [255, 279] width 23 height 13
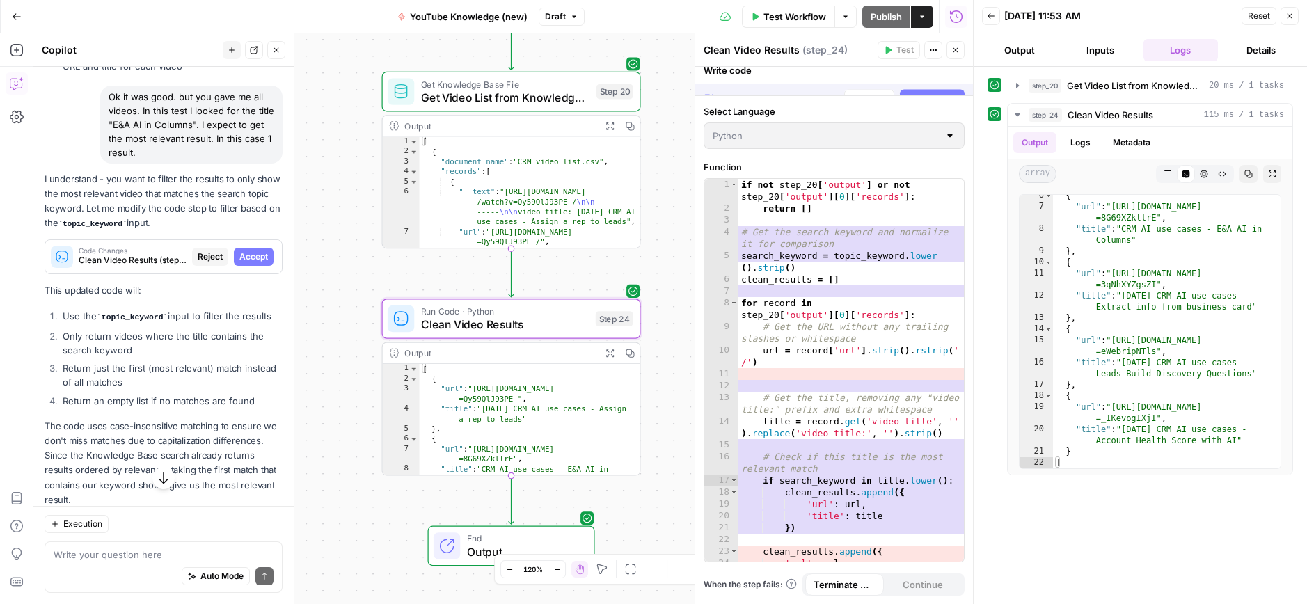
scroll to position [512, 0]
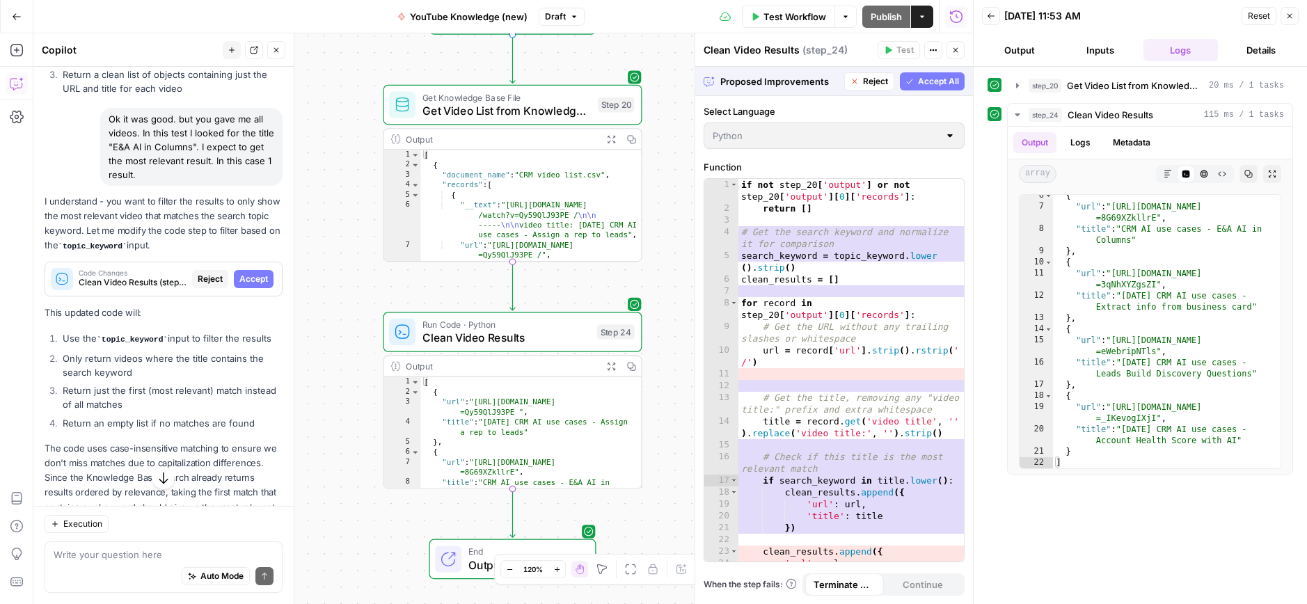
click at [938, 79] on span "Accept All" at bounding box center [938, 81] width 41 height 13
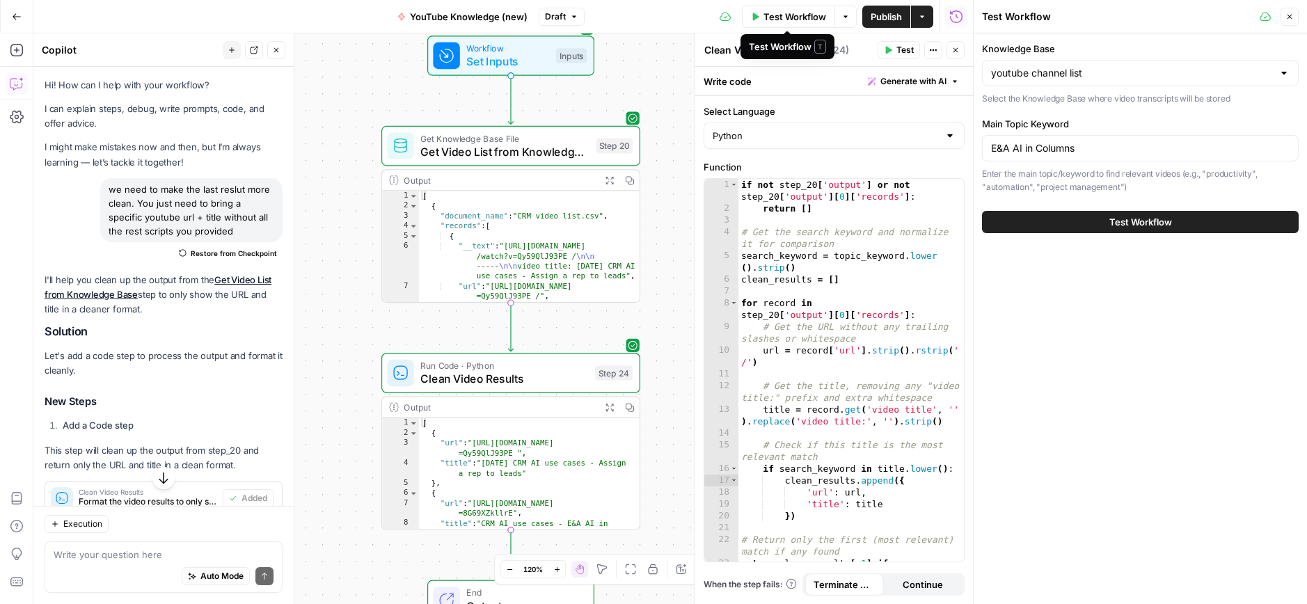
scroll to position [534, 0]
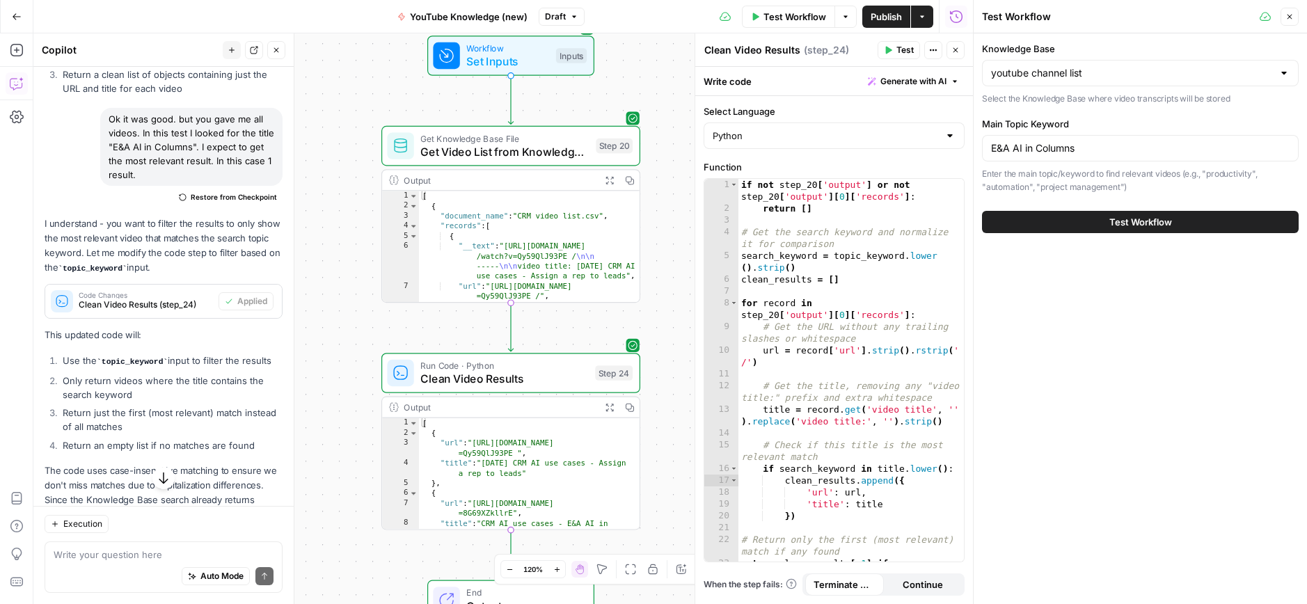
click at [1104, 218] on button "Test Workflow" at bounding box center [1140, 222] width 317 height 22
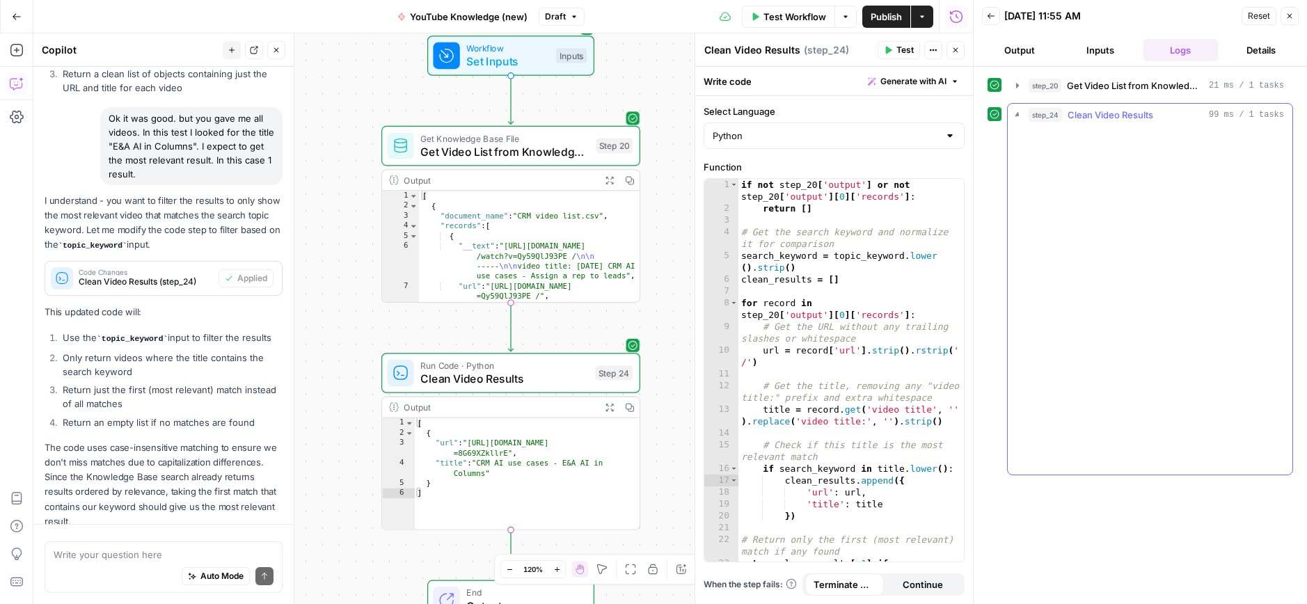
scroll to position [598, 0]
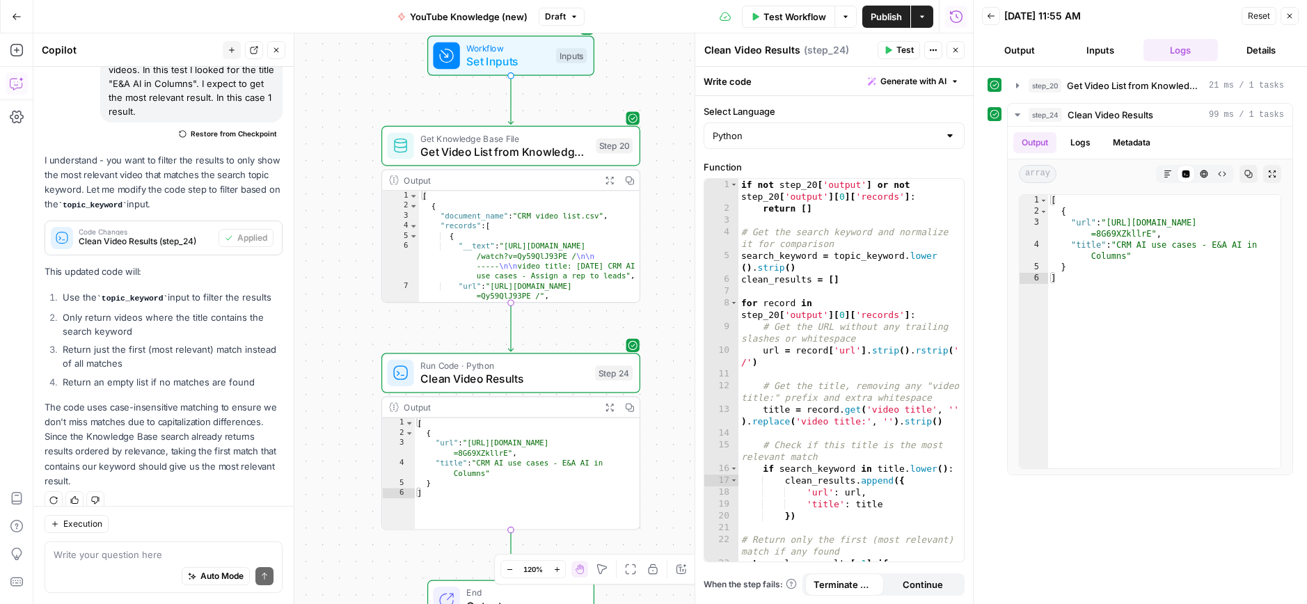
click at [877, 19] on span "Publish" at bounding box center [886, 17] width 31 height 14
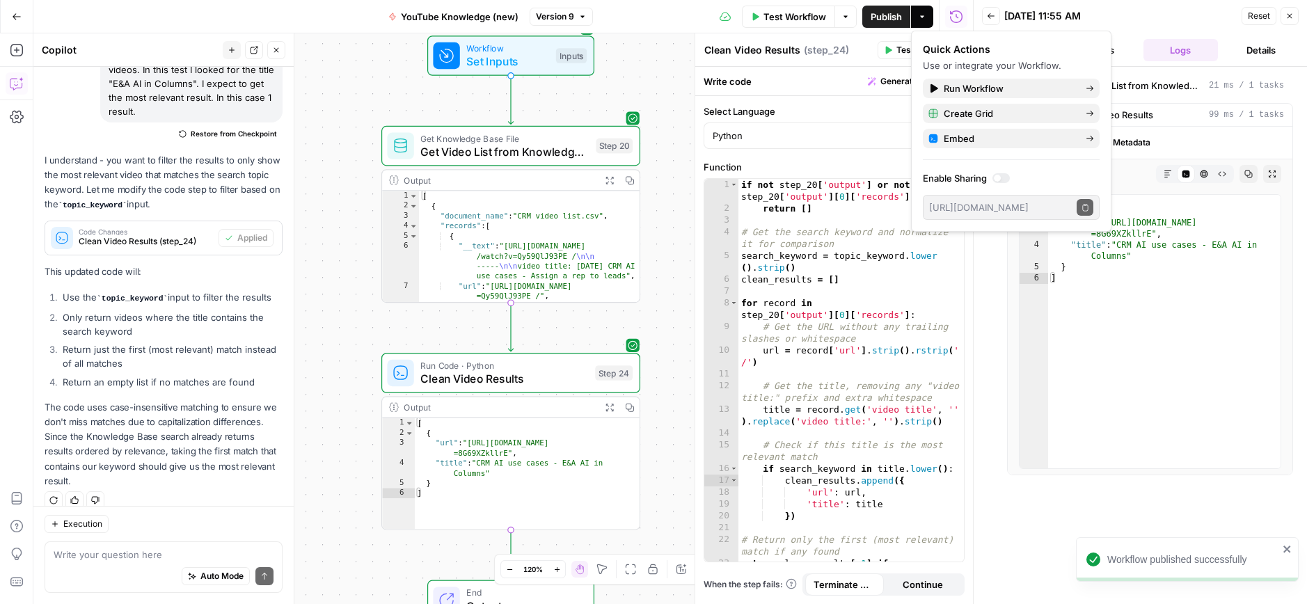
click at [9, 15] on button "Go Back" at bounding box center [16, 16] width 25 height 25
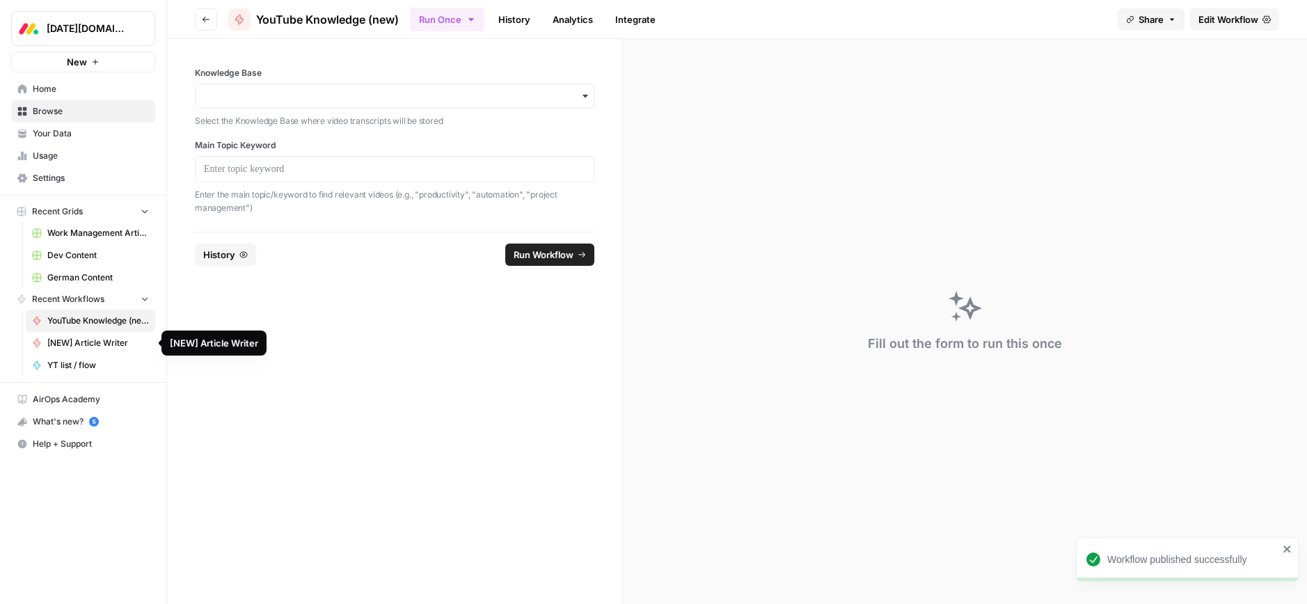
drag, startPoint x: 80, startPoint y: 318, endPoint x: 81, endPoint y: 326, distance: 7.7
click at [80, 318] on span "YouTube Knowledge (new)" at bounding box center [98, 321] width 102 height 13
click at [78, 344] on span "[NEW] Article Writer" at bounding box center [98, 343] width 102 height 13
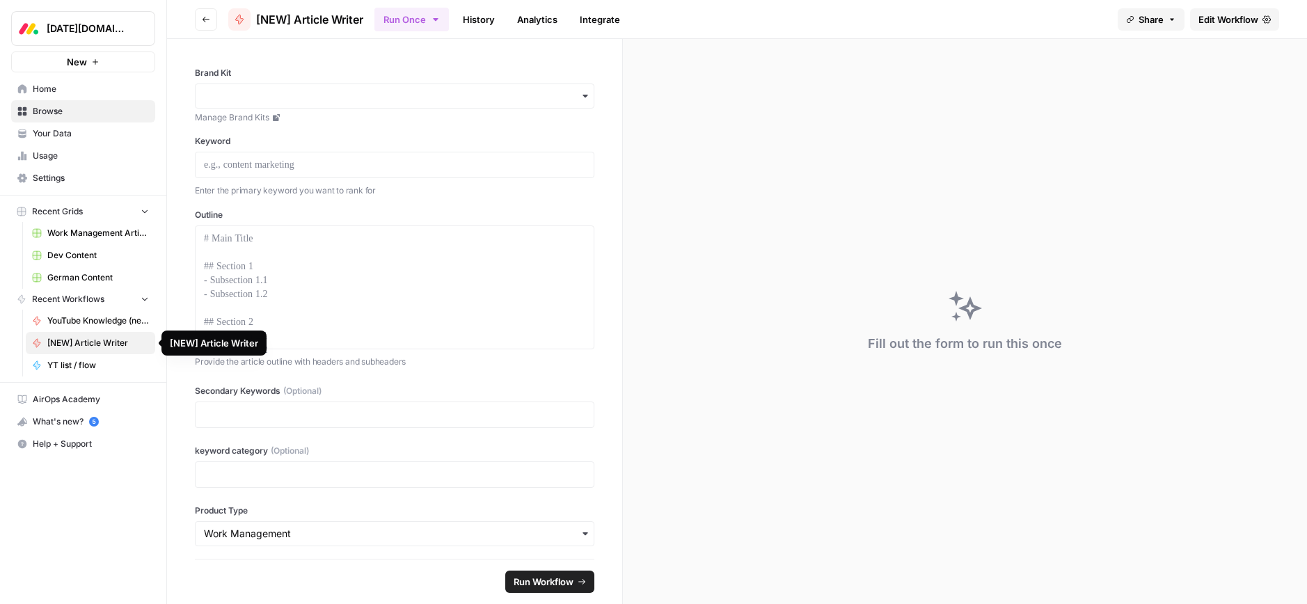
click at [78, 324] on span "YouTube Knowledge (new)" at bounding box center [98, 321] width 102 height 13
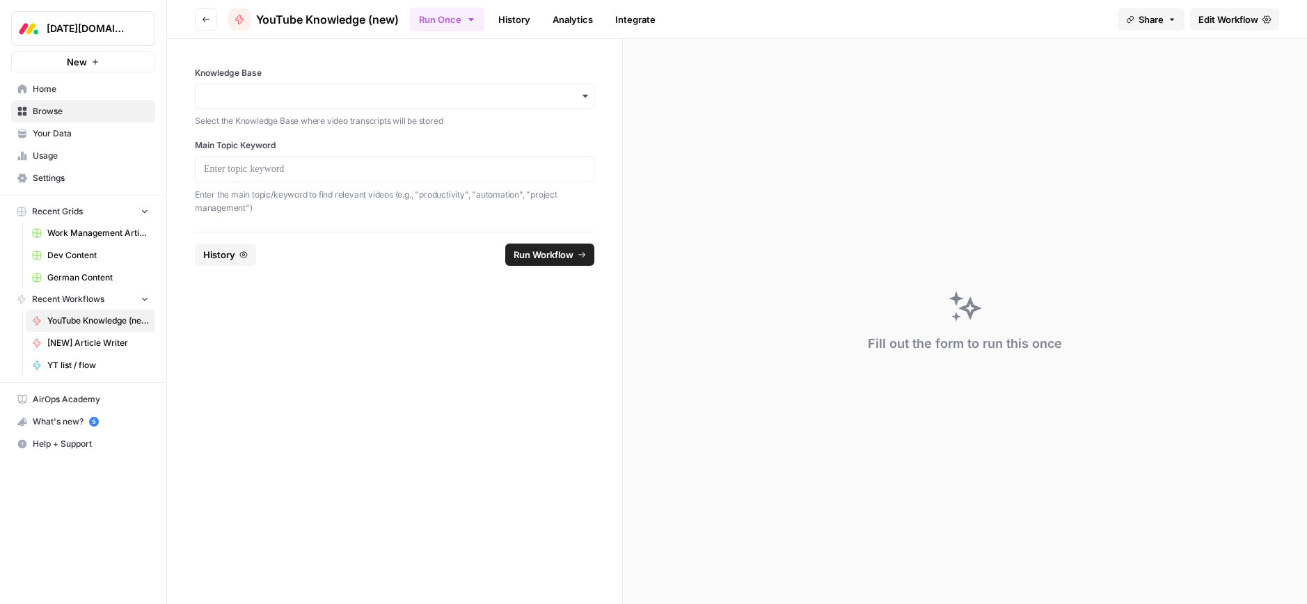
click at [77, 369] on span "YT list / flow" at bounding box center [98, 365] width 102 height 13
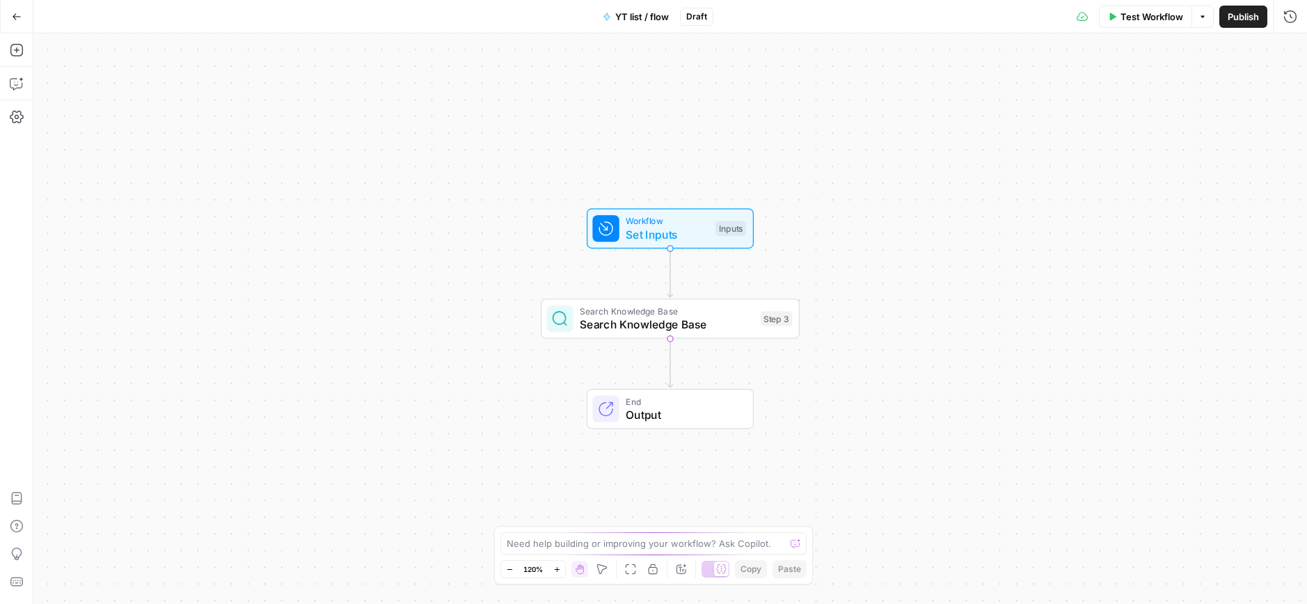
click at [13, 13] on icon "button" at bounding box center [17, 17] width 10 height 10
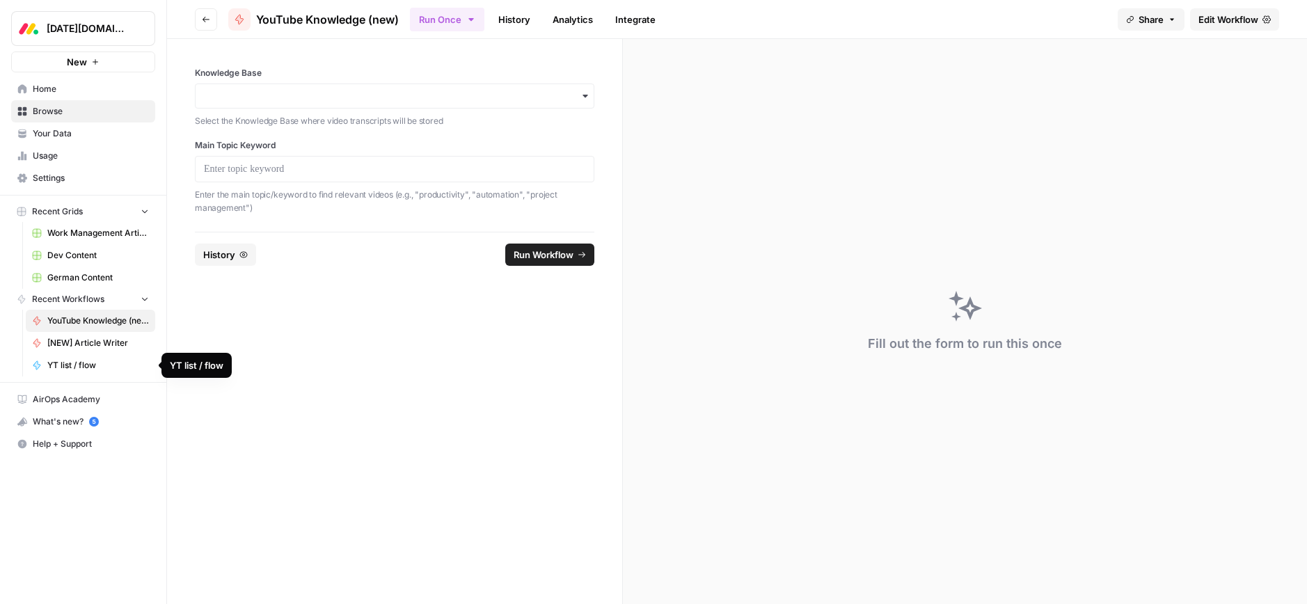
click at [127, 365] on span "YT list / flow" at bounding box center [98, 365] width 102 height 13
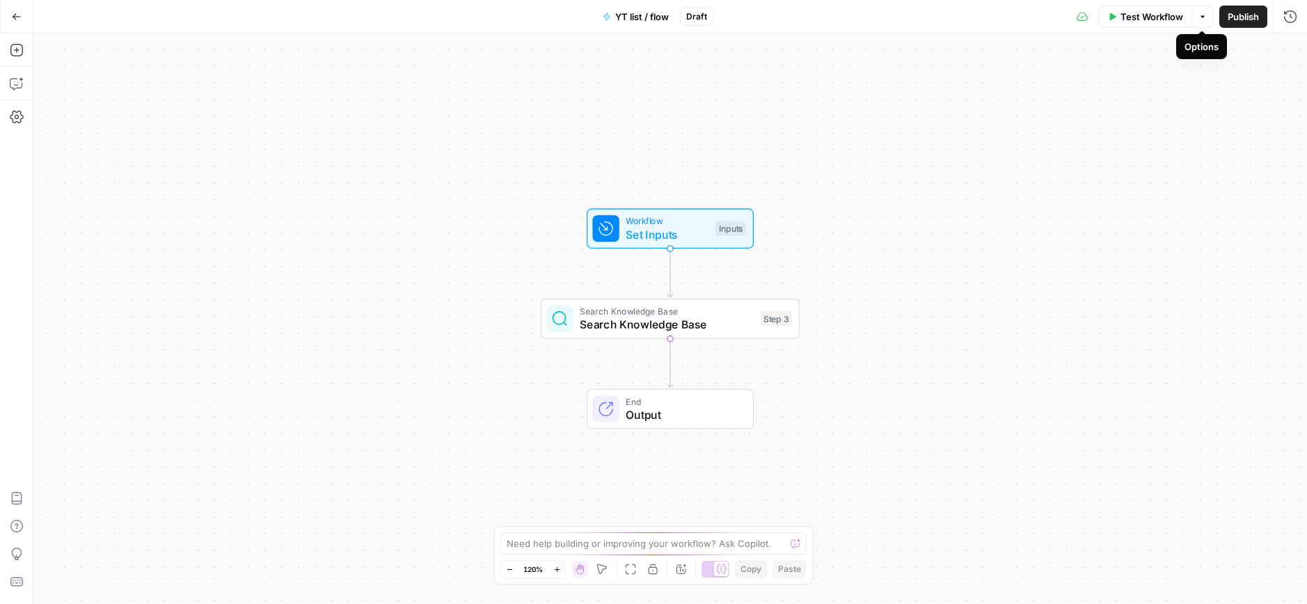
click at [1205, 18] on icon "button" at bounding box center [1202, 17] width 8 height 8
drag, startPoint x: 1203, startPoint y: 18, endPoint x: 1192, endPoint y: 18, distance: 11.1
click at [1203, 18] on icon "button" at bounding box center [1202, 17] width 8 height 8
click at [12, 8] on button "Go Back" at bounding box center [16, 16] width 25 height 25
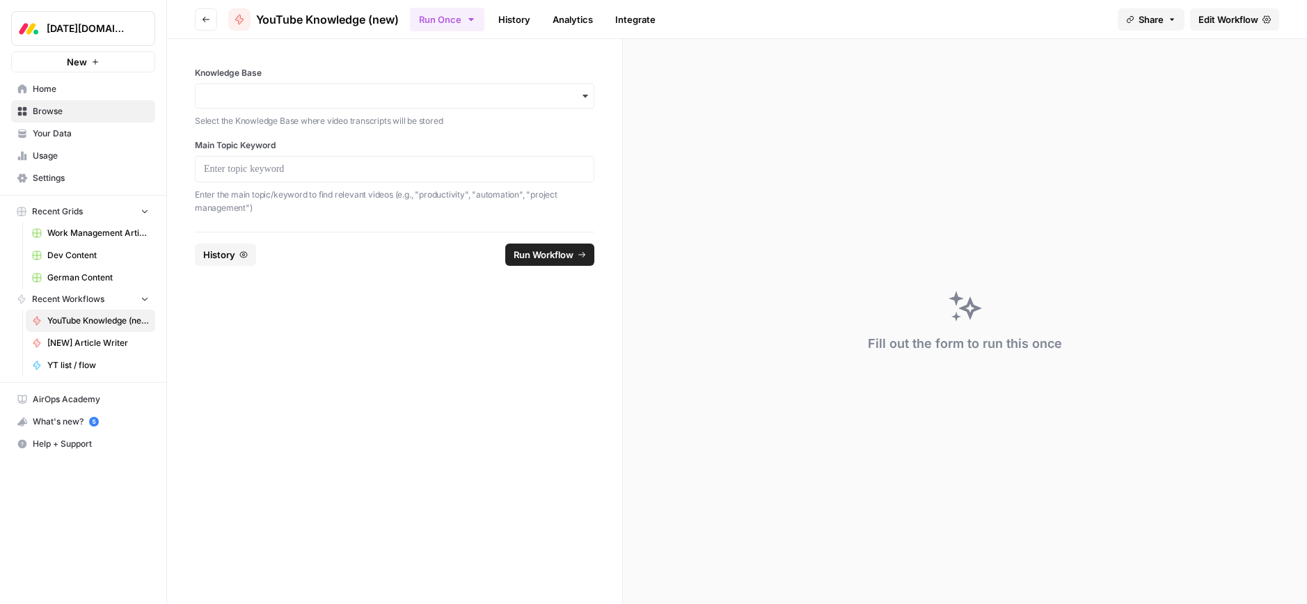
click at [64, 359] on span "YT list / flow" at bounding box center [98, 365] width 102 height 13
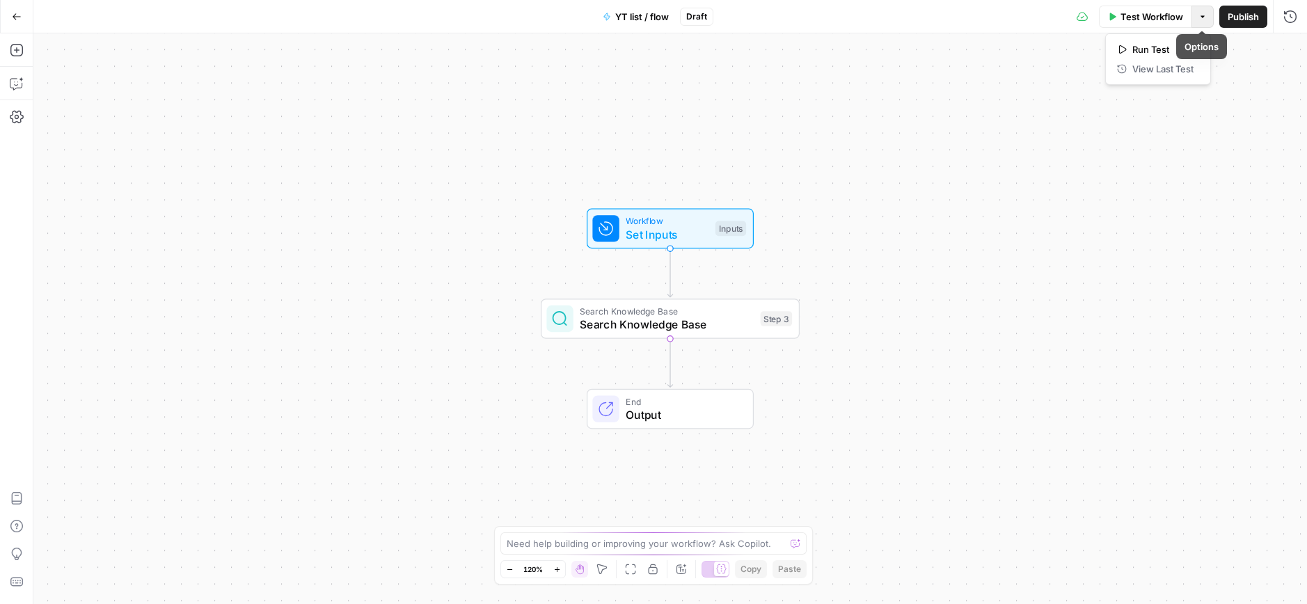
click at [1203, 20] on icon "button" at bounding box center [1202, 17] width 8 height 8
drag, startPoint x: 1181, startPoint y: 161, endPoint x: 1292, endPoint y: 53, distance: 155.0
click at [1181, 159] on div "Workflow Set Inputs Inputs Search Knowledge Base Search Knowledge Base Step 3 E…" at bounding box center [669, 318] width 1273 height 571
click at [12, 15] on icon "button" at bounding box center [17, 17] width 10 height 10
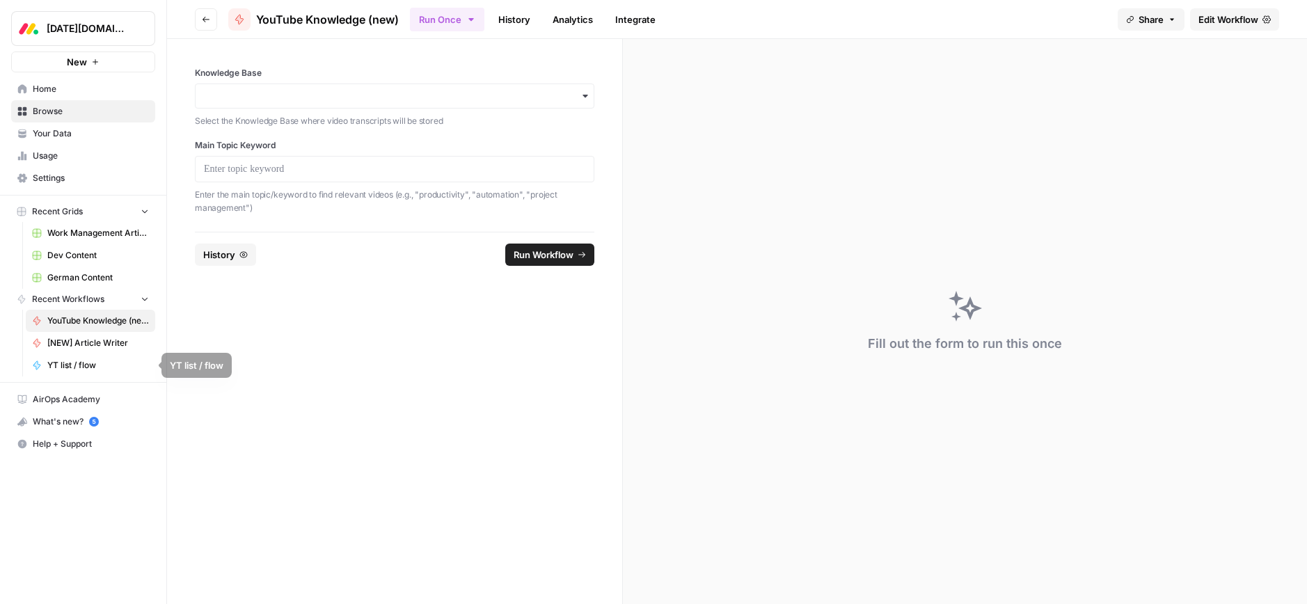
click at [70, 369] on span "YT list / flow" at bounding box center [98, 365] width 102 height 13
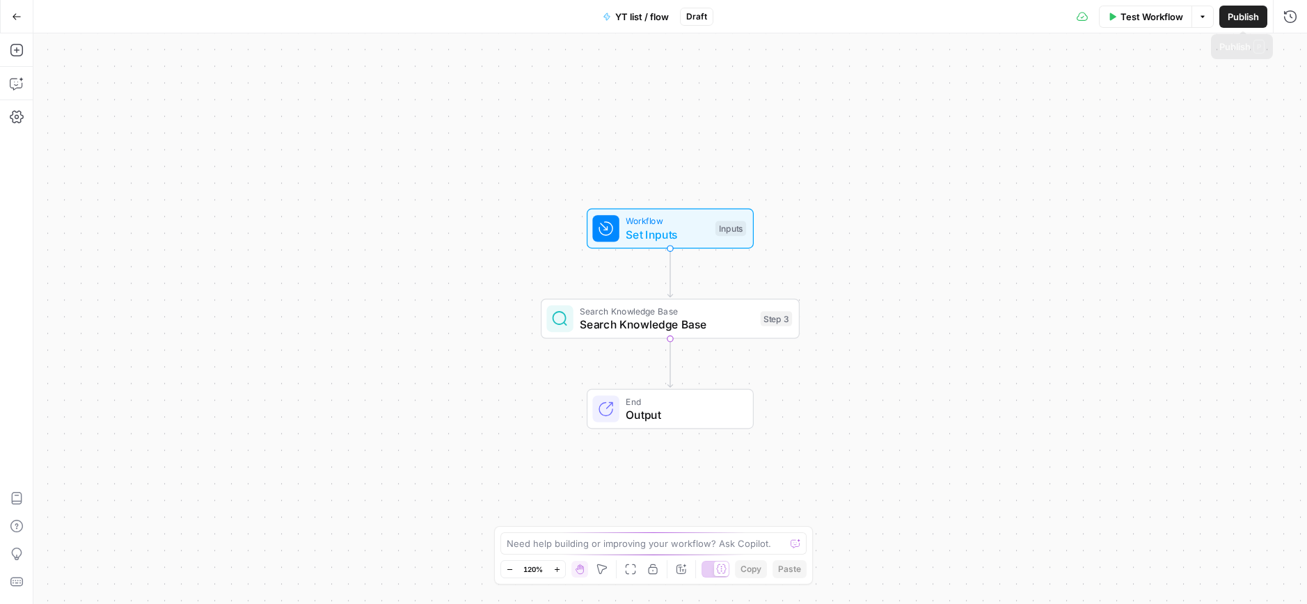
click at [1199, 15] on icon "button" at bounding box center [1202, 17] width 8 height 8
click at [691, 20] on span "Draft" at bounding box center [696, 16] width 21 height 13
click at [695, 19] on span "Draft" at bounding box center [696, 16] width 21 height 13
click at [628, 21] on span "YT list / flow" at bounding box center [642, 17] width 54 height 14
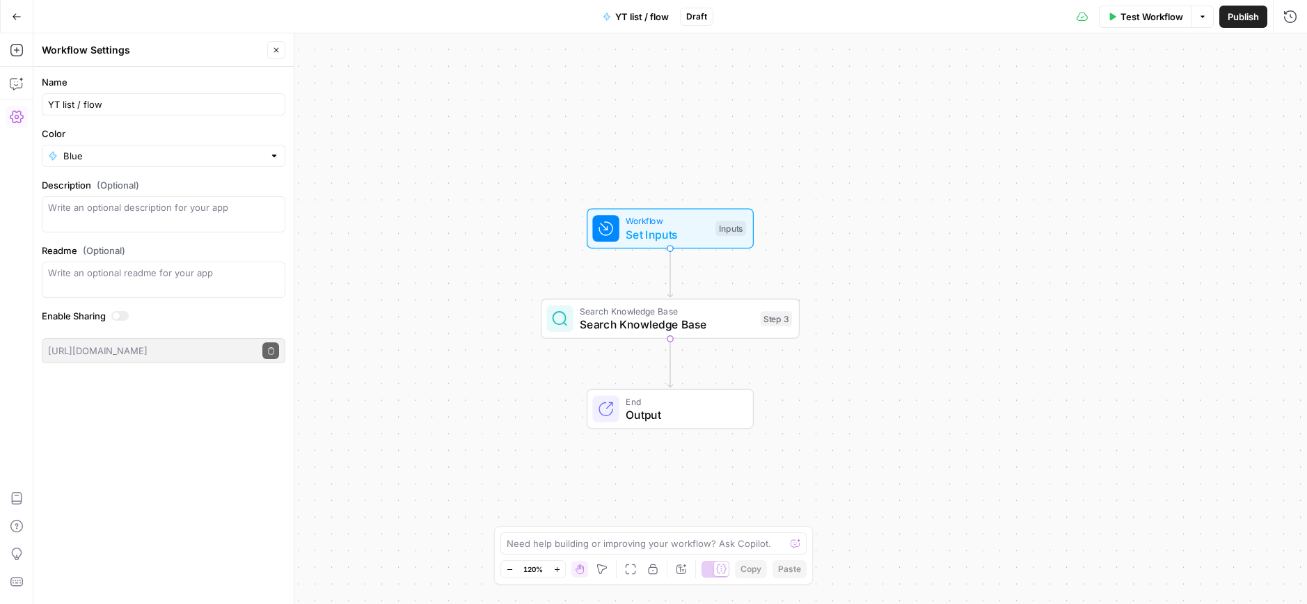
click at [19, 22] on button "Go Back" at bounding box center [16, 16] width 25 height 25
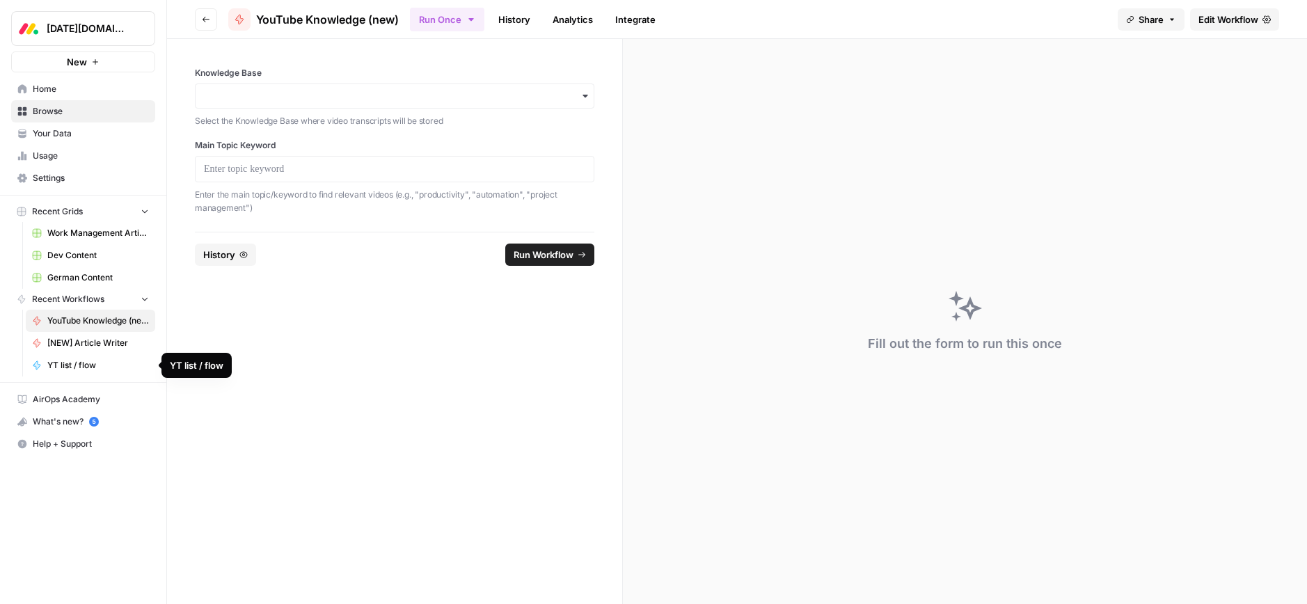
click at [98, 365] on span "YT list / flow" at bounding box center [98, 365] width 102 height 13
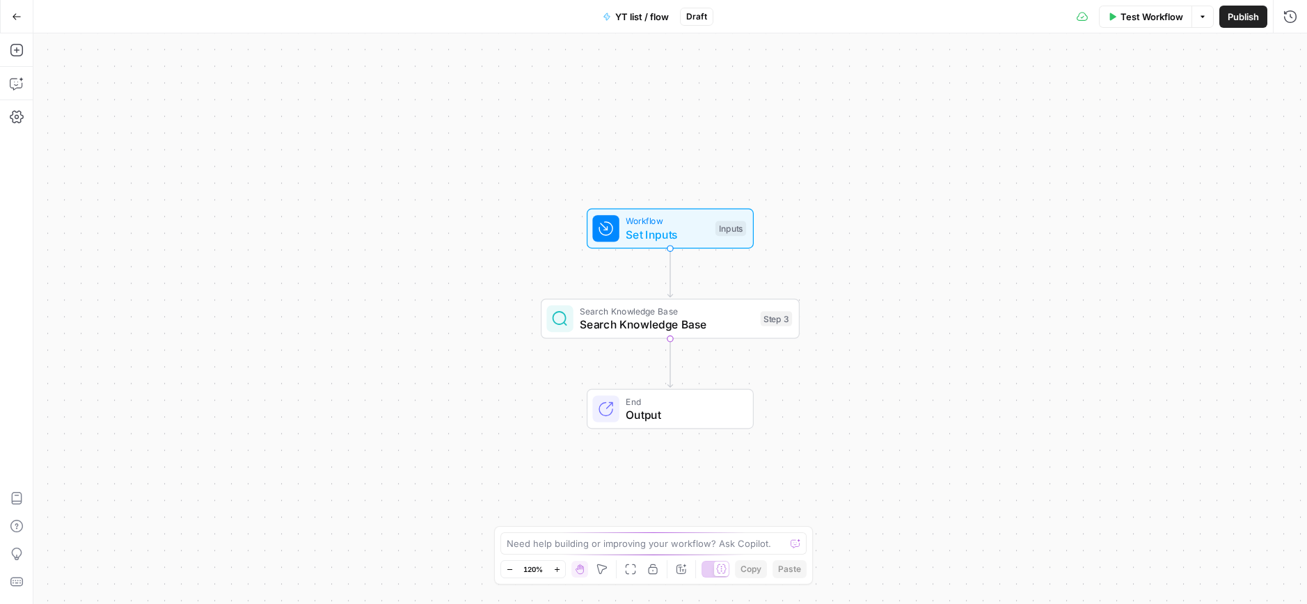
click at [13, 17] on icon "button" at bounding box center [17, 17] width 10 height 10
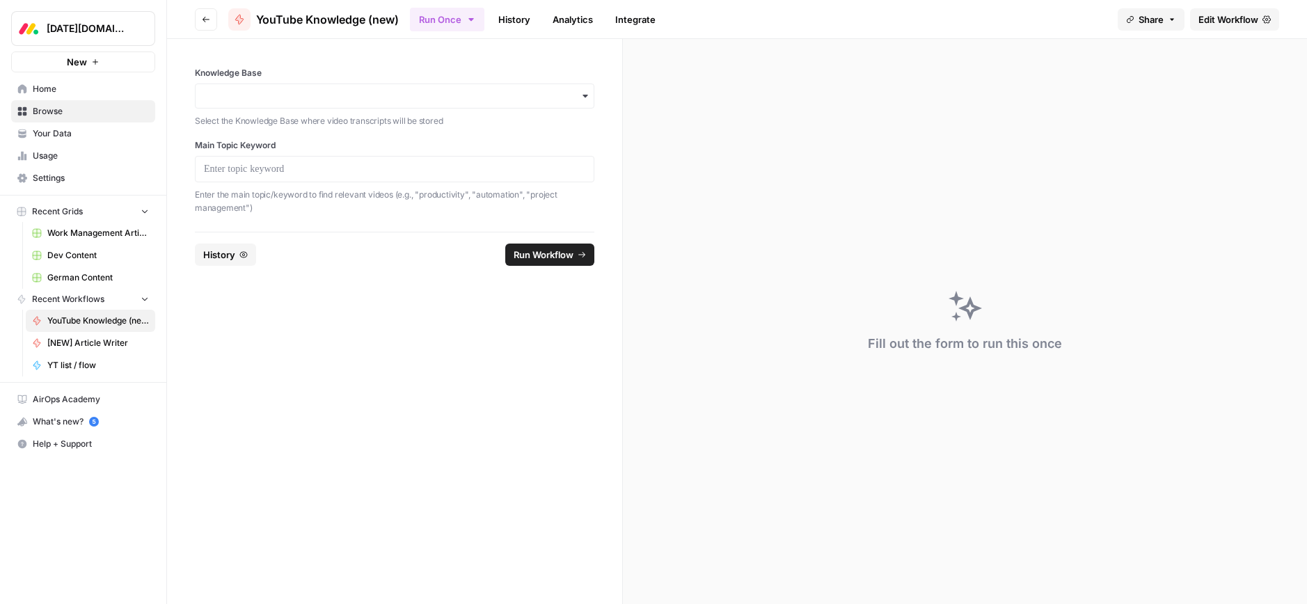
click at [61, 109] on span "Browse" at bounding box center [91, 111] width 116 height 13
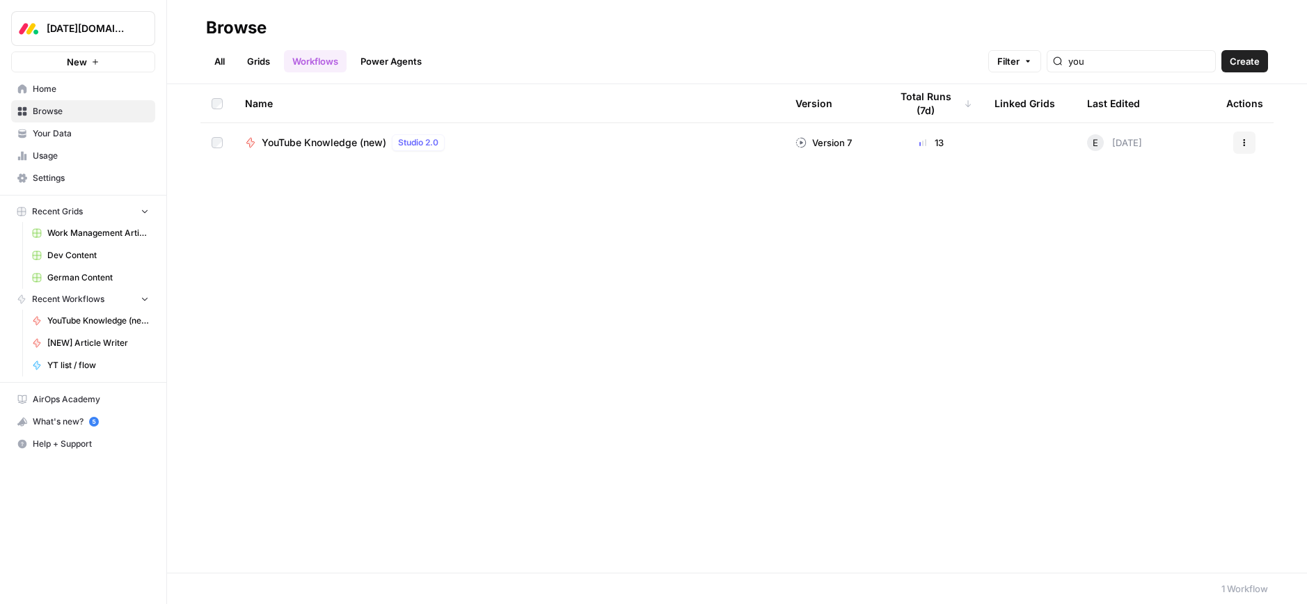
click at [58, 133] on span "Your Data" at bounding box center [91, 133] width 116 height 13
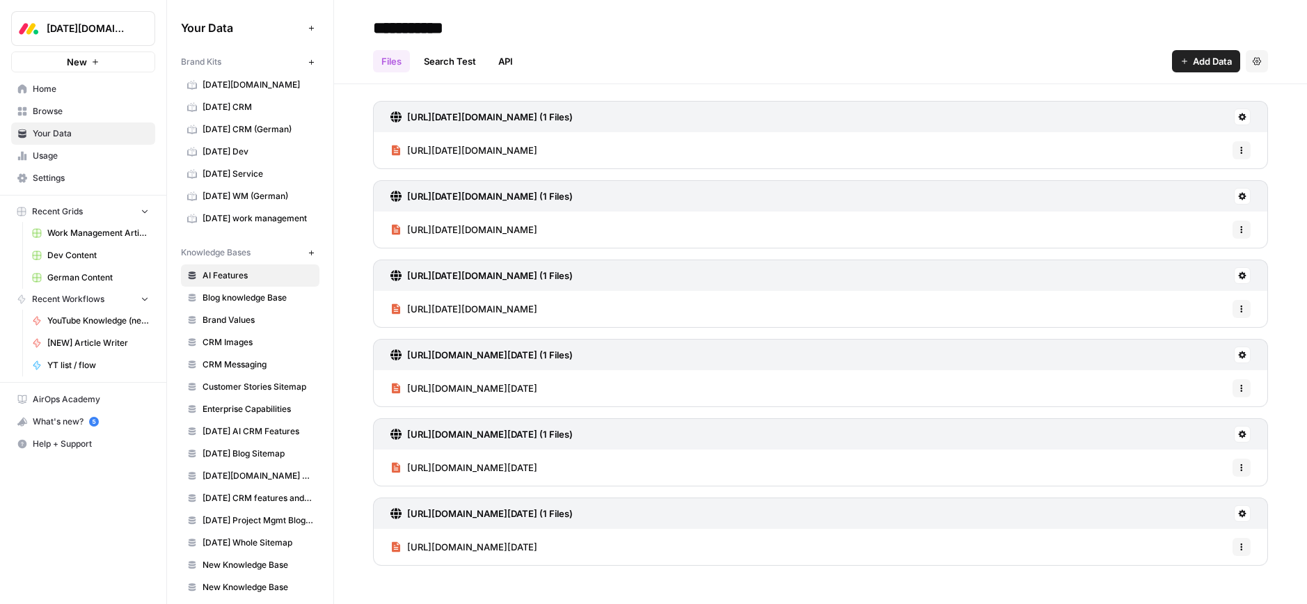
click at [65, 109] on span "Browse" at bounding box center [91, 111] width 116 height 13
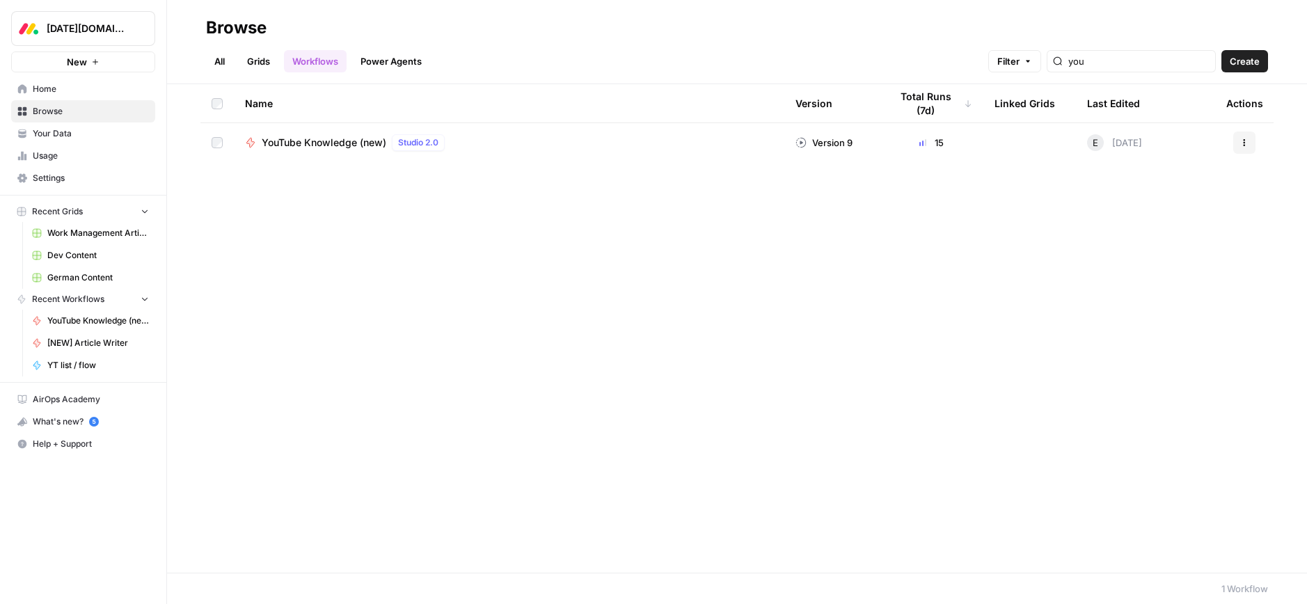
click at [56, 137] on span "Your Data" at bounding box center [91, 133] width 116 height 13
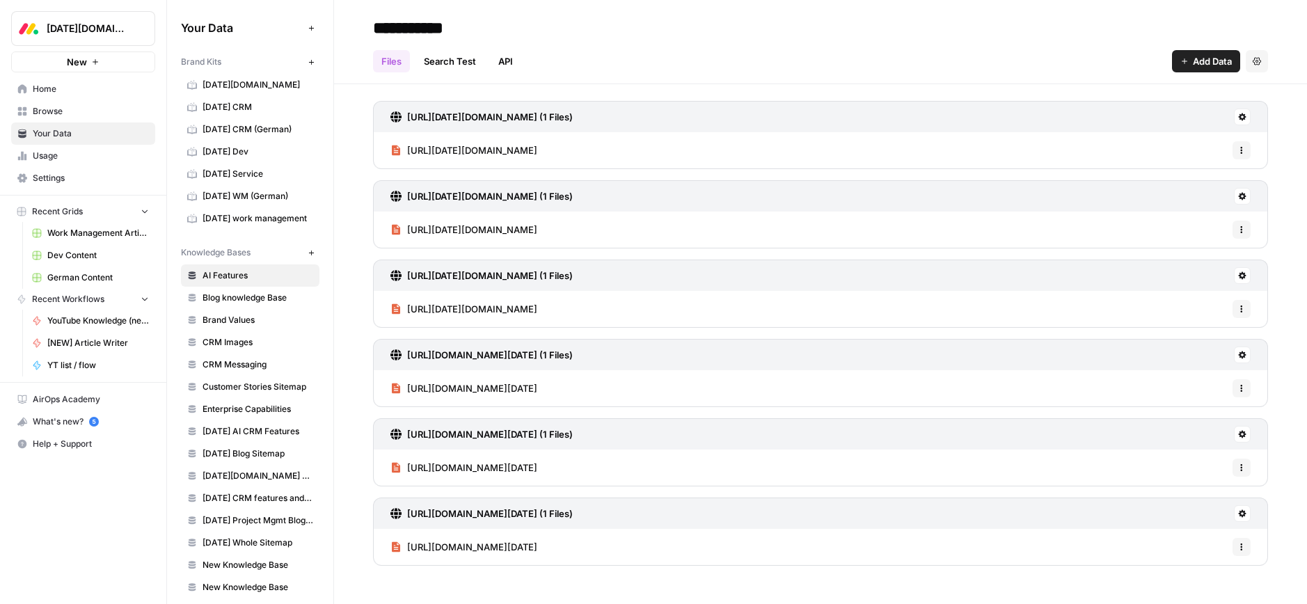
click at [55, 162] on link "Usage" at bounding box center [83, 156] width 144 height 22
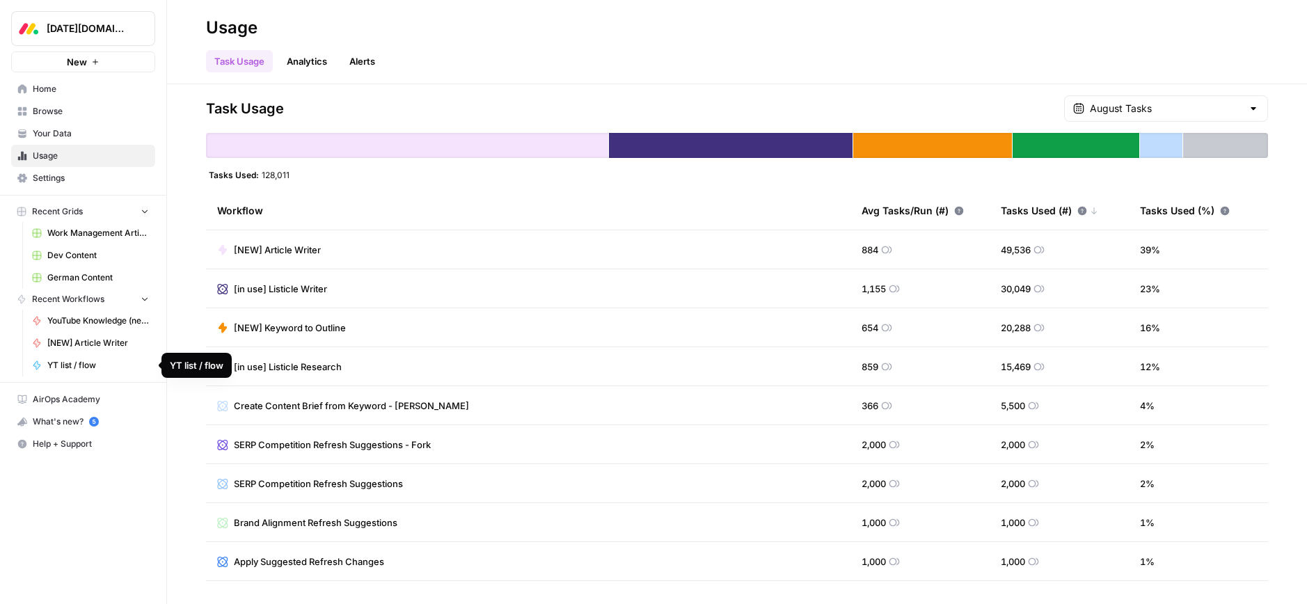
click at [75, 367] on span "YT list / flow" at bounding box center [98, 365] width 102 height 13
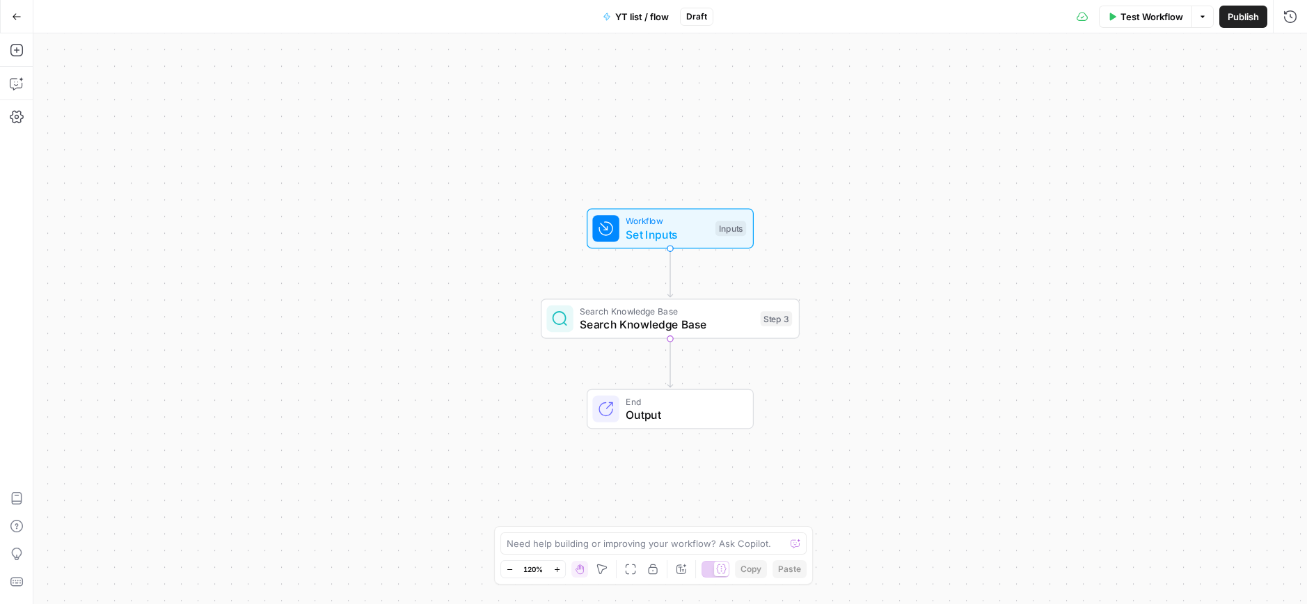
drag, startPoint x: 17, startPoint y: 13, endPoint x: 23, endPoint y: 27, distance: 15.6
click at [17, 13] on icon "button" at bounding box center [17, 17] width 10 height 10
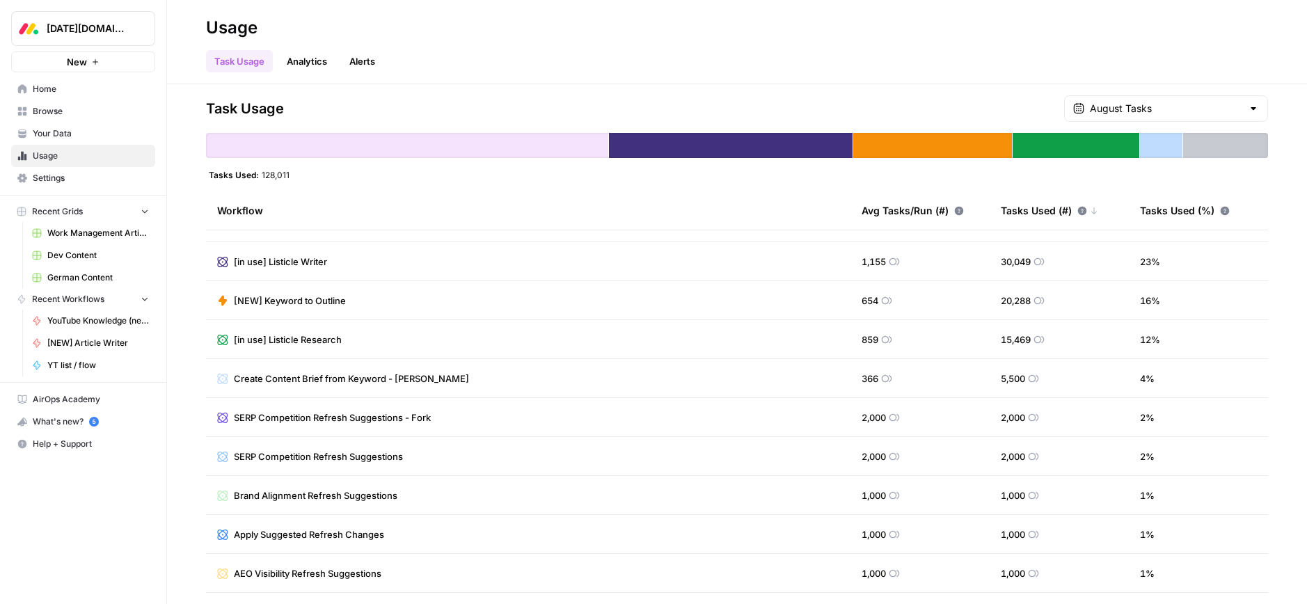
scroll to position [29, 0]
click at [84, 350] on link "[NEW] Article Writer" at bounding box center [90, 343] width 129 height 22
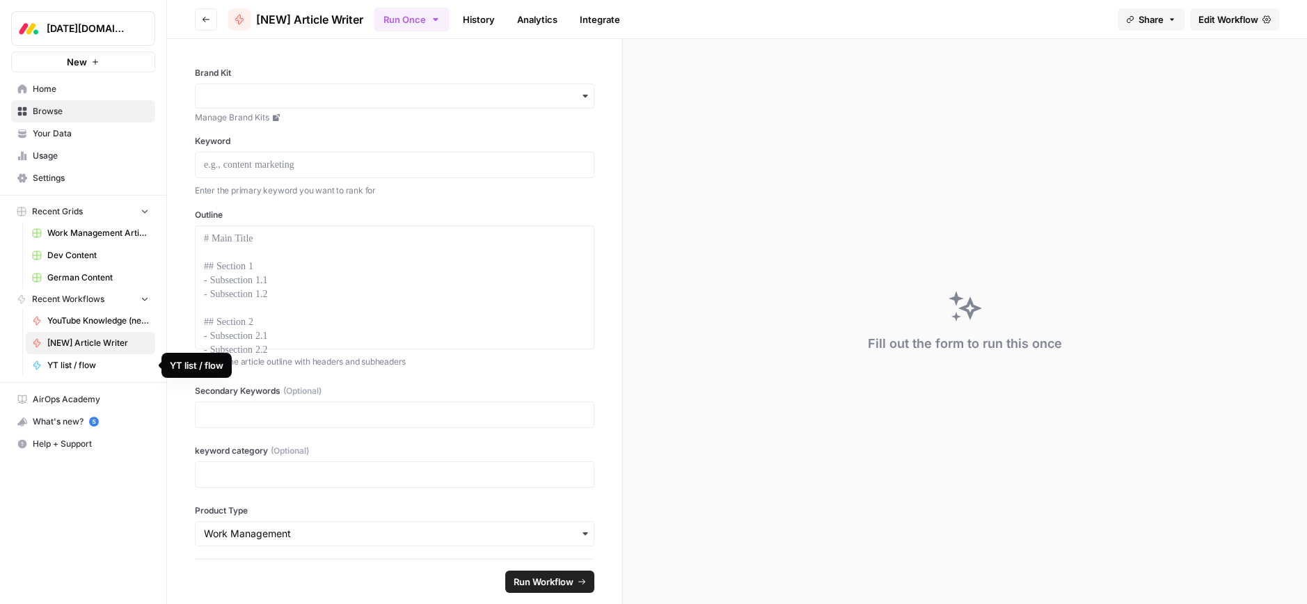
click at [84, 368] on span "YT list / flow" at bounding box center [98, 365] width 102 height 13
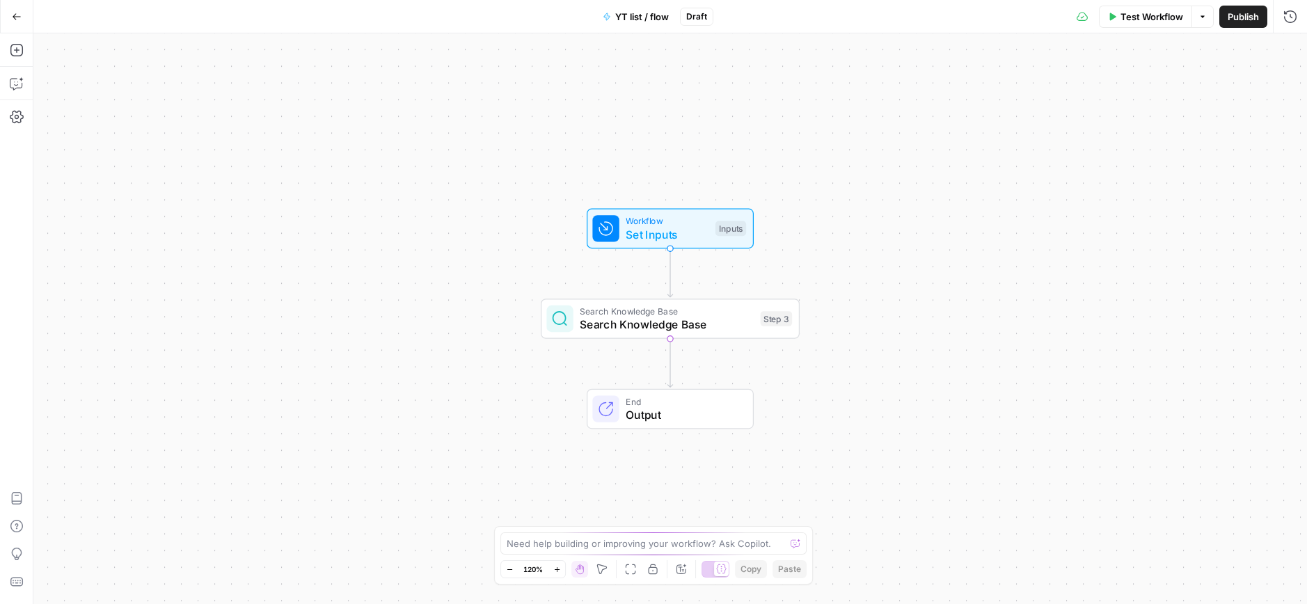
drag, startPoint x: 22, startPoint y: 16, endPoint x: 34, endPoint y: 31, distance: 19.3
click at [22, 16] on button "Go Back" at bounding box center [16, 16] width 25 height 25
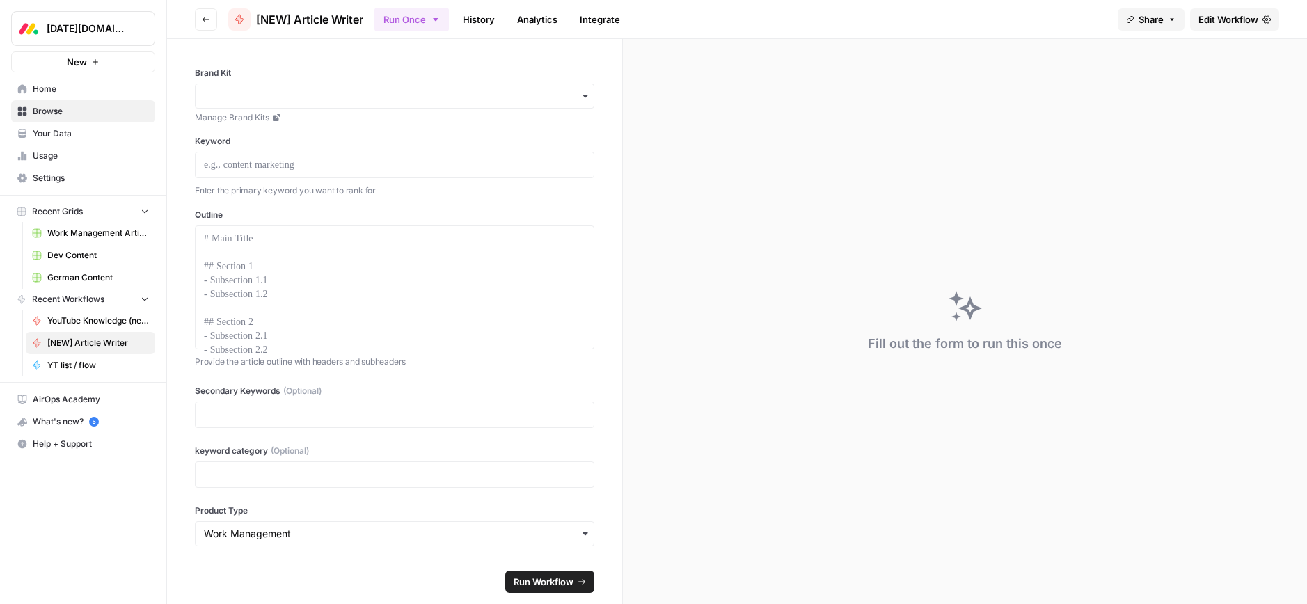
click at [58, 138] on span "Your Data" at bounding box center [91, 133] width 116 height 13
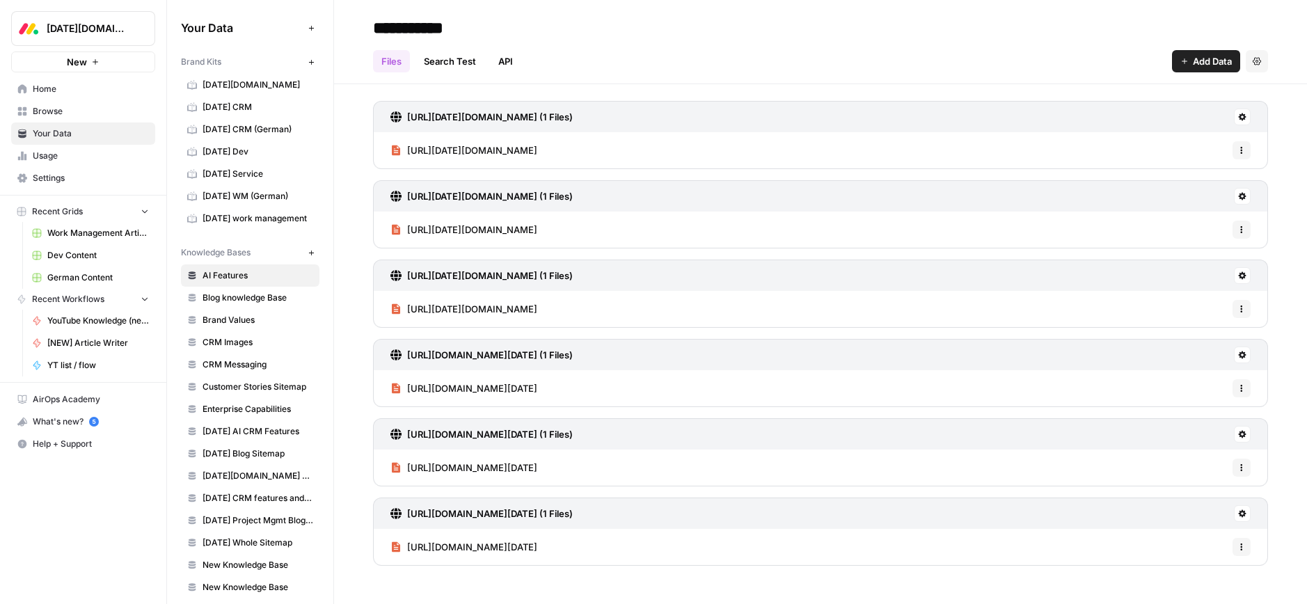
click at [45, 152] on span "Usage" at bounding box center [91, 156] width 116 height 13
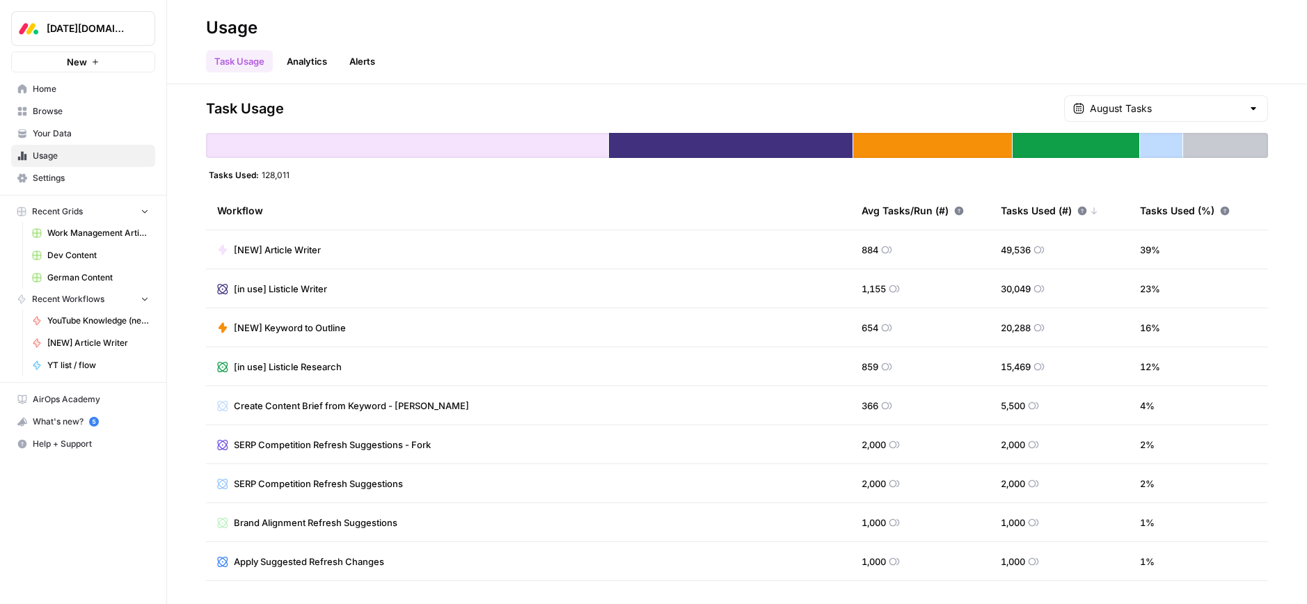
drag, startPoint x: 51, startPoint y: 109, endPoint x: 70, endPoint y: 118, distance: 21.2
click at [51, 109] on span "Browse" at bounding box center [91, 111] width 116 height 13
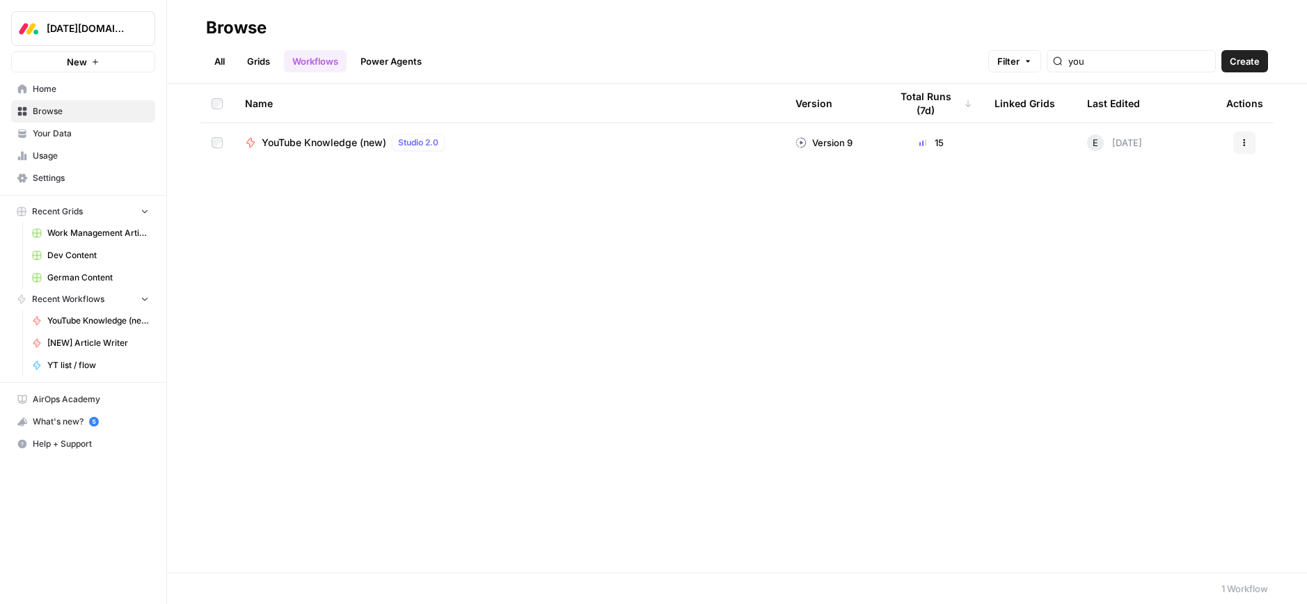
click at [57, 89] on span "Home" at bounding box center [91, 89] width 116 height 13
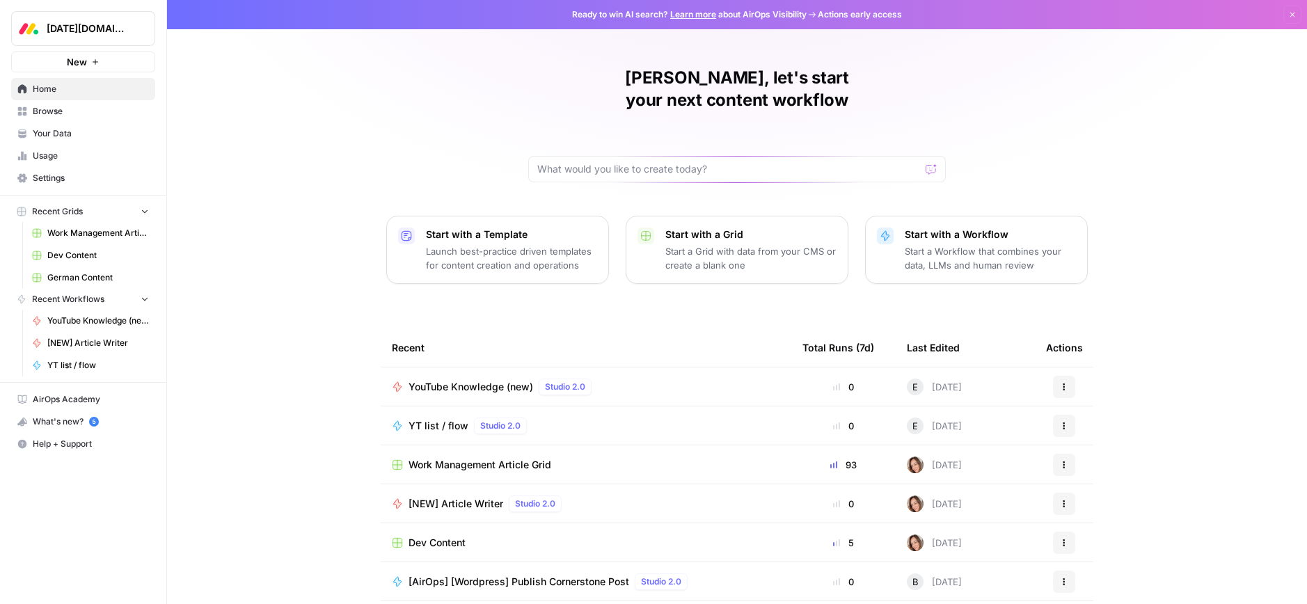
scroll to position [36, 0]
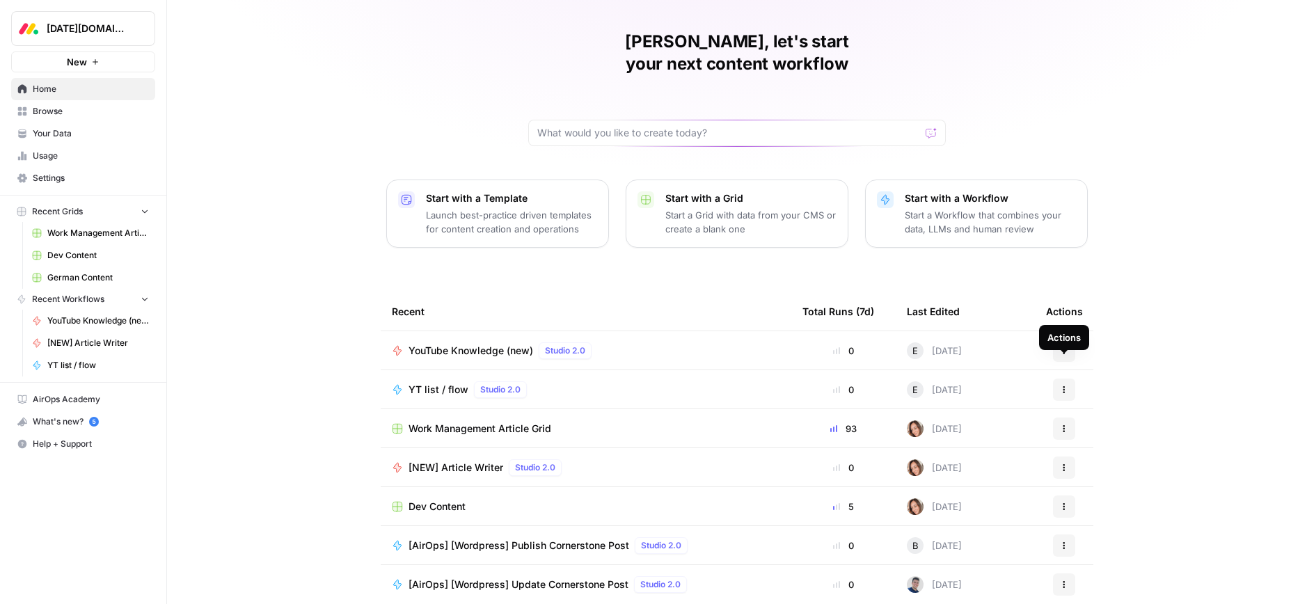
click at [1059, 389] on span "Actions" at bounding box center [1059, 389] width 1 height 1
click at [1090, 430] on span "Delete" at bounding box center [1135, 431] width 111 height 14
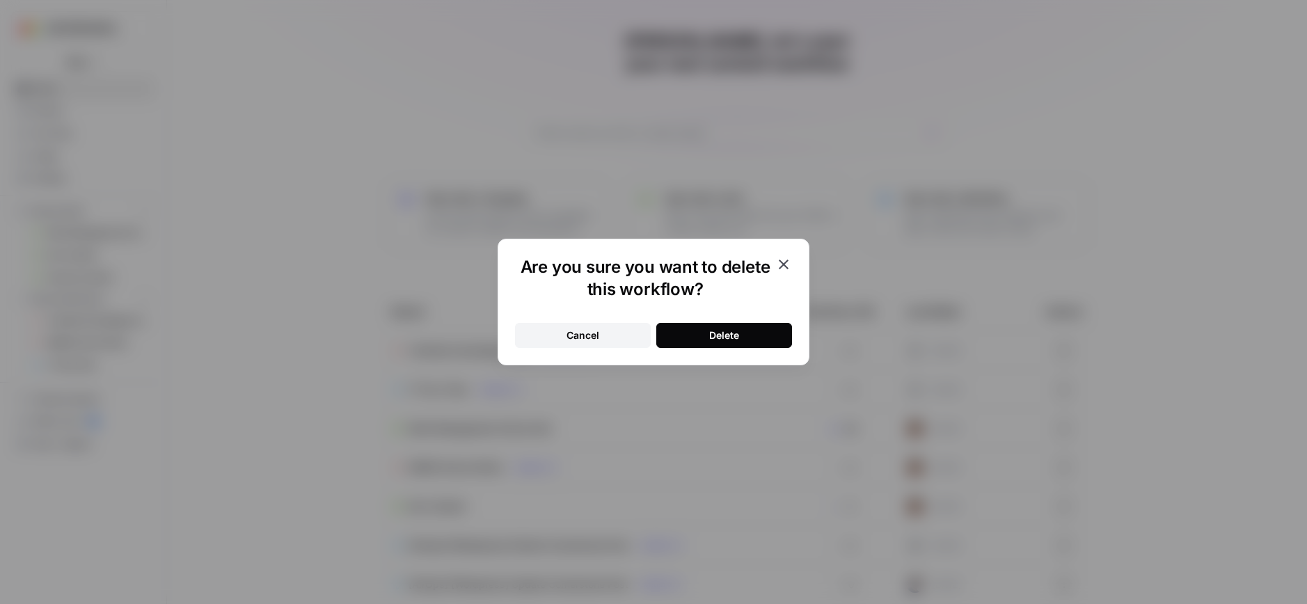
click at [713, 329] on div "Delete" at bounding box center [724, 335] width 30 height 14
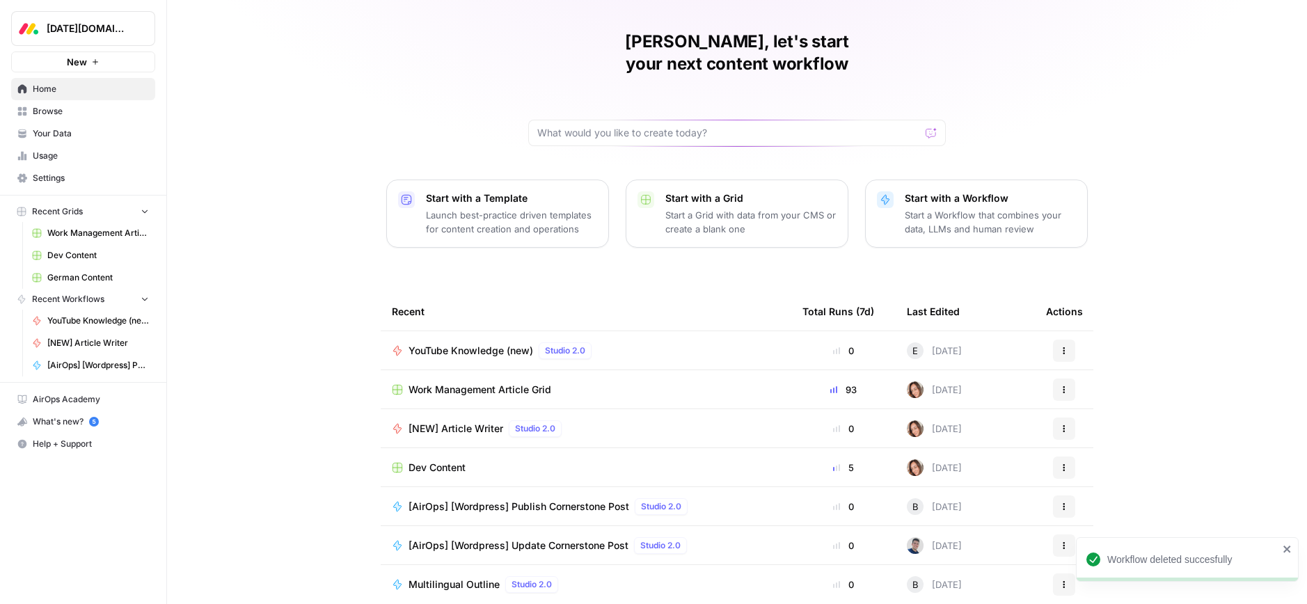
click at [677, 342] on div "YouTube Knowledge (new) Studio 2.0" at bounding box center [586, 350] width 388 height 17
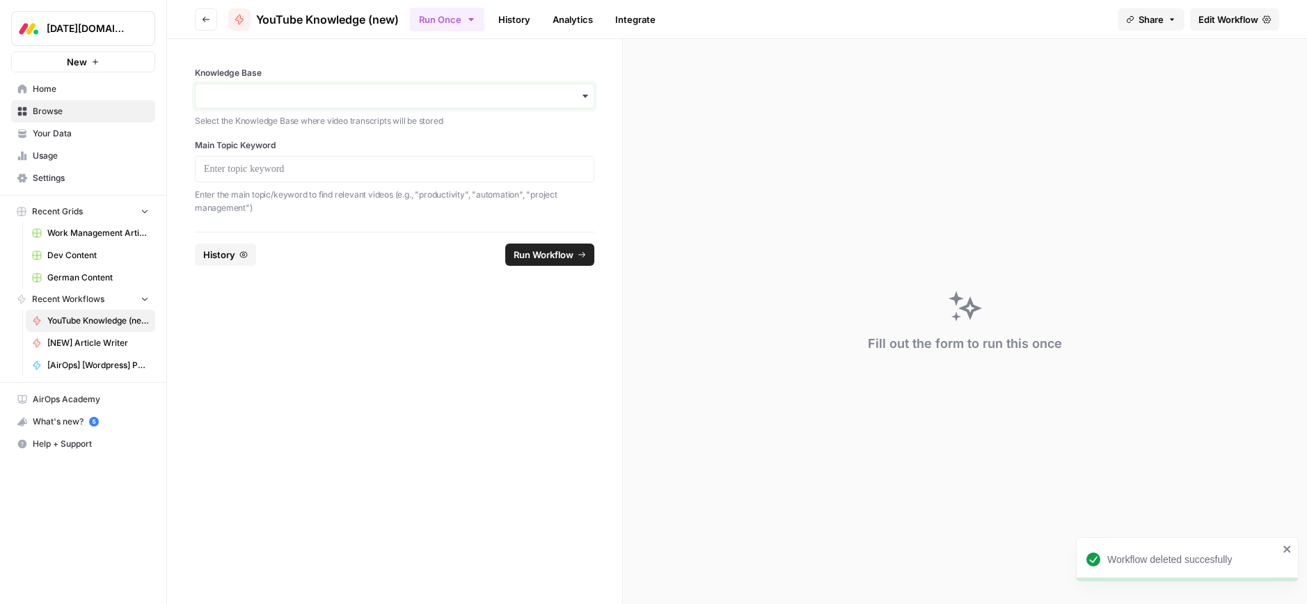
click at [289, 95] on input "Knowledge Base" at bounding box center [394, 96] width 381 height 14
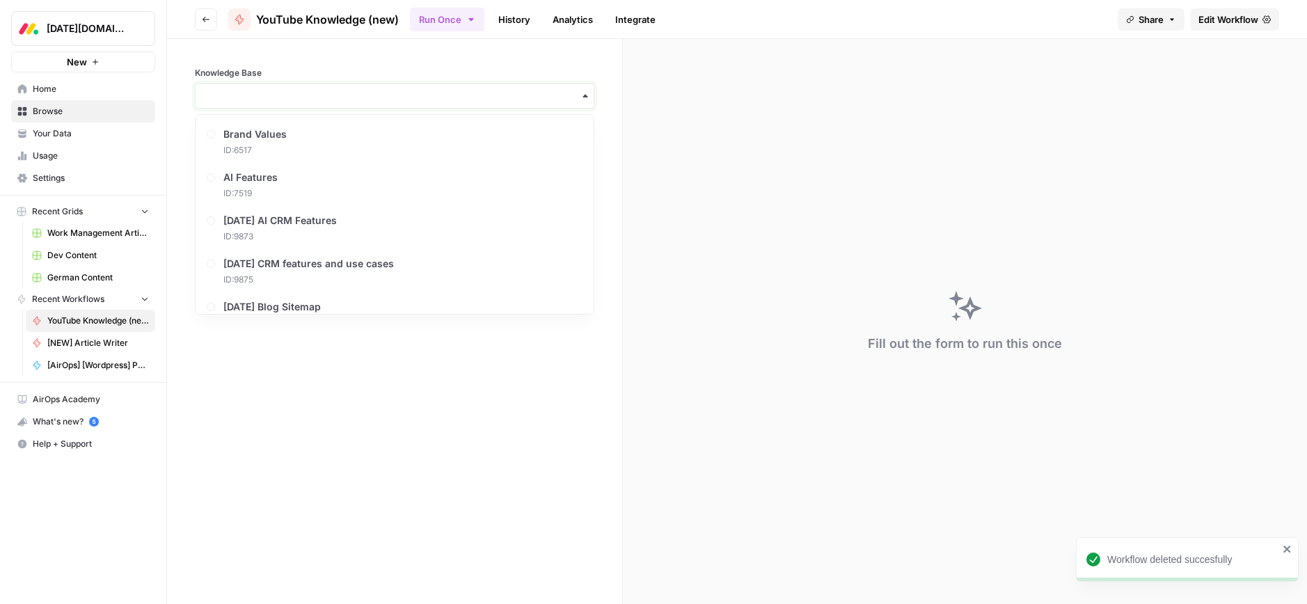
paste input "E&A AI in Columns"
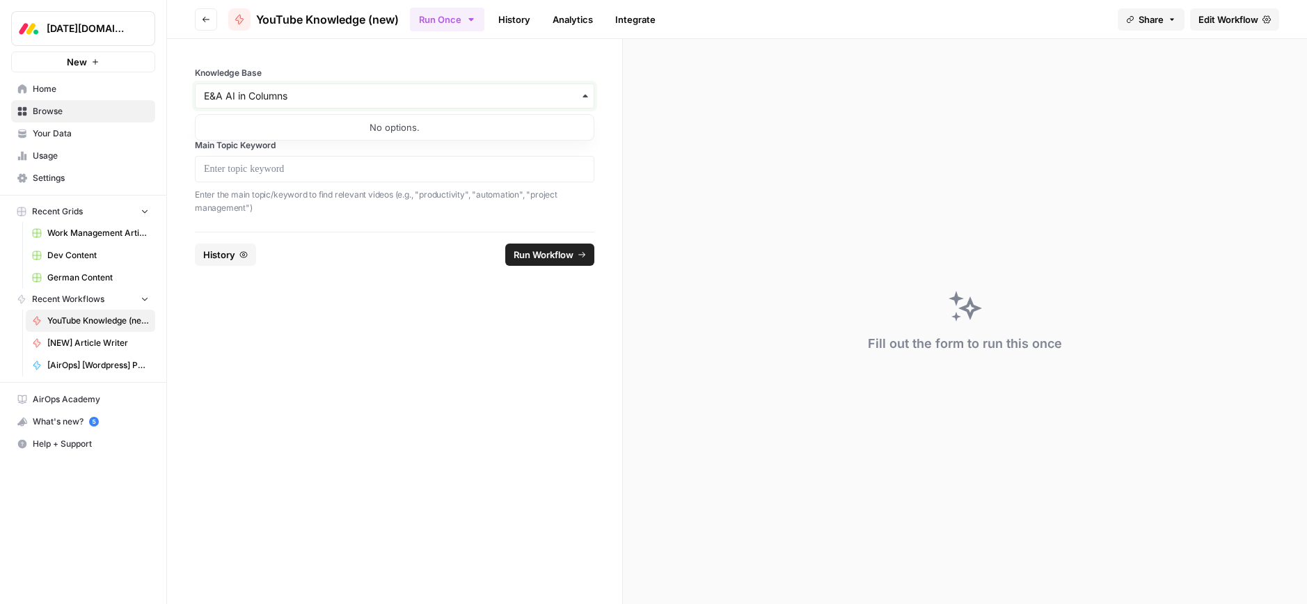
type input "E&A AI in Columns"
click at [285, 169] on p at bounding box center [394, 169] width 381 height 14
click at [278, 96] on input "Knowledge Base" at bounding box center [394, 96] width 381 height 14
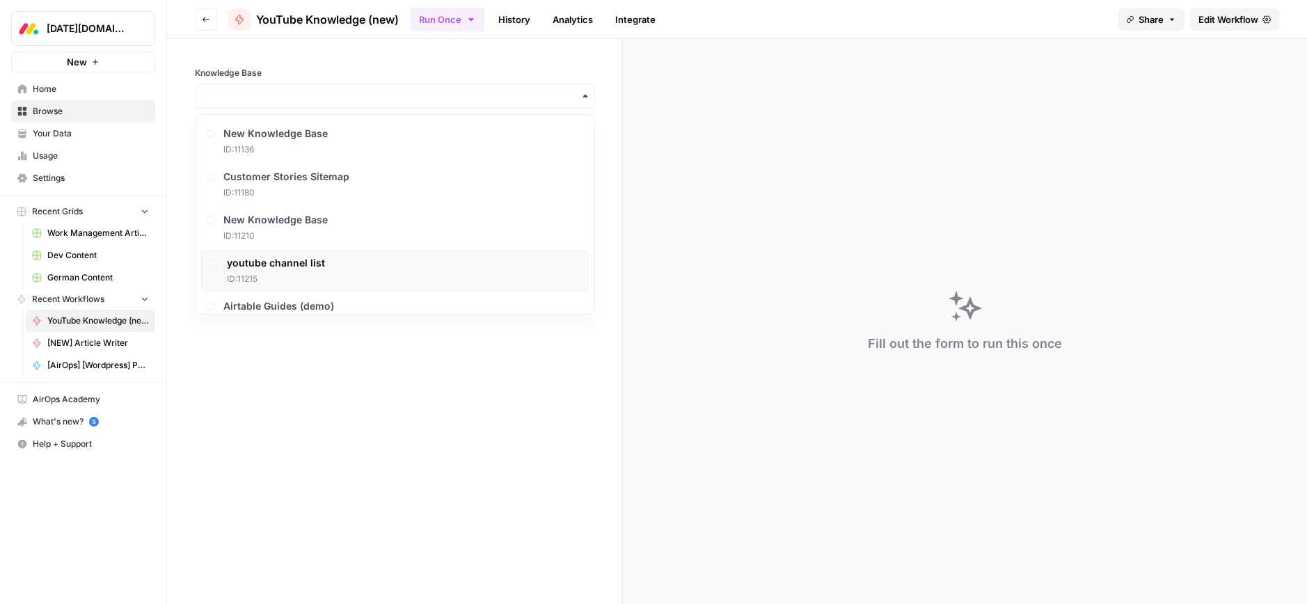
scroll to position [675, 0]
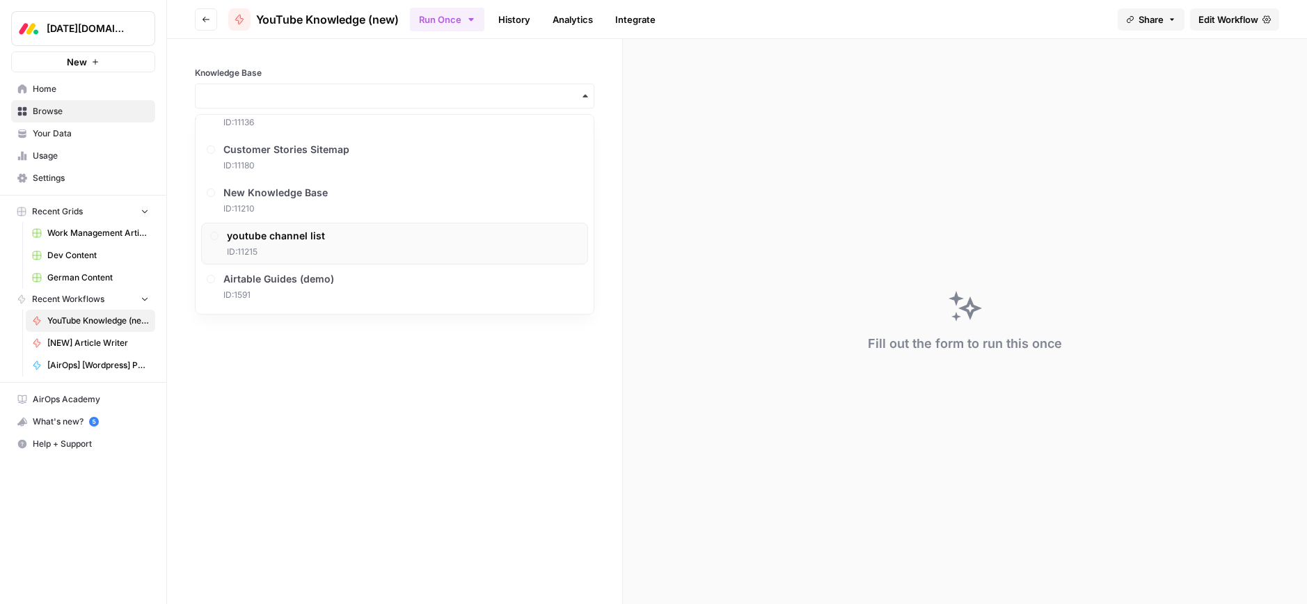
click at [283, 238] on span "youtube channel list" at bounding box center [276, 236] width 98 height 14
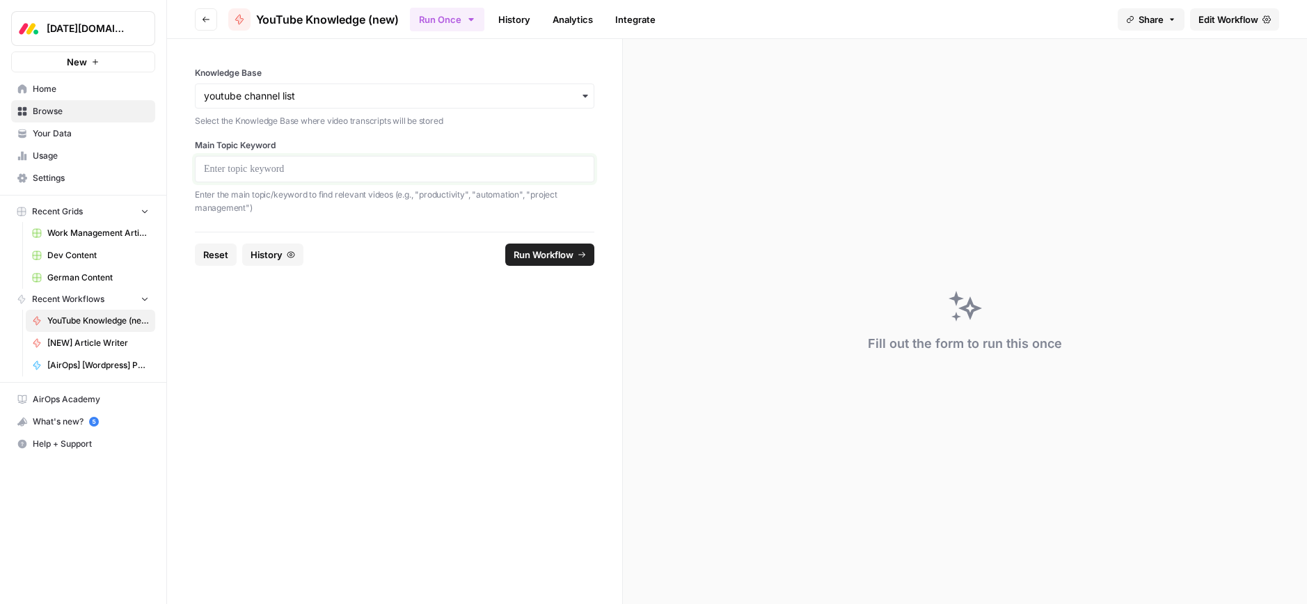
click at [247, 173] on p at bounding box center [394, 169] width 381 height 14
click at [538, 248] on span "Run Workflow" at bounding box center [544, 255] width 60 height 14
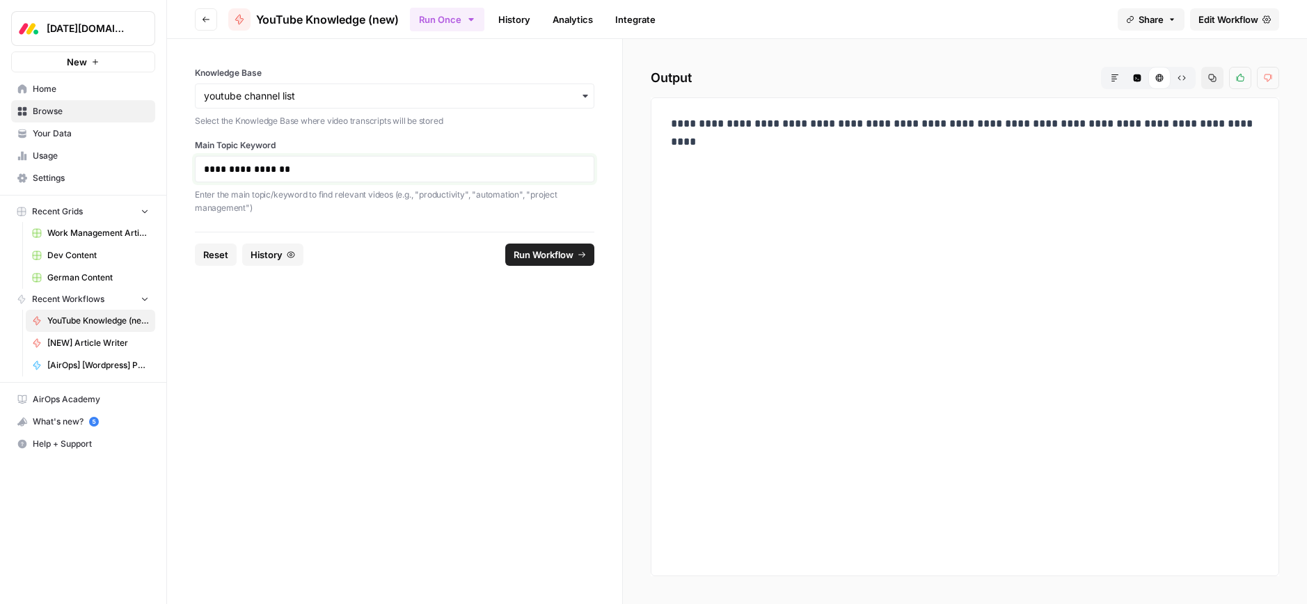
drag, startPoint x: 223, startPoint y: 169, endPoint x: 184, endPoint y: 168, distance: 39.7
click at [184, 168] on div "**********" at bounding box center [394, 135] width 455 height 193
click at [562, 257] on span "Run Workflow" at bounding box center [544, 255] width 60 height 14
drag, startPoint x: 259, startPoint y: 170, endPoint x: 199, endPoint y: 237, distance: 89.2
click at [82, 165] on div "**********" at bounding box center [653, 302] width 1307 height 604
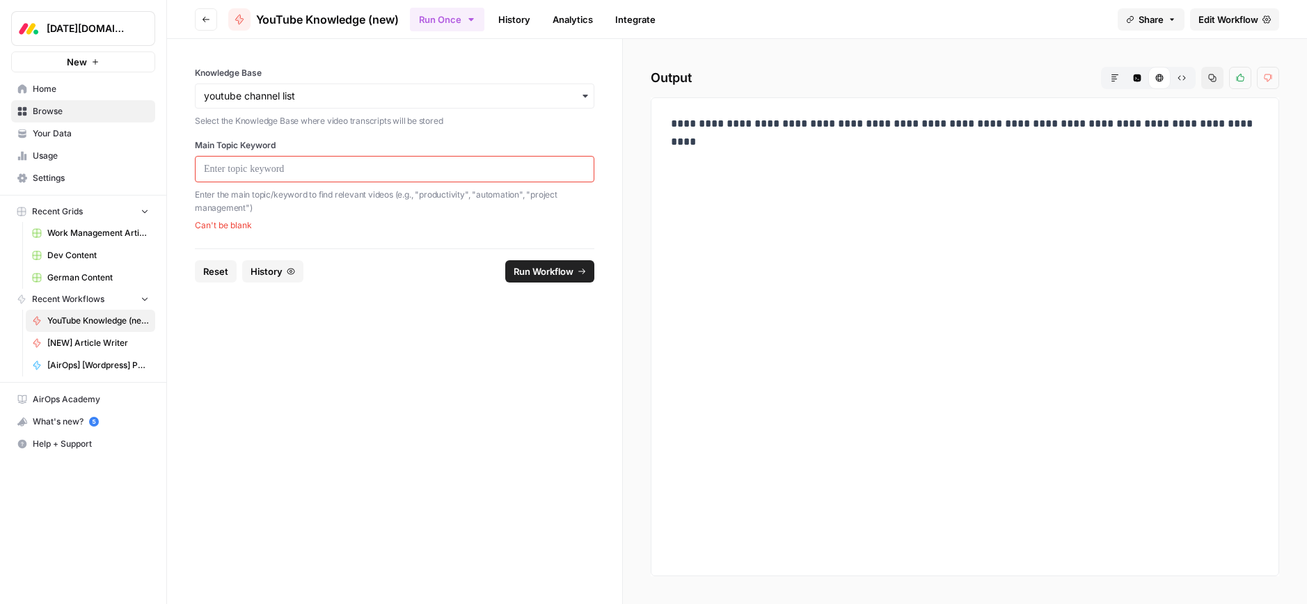
click at [371, 333] on form "Knowledge Base Select the Knowledge Base where video transcripts will be stored…" at bounding box center [395, 321] width 456 height 565
click at [371, 332] on form "Knowledge Base Select the Knowledge Base where video transcripts will be stored…" at bounding box center [395, 321] width 456 height 565
click at [448, 356] on form "Knowledge Base Select the Knowledge Base where video transcripts will be stored…" at bounding box center [395, 321] width 456 height 565
click at [1241, 19] on span "Edit Workflow" at bounding box center [1228, 20] width 60 height 14
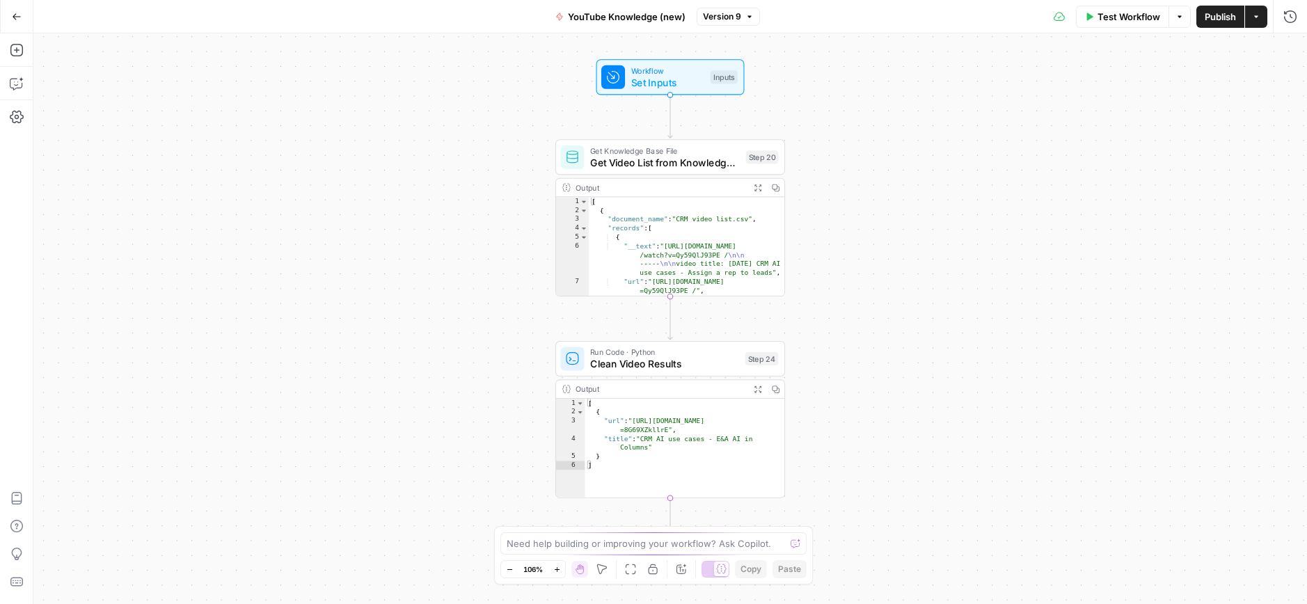
click at [17, 21] on icon "button" at bounding box center [17, 17] width 10 height 10
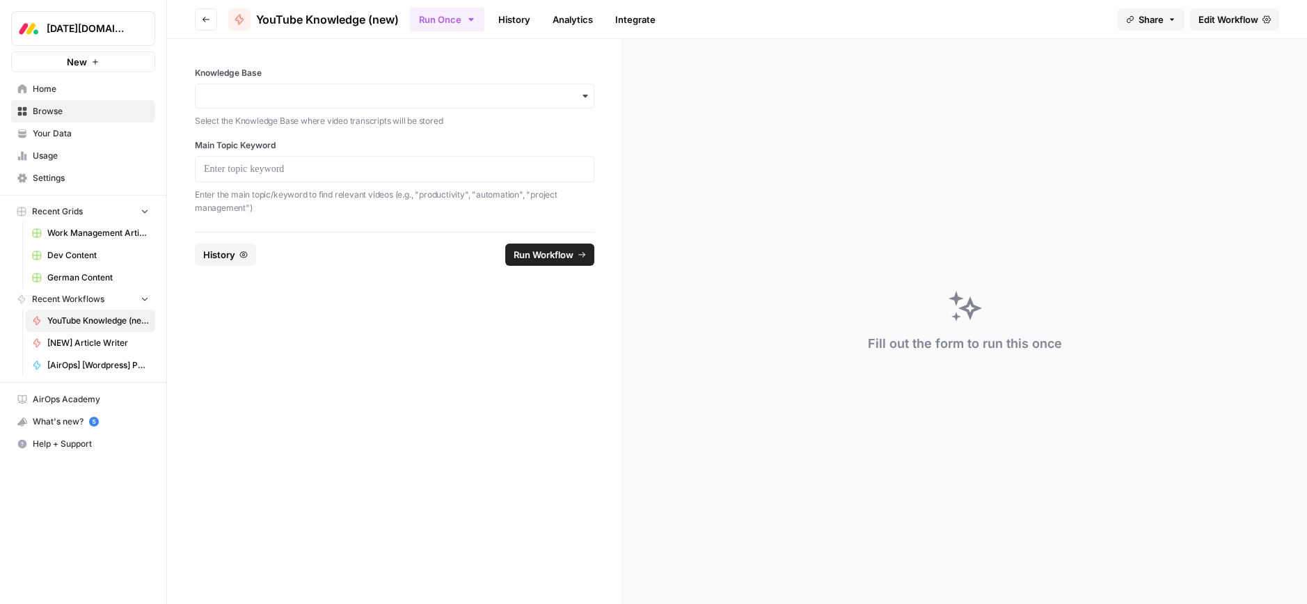
click at [45, 93] on span "Home" at bounding box center [91, 89] width 116 height 13
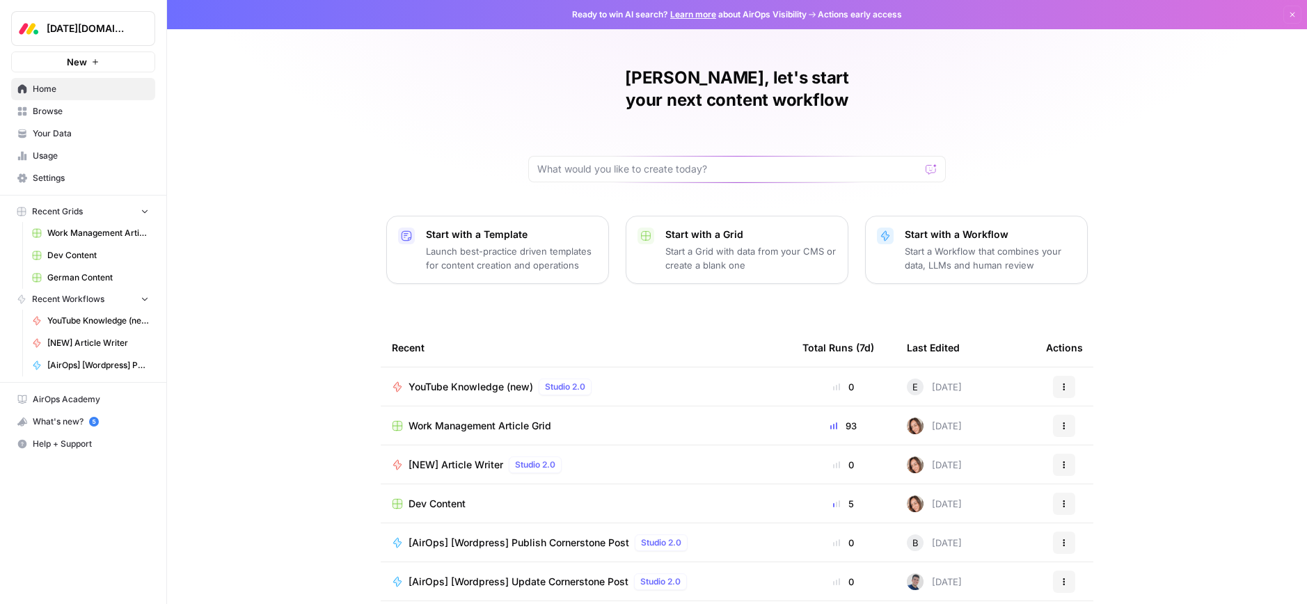
click at [1065, 376] on button "Actions" at bounding box center [1064, 387] width 22 height 22
click at [1095, 420] on span "Edit in Studio" at bounding box center [1135, 417] width 111 height 14
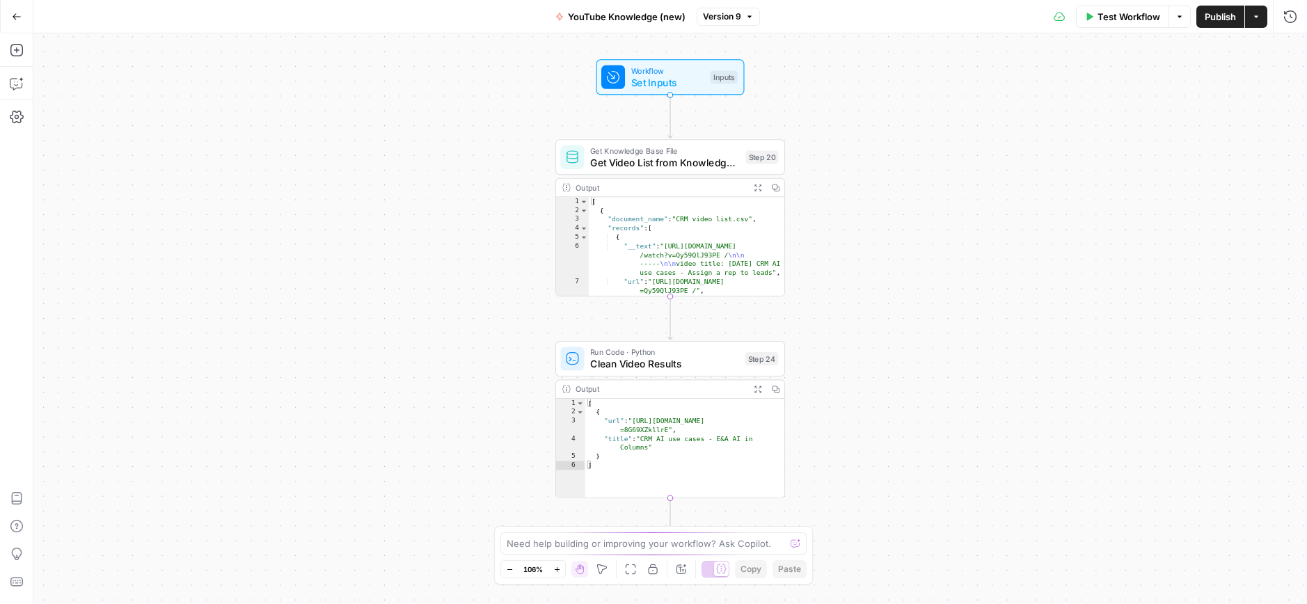
click at [662, 17] on span "YouTube Knowledge (new)" at bounding box center [627, 17] width 118 height 14
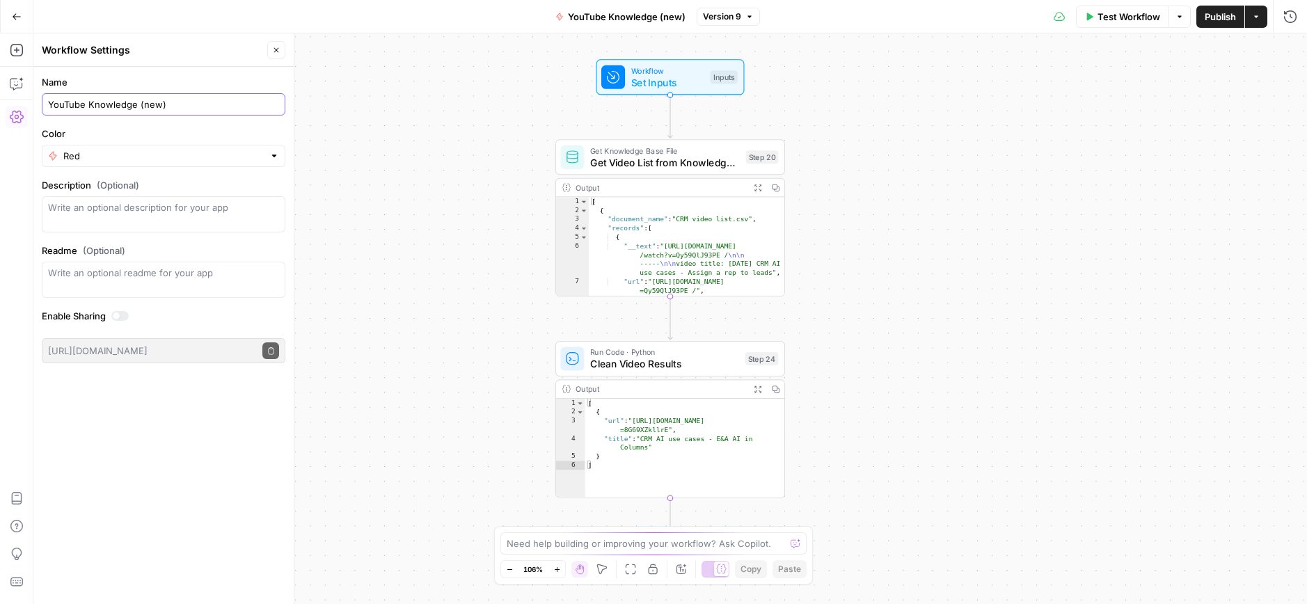
drag, startPoint x: 158, startPoint y: 104, endPoint x: 181, endPoint y: 116, distance: 25.8
click at [141, 104] on input "YouTube Knowledge (new)" at bounding box center [163, 104] width 231 height 14
type input "YouTube Knowledge (Ehud)"
click at [502, 122] on div "Workflow Set Inputs Inputs Get Knowledge Base File Get Video List from Knowledg…" at bounding box center [669, 318] width 1273 height 571
click at [13, 19] on icon "button" at bounding box center [17, 17] width 10 height 10
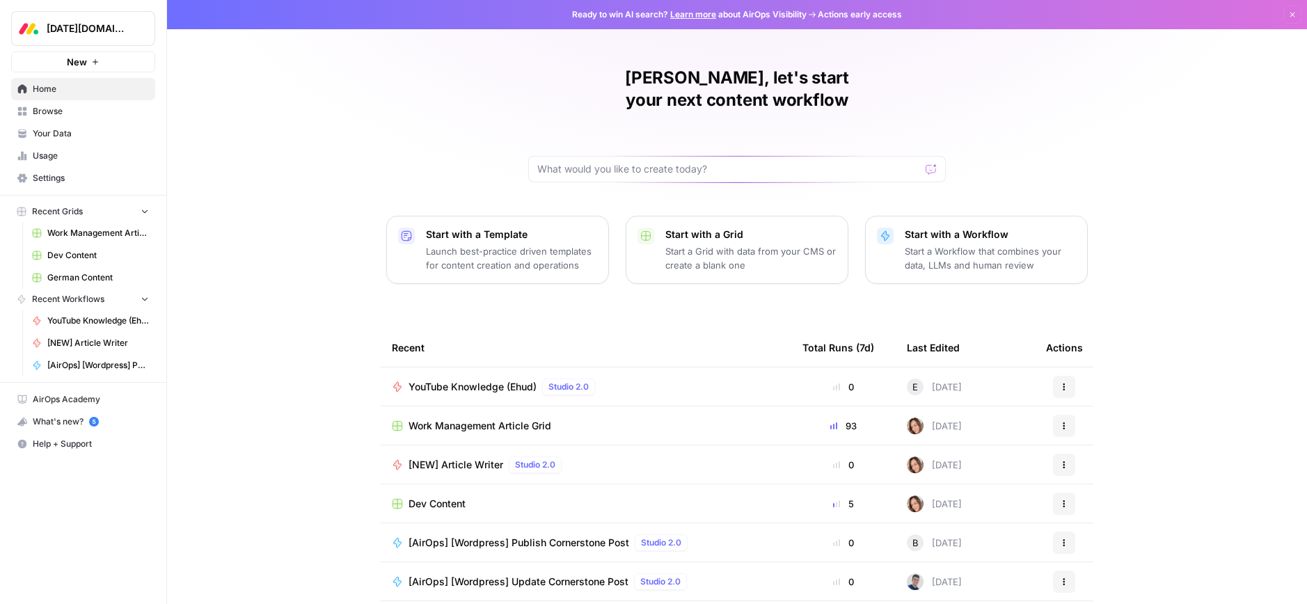
scroll to position [36, 0]
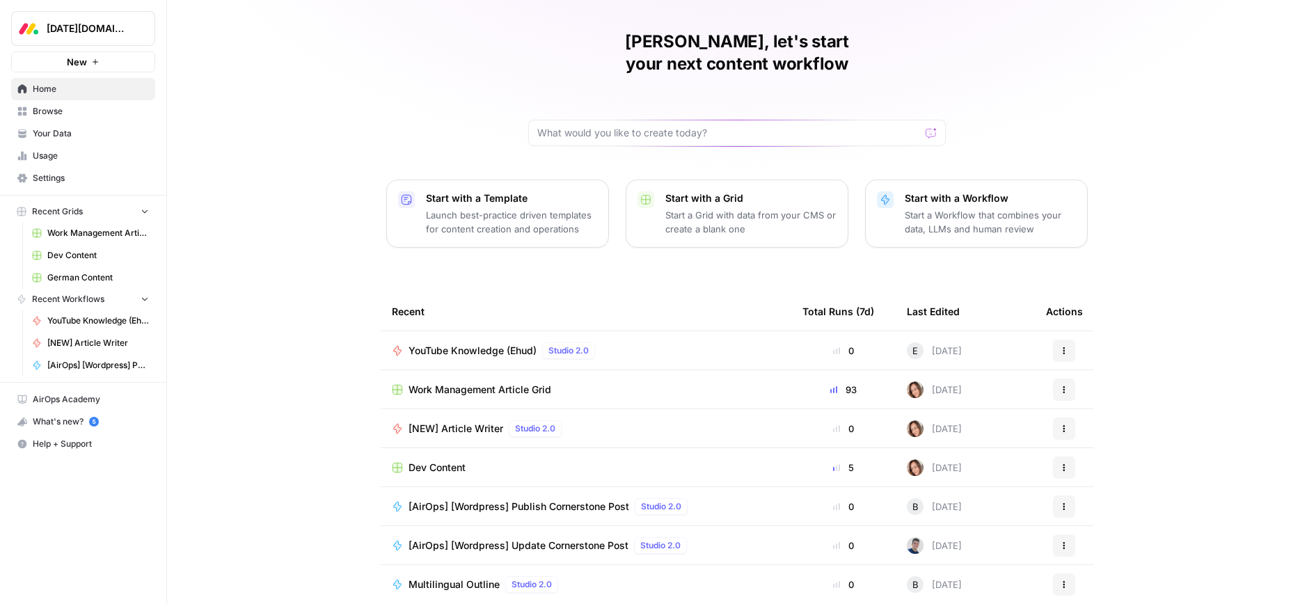
click at [688, 342] on div "YouTube Knowledge (Ehud) Studio 2.0" at bounding box center [586, 350] width 388 height 17
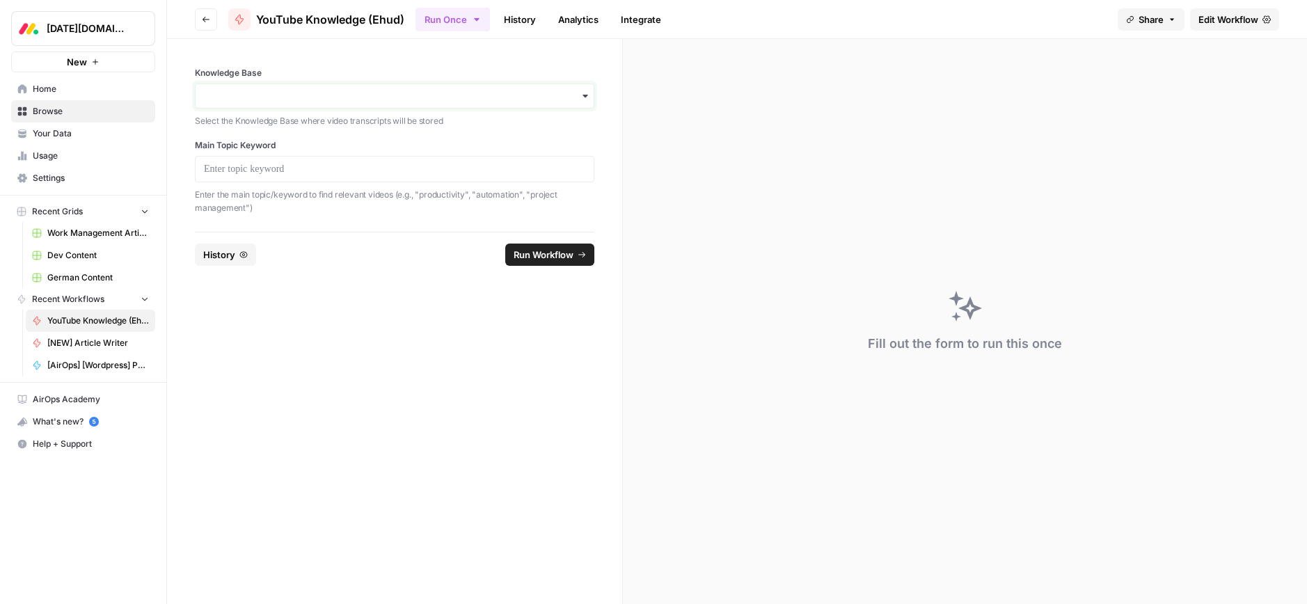
click at [263, 90] on input "Knowledge Base" at bounding box center [394, 96] width 381 height 14
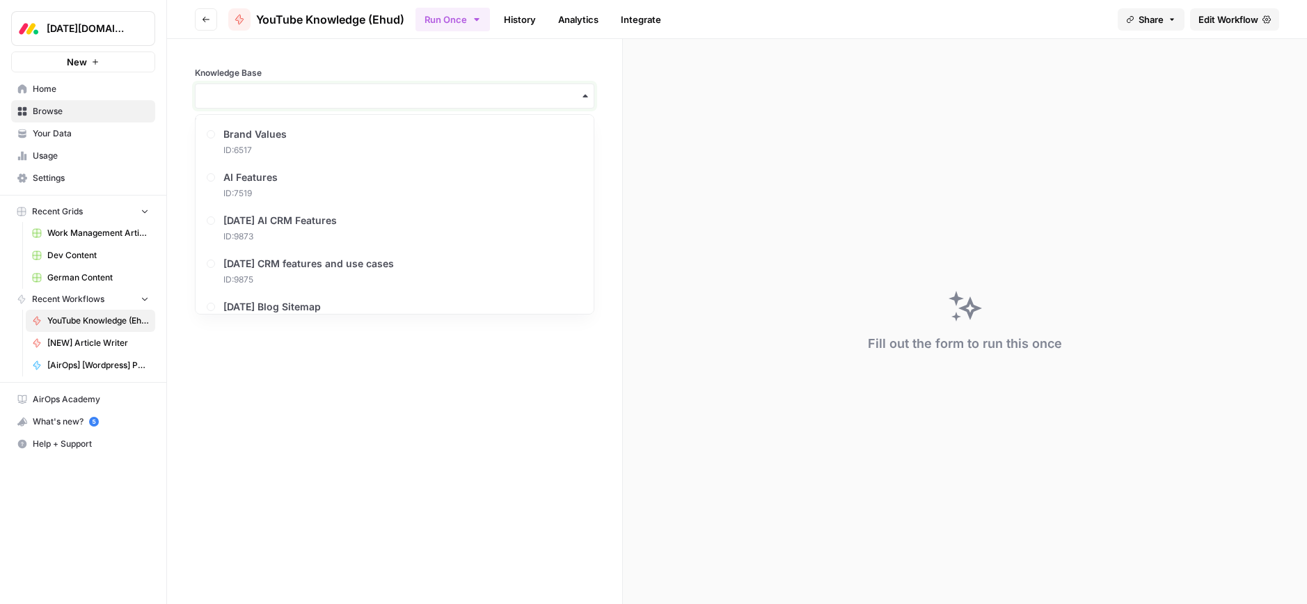
paste input "E&A AI in Columns"
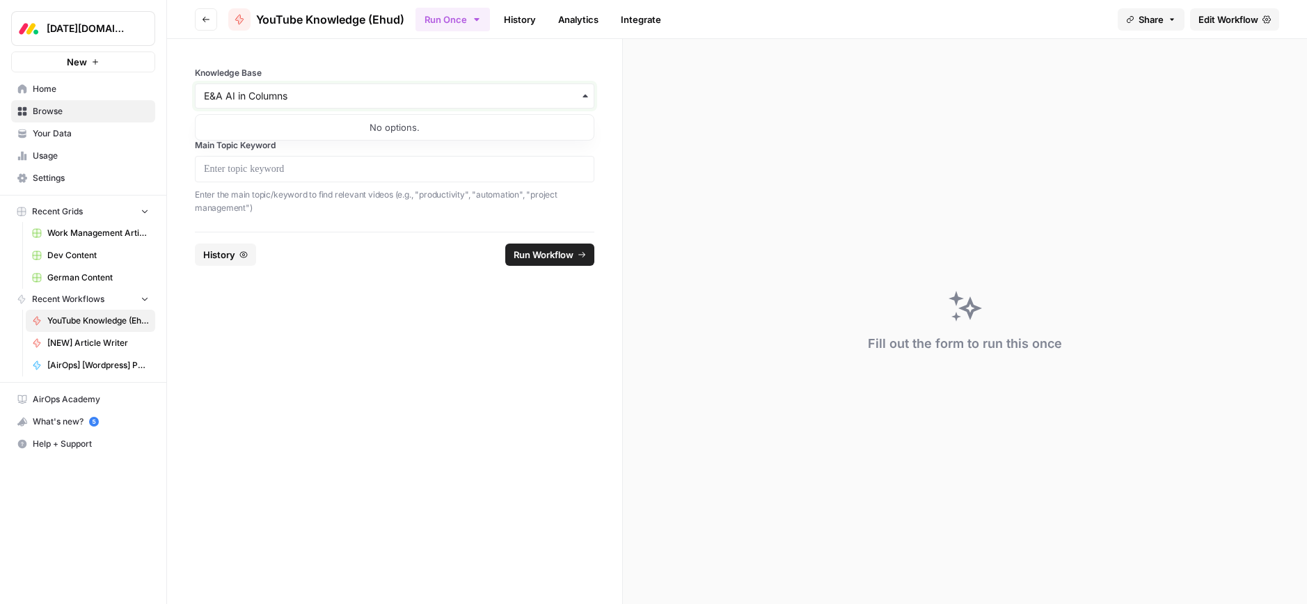
type input "E&A AI in Columns"
drag, startPoint x: 331, startPoint y: 101, endPoint x: 251, endPoint y: 116, distance: 80.8
click at [0, 96] on html "Monday.com New Home Browse Your Data Usage Settings Recent Grids Work Managemen…" at bounding box center [653, 302] width 1307 height 604
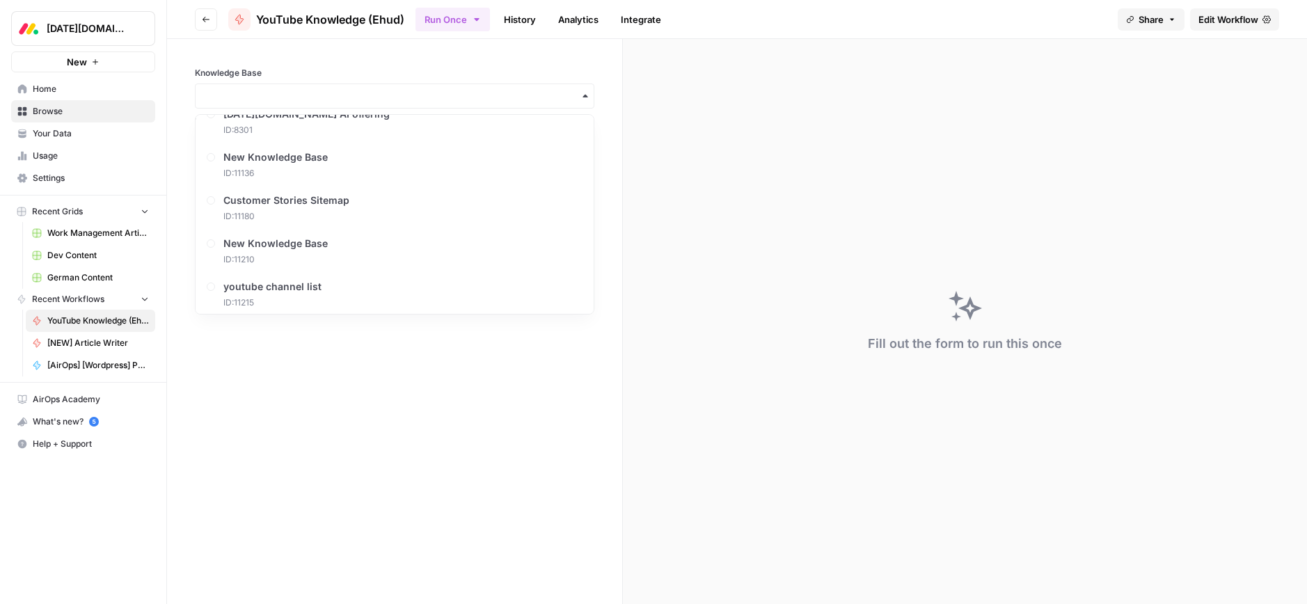
scroll to position [675, 0]
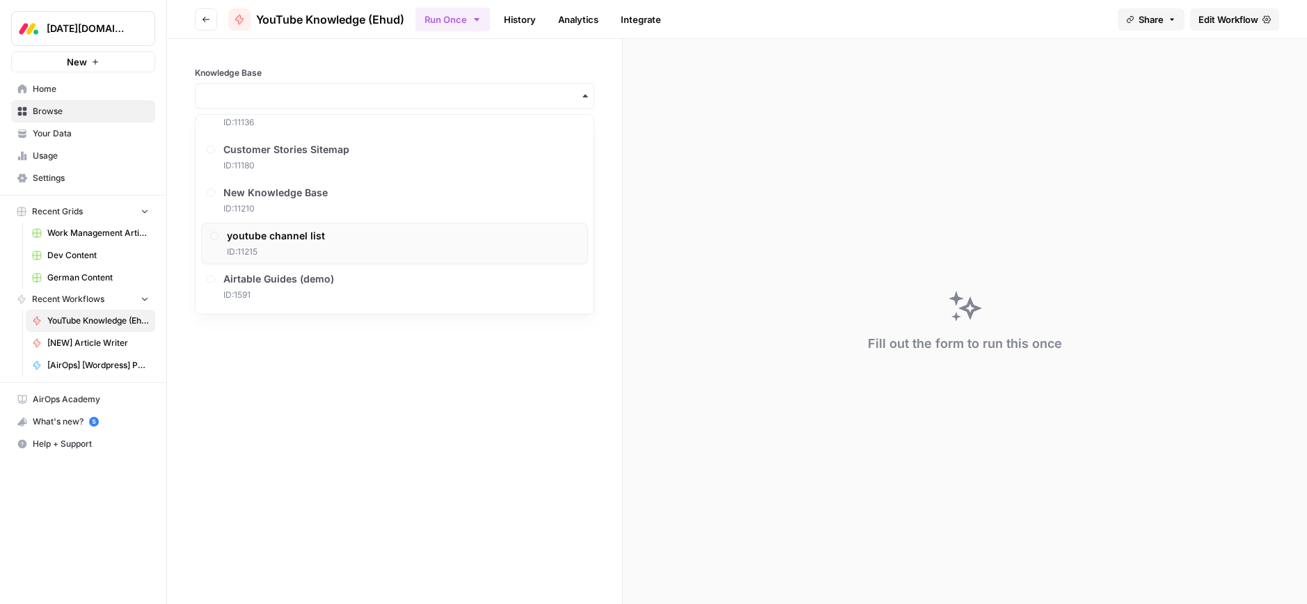
click at [277, 244] on div "youtube channel list ID: 11215" at bounding box center [276, 243] width 98 height 29
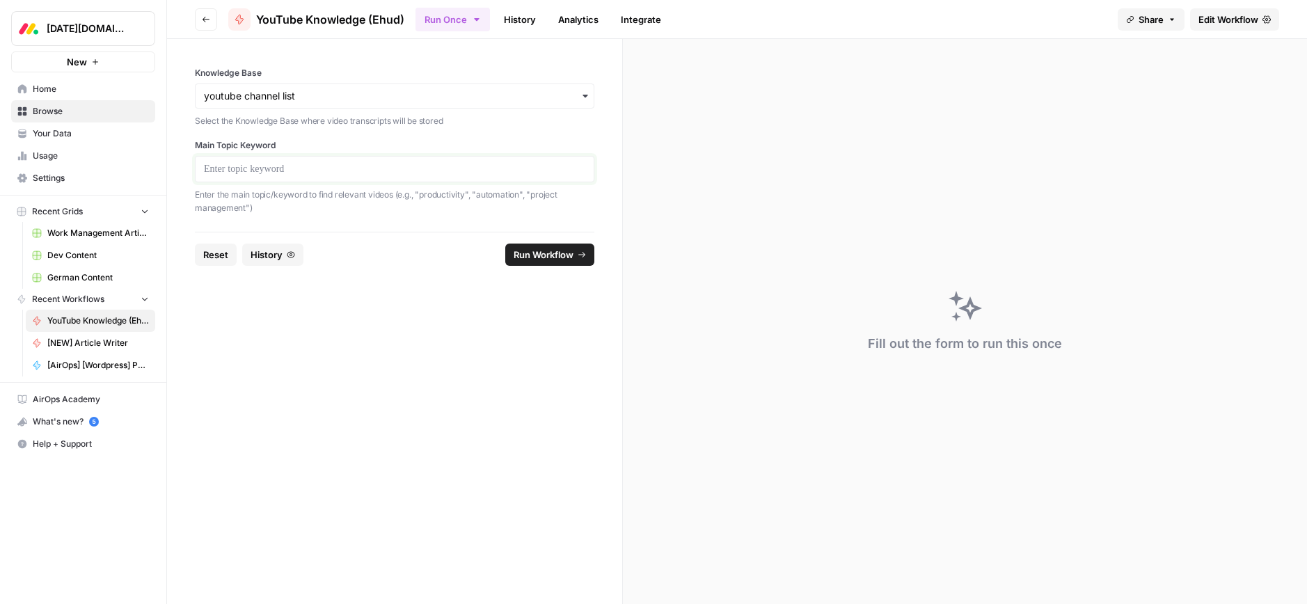
click at [305, 166] on p at bounding box center [394, 169] width 381 height 14
click at [537, 257] on span "Run Workflow" at bounding box center [544, 255] width 60 height 14
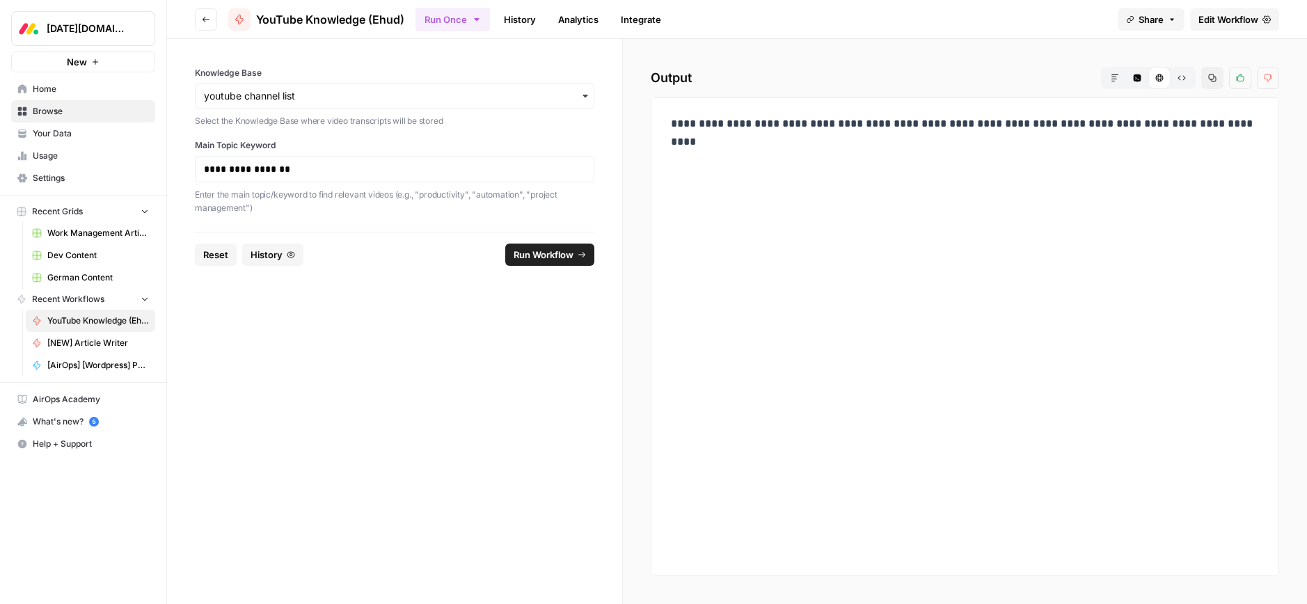
click at [454, 336] on form "**********" at bounding box center [395, 321] width 456 height 565
click at [68, 319] on span "YouTube Knowledge (Ehud)" at bounding box center [98, 321] width 102 height 13
click at [43, 109] on span "Browse" at bounding box center [91, 111] width 116 height 13
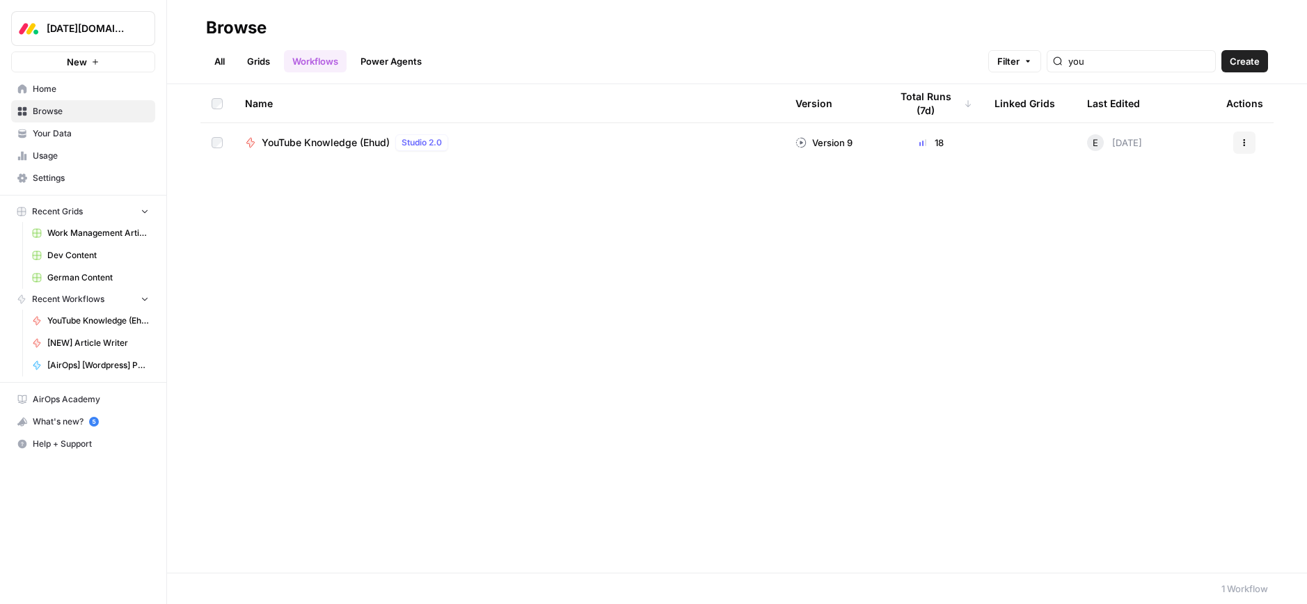
click at [41, 112] on span "Browse" at bounding box center [91, 111] width 116 height 13
click at [44, 89] on span "Home" at bounding box center [91, 89] width 116 height 13
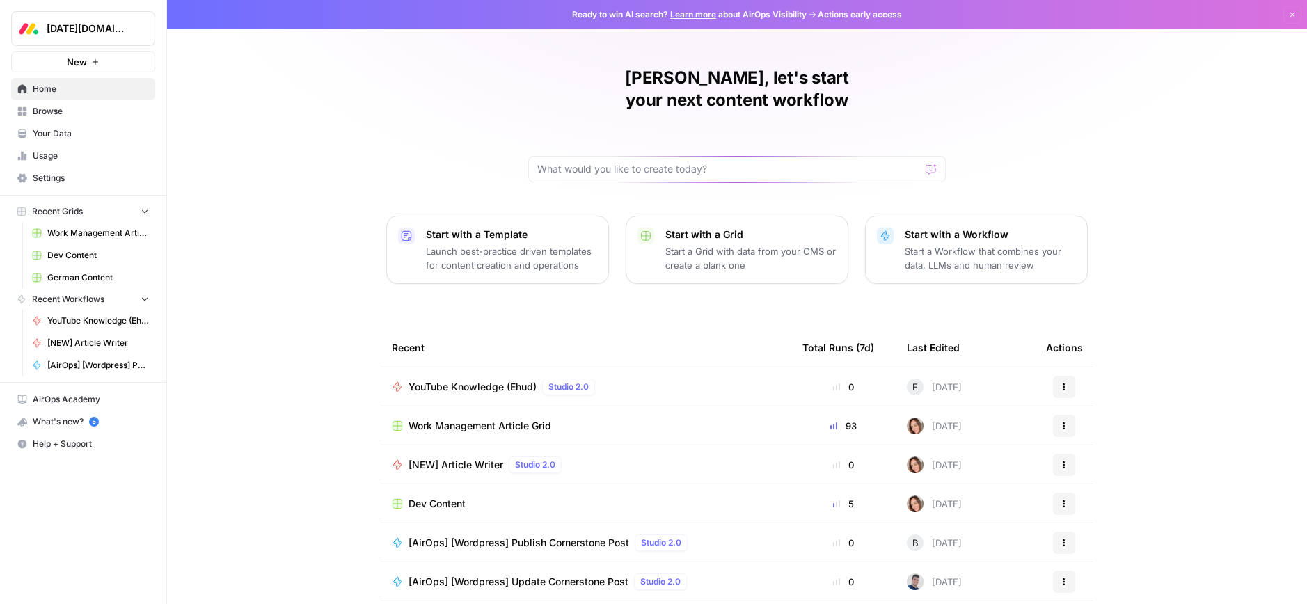
click at [45, 114] on span "Browse" at bounding box center [91, 111] width 116 height 13
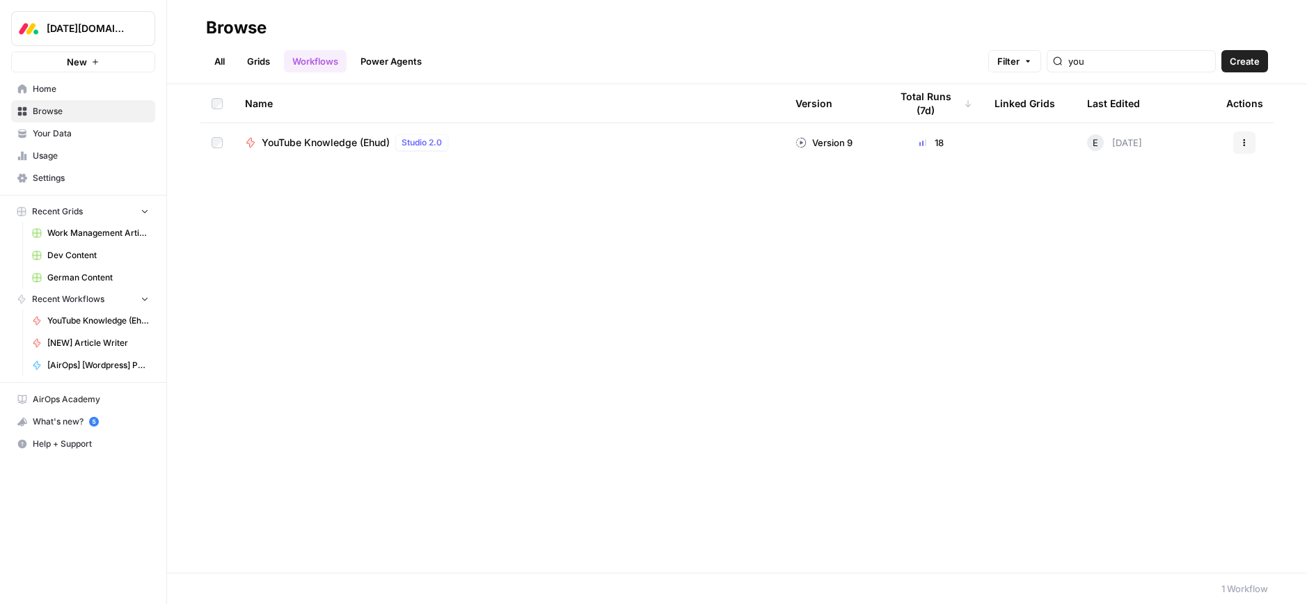
click at [58, 129] on span "Your Data" at bounding box center [91, 133] width 116 height 13
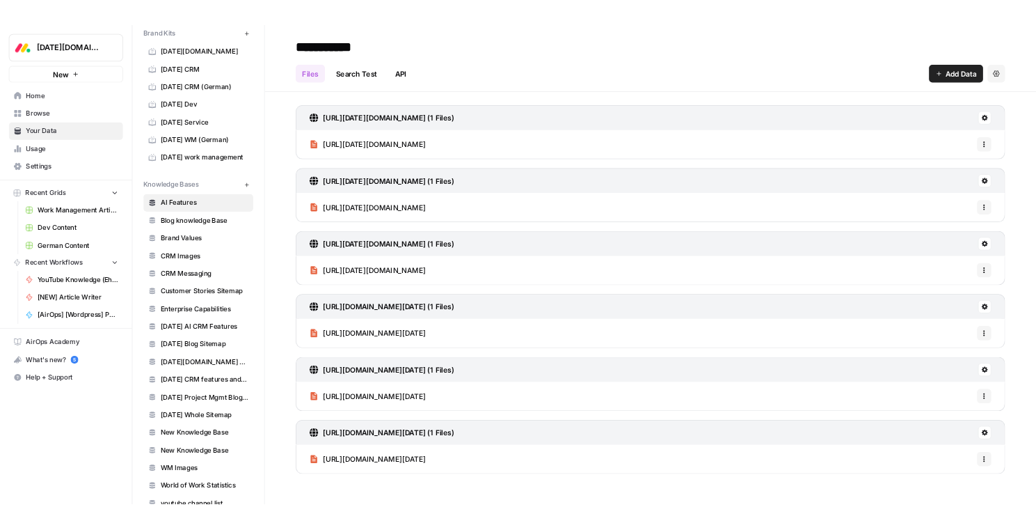
scroll to position [100, 0]
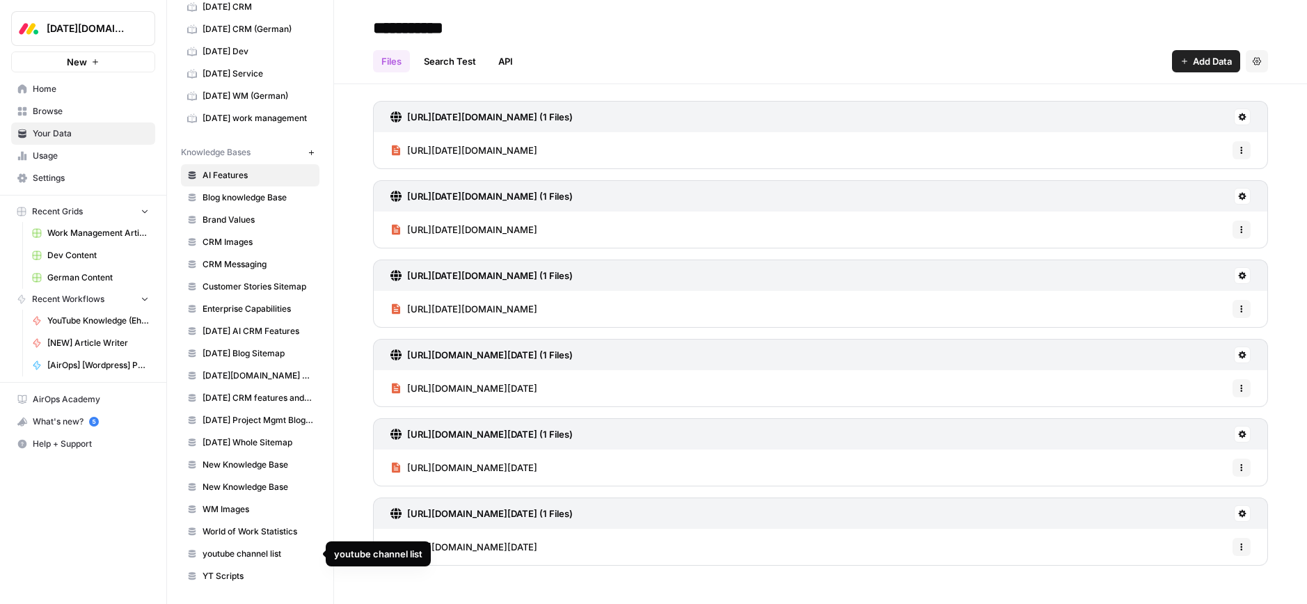
click at [231, 555] on span "youtube channel list" at bounding box center [257, 554] width 111 height 13
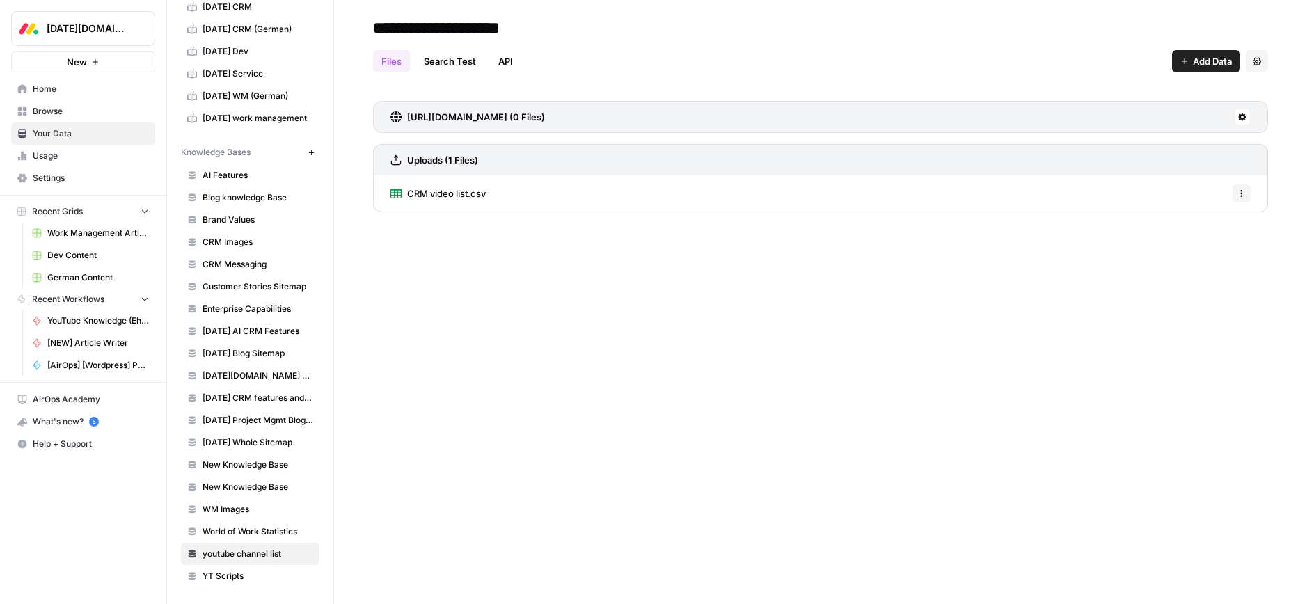
click at [419, 27] on input "**********" at bounding box center [478, 28] width 223 height 28
click at [372, 28] on input "**********" at bounding box center [478, 28] width 223 height 28
click at [405, 29] on input "**********" at bounding box center [478, 28] width 223 height 28
type input "**********"
click at [638, 310] on div "**********" at bounding box center [820, 302] width 973 height 604
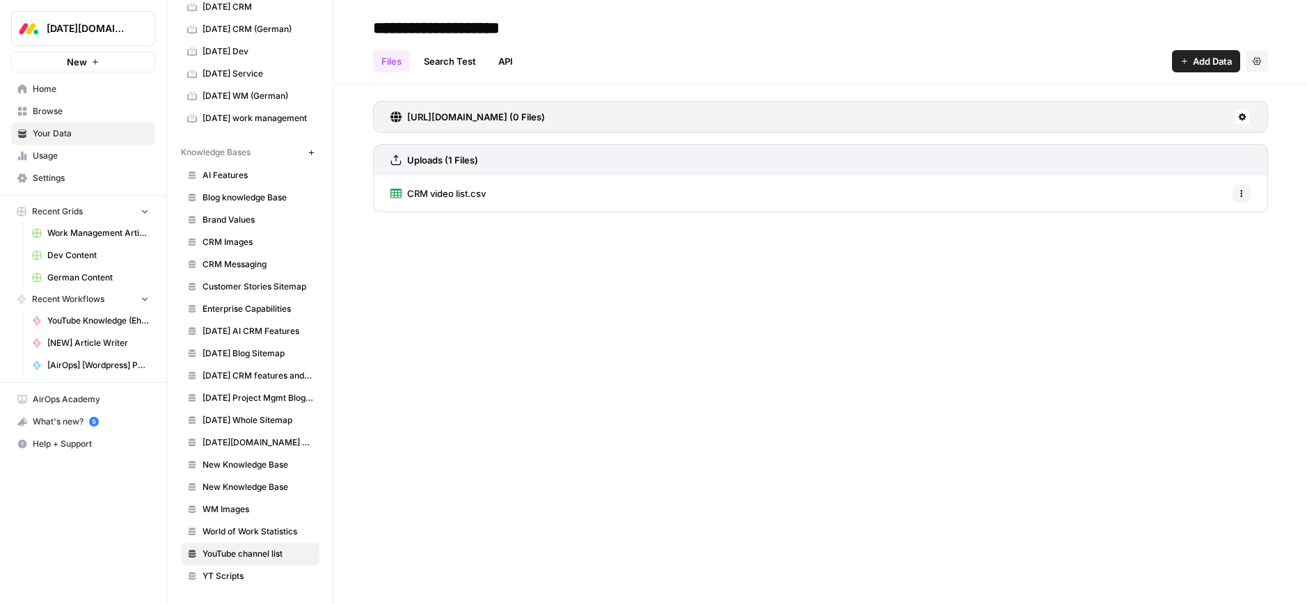
click at [649, 299] on div "**********" at bounding box center [820, 302] width 973 height 604
click at [1244, 194] on icon "button" at bounding box center [1241, 193] width 8 height 8
click at [798, 310] on div "**********" at bounding box center [820, 302] width 973 height 604
